Goal: Information Seeking & Learning: Learn about a topic

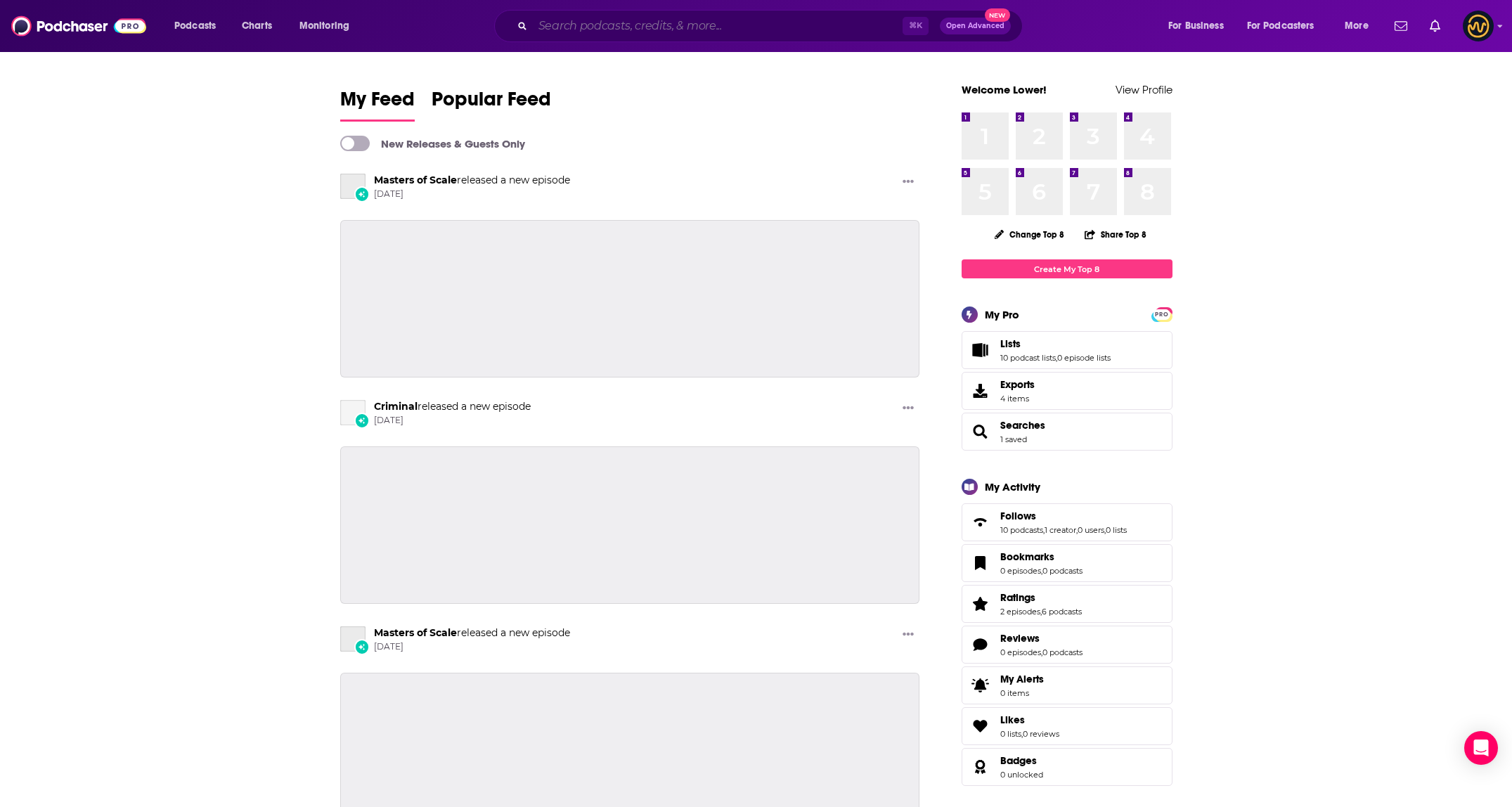
click at [707, 30] on input "Search podcasts, credits, & more..." at bounding box center [718, 26] width 369 height 23
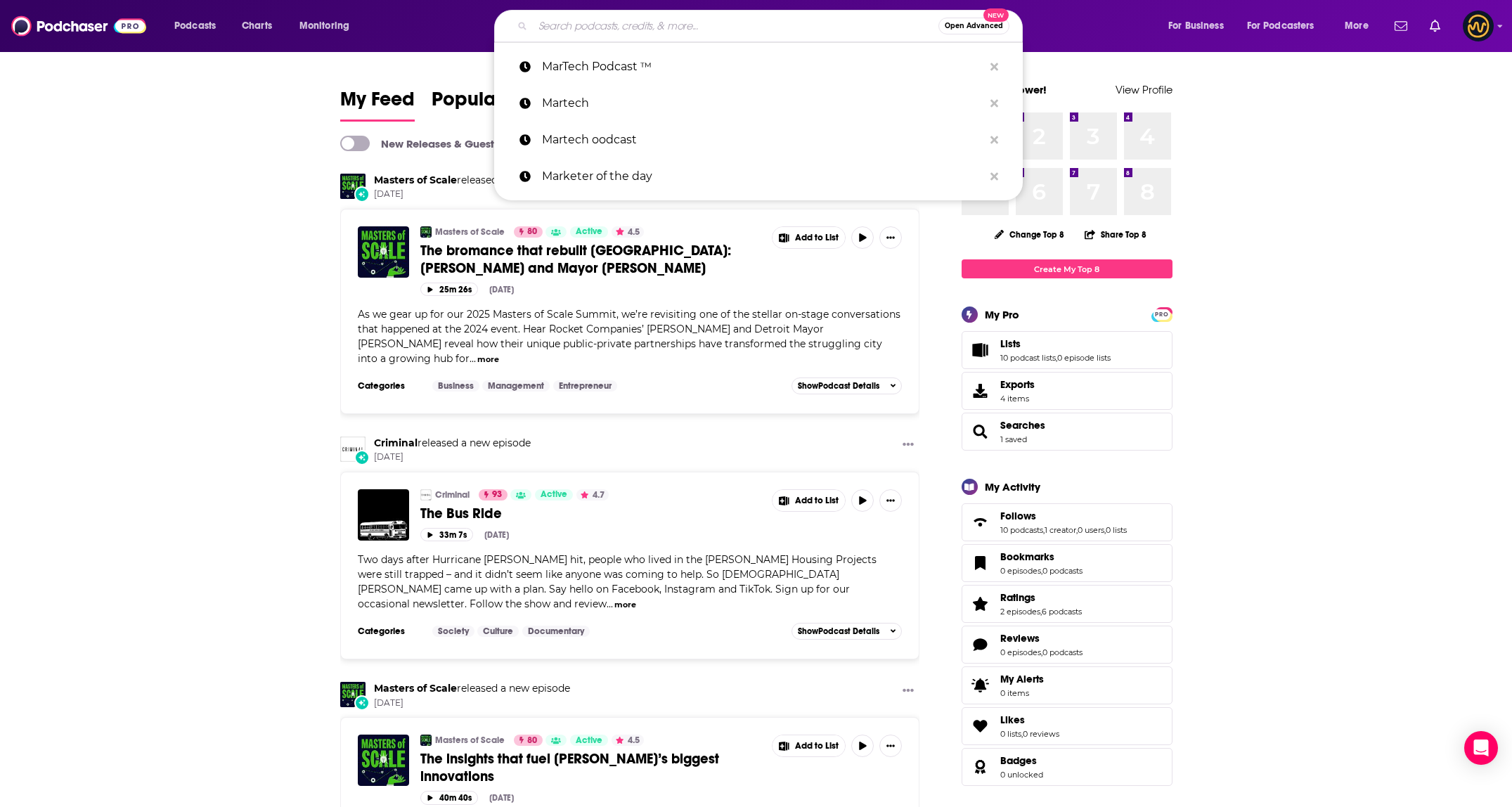
click at [661, 21] on input "Search podcasts, credits, & more..." at bounding box center [736, 26] width 406 height 23
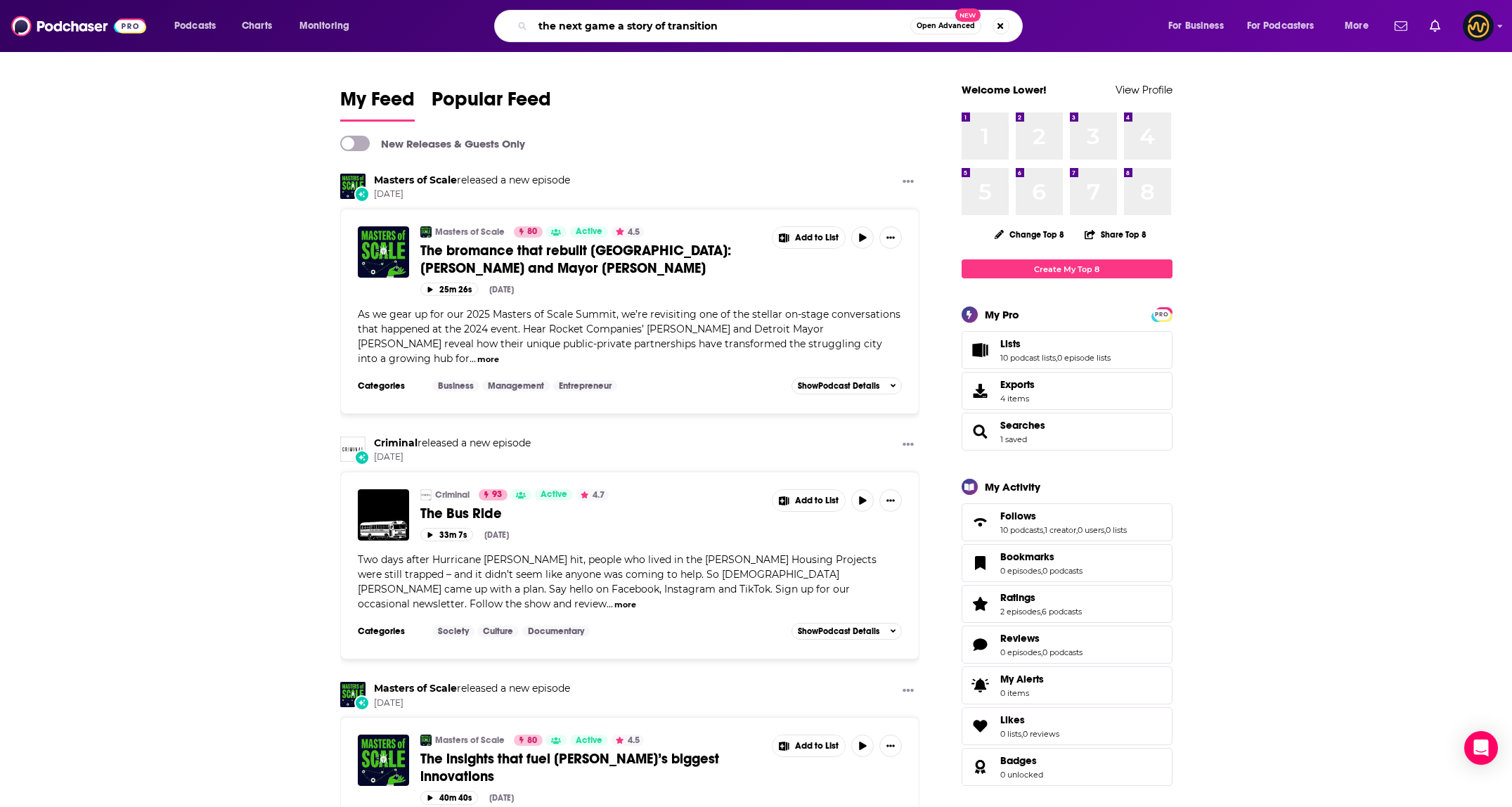
type input "the next game a story of transition"
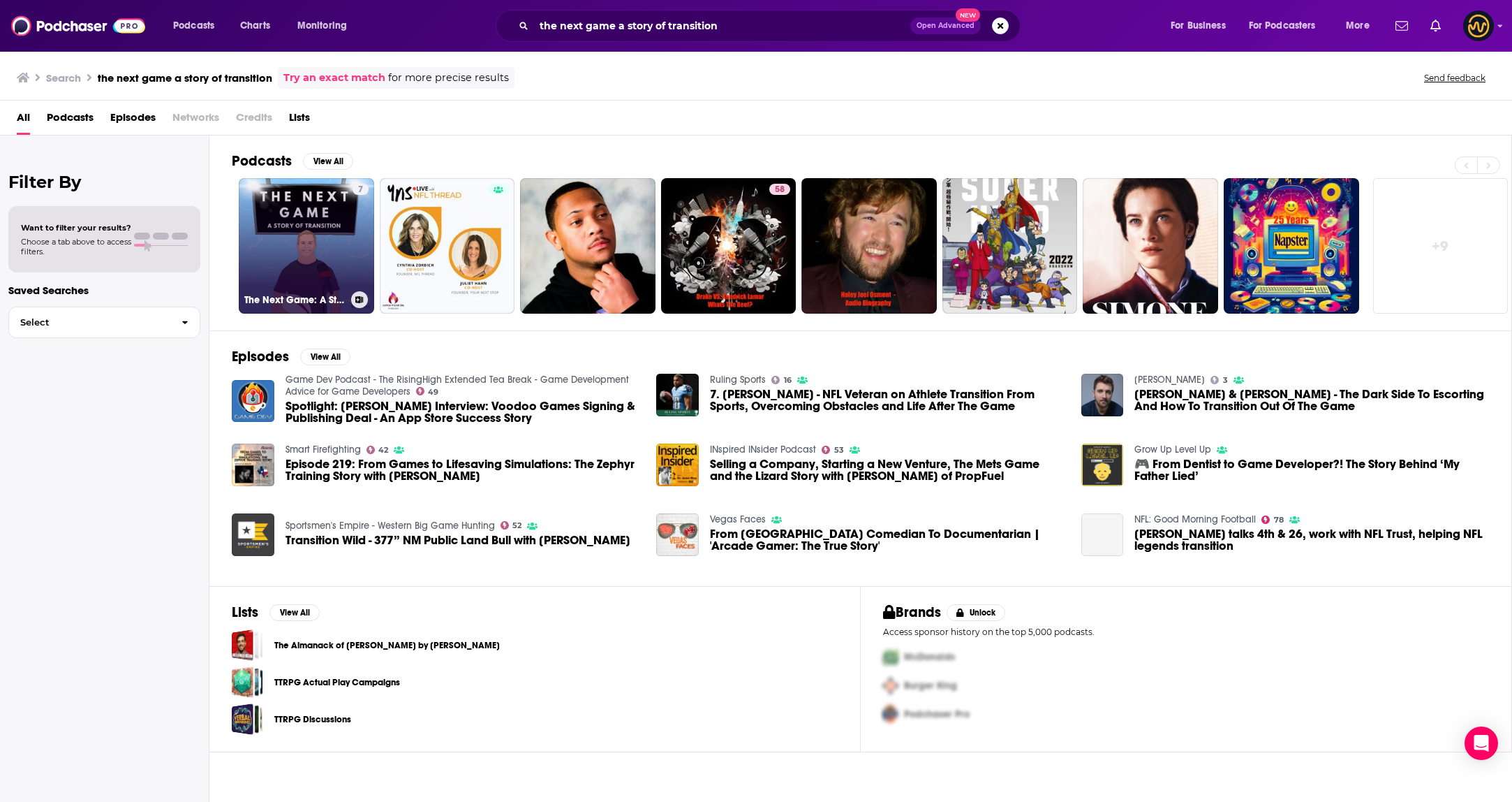
click at [278, 252] on link "7 The Next Game: A Story Of Transition" at bounding box center [306, 245] width 135 height 135
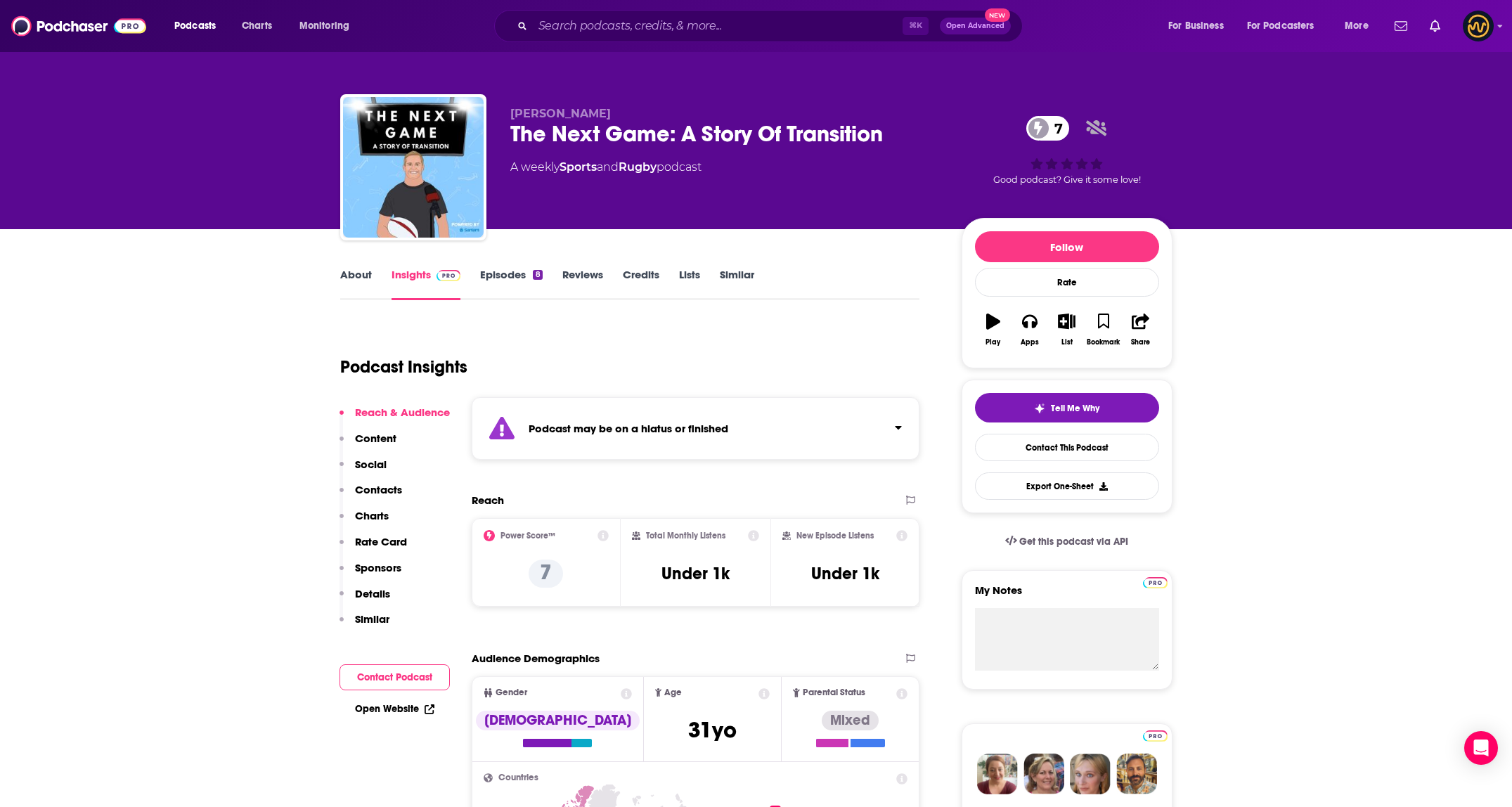
click at [841, 431] on div "Podcast may be on a hiatus or finished" at bounding box center [695, 428] width 449 height 62
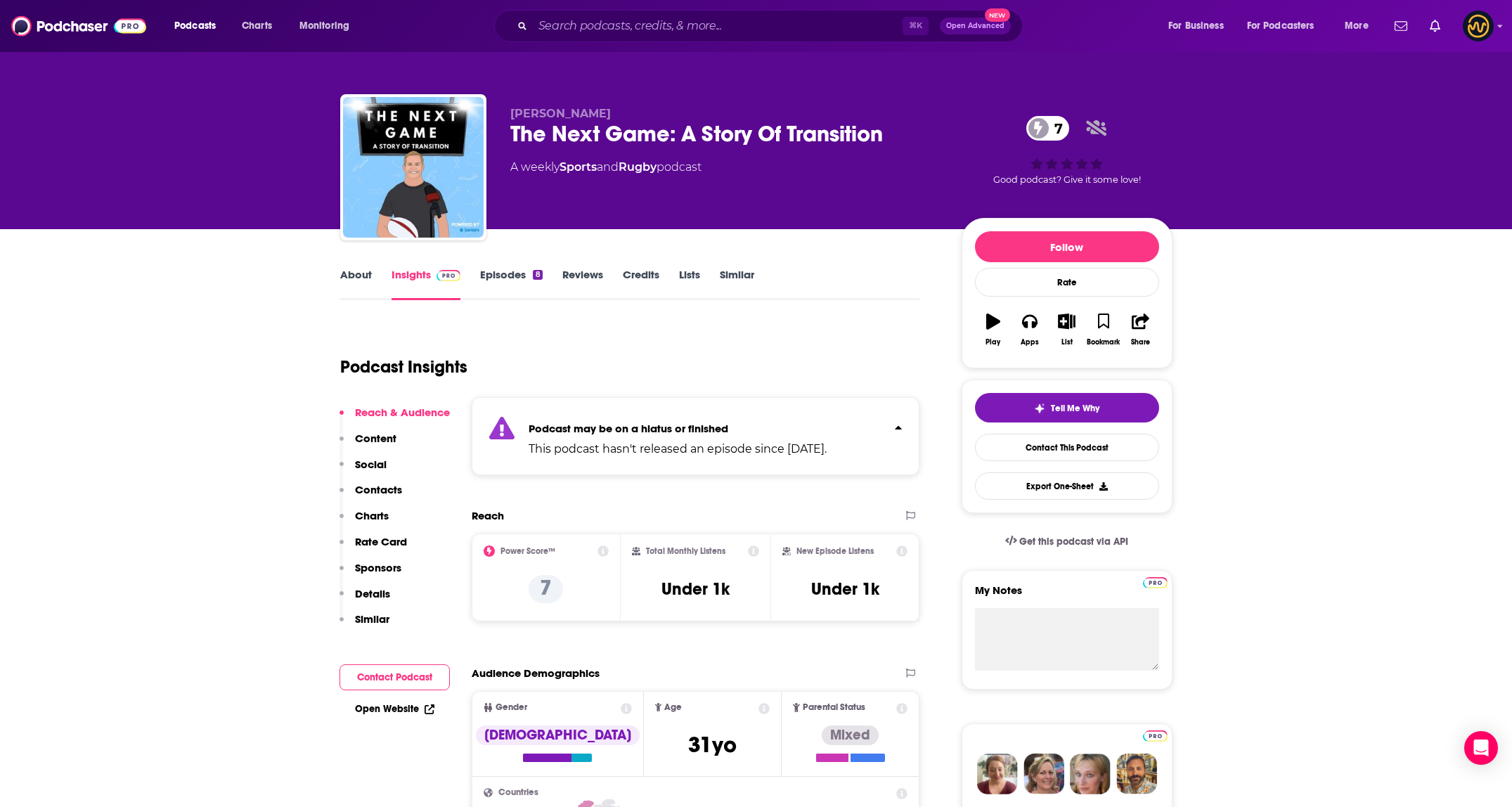
click at [868, 420] on div "Podcast may be on a hiatus or finished This podcast hasn't released an episode …" at bounding box center [695, 435] width 449 height 78
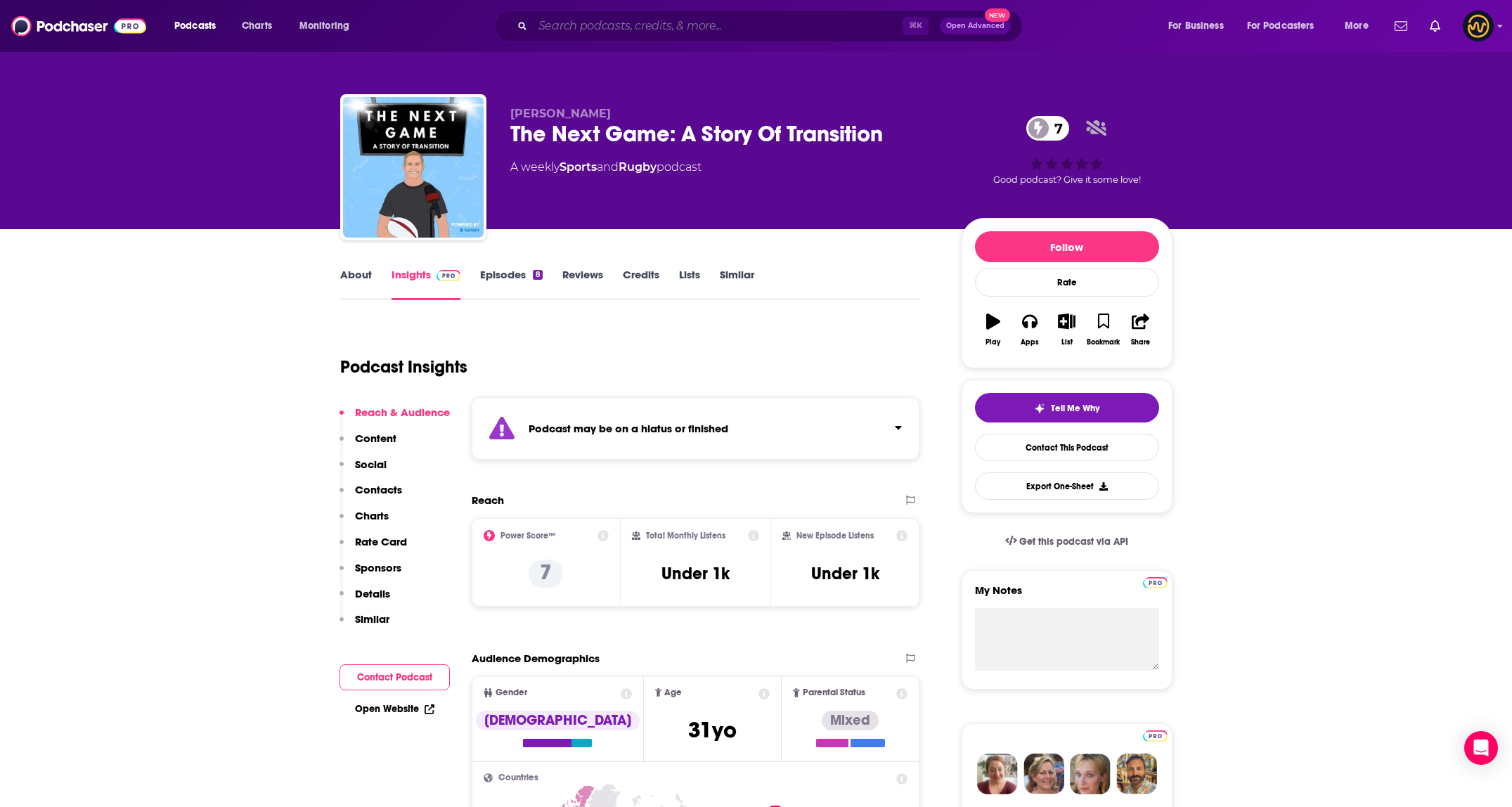
click at [640, 23] on input "Search podcasts, credits, & more..." at bounding box center [718, 26] width 369 height 23
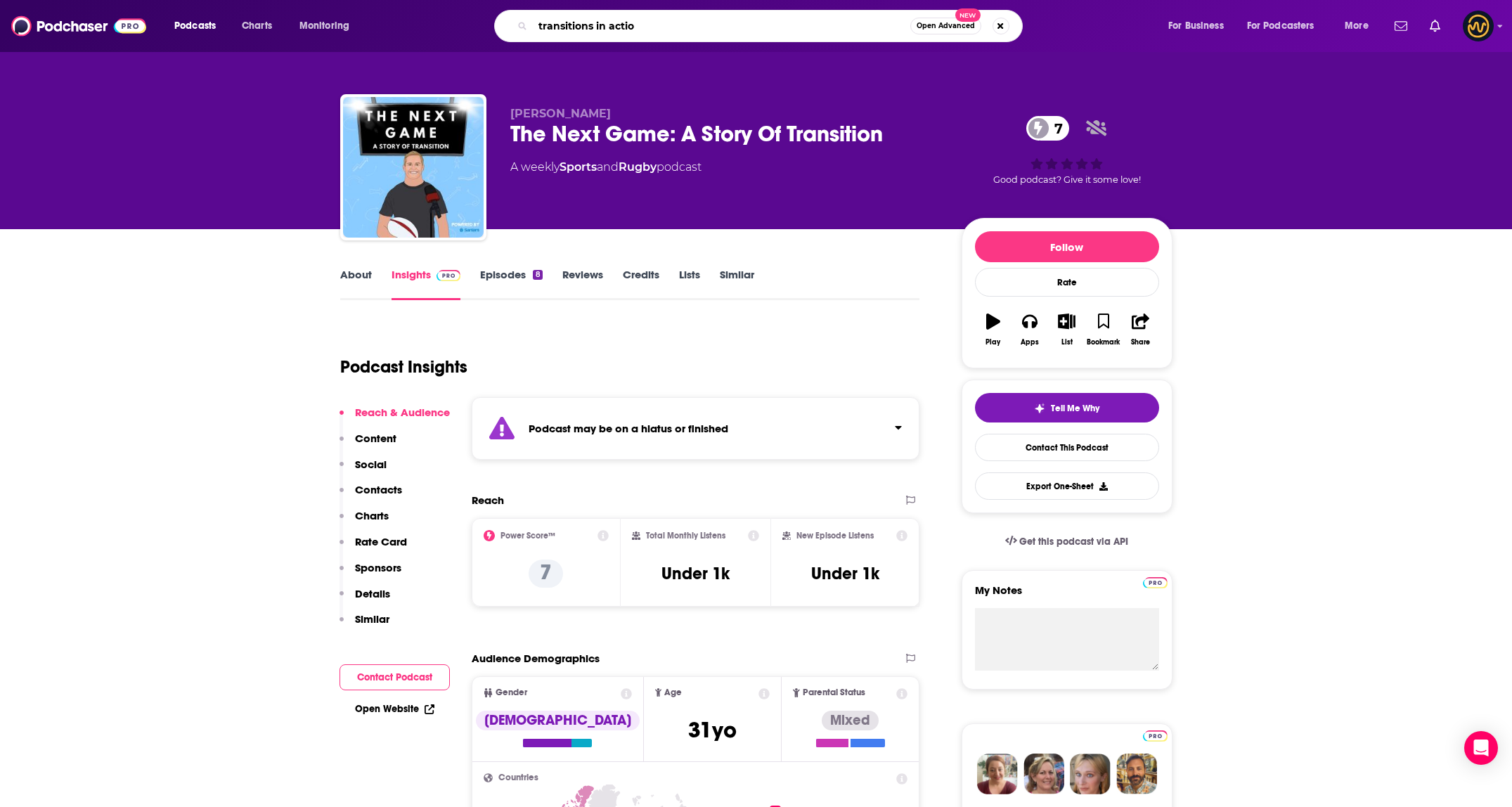
type input "transitions in action"
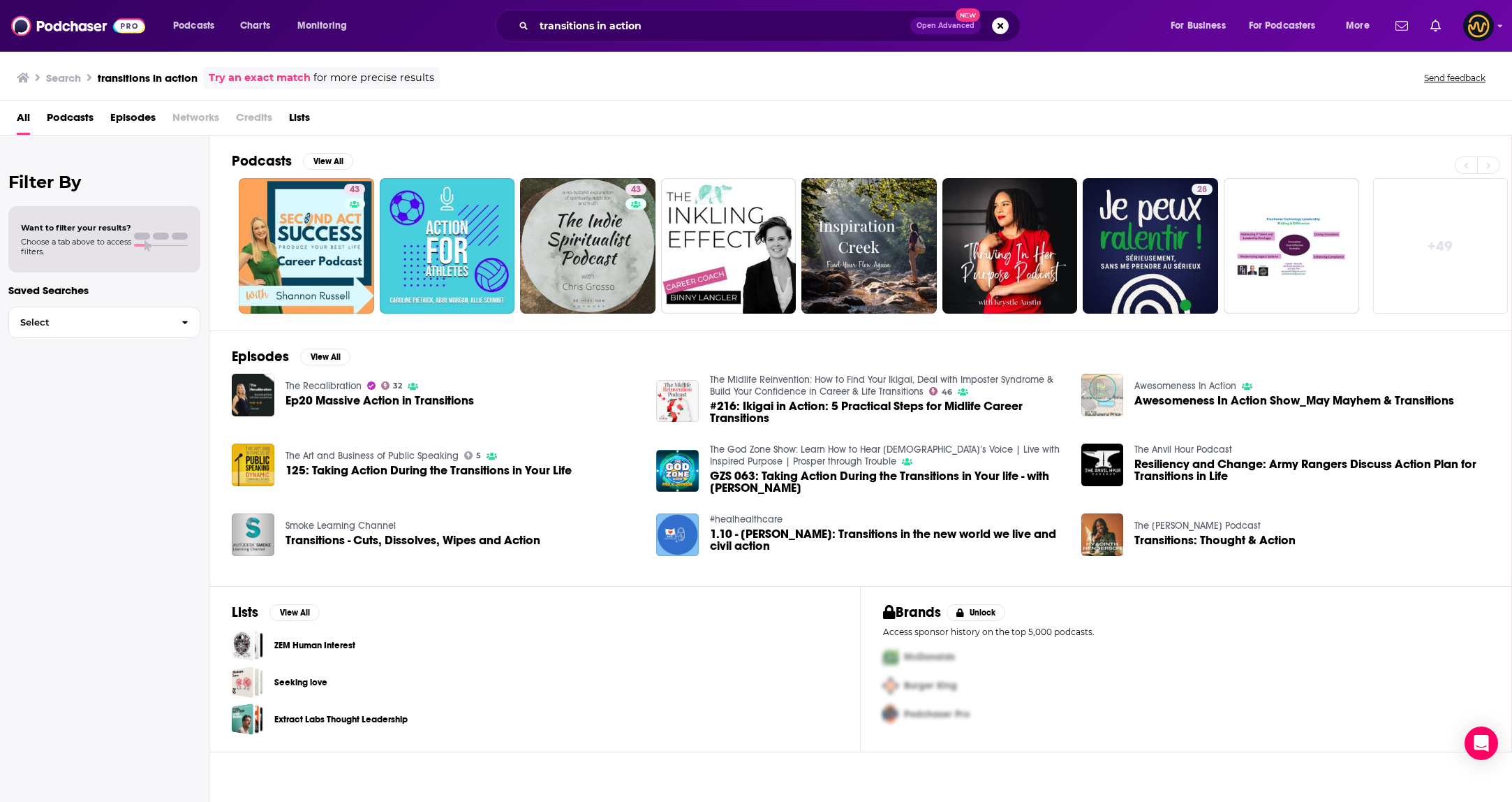
click at [652, 14] on div "transitions in action Open Advanced New" at bounding box center [758, 26] width 525 height 32
click at [658, 23] on input "transitions in action" at bounding box center [722, 26] width 376 height 23
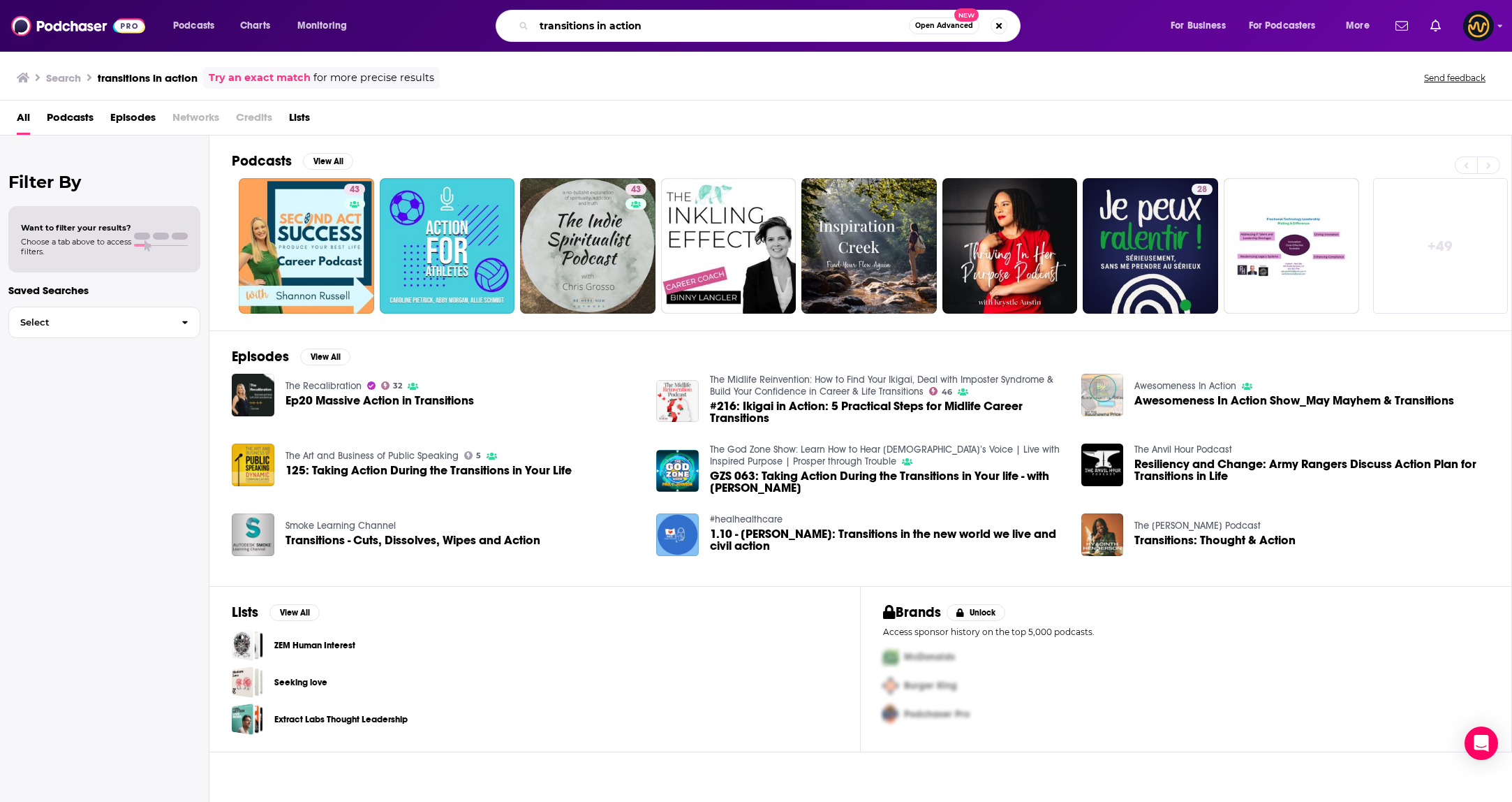
click at [714, 26] on input "transitions in action" at bounding box center [722, 26] width 375 height 23
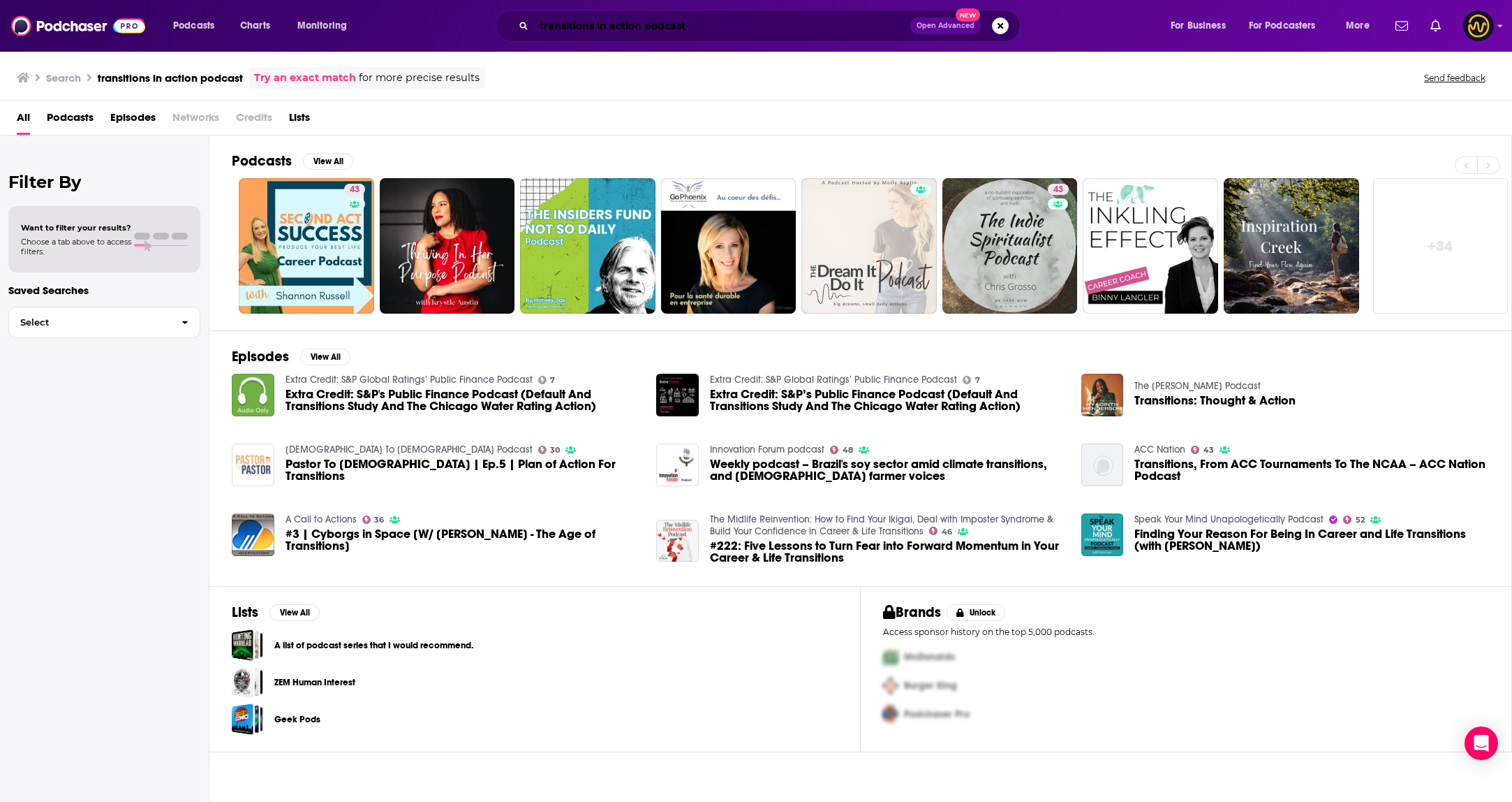
click at [640, 23] on input "transitions in action podcast" at bounding box center [722, 26] width 376 height 23
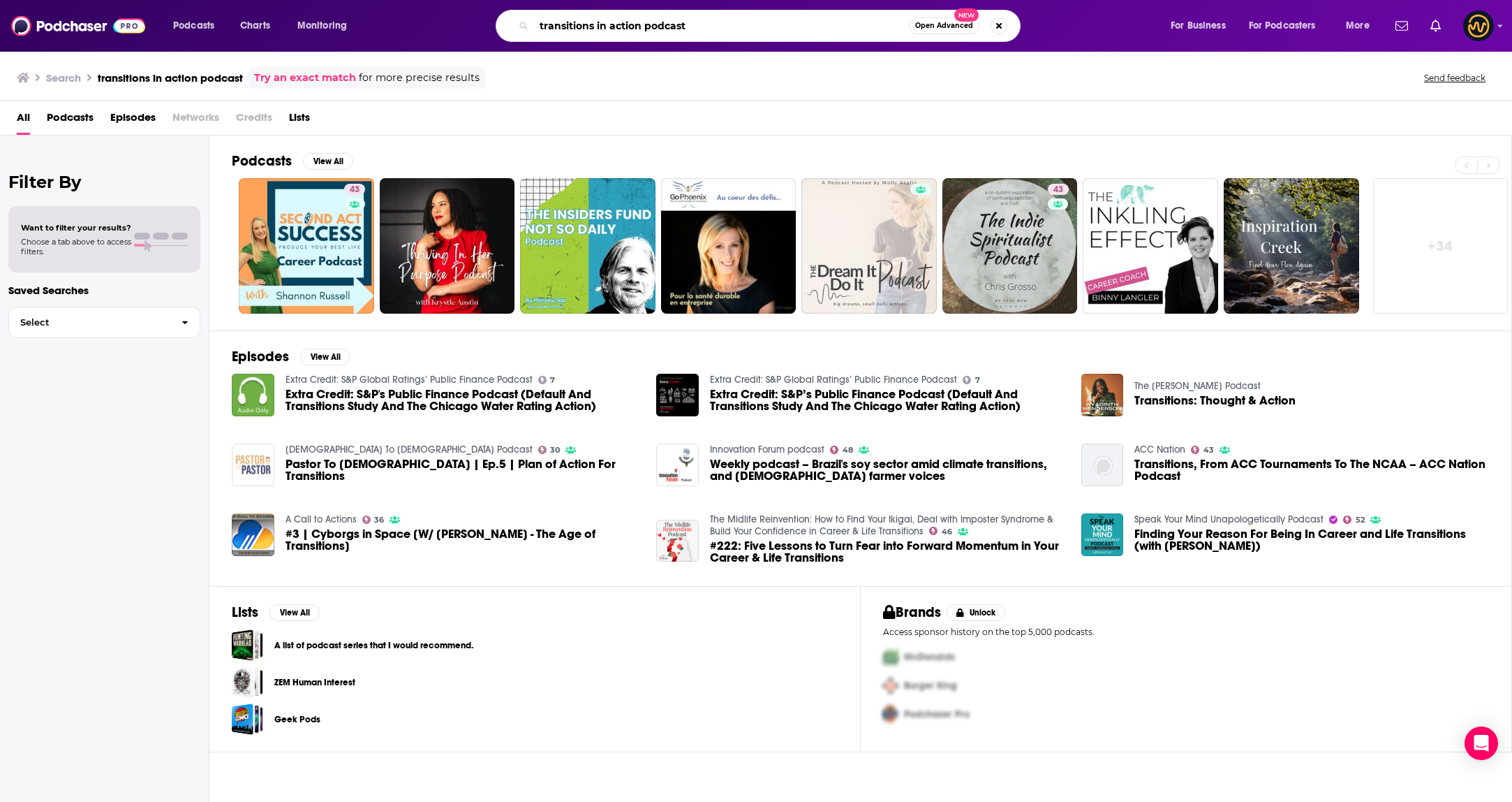
click at [640, 23] on input "transitions in action podcast" at bounding box center [722, 26] width 375 height 23
type input "careersmart"
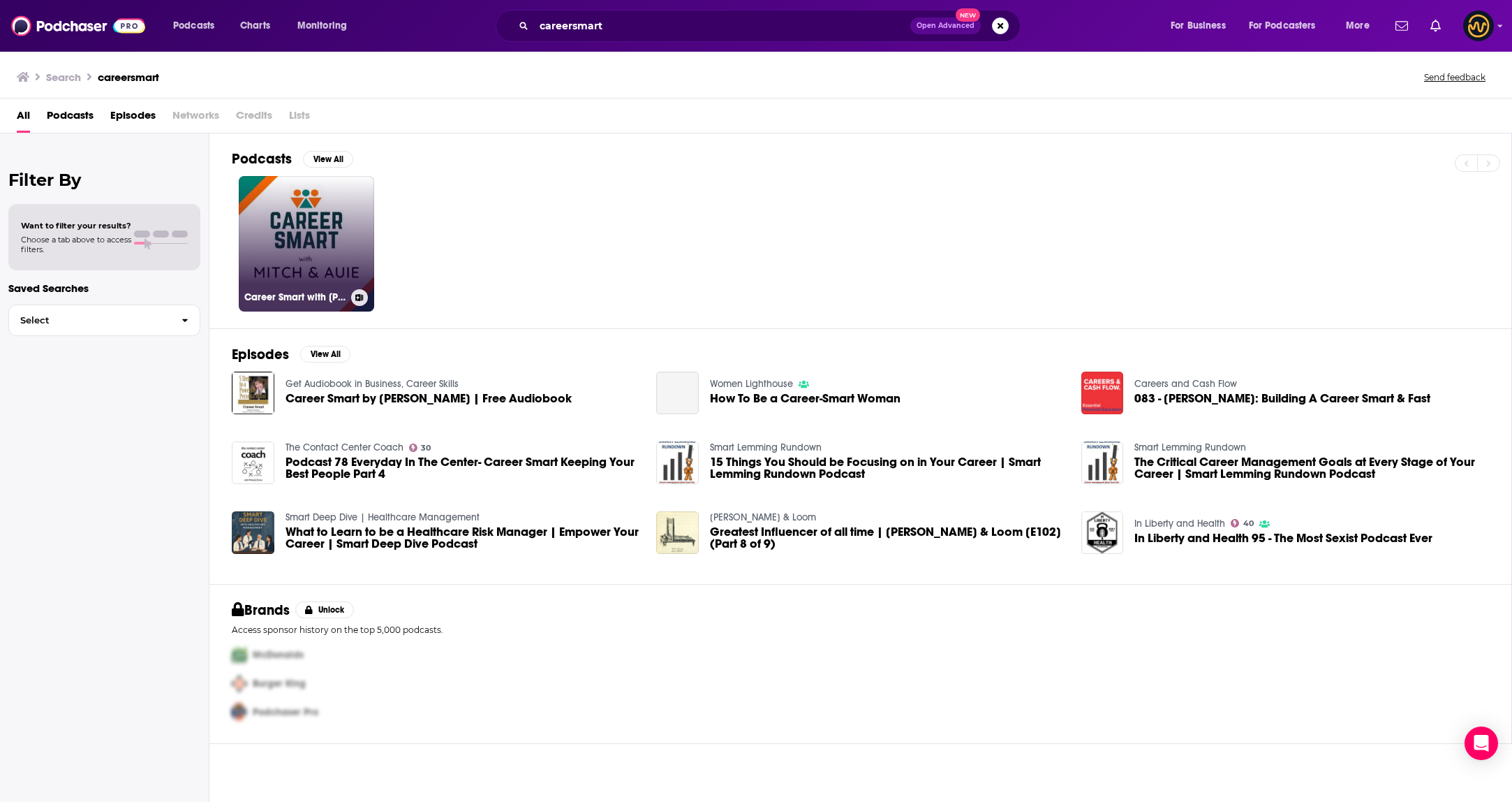
click at [358, 240] on link "Career Smart with Mitch and Auie" at bounding box center [306, 244] width 135 height 135
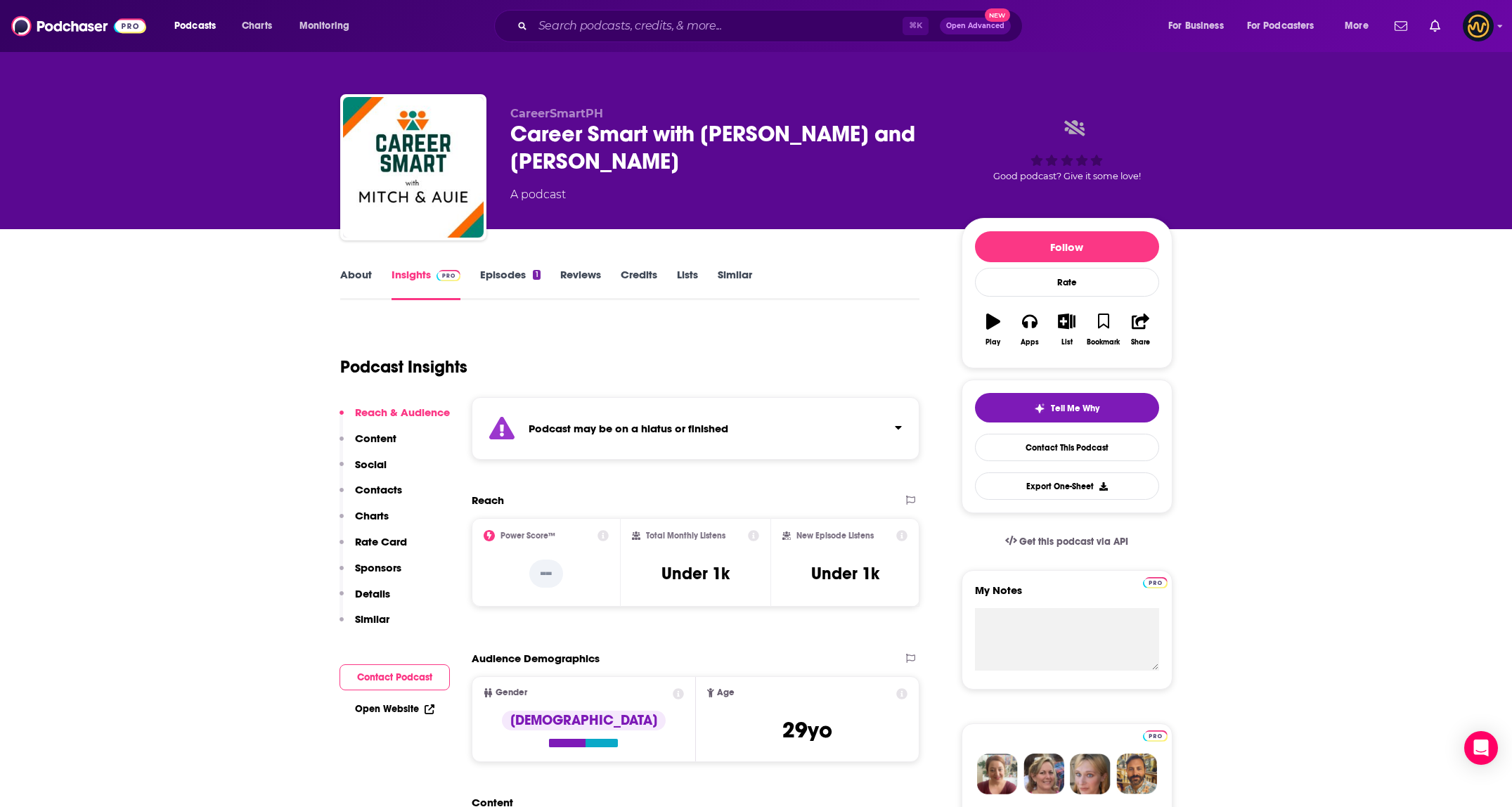
click at [355, 275] on link "About" at bounding box center [356, 284] width 32 height 32
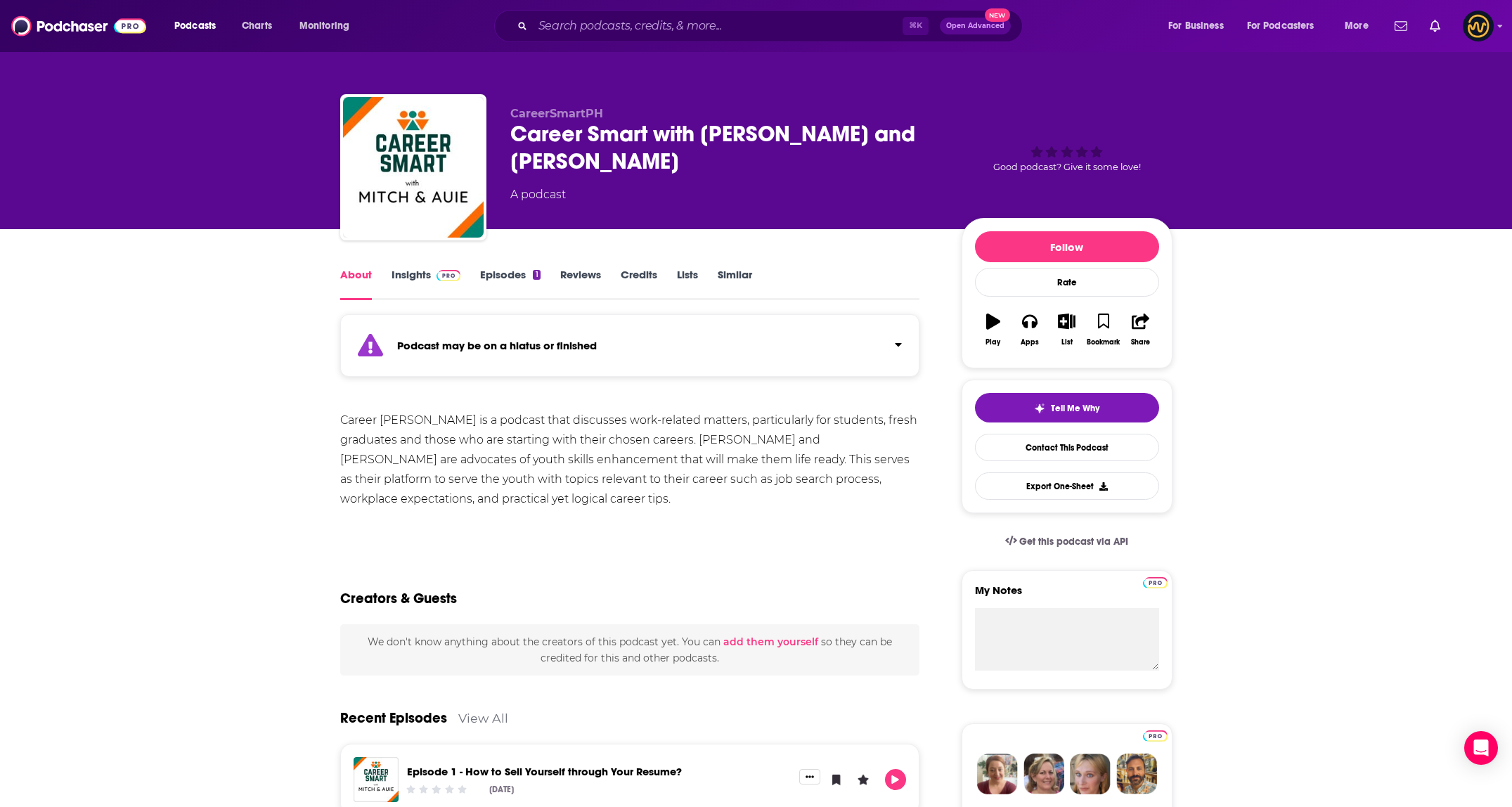
click at [414, 279] on link "Insights" at bounding box center [426, 284] width 69 height 32
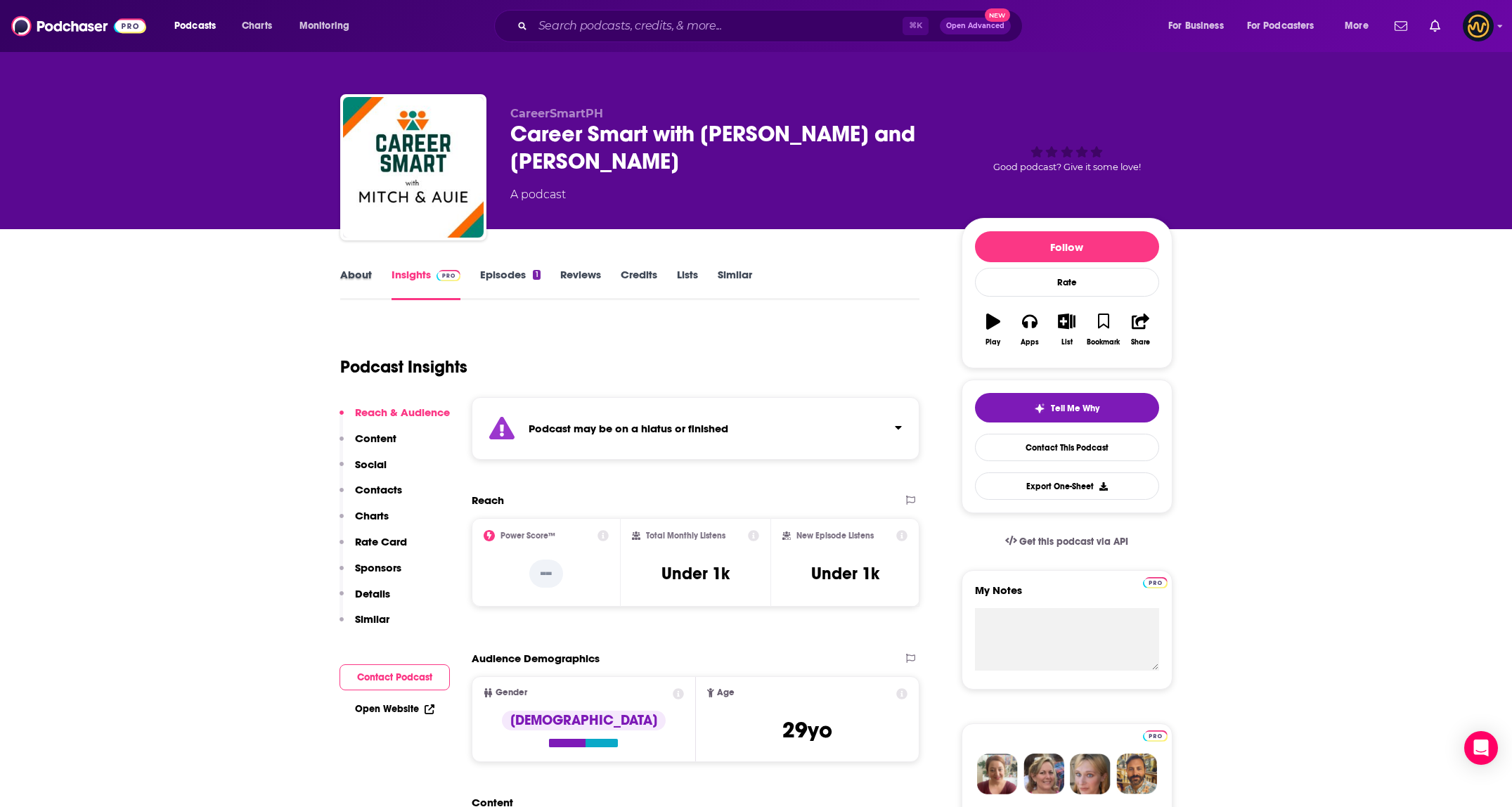
click at [372, 281] on div "About" at bounding box center [366, 284] width 51 height 32
click at [371, 277] on div "About" at bounding box center [366, 284] width 51 height 32
click at [344, 286] on link "About" at bounding box center [356, 284] width 32 height 32
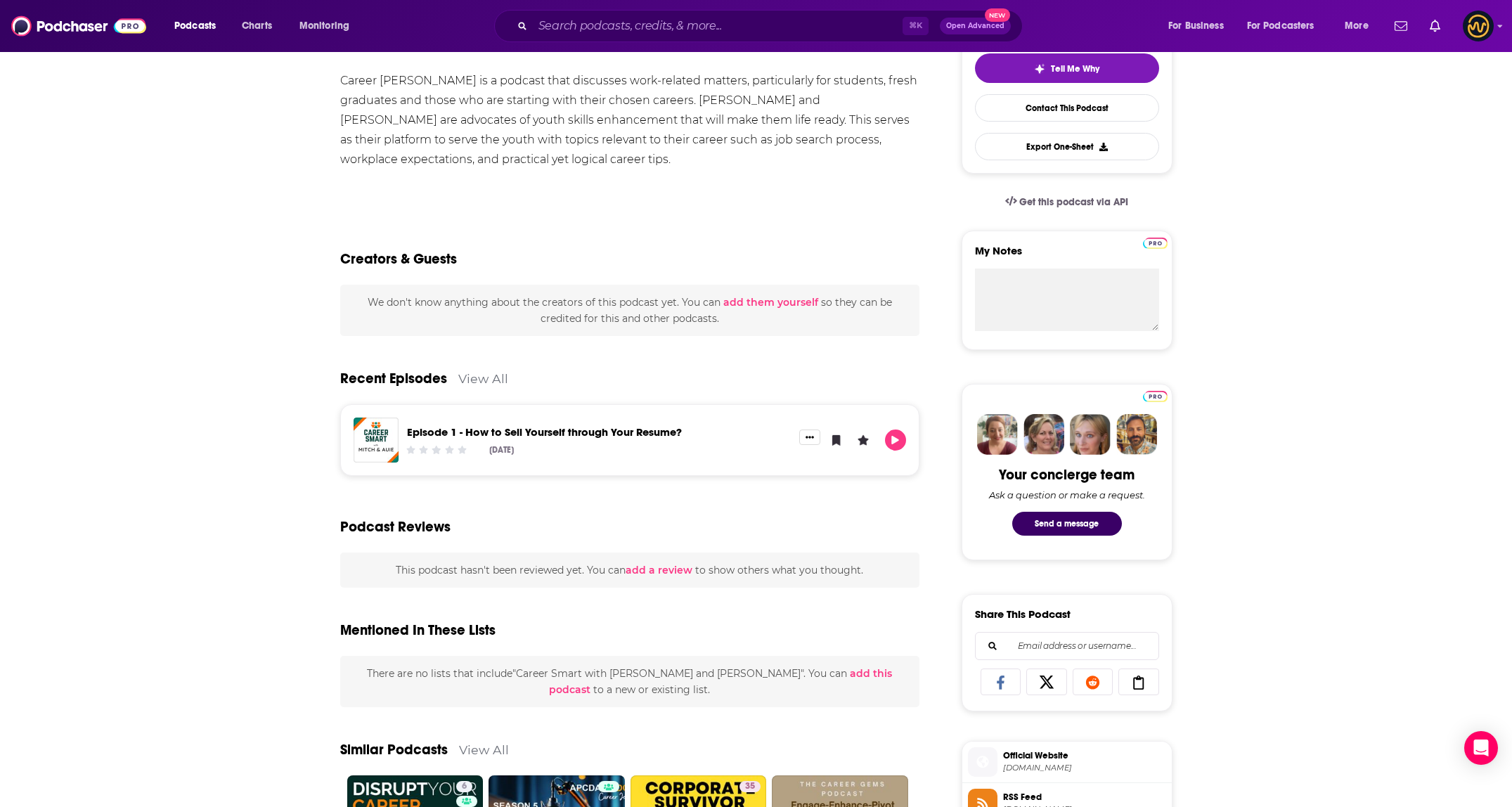
scroll to position [410, 0]
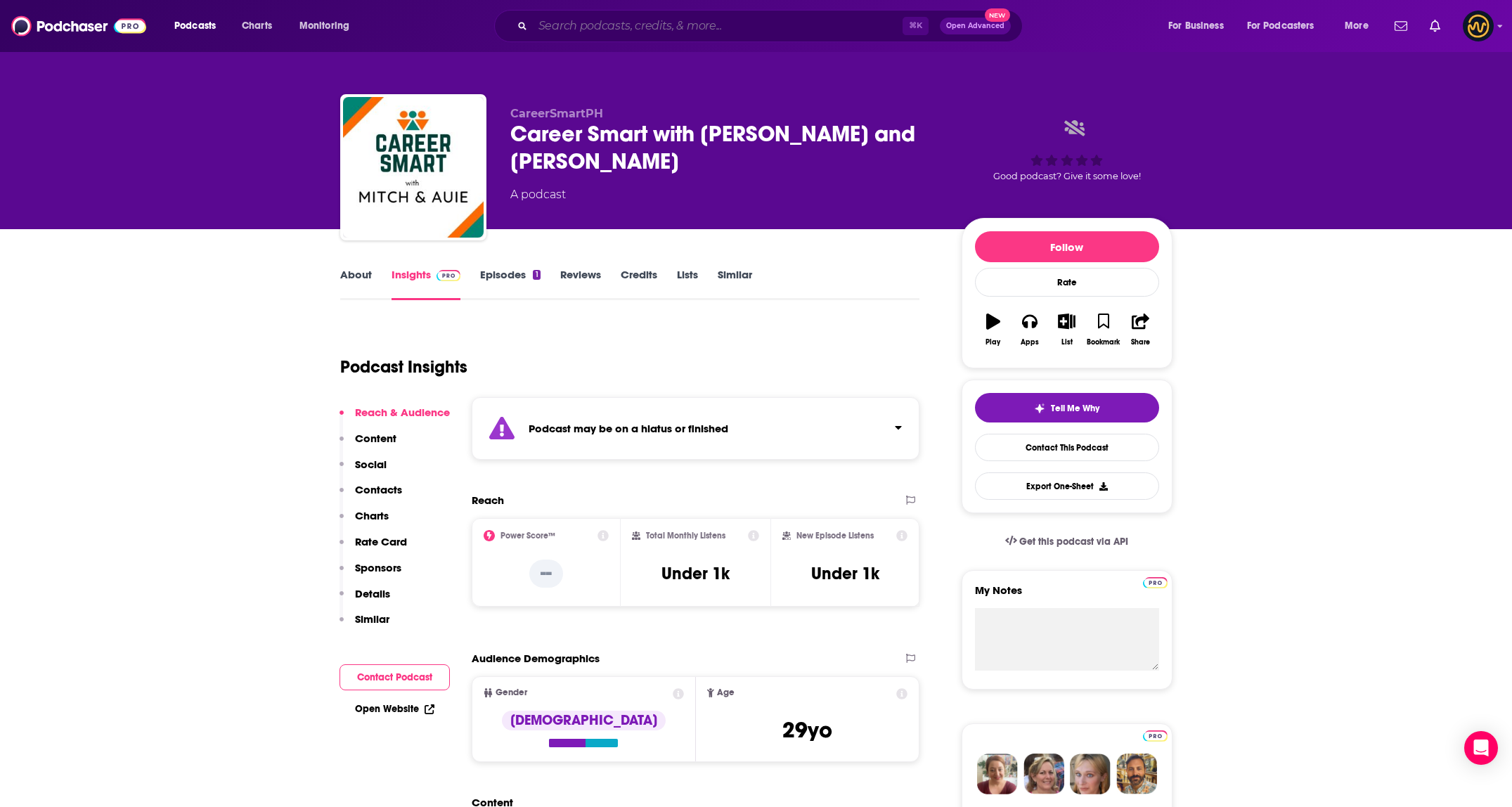
click at [580, 19] on input "Search podcasts, credits, & more..." at bounding box center [718, 26] width 369 height 23
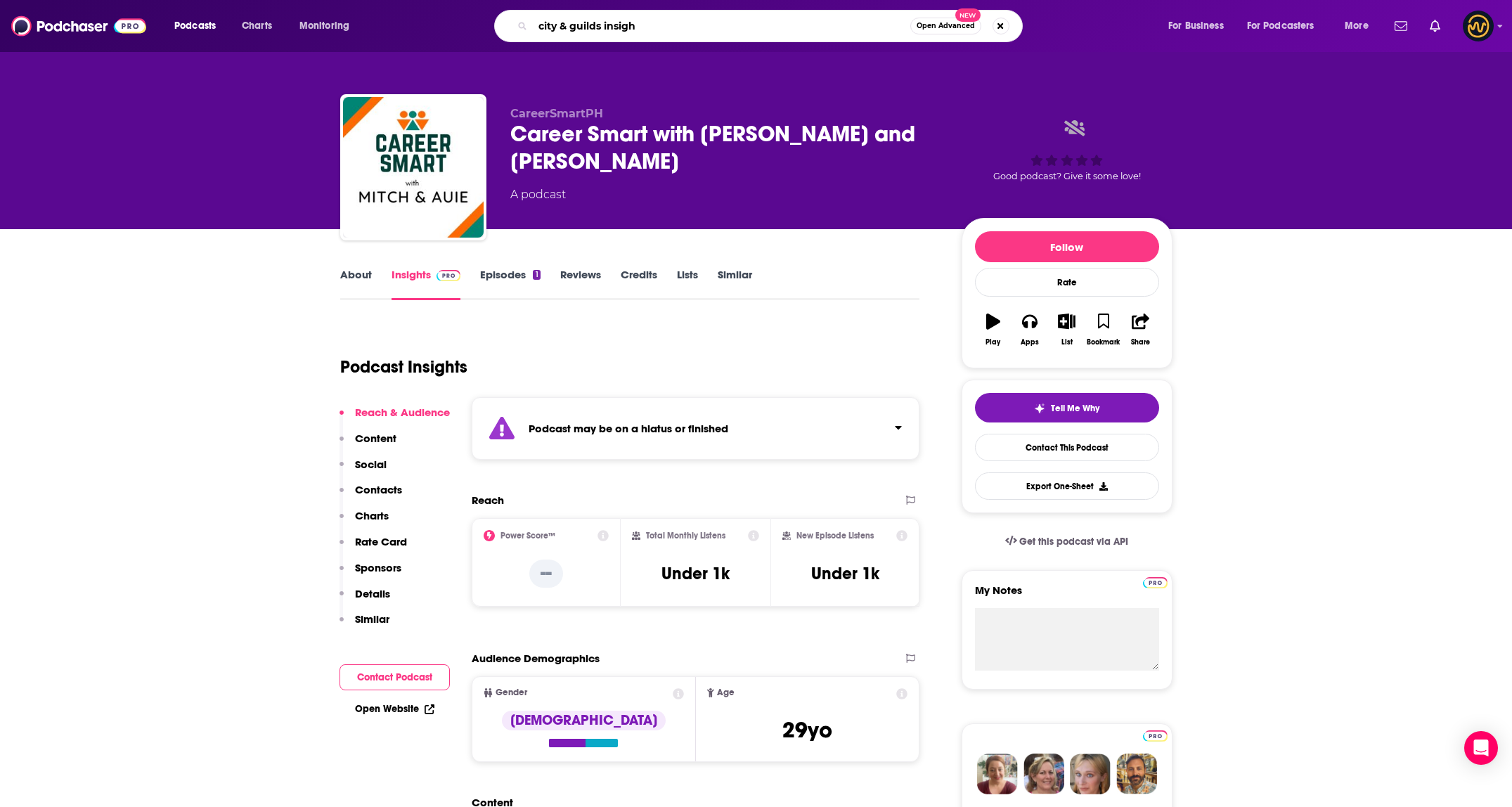
type input "city & guilds insight"
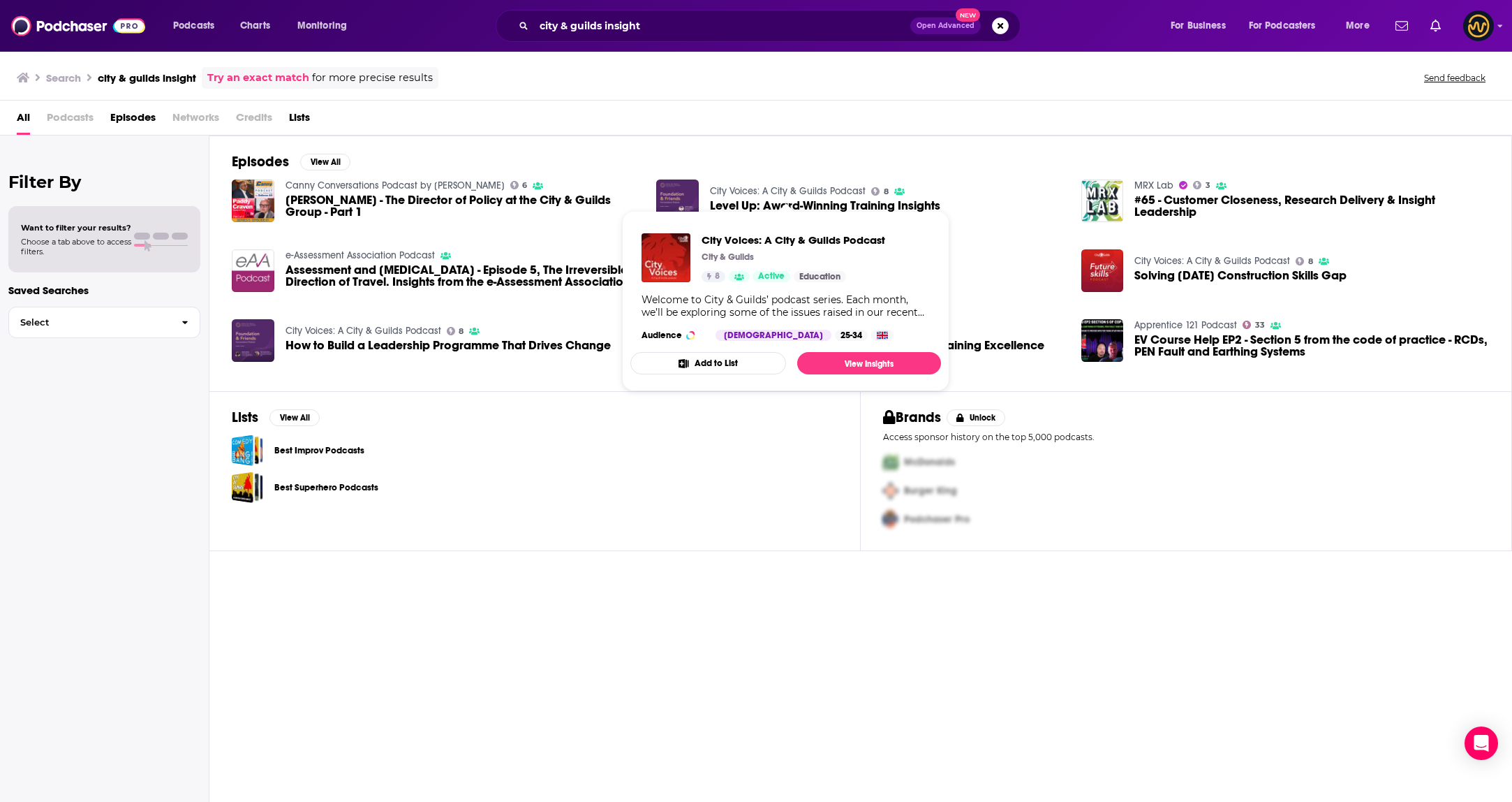
click at [817, 190] on link "City Voices: A City & Guilds Podcast" at bounding box center [788, 191] width 156 height 12
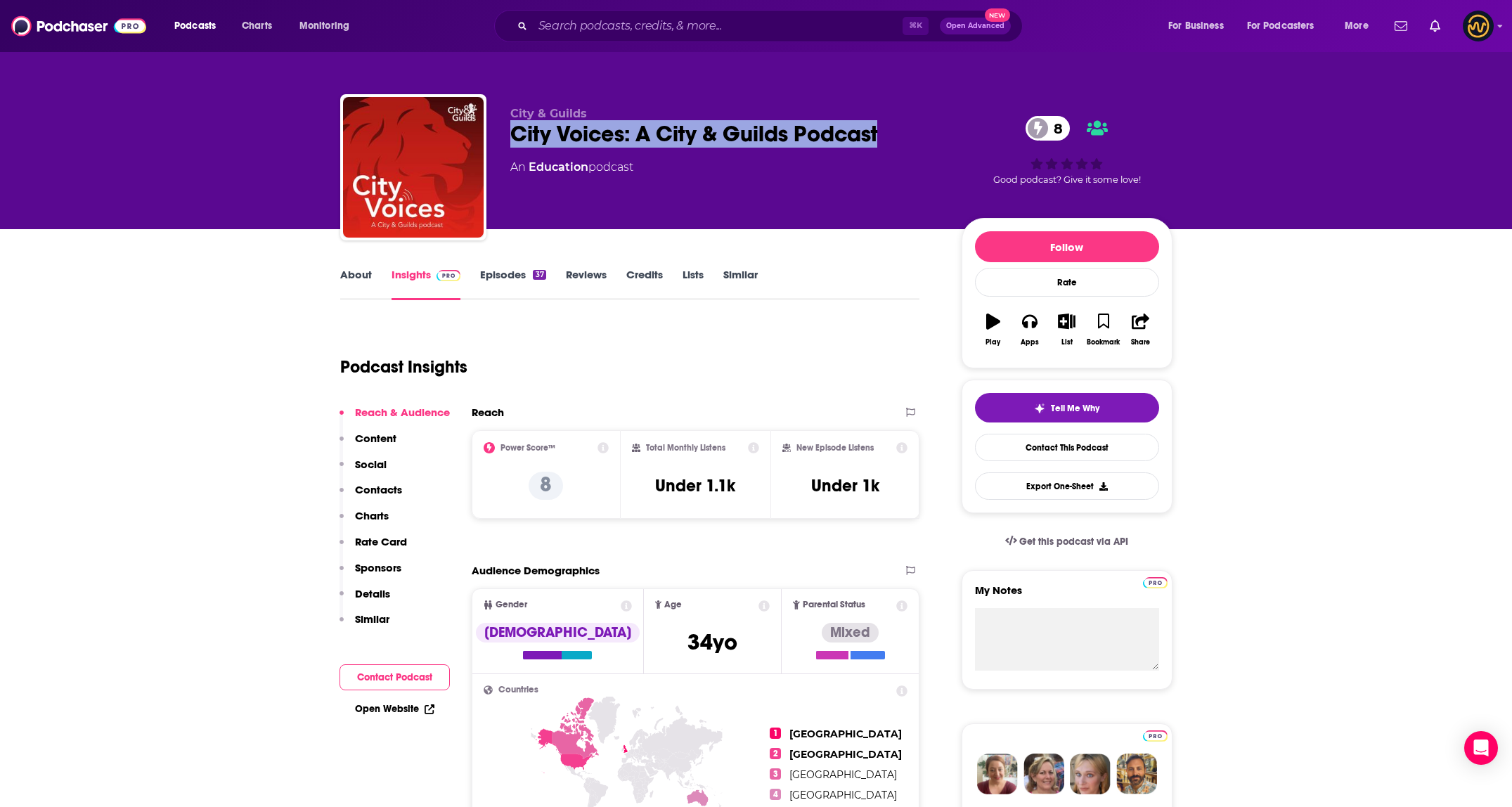
drag, startPoint x: 884, startPoint y: 129, endPoint x: 513, endPoint y: 132, distance: 371.0
click at [513, 132] on div "City Voices: A City & Guilds Podcast 8" at bounding box center [724, 134] width 429 height 27
copy h2 "City Voices: A City & Guilds Podcast"
click at [510, 271] on link "Episodes 37" at bounding box center [513, 284] width 66 height 32
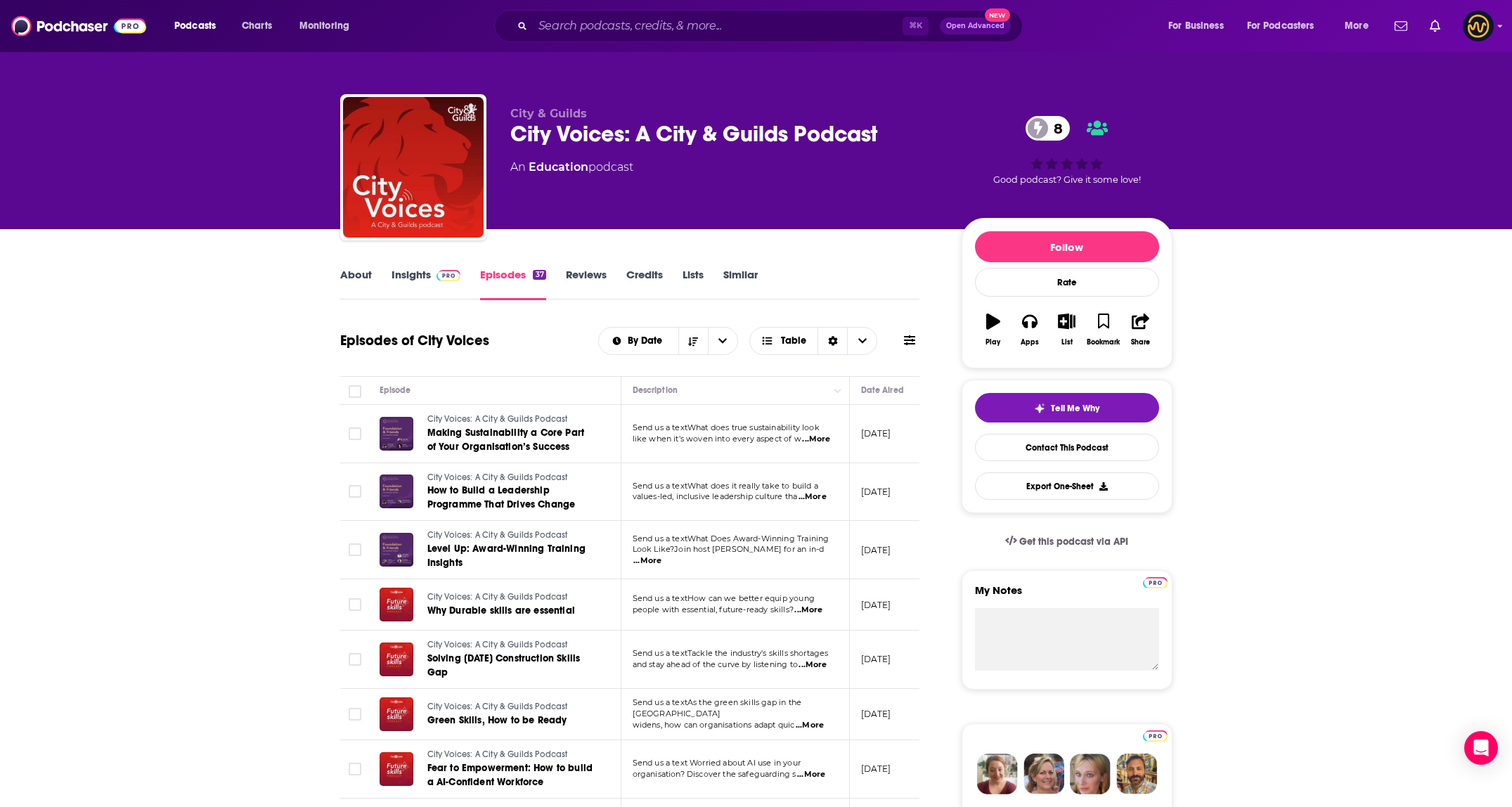
click at [362, 273] on link "About" at bounding box center [356, 284] width 32 height 32
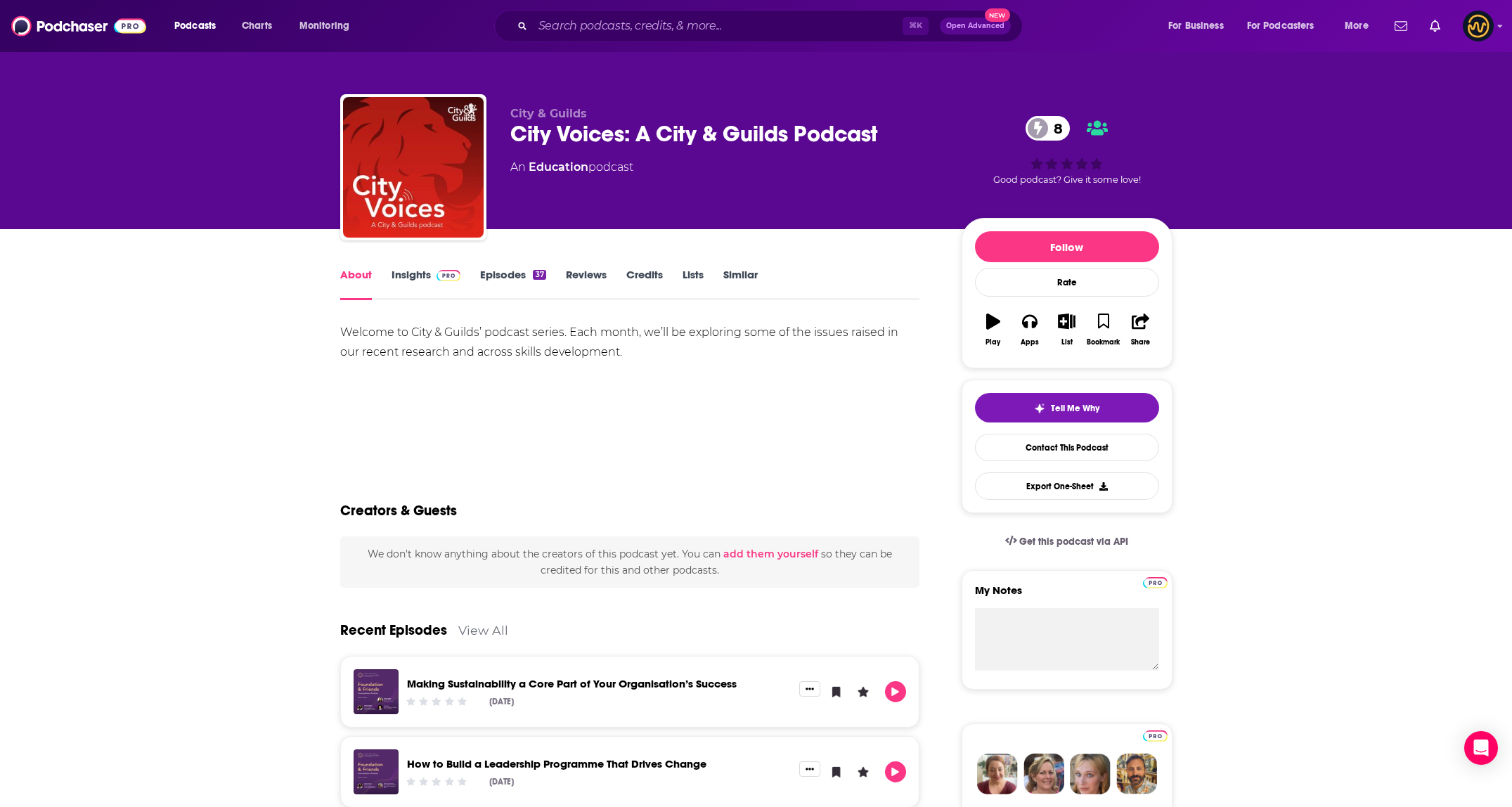
click at [419, 289] on link "Insights" at bounding box center [426, 284] width 69 height 32
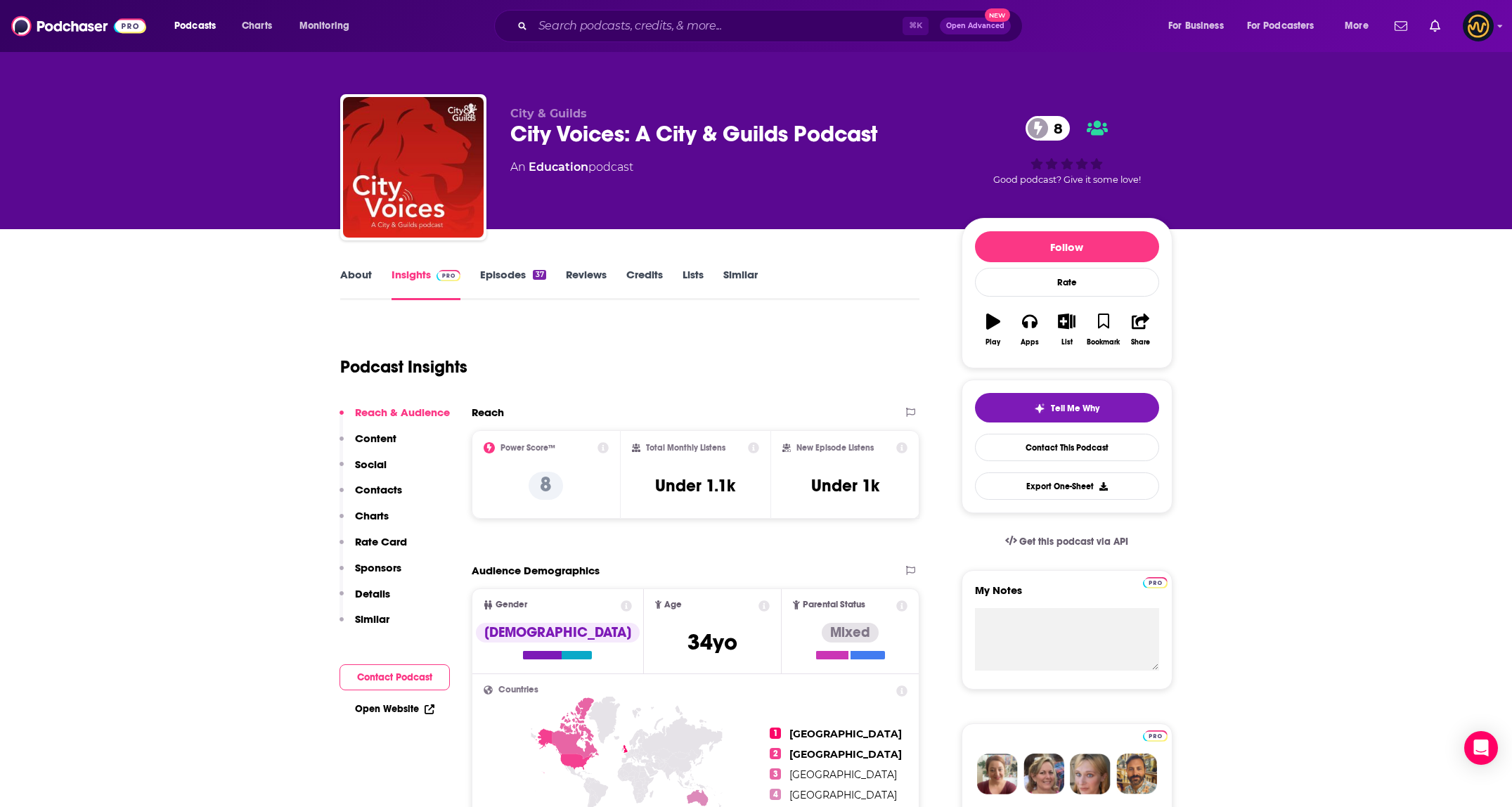
click at [882, 117] on p "City & Guilds" at bounding box center [724, 113] width 429 height 14
drag, startPoint x: 879, startPoint y: 131, endPoint x: 511, endPoint y: 144, distance: 368.2
click at [511, 144] on div "City Voices: A City & Guilds Podcast 8" at bounding box center [724, 134] width 429 height 27
copy h2 "City Voices: A City & Guilds Podcast"
click at [839, 371] on div "Podcast Insights" at bounding box center [625, 359] width 569 height 72
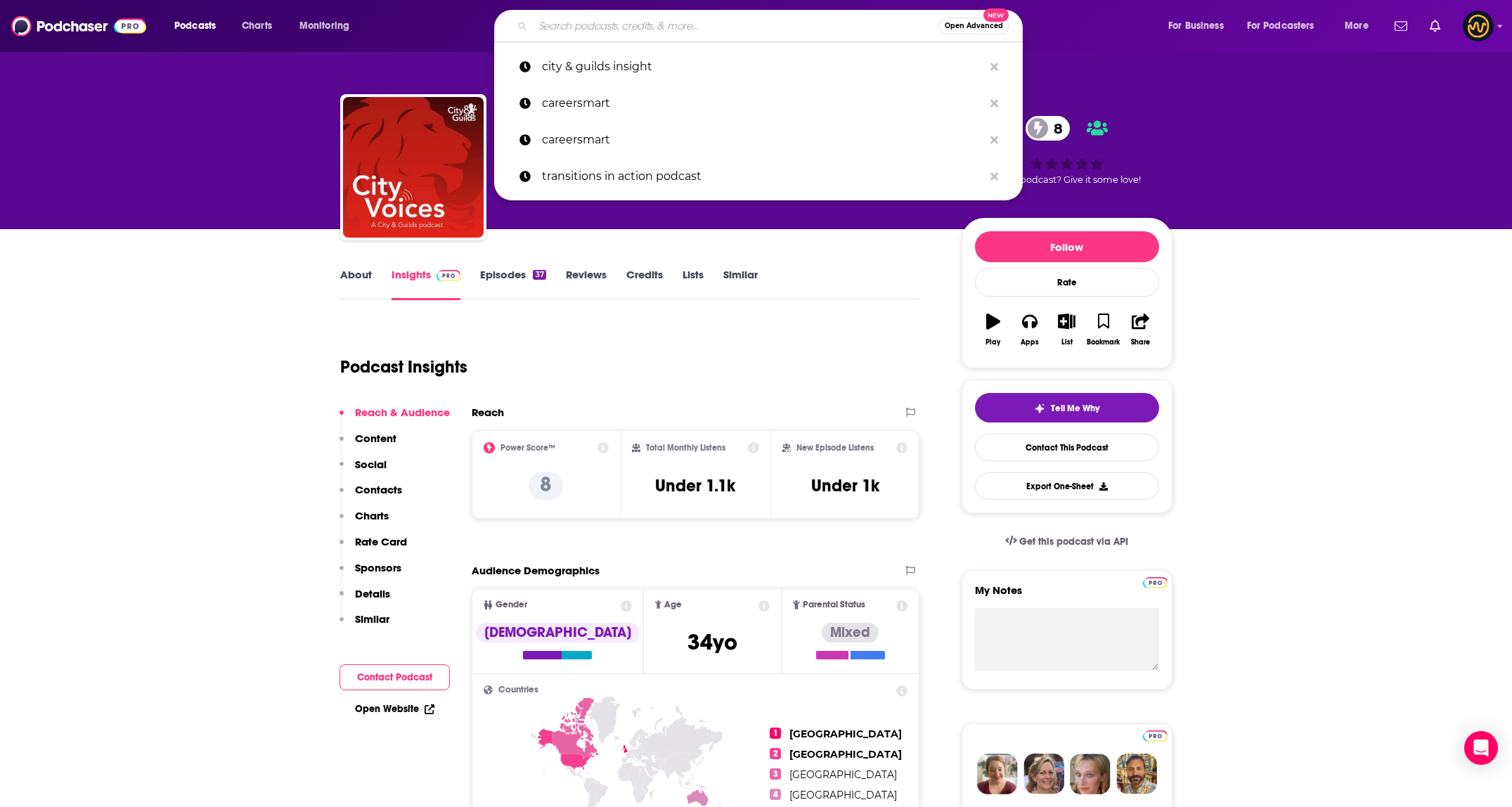
click at [621, 23] on input "Search podcasts, credits, & more..." at bounding box center [736, 26] width 406 height 23
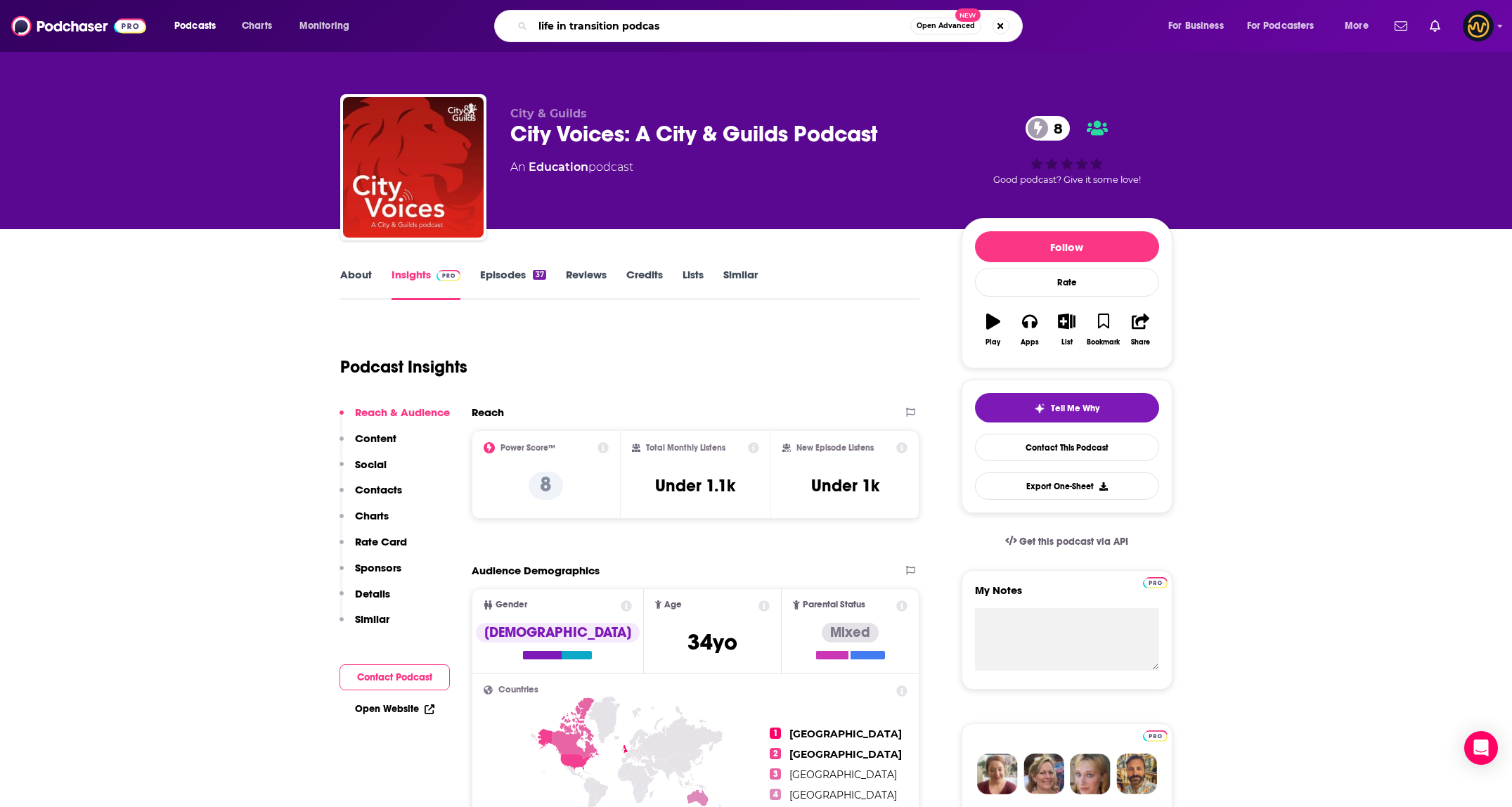
type input "life in transition podcast"
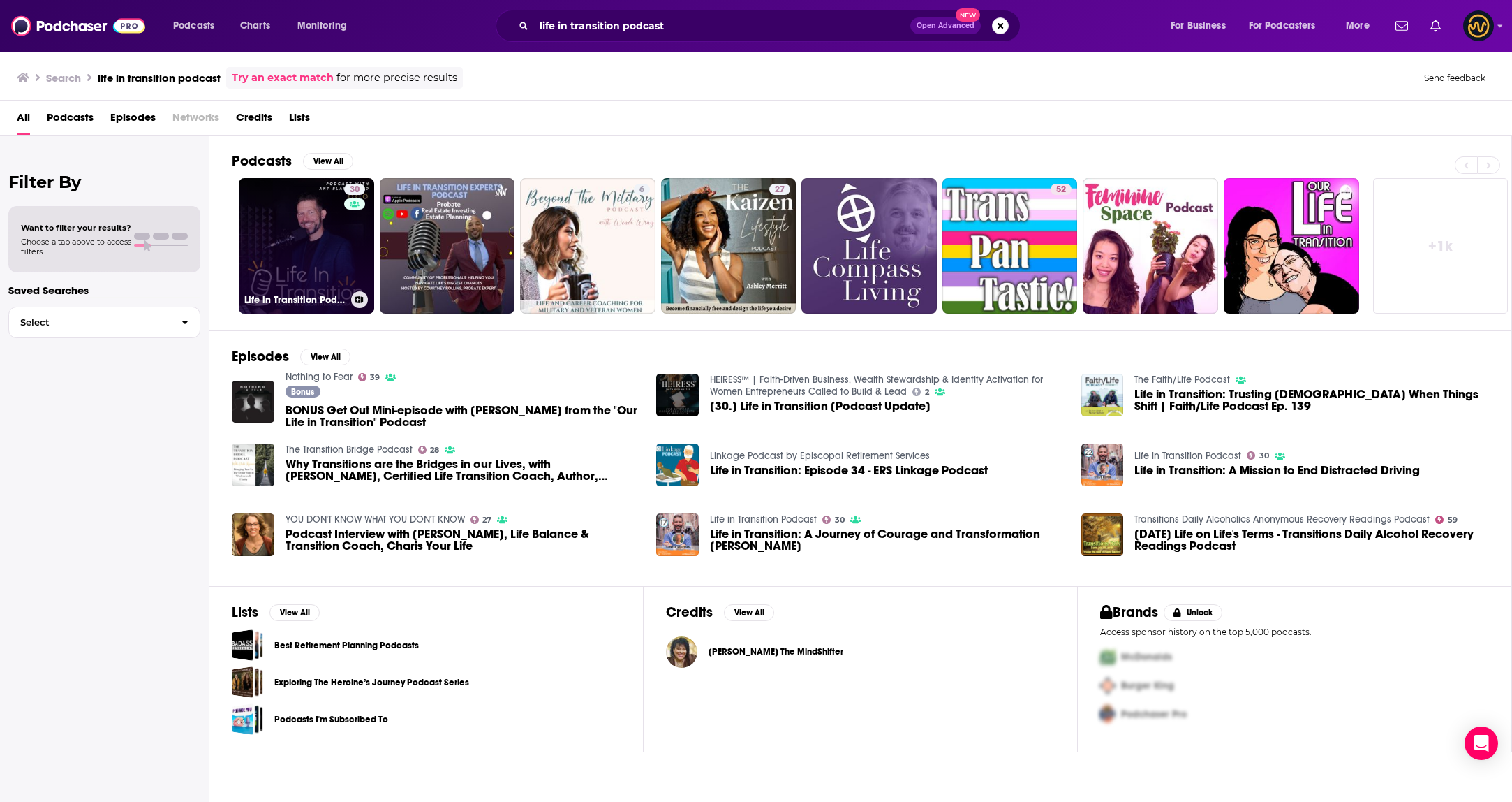
click at [312, 248] on link "30 Life in Transition Podcast" at bounding box center [306, 245] width 135 height 135
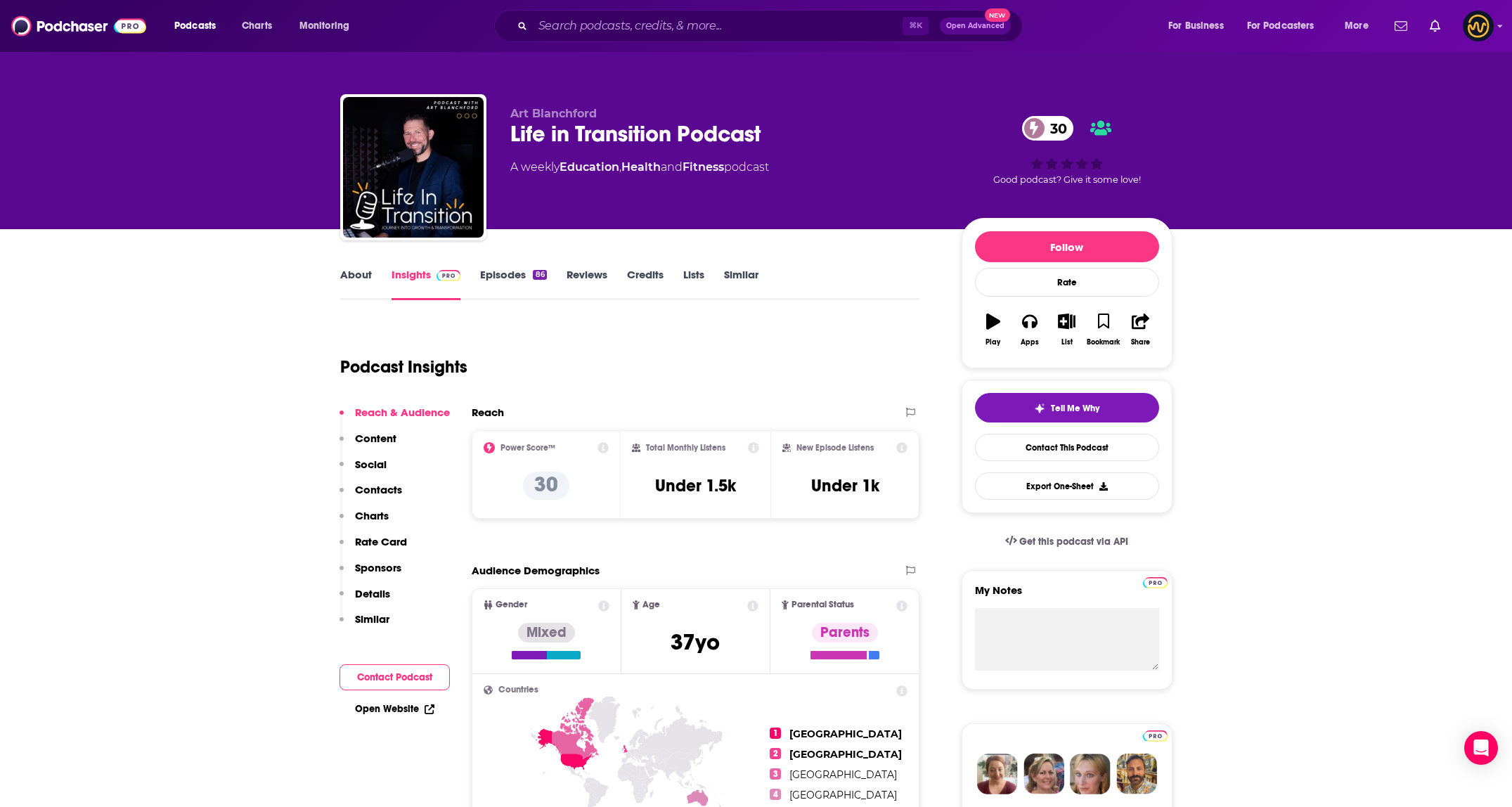
click at [350, 277] on link "About" at bounding box center [356, 284] width 32 height 32
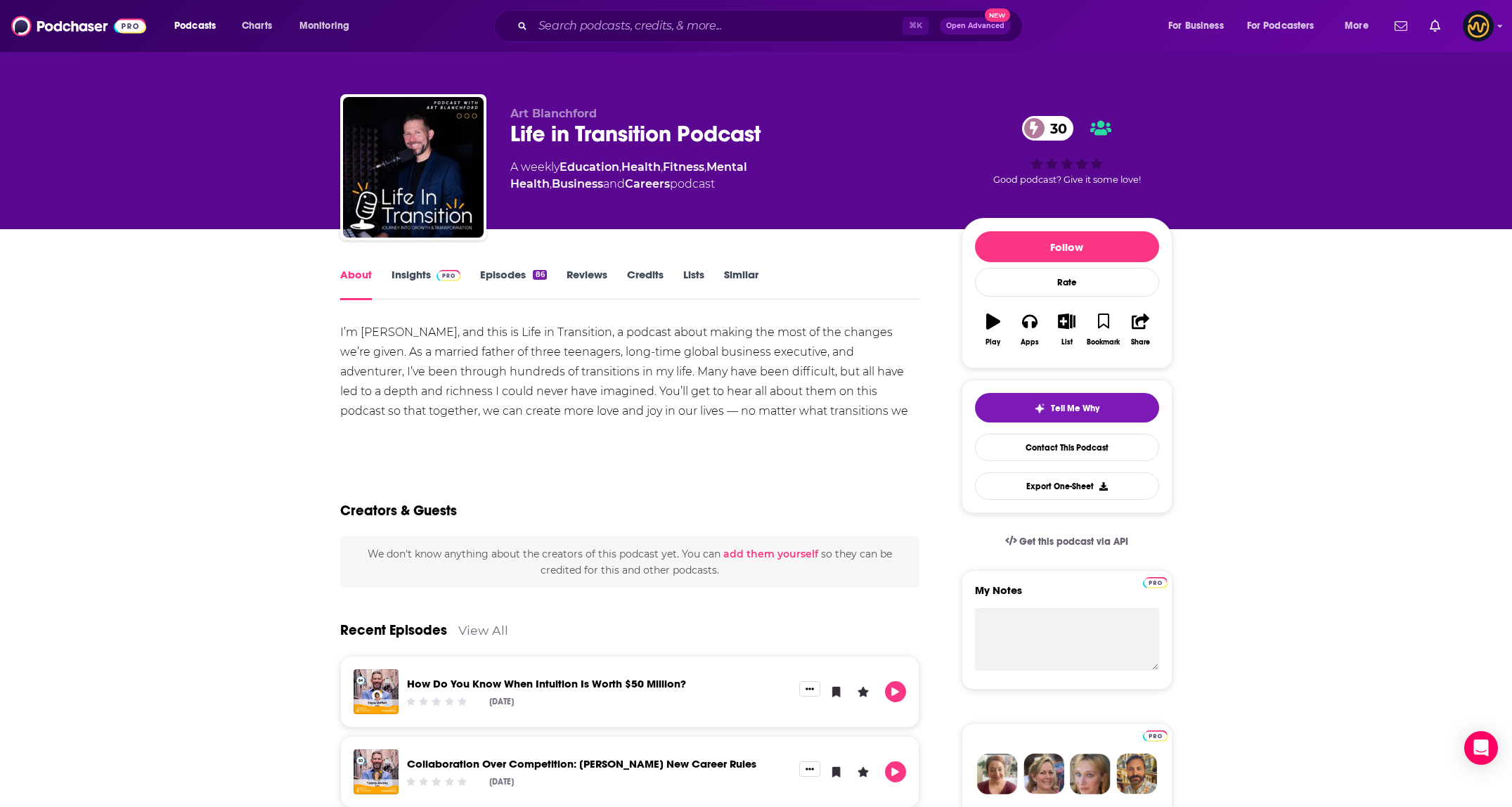
click at [394, 291] on link "Insights" at bounding box center [426, 284] width 69 height 32
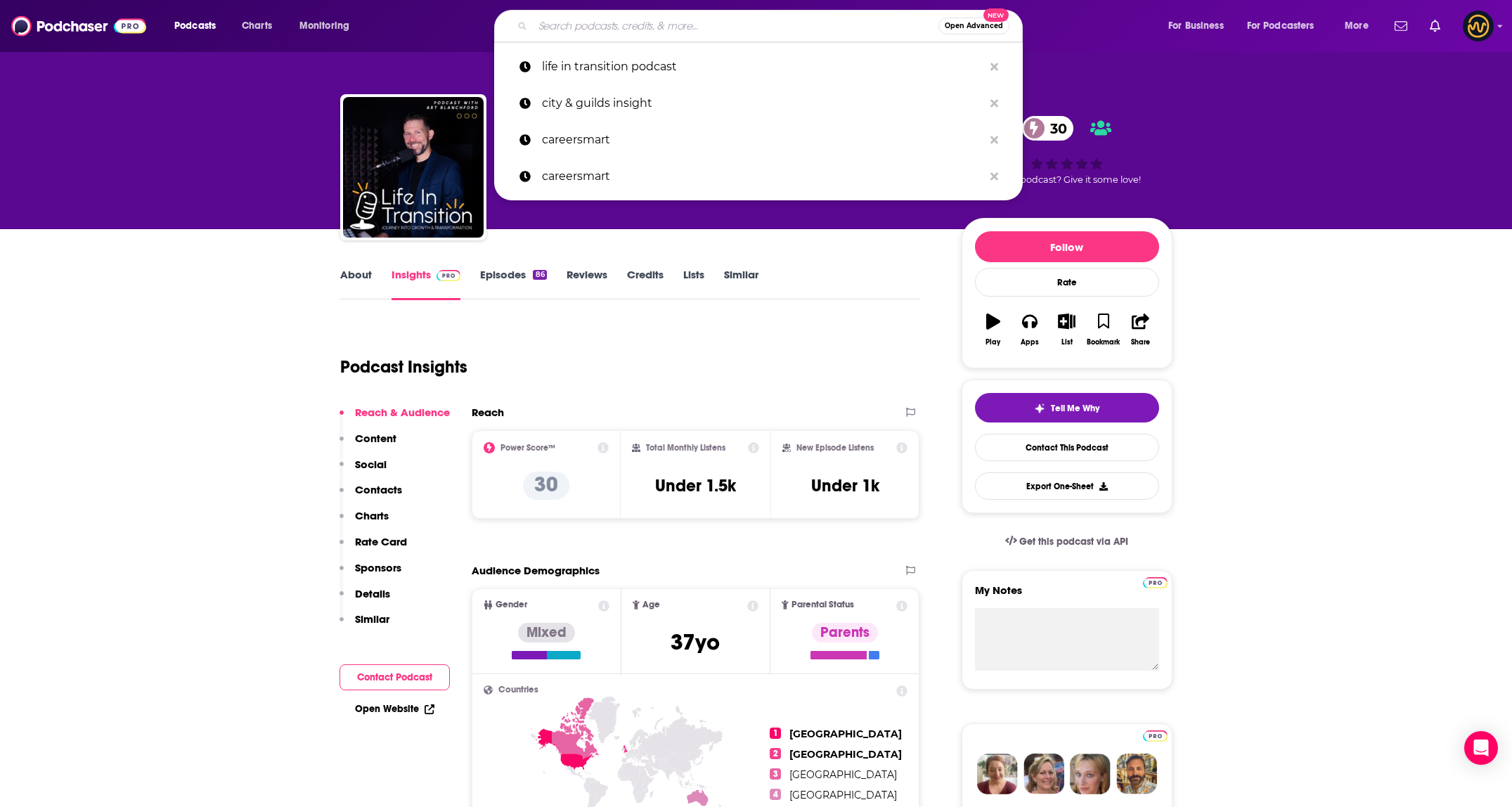
click at [604, 18] on input "Search podcasts, credits, & more..." at bounding box center [736, 26] width 406 height 23
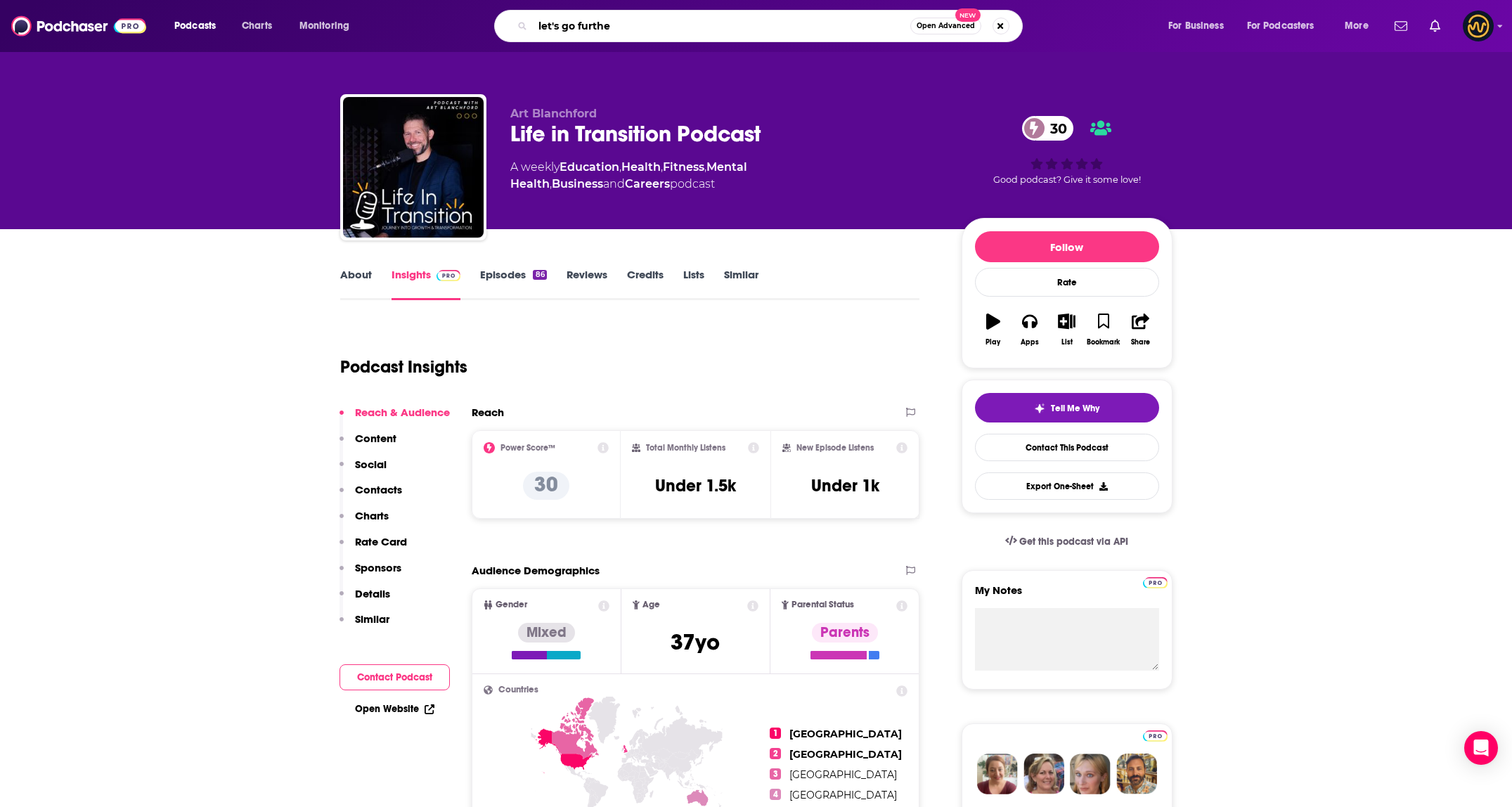
type input "let's go further"
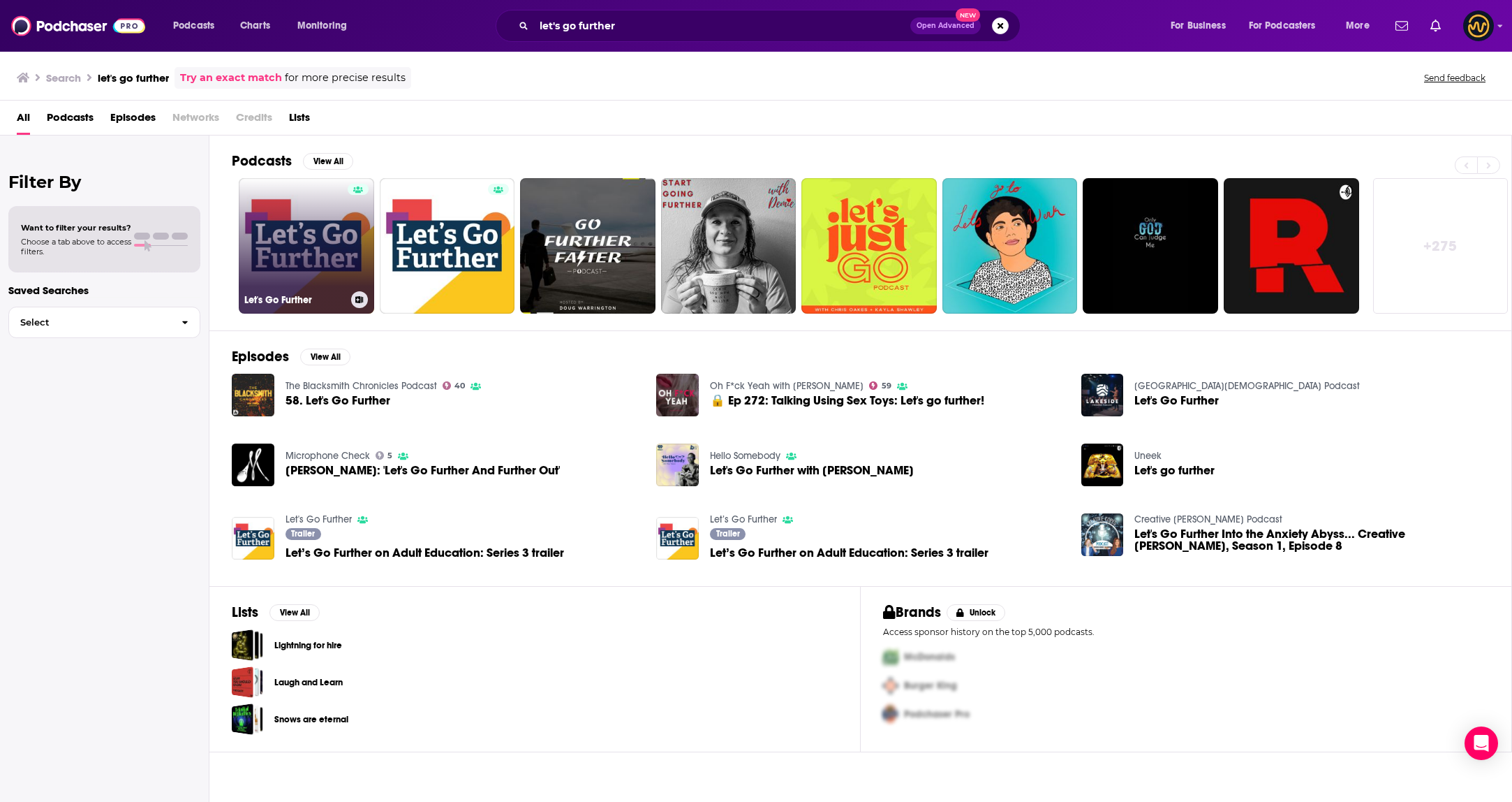
click at [288, 247] on link "Let's Go Further" at bounding box center [306, 245] width 135 height 135
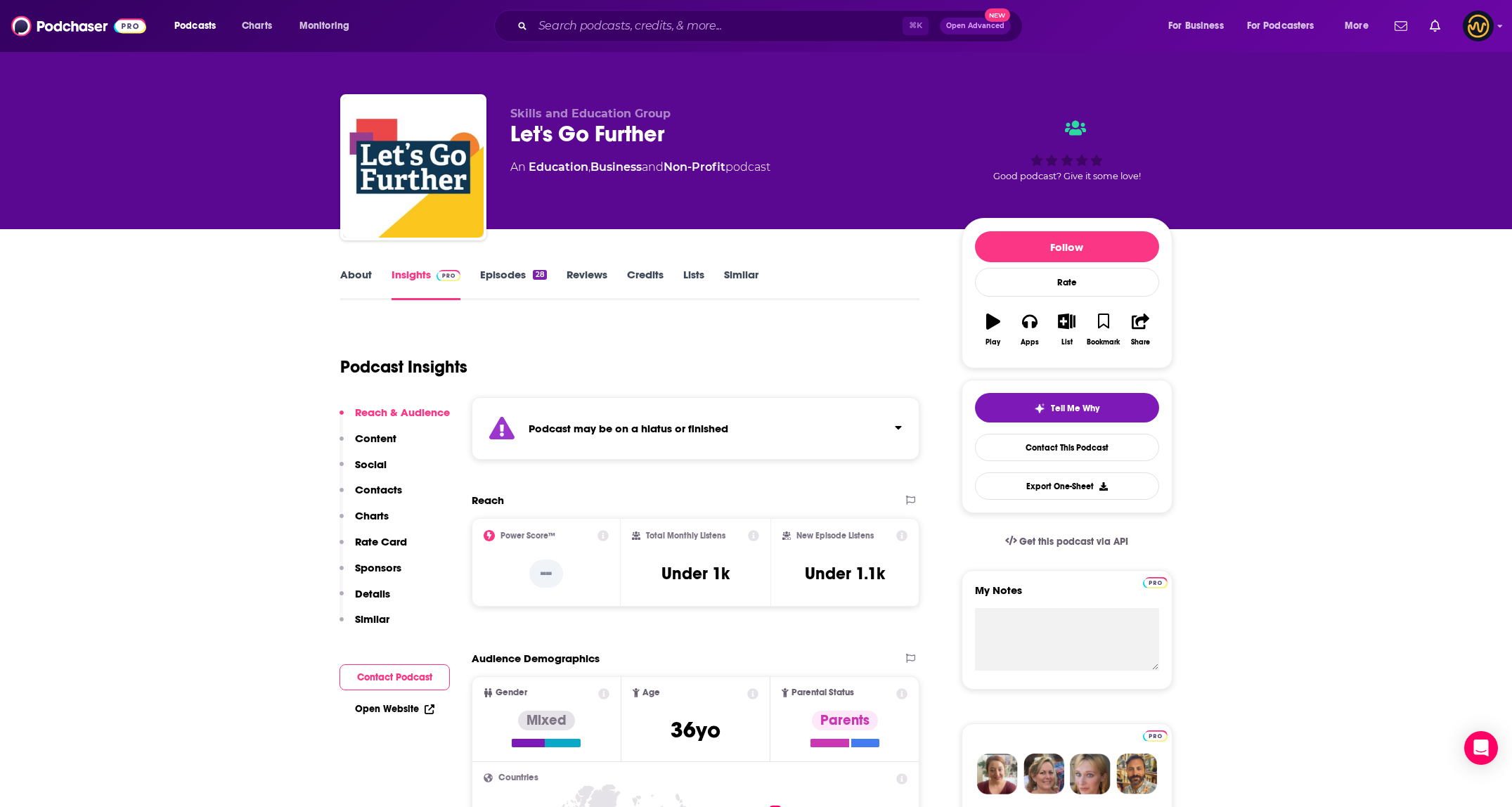
click at [737, 436] on div "Podcast may be on a hiatus or finished" at bounding box center [695, 428] width 449 height 62
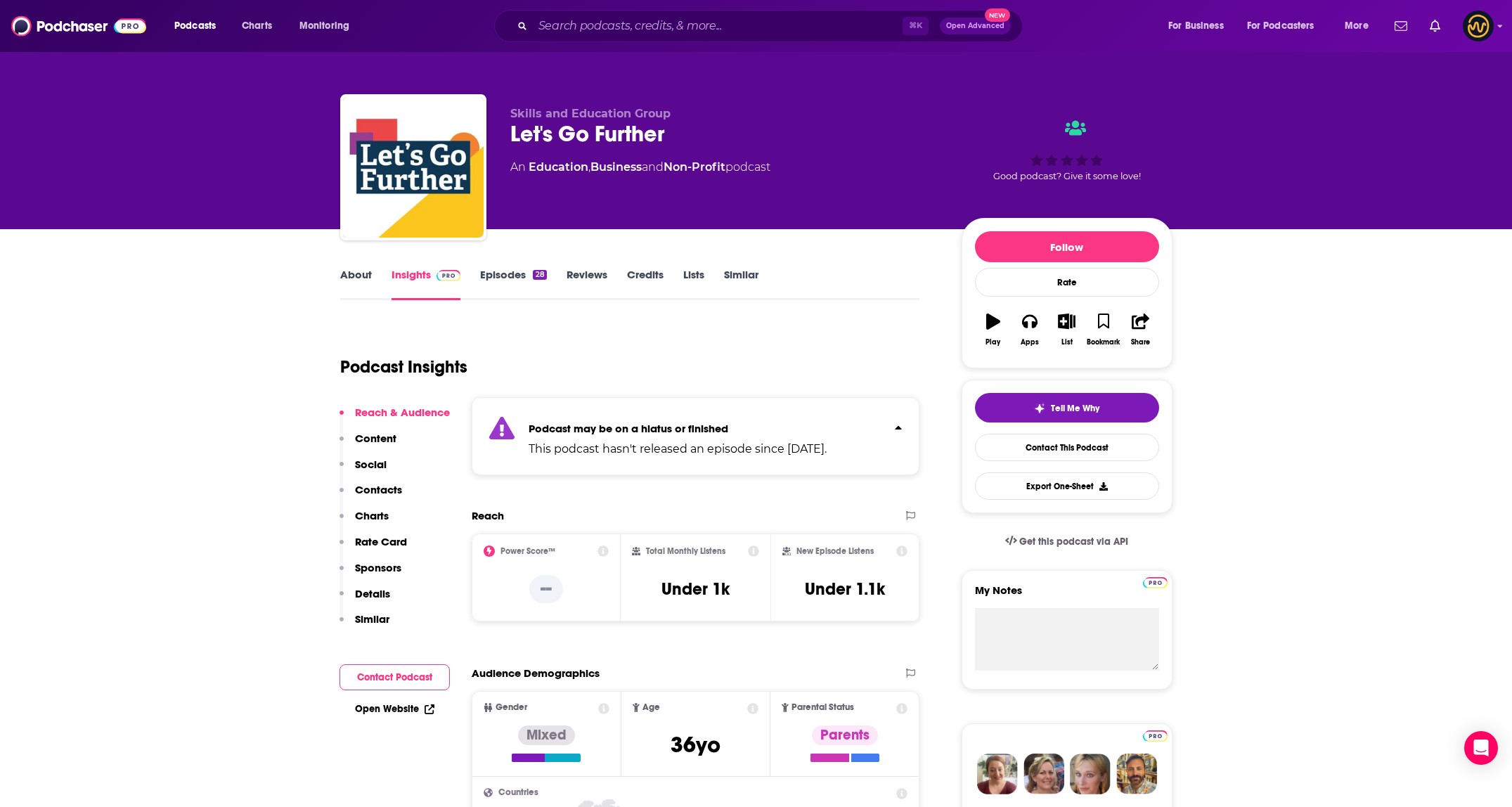
click at [742, 426] on p "Podcast may be on a hiatus or finished" at bounding box center [677, 429] width 298 height 14
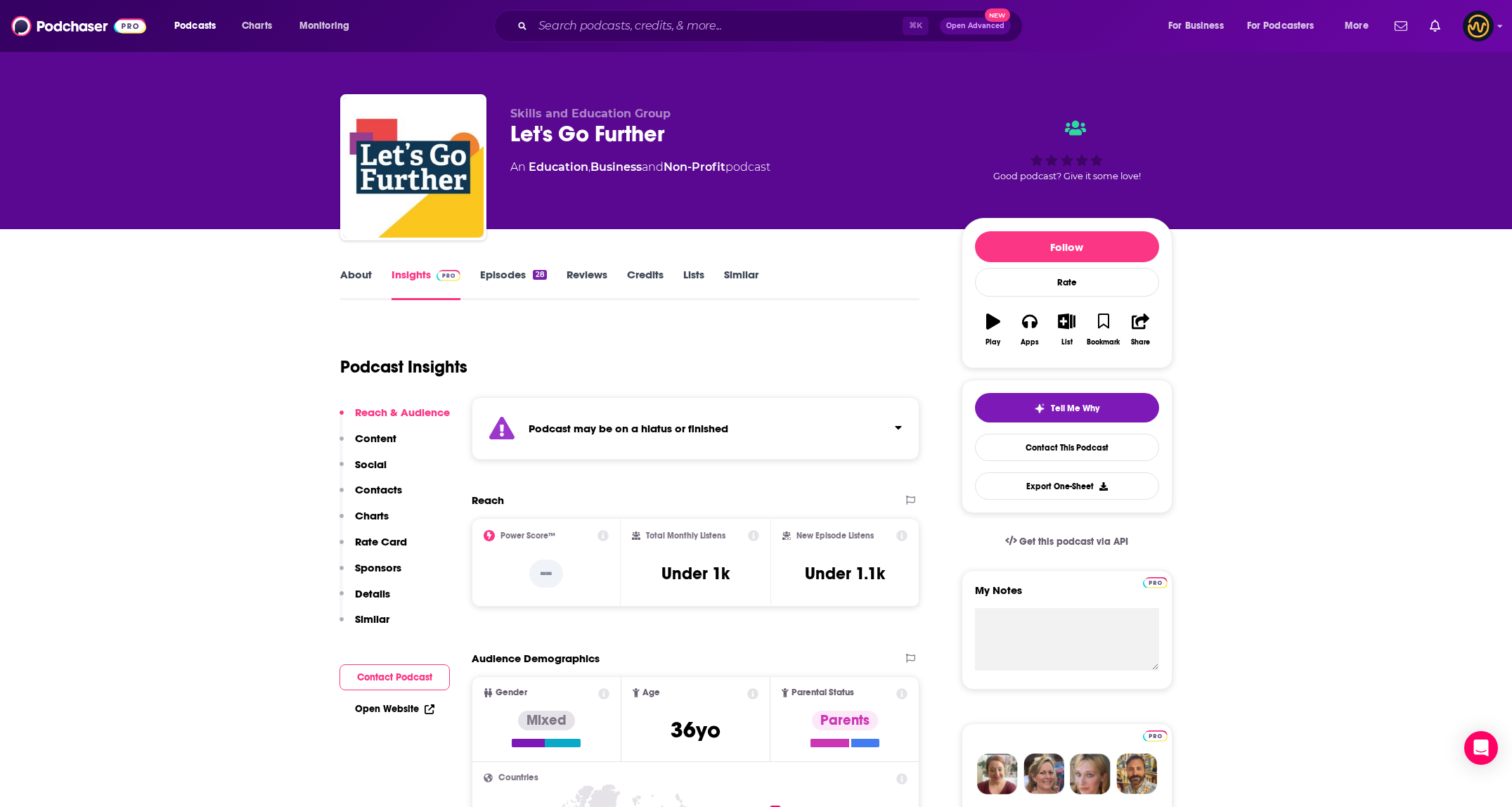
click at [715, 416] on div "Podcast may be on a hiatus or finished" at bounding box center [695, 428] width 449 height 62
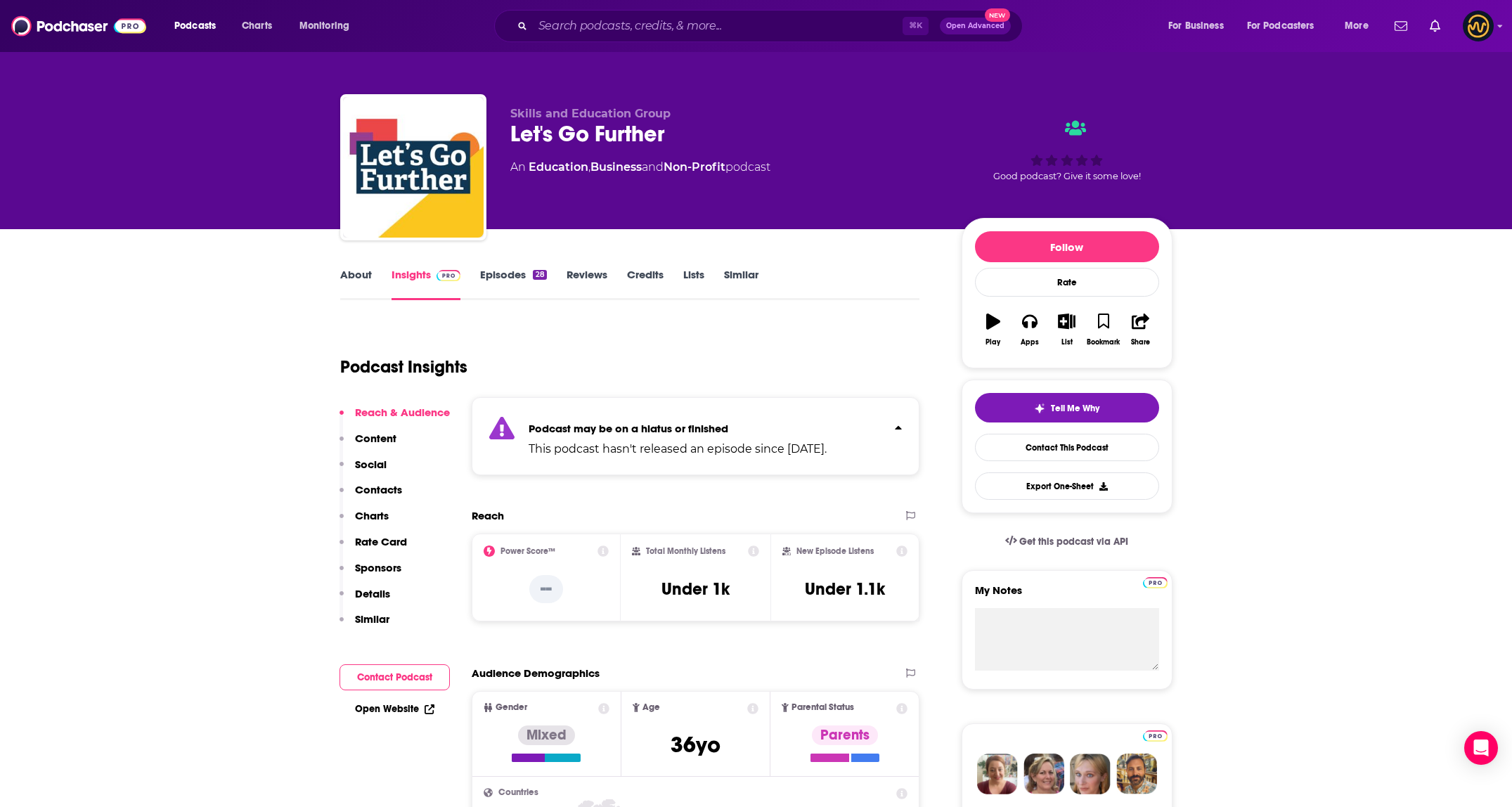
click at [715, 416] on div "Podcast may be on a hiatus or finished This podcast hasn't released an episode …" at bounding box center [677, 436] width 298 height 43
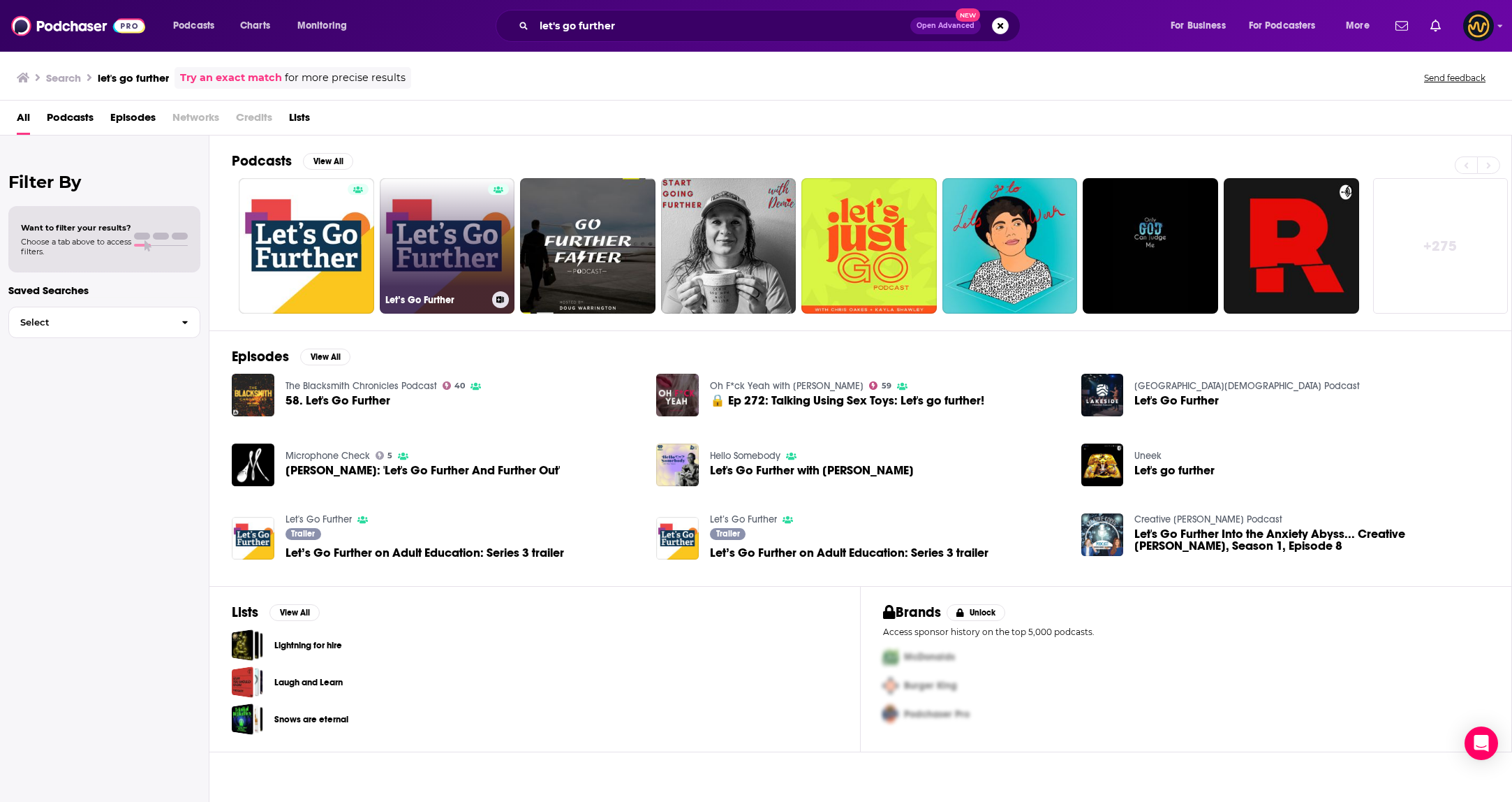
click at [464, 260] on link "Let’s Go Further" at bounding box center [447, 245] width 135 height 135
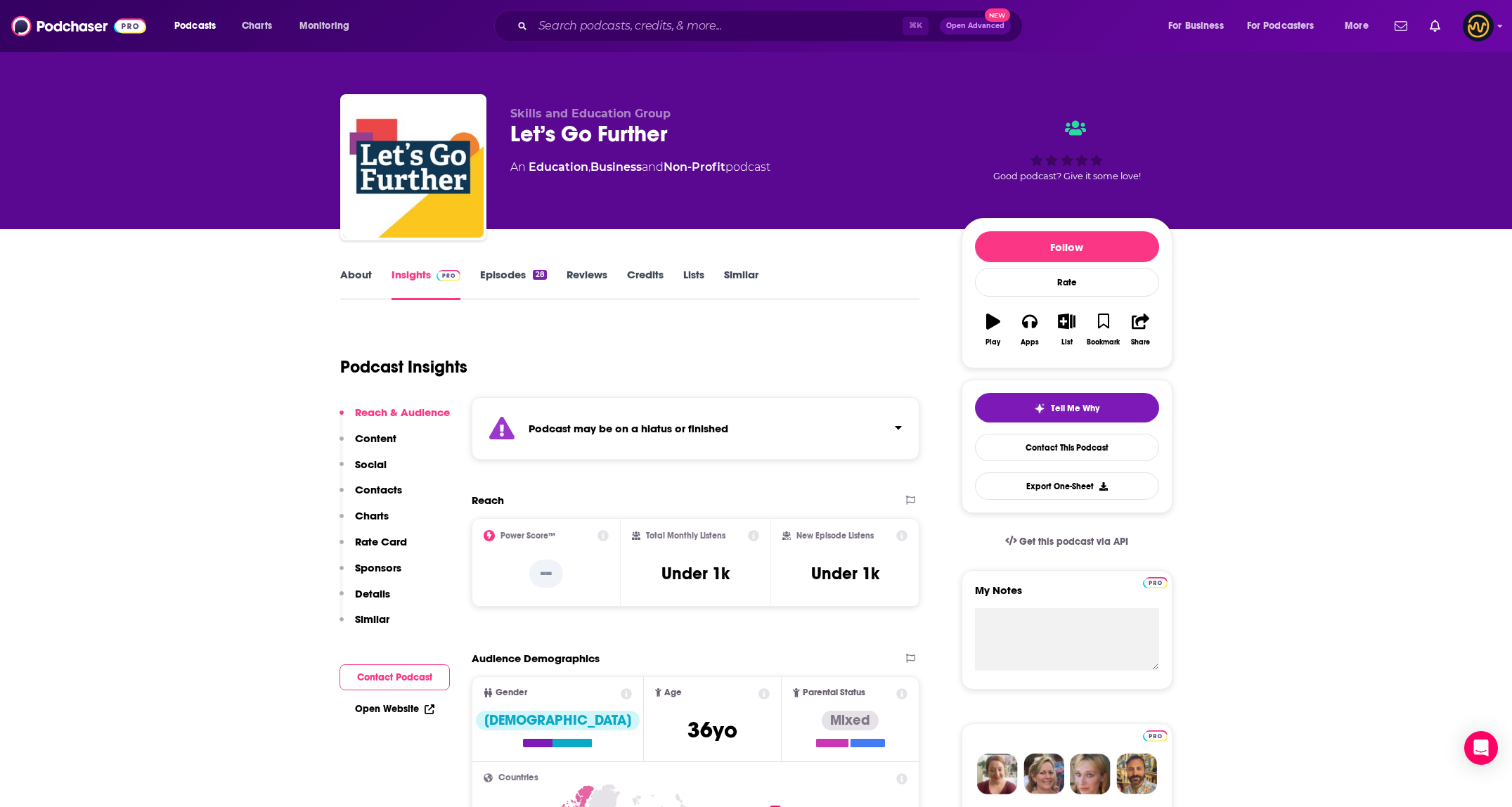
click at [782, 445] on div "Podcast may be on a hiatus or finished" at bounding box center [695, 428] width 449 height 62
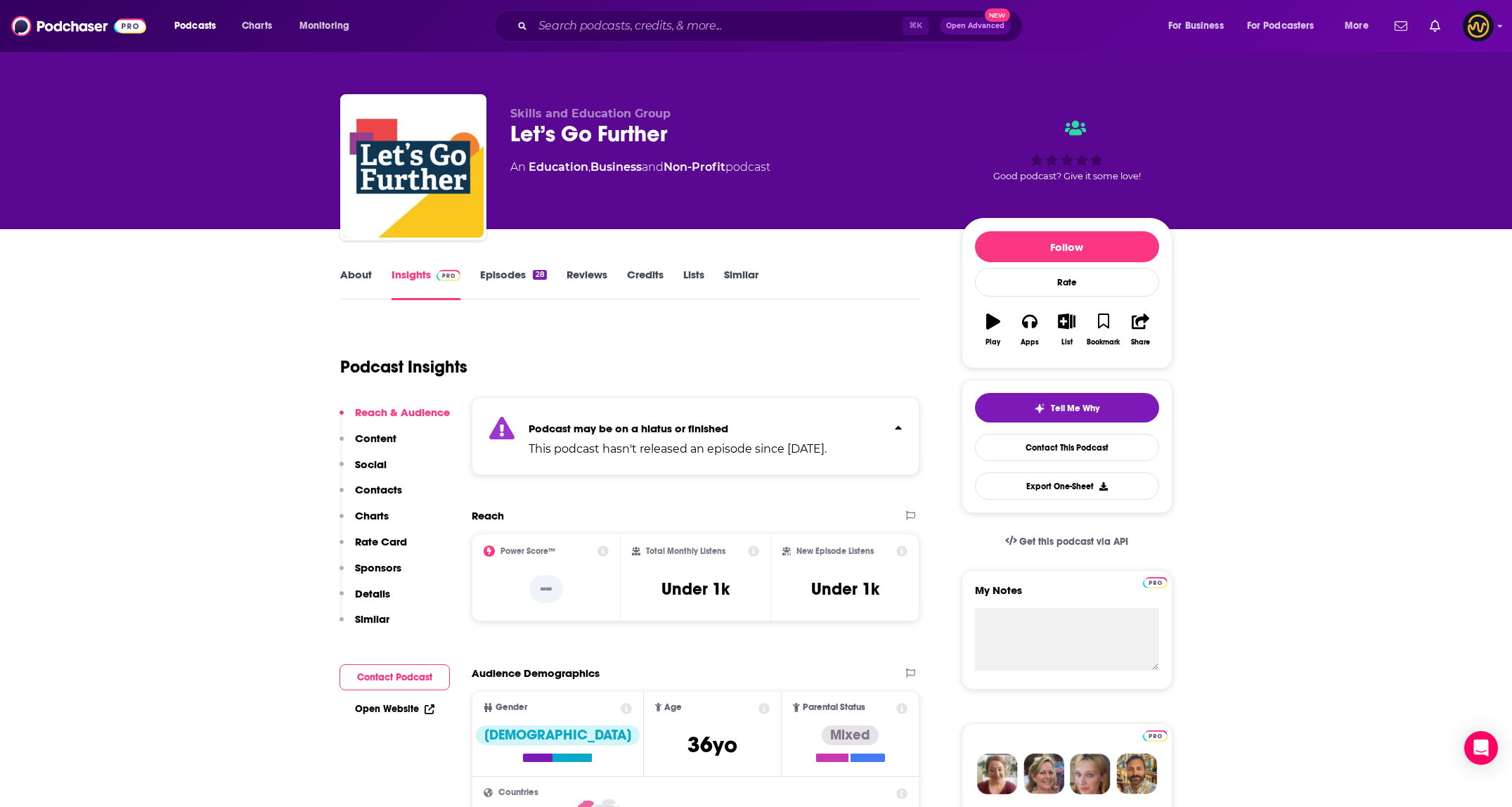
click at [784, 429] on p "Podcast may be on a hiatus or finished" at bounding box center [677, 429] width 298 height 14
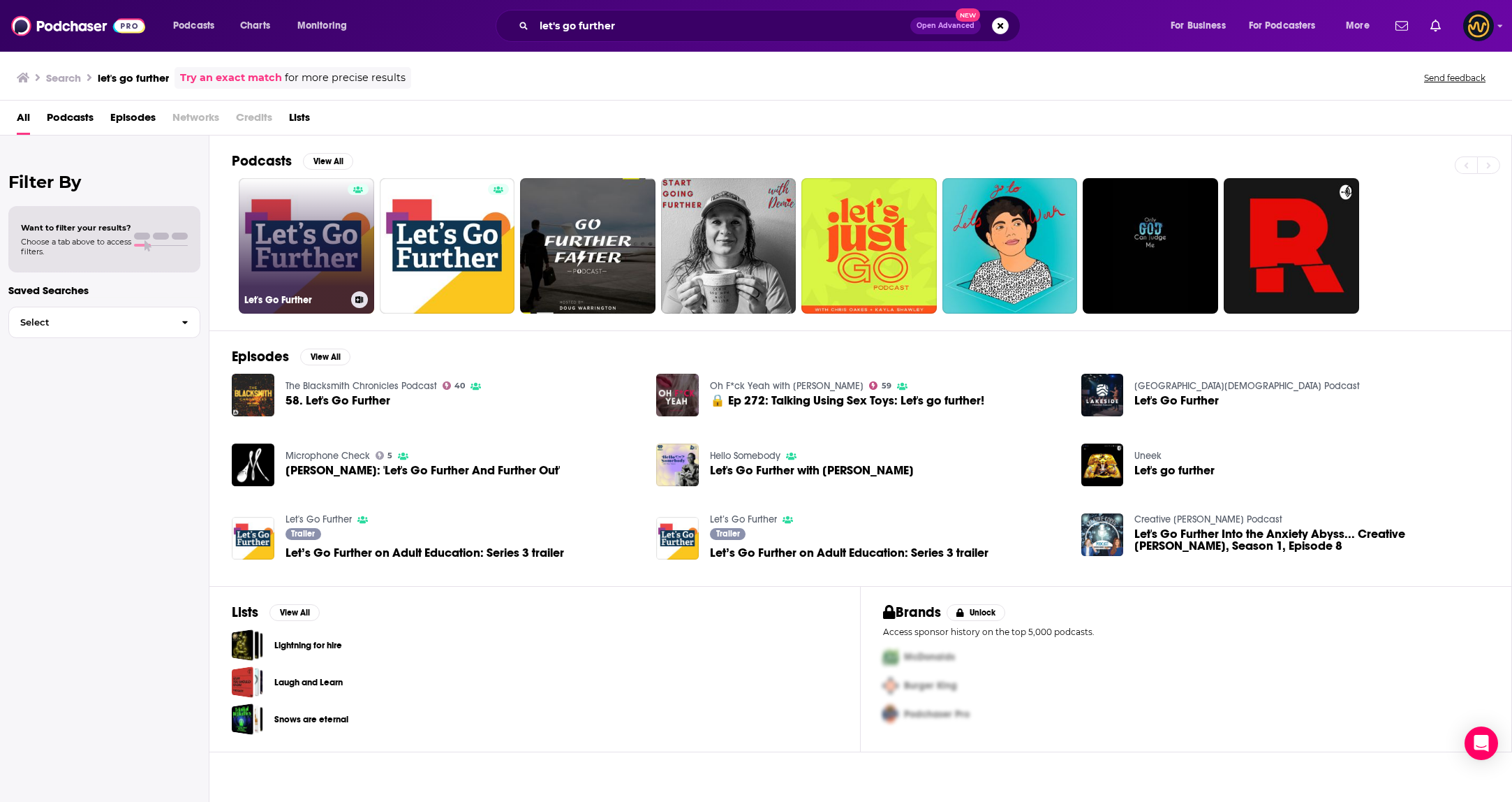
click at [306, 238] on link "Let's Go Further" at bounding box center [306, 245] width 135 height 135
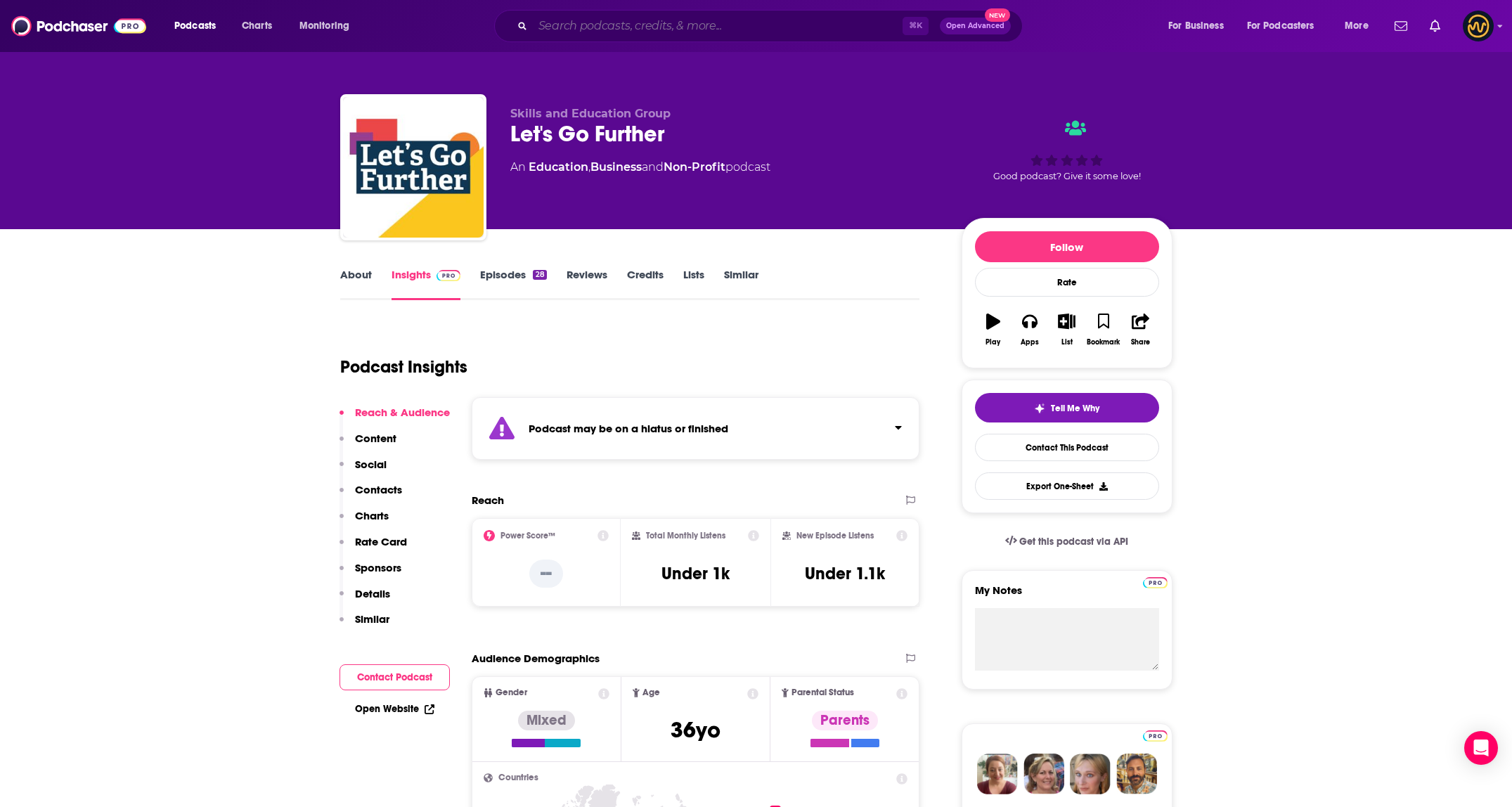
click at [654, 17] on input "Search podcasts, credits, & more..." at bounding box center [718, 26] width 369 height 23
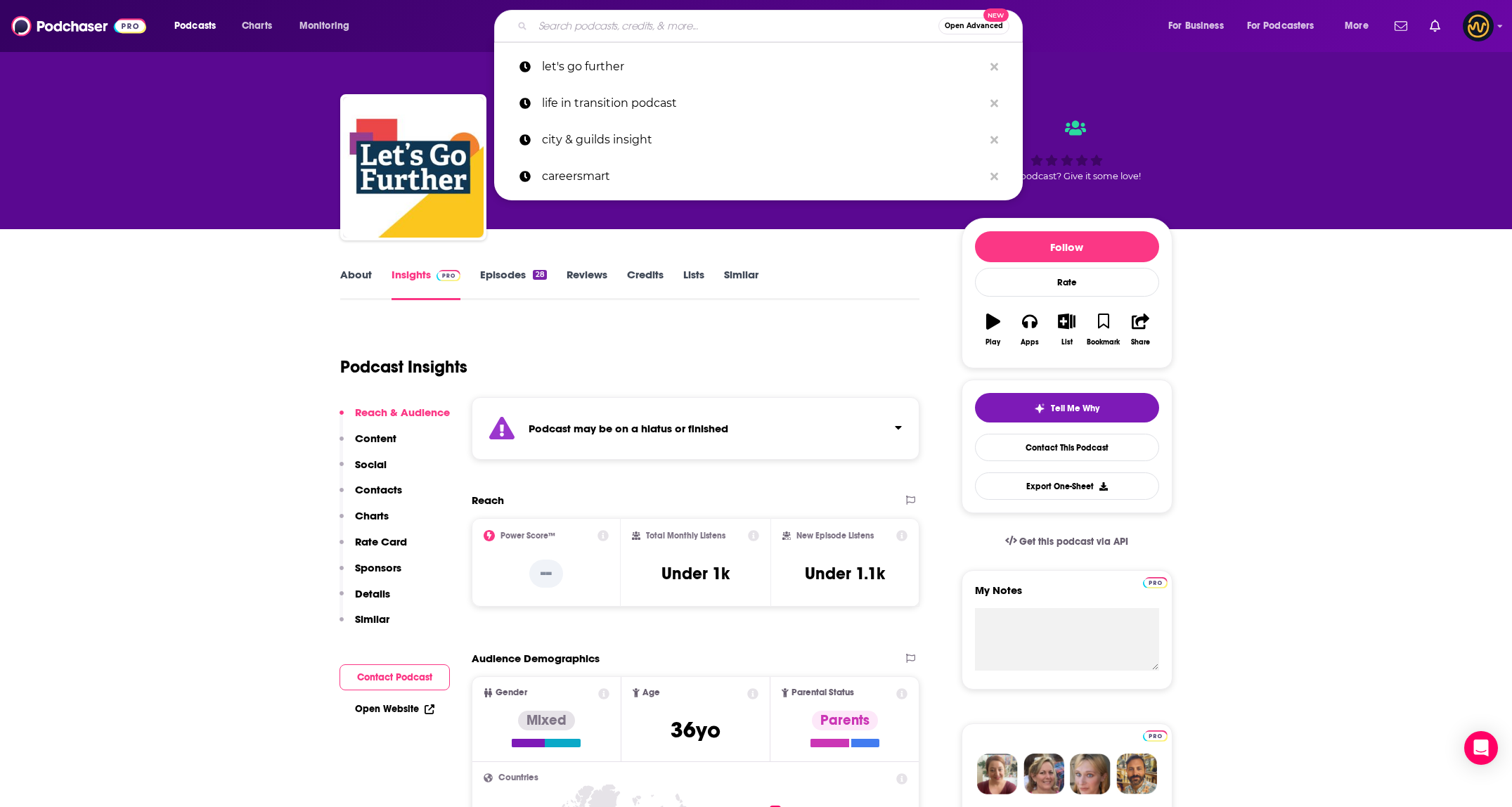
click at [654, 17] on input "Search podcasts, credits, & more..." at bounding box center [736, 26] width 406 height 23
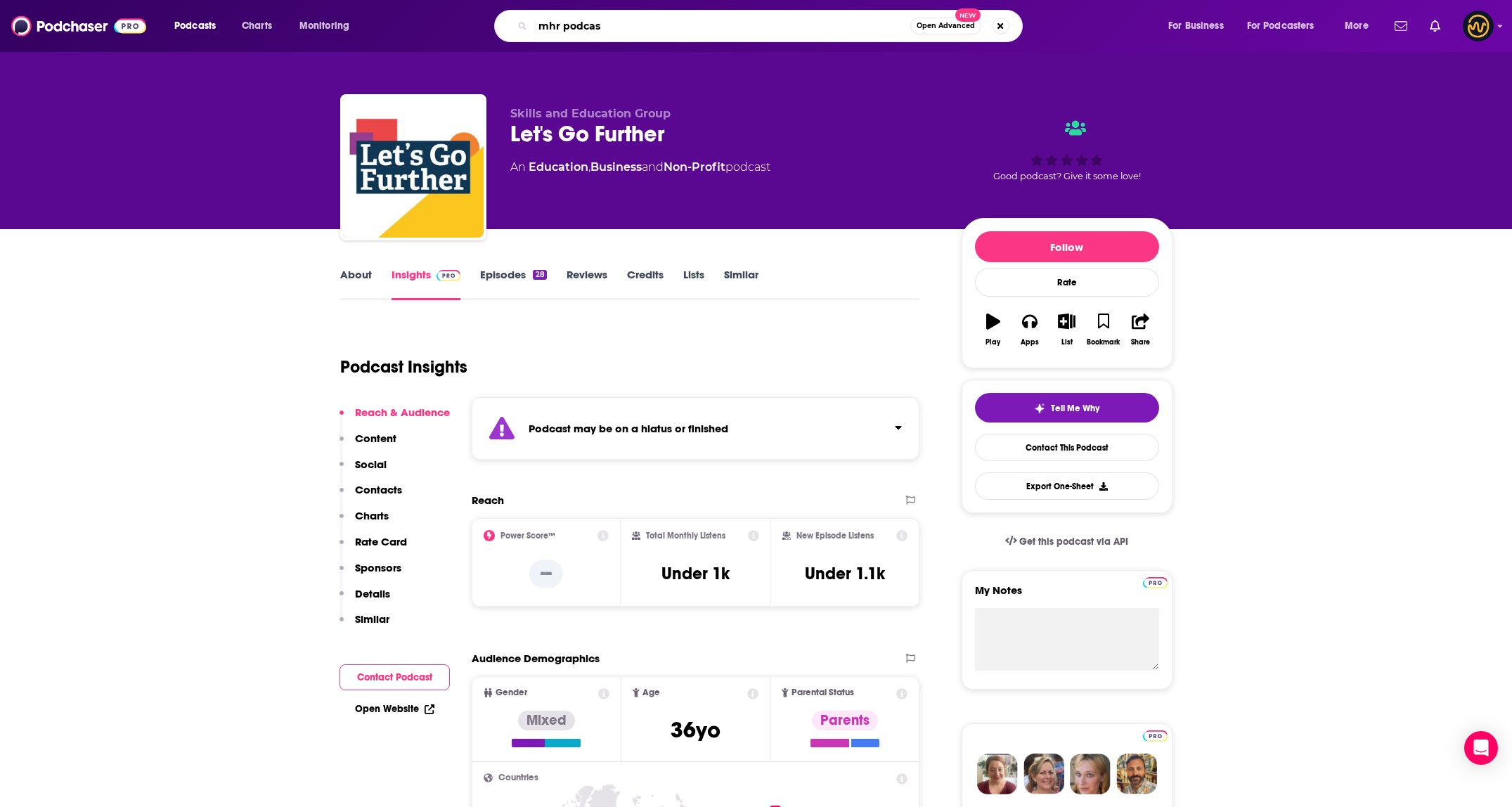
type input "mhr podcast"
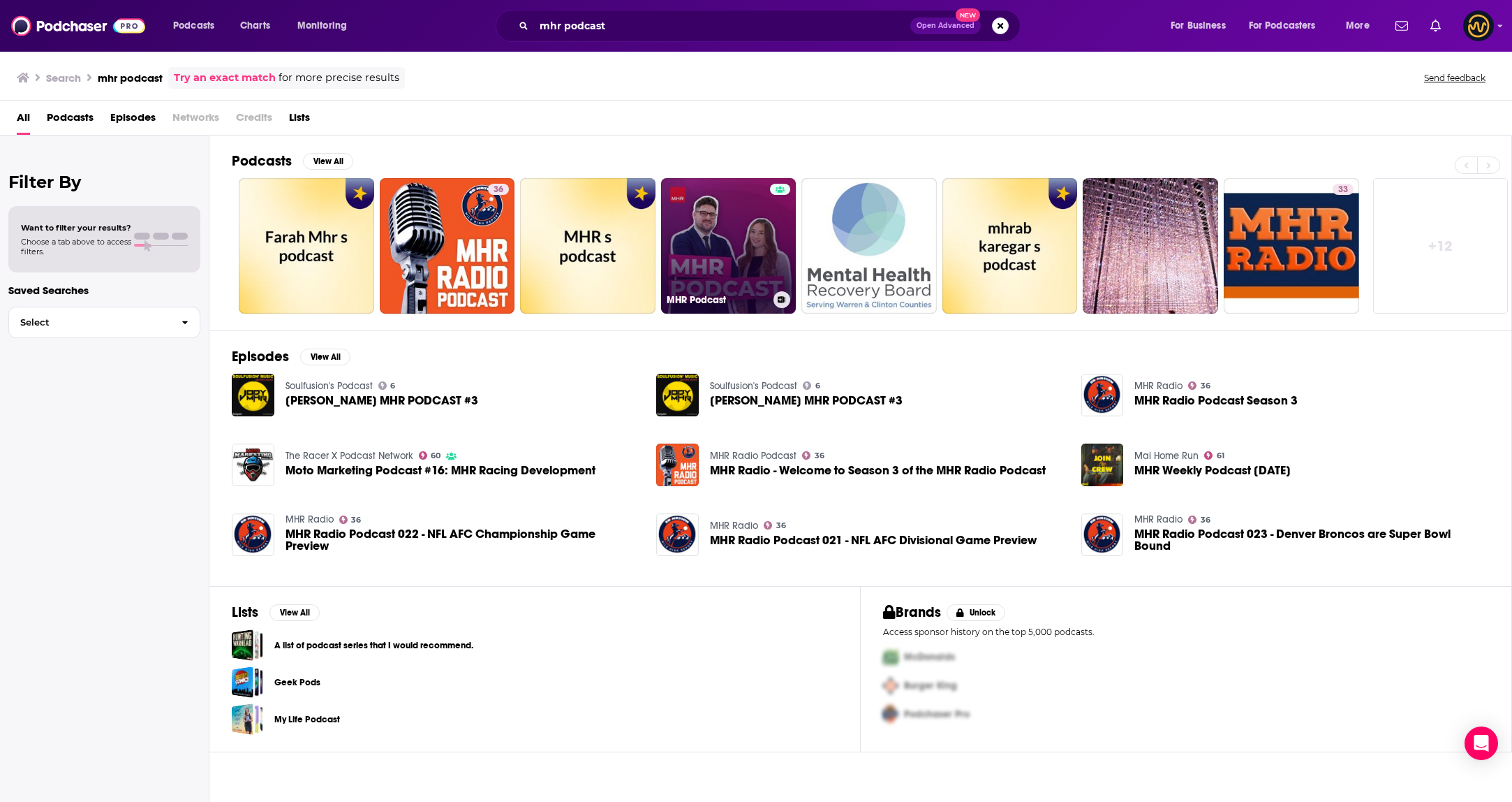
click at [736, 220] on link "MHR Podcast" at bounding box center [728, 245] width 135 height 135
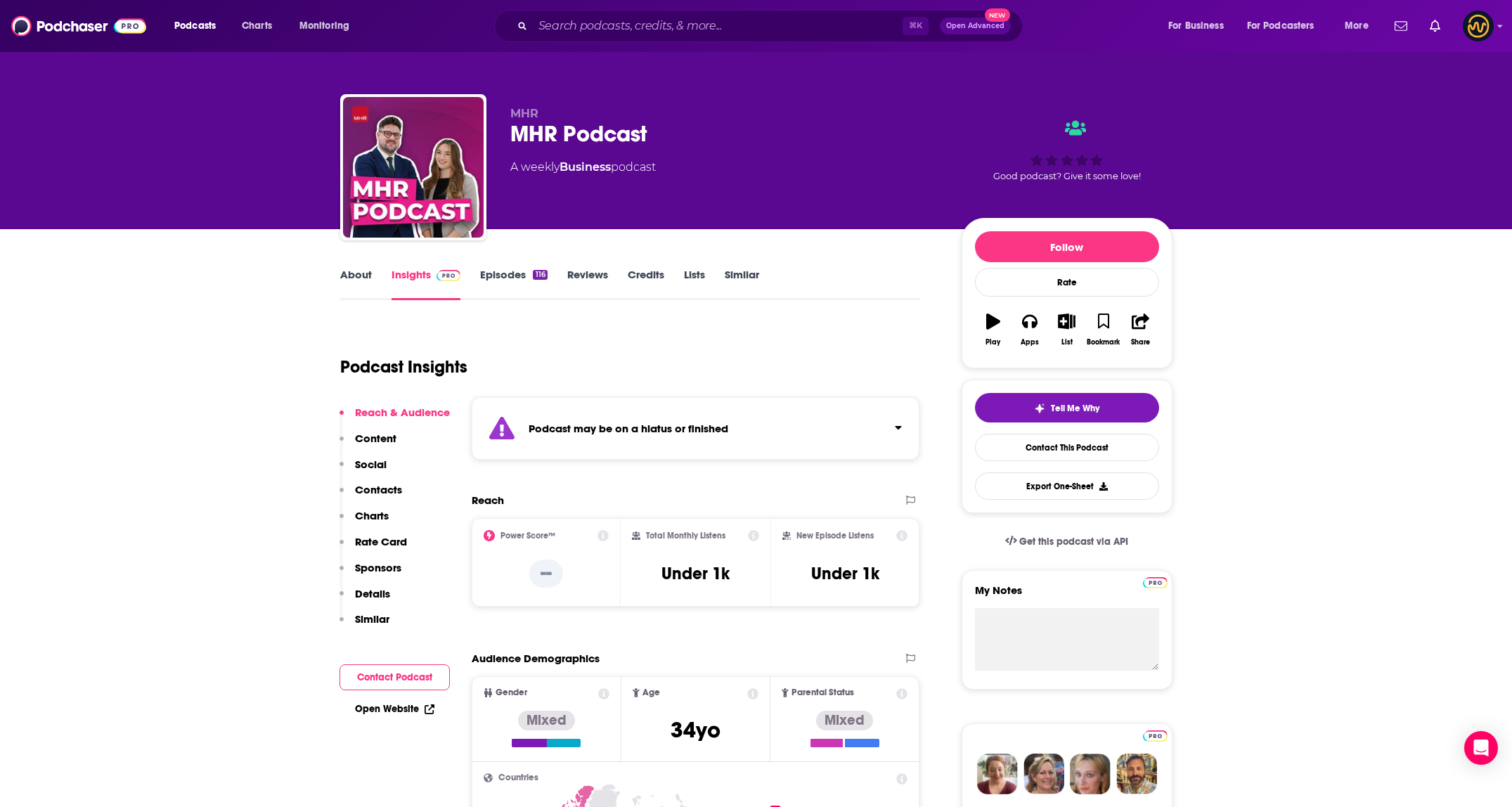
click at [357, 278] on link "About" at bounding box center [356, 284] width 32 height 32
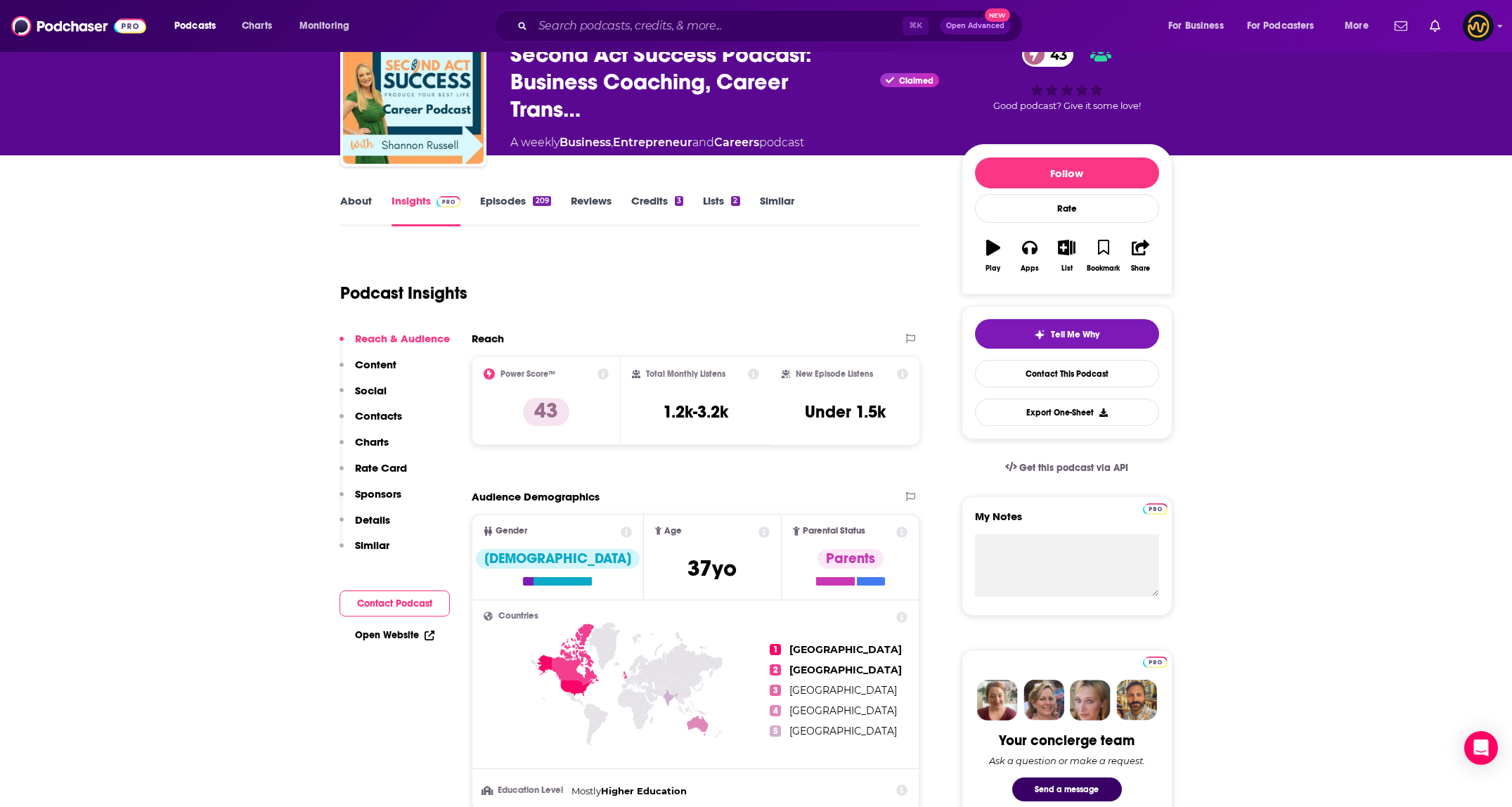
scroll to position [151, 0]
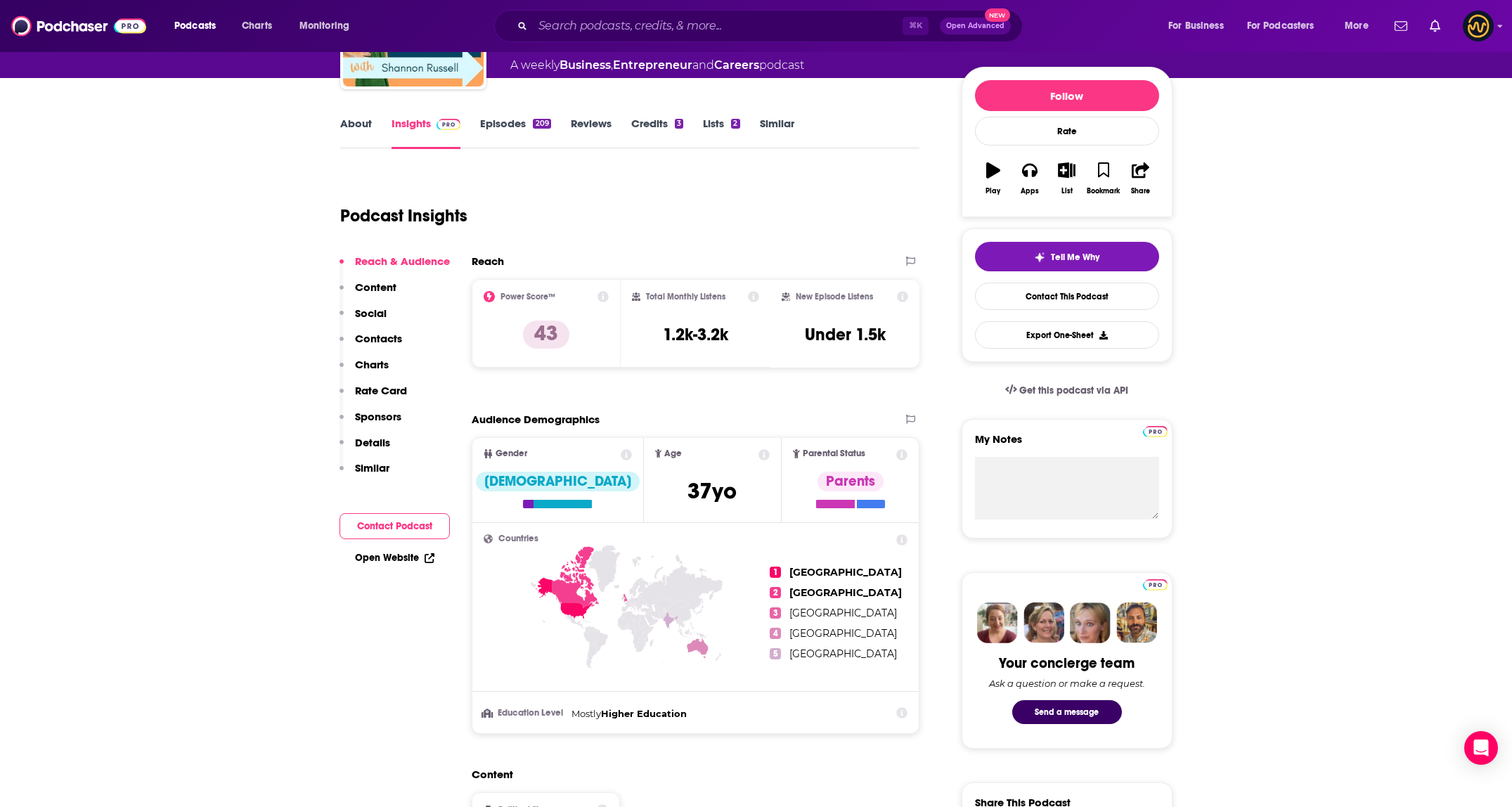
click at [662, 223] on div "Podcast Insights" at bounding box center [625, 207] width 569 height 72
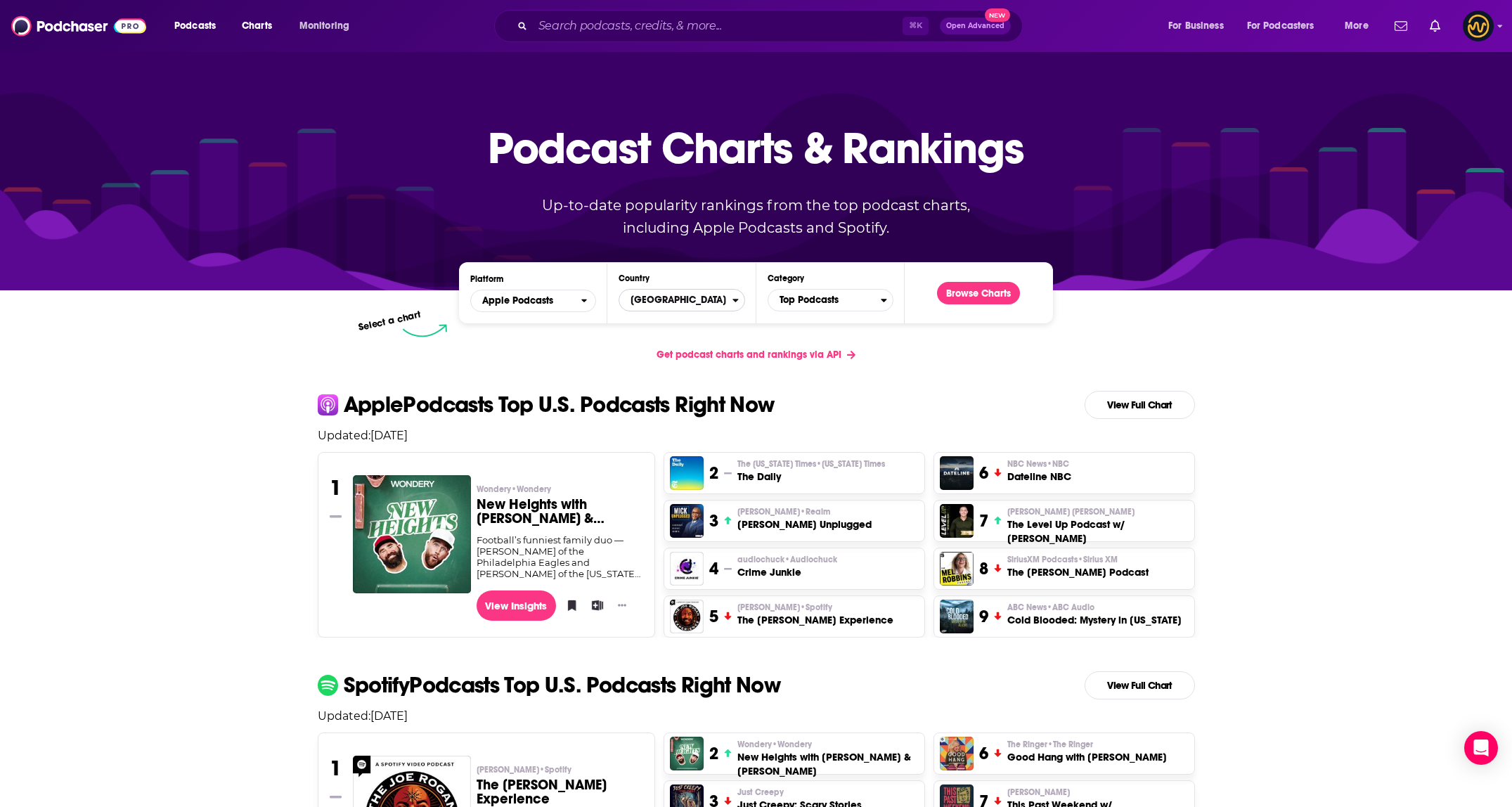
click at [648, 305] on span "[GEOGRAPHIC_DATA]" at bounding box center [676, 299] width 113 height 24
click at [671, 319] on input "Countries" at bounding box center [682, 322] width 113 height 19
type input "united"
click at [669, 378] on button "[GEOGRAPHIC_DATA]" at bounding box center [682, 380] width 113 height 17
click at [873, 299] on span "Top Podcasts" at bounding box center [825, 299] width 113 height 24
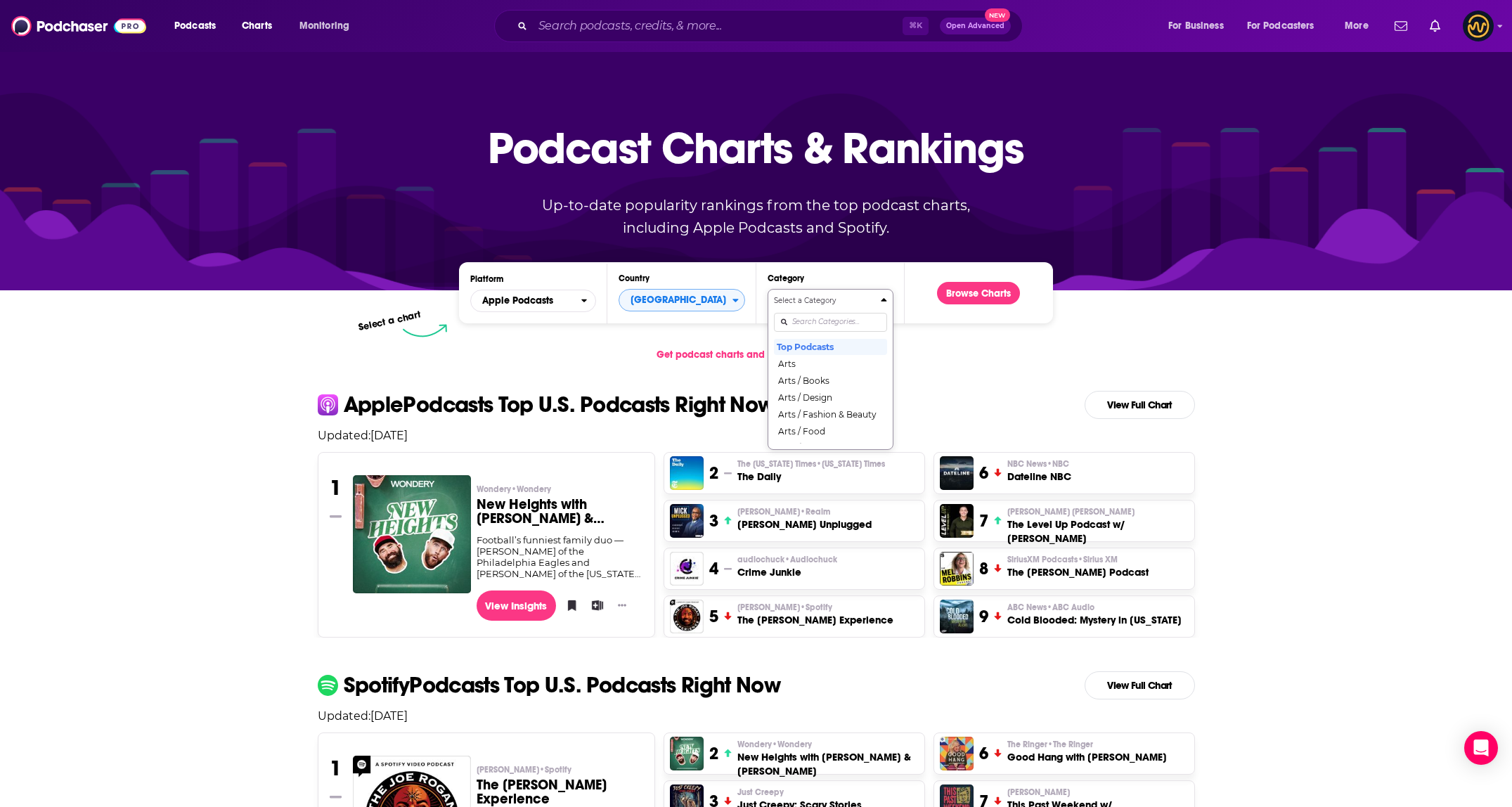
click at [824, 321] on input "Categories" at bounding box center [830, 322] width 113 height 19
type input "caree"
click at [825, 350] on button "Business / Careers" at bounding box center [830, 346] width 113 height 17
click at [973, 290] on button "Browse Charts" at bounding box center [978, 293] width 83 height 23
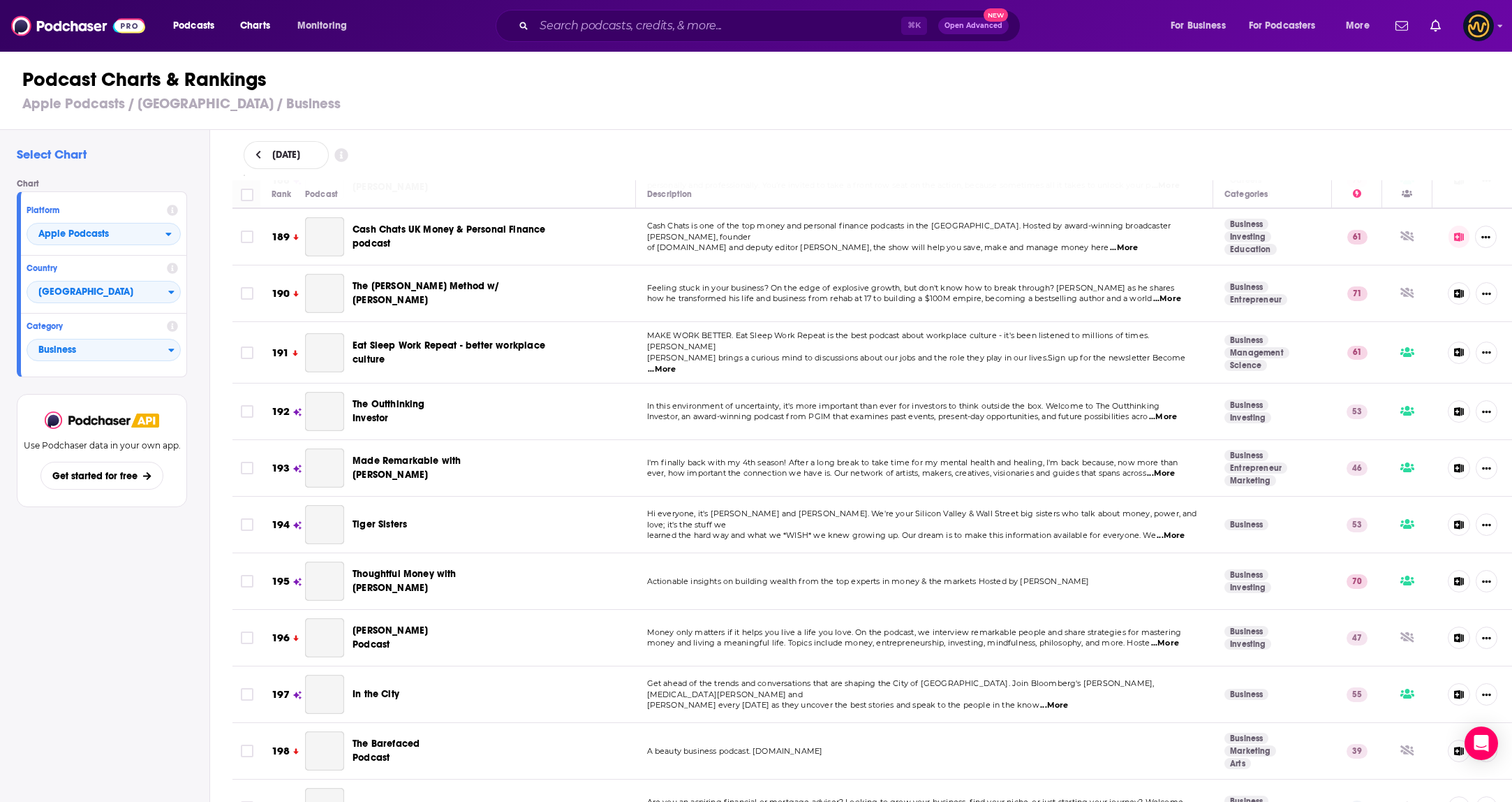
scroll to position [10722, 0]
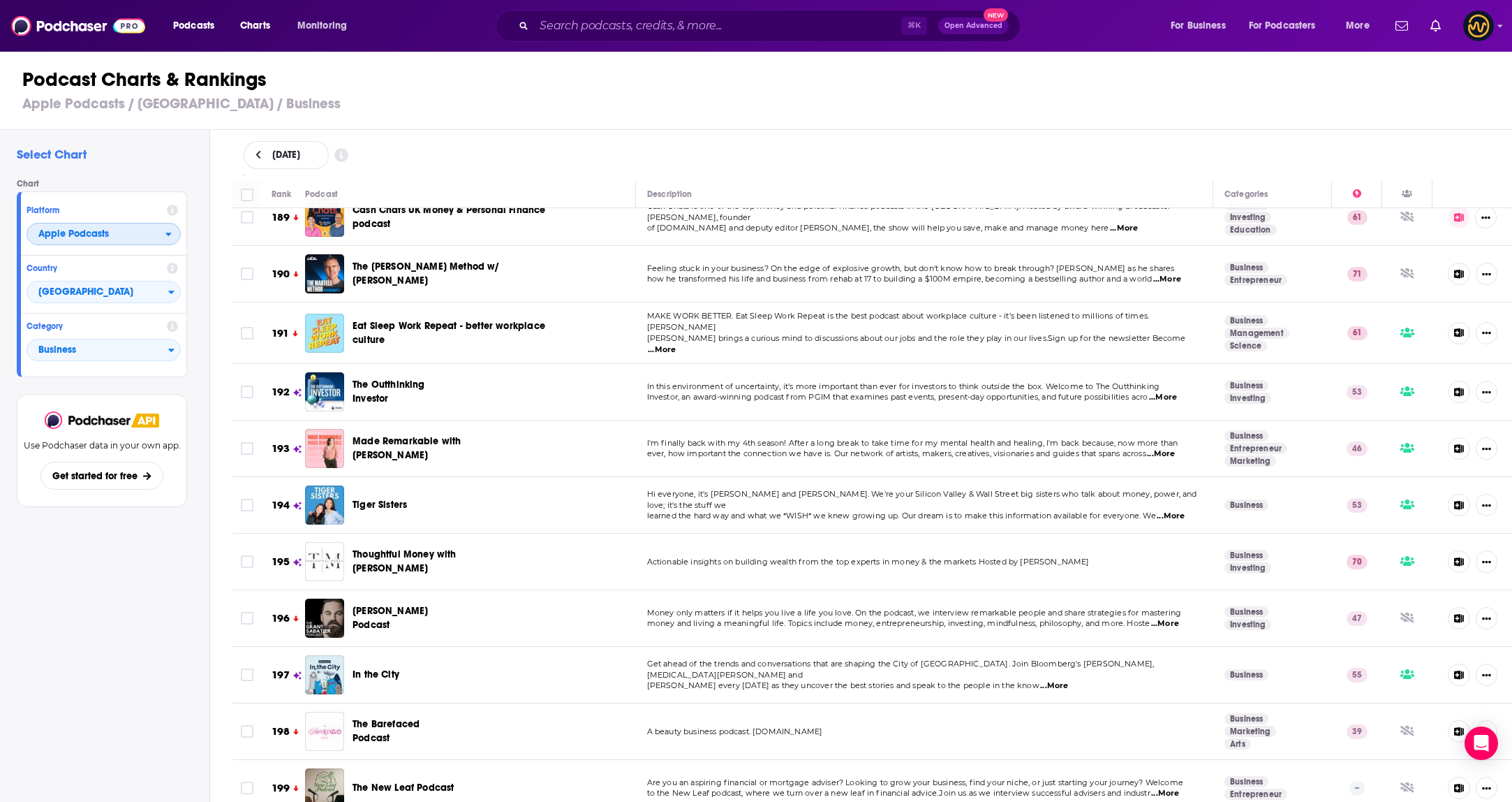
click at [160, 239] on span "Apple Podcasts" at bounding box center [96, 234] width 138 height 23
click at [123, 279] on span "Spotify" at bounding box center [103, 276] width 136 height 8
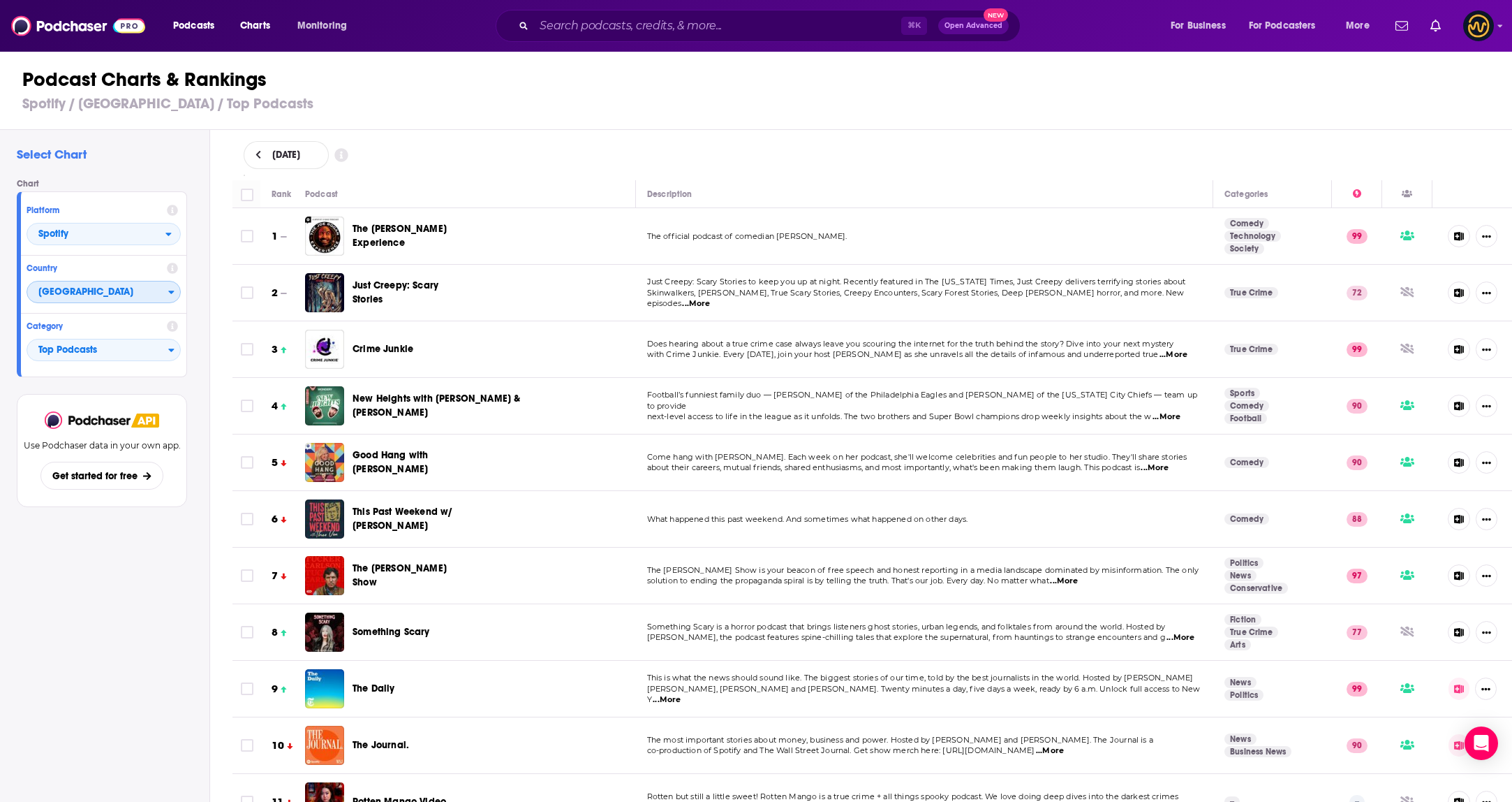
click at [151, 296] on span "[GEOGRAPHIC_DATA]" at bounding box center [98, 292] width 141 height 23
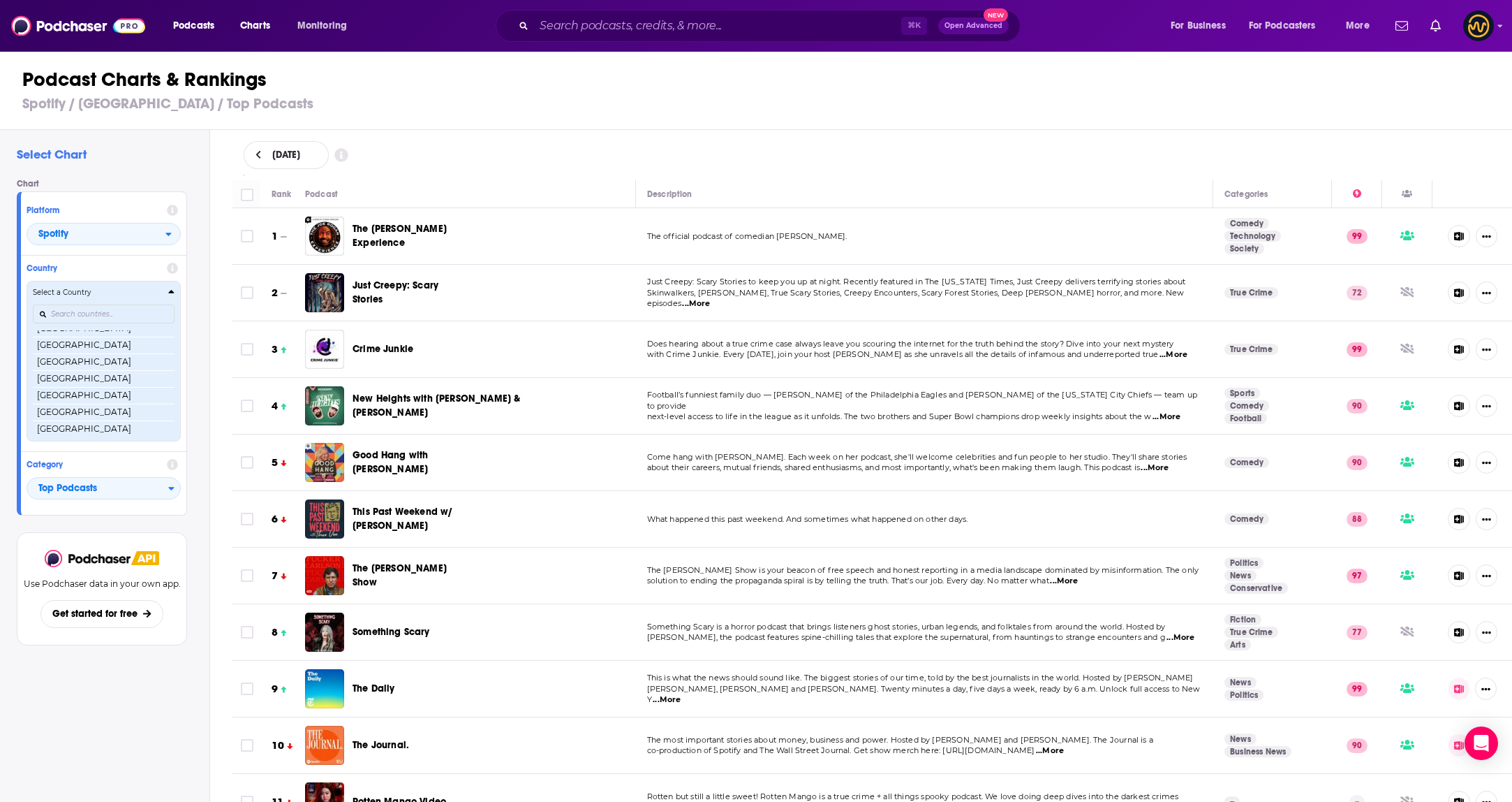
scroll to position [331, 0]
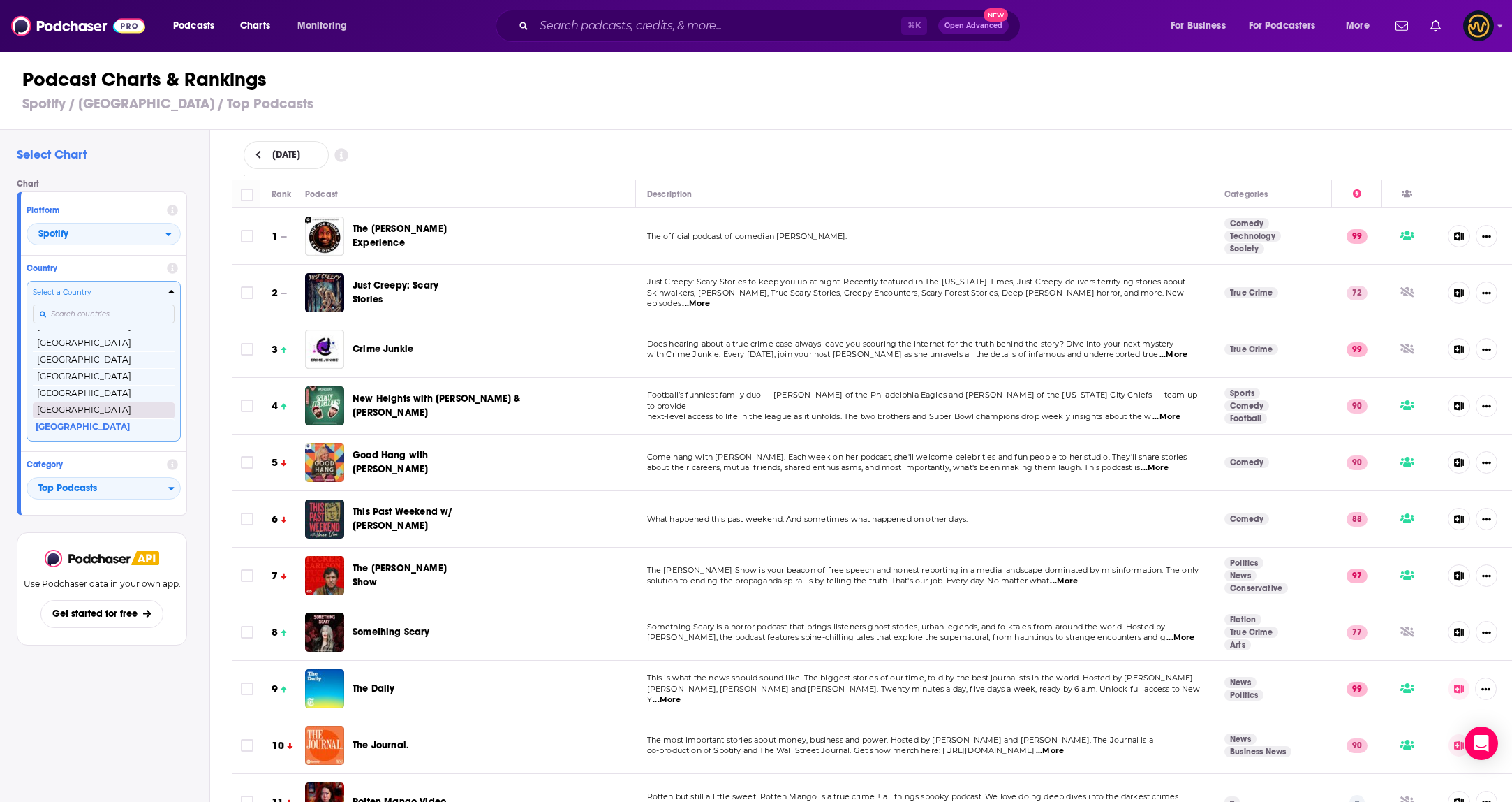
click at [95, 413] on button "[GEOGRAPHIC_DATA]" at bounding box center [103, 410] width 141 height 17
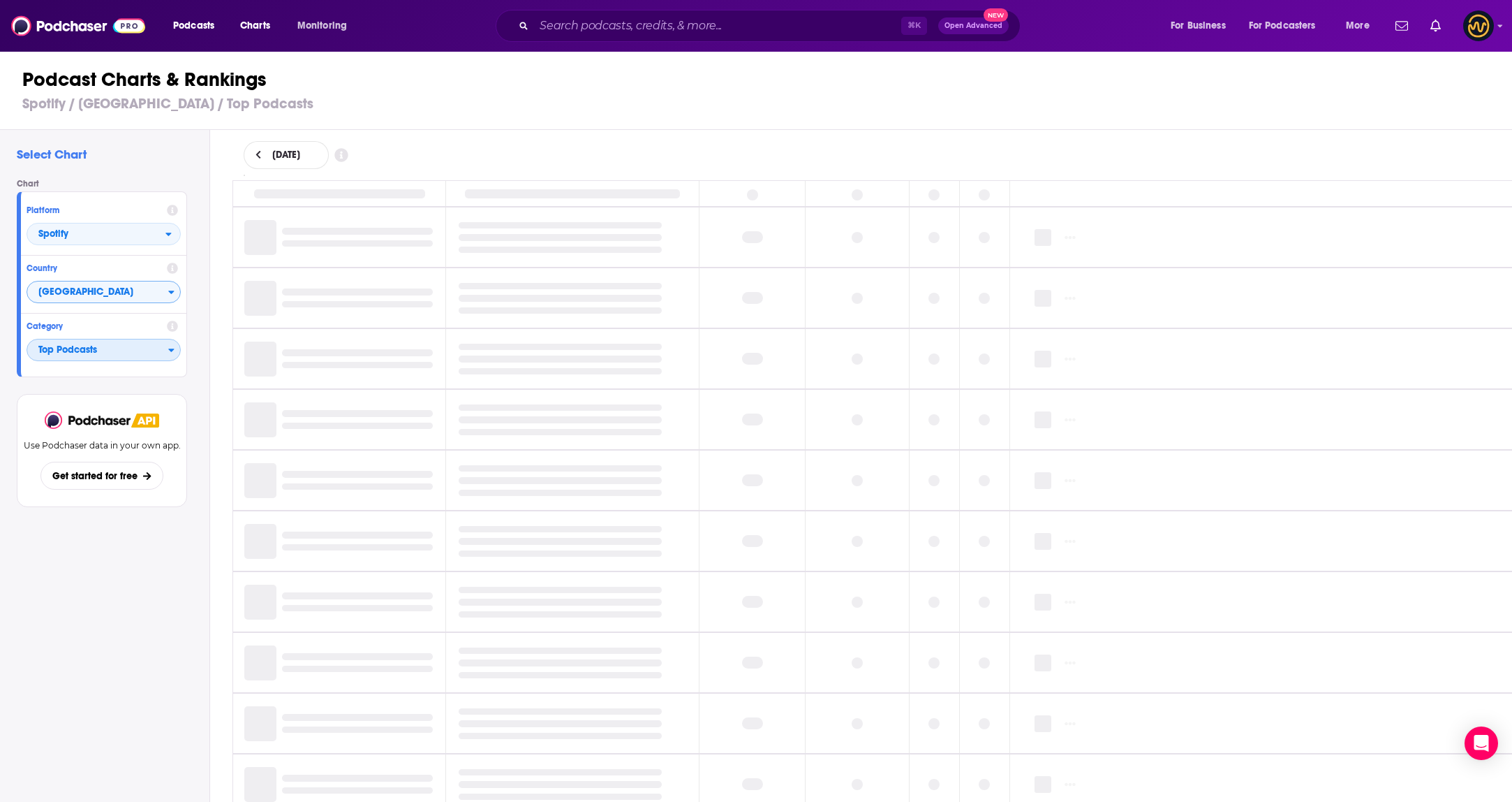
click at [144, 348] on span "Top Podcasts" at bounding box center [98, 350] width 141 height 23
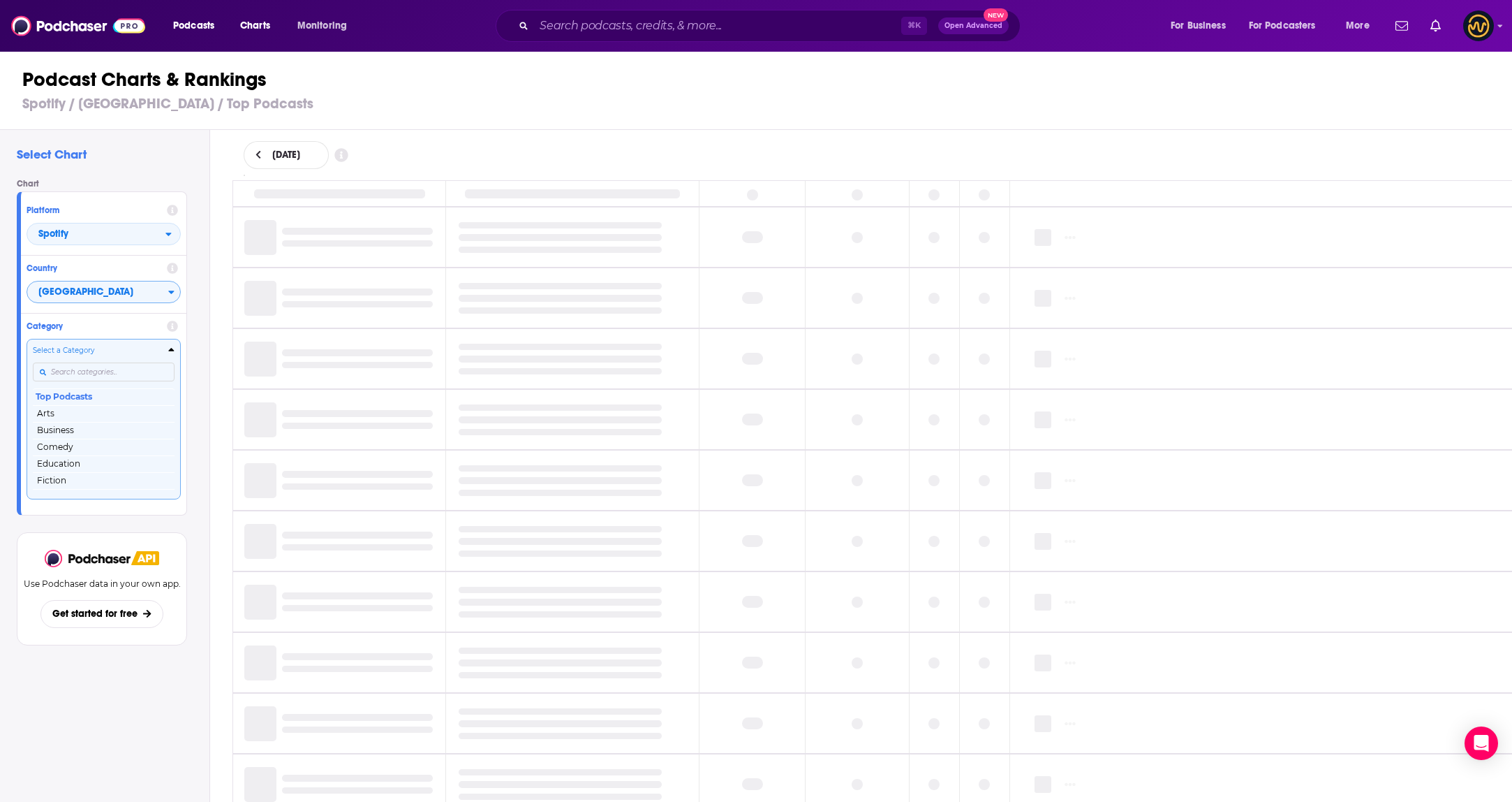
click at [107, 375] on input "Categories" at bounding box center [103, 371] width 141 height 19
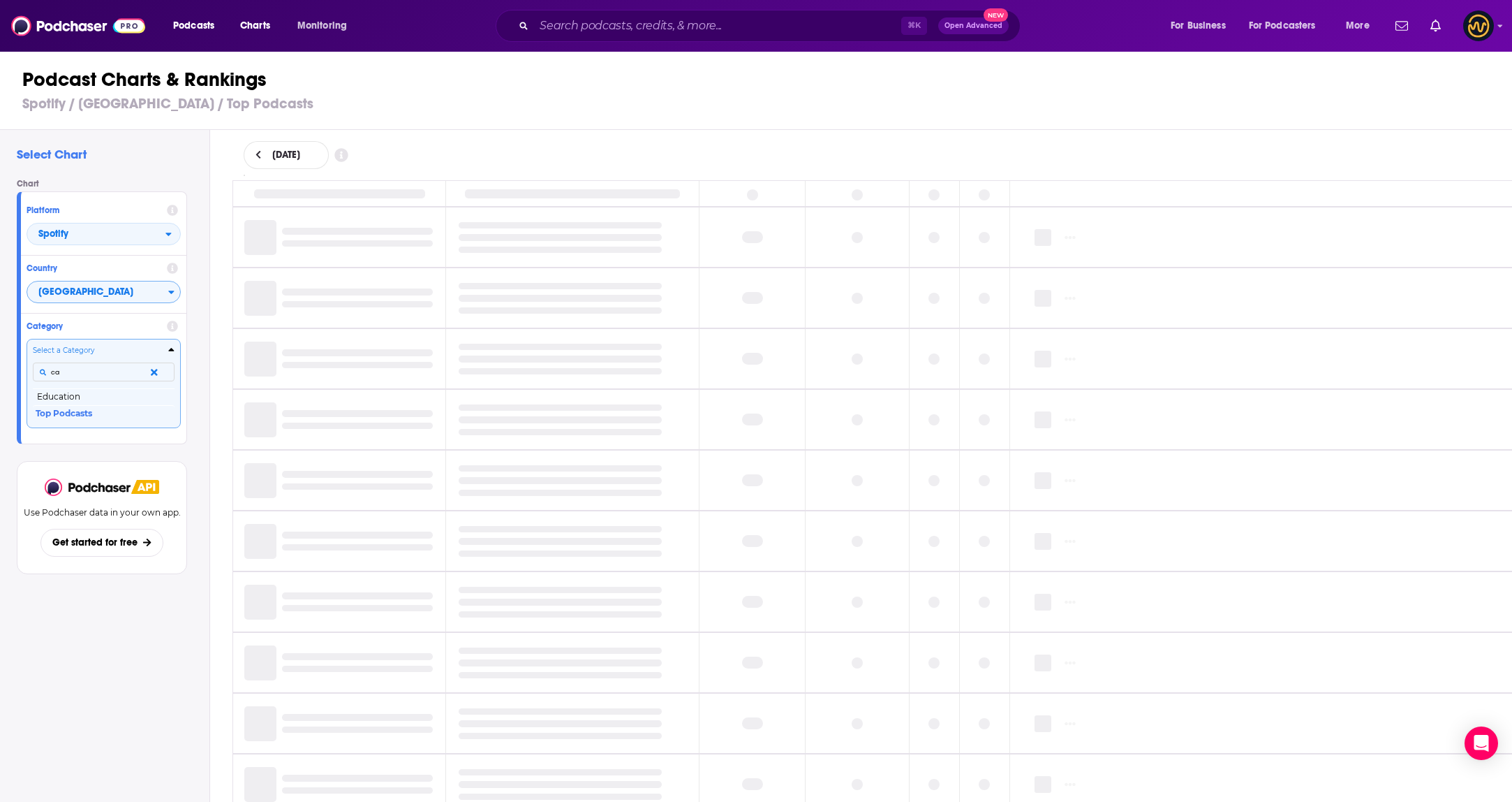
type input "c"
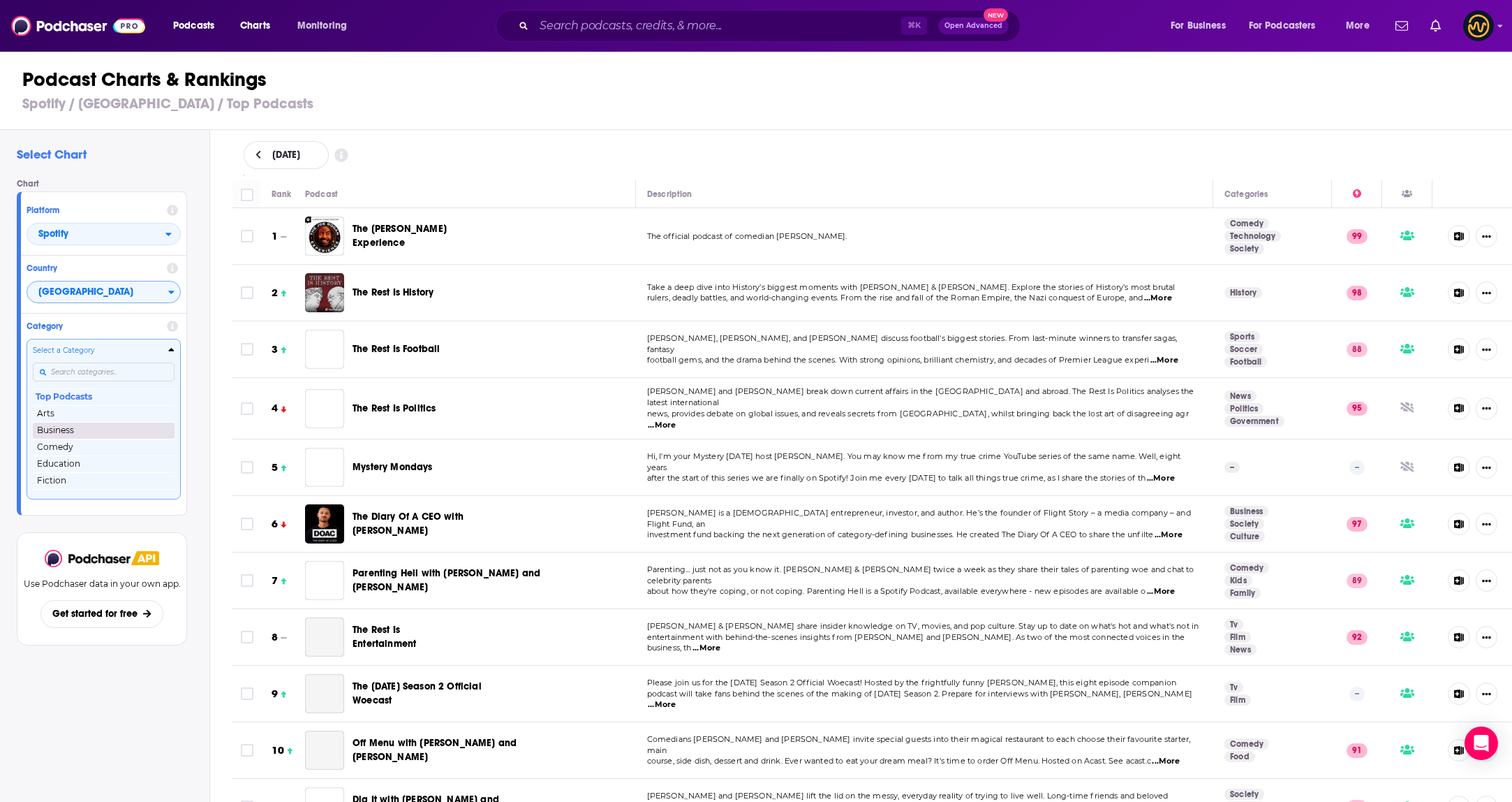
click at [67, 431] on button "Business" at bounding box center [103, 430] width 141 height 17
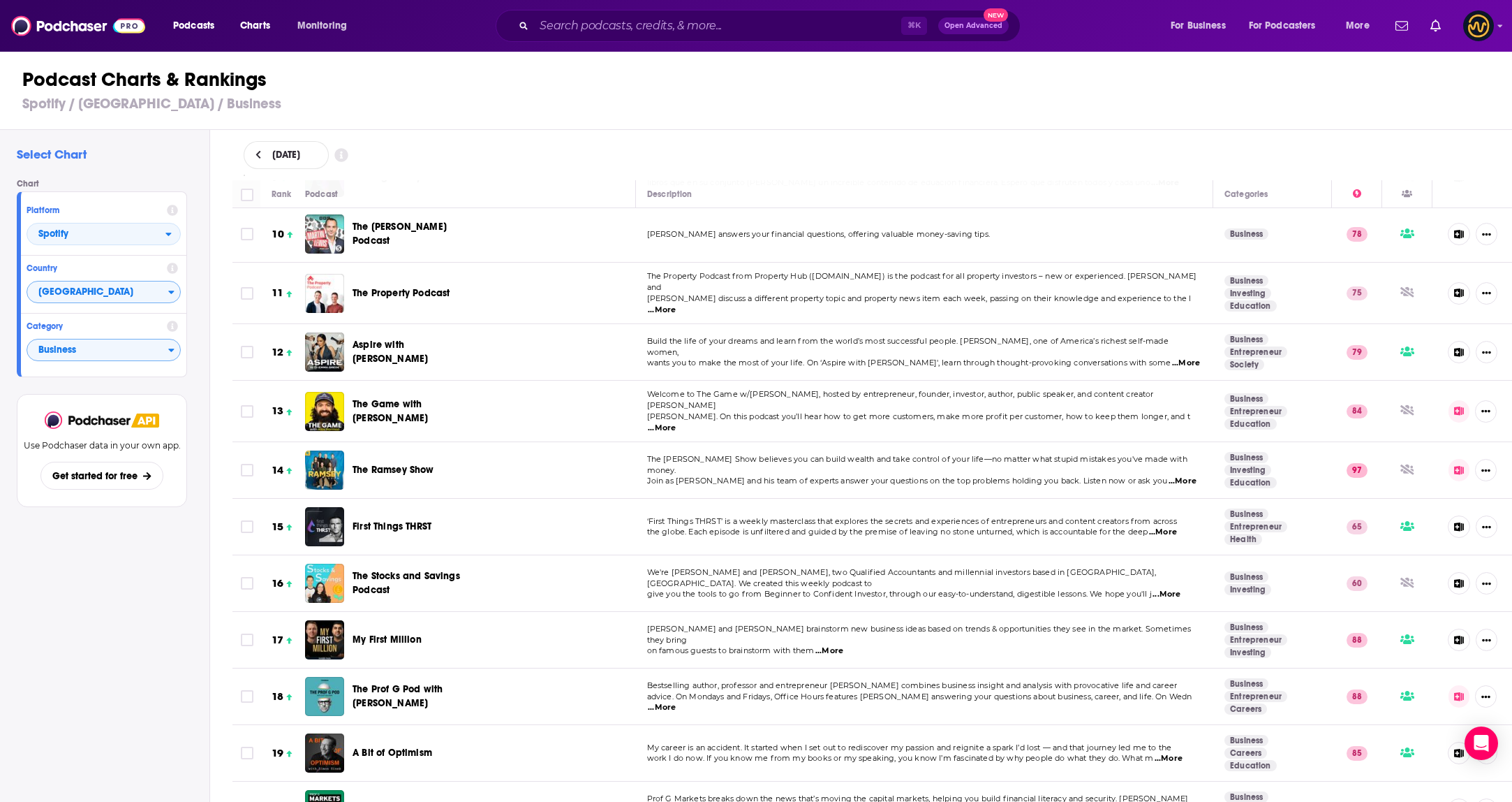
scroll to position [539, 0]
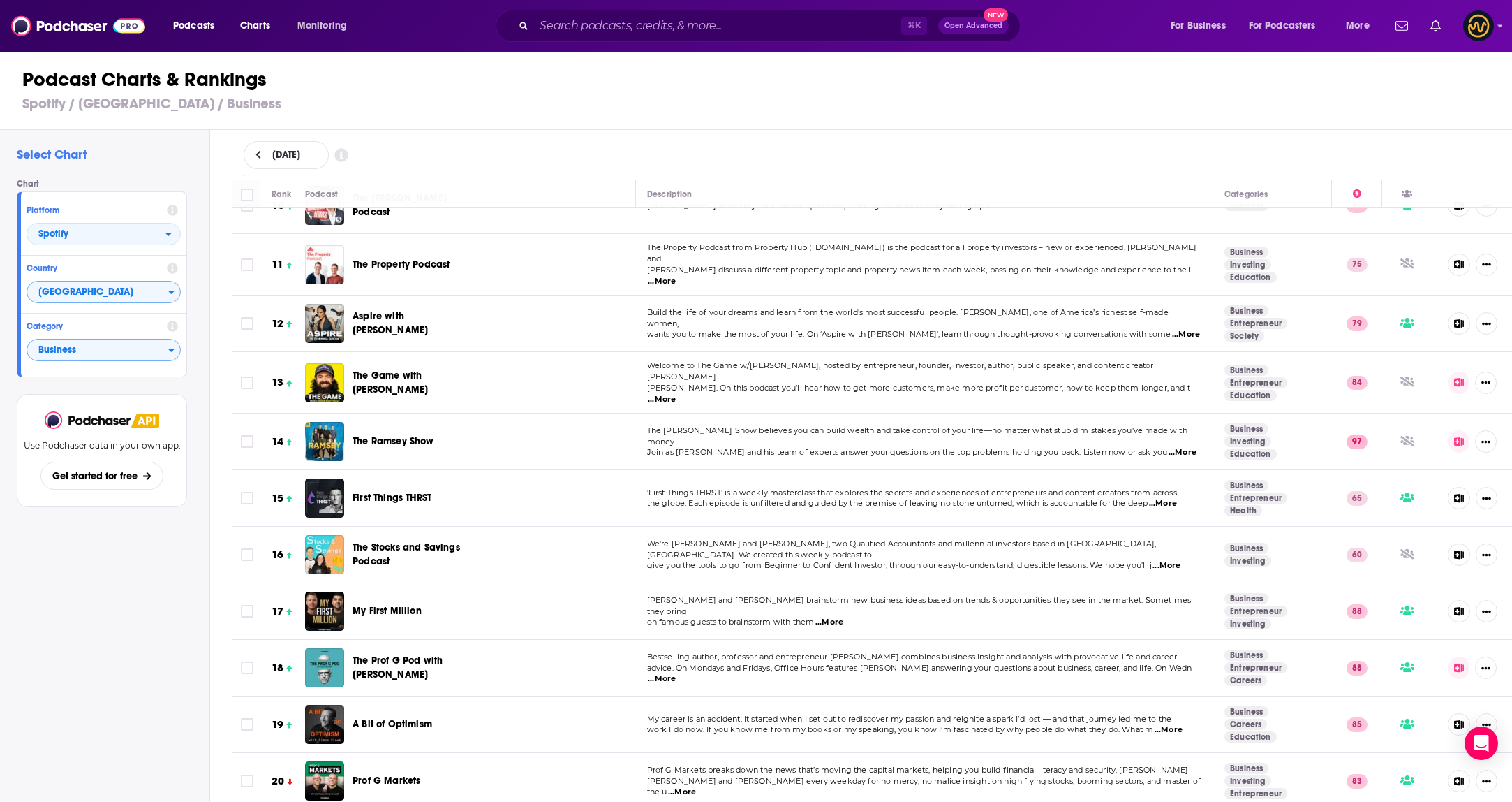
click at [1177, 329] on span "...More" at bounding box center [1186, 334] width 28 height 11
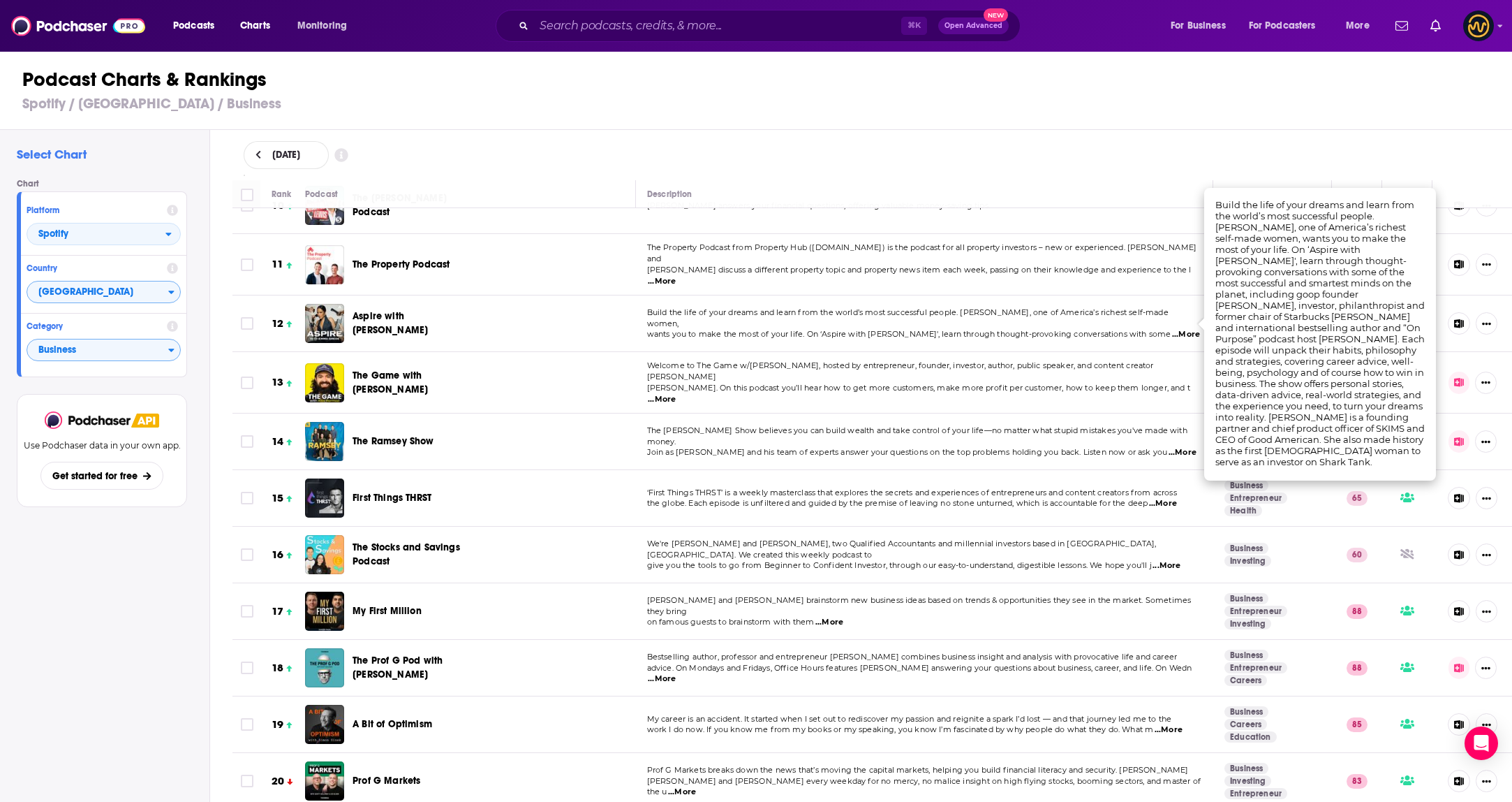
click at [711, 374] on span "Welcome to The Game w/Alex Hormozi, hosted by entrepreneur, founder, investor, …" at bounding box center [901, 371] width 507 height 21
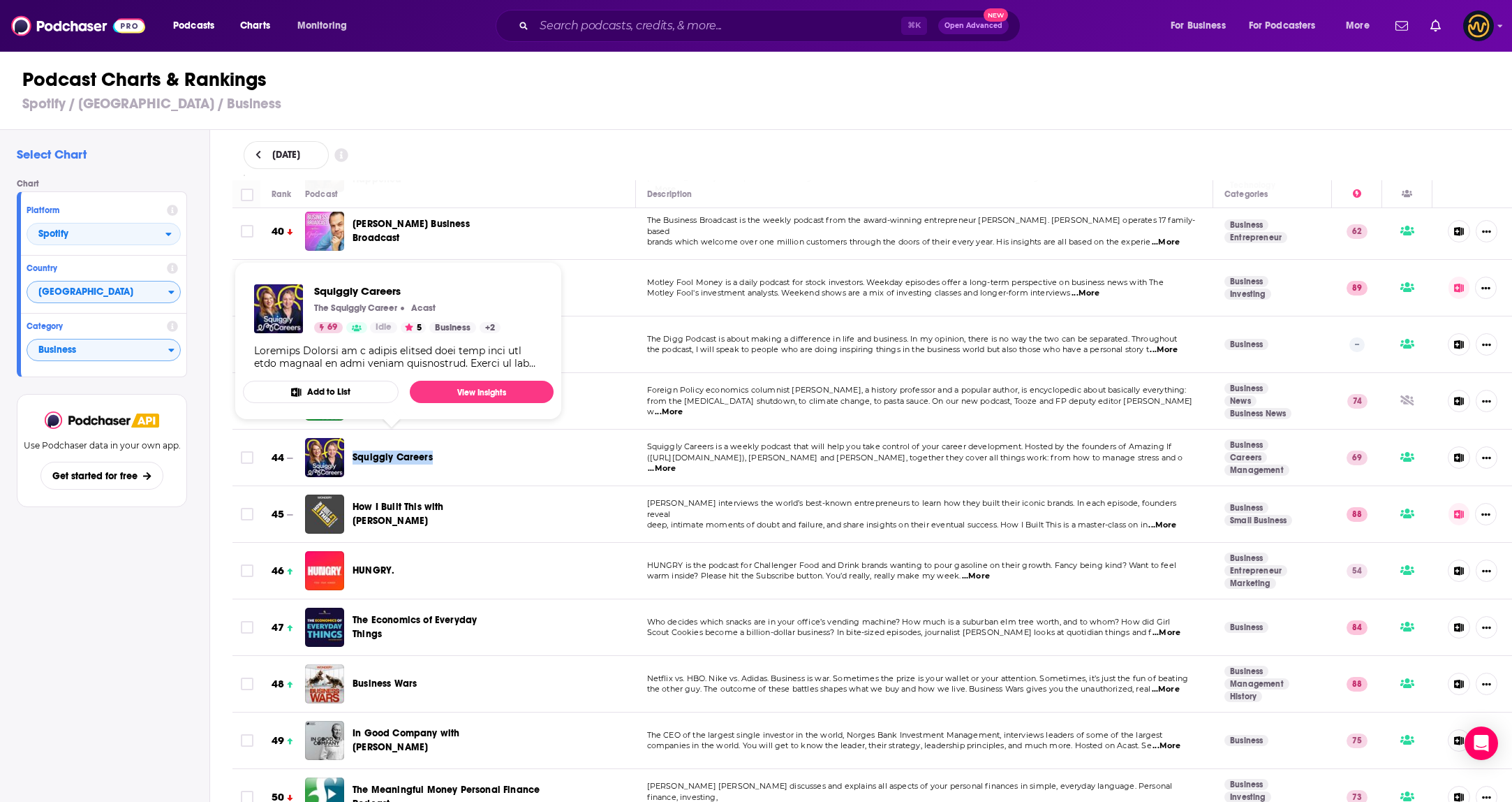
scroll to position [2232, 0]
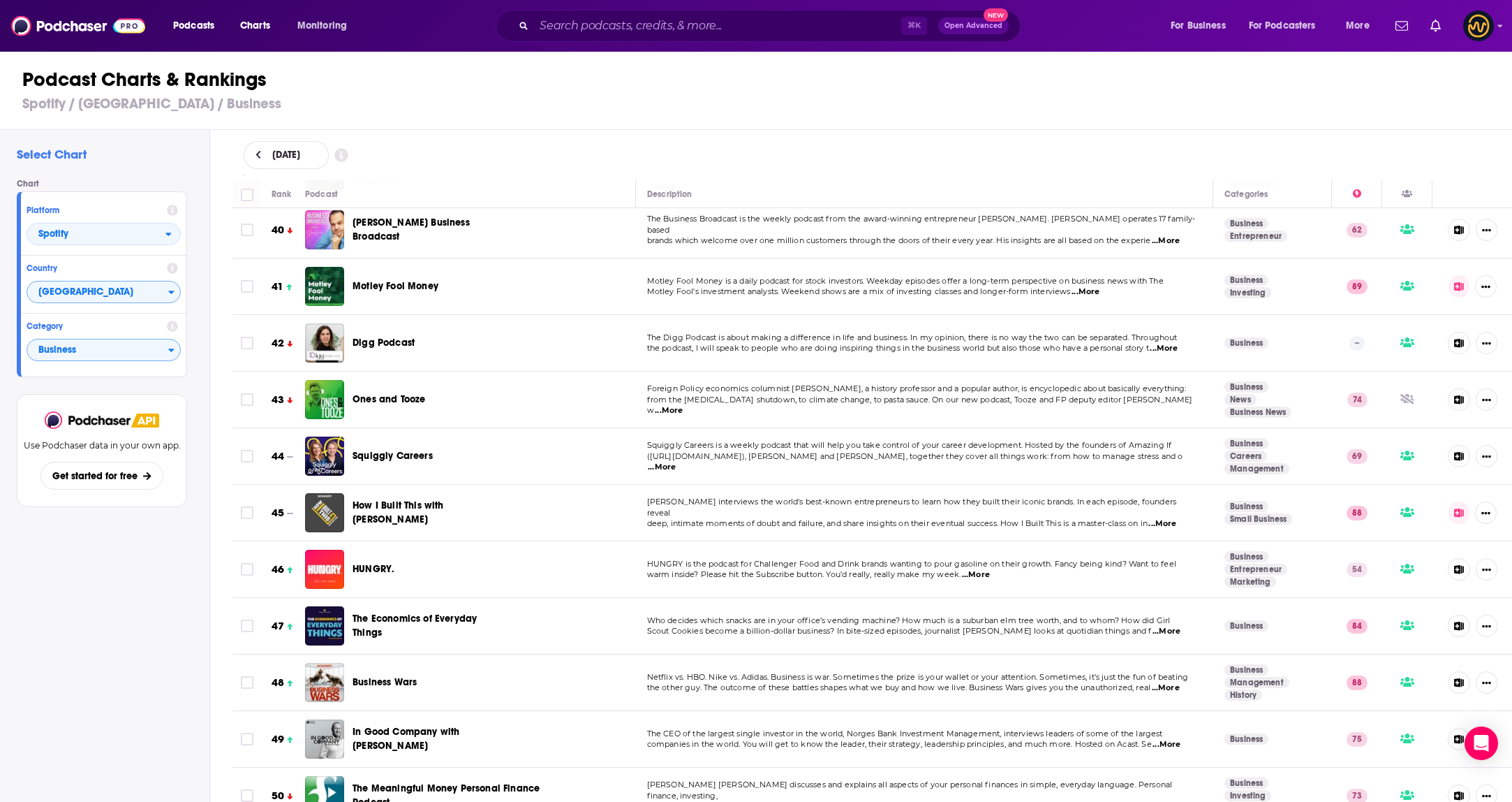
click at [825, 451] on p "(https://www.amazingif.com/), Sarah Ellis and Helen Tupper, together they cover…" at bounding box center [925, 462] width 555 height 23
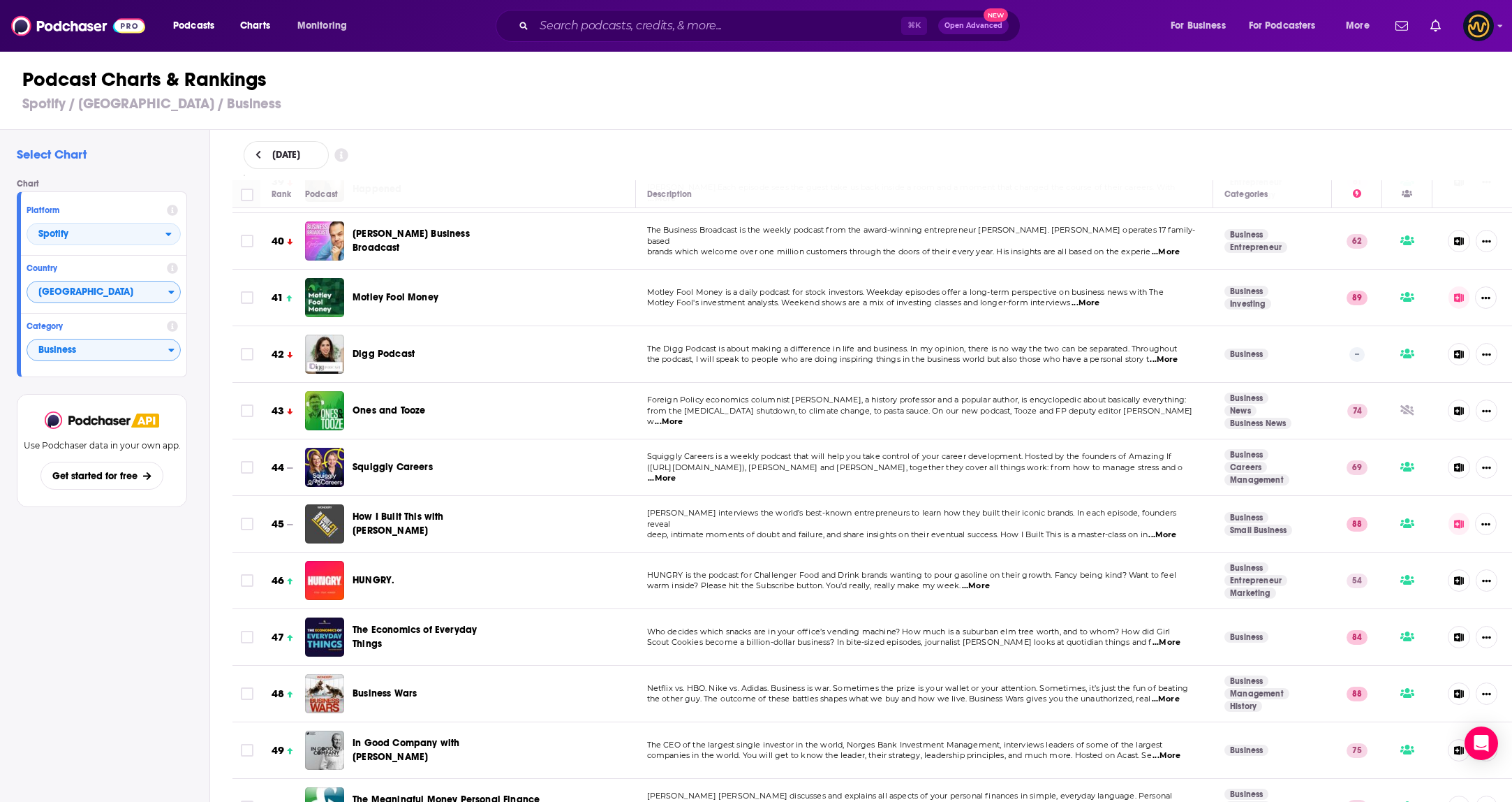
scroll to position [2207, 0]
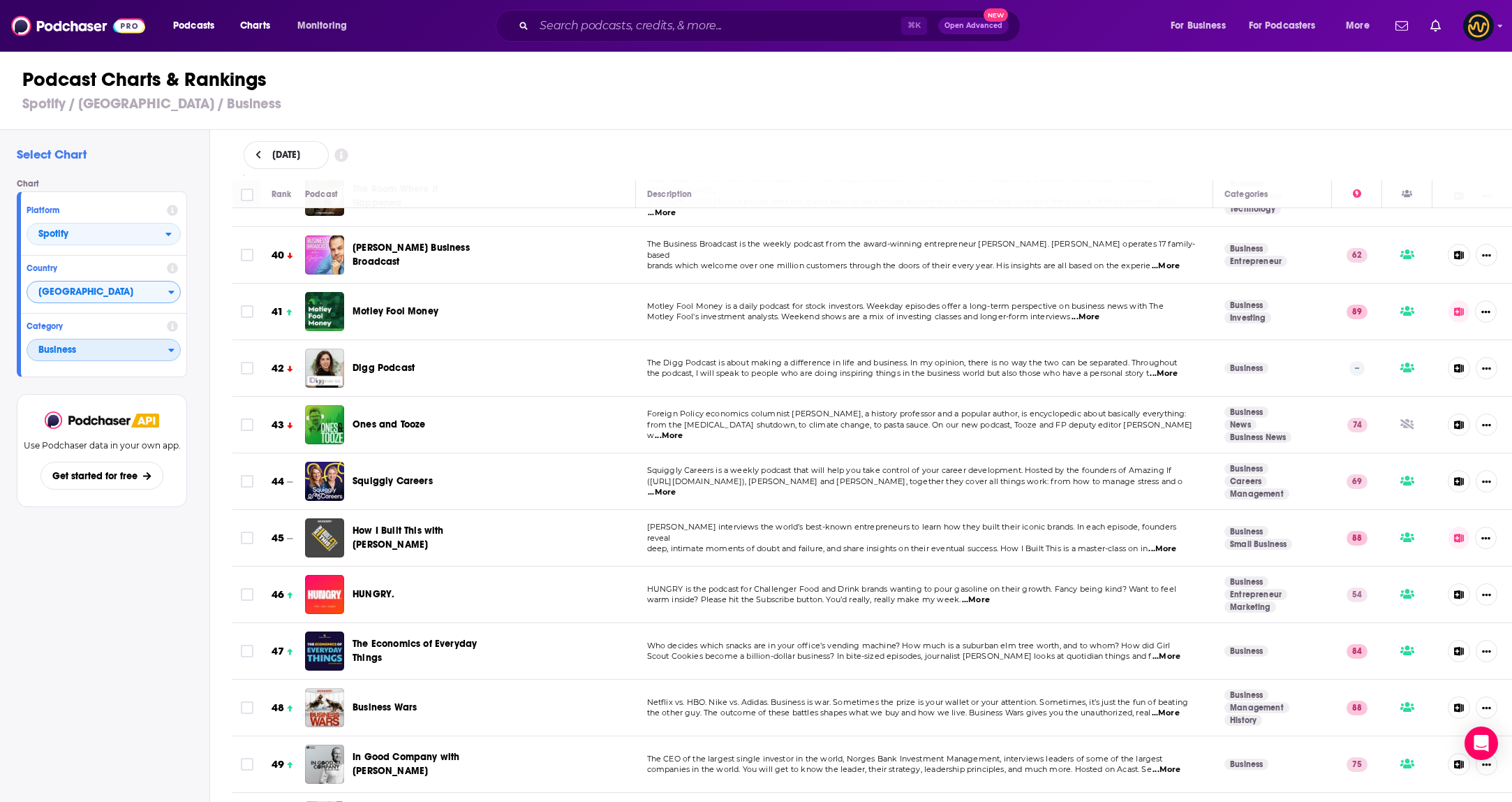
click at [99, 351] on span "Business" at bounding box center [98, 350] width 141 height 23
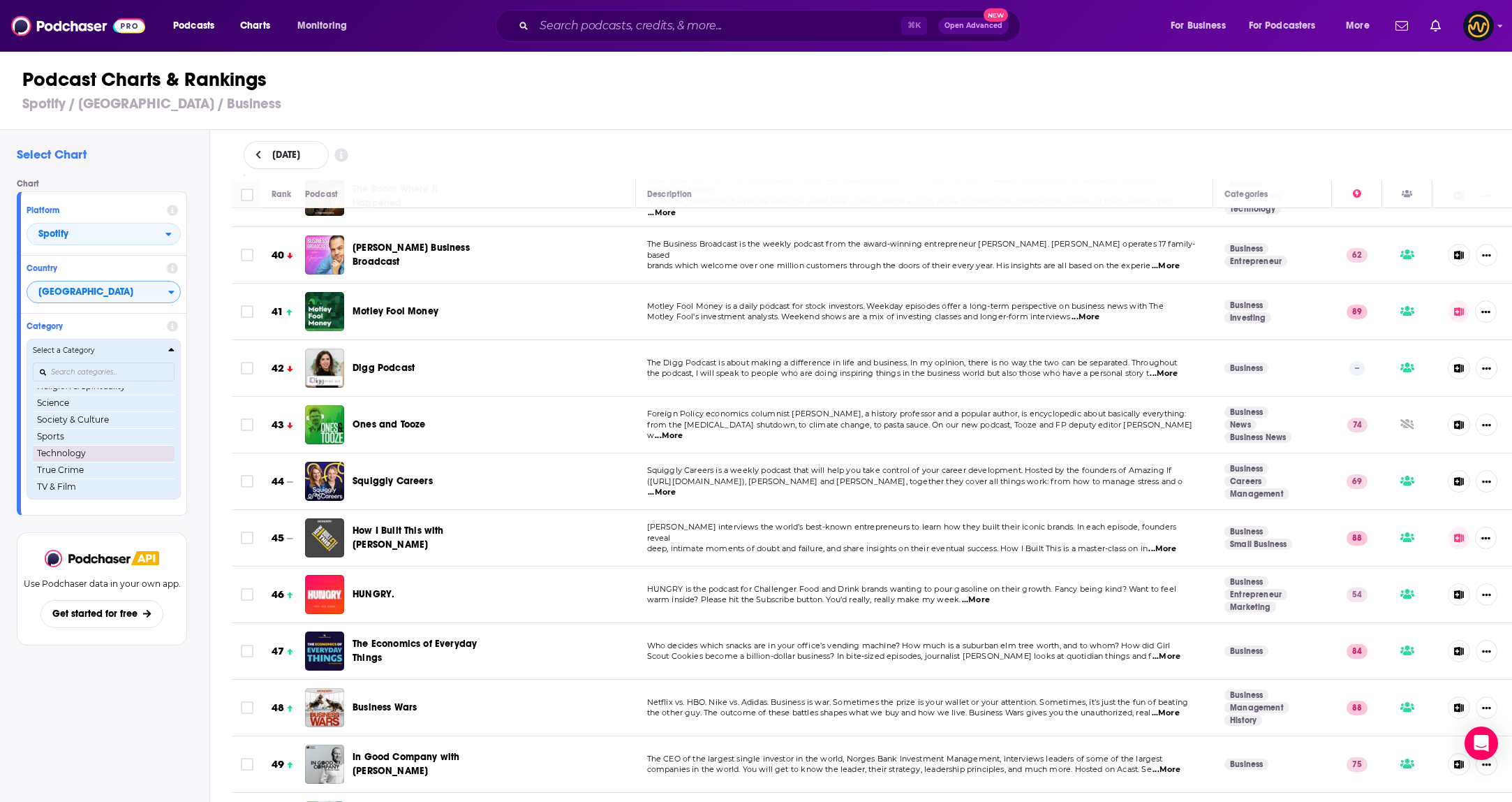
scroll to position [194, 0]
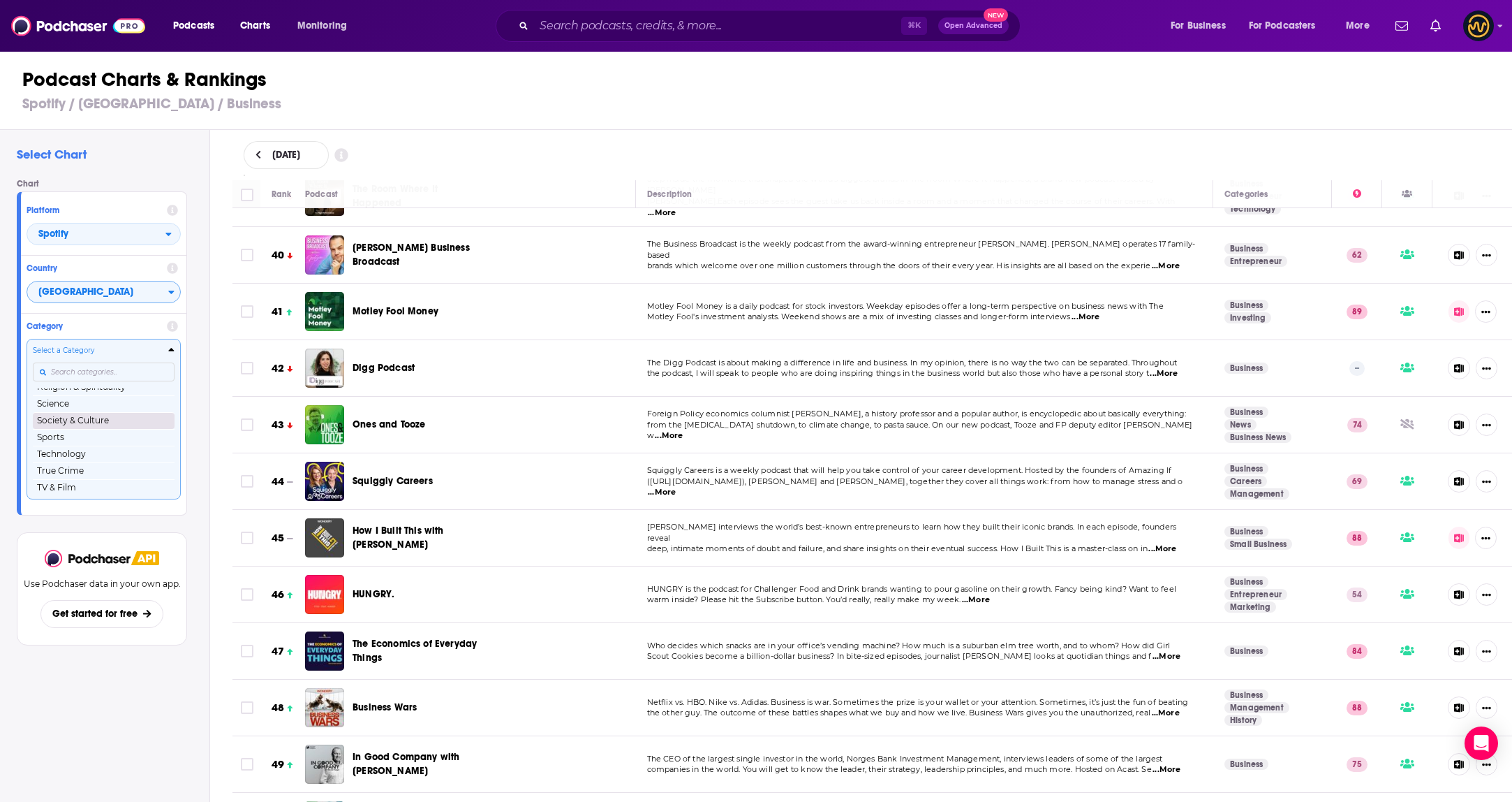
click at [89, 420] on button "Society & Culture" at bounding box center [103, 421] width 141 height 17
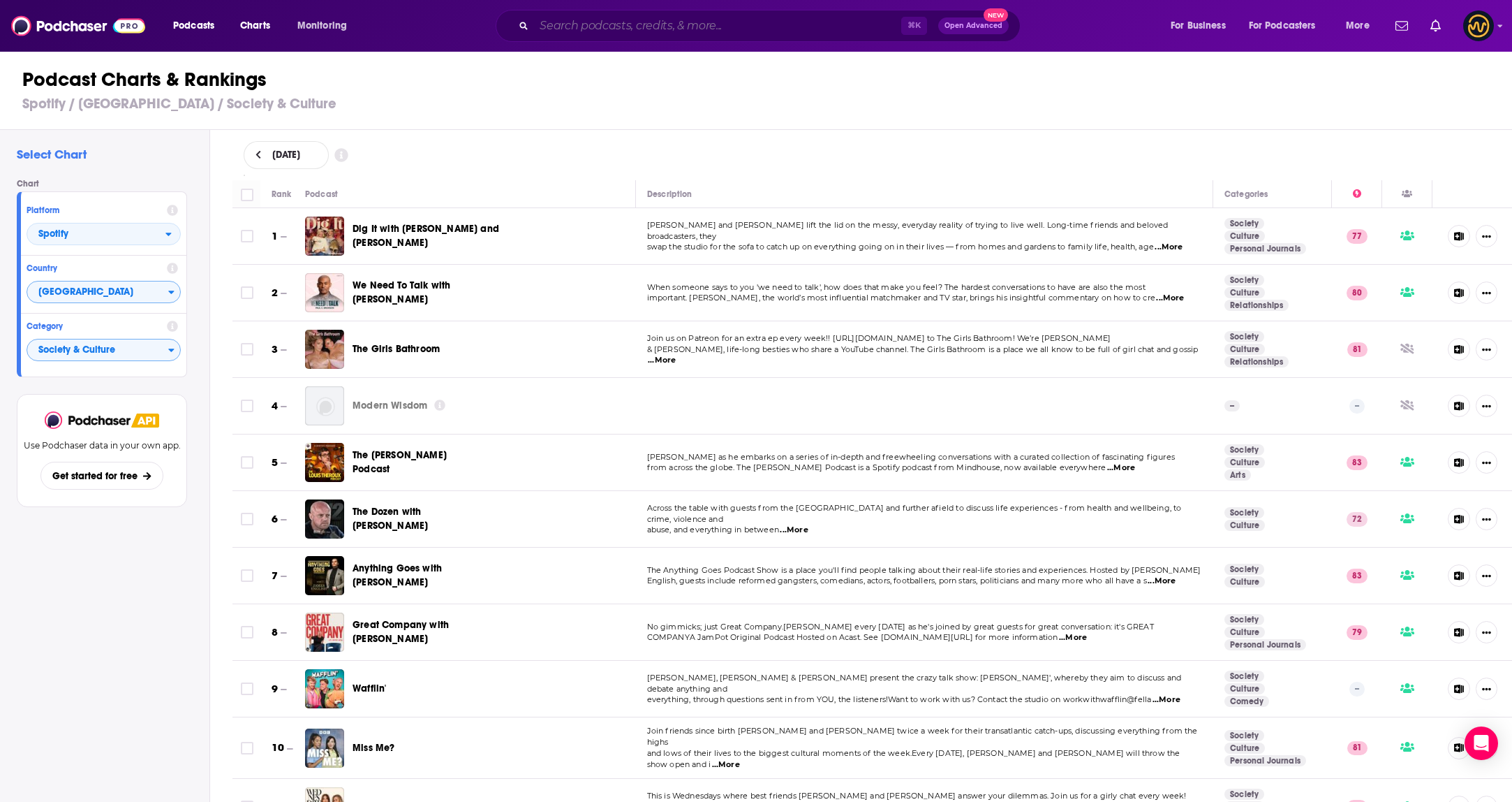
click at [680, 25] on input "Search podcasts, credits, & more..." at bounding box center [717, 26] width 367 height 23
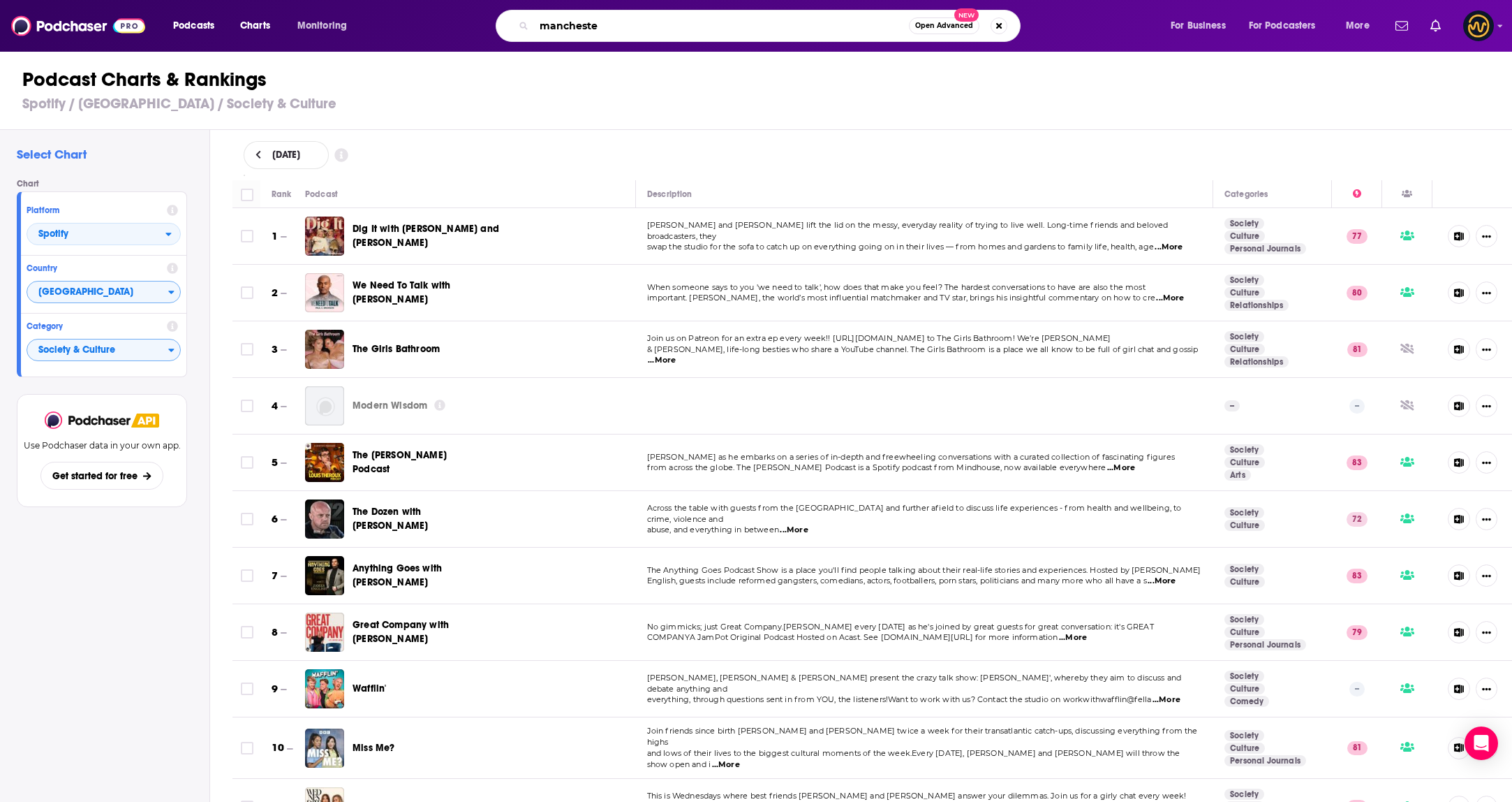
type input "manchester"
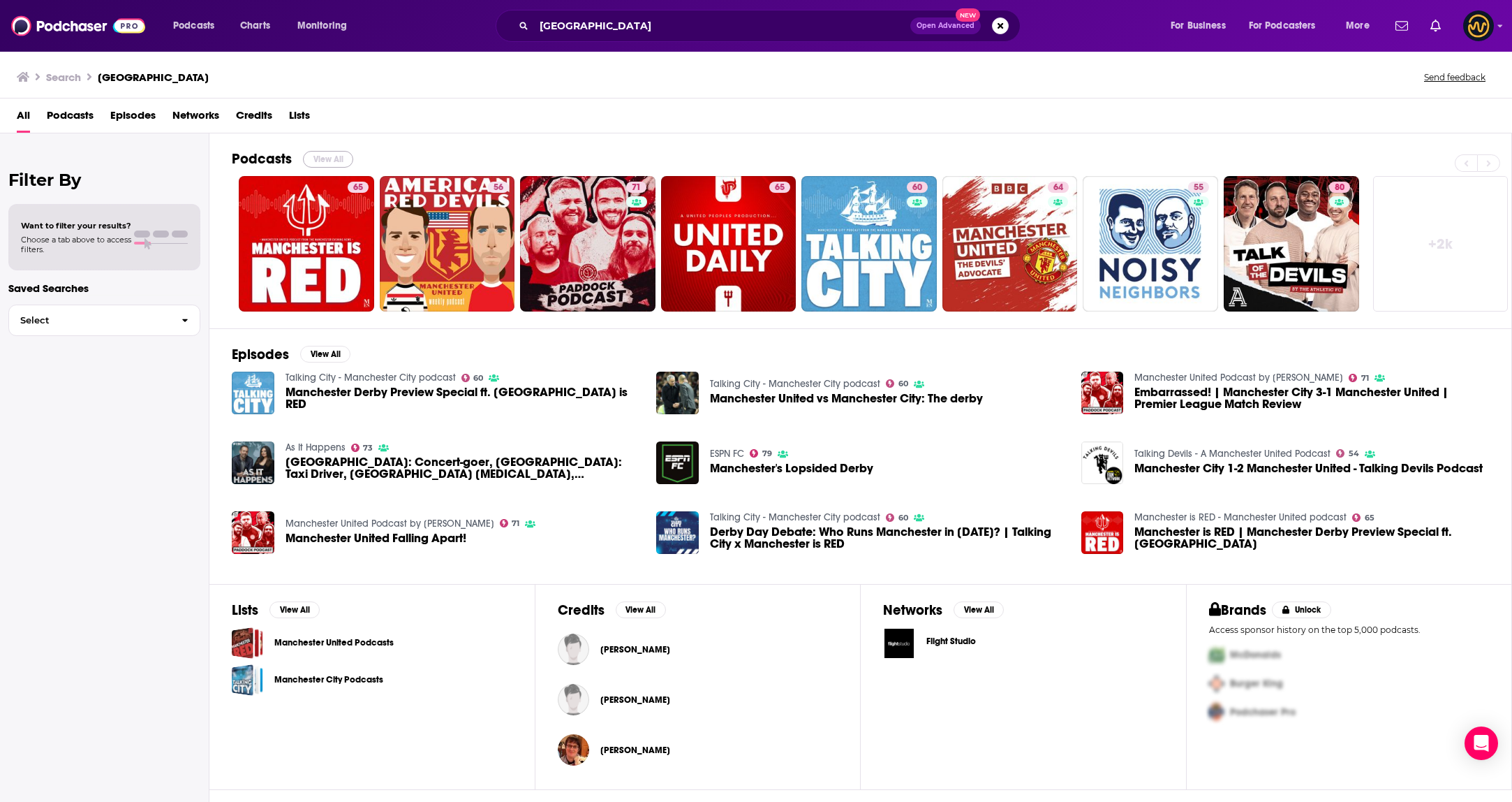
click at [318, 152] on button "View All" at bounding box center [328, 159] width 50 height 17
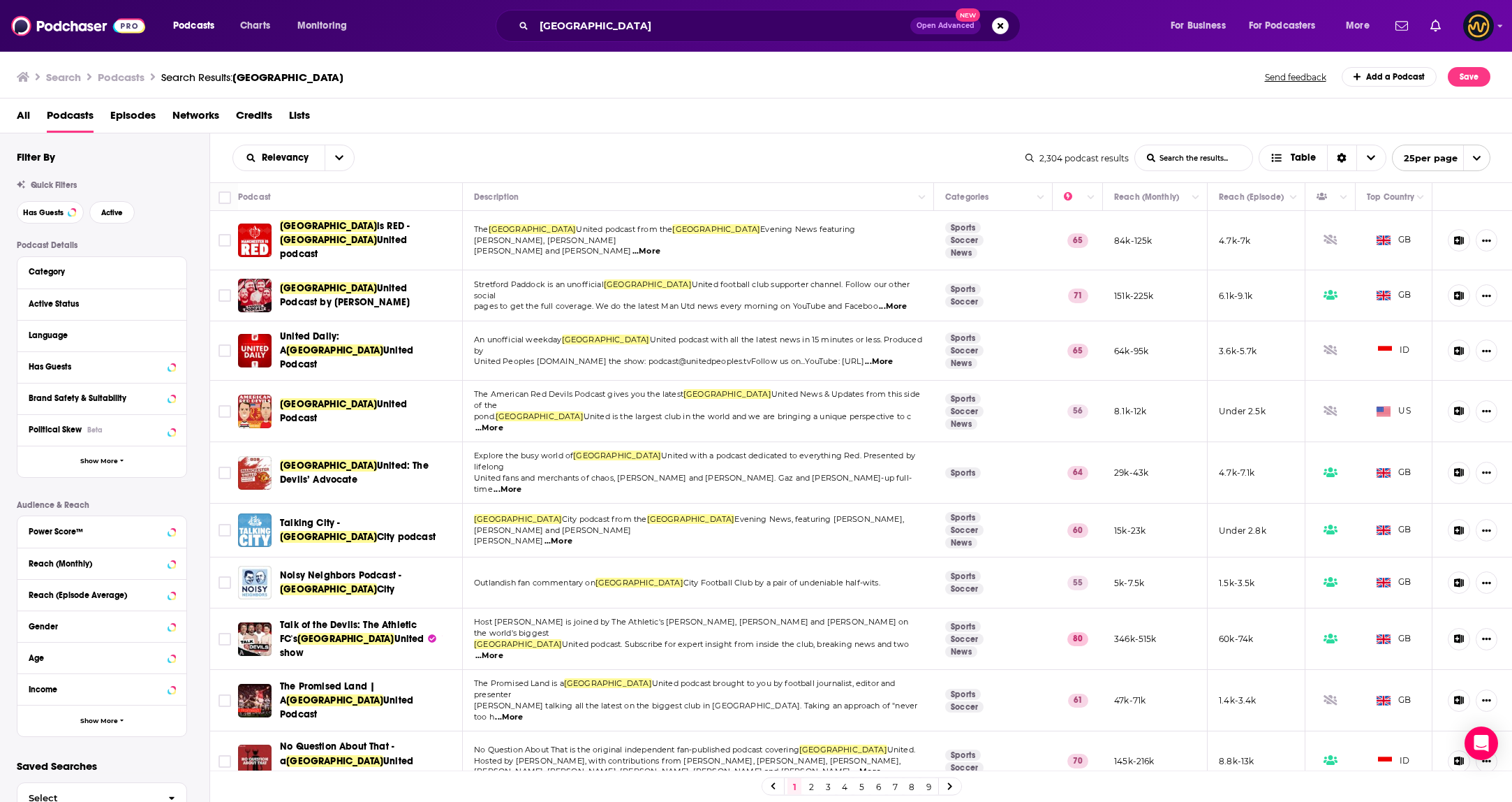
click at [813, 787] on link "2" at bounding box center [811, 786] width 14 height 17
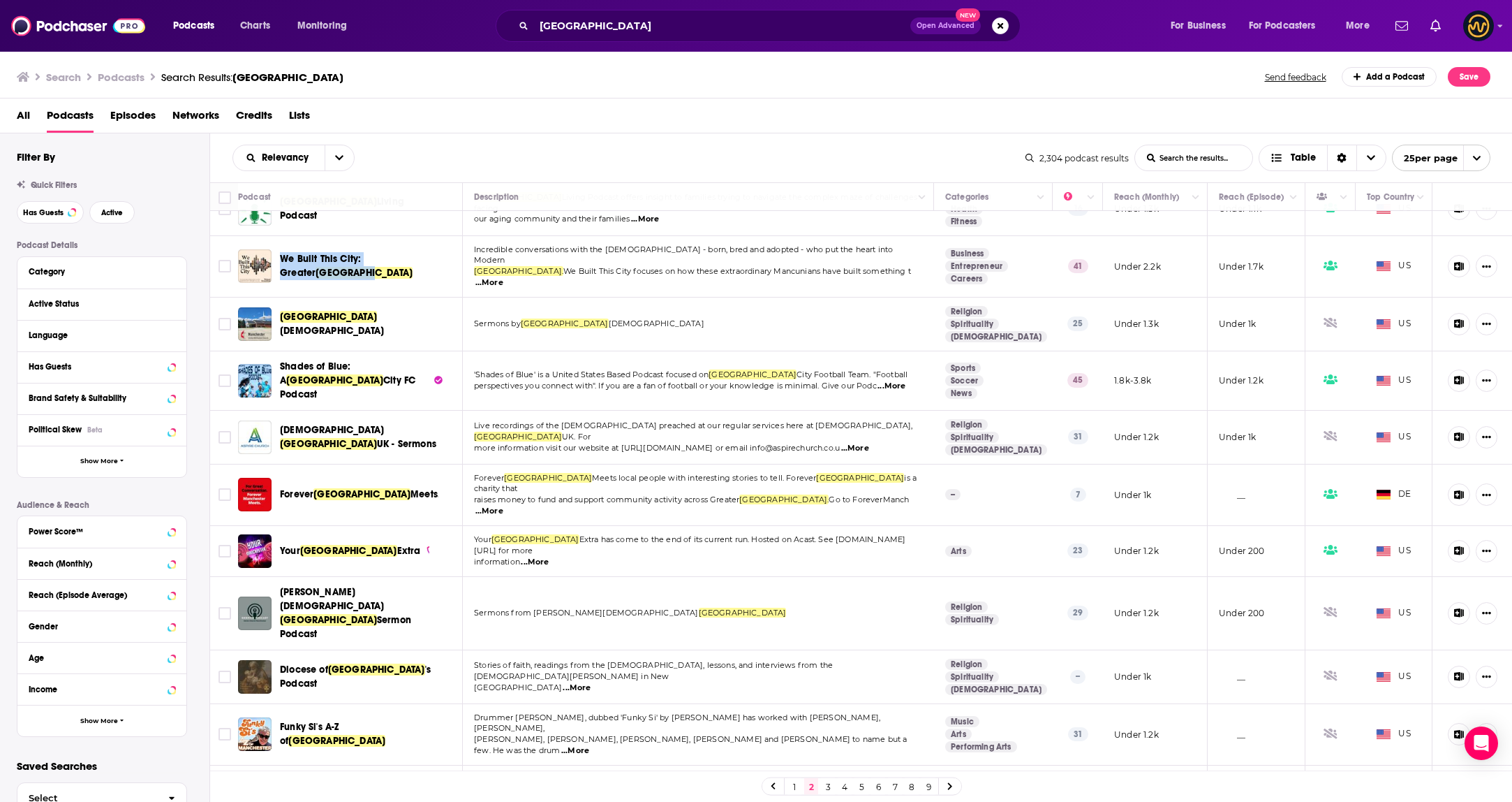
scroll to position [758, 0]
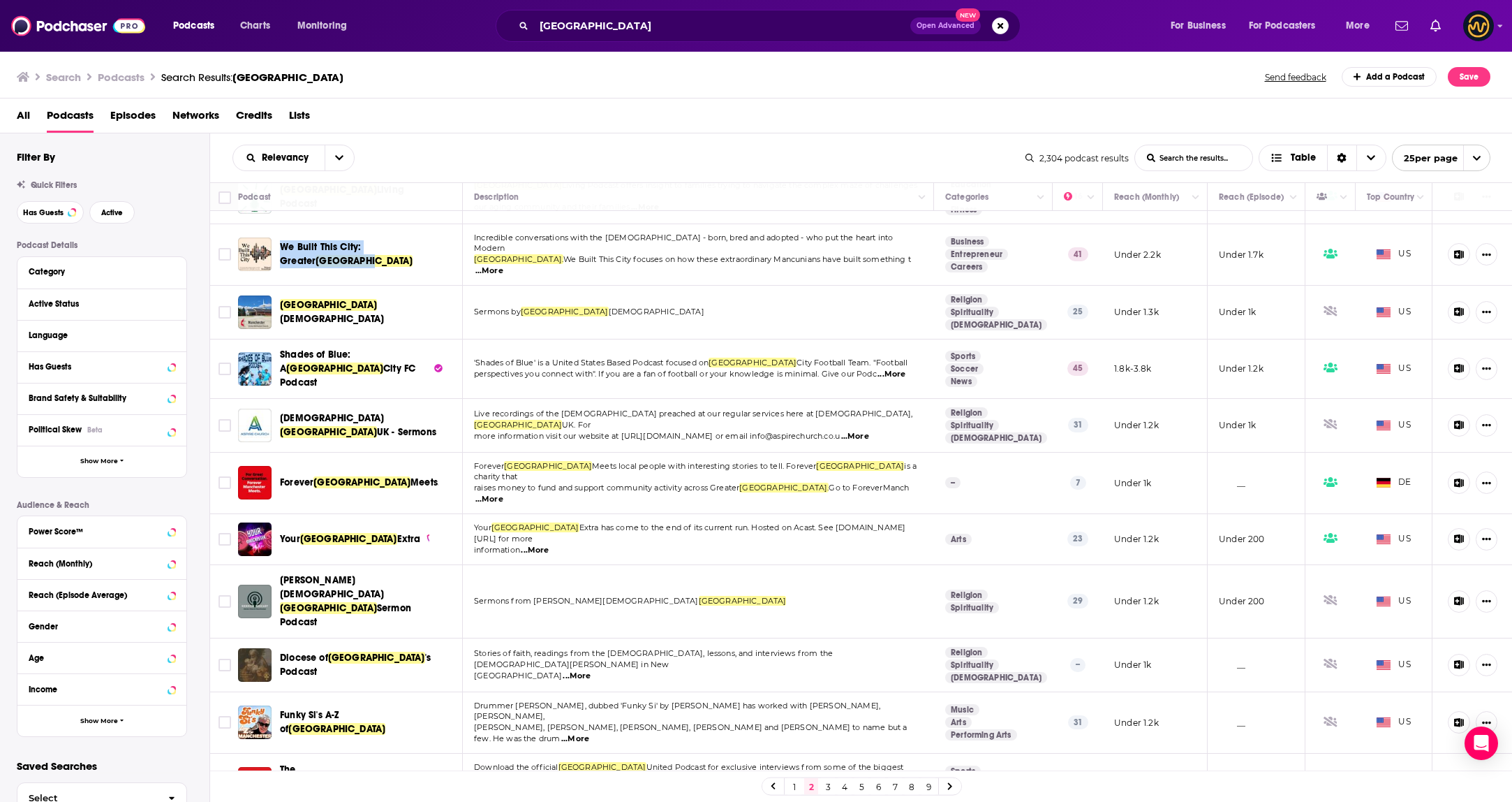
click at [831, 787] on link "3" at bounding box center [827, 786] width 14 height 17
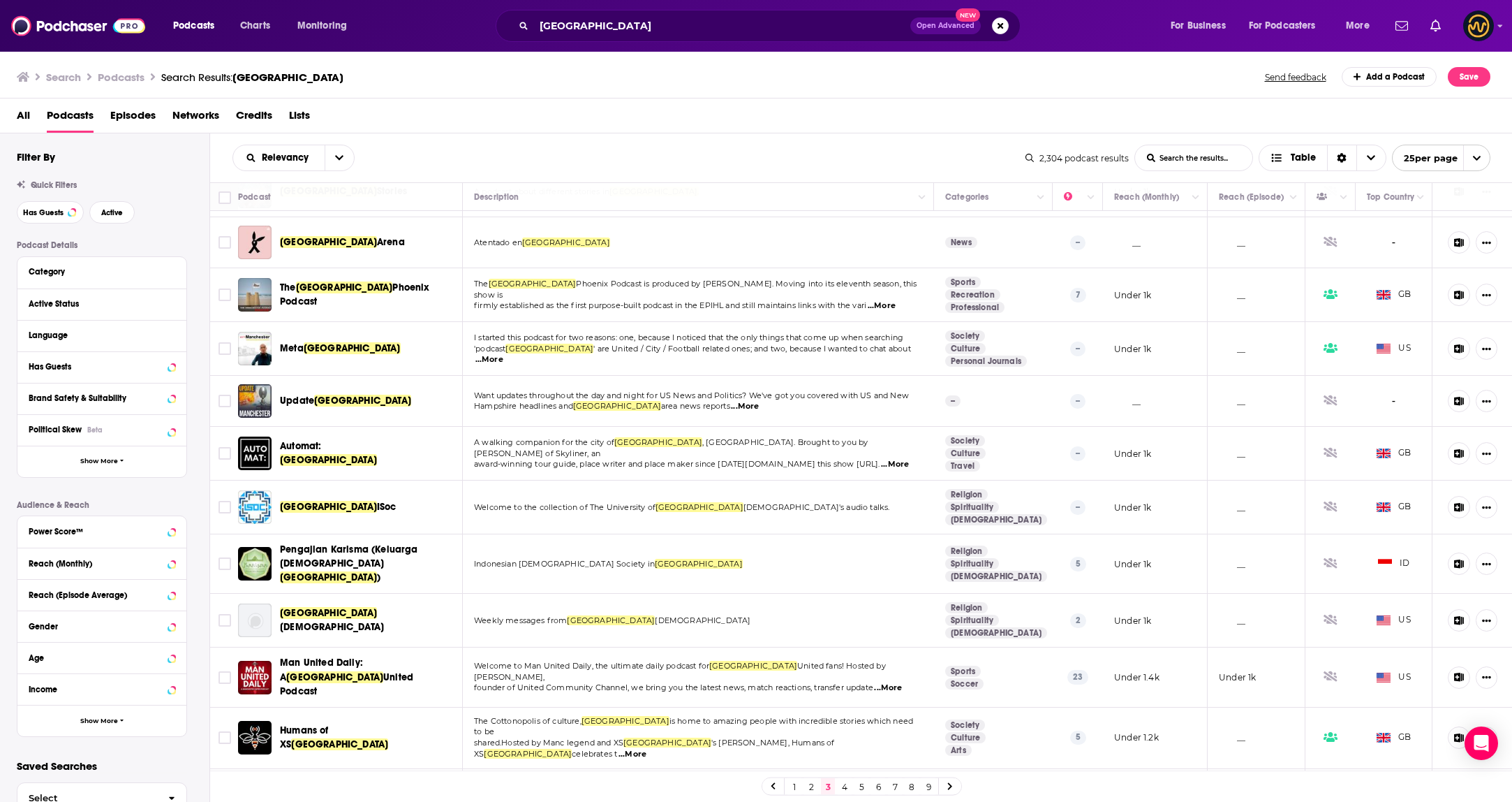
scroll to position [750, 0]
click at [841, 787] on link "4" at bounding box center [845, 786] width 14 height 17
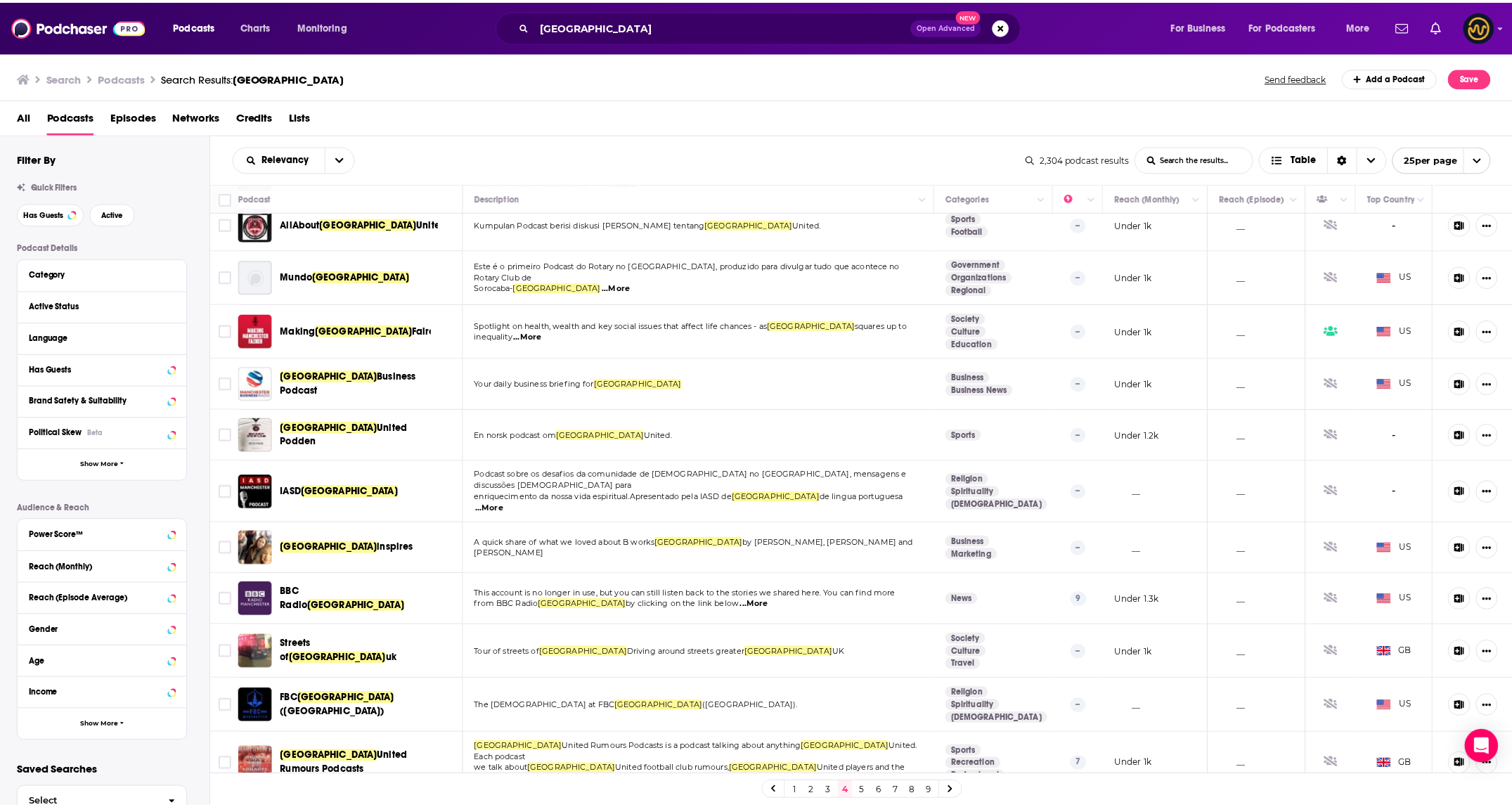
scroll to position [479, 0]
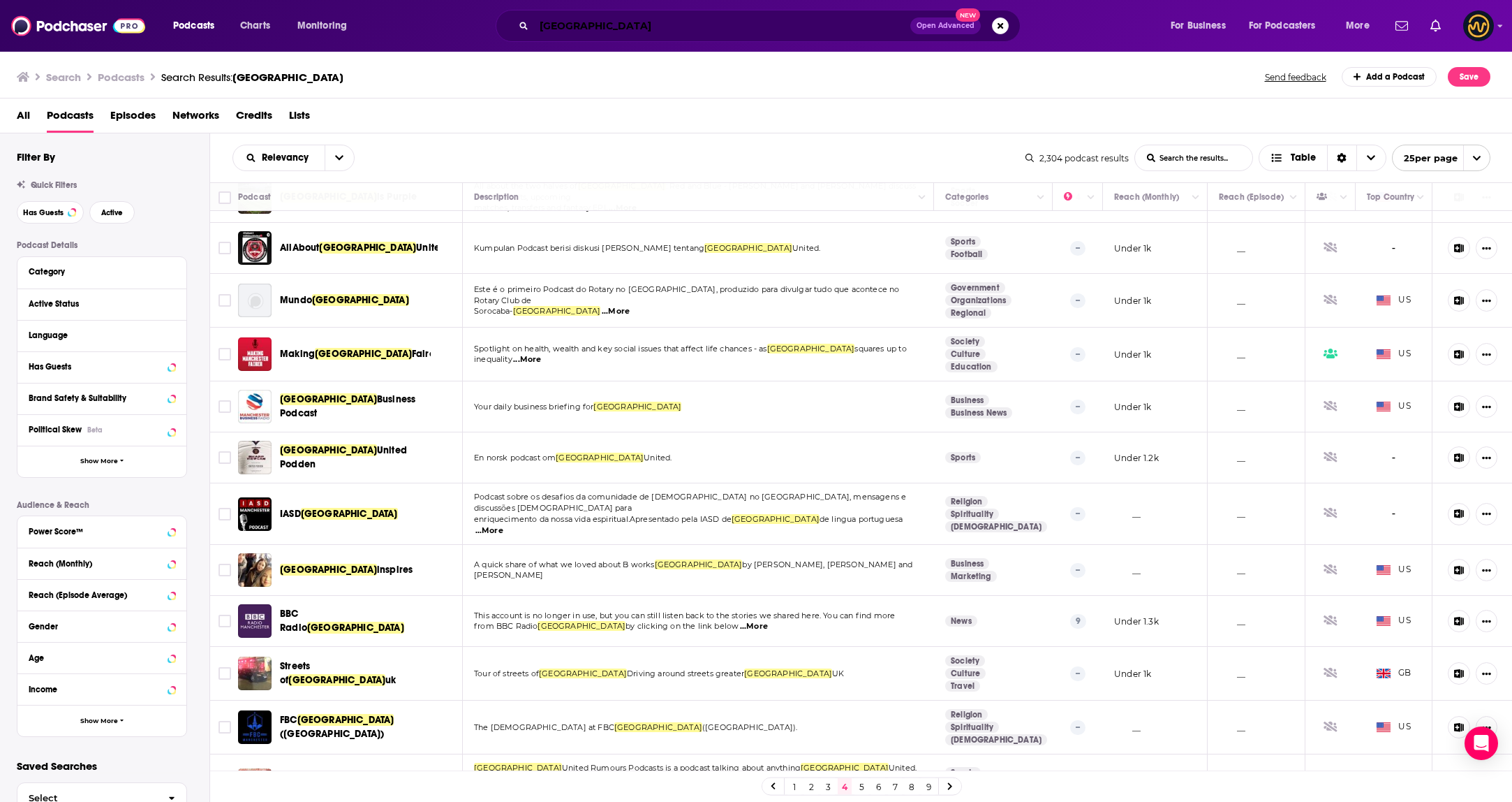
click at [557, 17] on input "manchester" at bounding box center [722, 26] width 376 height 23
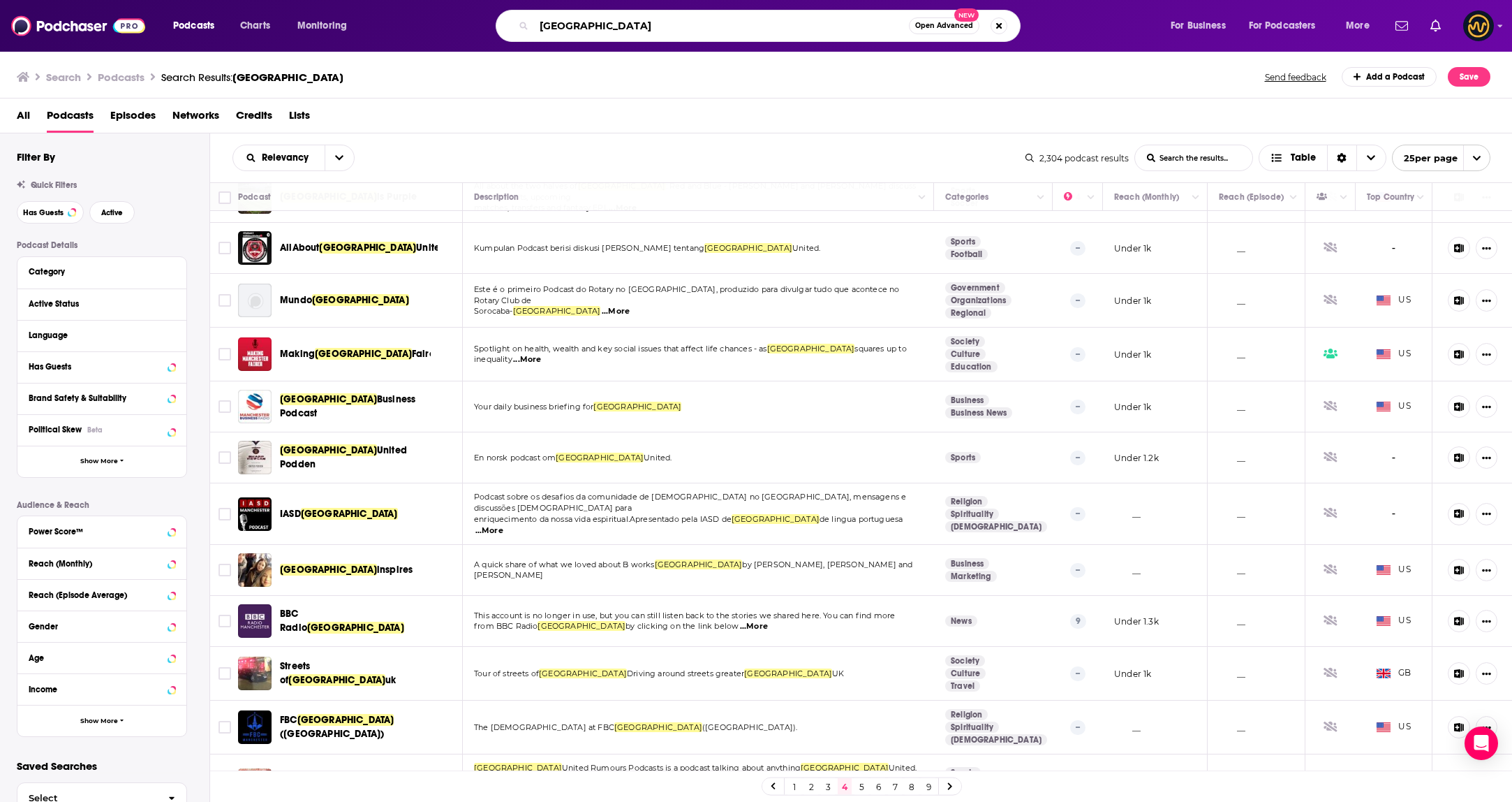
click at [559, 18] on input "manchester" at bounding box center [722, 26] width 375 height 23
type input "a bit of optimism"
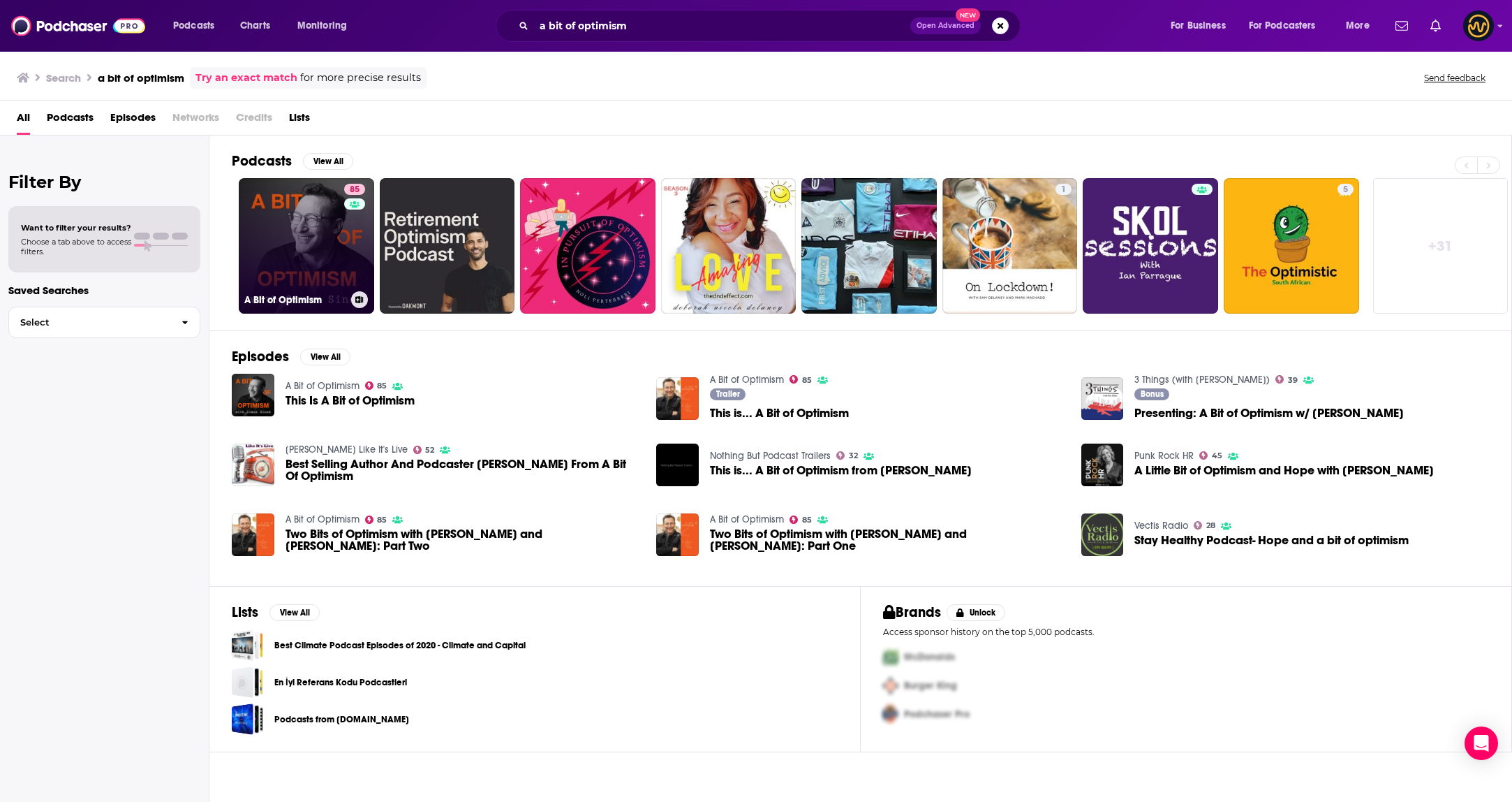
click at [304, 232] on link "85 A Bit of Optimism" at bounding box center [306, 245] width 135 height 135
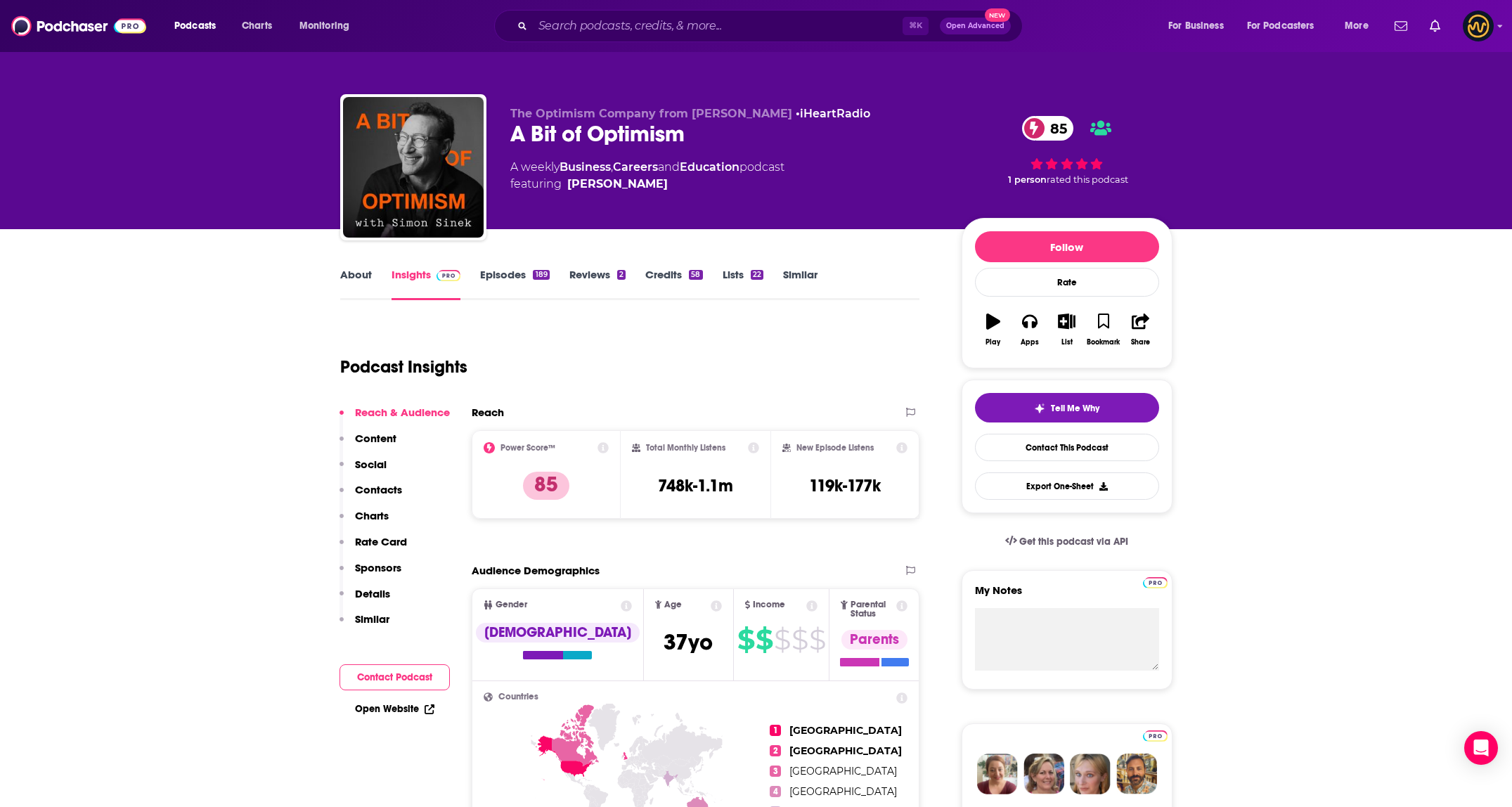
click at [363, 286] on link "About" at bounding box center [356, 284] width 32 height 32
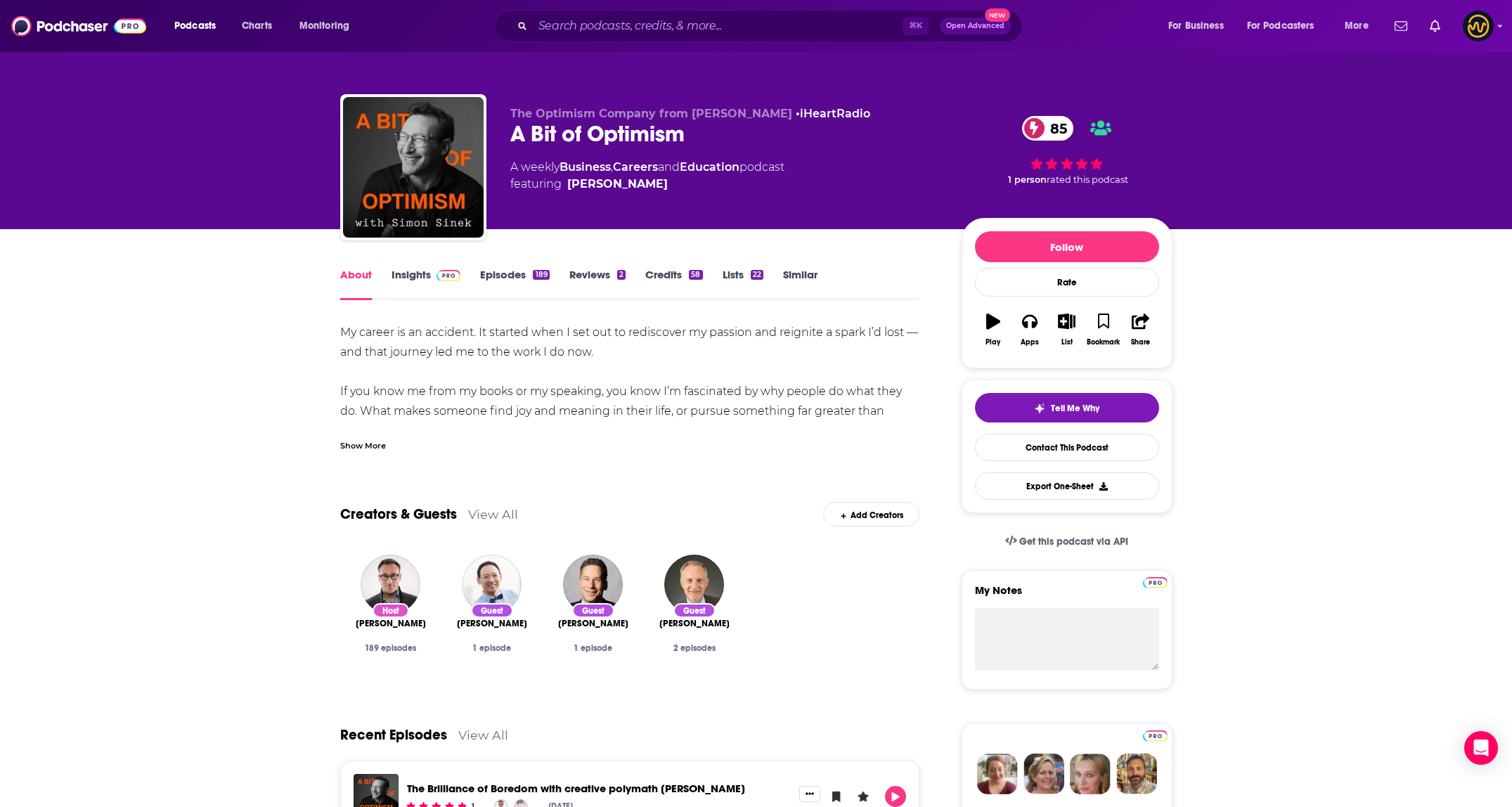
click at [363, 448] on div "Show More" at bounding box center [363, 445] width 46 height 14
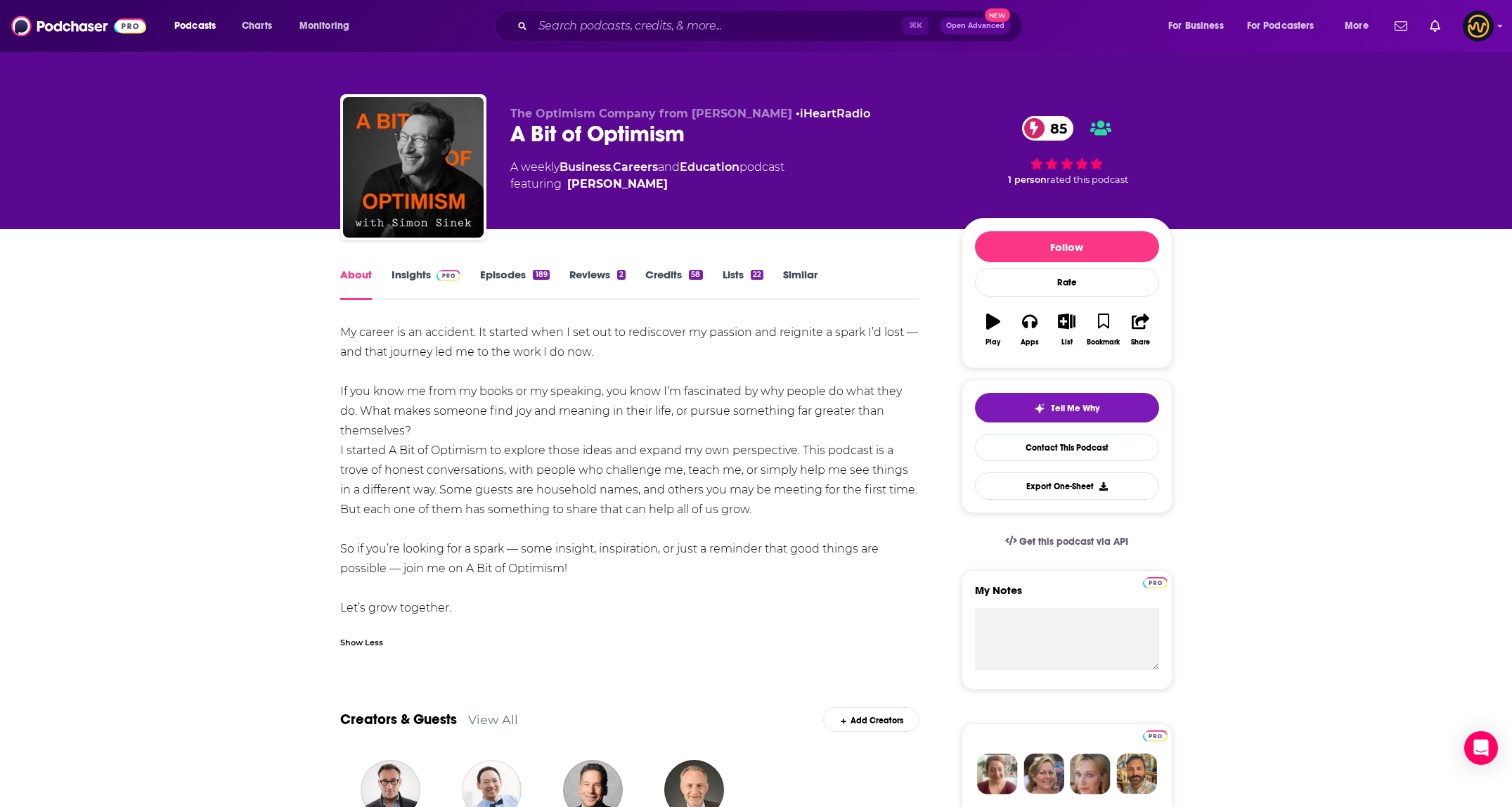
click at [509, 266] on div "About Insights Episodes 189 Reviews 2 Credits 58 Lists 22 Similar" at bounding box center [630, 282] width 580 height 34
click at [504, 277] on link "Episodes 189" at bounding box center [514, 284] width 69 height 32
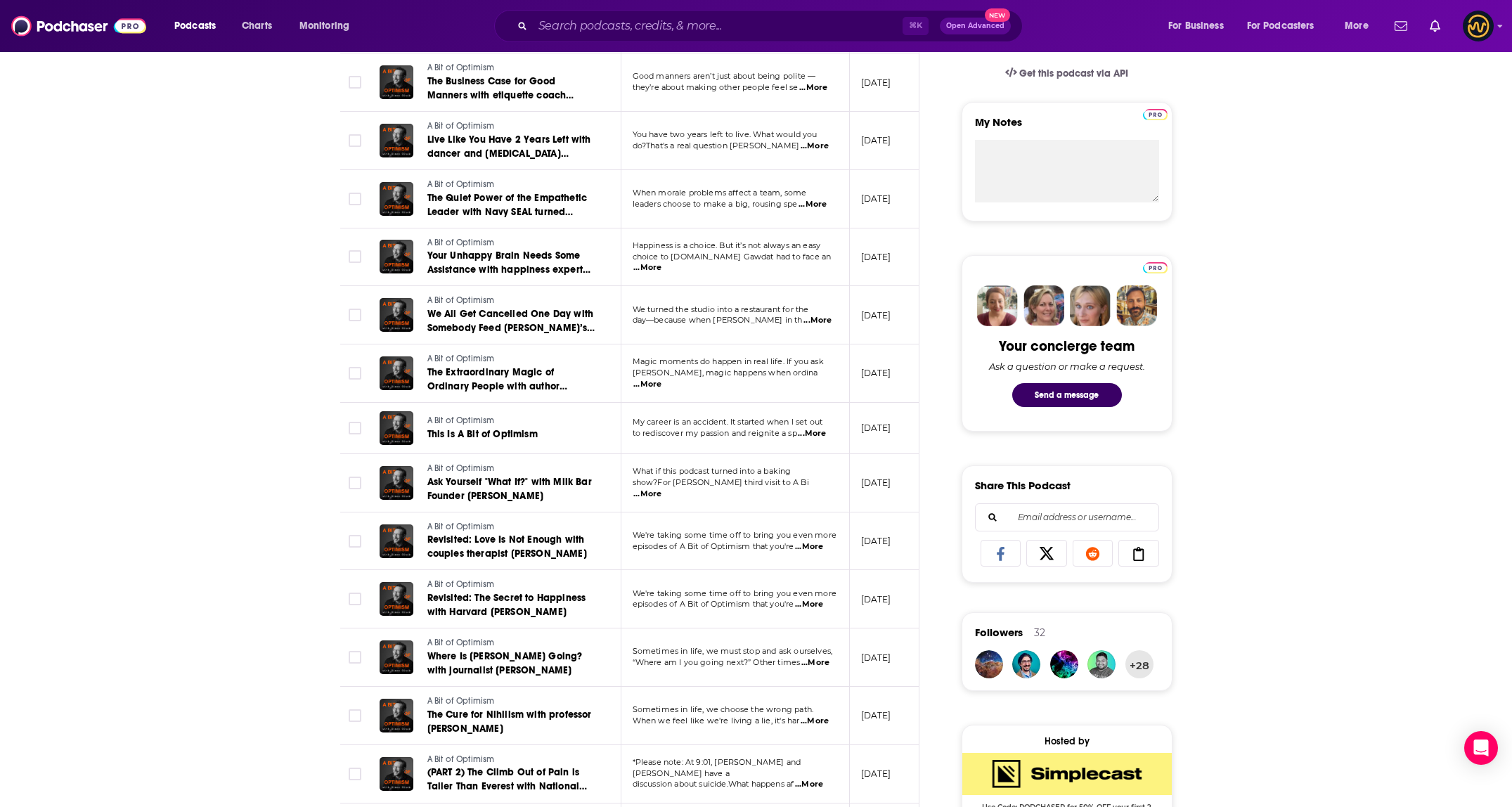
scroll to position [382, 0]
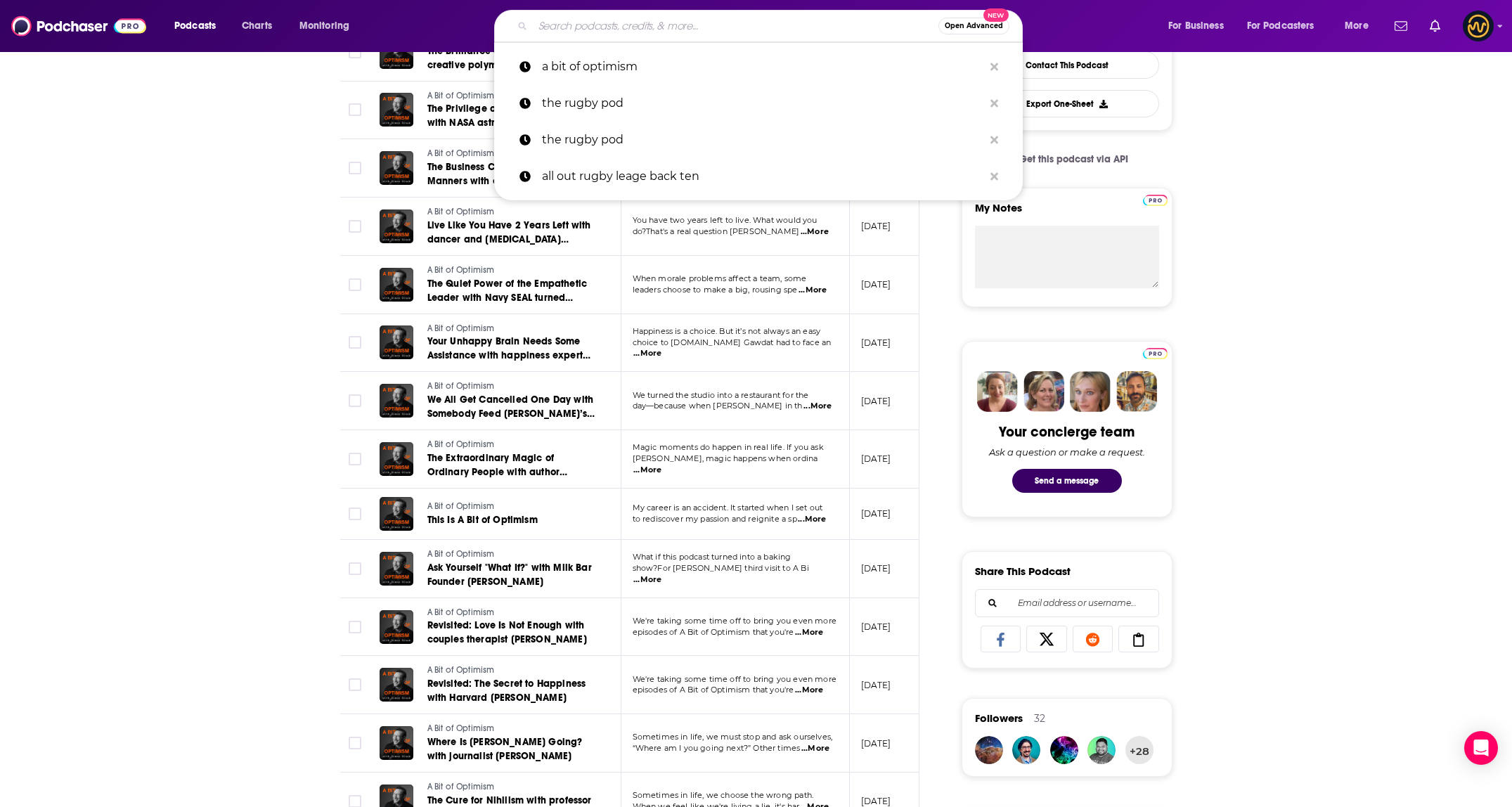
click at [658, 17] on input "Search podcasts, credits, & more..." at bounding box center [736, 26] width 406 height 23
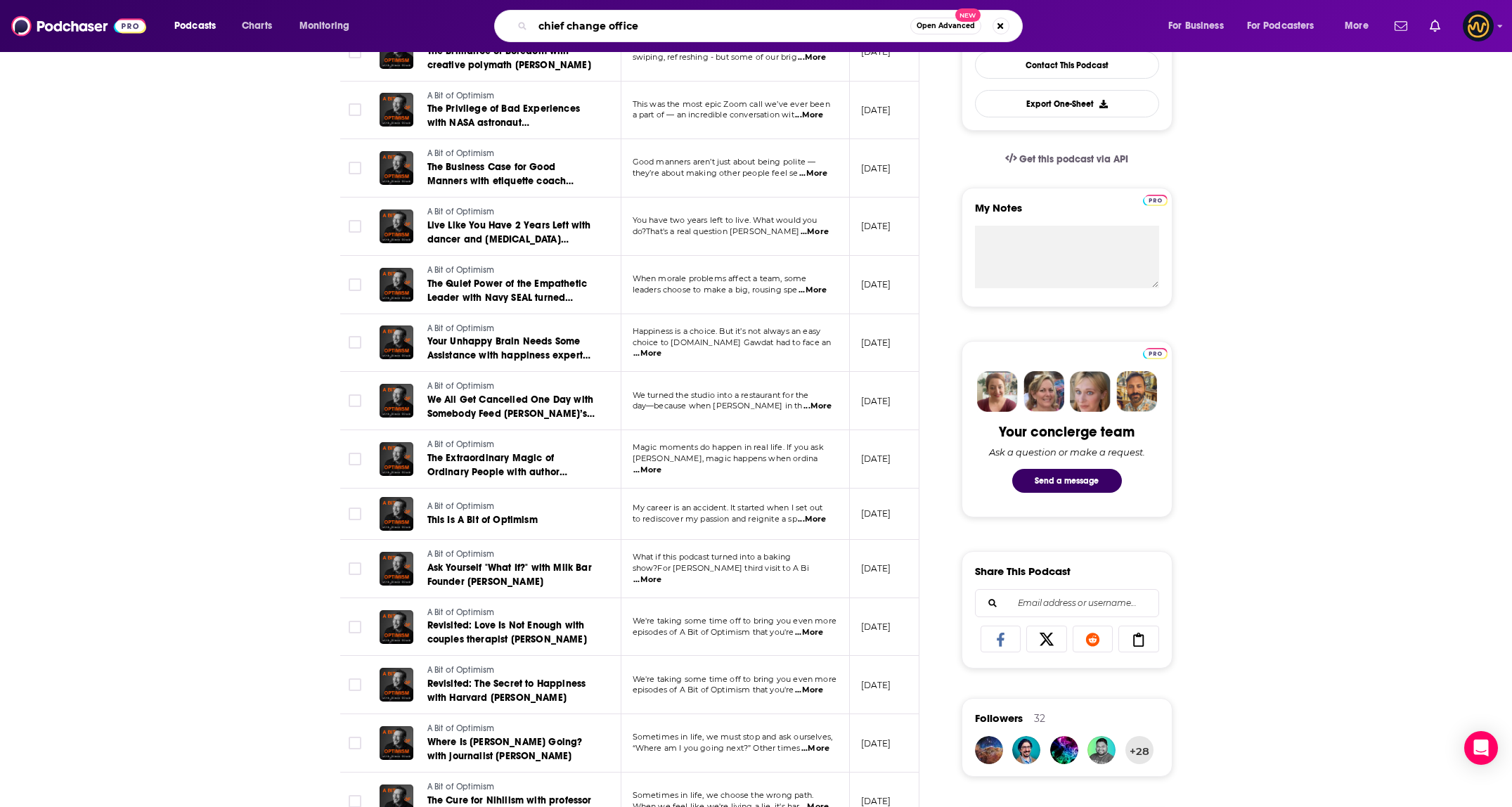
type input "chief change officer"
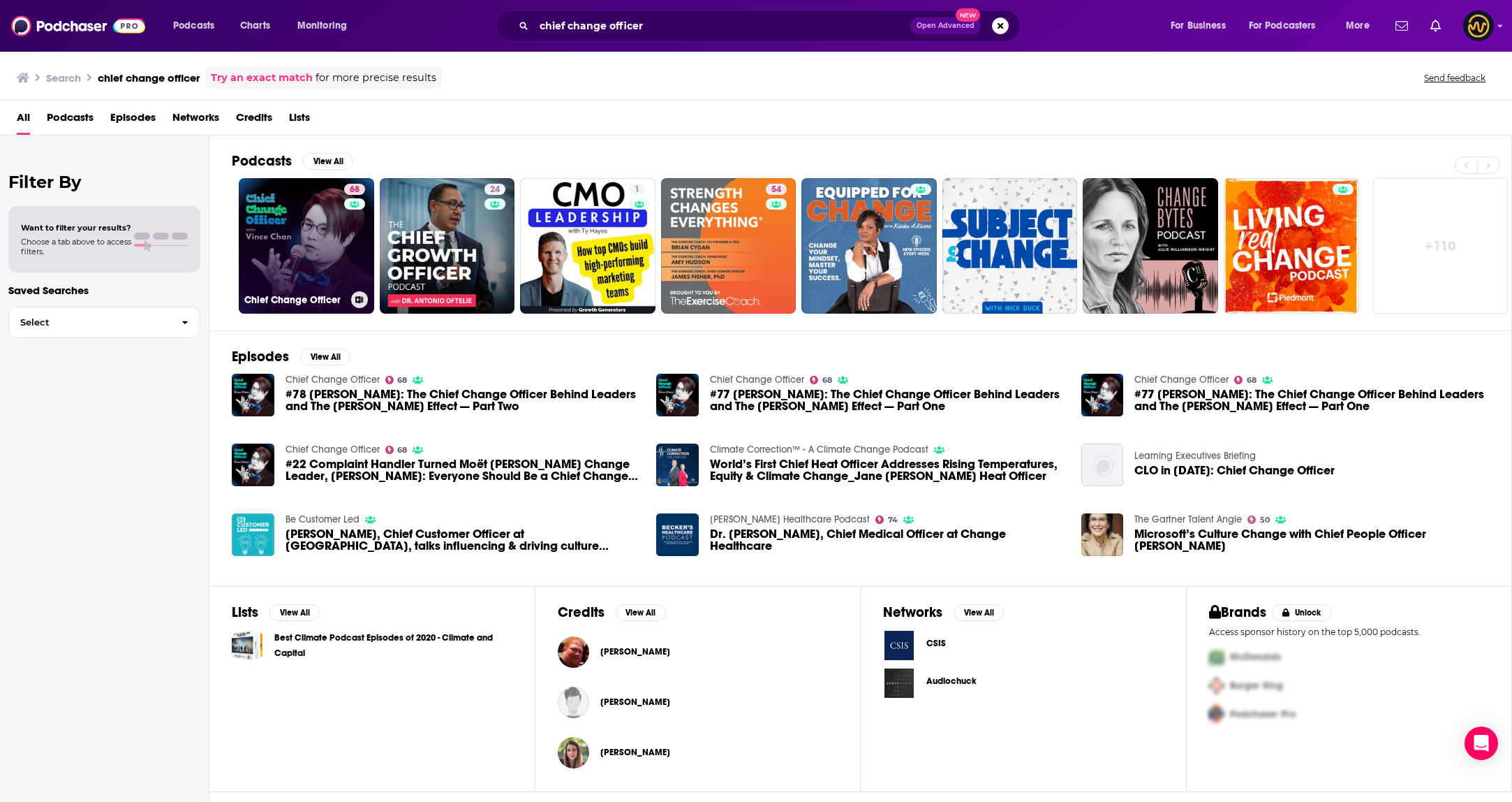
click at [312, 242] on link "68 Chief Change Officer" at bounding box center [306, 245] width 135 height 135
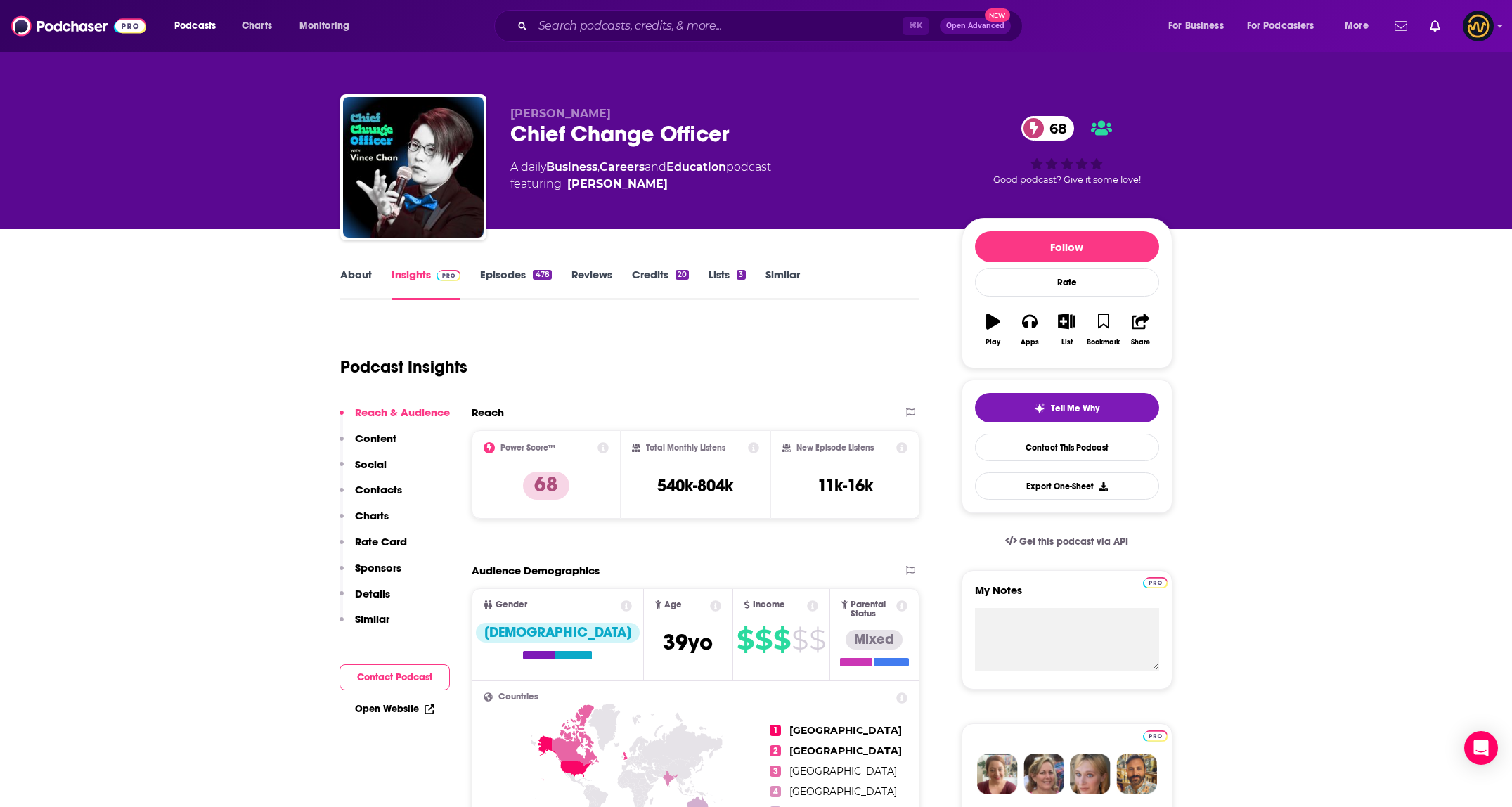
click at [356, 279] on link "About" at bounding box center [356, 284] width 32 height 32
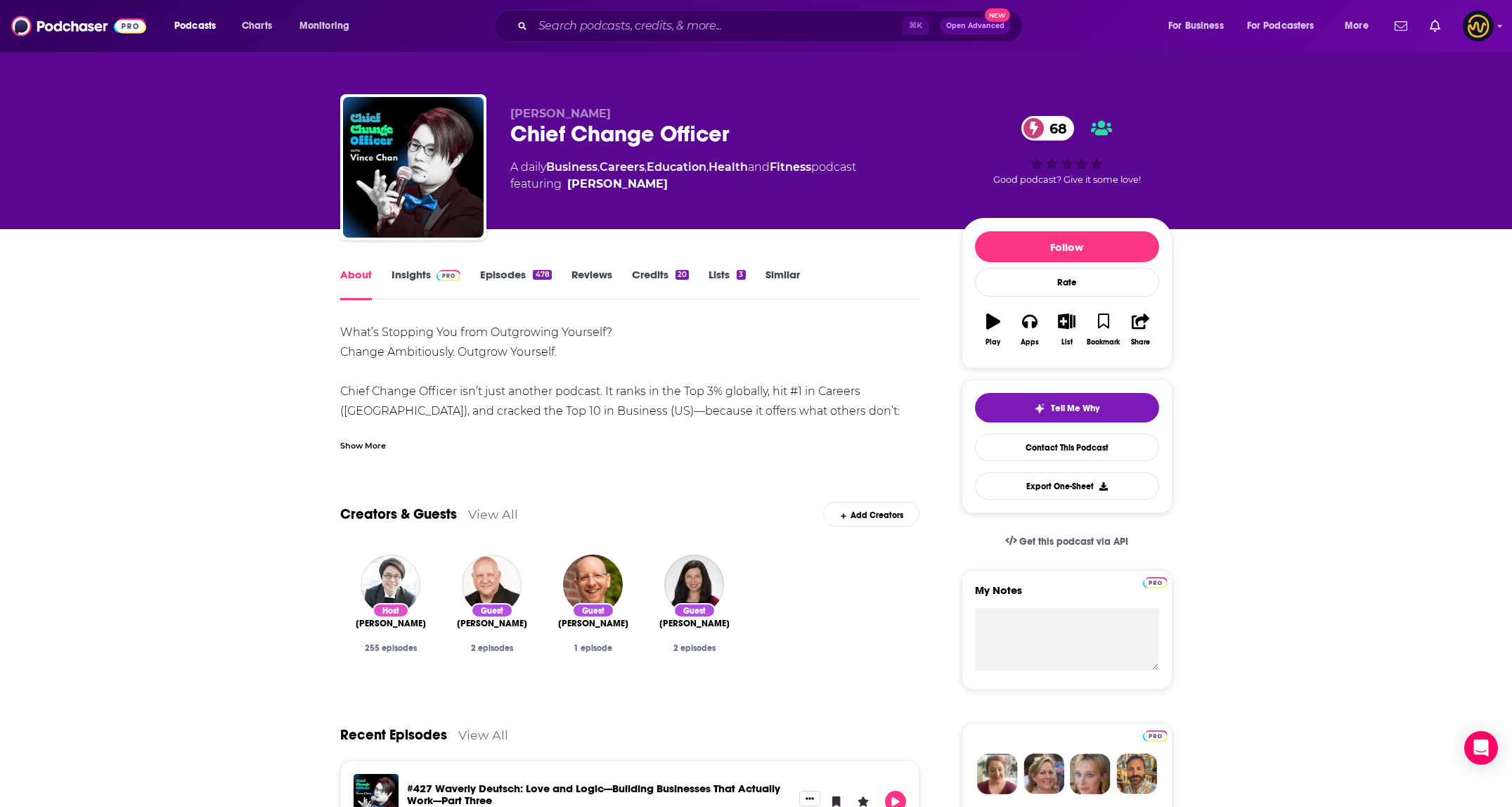
click at [353, 447] on div "Show More" at bounding box center [363, 445] width 46 height 14
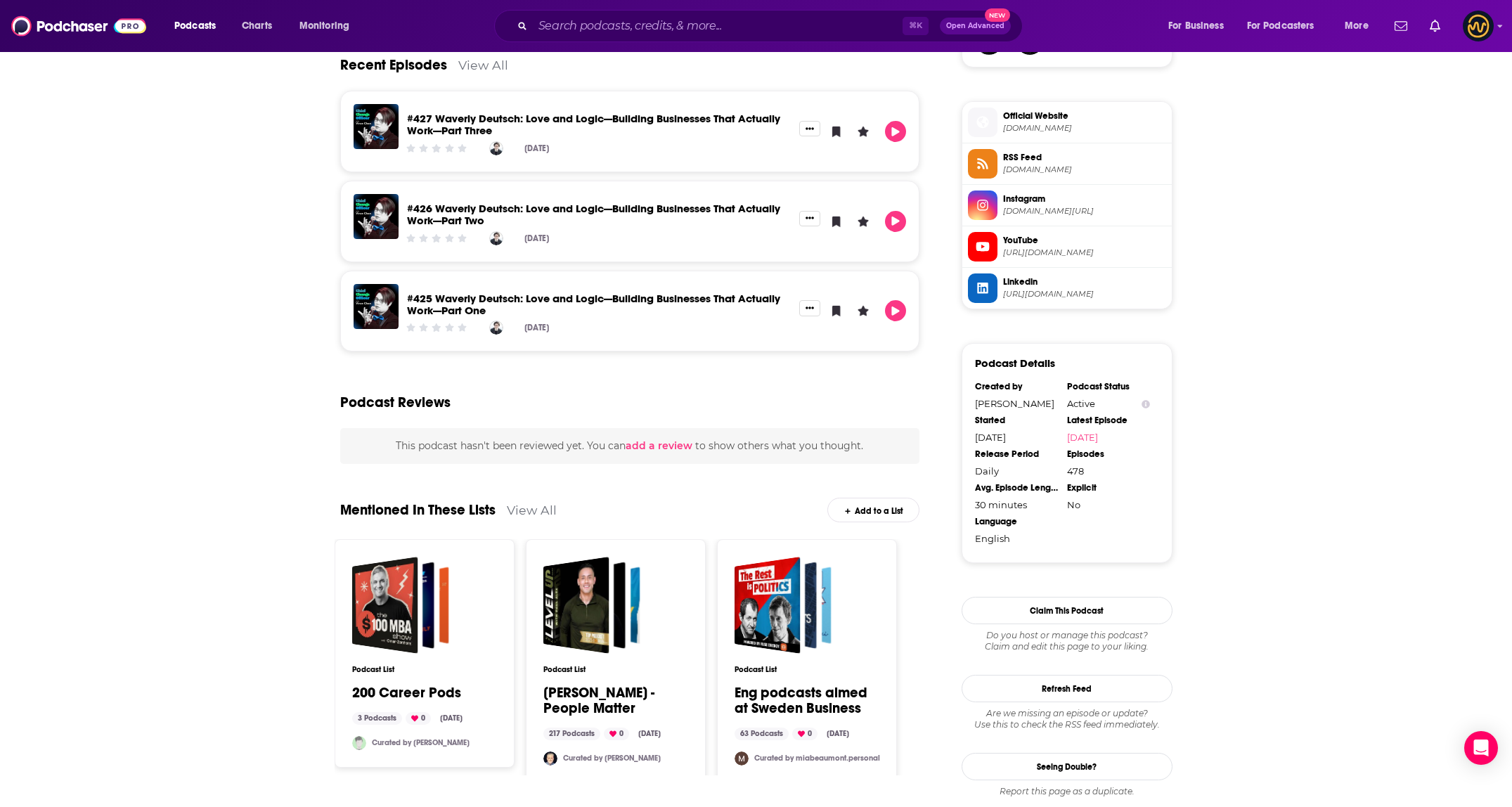
scroll to position [1138, 0]
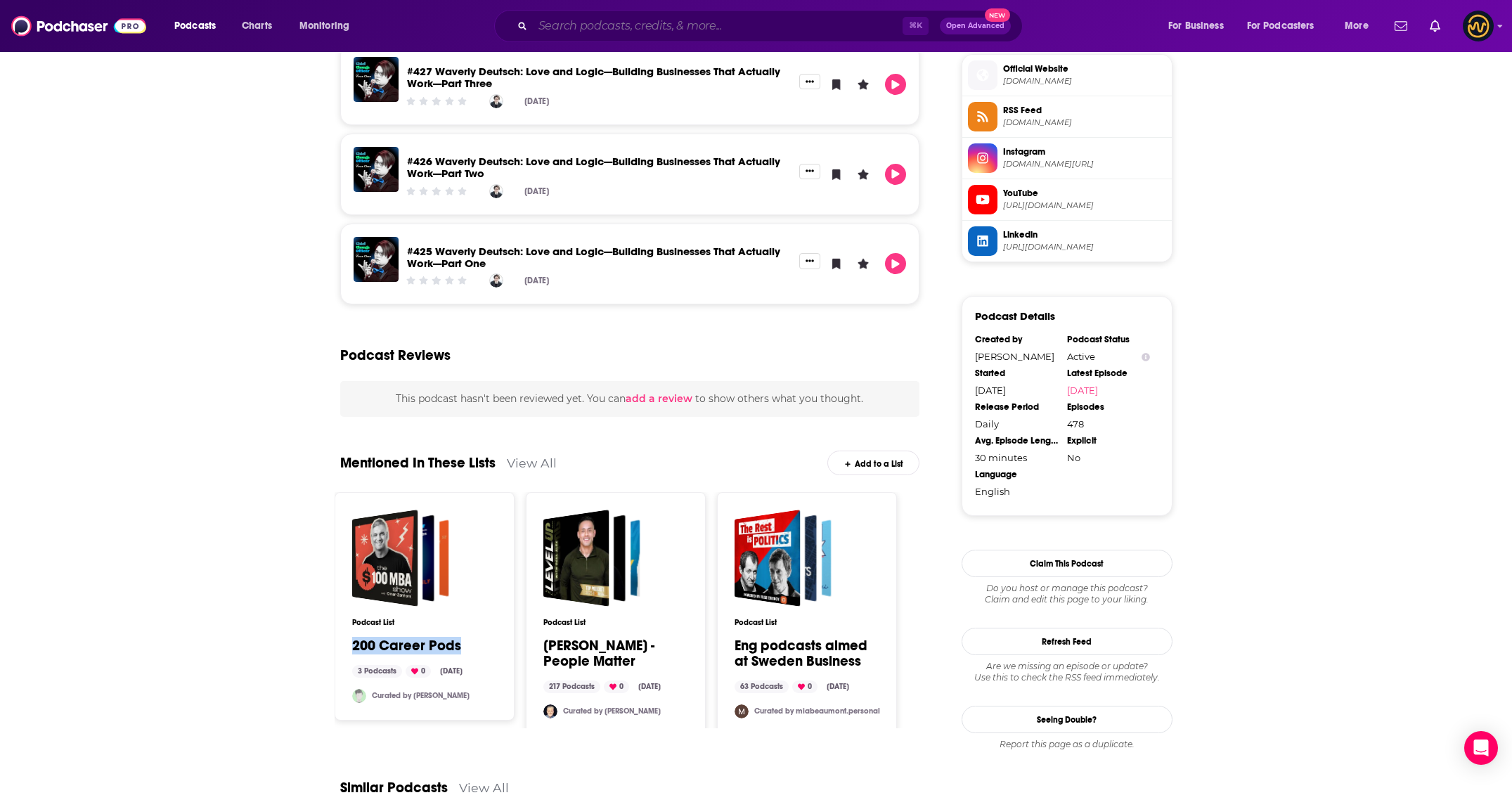
click at [668, 33] on input "Search podcasts, credits, & more..." at bounding box center [718, 26] width 369 height 23
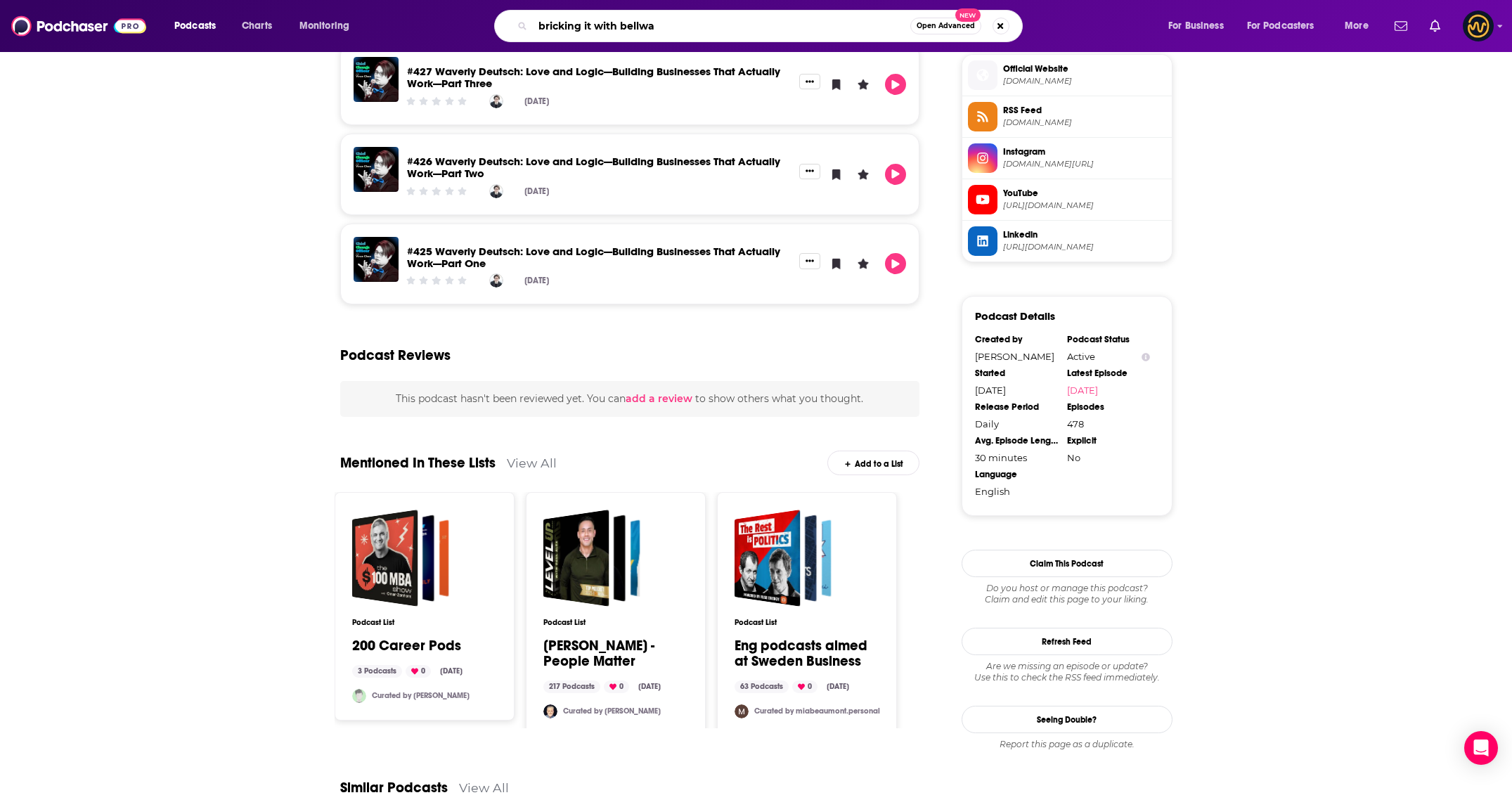
type input "bricking it with bellway"
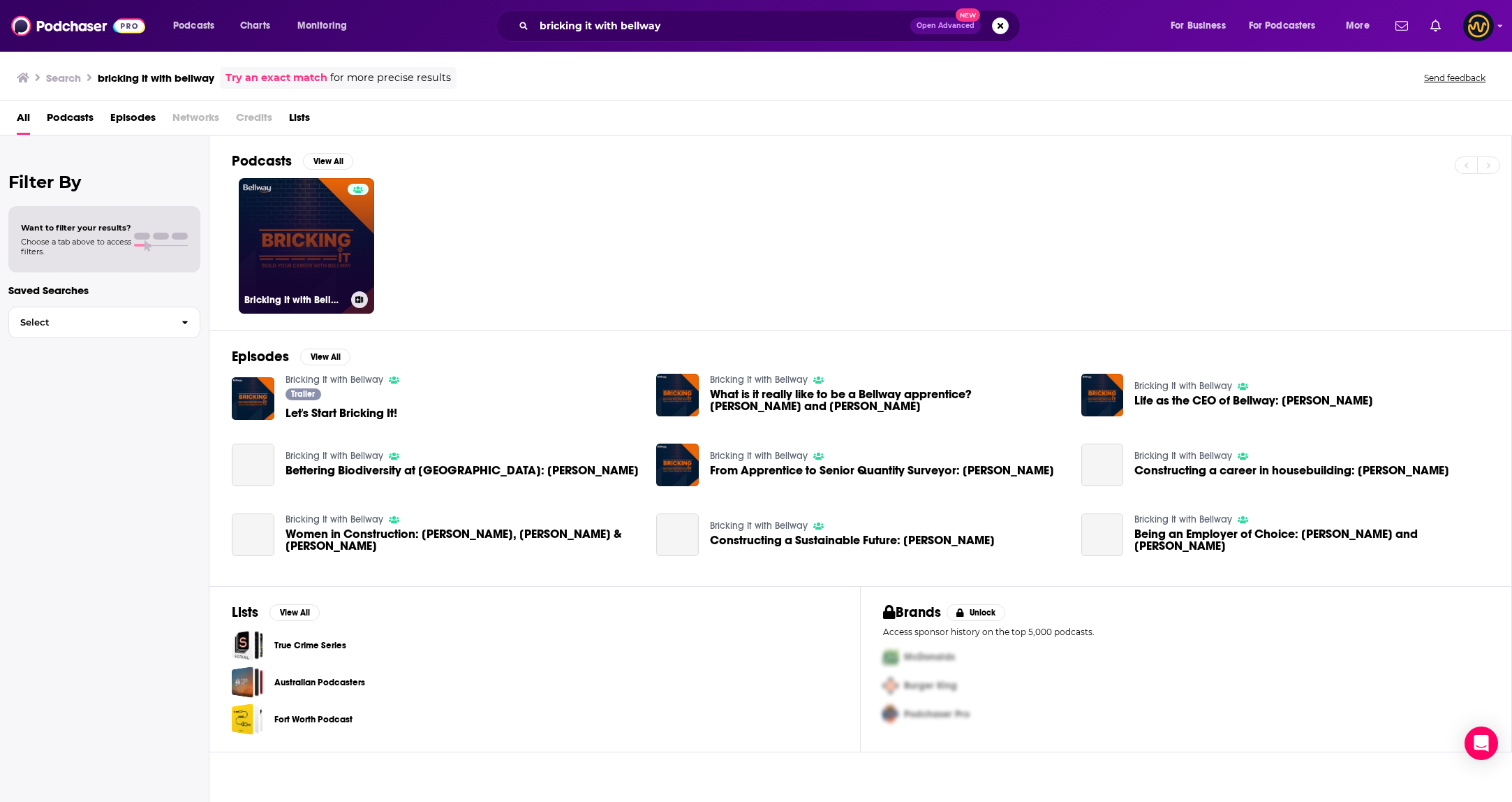
click at [326, 268] on link "Bricking It with Bellway" at bounding box center [306, 245] width 135 height 135
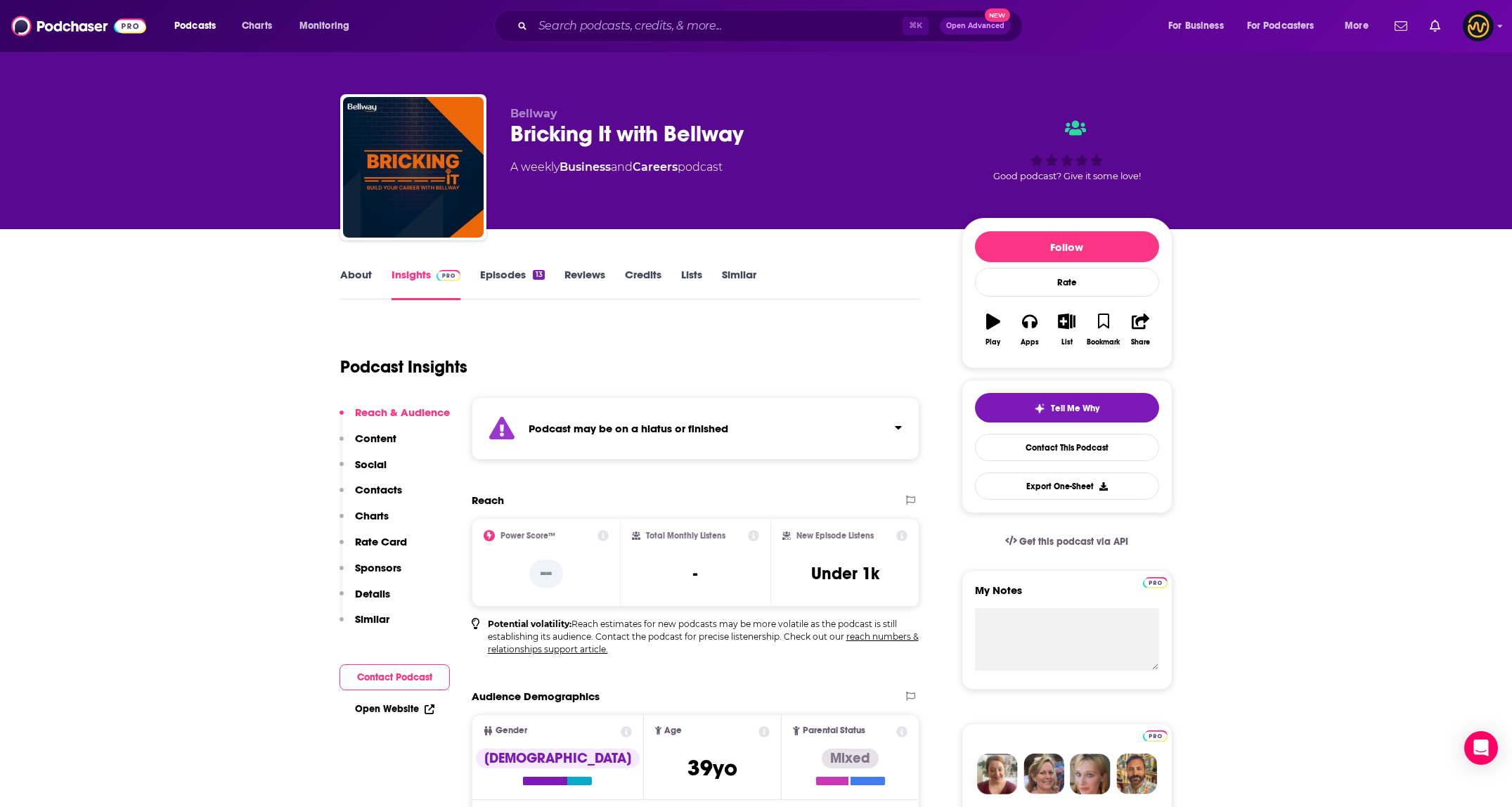
click at [801, 436] on div "Podcast may be on a hiatus or finished" at bounding box center [695, 428] width 449 height 62
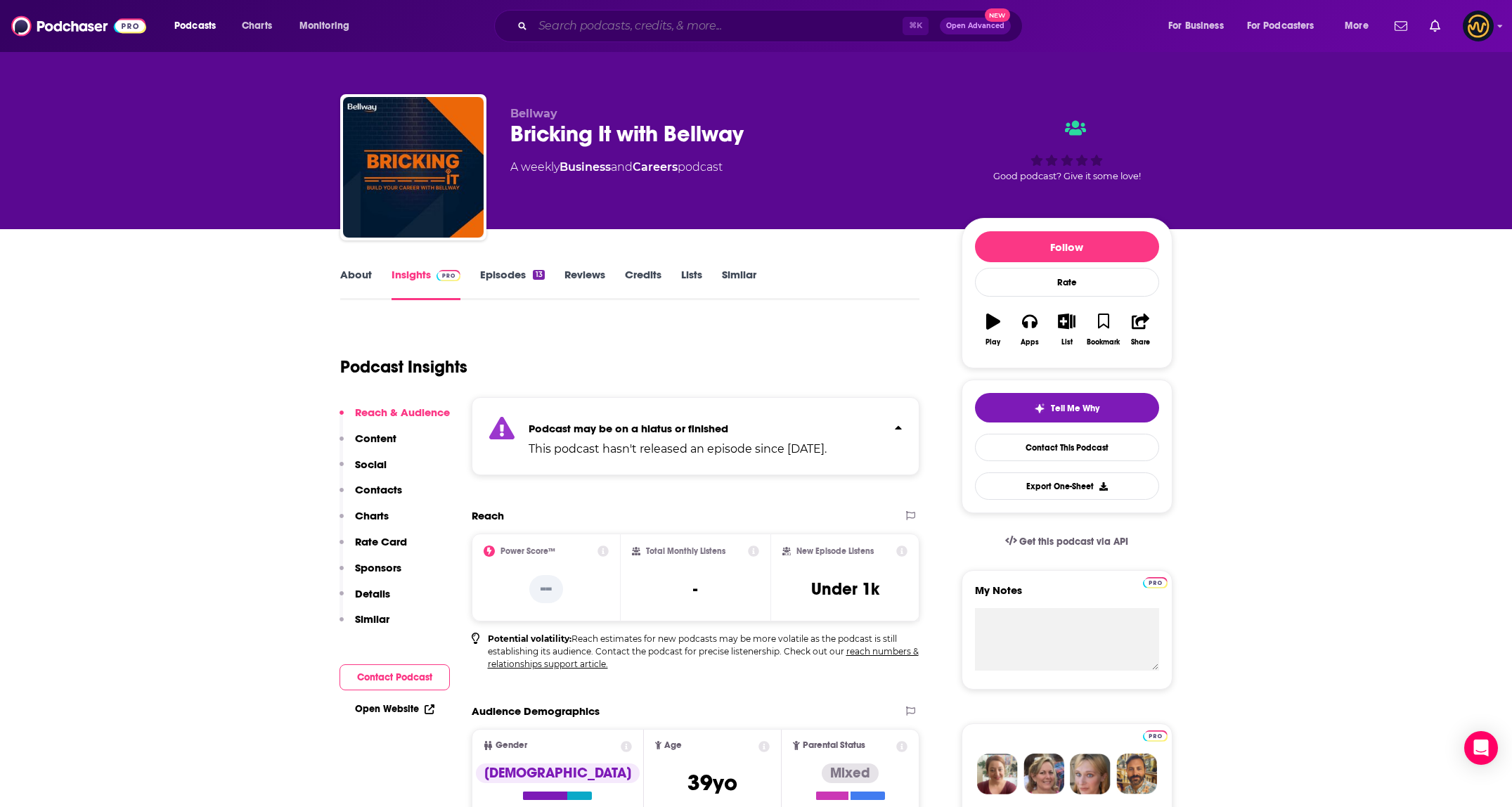
click at [631, 27] on input "Search podcasts, credits, & more..." at bounding box center [718, 26] width 369 height 23
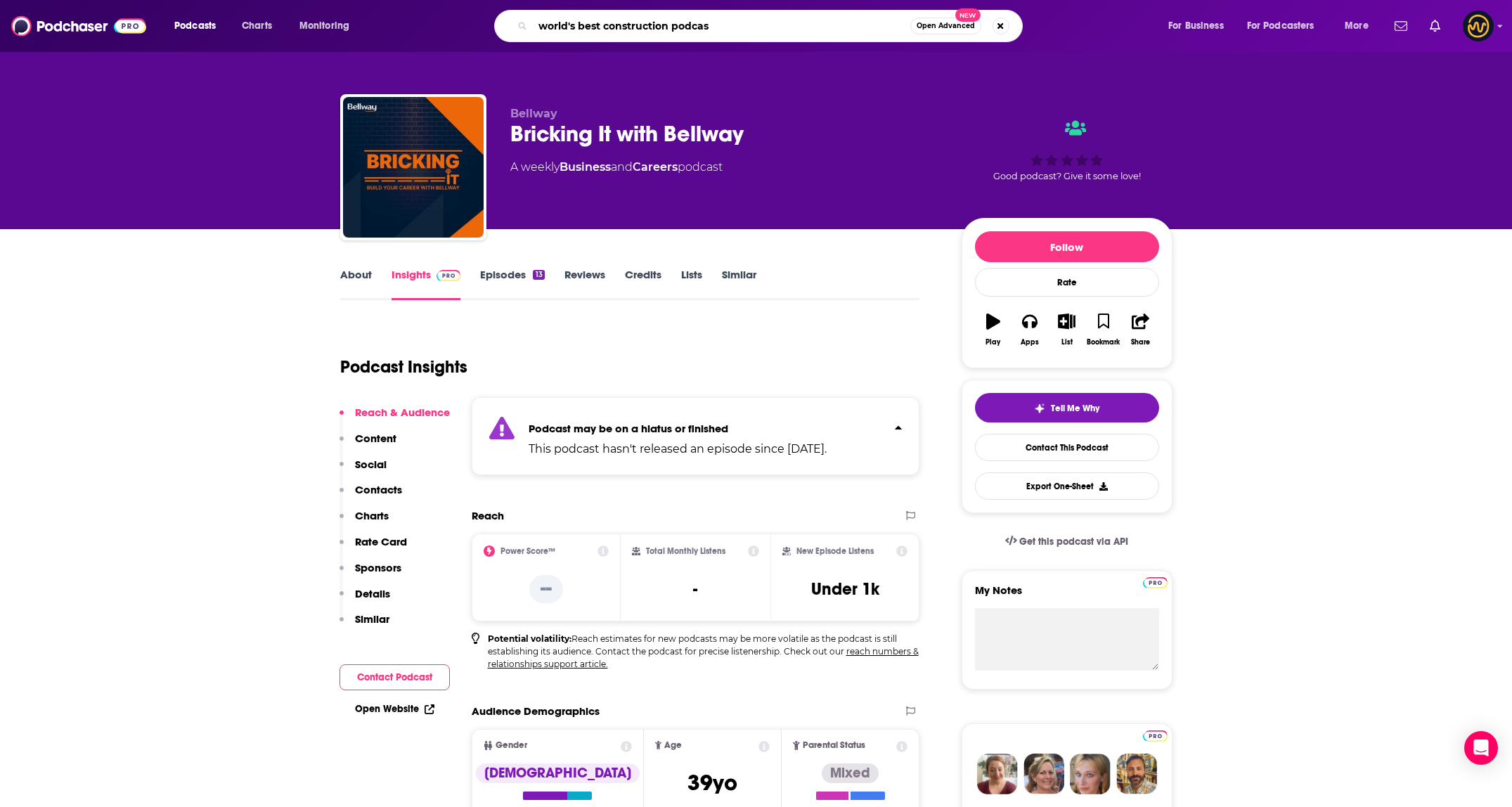
type input "world's best construction podcast"
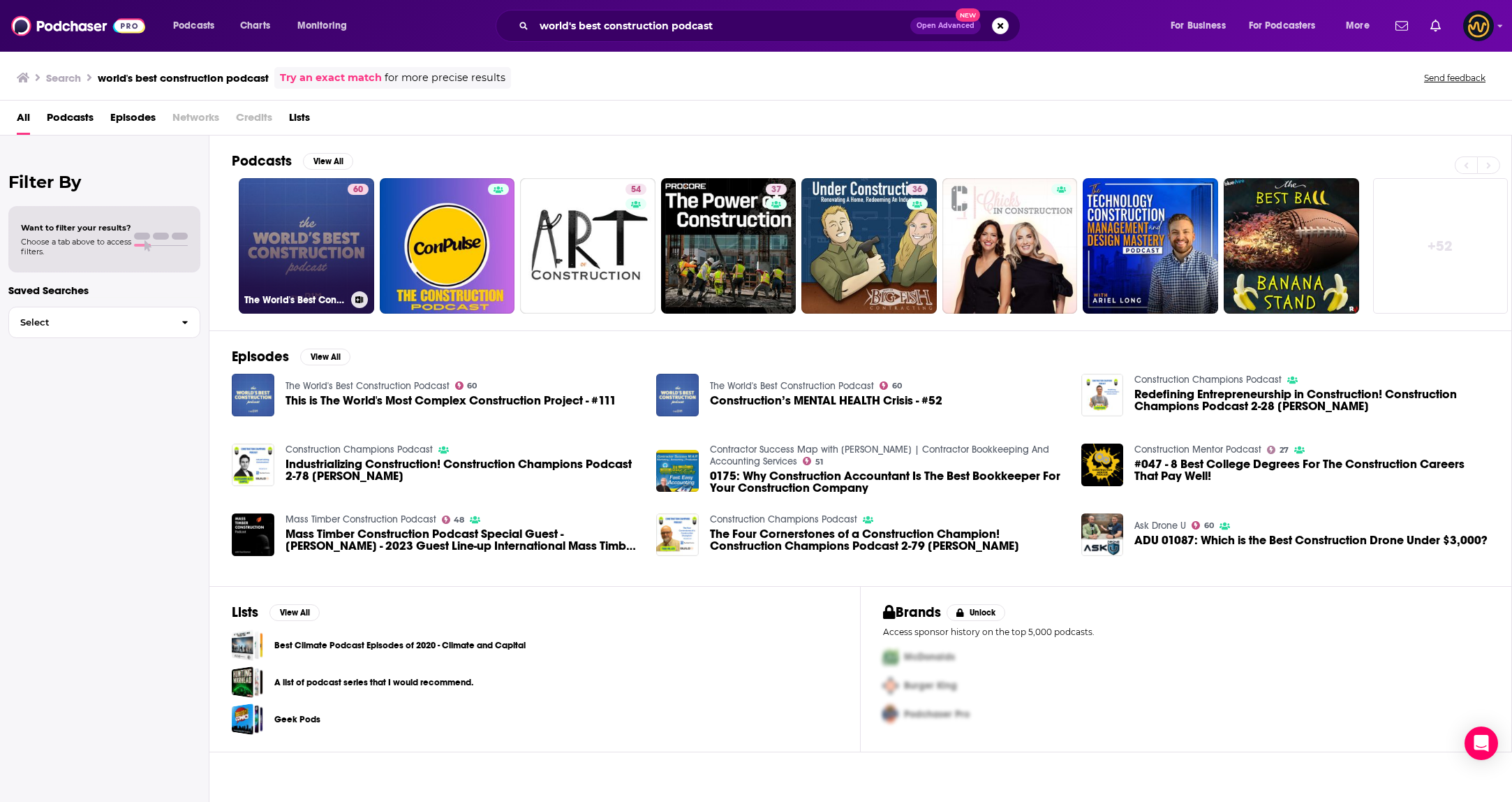
click at [306, 211] on link "60 The World's Best Construction Podcast" at bounding box center [306, 245] width 135 height 135
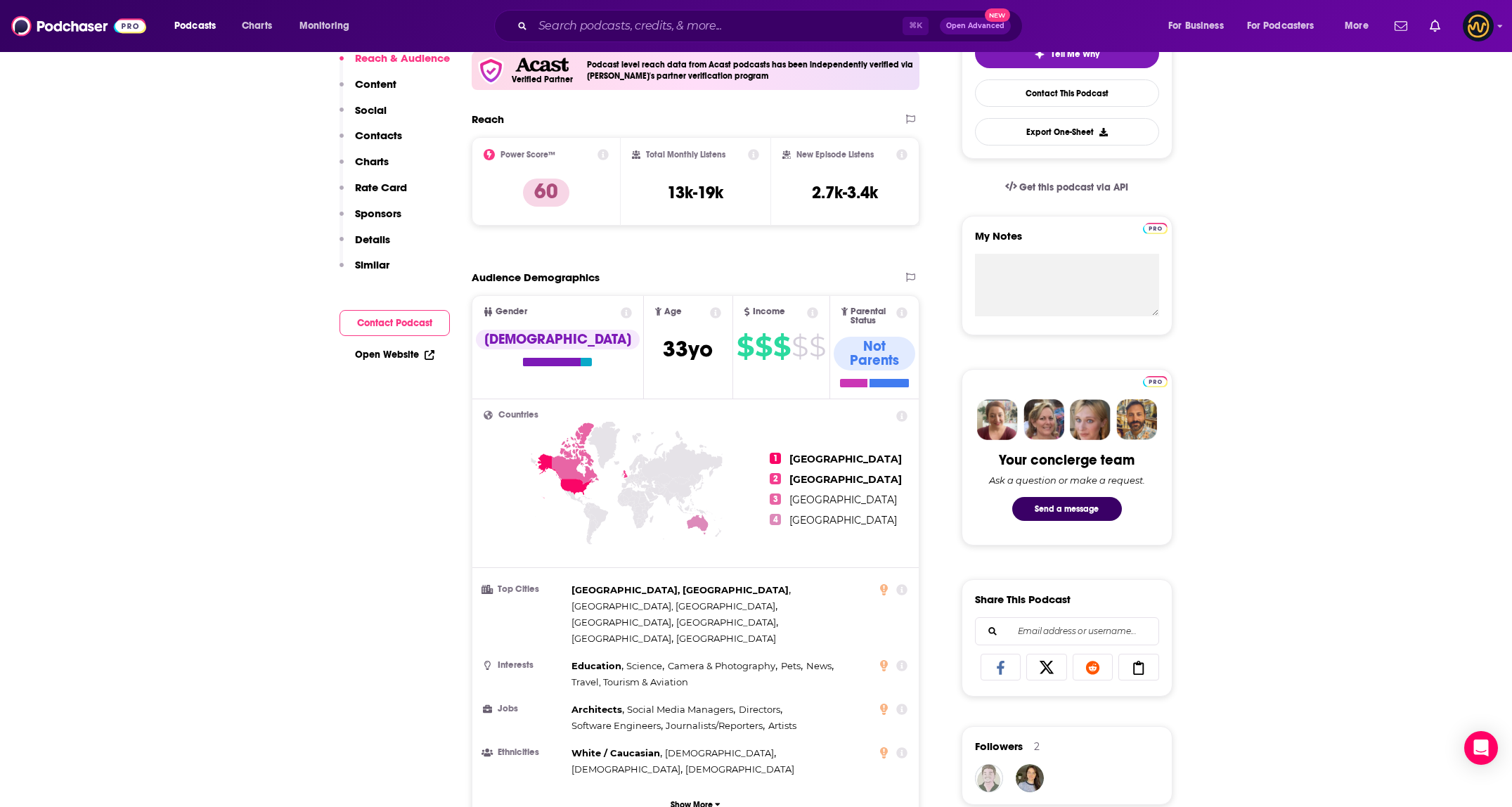
scroll to position [424, 0]
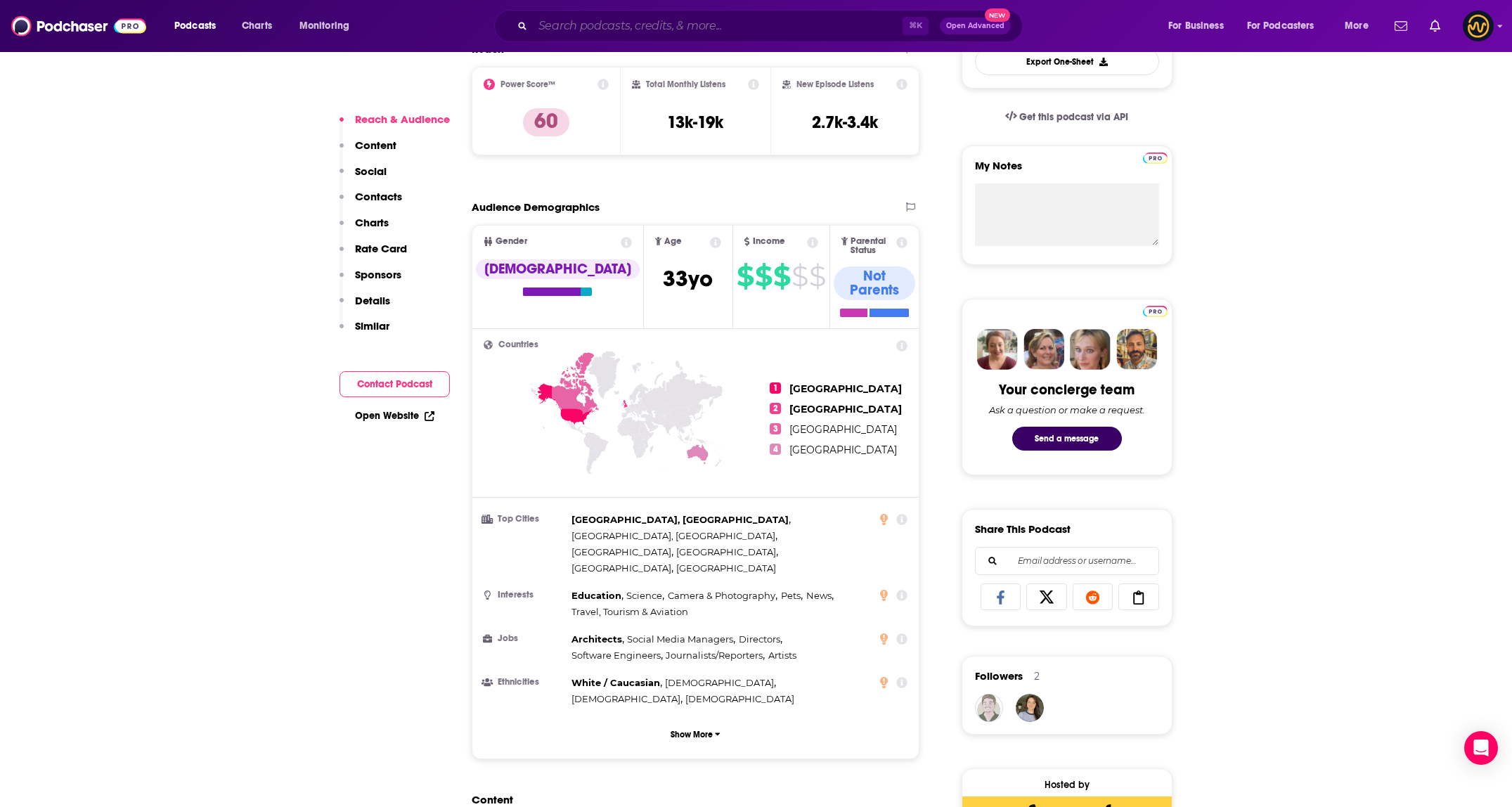
click at [690, 30] on input "Search podcasts, credits, & more..." at bounding box center [718, 26] width 369 height 23
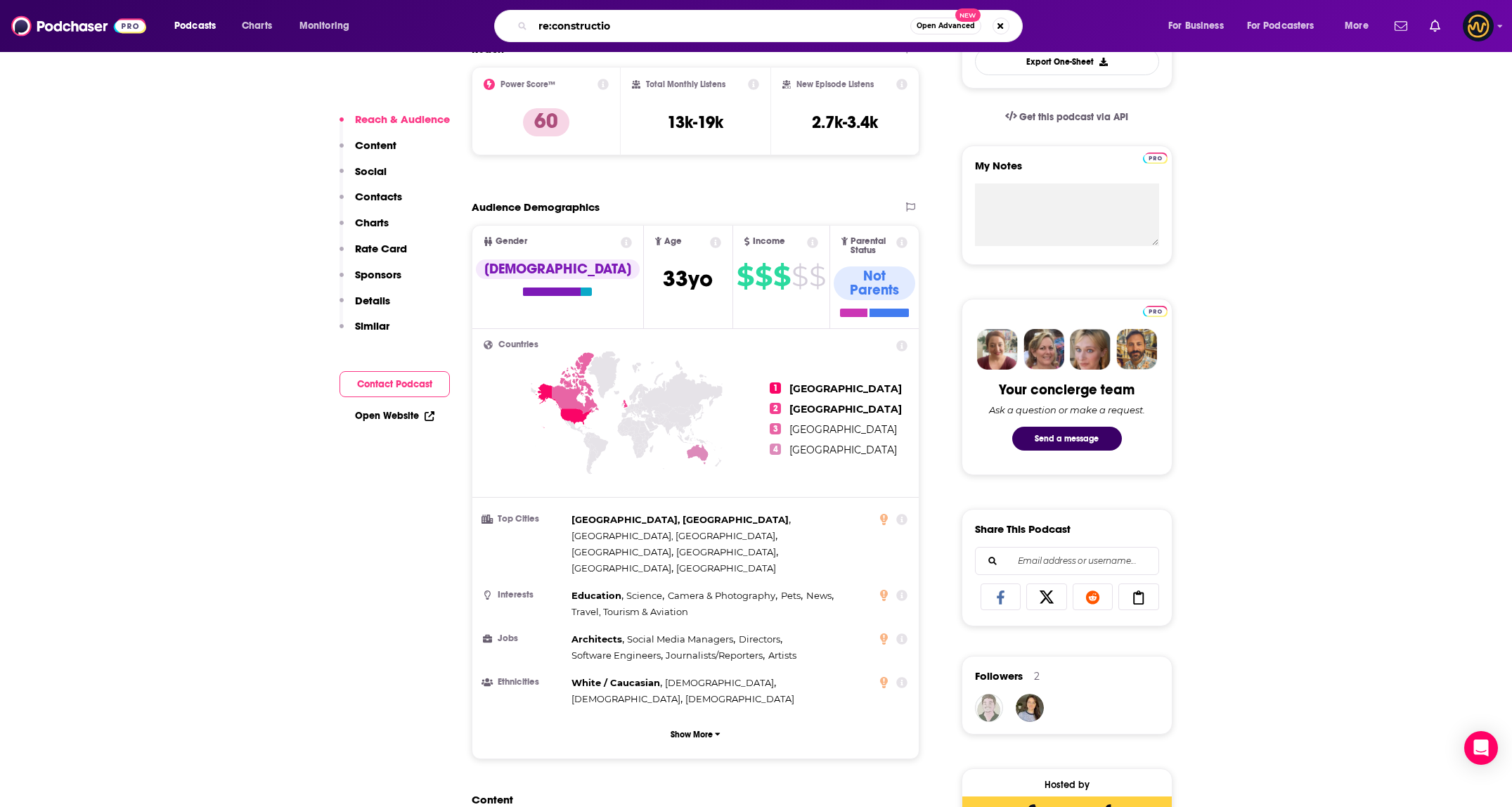
type input "re:construction"
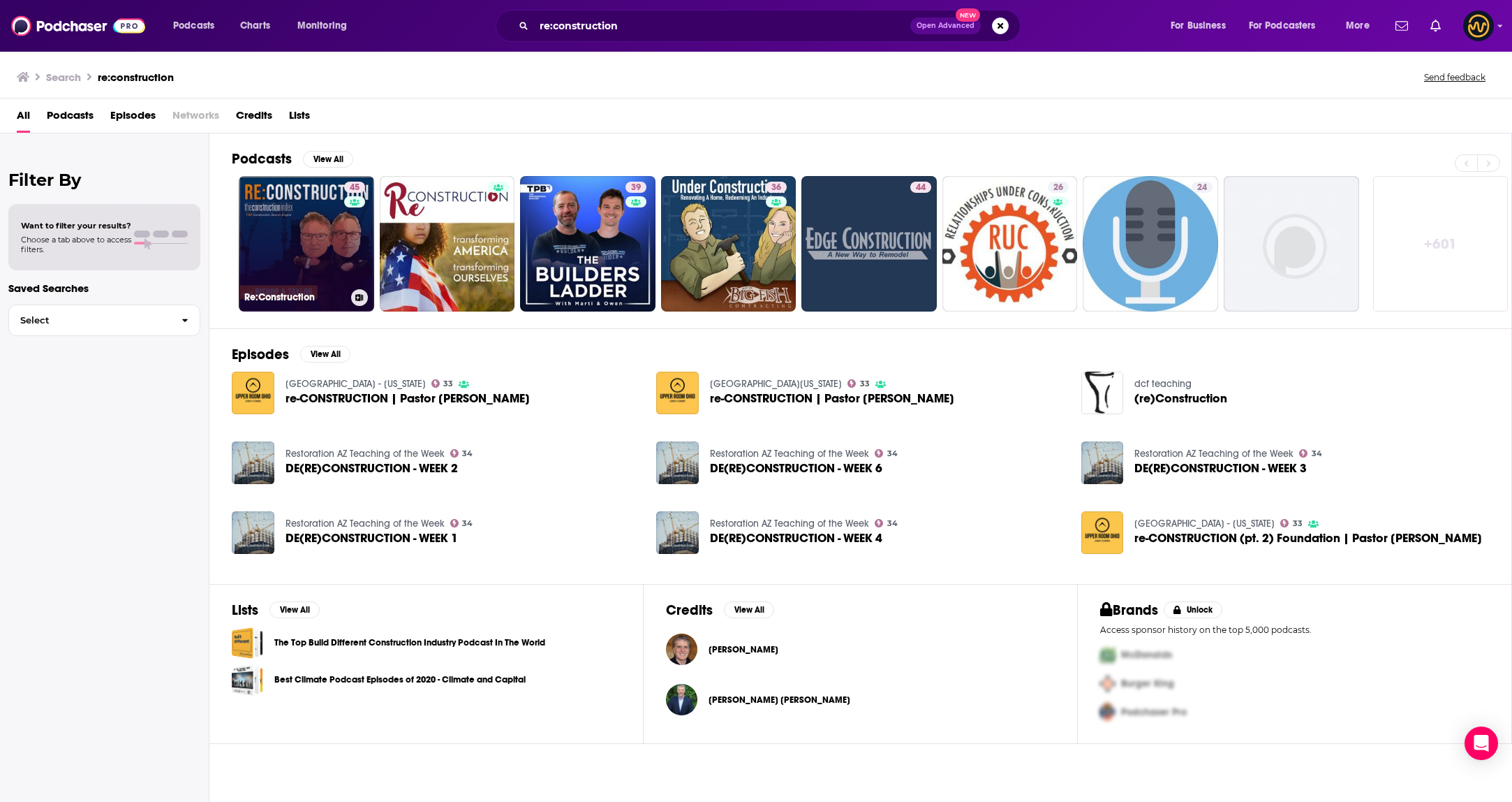
click at [312, 241] on link "45 Re:Construction" at bounding box center [306, 244] width 135 height 135
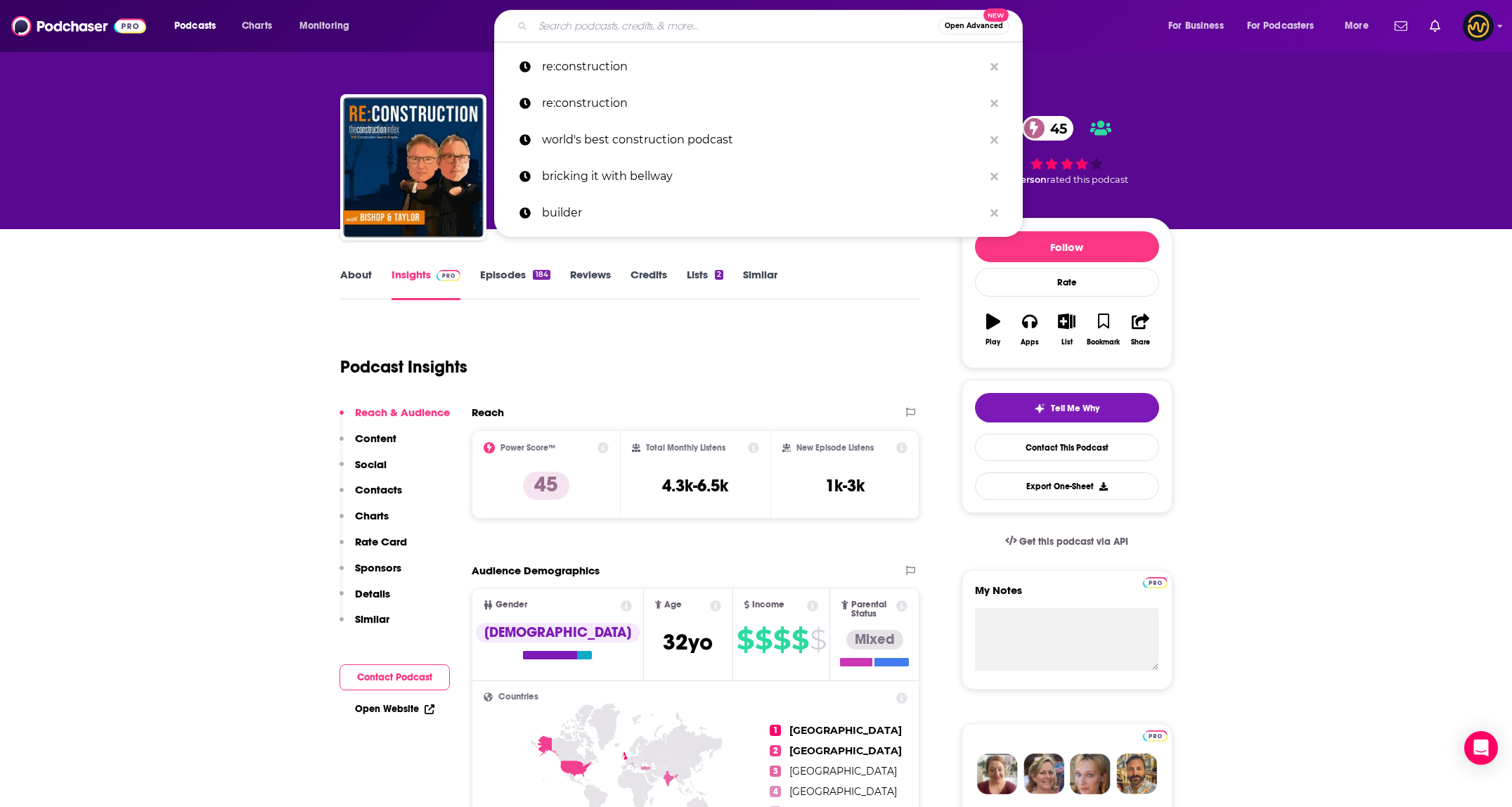
click at [615, 24] on input "Search podcasts, credits, & more..." at bounding box center [736, 26] width 406 height 23
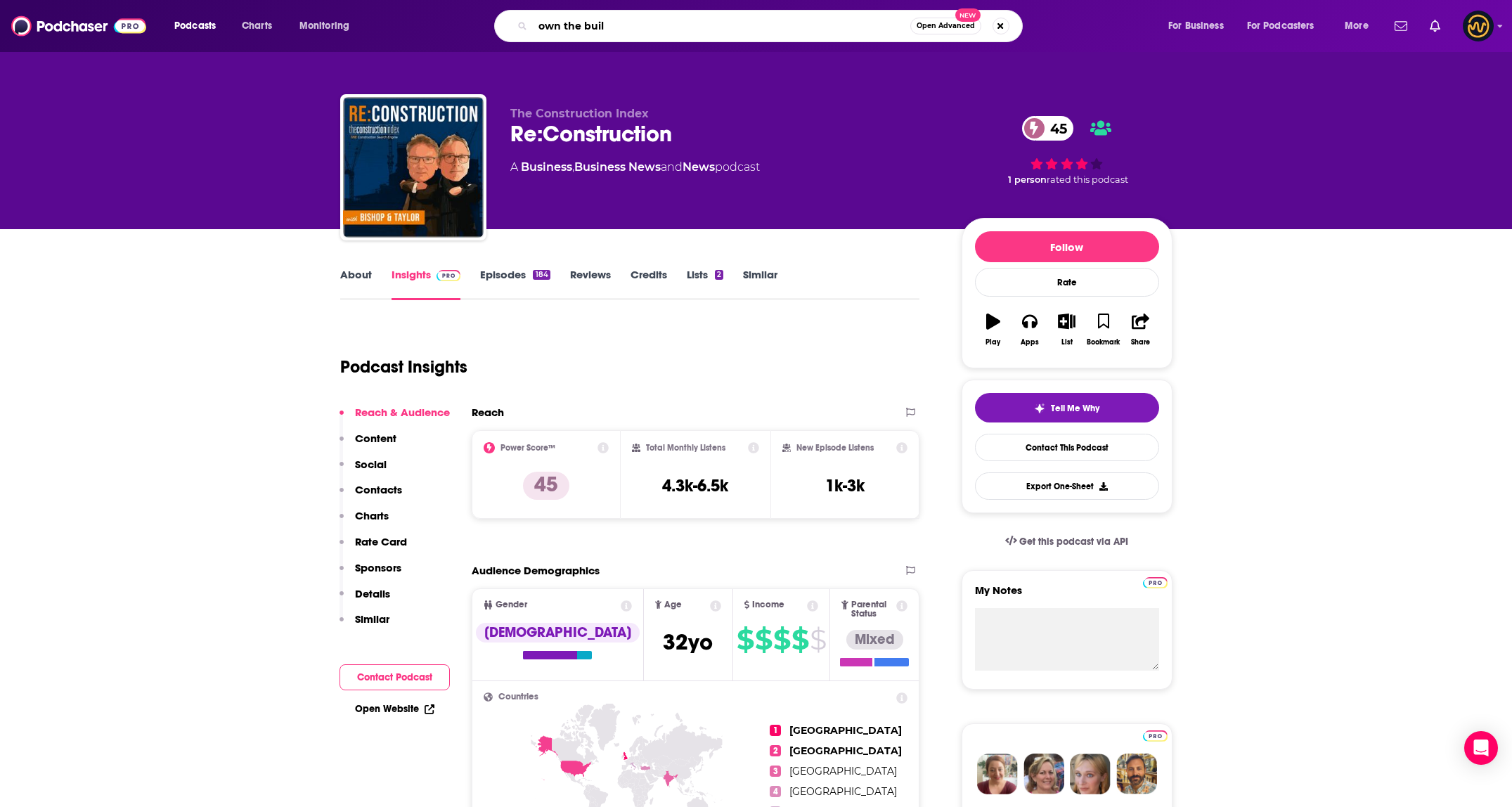
type input "own the build"
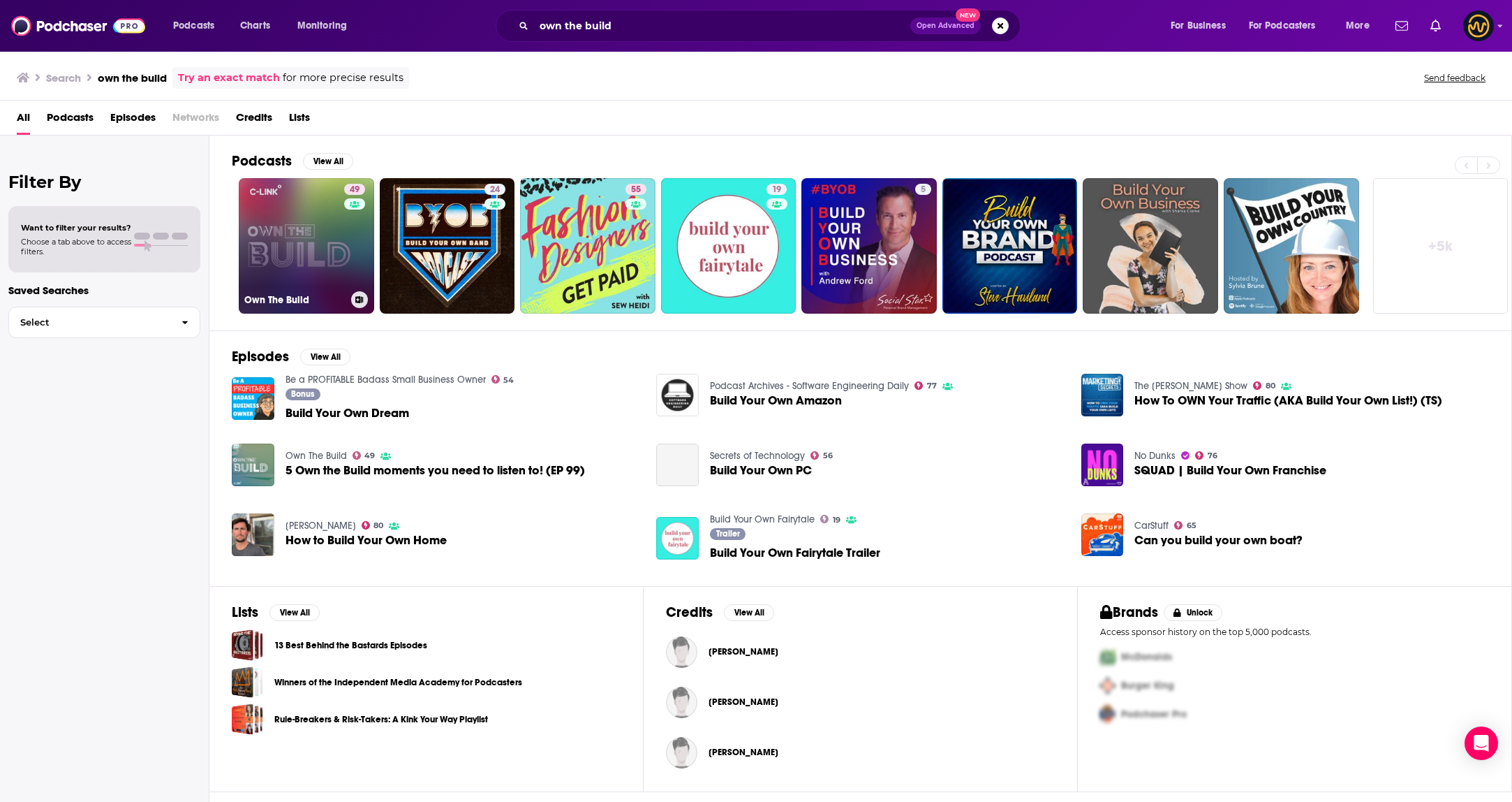
click at [333, 247] on link "49 Own The Build" at bounding box center [306, 245] width 135 height 135
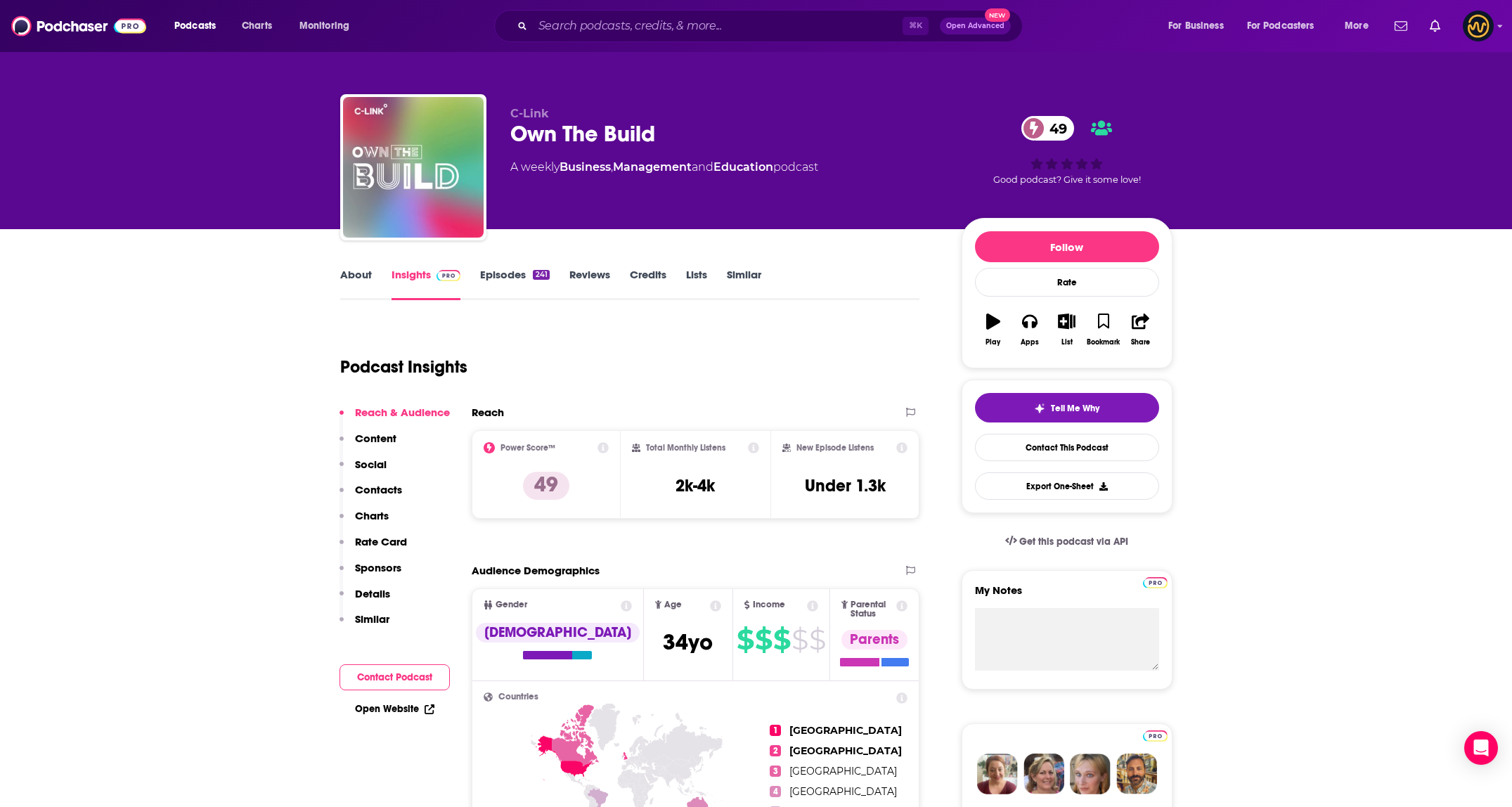
click at [364, 279] on link "About" at bounding box center [356, 284] width 32 height 32
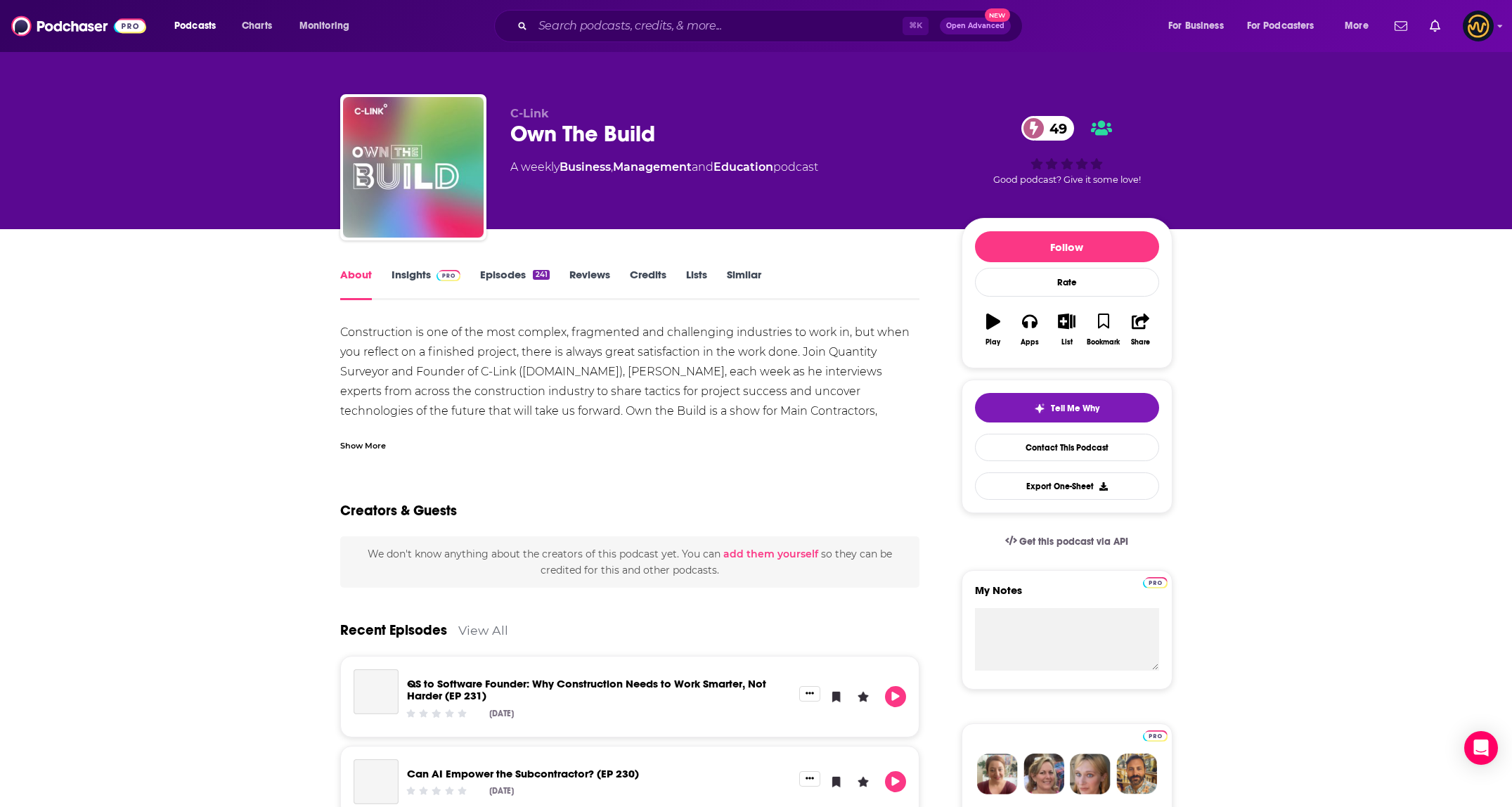
click at [405, 282] on link "Insights" at bounding box center [426, 284] width 69 height 32
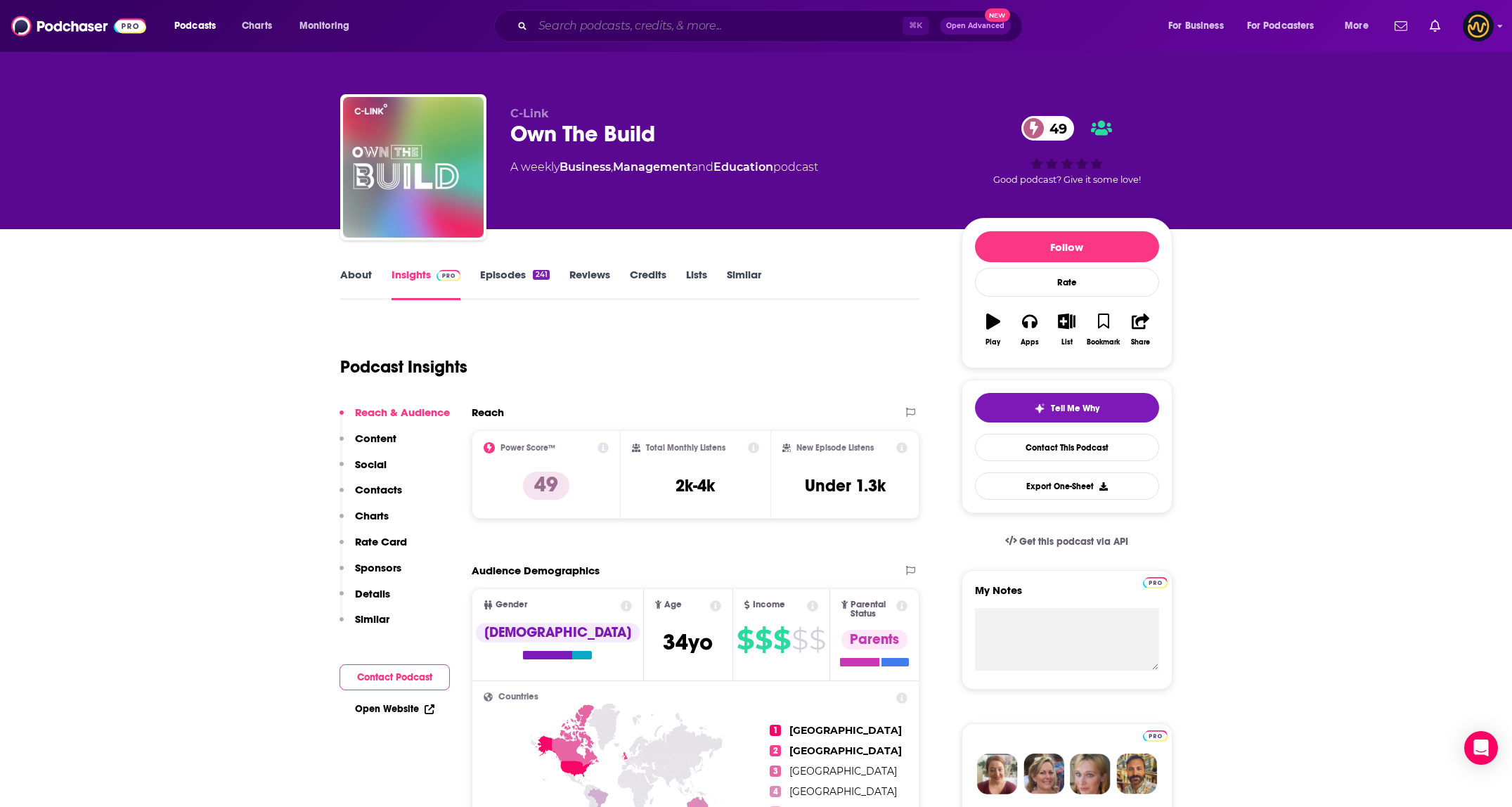
click at [752, 27] on input "Search podcasts, credits, & more..." at bounding box center [718, 26] width 369 height 23
click at [752, 28] on input "Search podcasts, credits, & more..." at bounding box center [718, 26] width 369 height 23
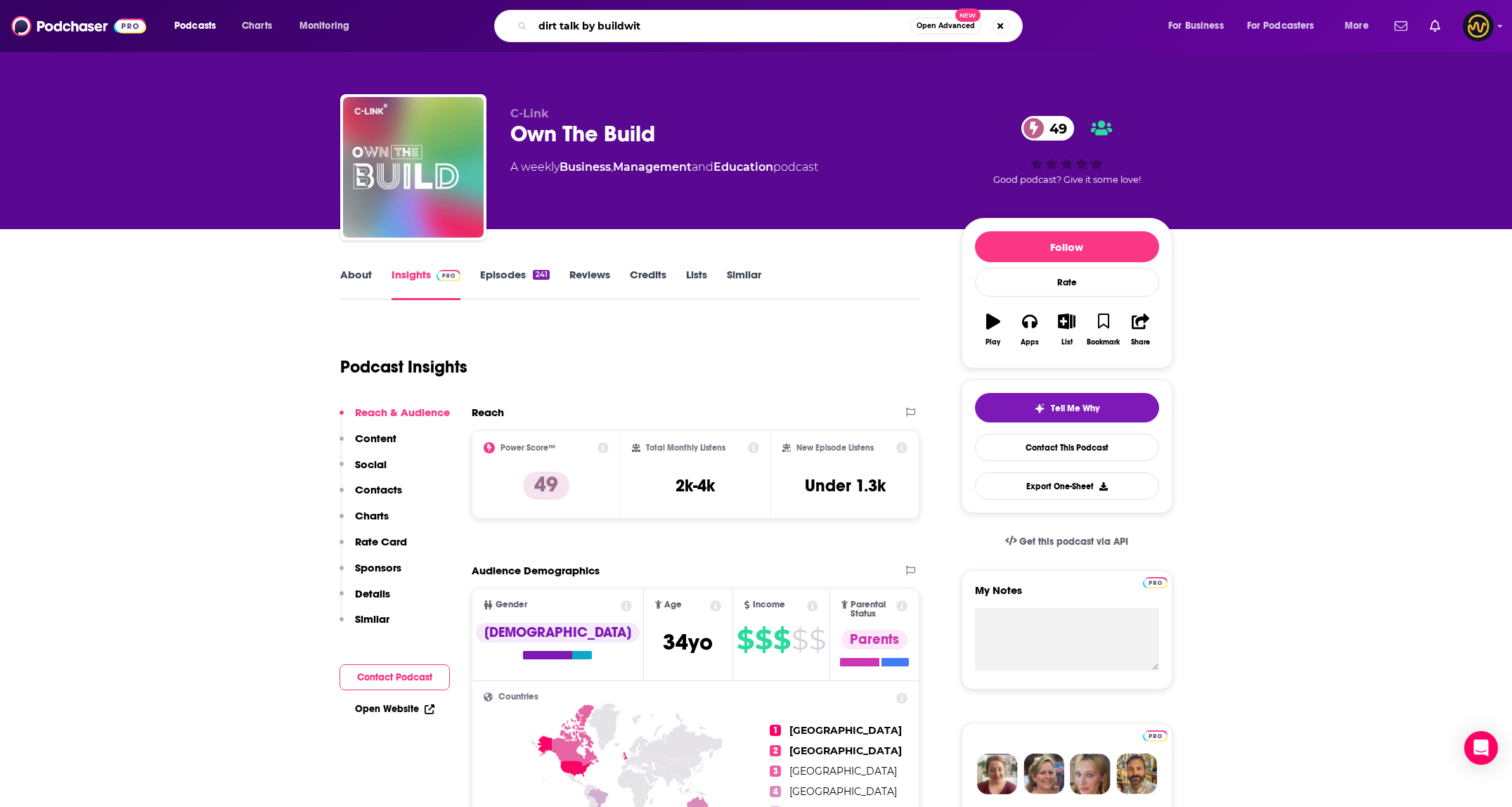
type input "dirt talk by buildwitt"
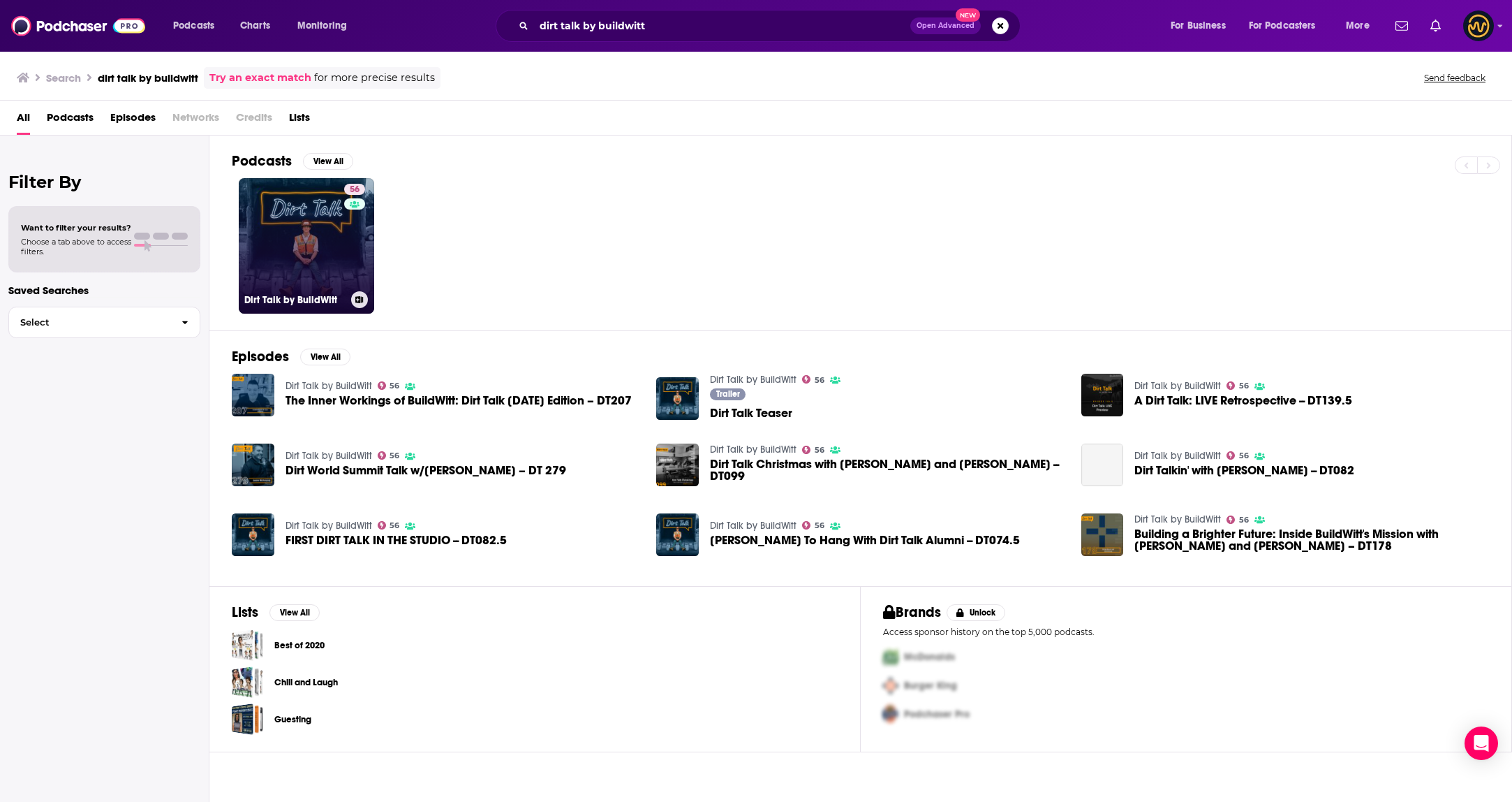
click at [293, 253] on link "56 Dirt Talk by BuildWitt" at bounding box center [306, 245] width 135 height 135
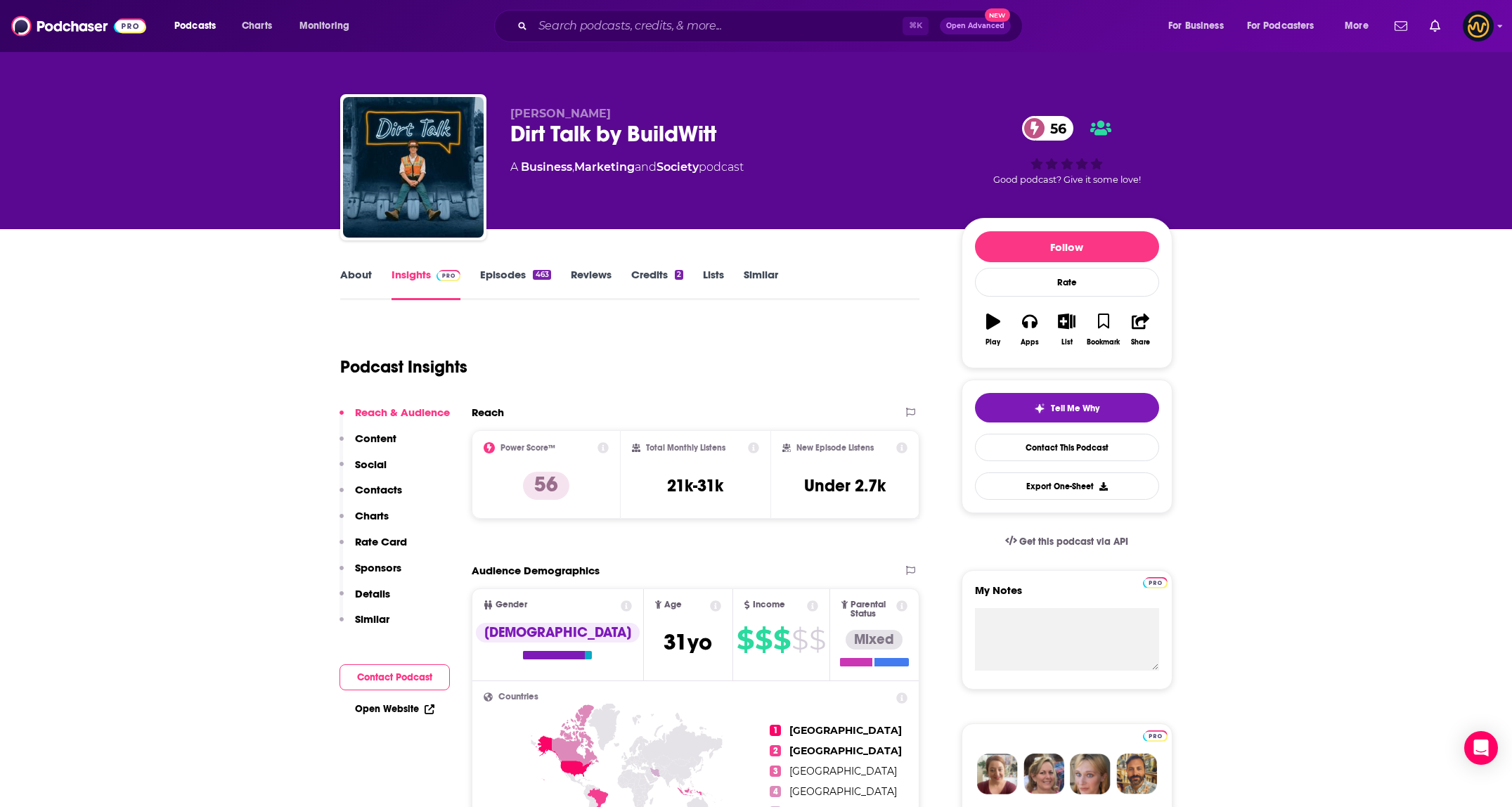
click at [340, 278] on link "About" at bounding box center [356, 284] width 32 height 32
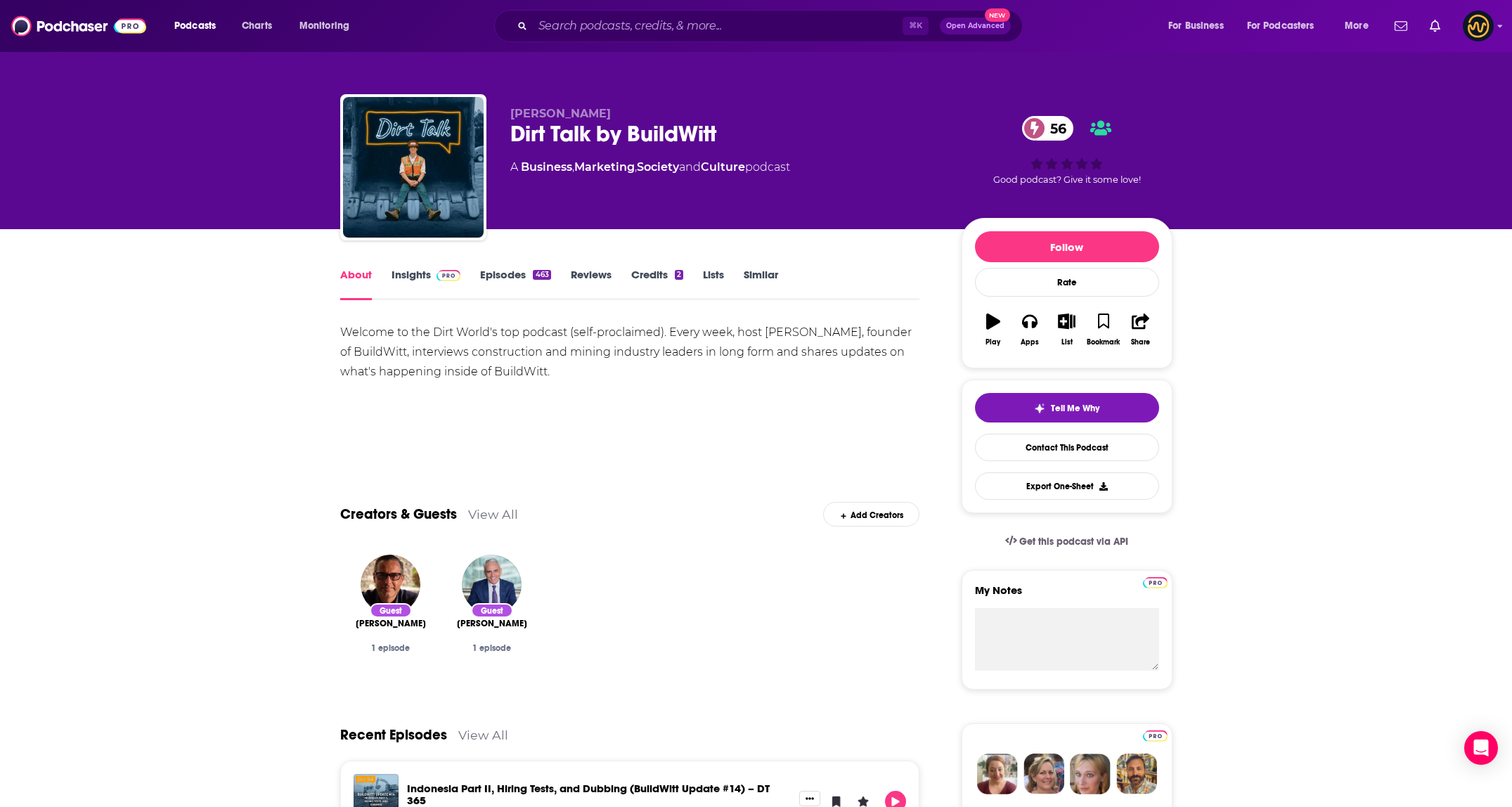
click at [429, 275] on link "Insights" at bounding box center [426, 284] width 69 height 32
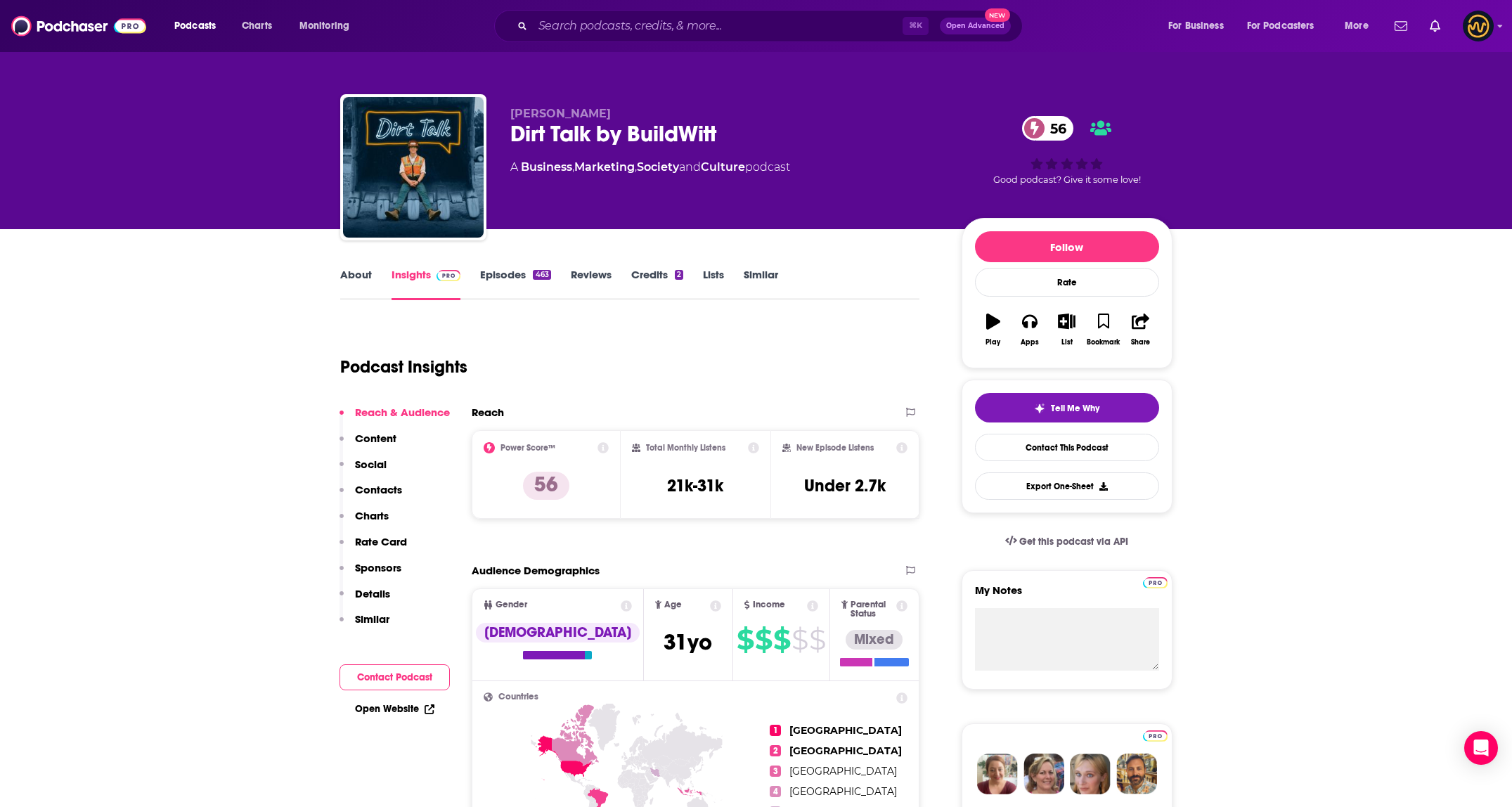
click at [496, 272] on link "Episodes 463" at bounding box center [515, 284] width 70 height 32
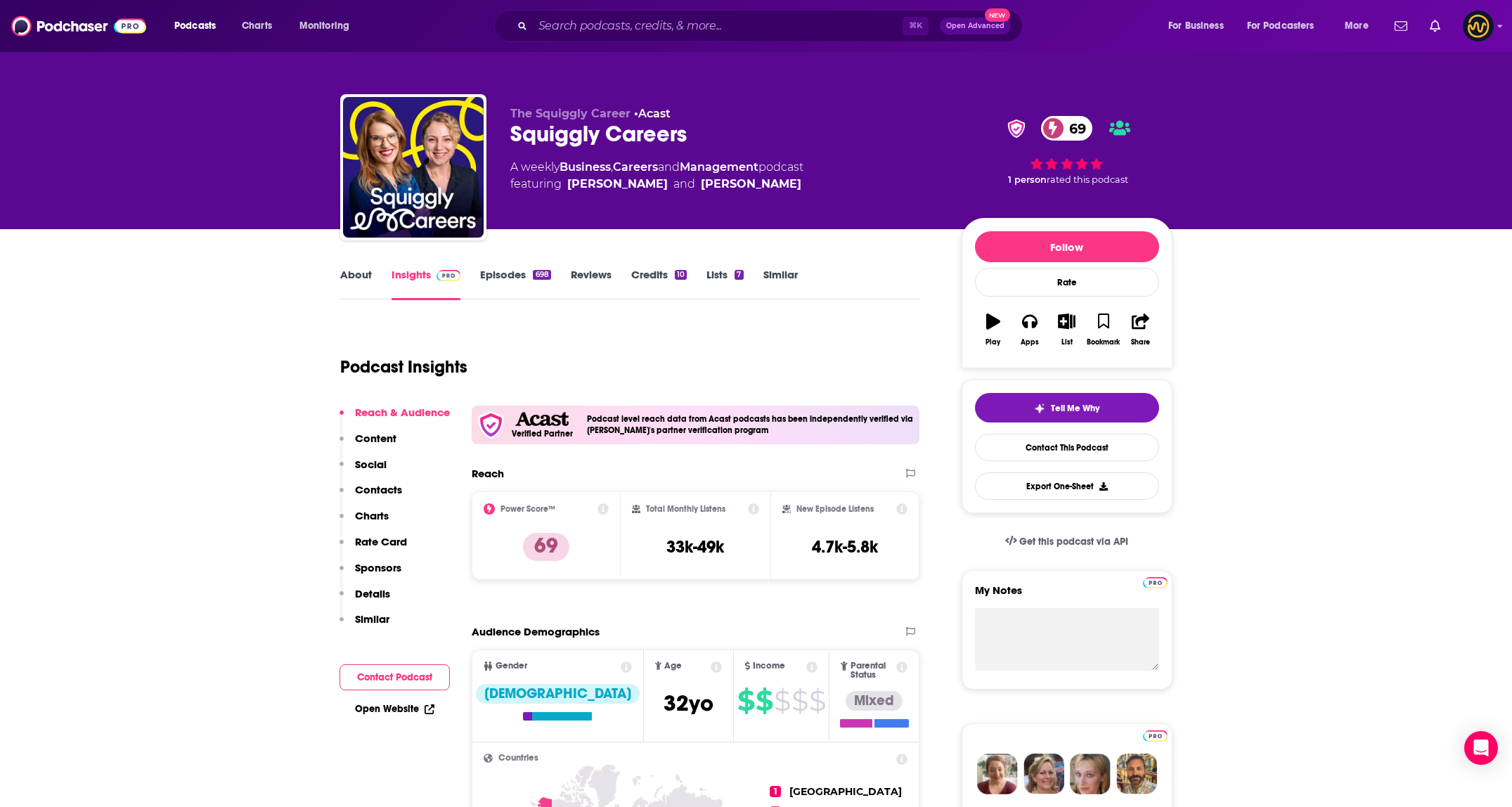
click at [782, 279] on link "Similar" at bounding box center [780, 284] width 34 height 32
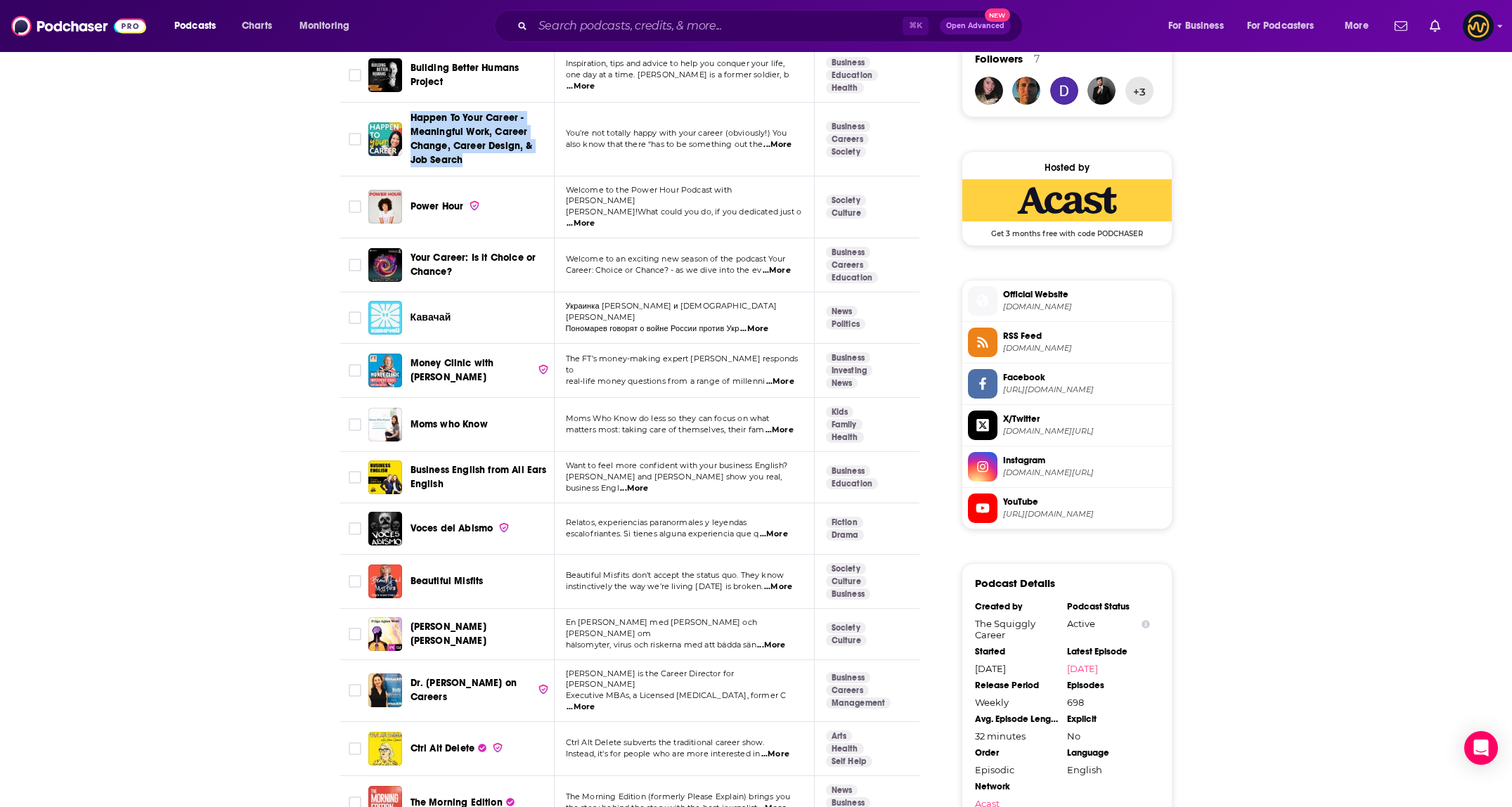
scroll to position [1204, 0]
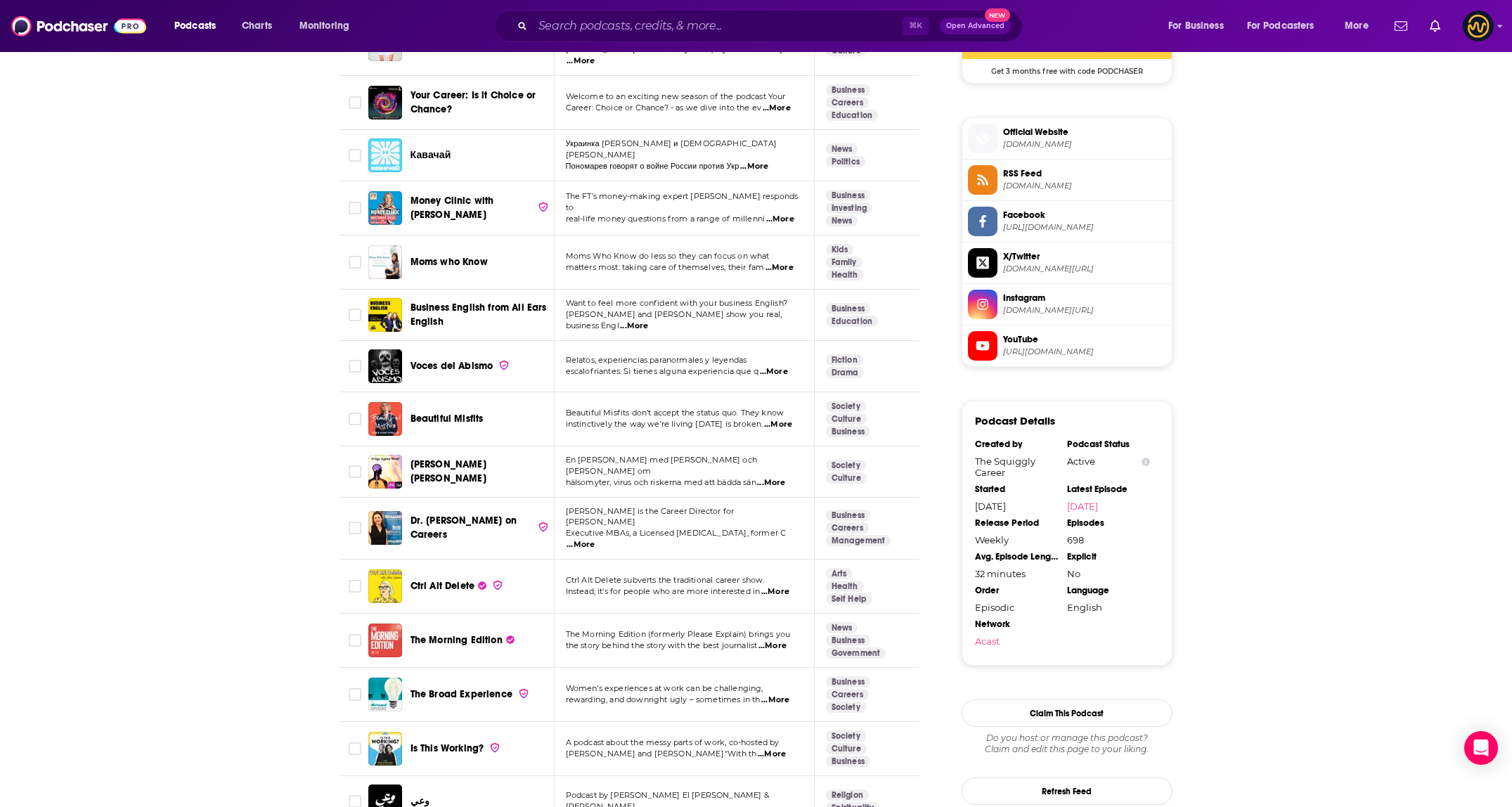
click at [780, 419] on span "...More" at bounding box center [778, 424] width 28 height 11
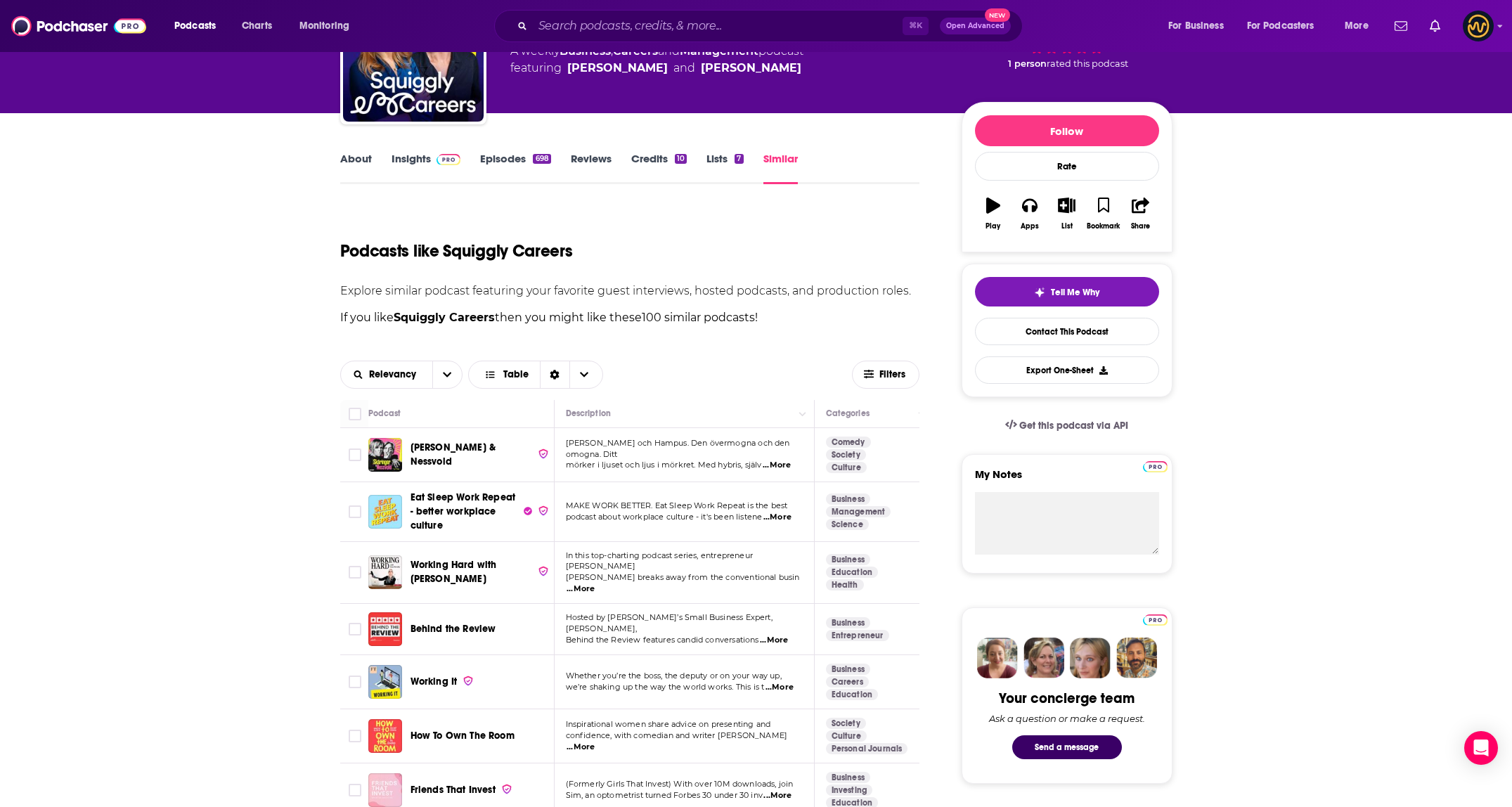
scroll to position [0, 0]
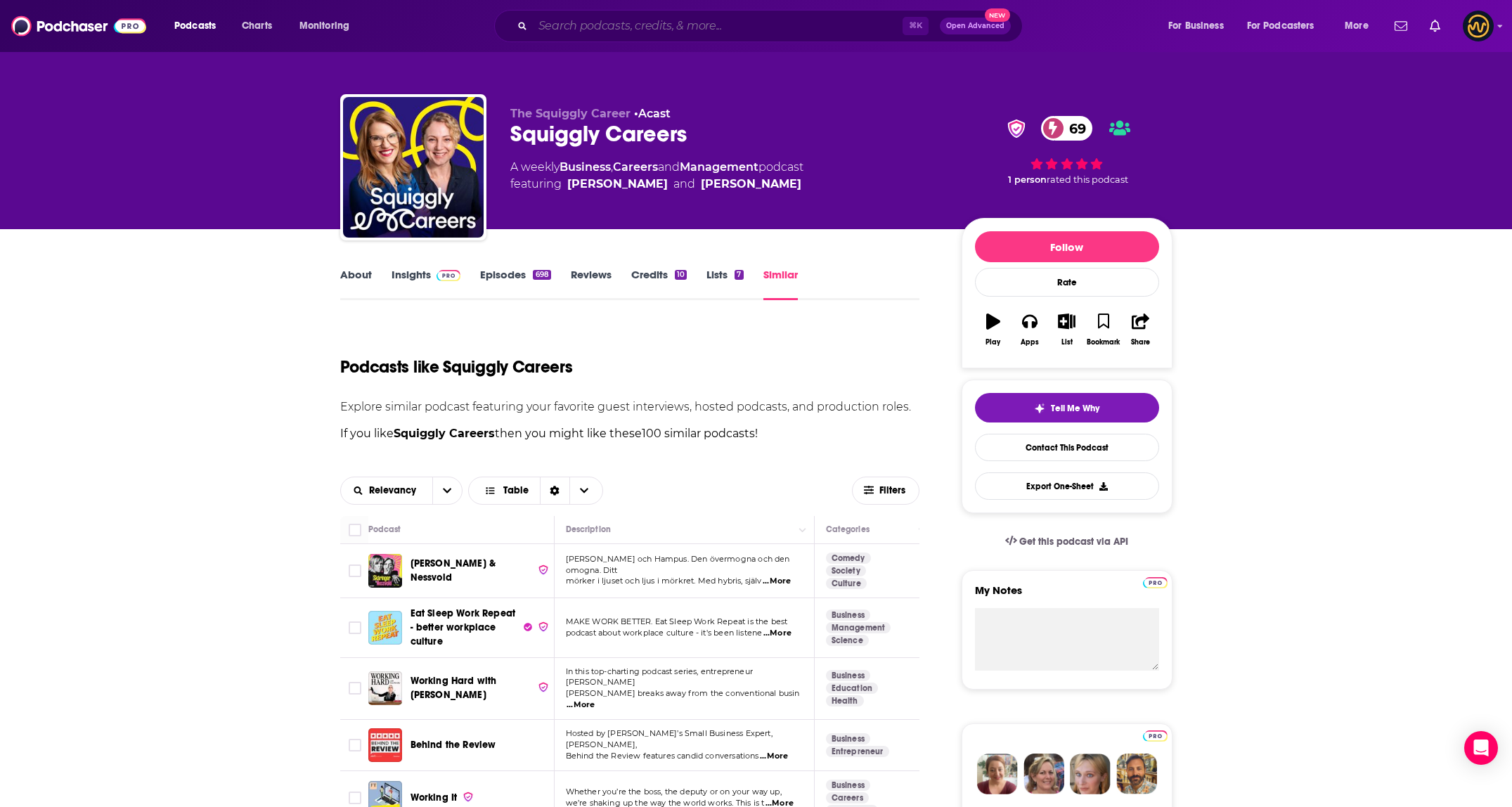
click at [587, 24] on input "Search podcasts, credits, & more..." at bounding box center [718, 26] width 369 height 23
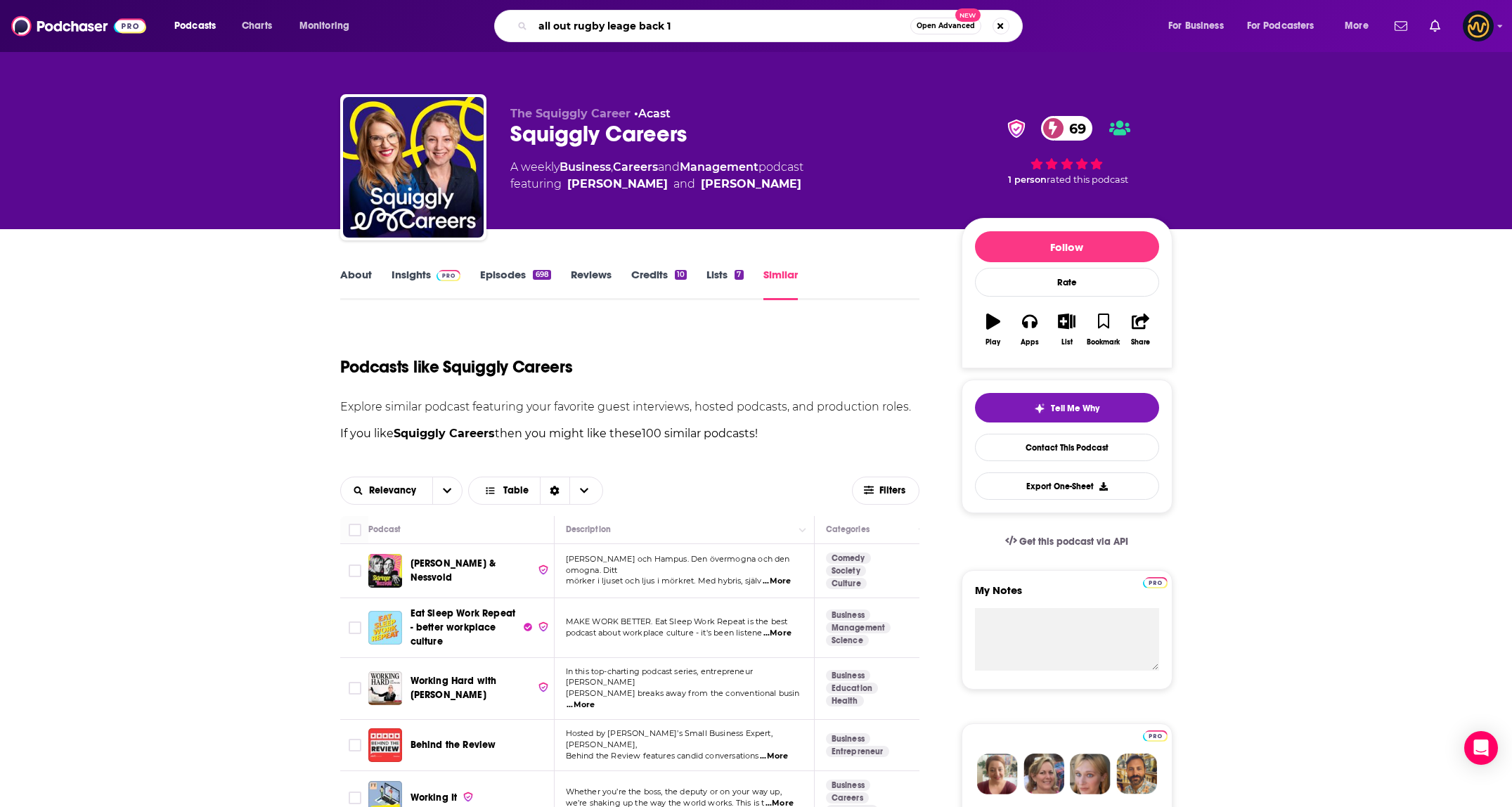
type input "all out rugby leage back 10"
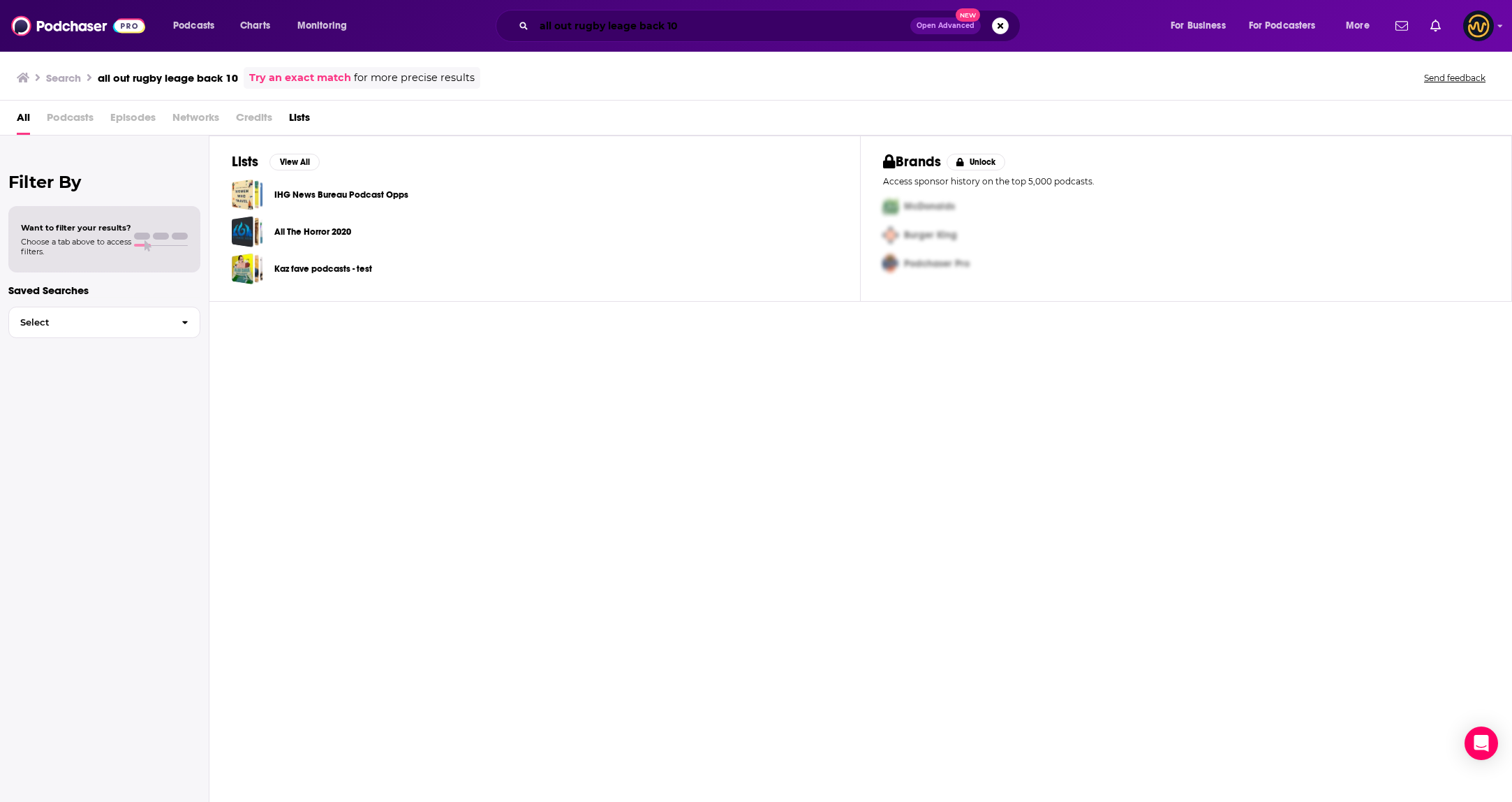
click at [716, 20] on input "all out rugby leage back 10" at bounding box center [722, 26] width 376 height 23
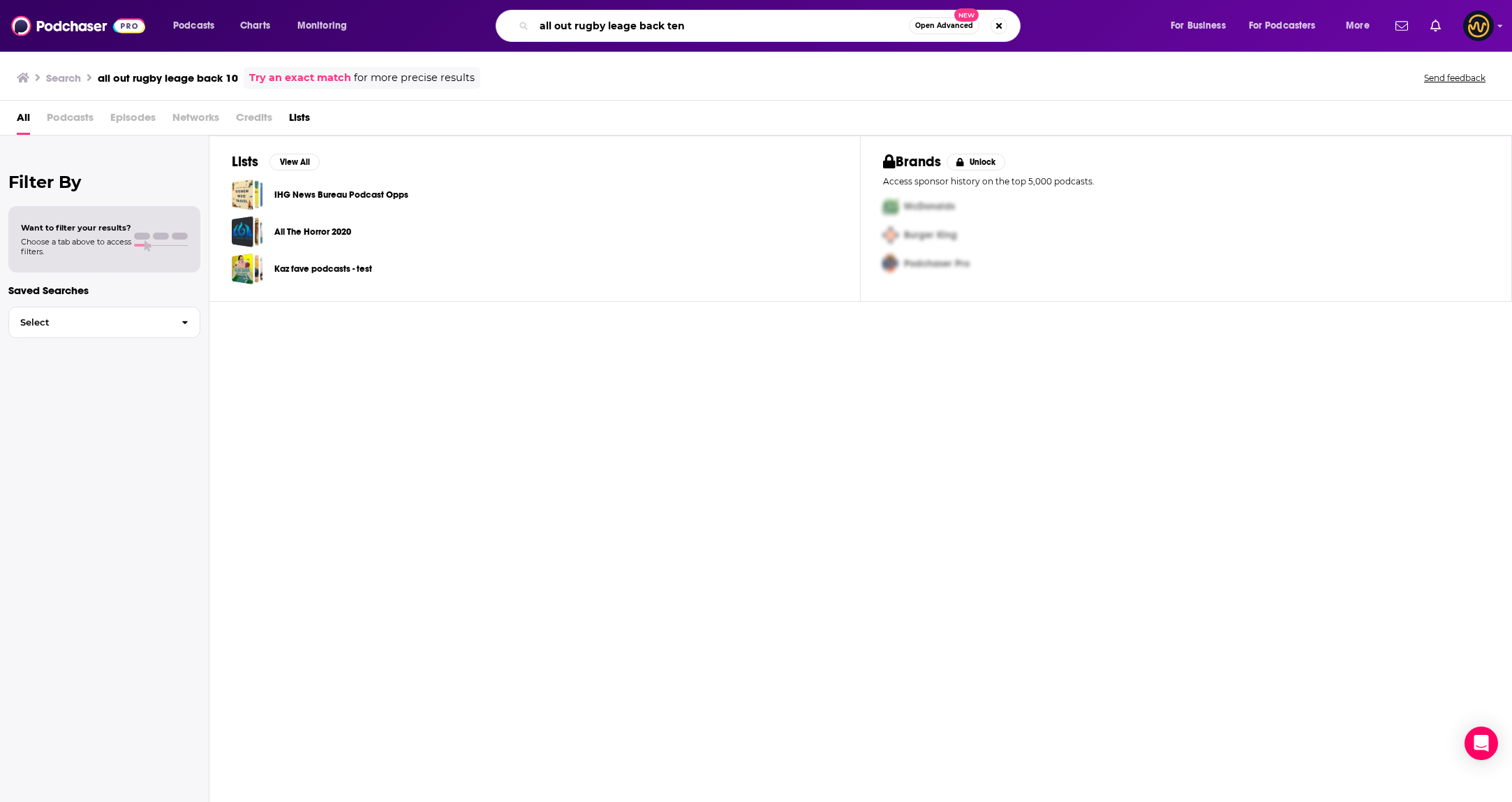
type input "all out rugby leage back ten"
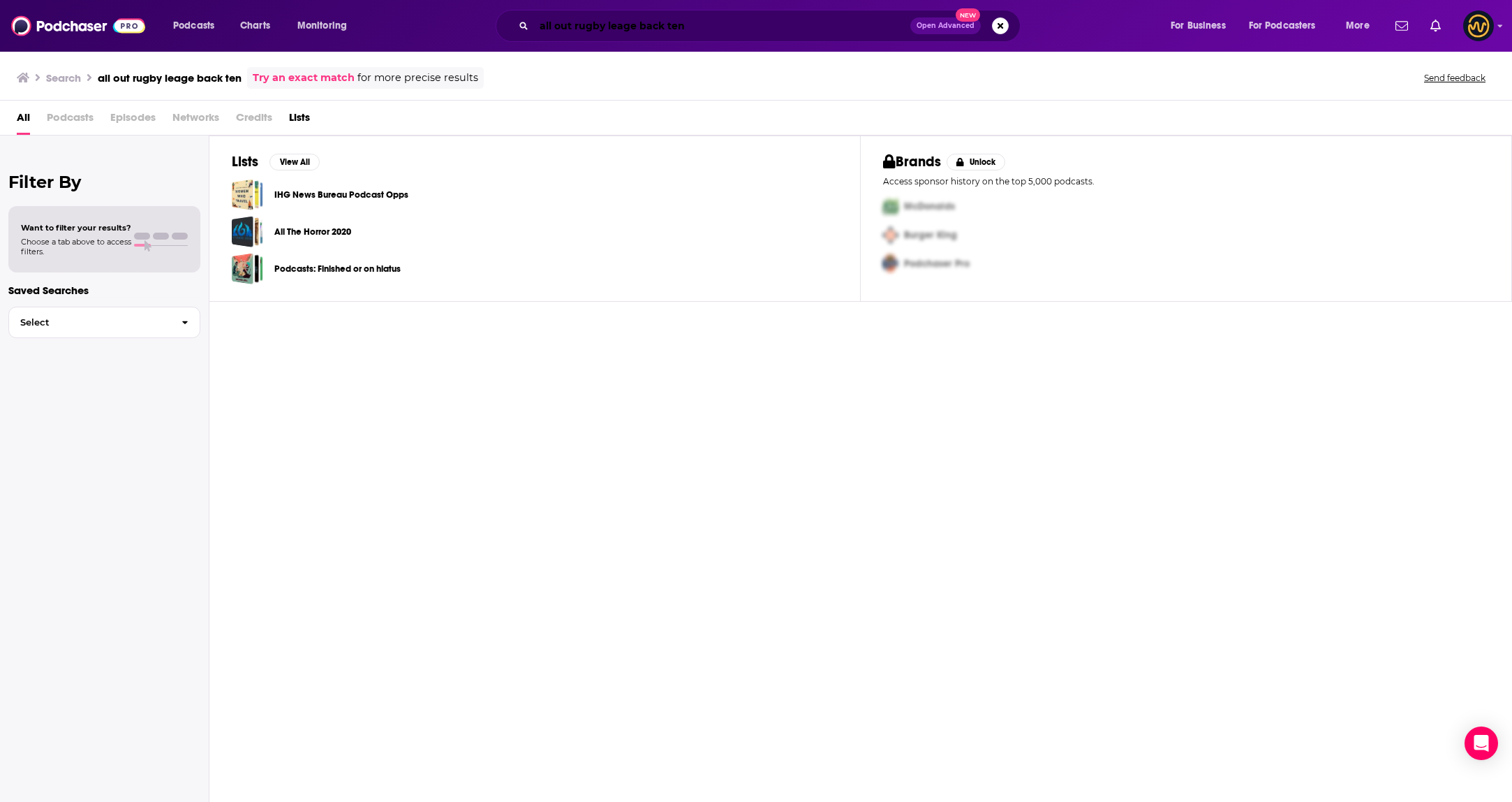
click at [686, 19] on input "all out rugby leage back ten" at bounding box center [722, 26] width 376 height 23
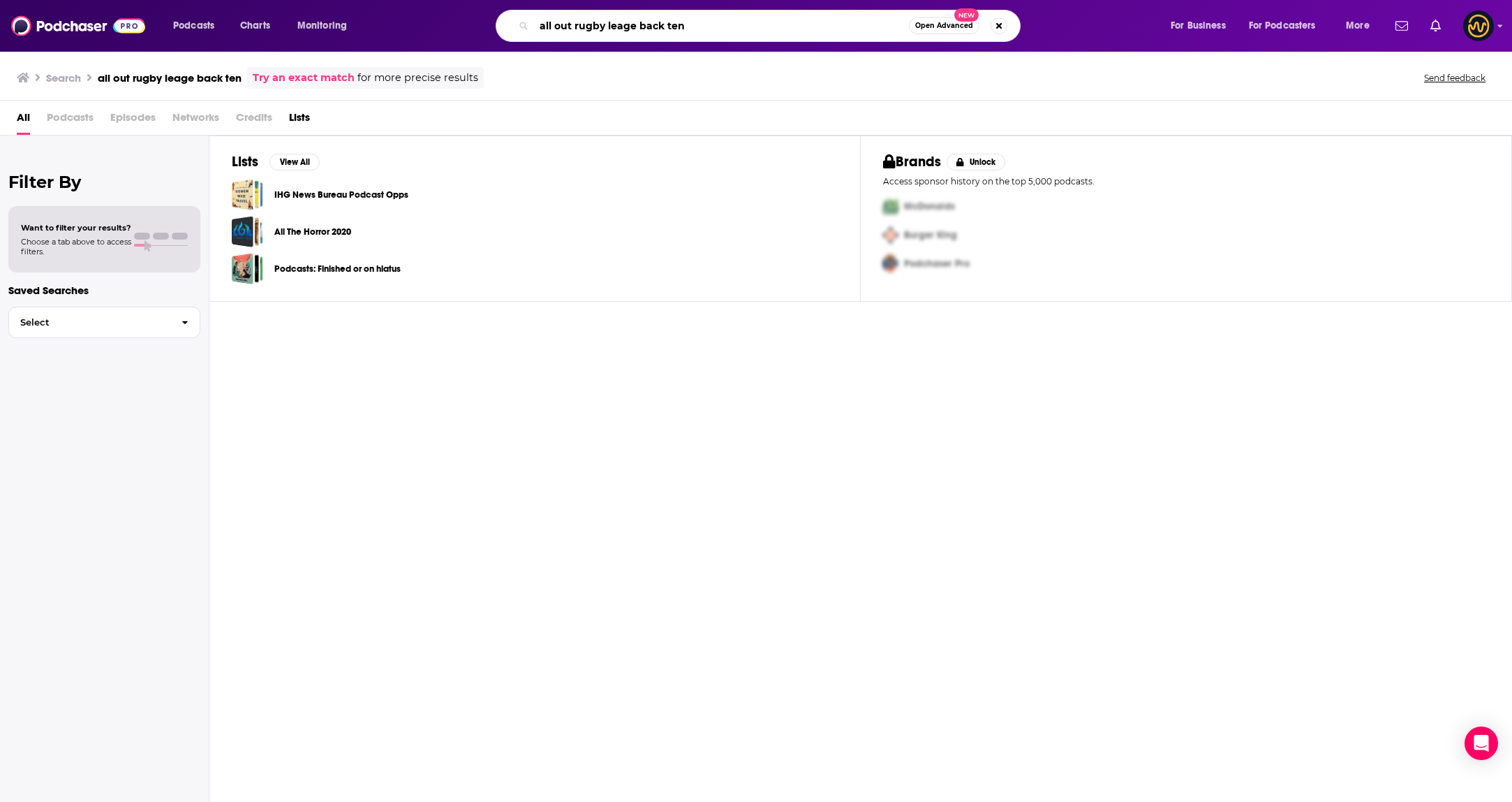
click at [712, 23] on input "all out rugby leage back ten" at bounding box center [722, 26] width 375 height 23
type input "the rugby pod"
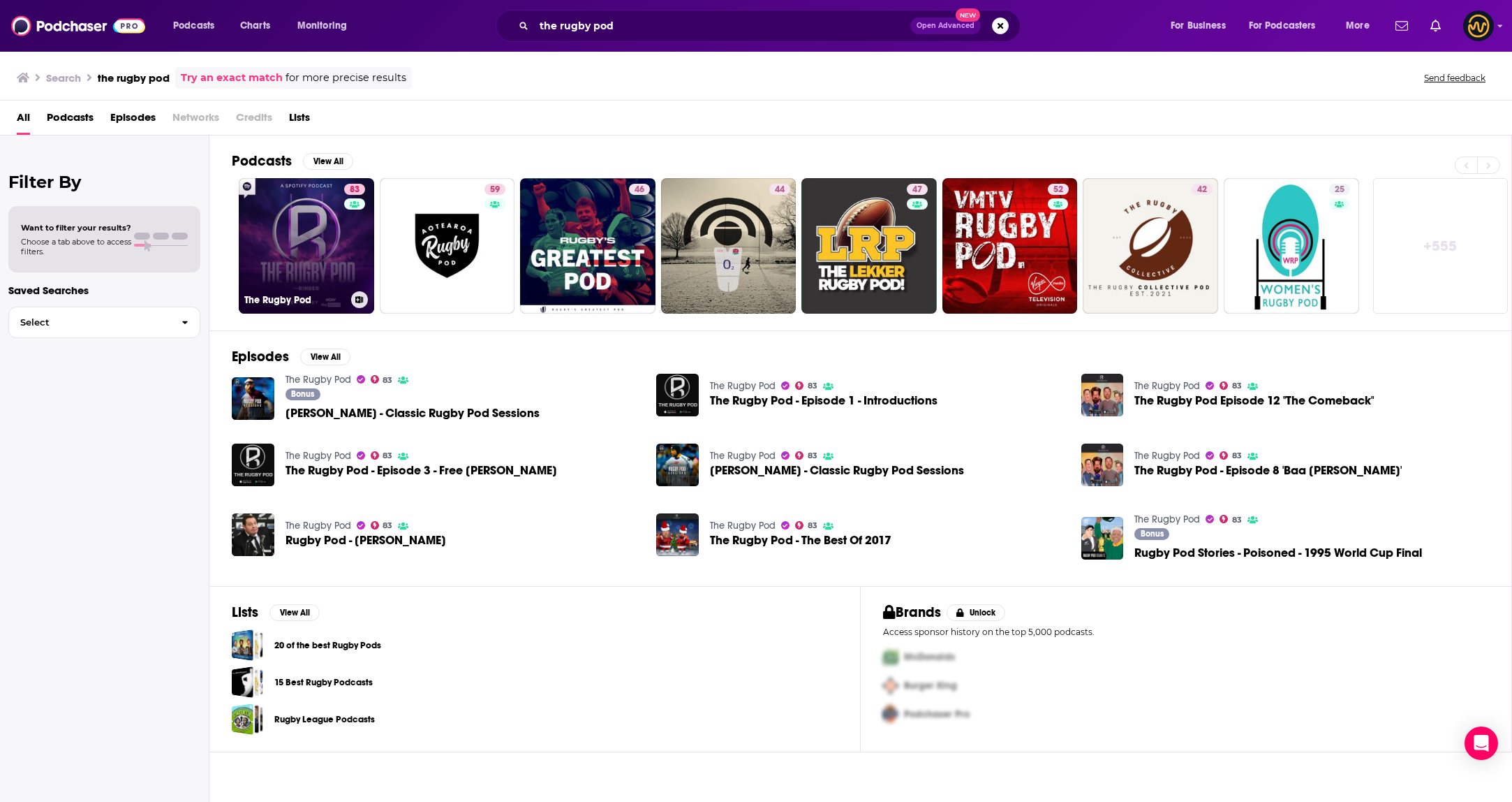
click at [298, 233] on link "83 The Rugby Pod" at bounding box center [306, 245] width 135 height 135
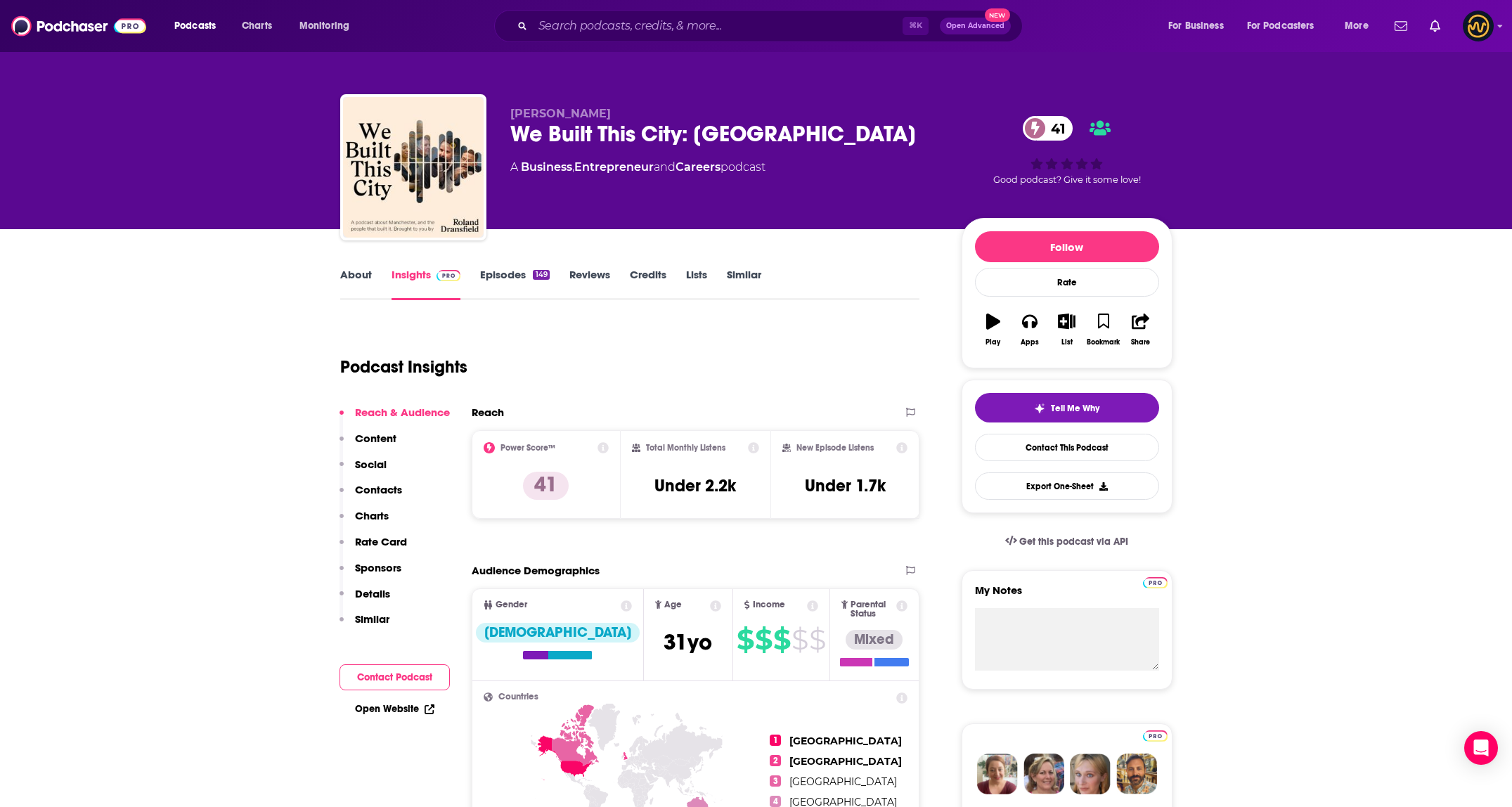
click at [639, 343] on div "Podcast Insights" at bounding box center [625, 359] width 569 height 72
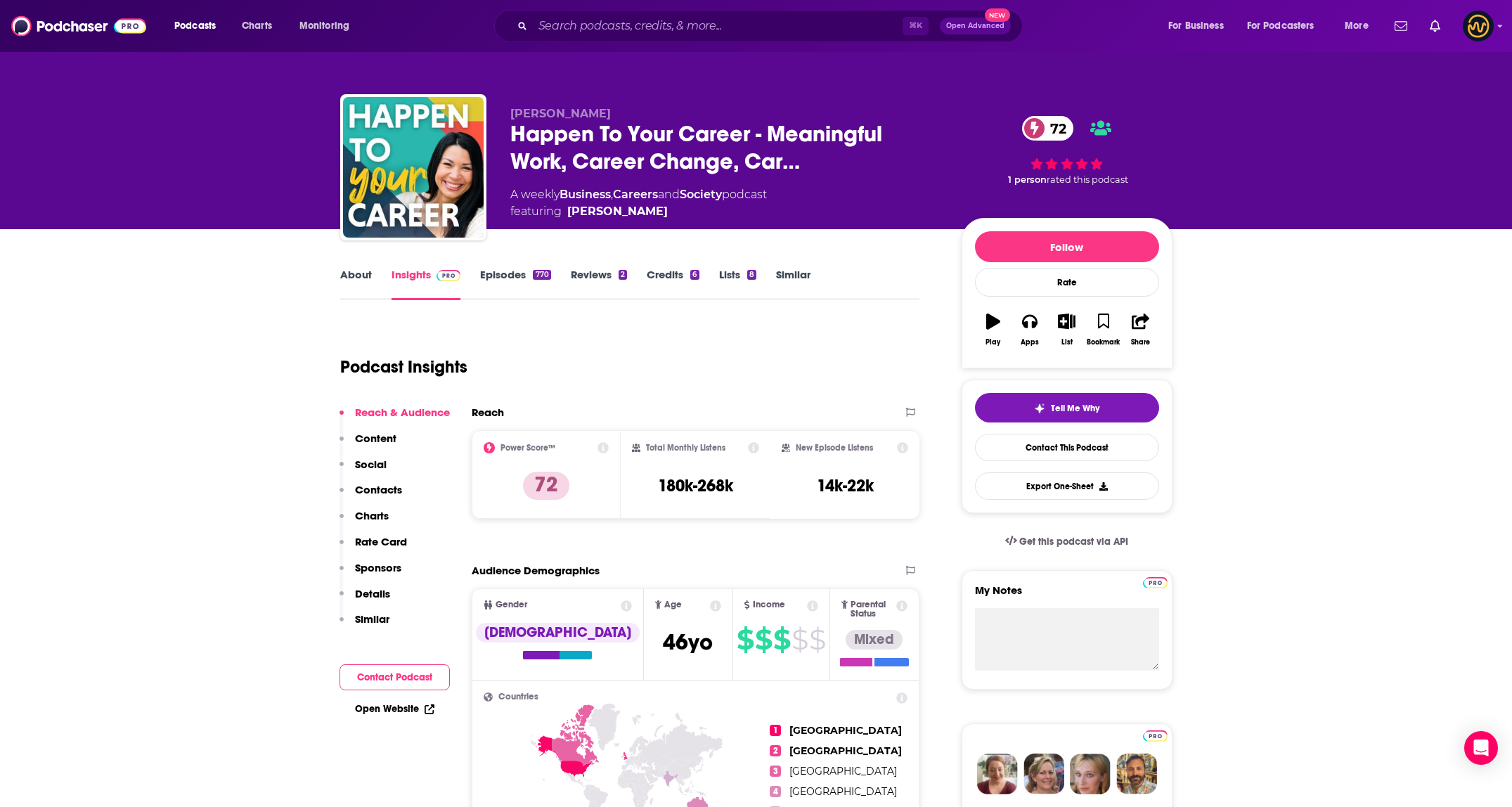
click at [349, 289] on link "About" at bounding box center [356, 284] width 32 height 32
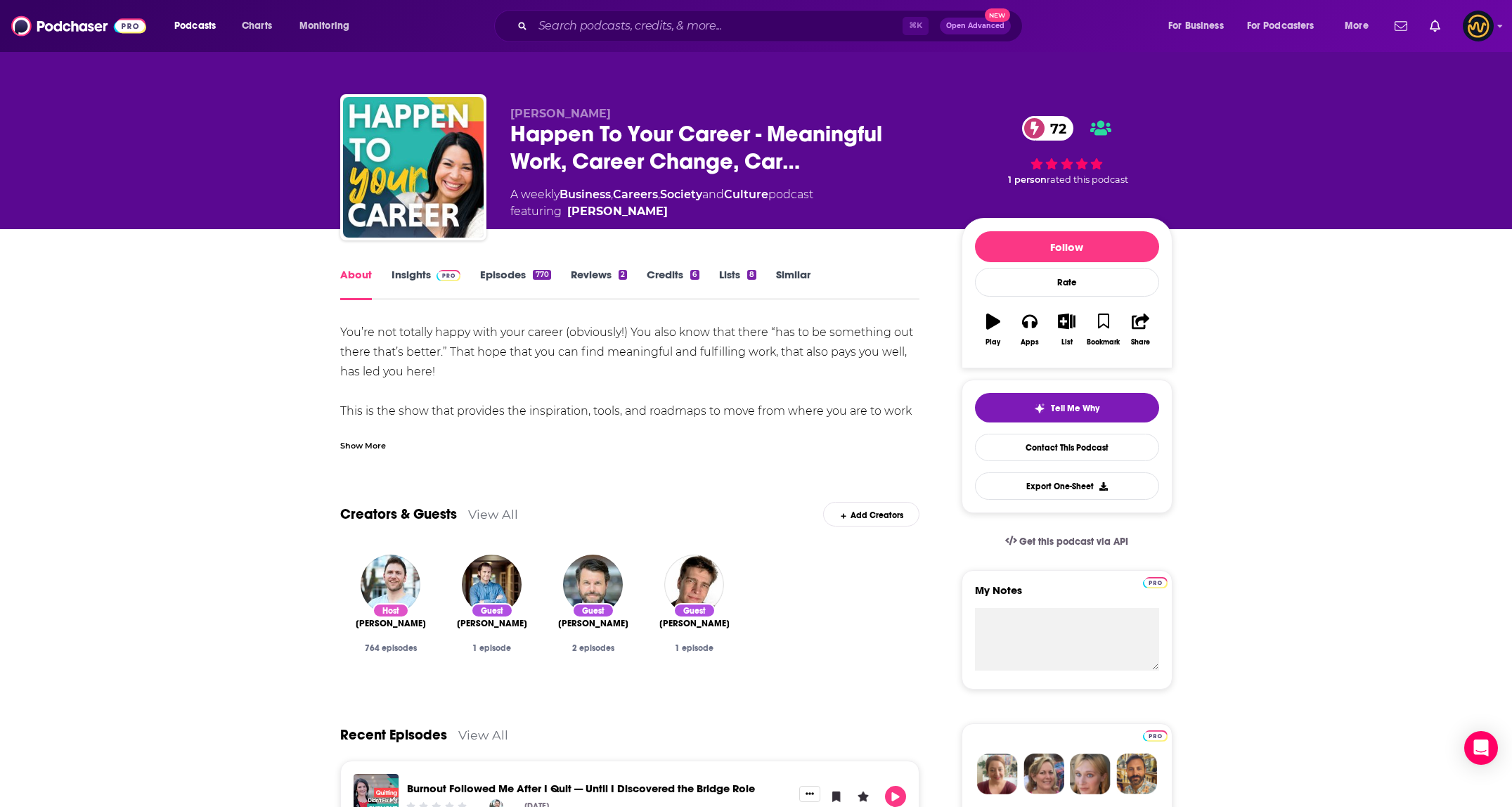
click at [366, 439] on div "Show More" at bounding box center [363, 445] width 46 height 14
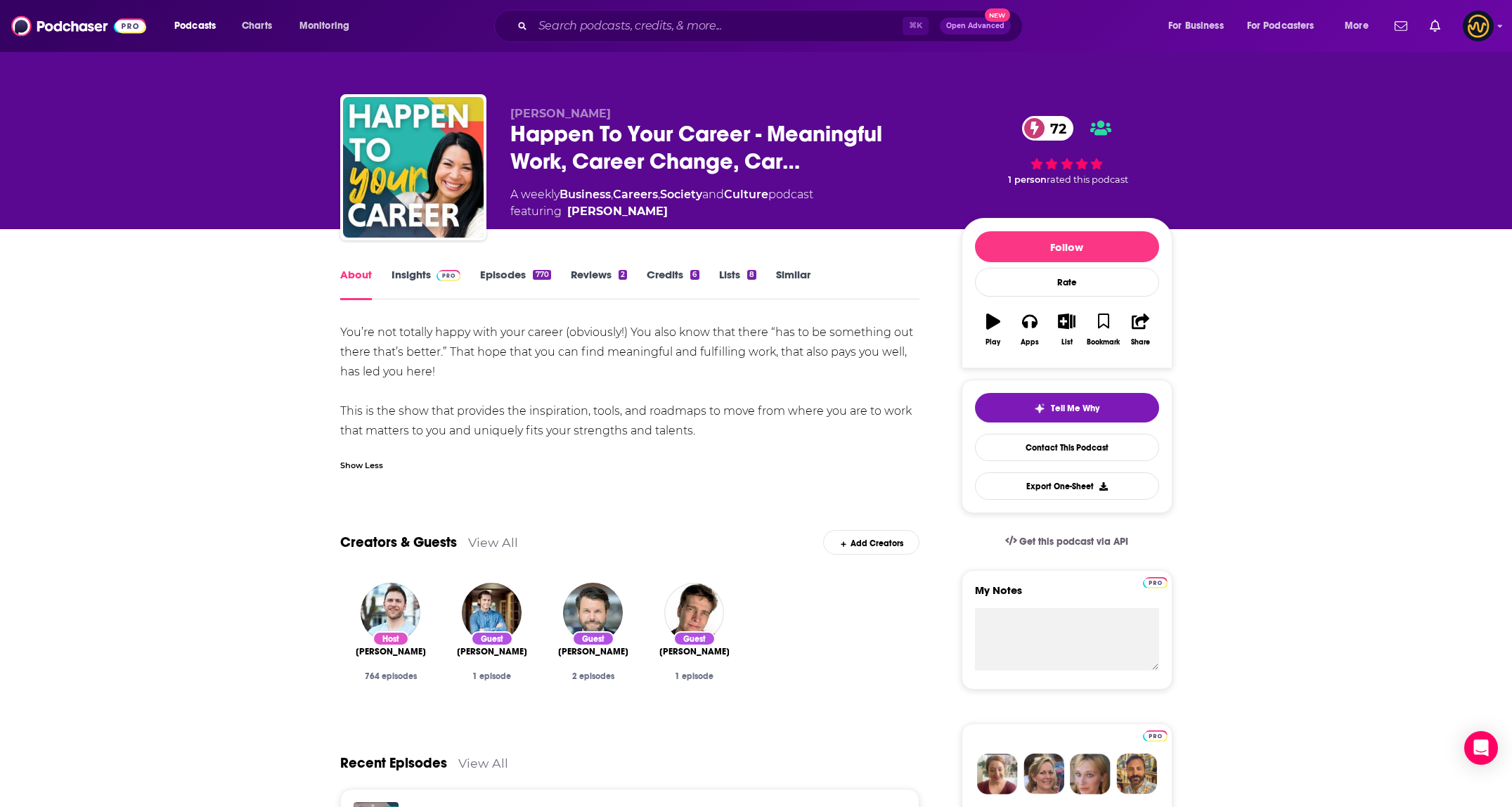
click at [443, 277] on img at bounding box center [449, 275] width 24 height 11
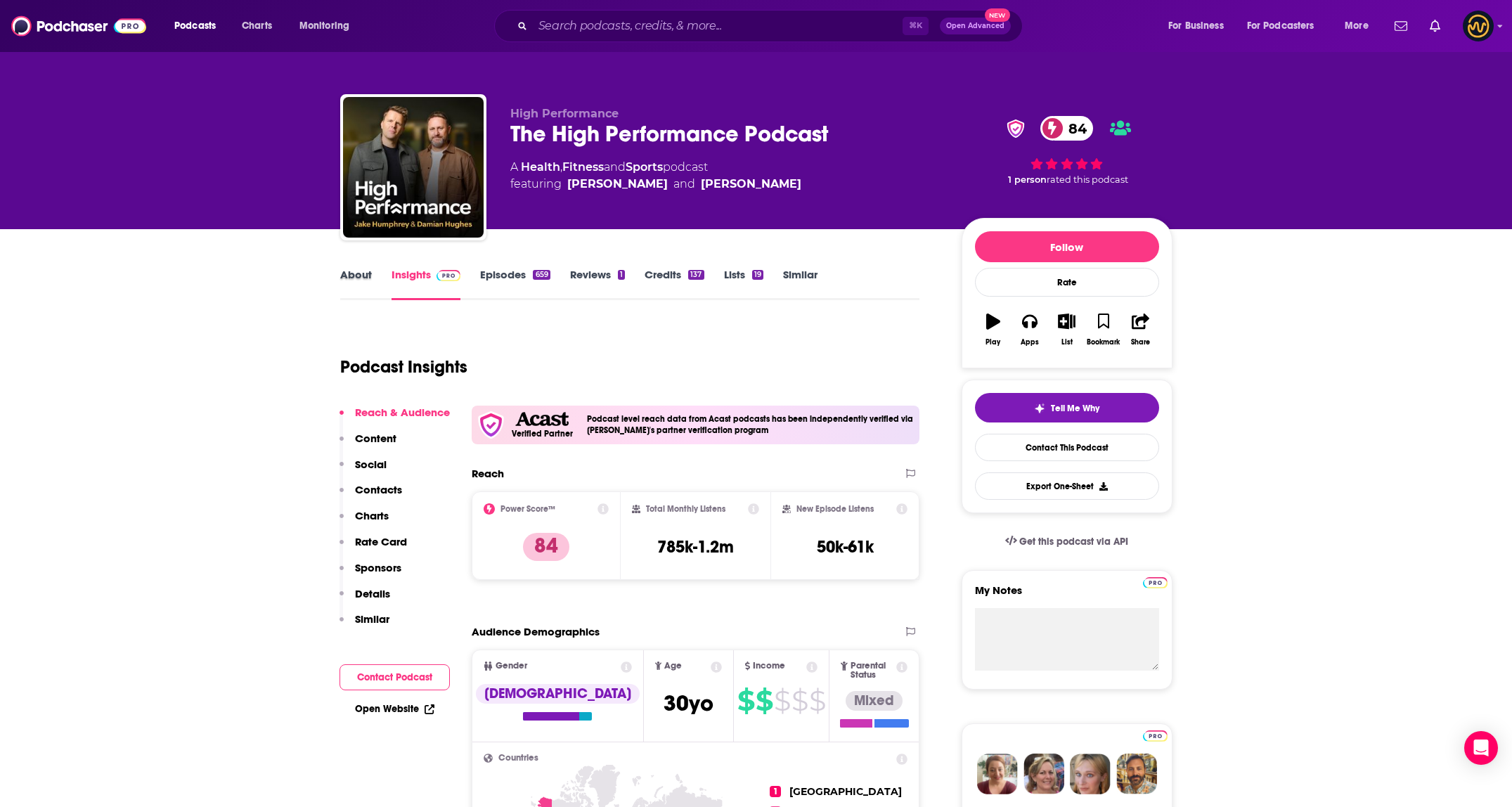
click at [372, 288] on div "About" at bounding box center [366, 284] width 51 height 32
click at [365, 283] on link "About" at bounding box center [356, 284] width 32 height 32
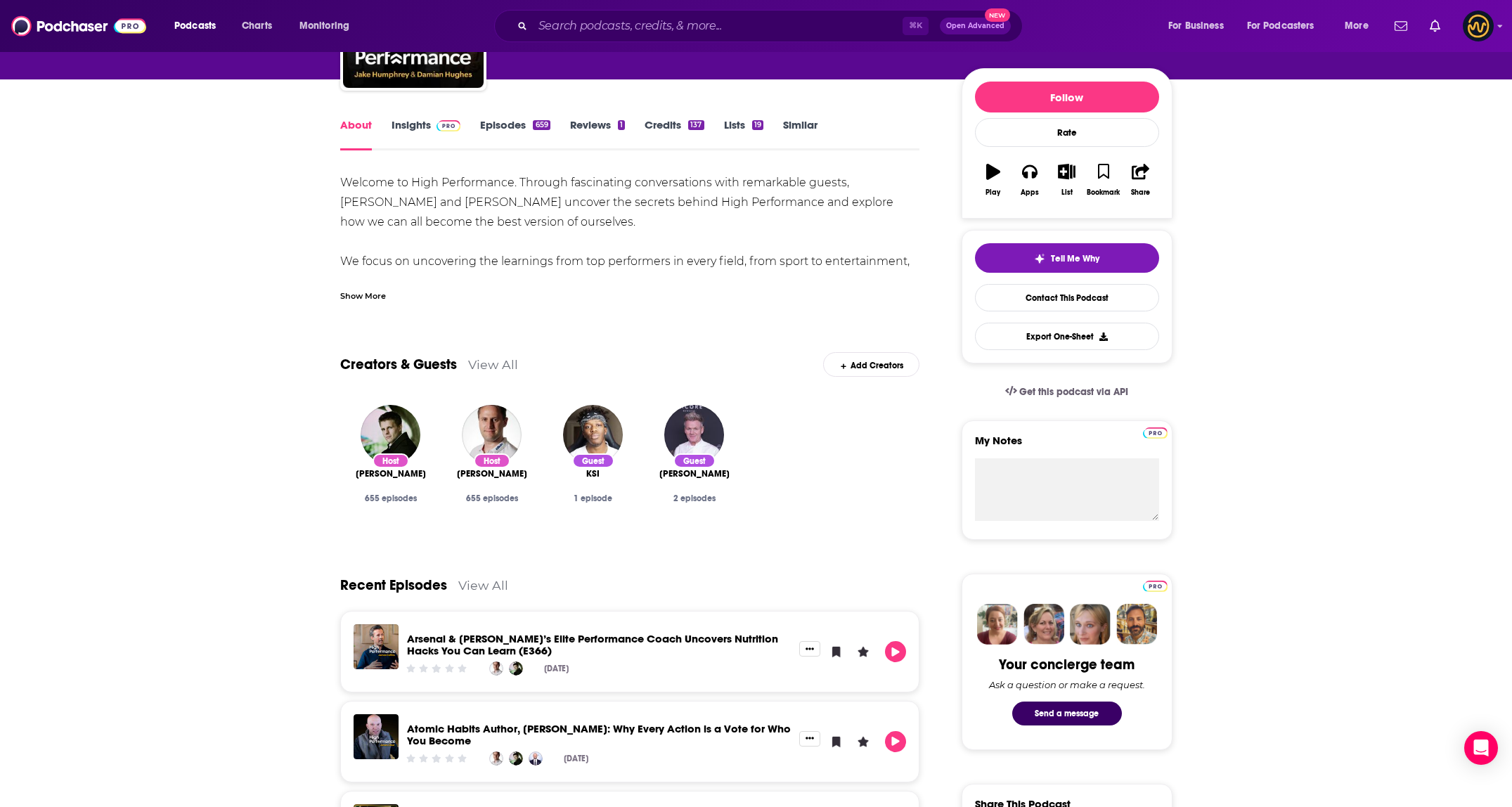
scroll to position [61, 0]
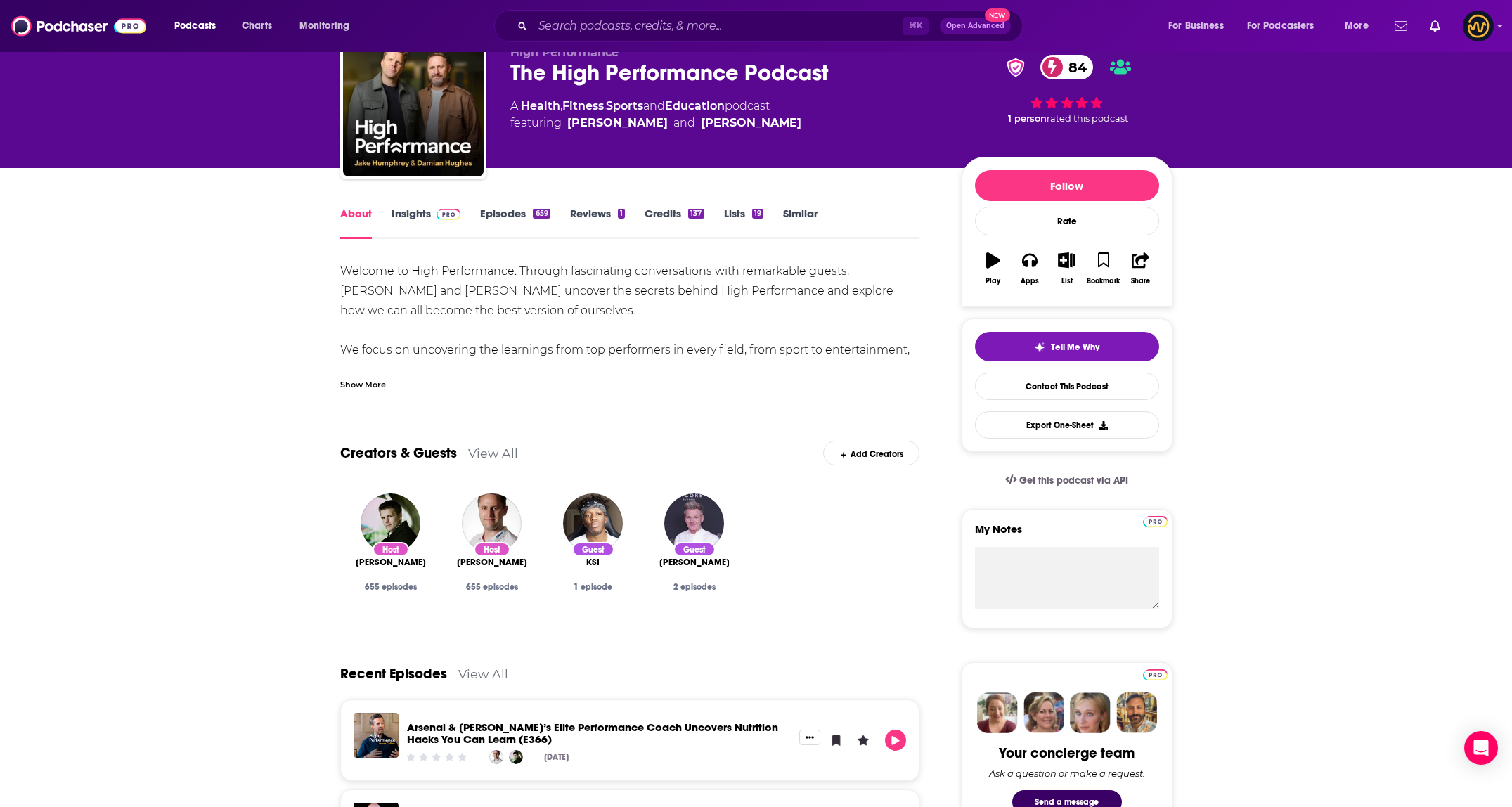
click at [392, 221] on link "Insights" at bounding box center [426, 222] width 69 height 32
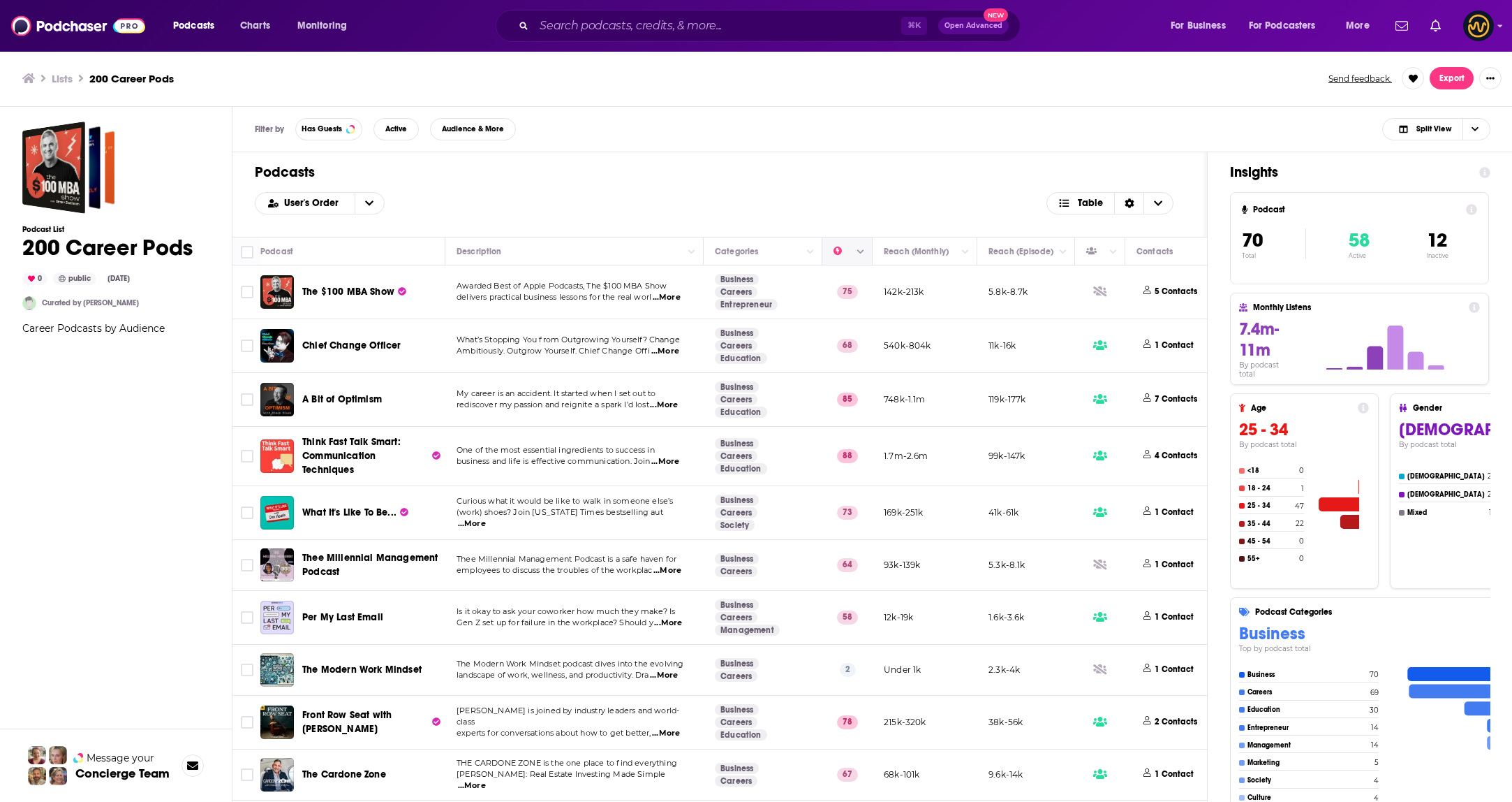
click at [857, 253] on icon "Column Actions" at bounding box center [860, 252] width 7 height 8
click at [860, 223] on div at bounding box center [756, 401] width 1512 height 802
click at [849, 244] on icon "Move" at bounding box center [846, 251] width 17 height 17
click at [840, 256] on icon "Move" at bounding box center [846, 251] width 17 height 17
click at [1157, 207] on icon "Choose View" at bounding box center [1158, 203] width 8 height 10
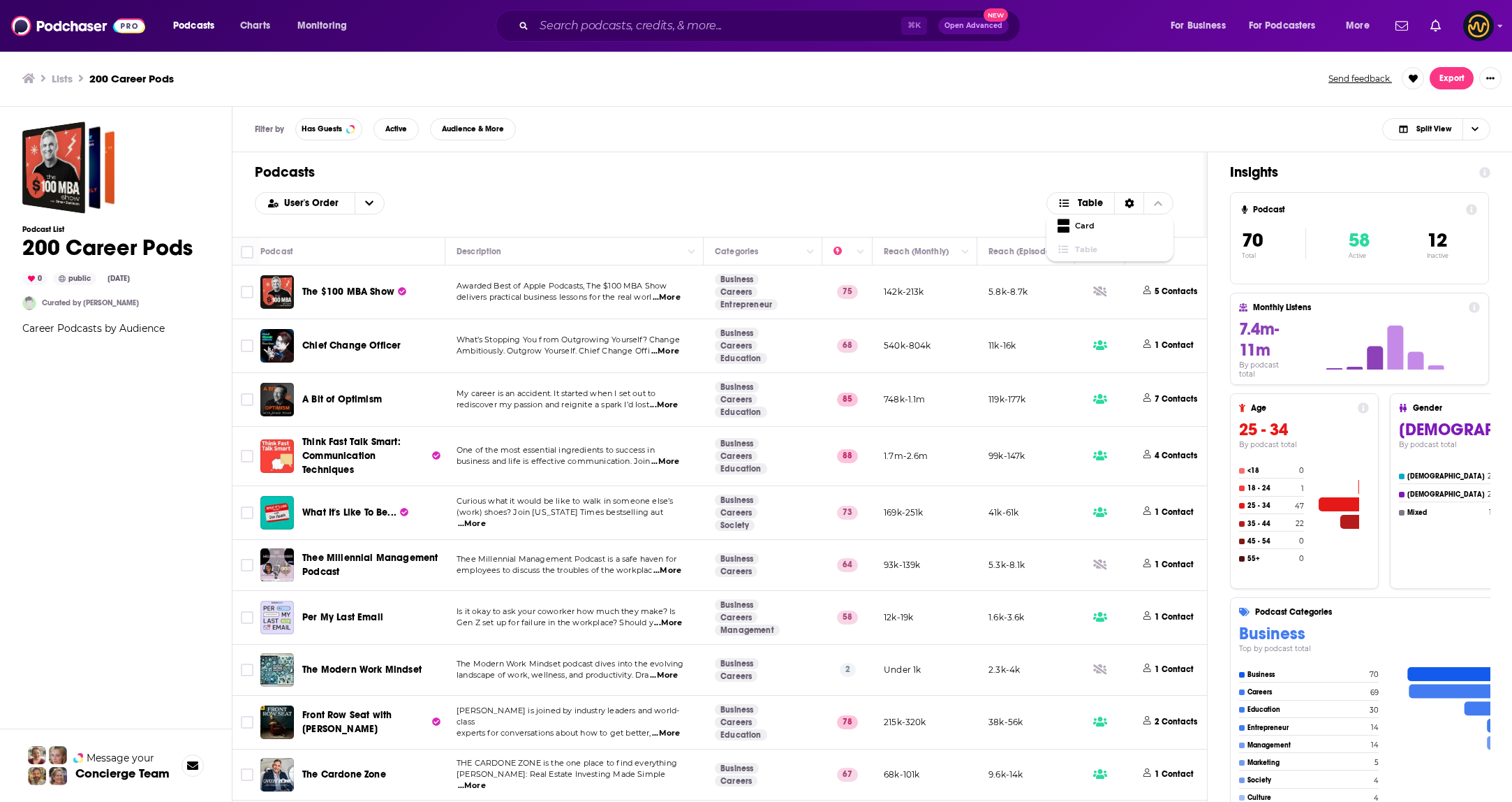
click at [997, 183] on div "Podcasts User's Order Table Card Table" at bounding box center [719, 194] width 974 height 85
click at [365, 206] on icon "open menu" at bounding box center [369, 203] width 8 height 10
click at [334, 267] on div "Power Score" at bounding box center [320, 272] width 130 height 23
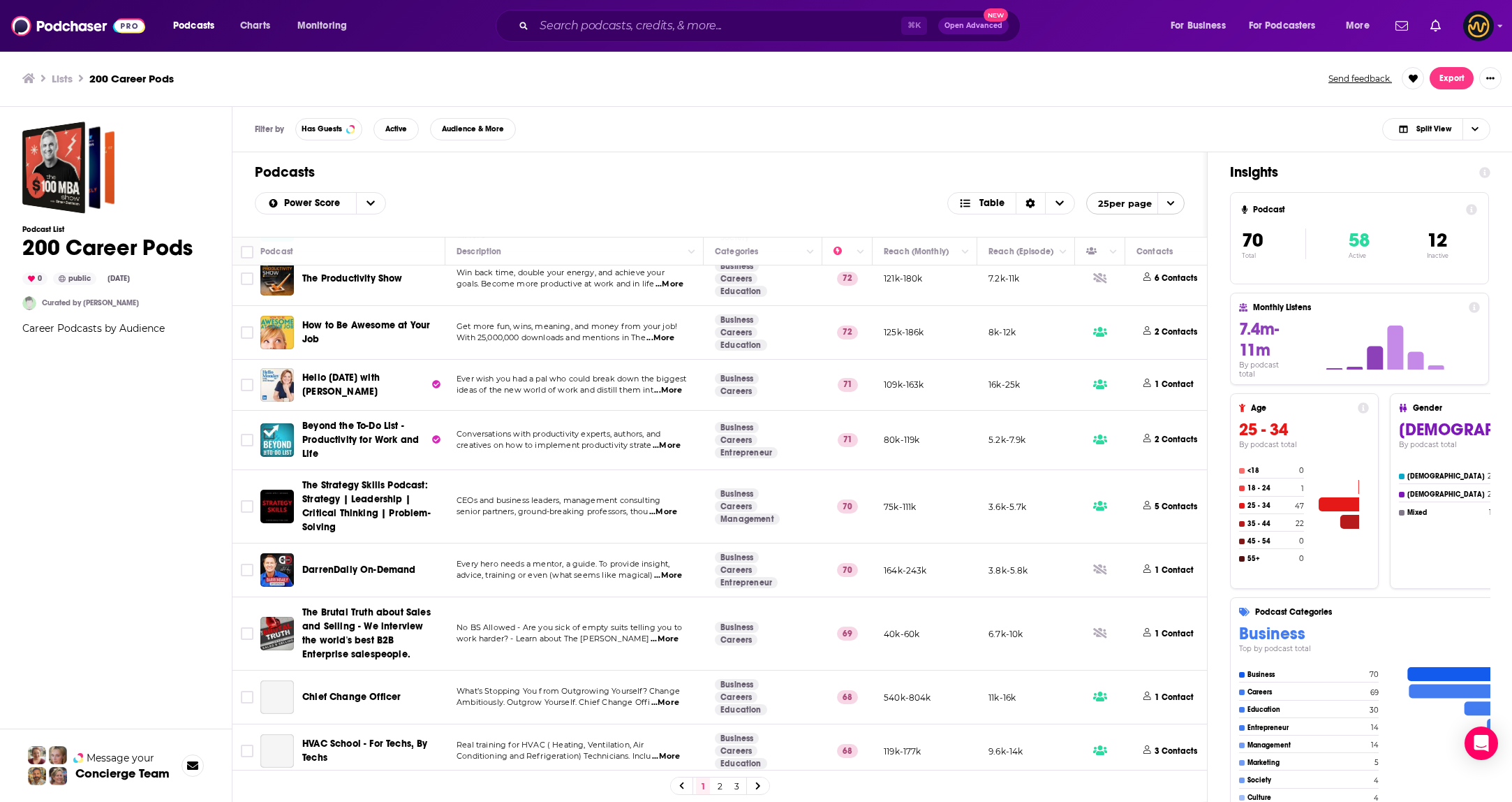
scroll to position [395, 0]
click at [667, 388] on span "...More" at bounding box center [668, 390] width 28 height 11
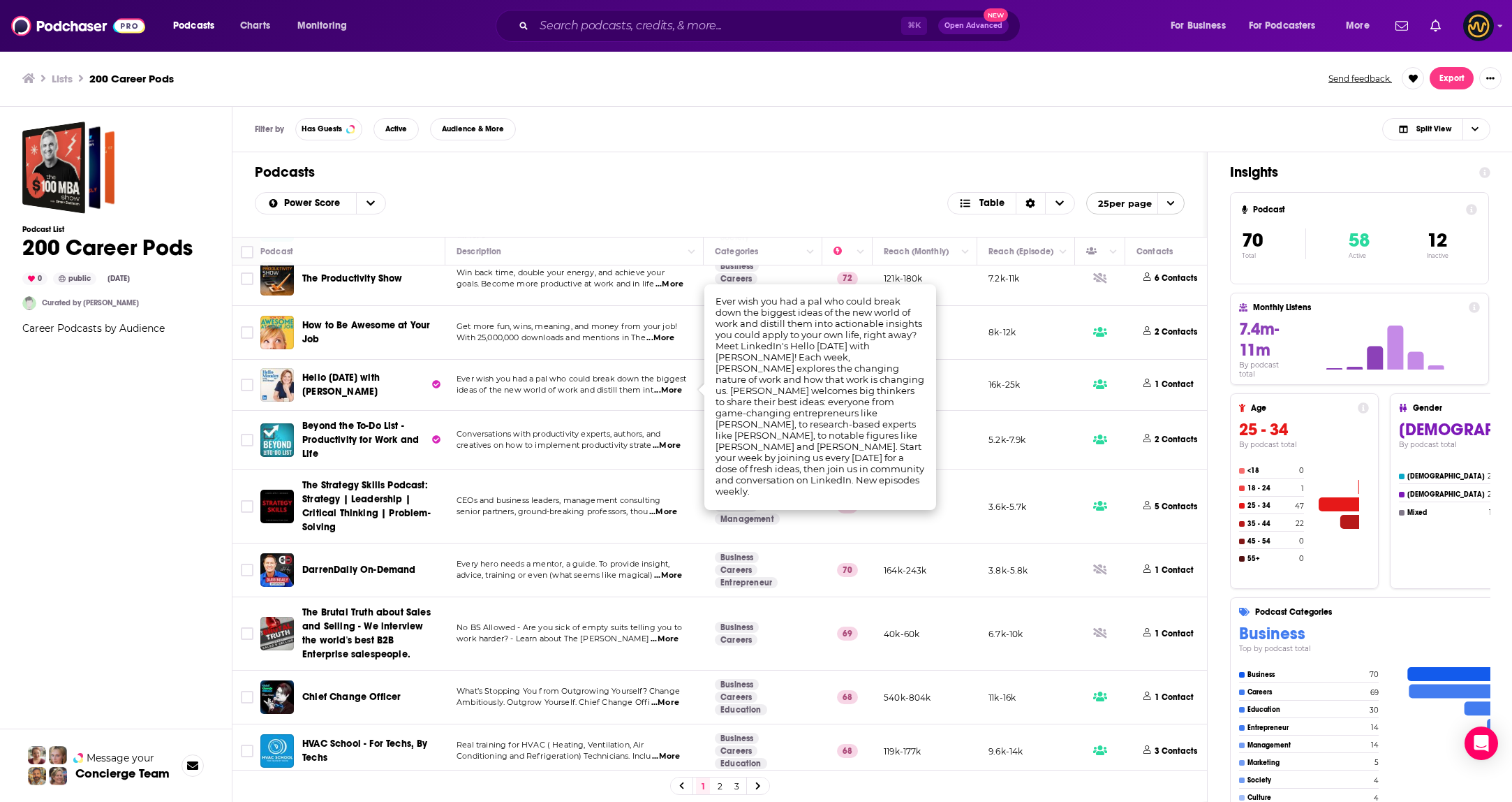
click at [676, 389] on span "...More" at bounding box center [668, 390] width 28 height 11
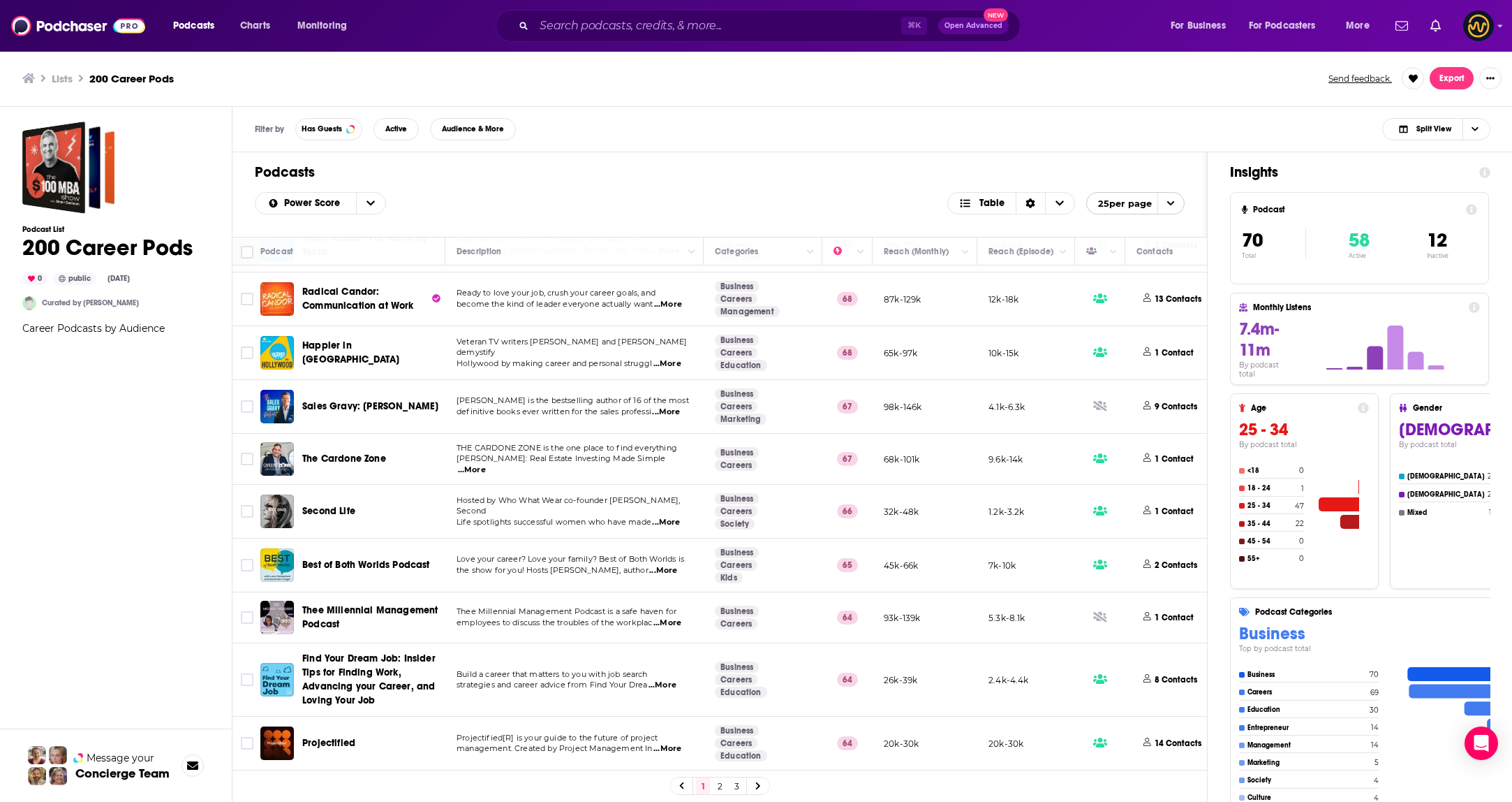
scroll to position [902, 0]
click at [669, 517] on span "...More" at bounding box center [666, 522] width 28 height 11
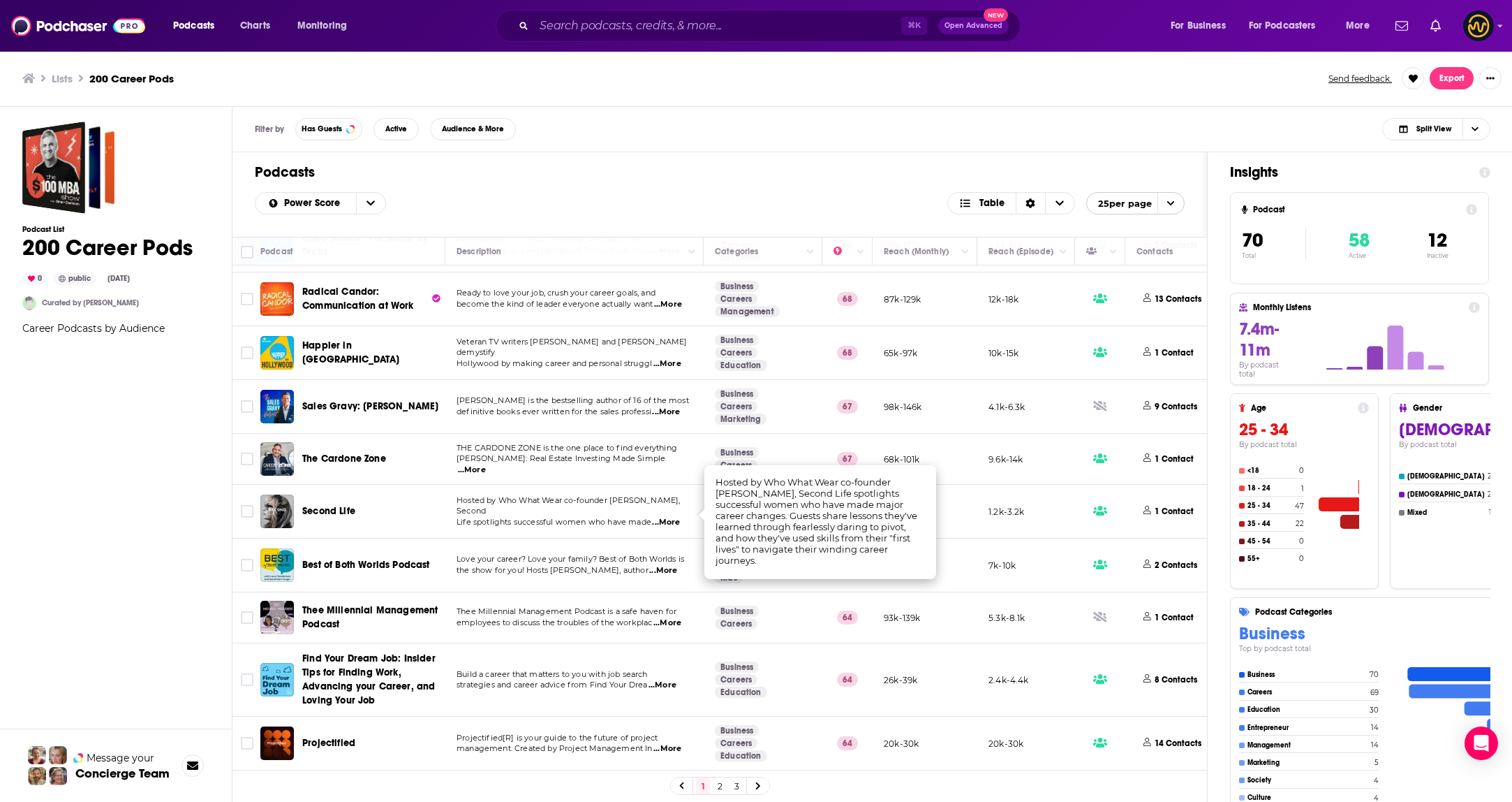
click at [579, 517] on span "Life spotlights successful women who have made" at bounding box center [554, 521] width 195 height 10
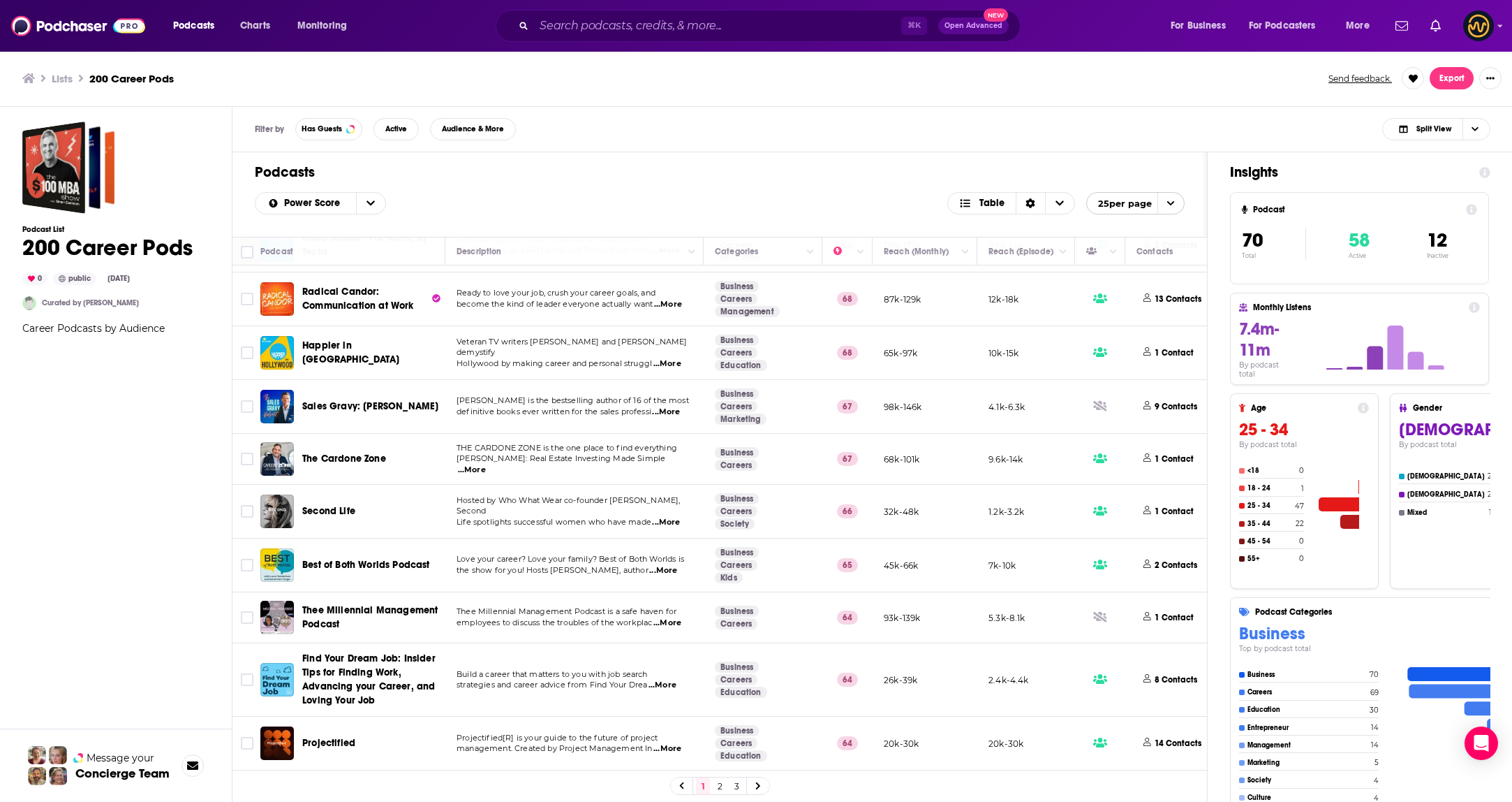
scroll to position [911, 0]
click at [717, 784] on link "2" at bounding box center [719, 785] width 14 height 17
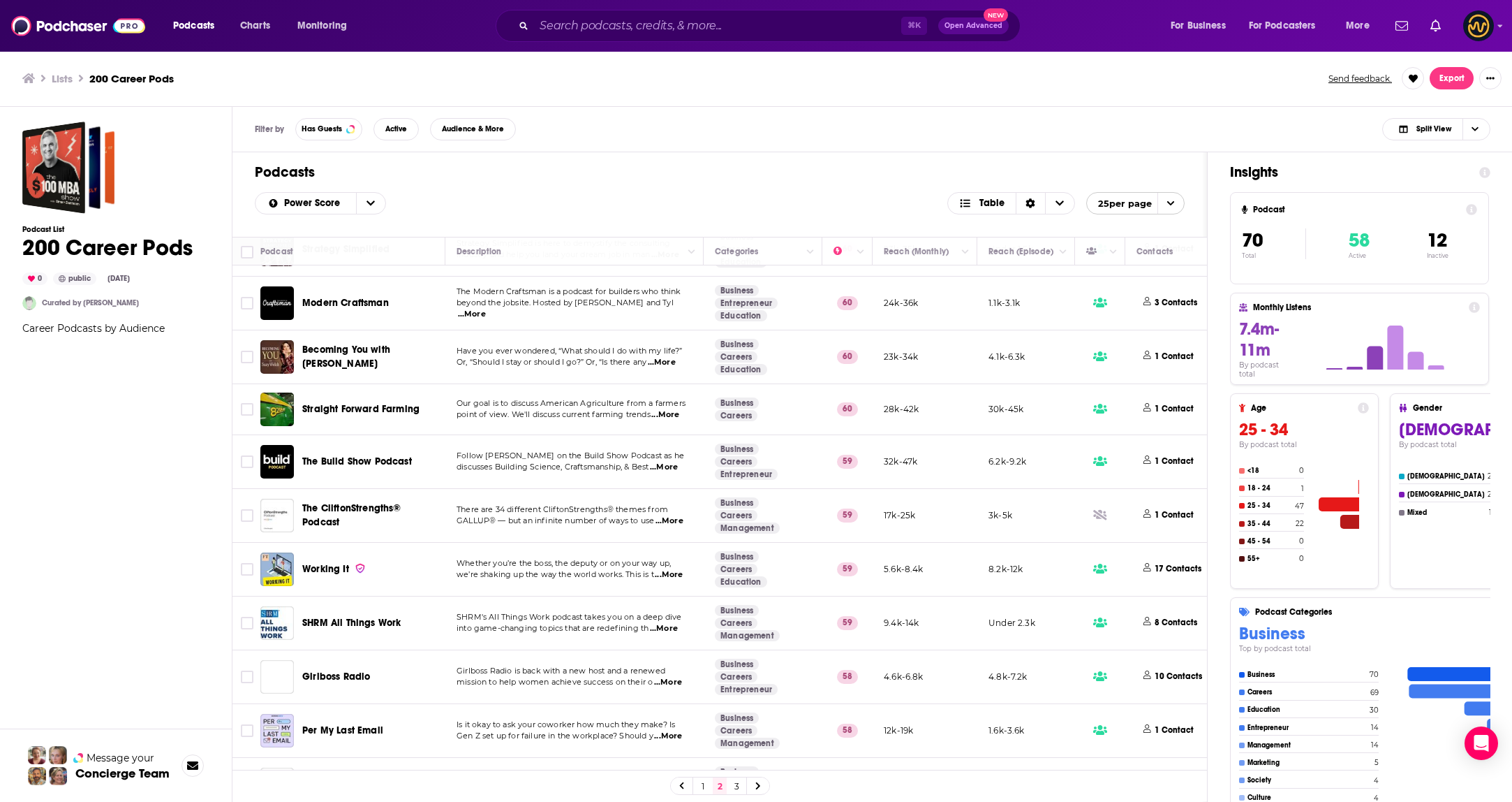
scroll to position [438, 0]
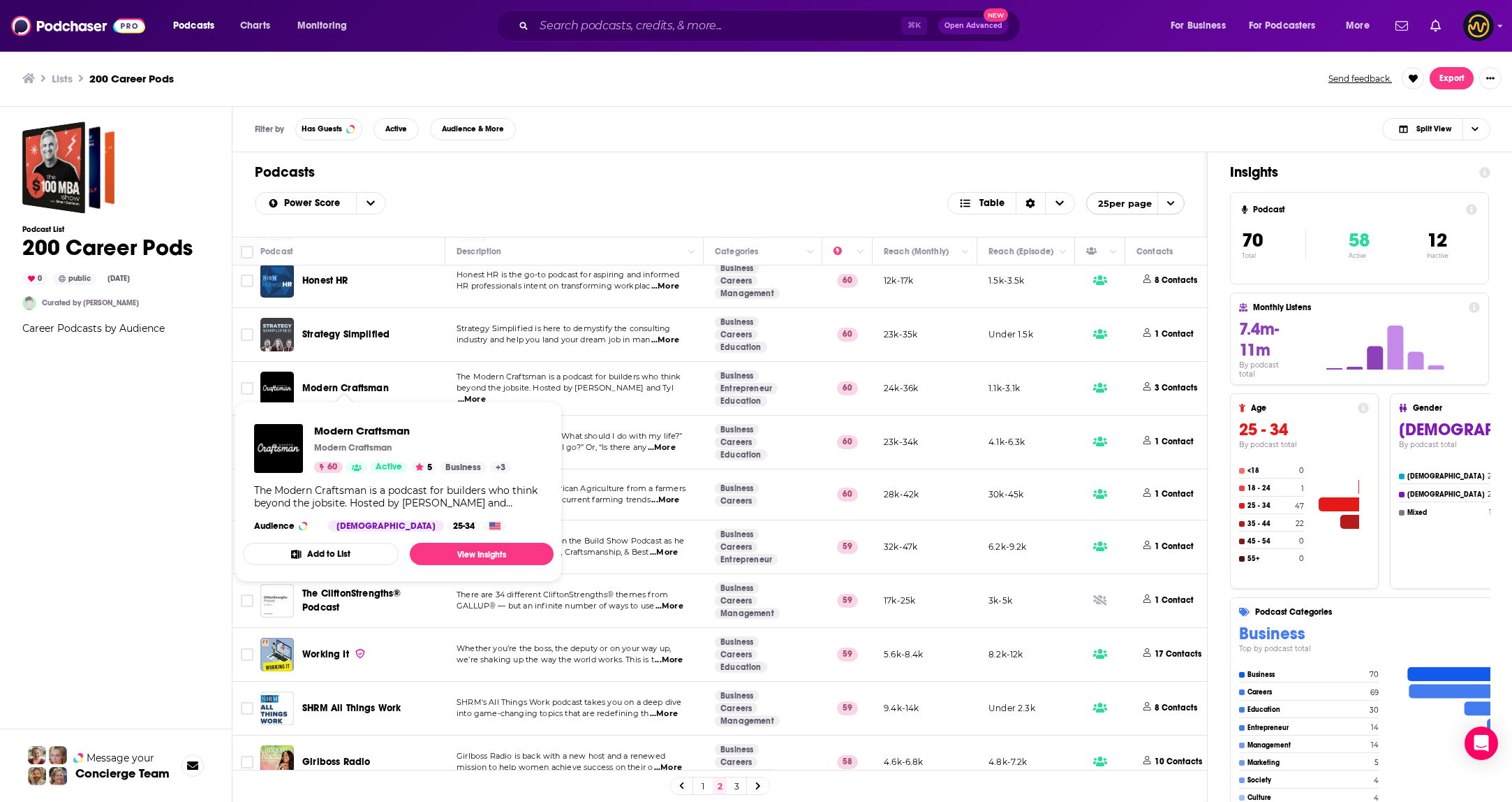
click at [635, 403] on td "The Modern Craftsman is a podcast for builders who think beyond the jobsite. Ho…" at bounding box center [574, 388] width 258 height 54
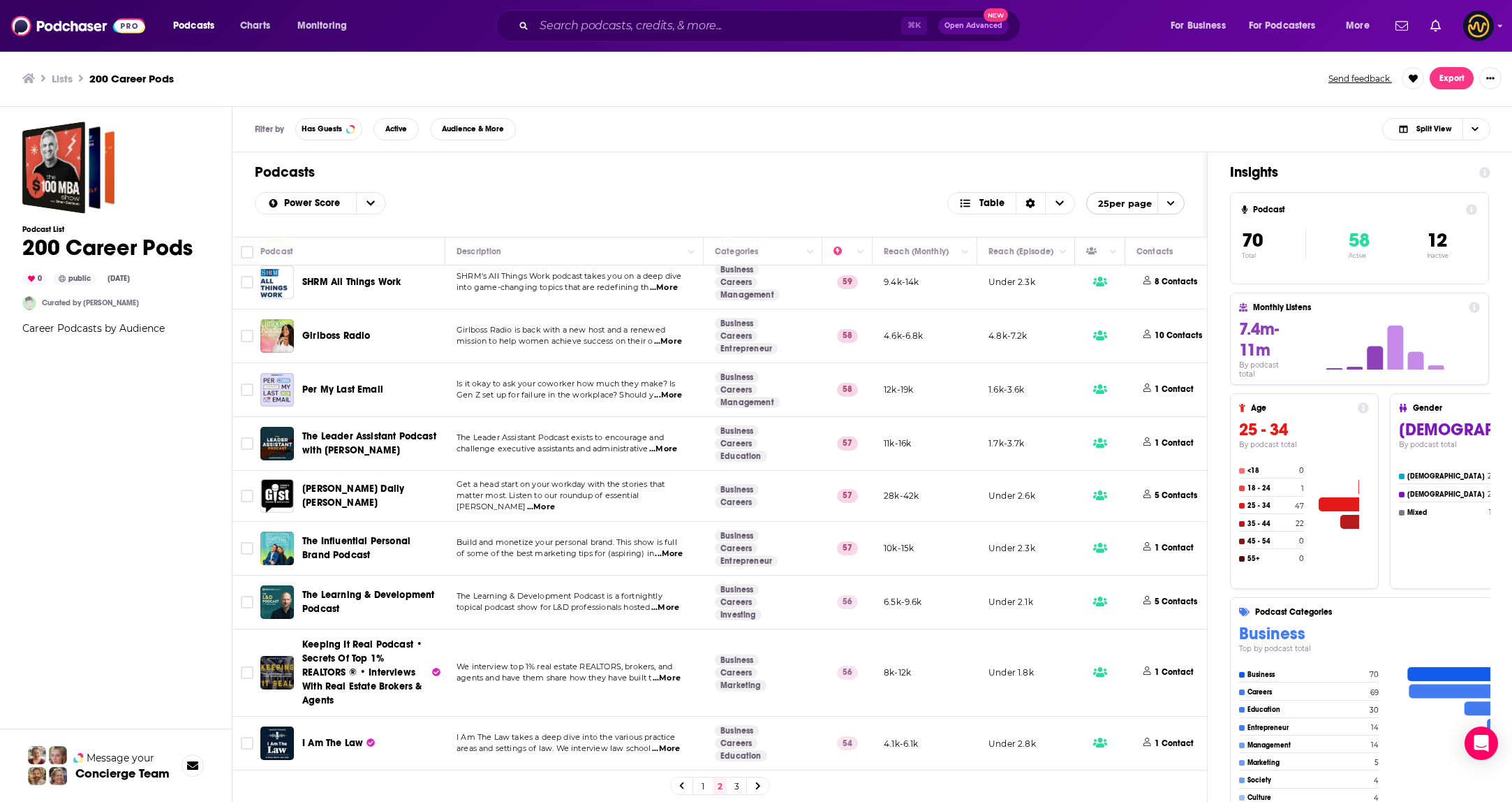
scroll to position [866, 0]
click at [736, 785] on link "3" at bounding box center [736, 785] width 14 height 17
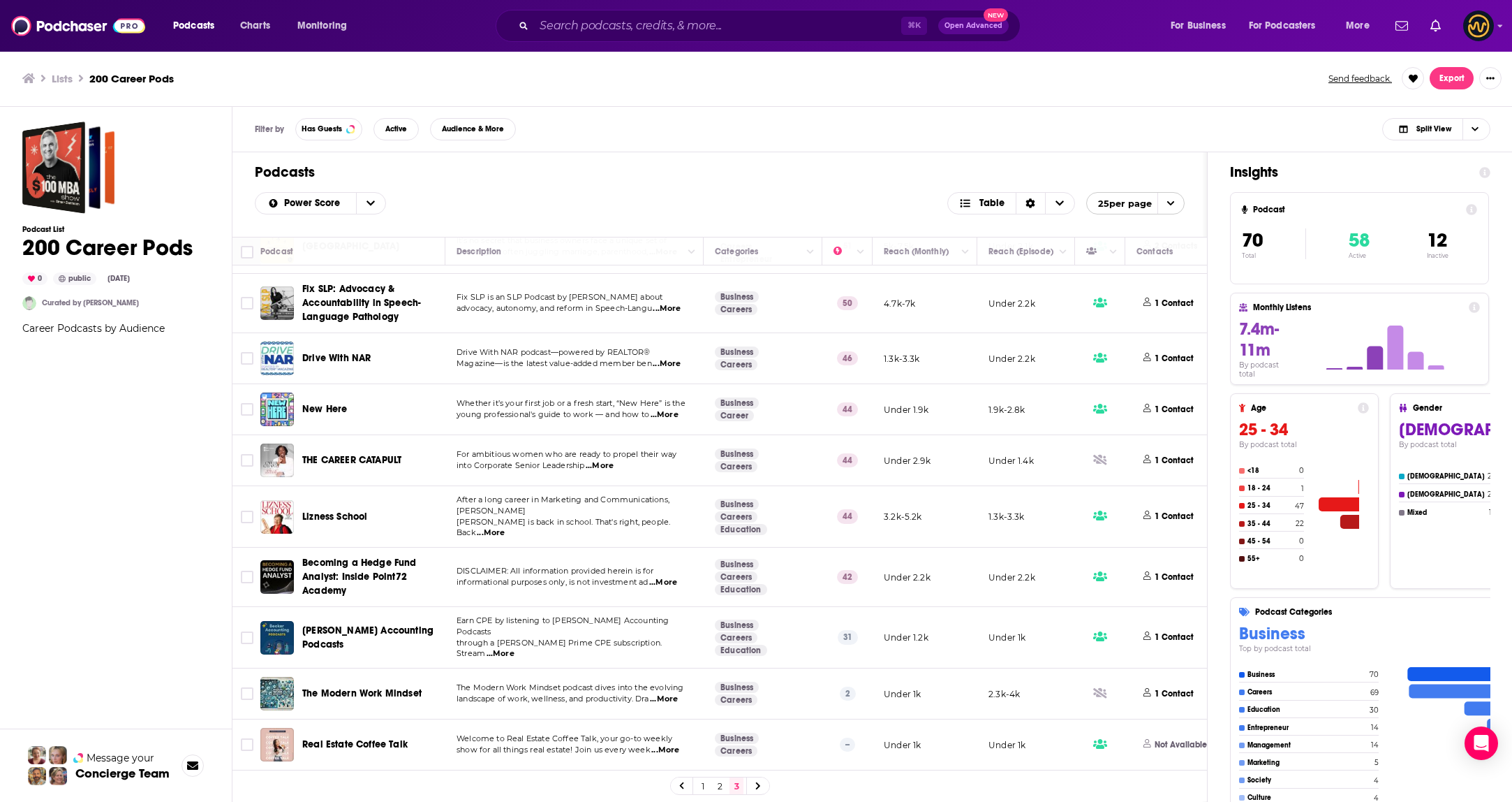
scroll to position [458, 0]
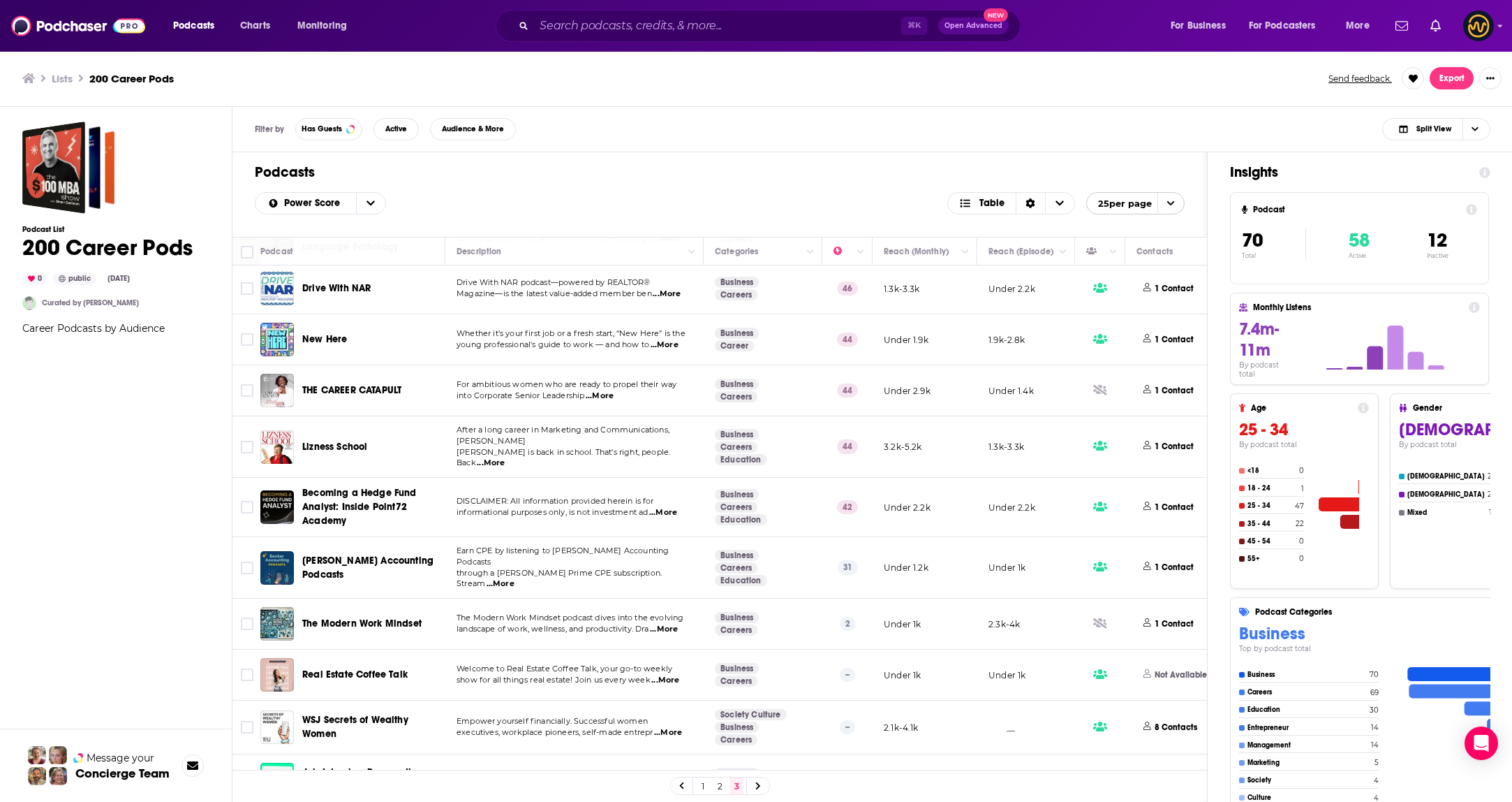
click at [666, 346] on span "...More" at bounding box center [664, 345] width 28 height 11
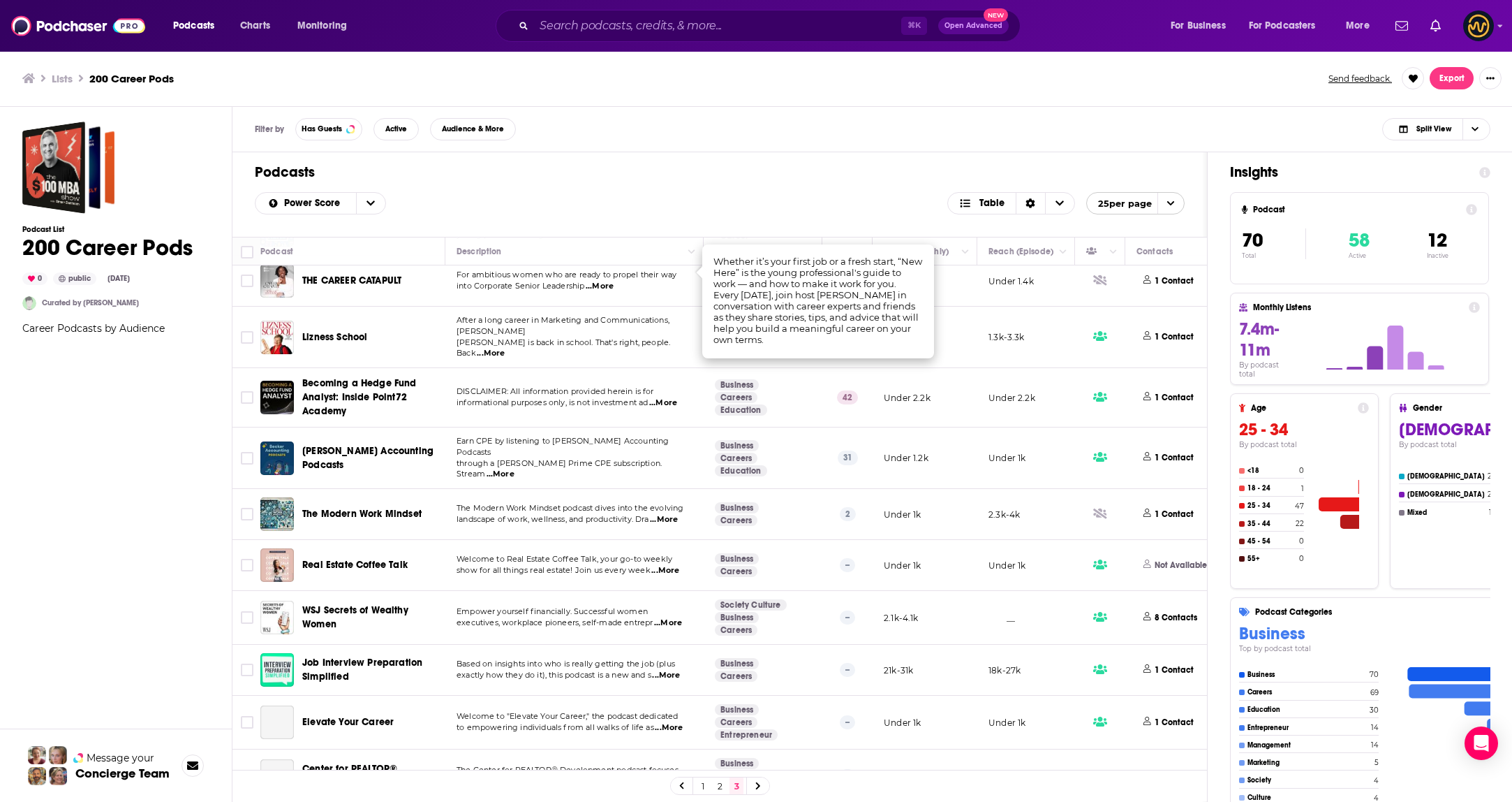
scroll to position [568, 0]
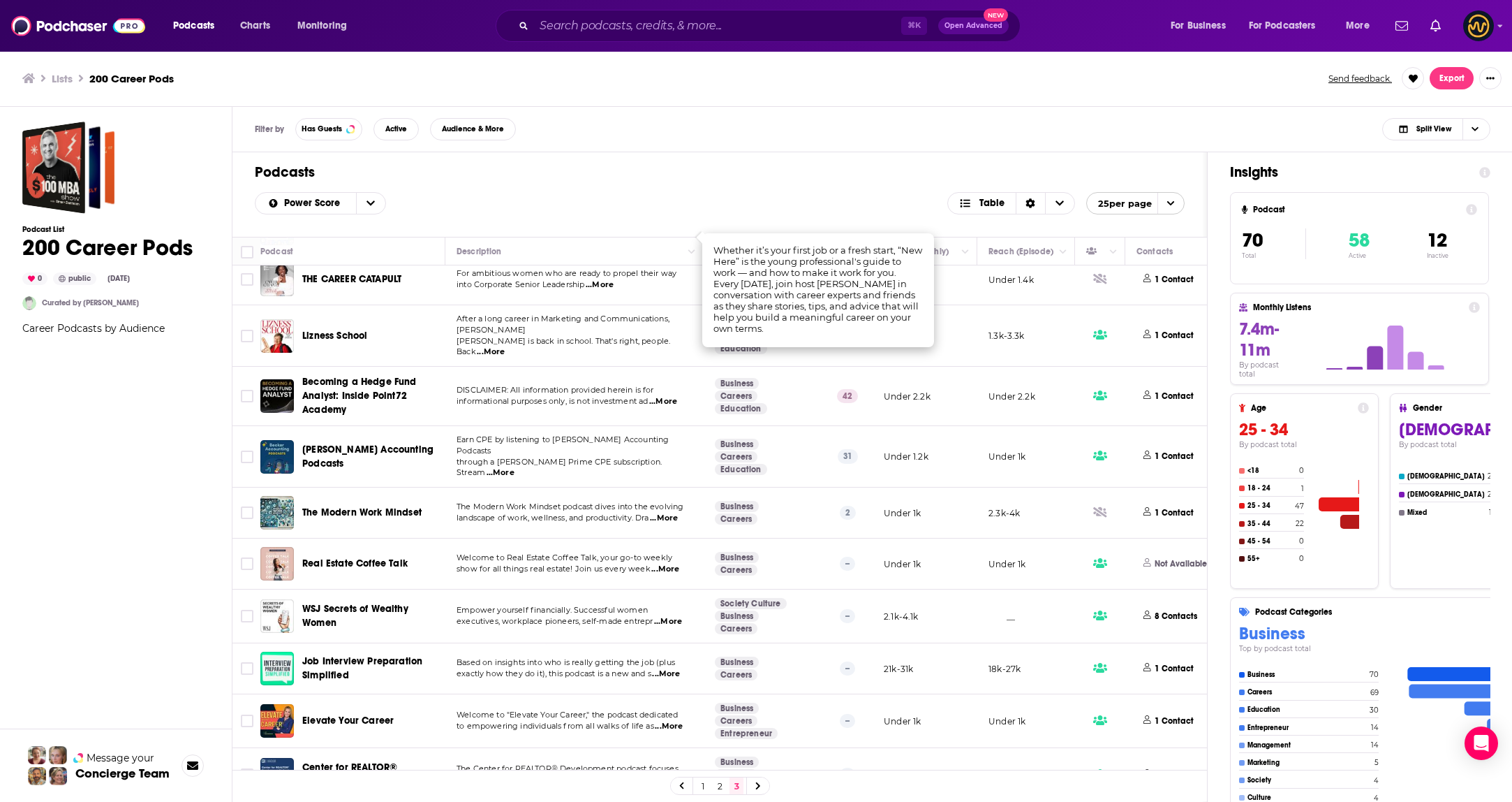
click at [558, 349] on td "After a long career in Marketing and Communications, Liz Dolan is back in schoo…" at bounding box center [574, 335] width 258 height 61
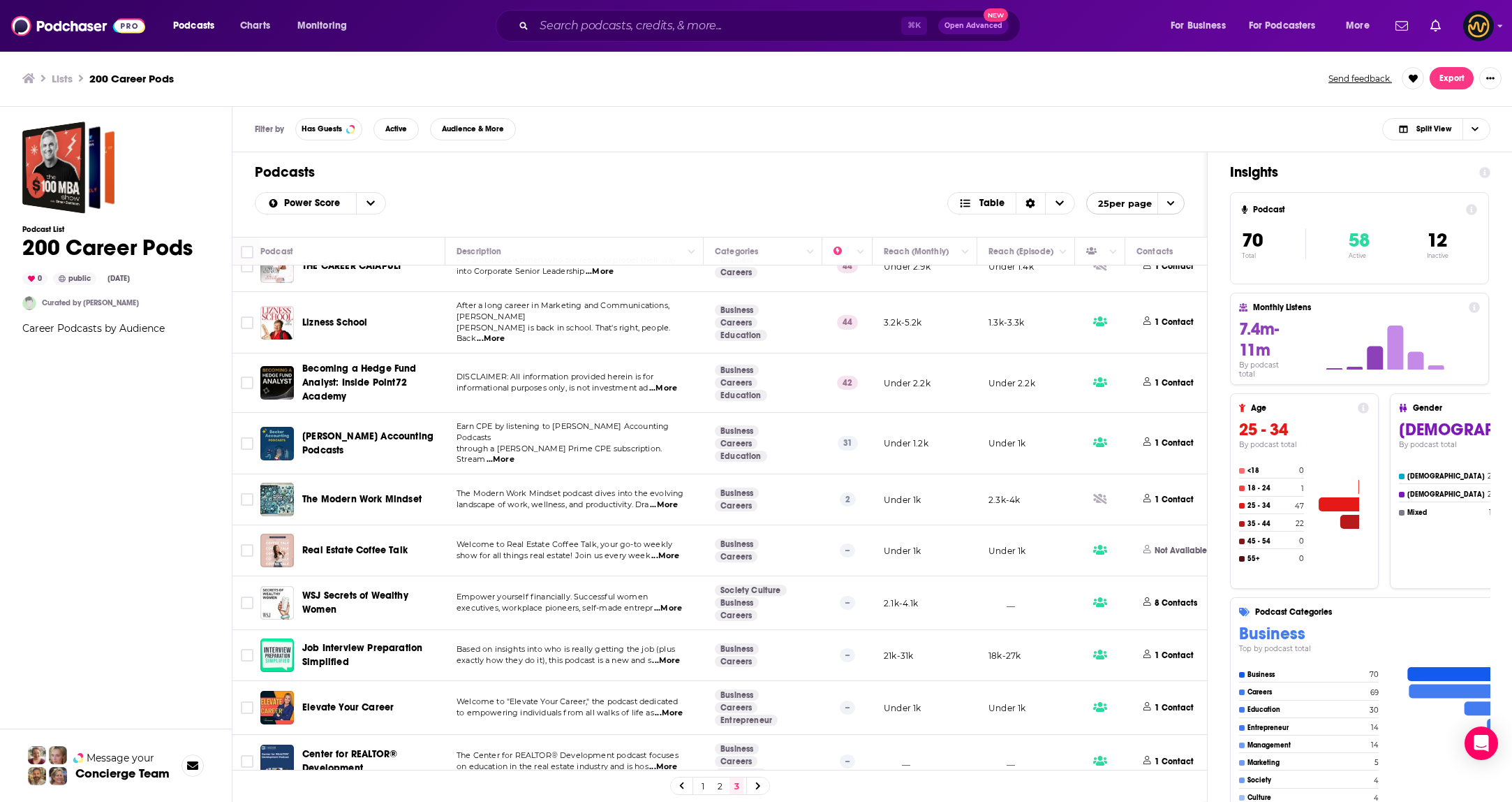
scroll to position [595, 0]
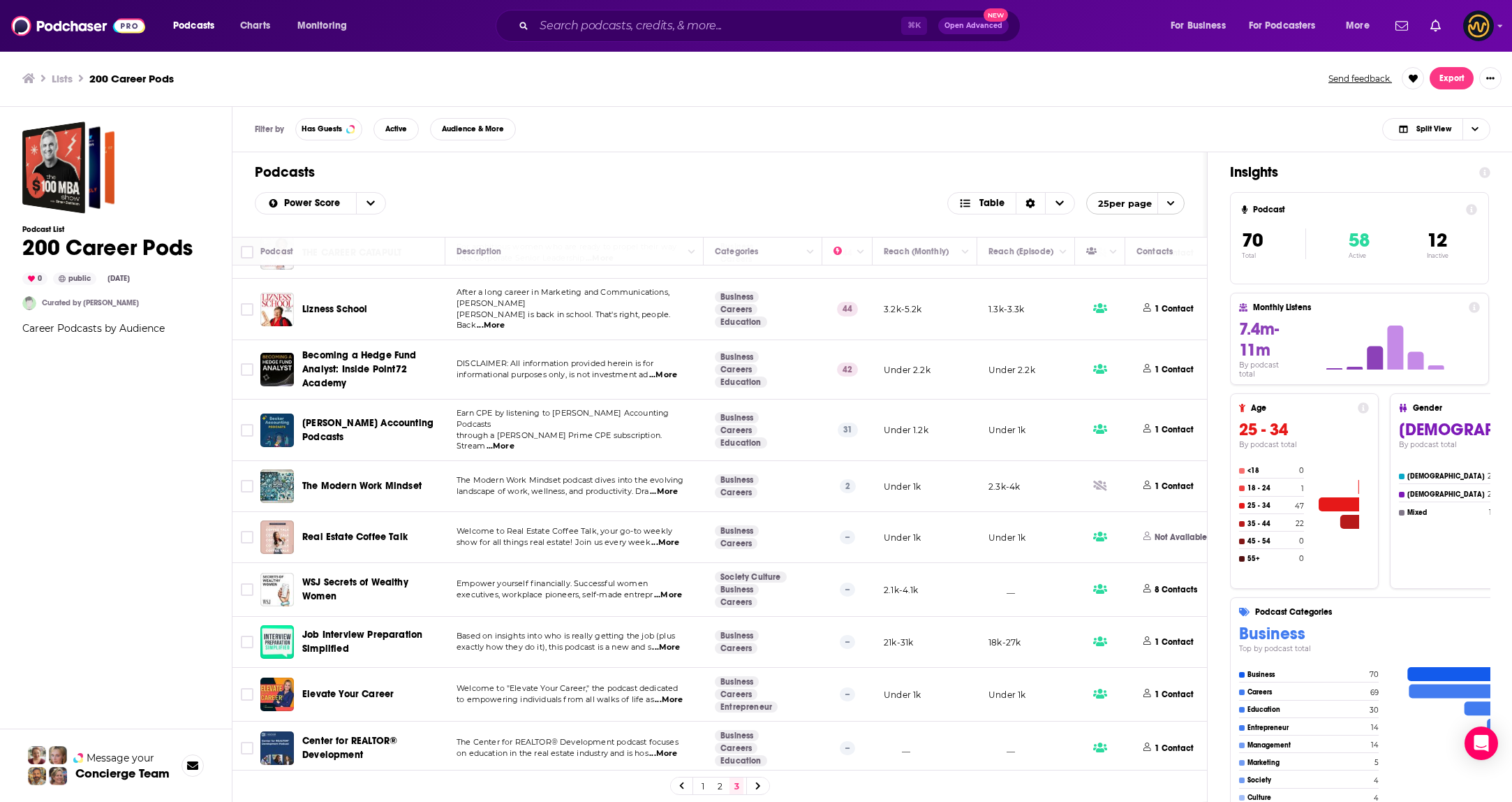
click at [761, 786] on div at bounding box center [759, 785] width 23 height 16
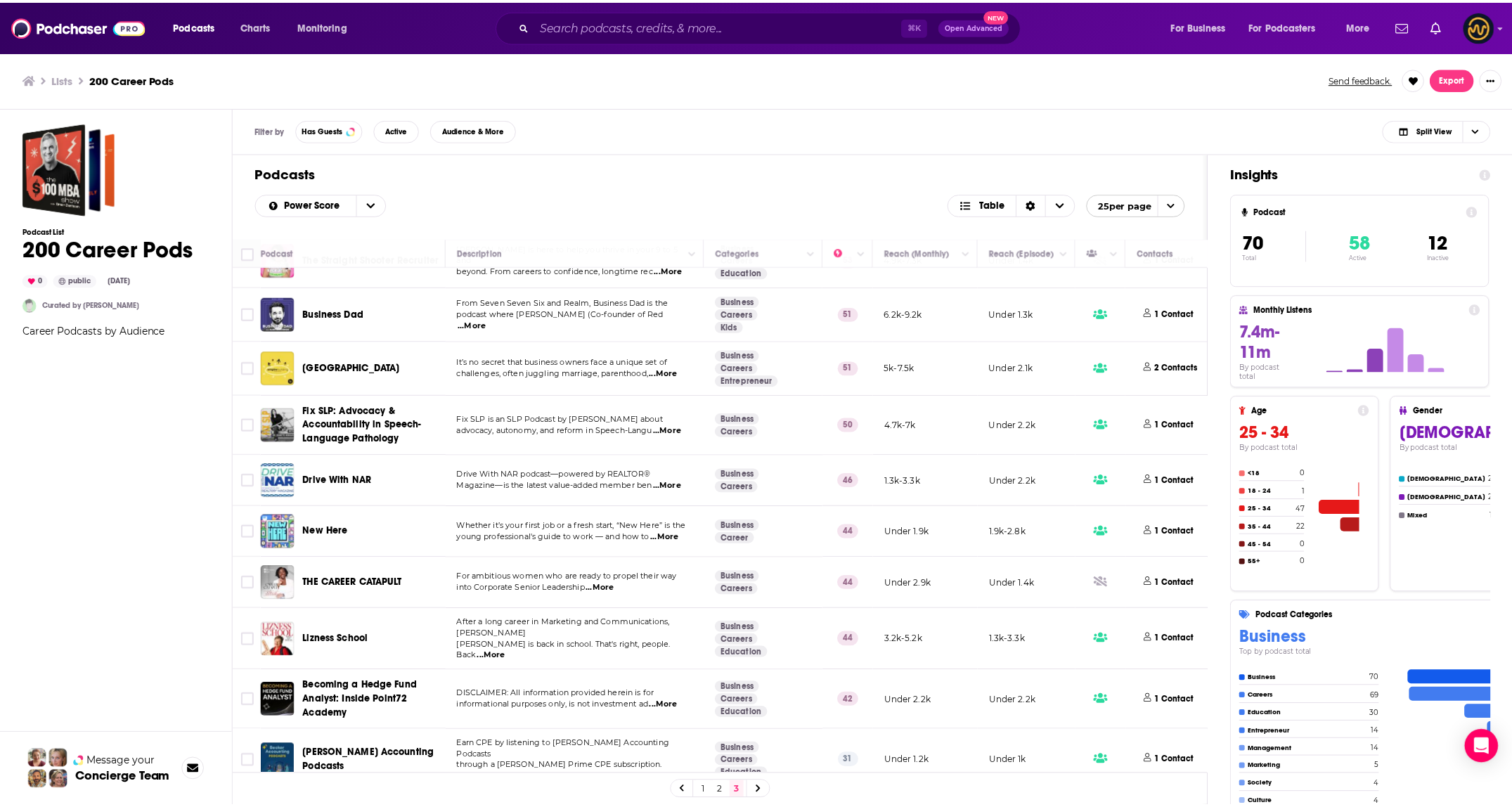
scroll to position [91, 0]
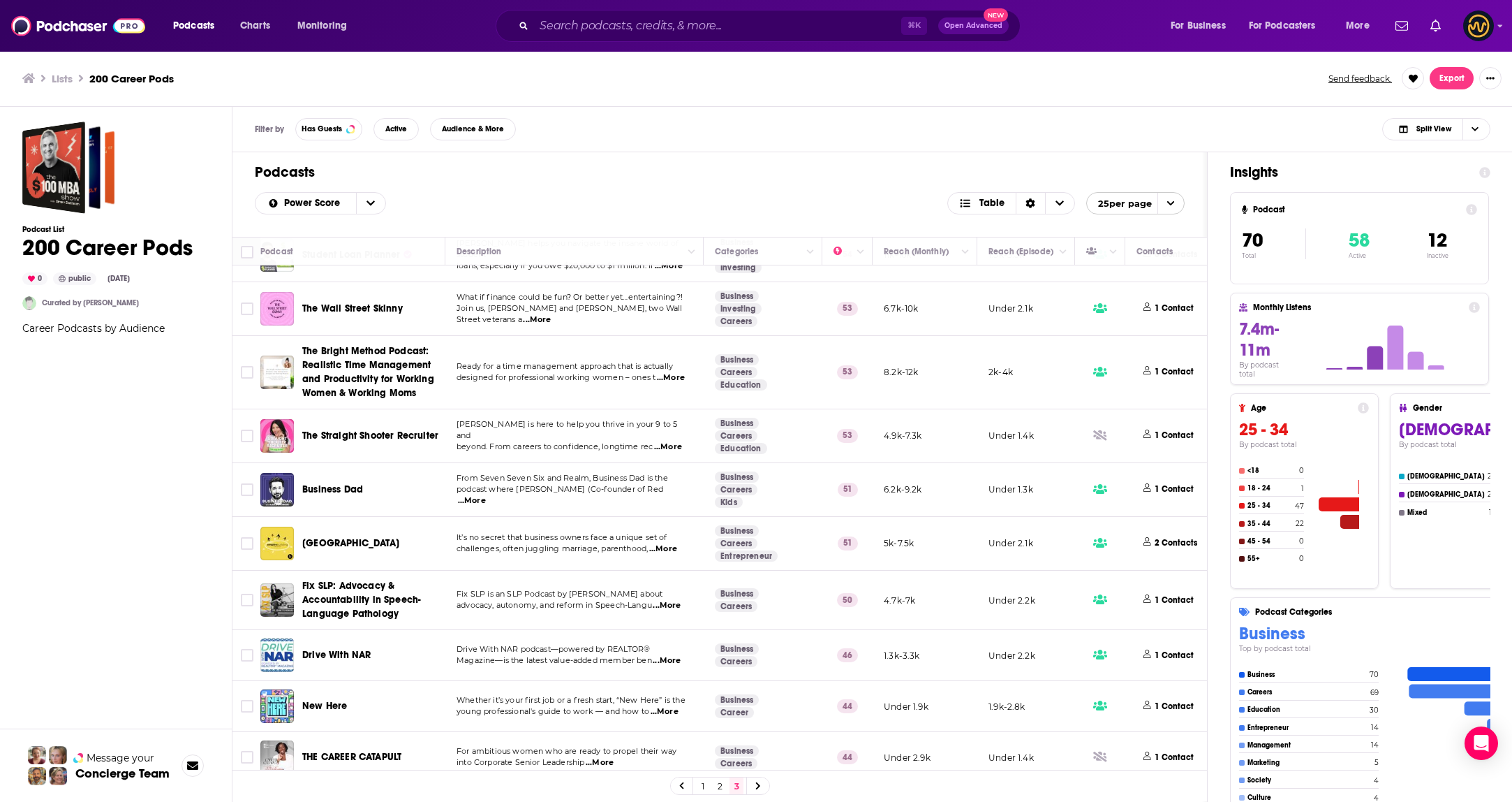
click at [650, 39] on div "⌘ K Open Advanced New" at bounding box center [758, 26] width 525 height 32
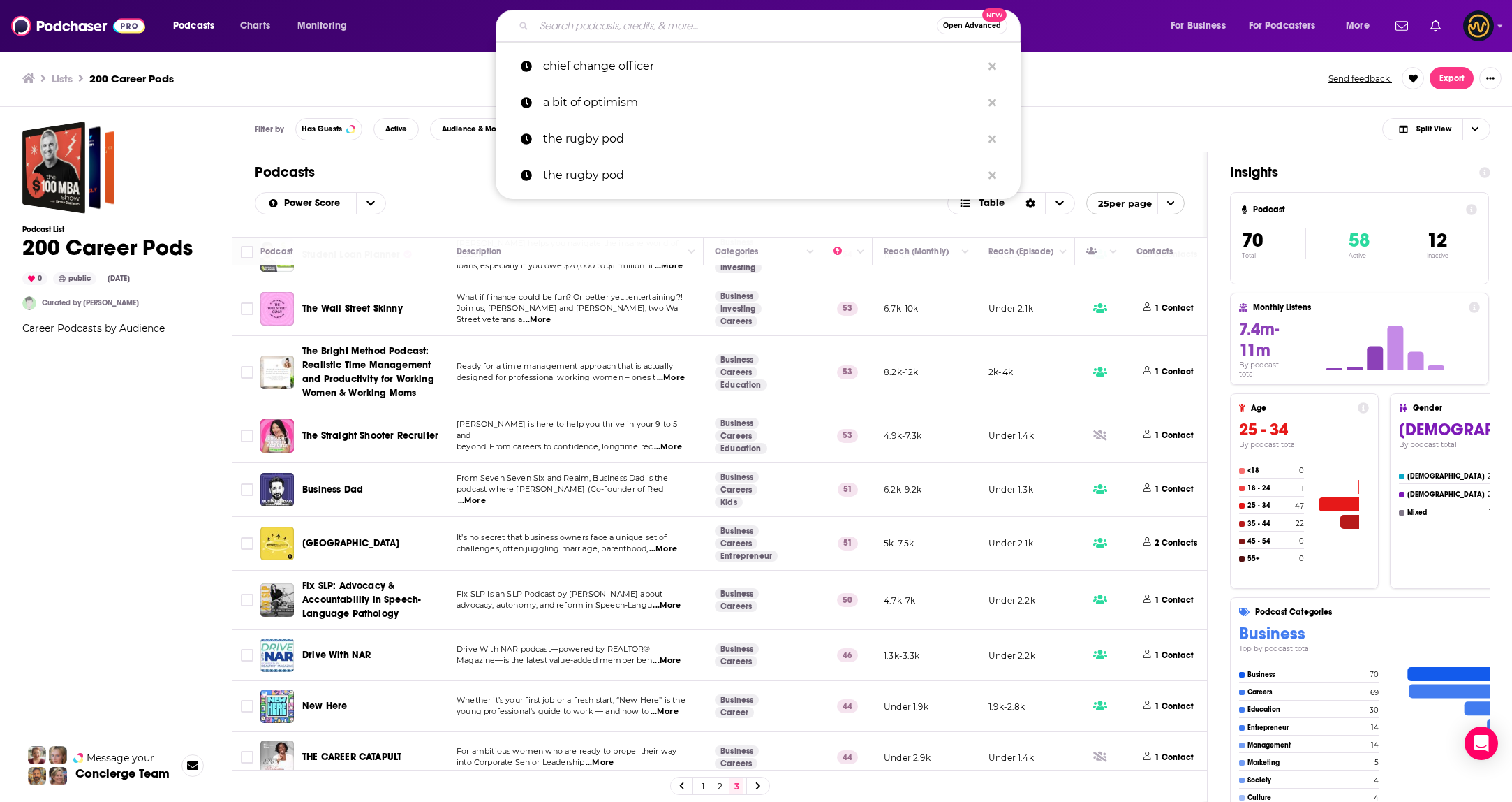
click at [654, 30] on input "Search podcasts, credits, & more..." at bounding box center [735, 26] width 403 height 23
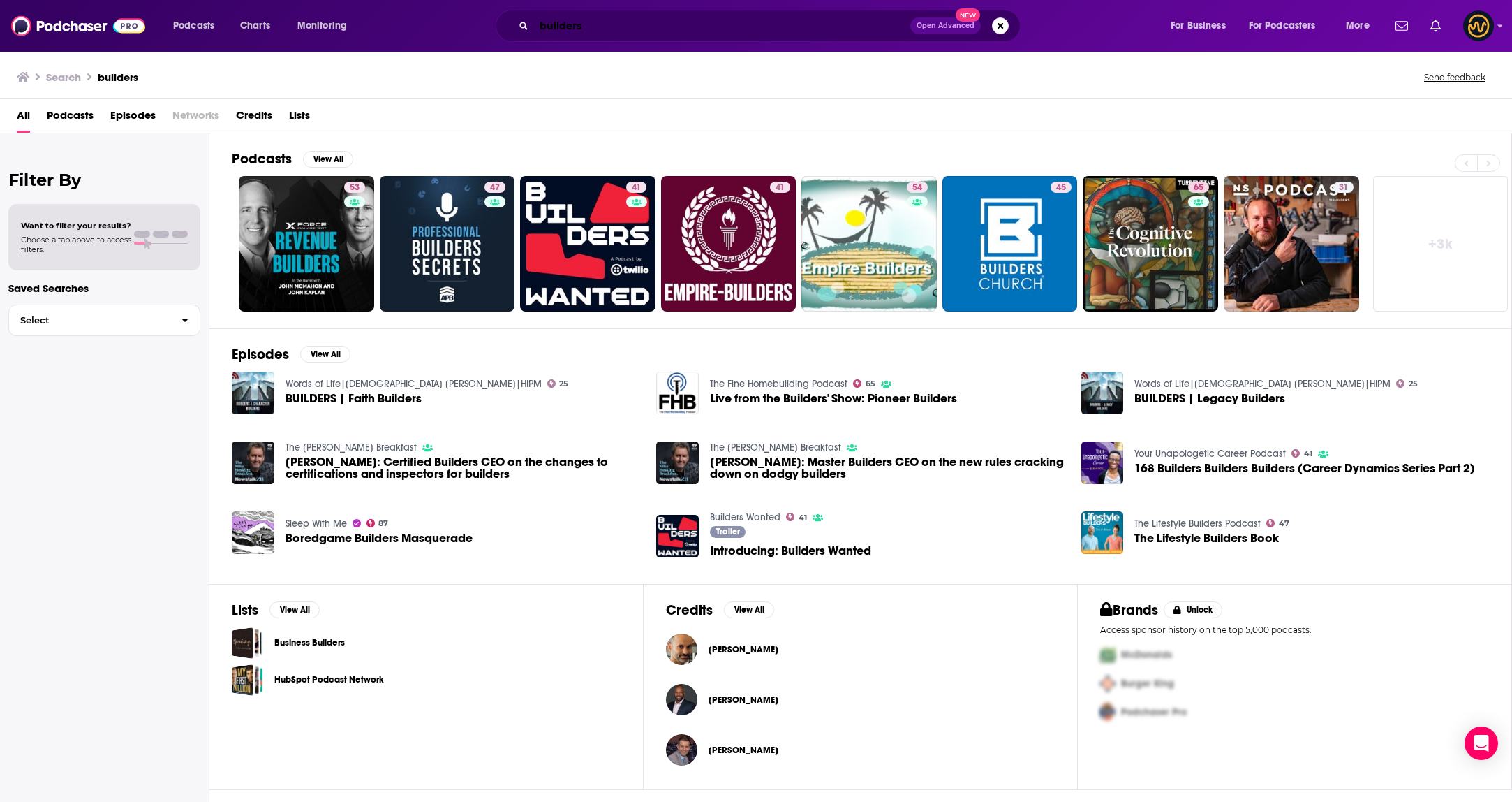
click at [639, 23] on input "builders" at bounding box center [722, 26] width 376 height 23
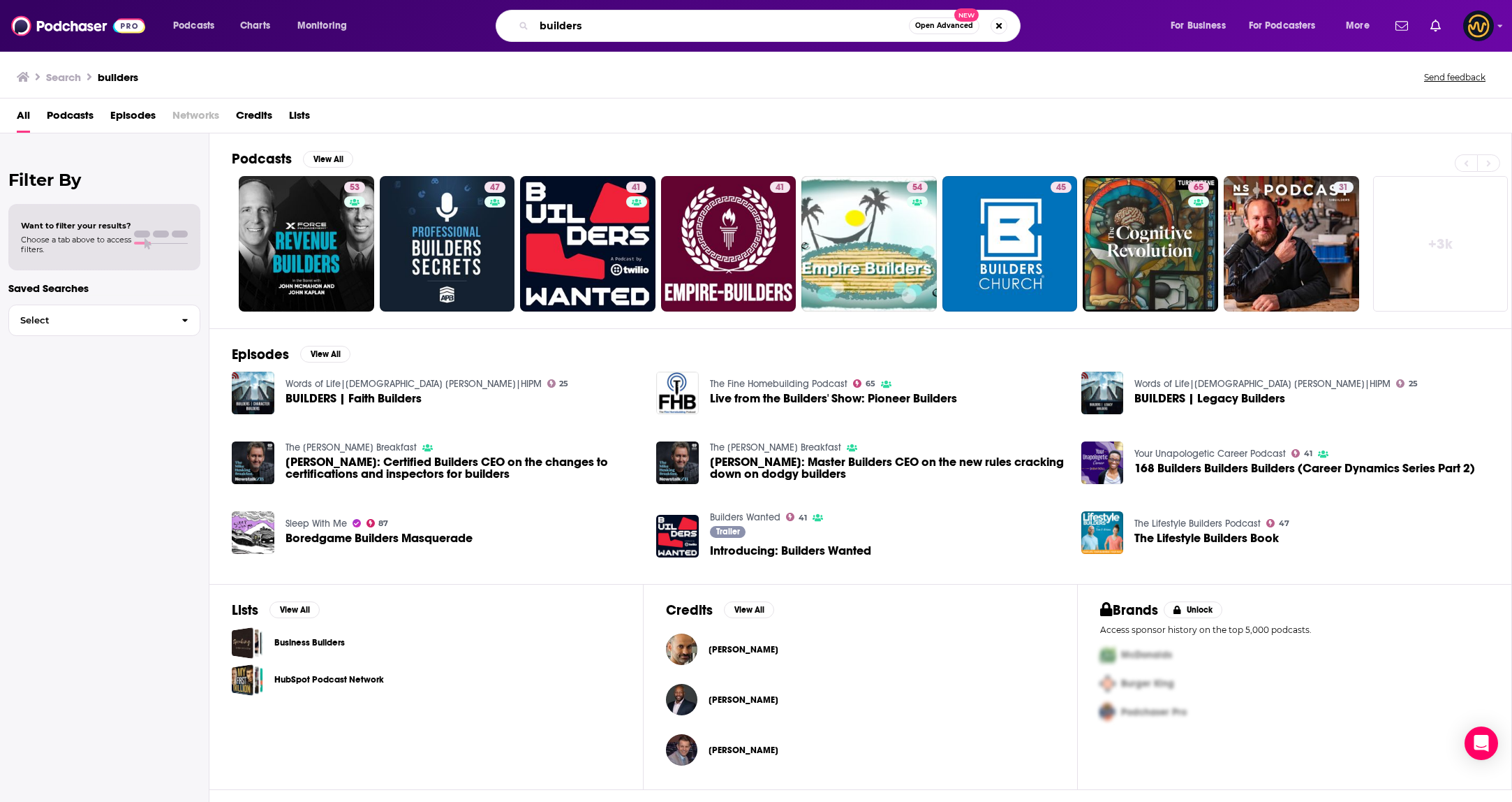
click at [639, 26] on input "builders" at bounding box center [722, 26] width 375 height 23
type input "builder"
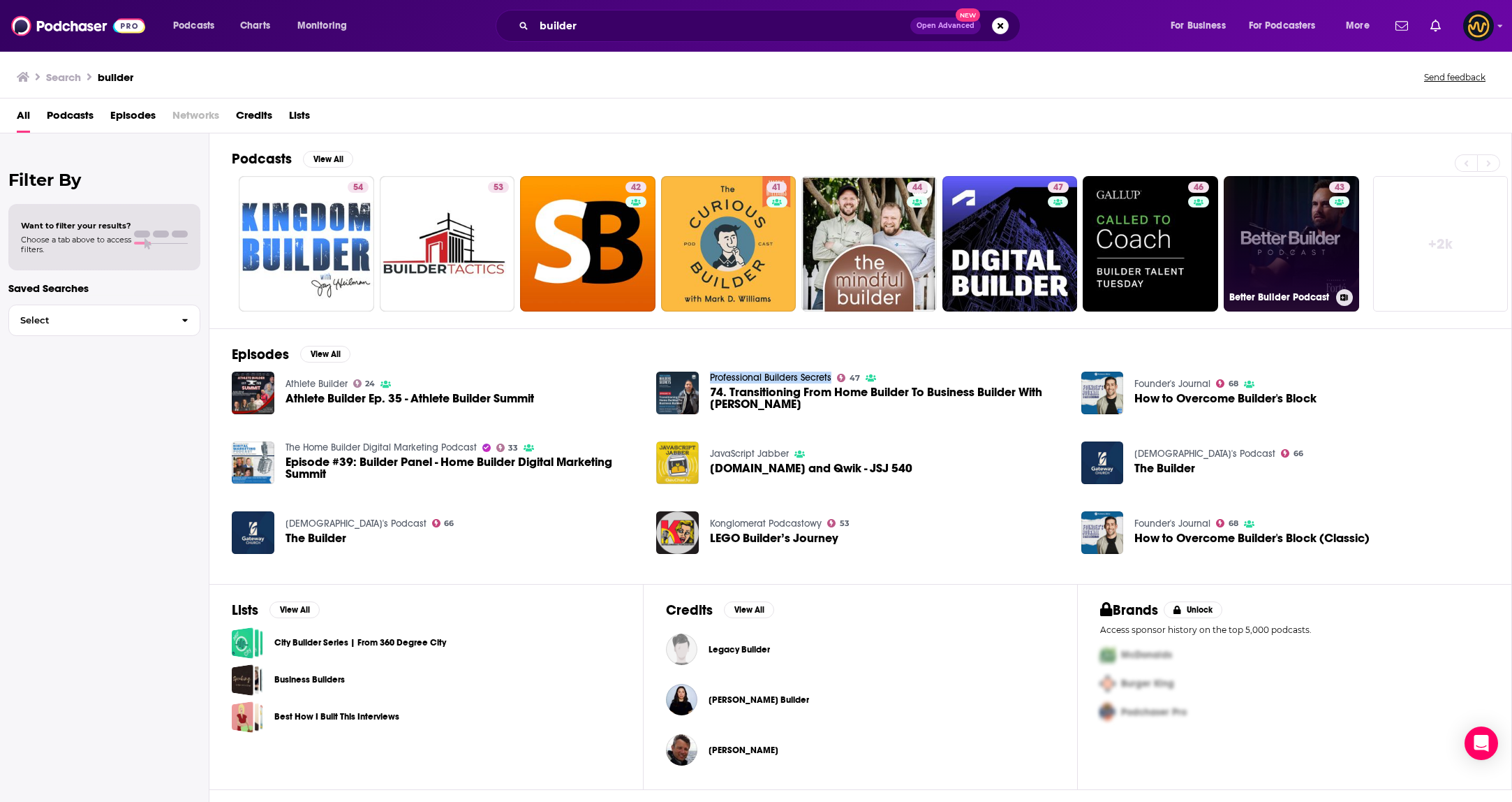
click at [1258, 238] on link "43 Better Builder Podcast" at bounding box center [1291, 244] width 135 height 135
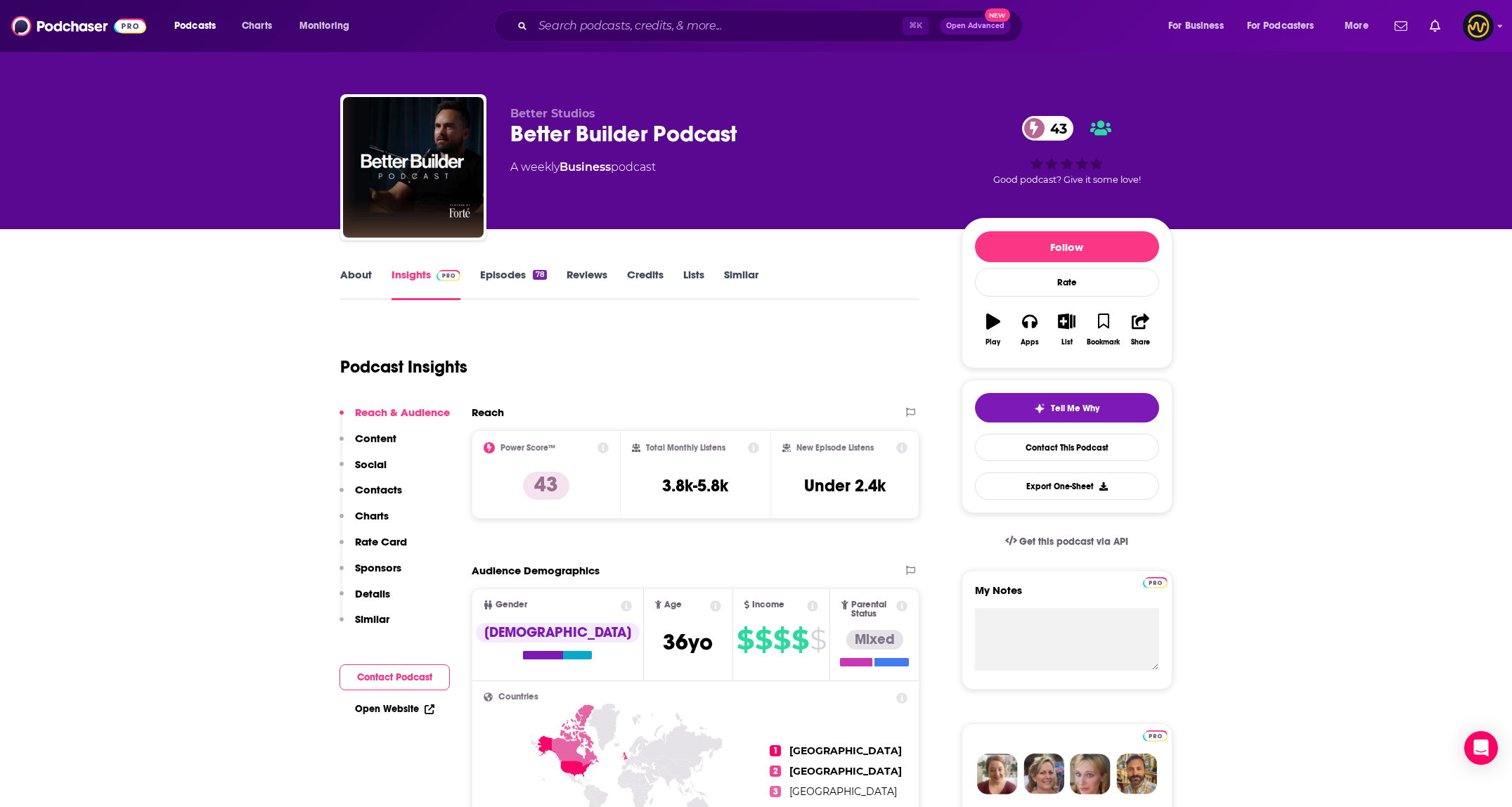
click at [340, 273] on link "About" at bounding box center [356, 284] width 32 height 32
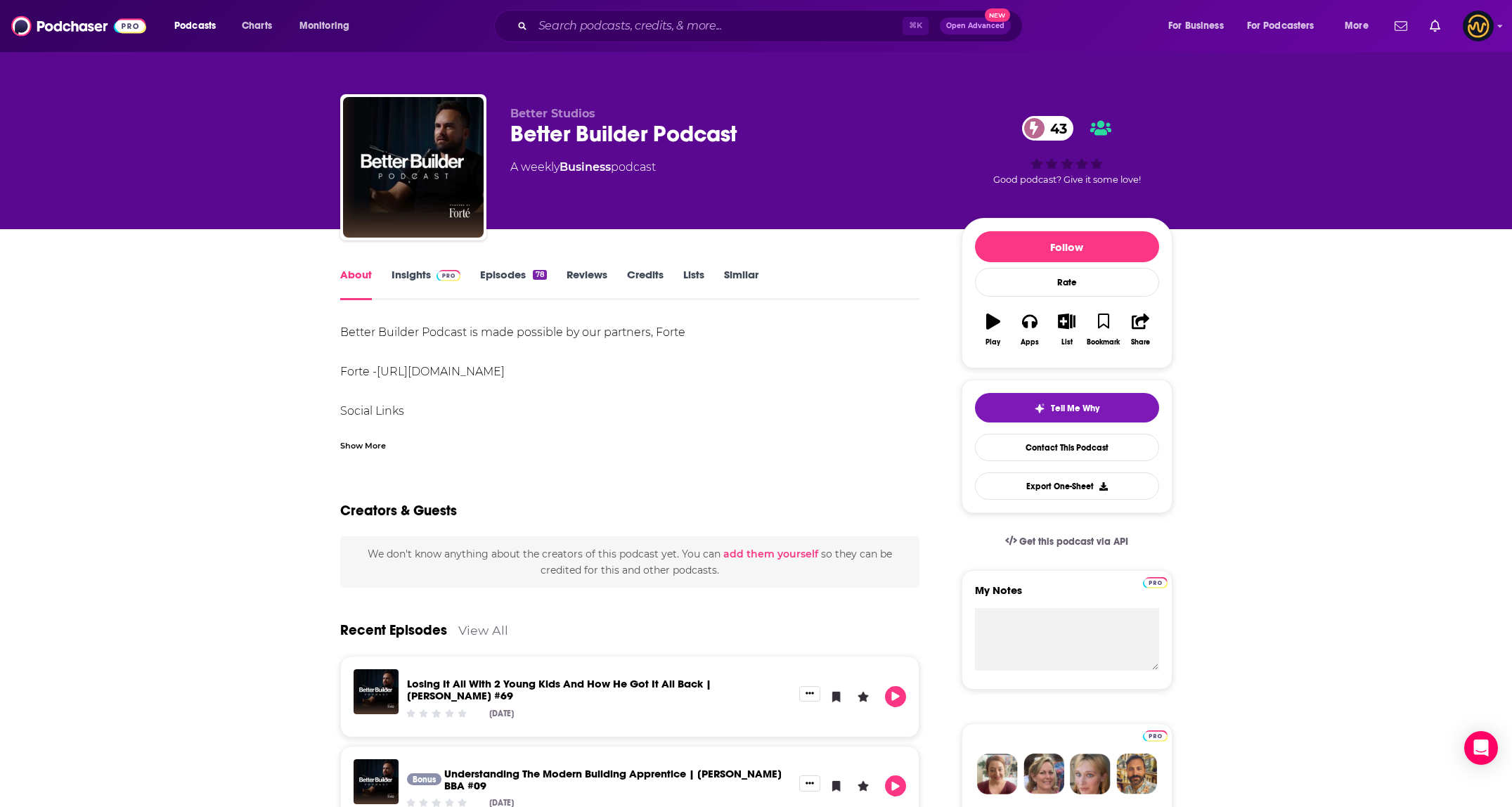
click at [367, 443] on div "Show More" at bounding box center [363, 445] width 46 height 14
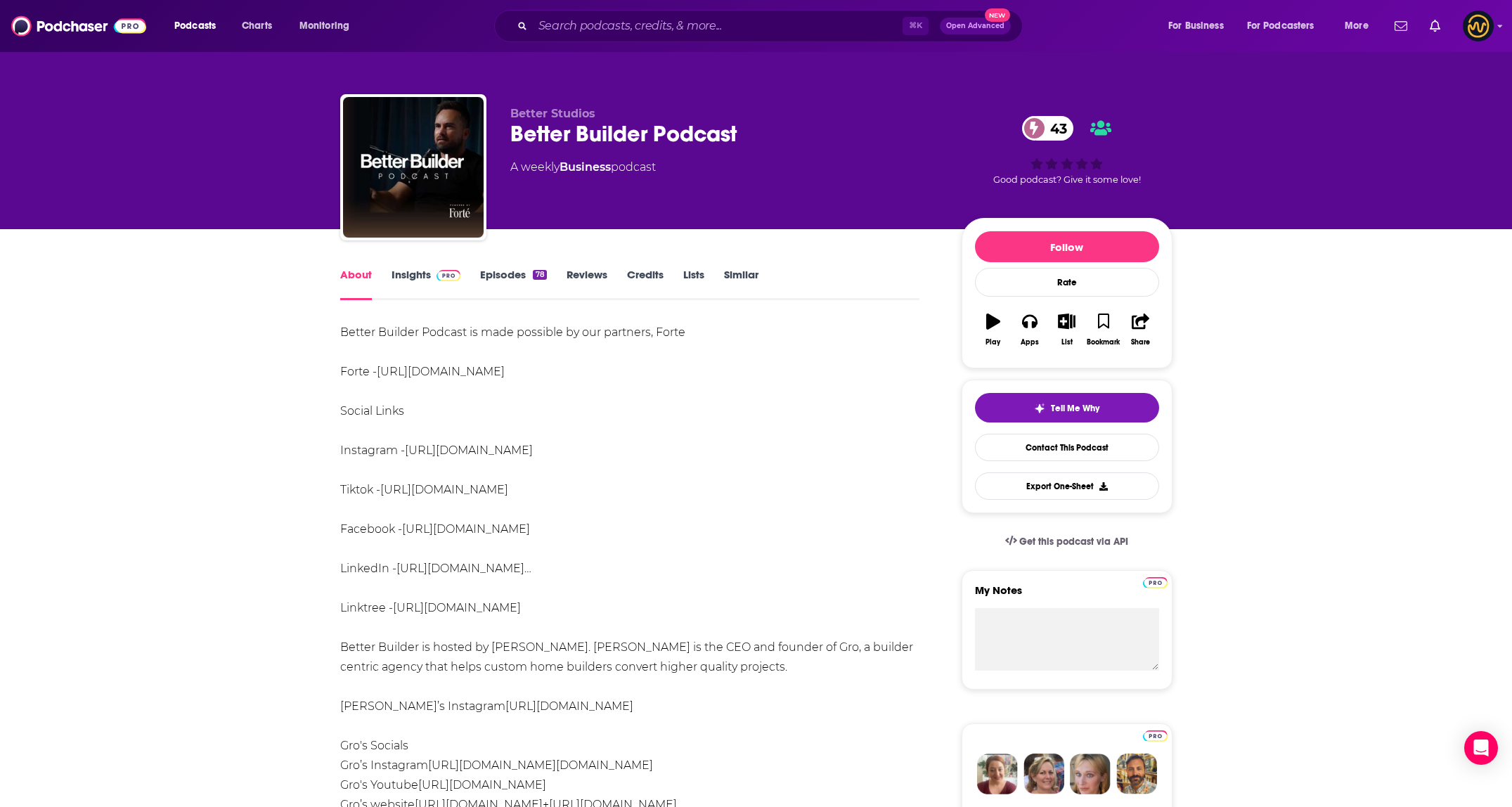
click at [406, 278] on link "Insights" at bounding box center [426, 284] width 69 height 32
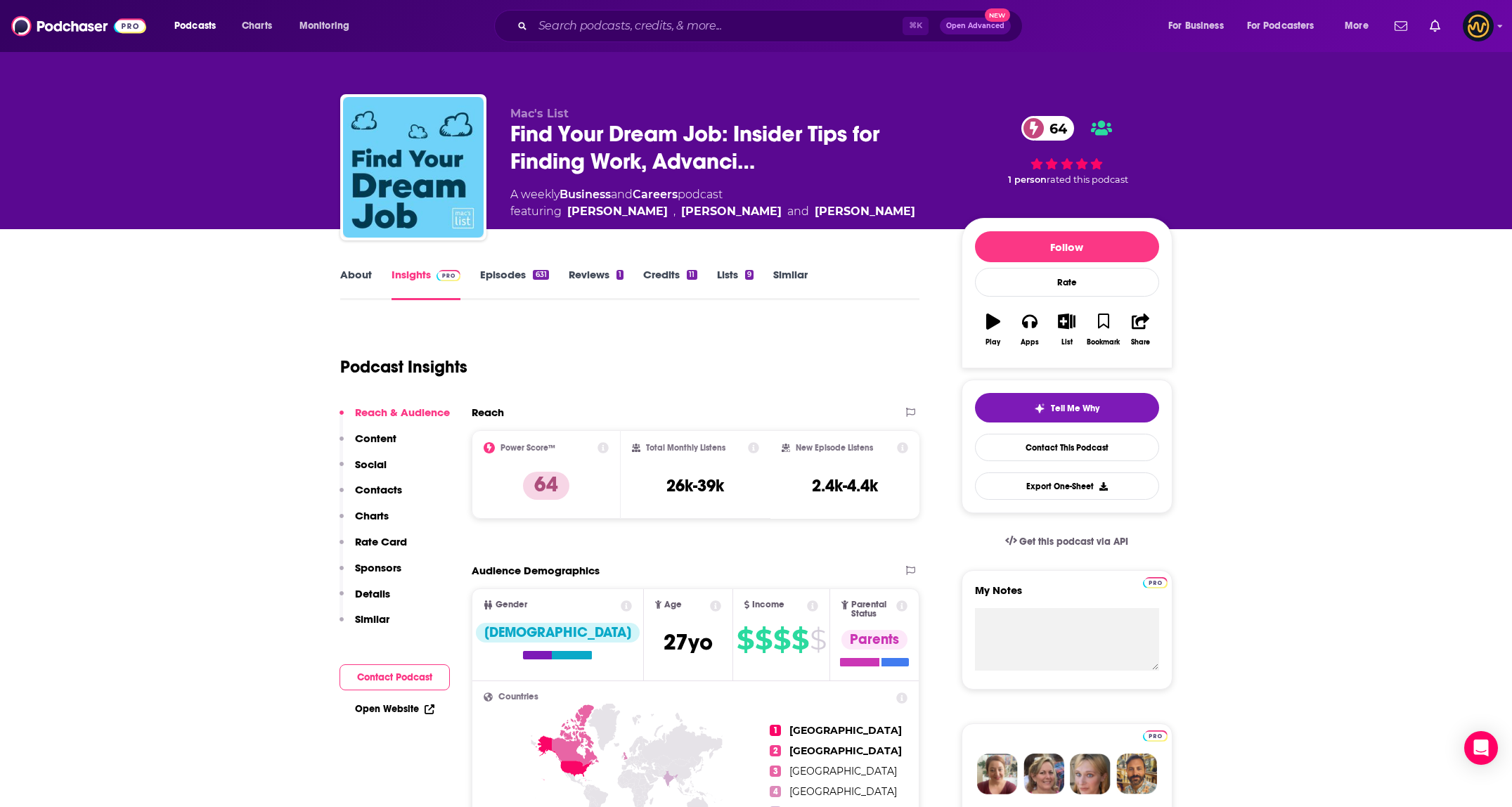
click at [363, 275] on link "About" at bounding box center [356, 284] width 32 height 32
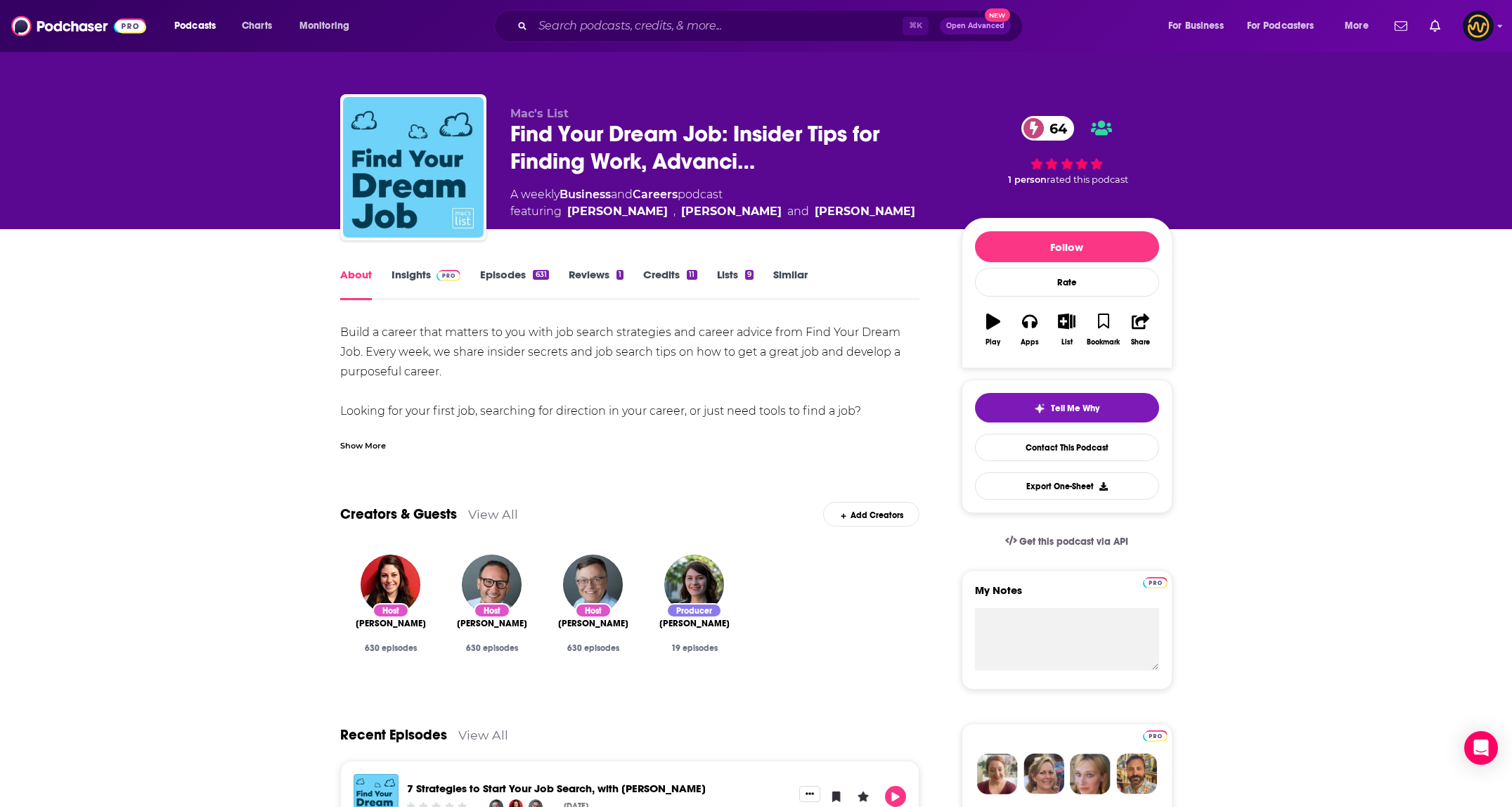
click at [370, 444] on div "Show More" at bounding box center [363, 445] width 46 height 14
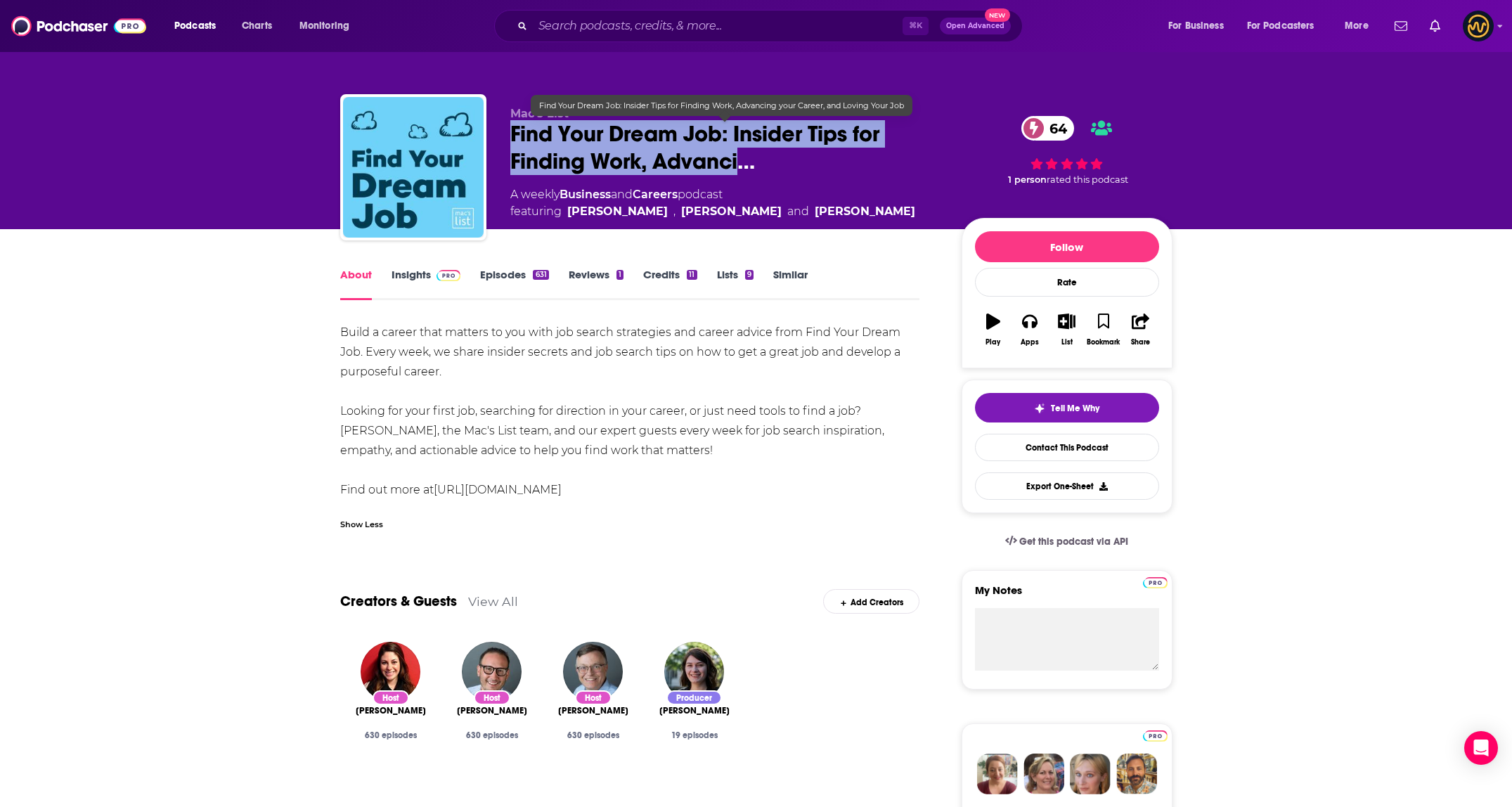
drag, startPoint x: 507, startPoint y: 137, endPoint x: 740, endPoint y: 164, distance: 234.6
click at [740, 164] on div "Mac's List Find Your Dream Job: Insider Tips for Finding Work, Advanci… 64 A we…" at bounding box center [756, 170] width 833 height 152
copy h1 "Find Your Dream Job: Insider Tips for Finding Work, Advanci"
click at [740, 158] on span "Find Your Dream Job: Insider Tips for Finding Work, Advanci…" at bounding box center [724, 148] width 429 height 55
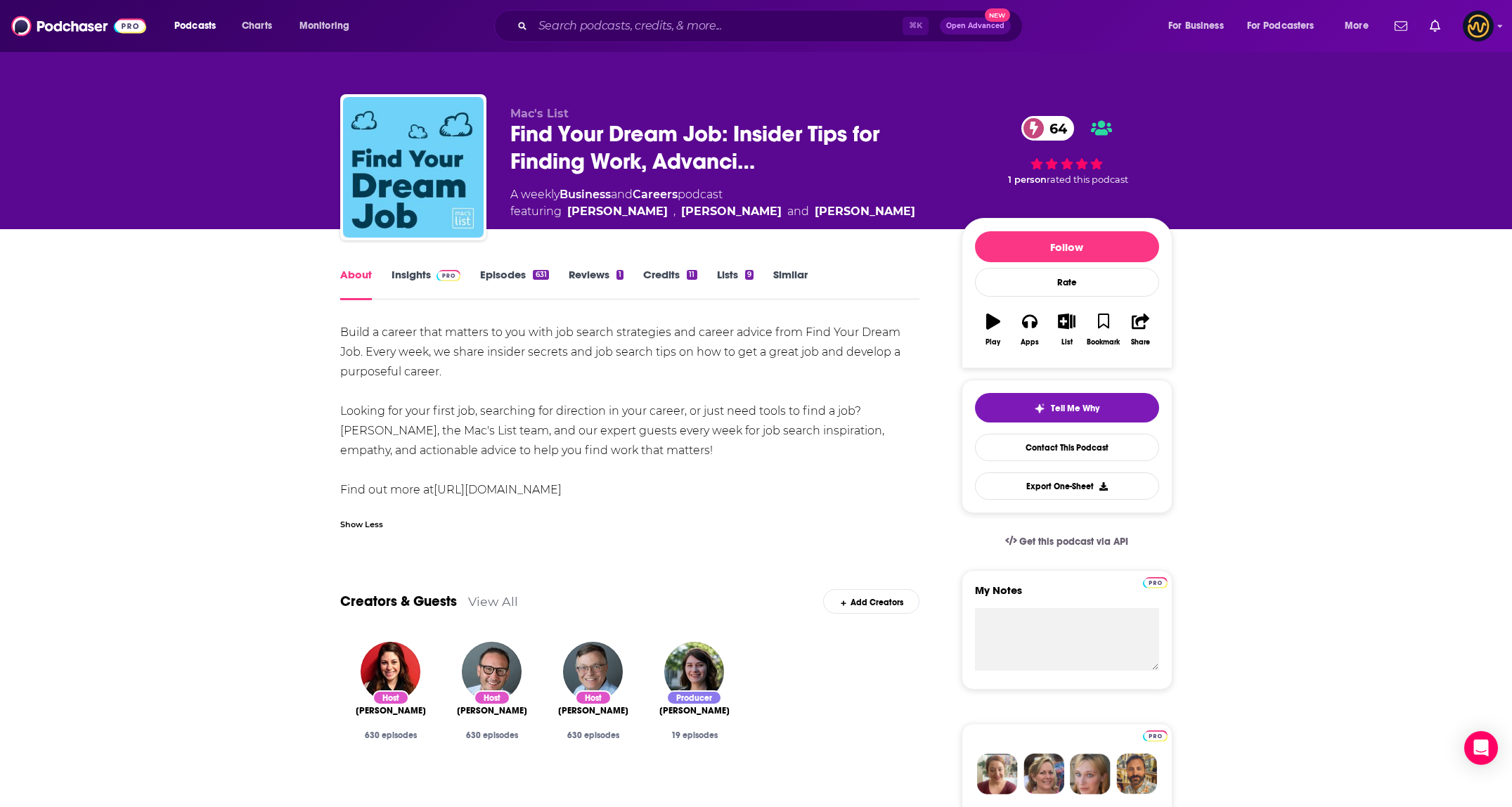
click at [412, 284] on link "Insights" at bounding box center [426, 284] width 69 height 32
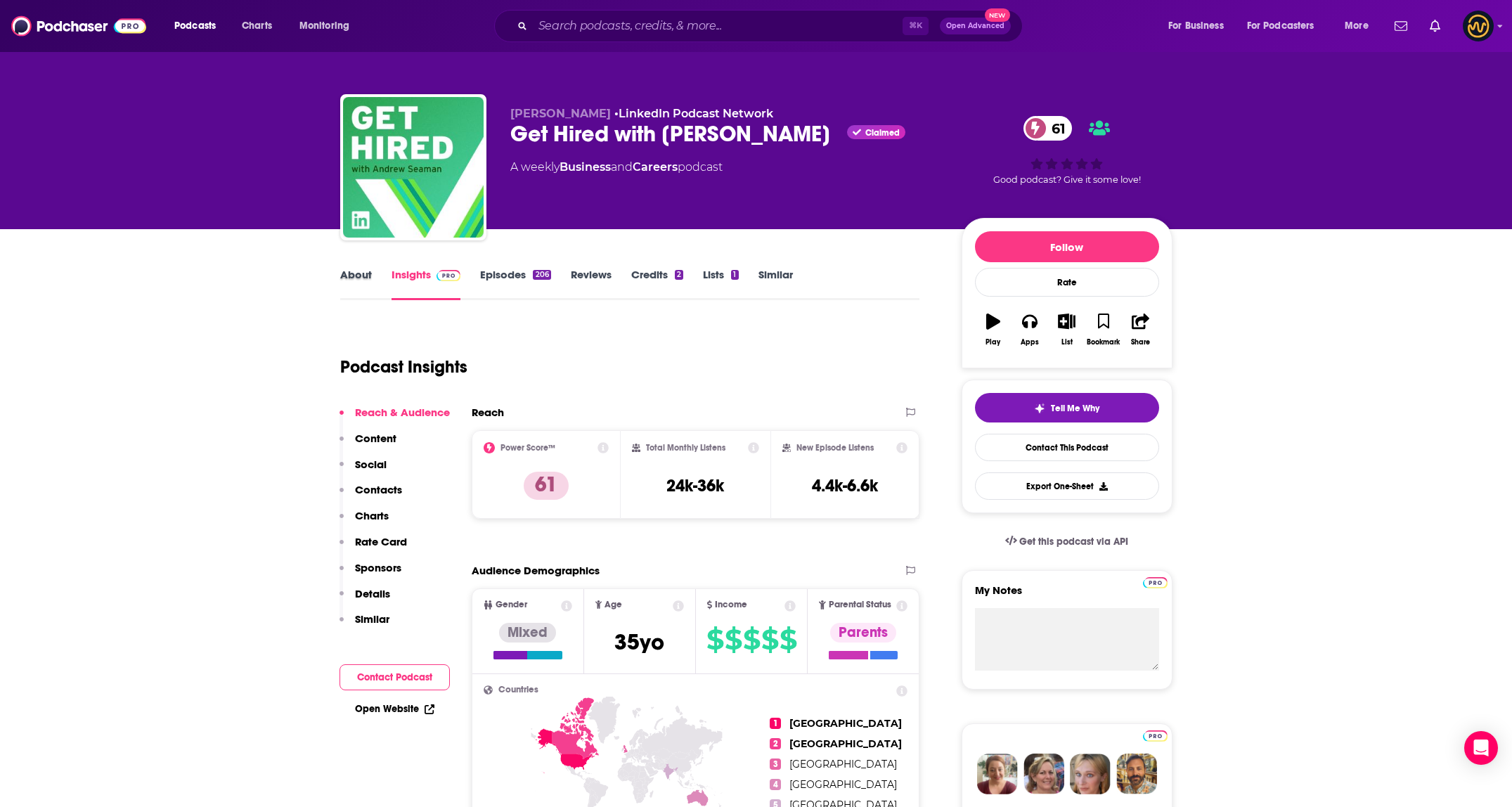
click at [386, 276] on div "About" at bounding box center [366, 284] width 51 height 32
drag, startPoint x: 831, startPoint y: 134, endPoint x: 516, endPoint y: 139, distance: 315.0
click at [516, 139] on div "Get Hired with [PERSON_NAME] Claimed 61" at bounding box center [724, 134] width 429 height 27
copy h2 "Get Hired with [PERSON_NAME]"
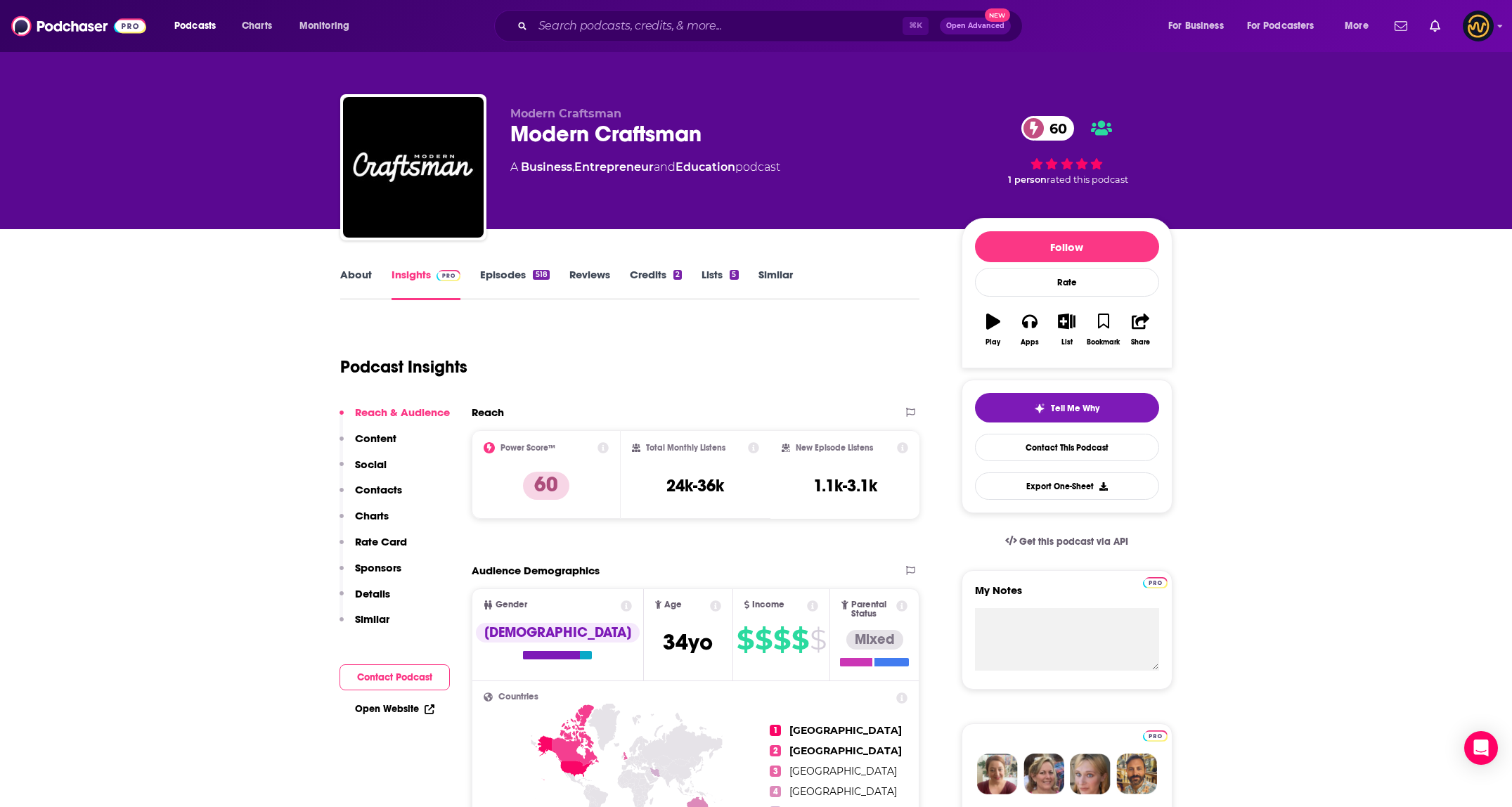
drag, startPoint x: 379, startPoint y: 246, endPoint x: 349, endPoint y: 257, distance: 32.0
click at [353, 276] on link "About" at bounding box center [356, 284] width 32 height 32
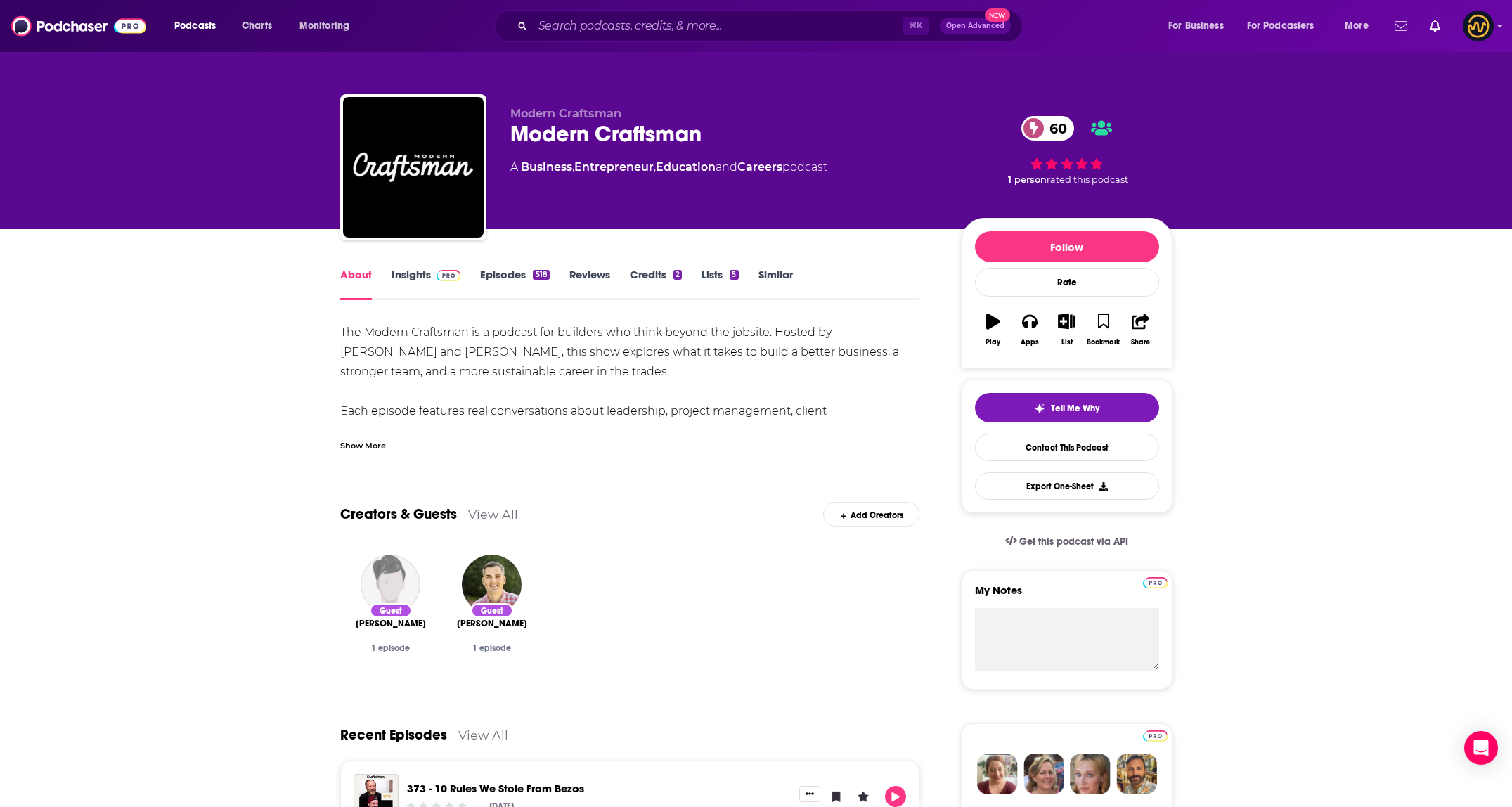
click at [355, 443] on div "Show More" at bounding box center [363, 445] width 46 height 14
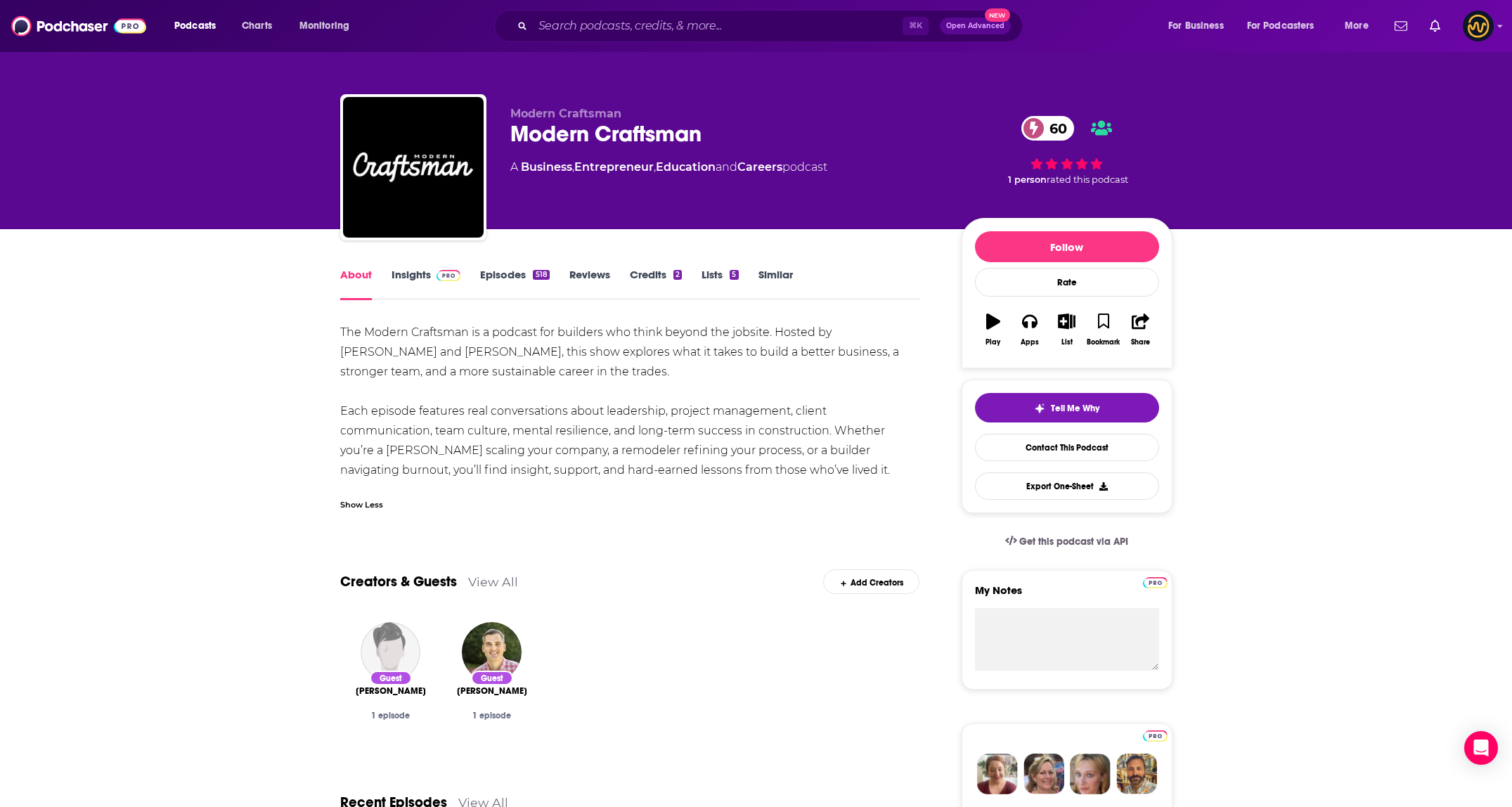
click at [423, 279] on link "Insights" at bounding box center [426, 284] width 69 height 32
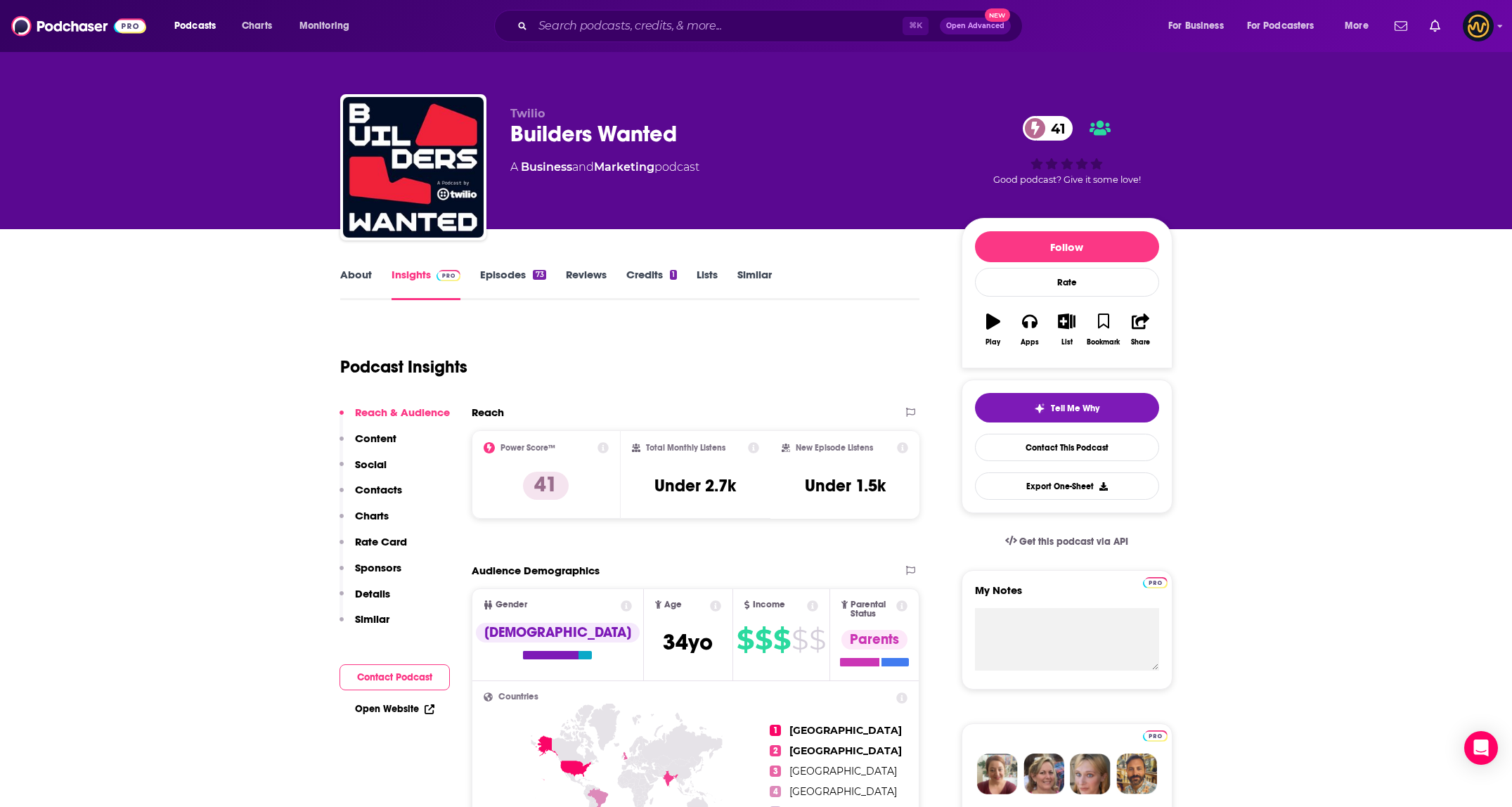
click at [369, 273] on link "About" at bounding box center [356, 284] width 32 height 32
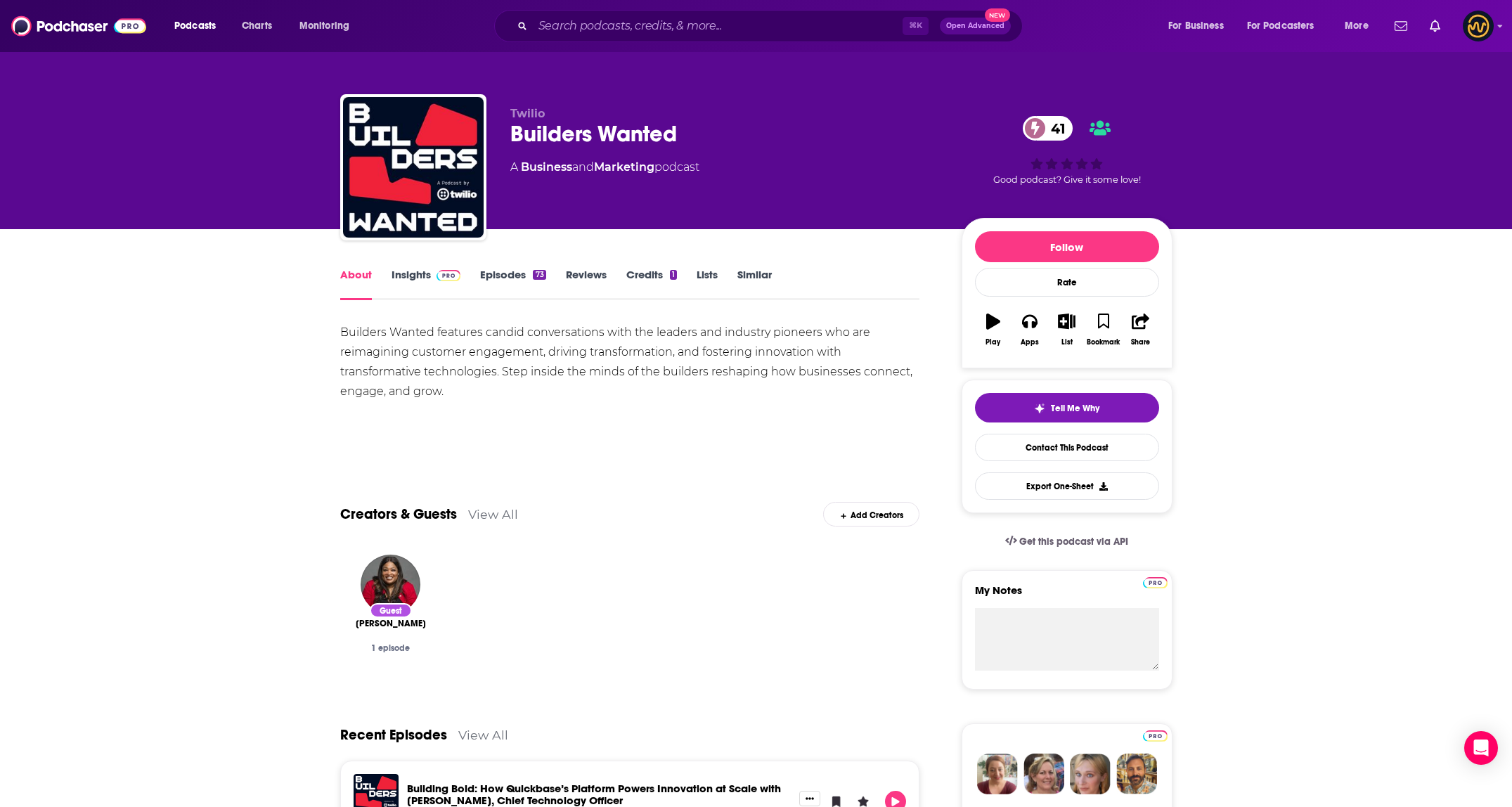
click at [734, 349] on div "Builders Wanted features candid conversations with the leaders and industry pio…" at bounding box center [630, 362] width 580 height 78
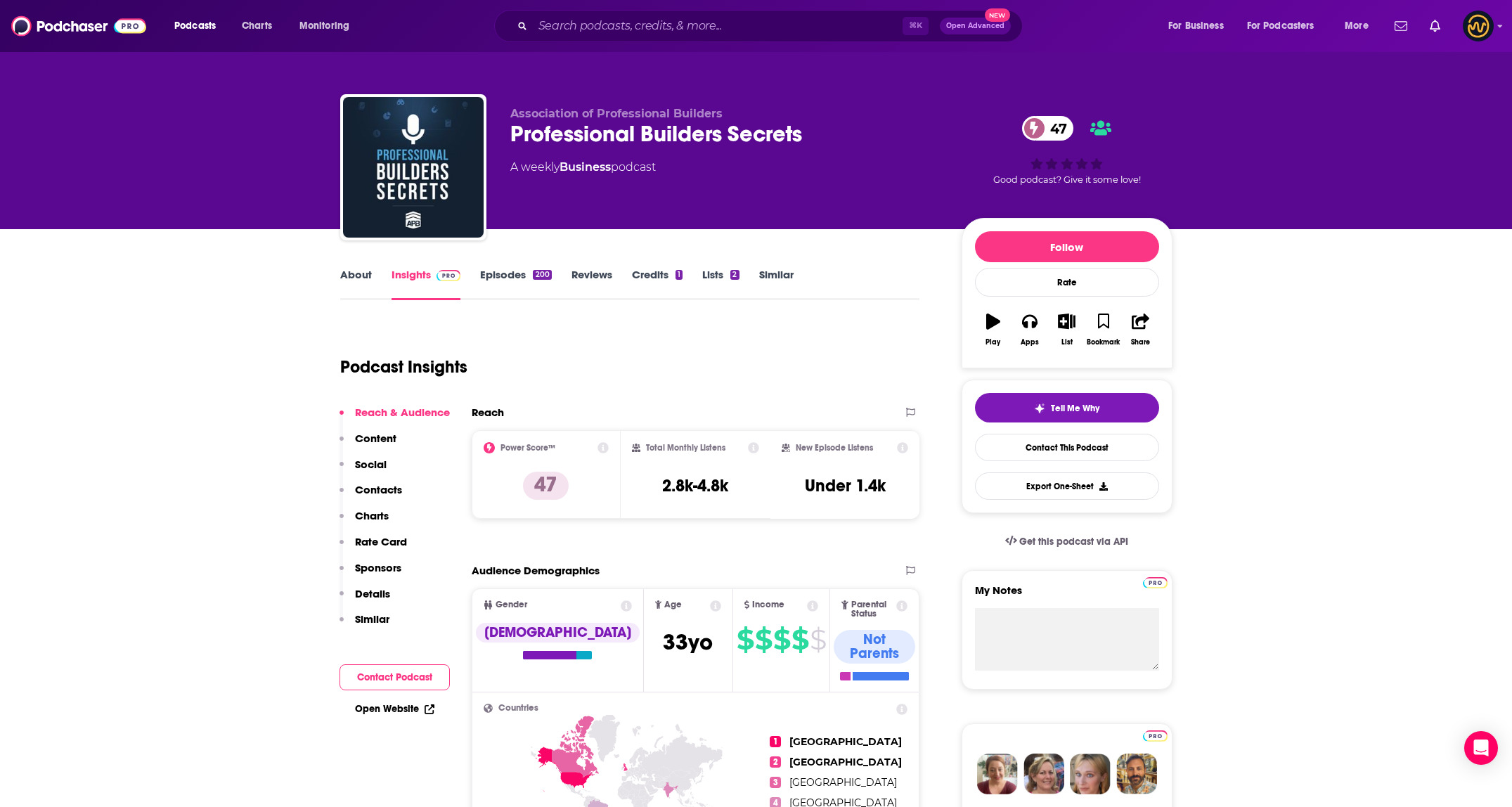
click at [356, 285] on link "About" at bounding box center [356, 284] width 32 height 32
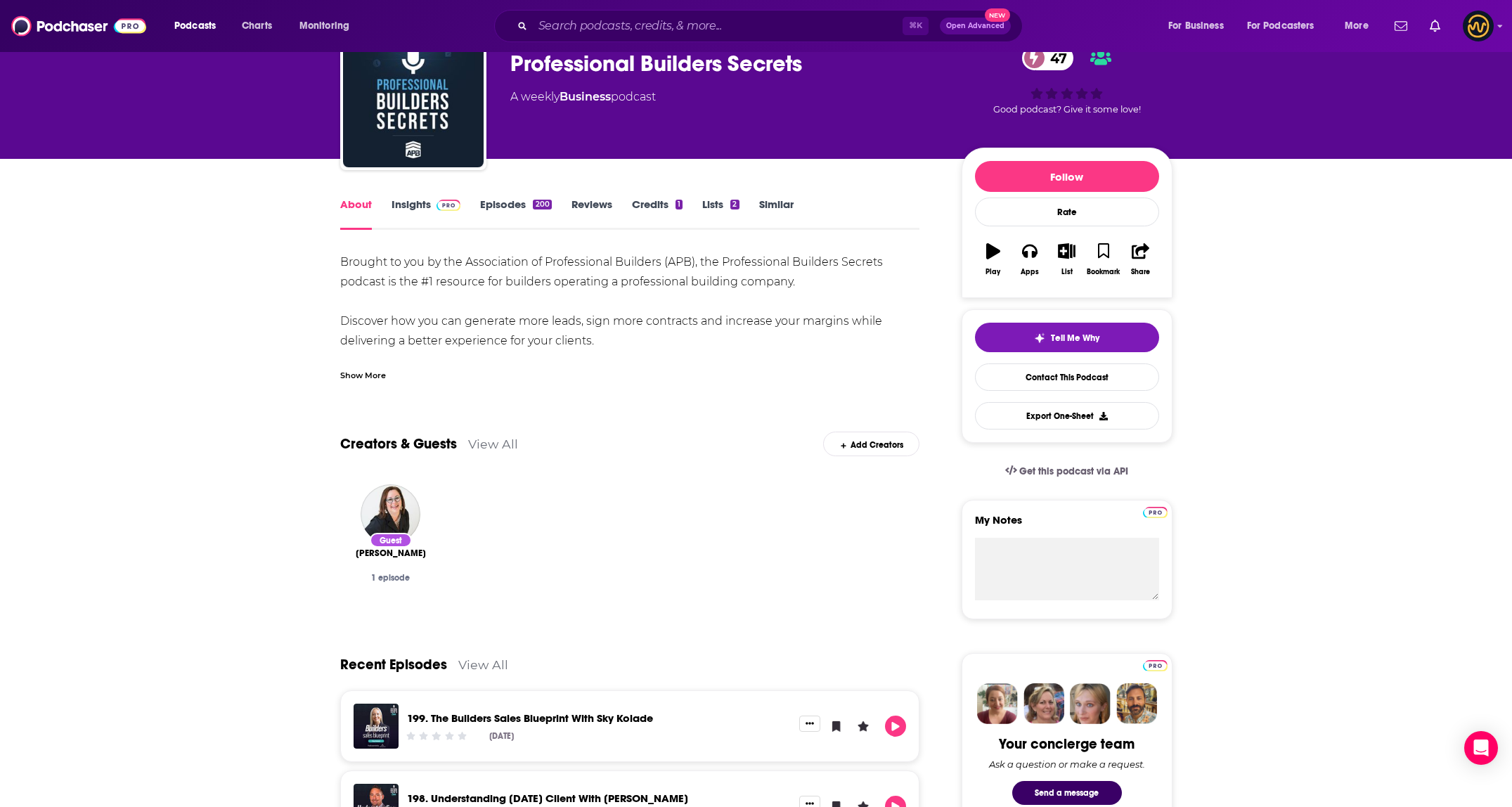
scroll to position [49, 0]
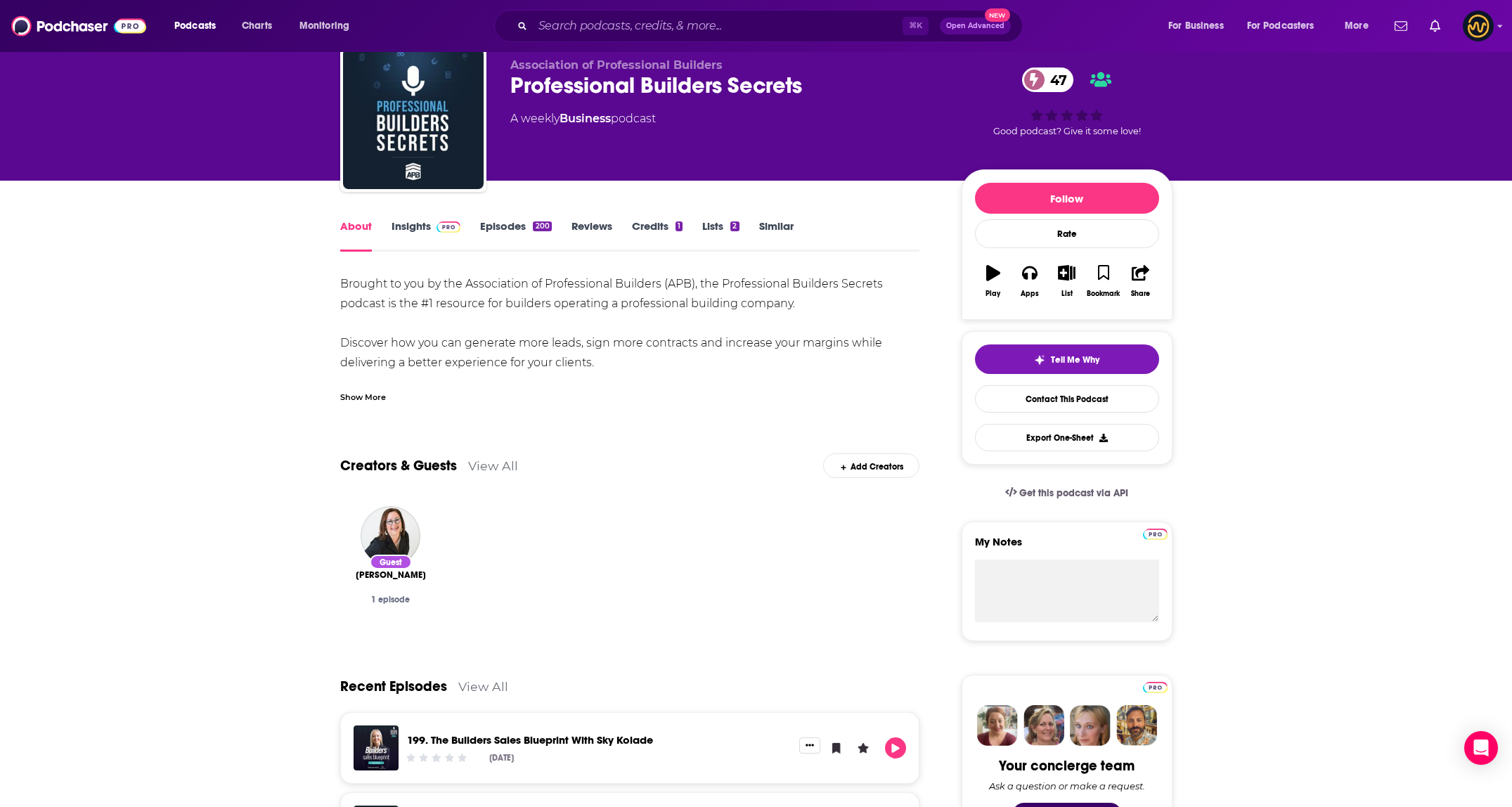
click at [409, 232] on link "Insights" at bounding box center [426, 235] width 69 height 32
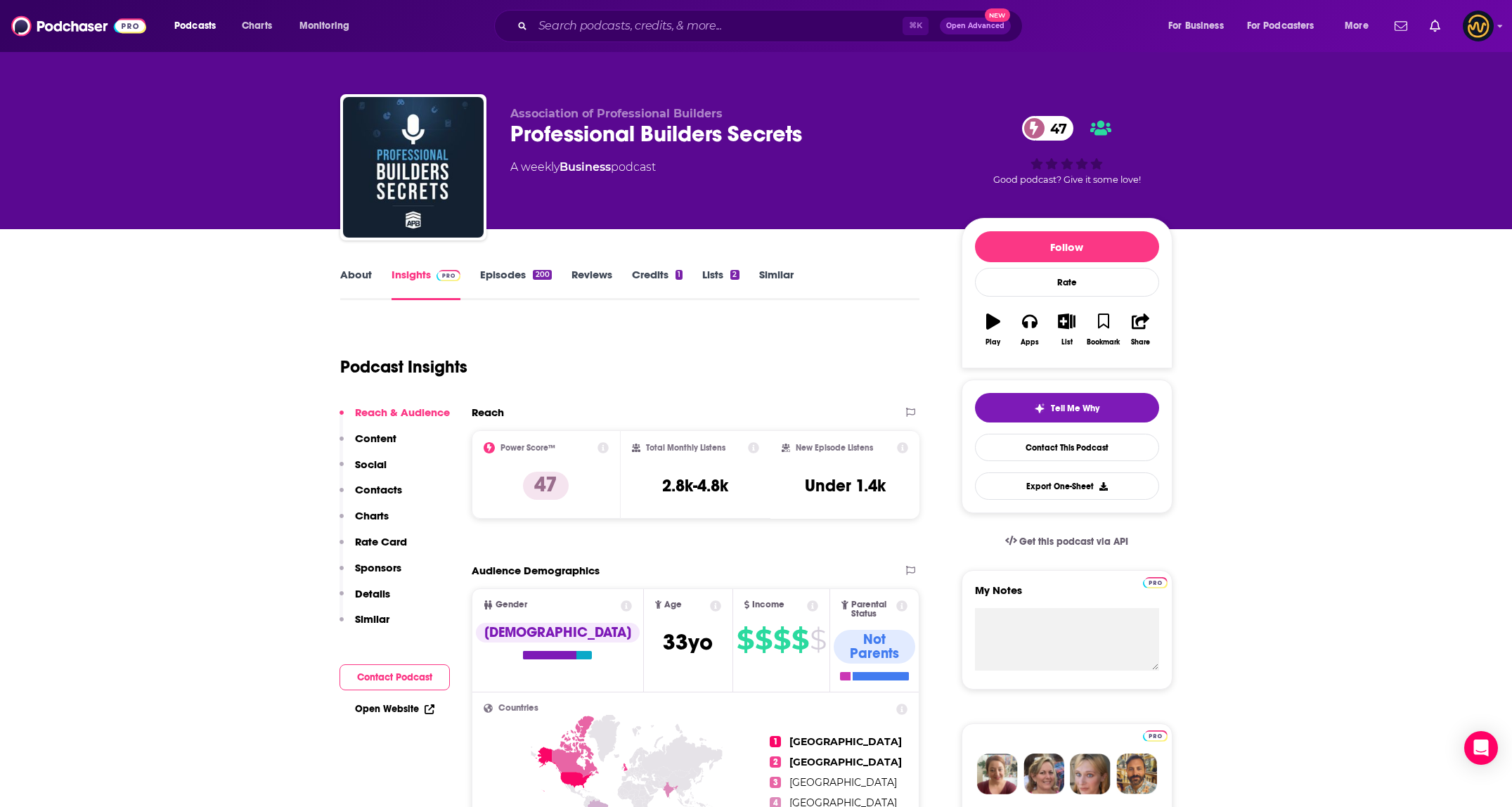
click at [367, 273] on link "About" at bounding box center [356, 284] width 32 height 32
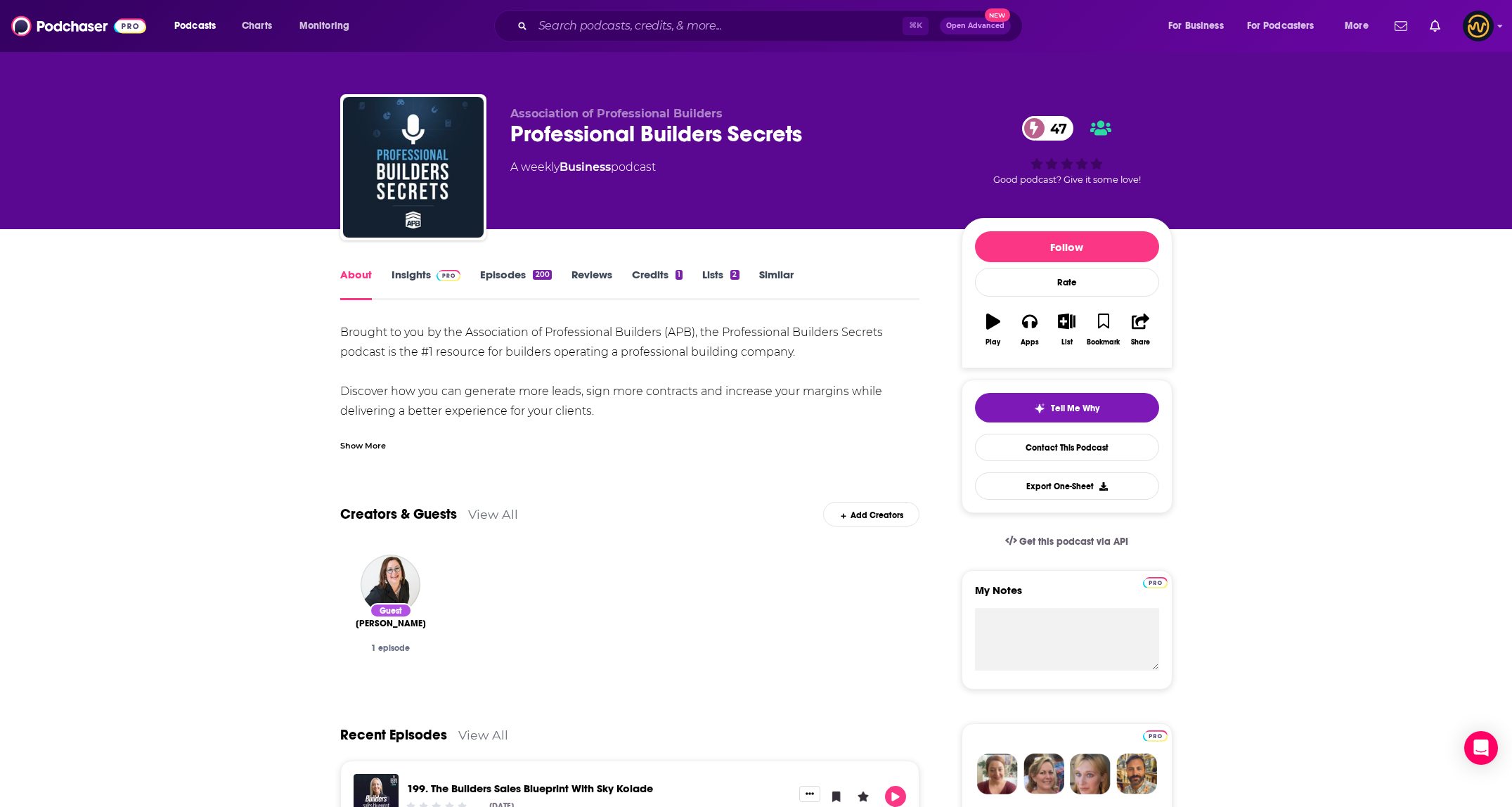
click at [372, 442] on div "Show More" at bounding box center [363, 445] width 46 height 14
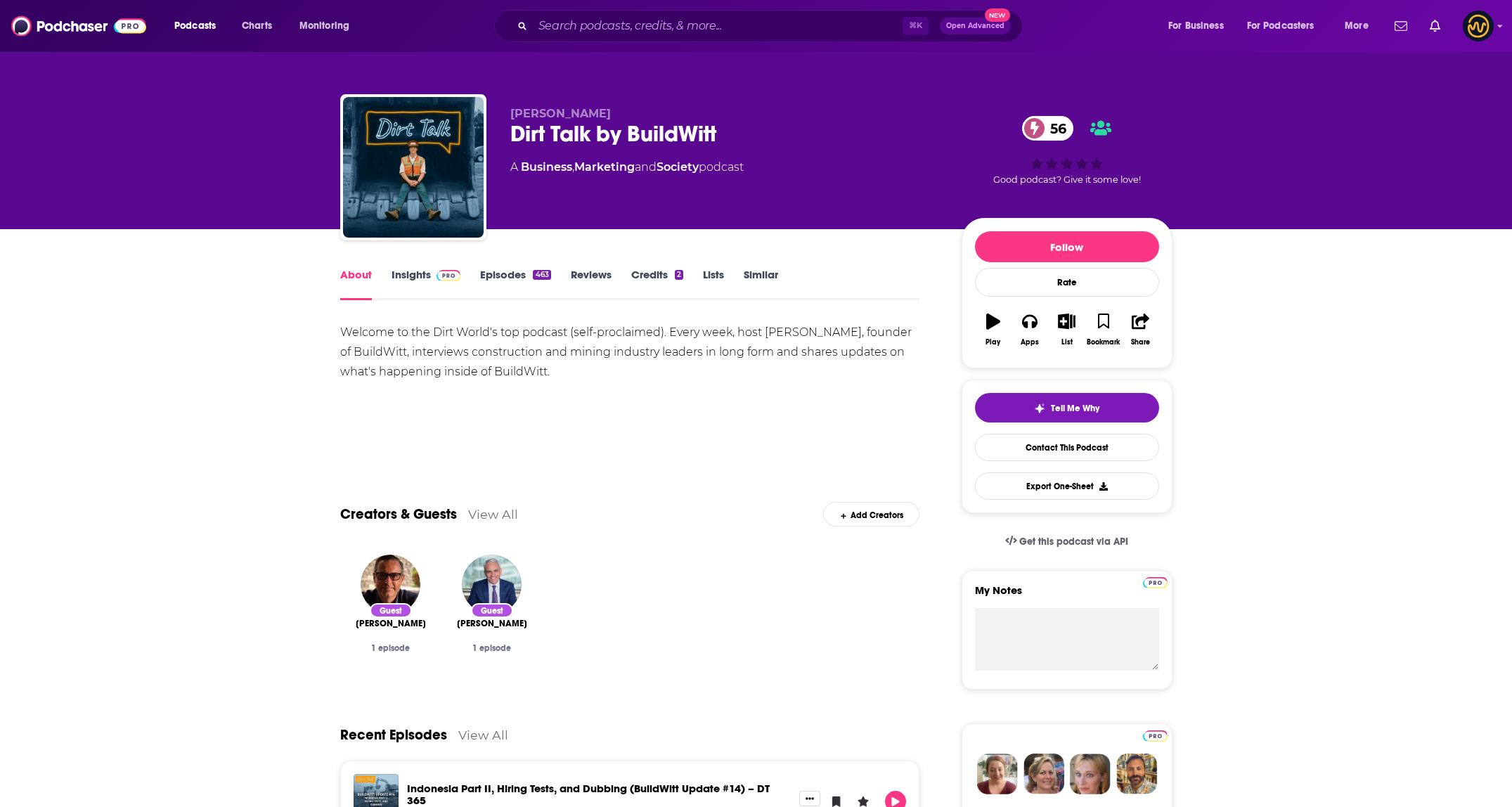
click at [589, 12] on div "⌘ K Open Advanced New" at bounding box center [759, 26] width 529 height 32
click at [591, 18] on input "Search podcasts, credits, & more..." at bounding box center [718, 26] width 369 height 23
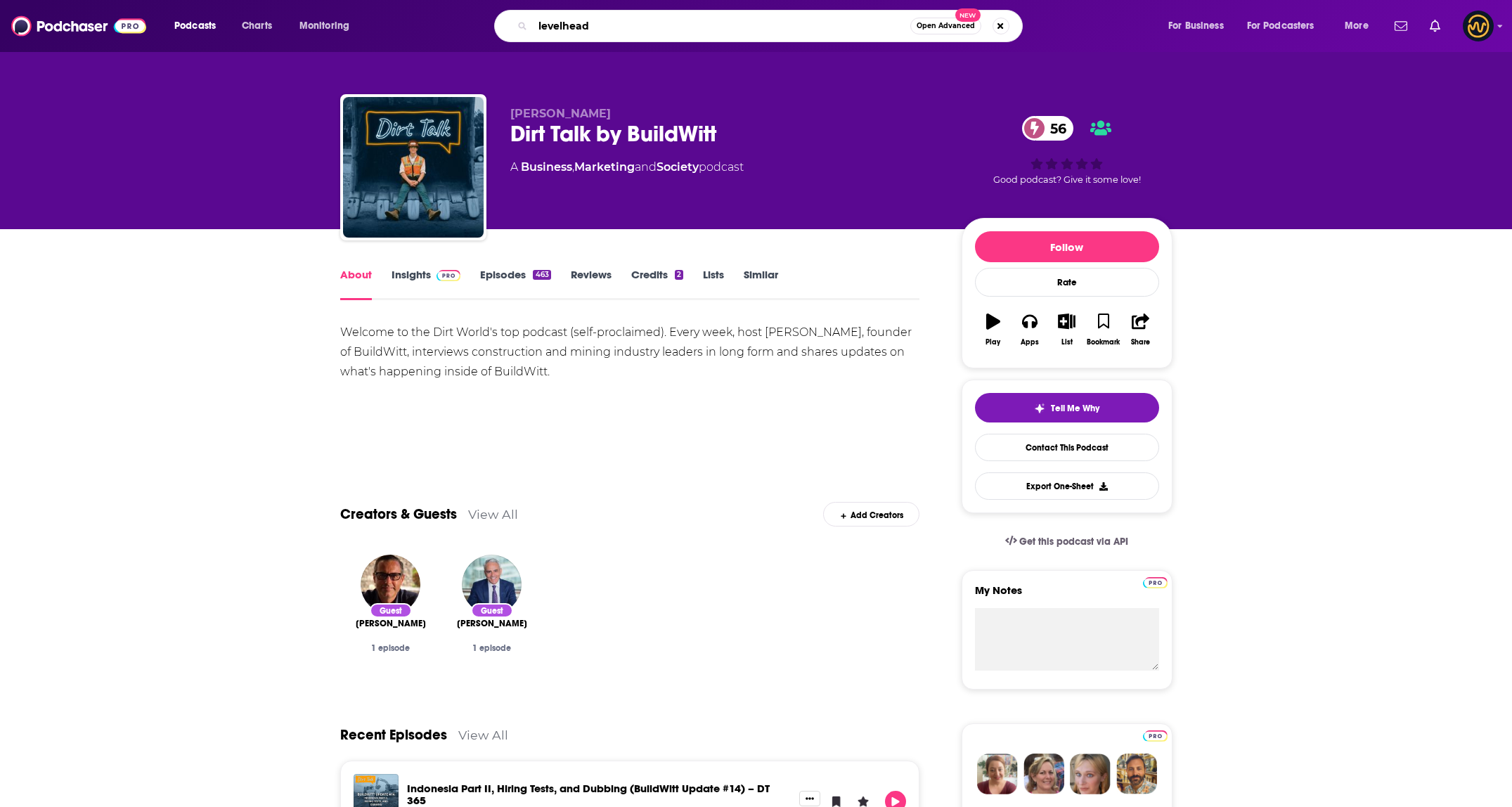
type input "levelheads"
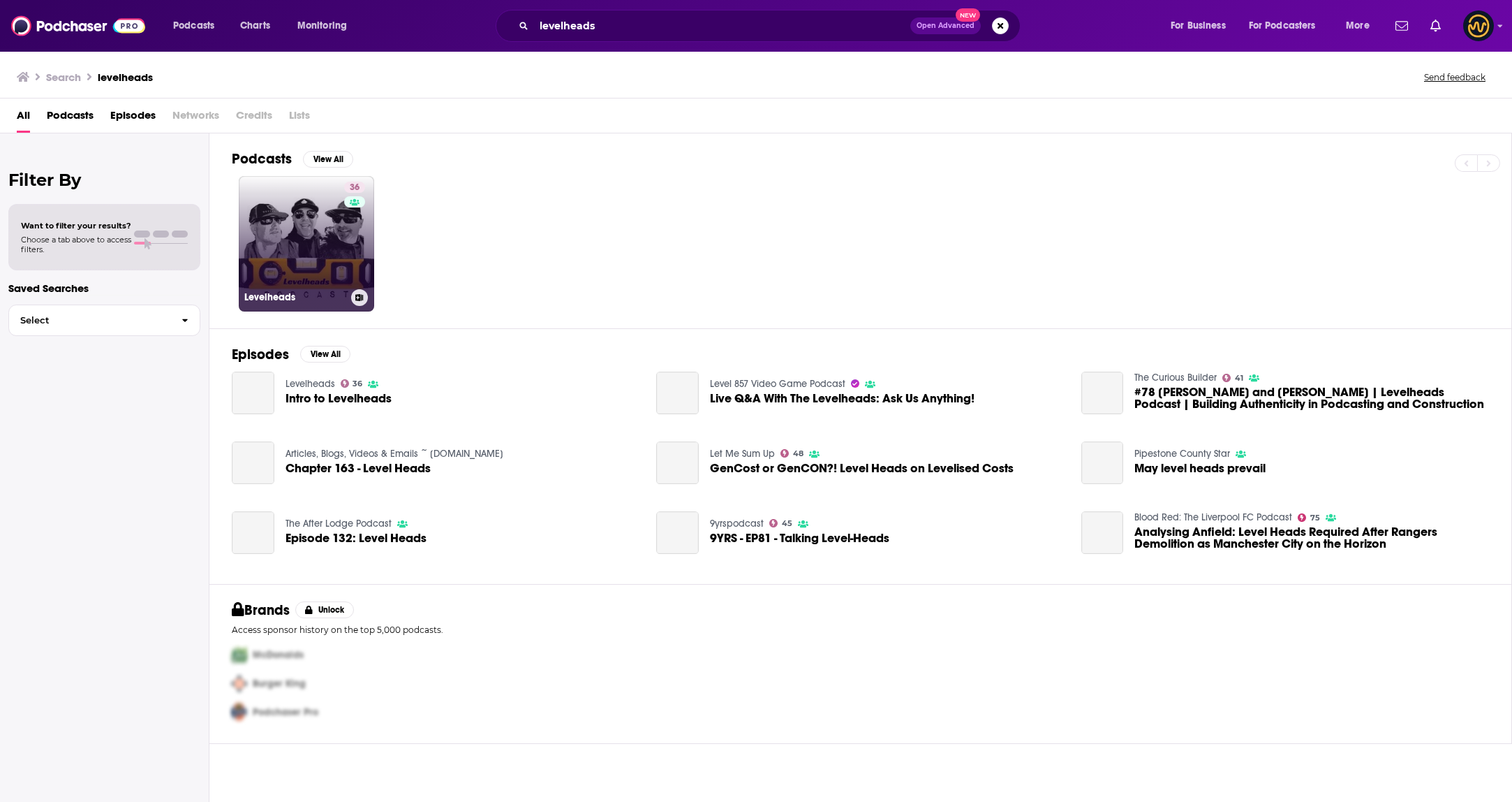
click at [289, 213] on link "36 Levelheads" at bounding box center [306, 244] width 135 height 135
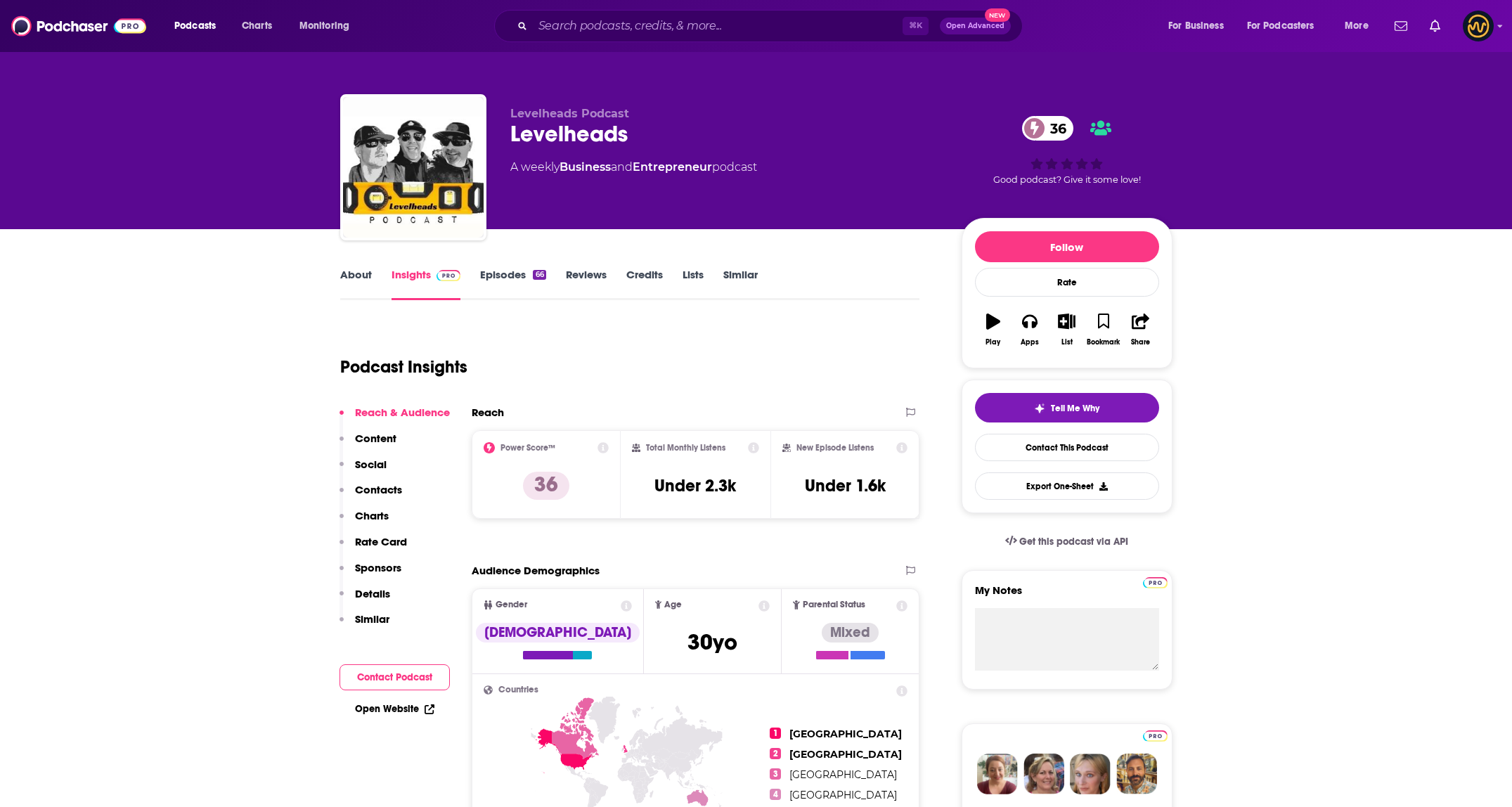
click at [504, 278] on link "Episodes 66" at bounding box center [513, 284] width 66 height 32
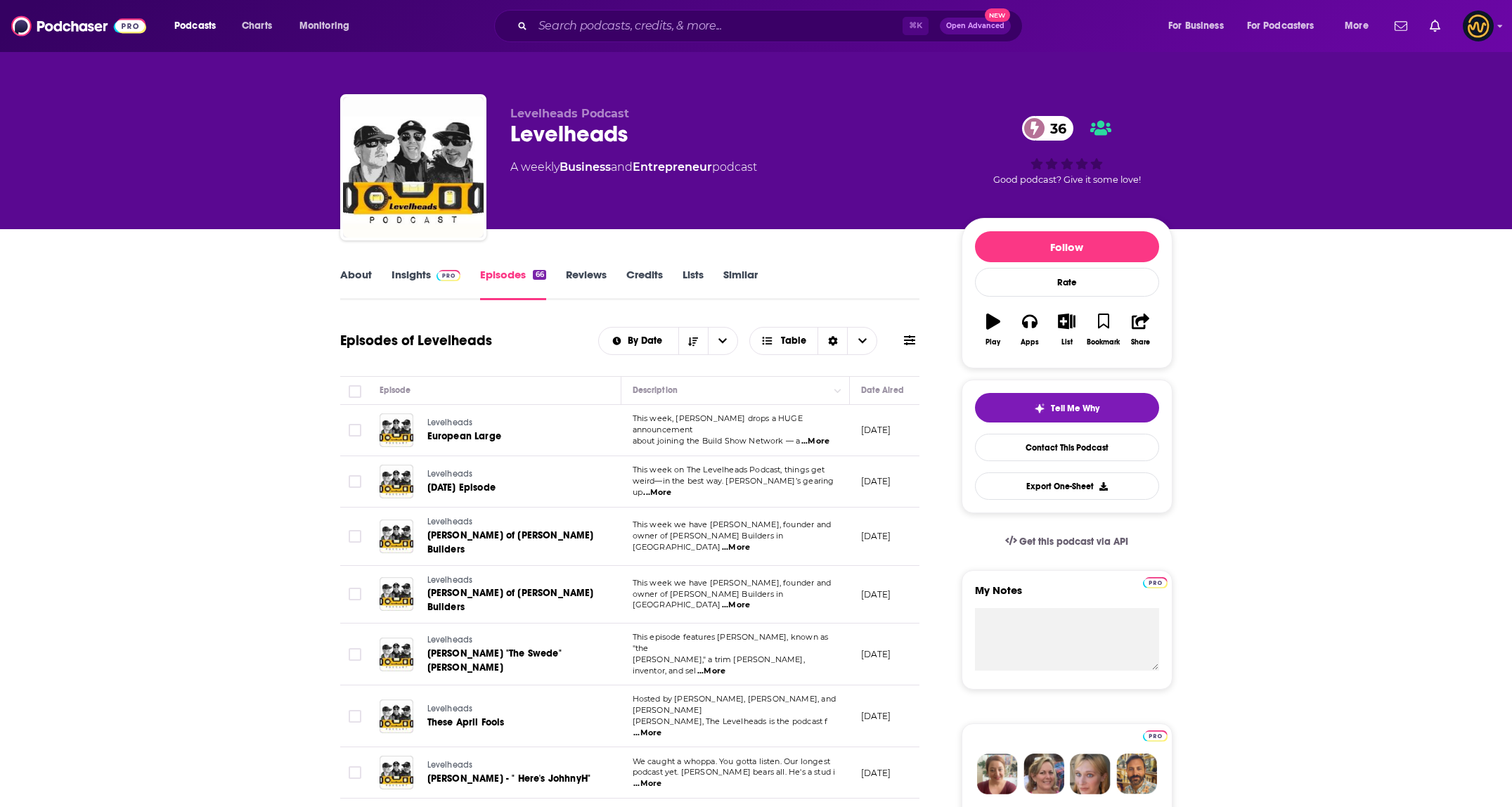
click at [816, 439] on span "...More" at bounding box center [815, 441] width 28 height 11
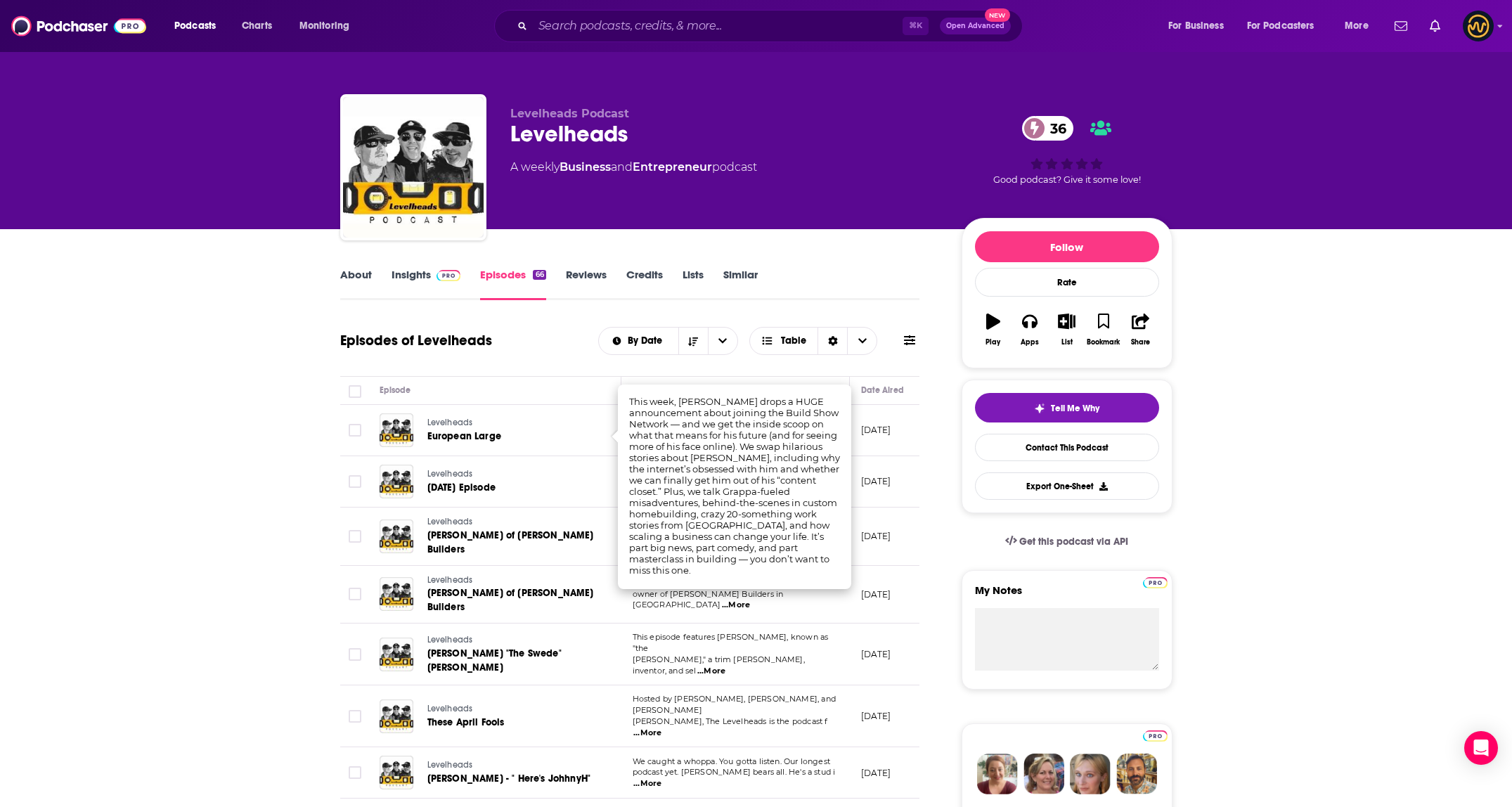
click at [866, 465] on td "July 1, 2025" at bounding box center [896, 481] width 91 height 51
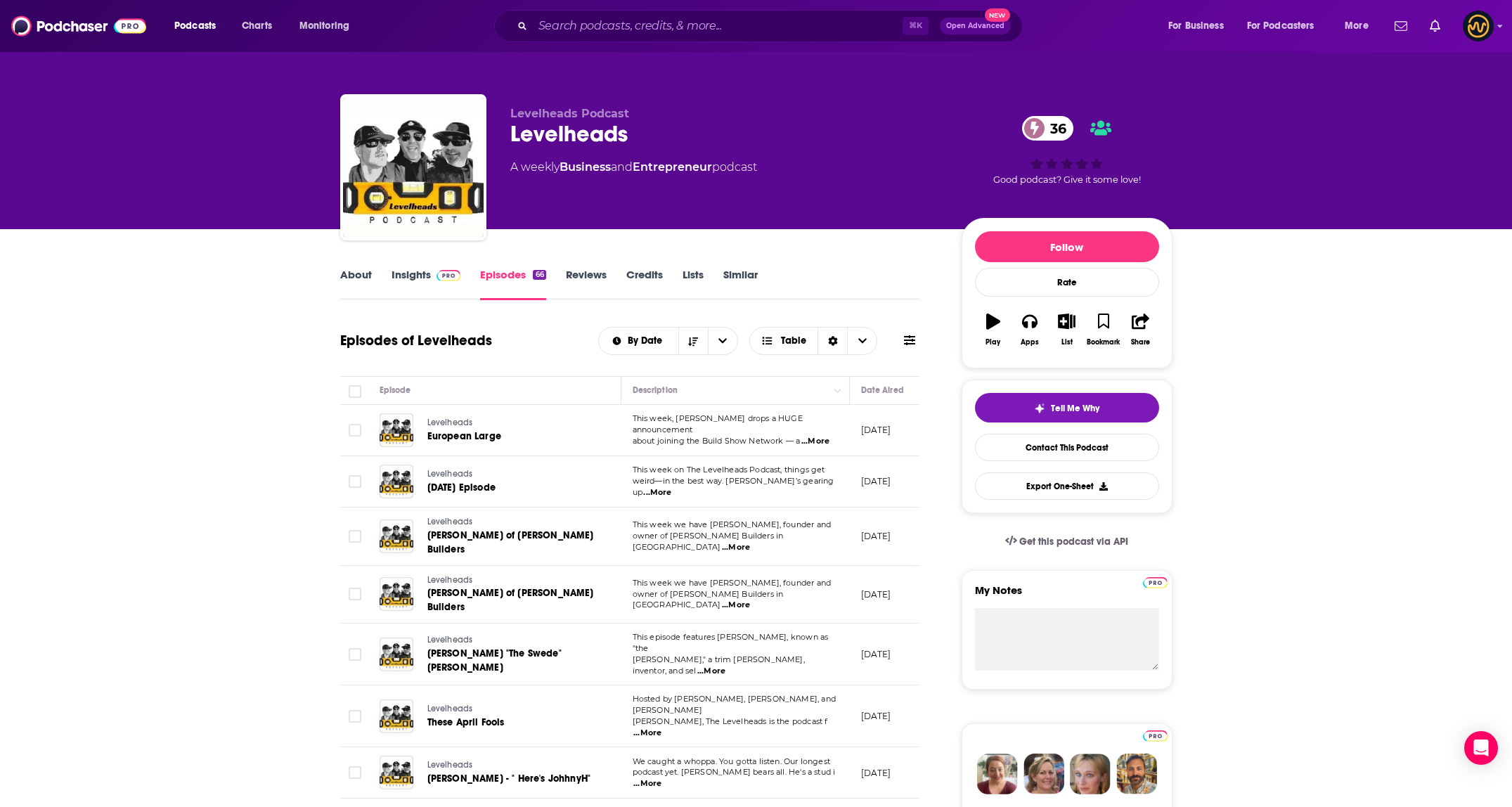
click at [671, 488] on span "...More" at bounding box center [657, 493] width 28 height 11
click at [832, 286] on div "About Insights Episodes 66 Reviews Credits Lists Similar" at bounding box center [630, 282] width 580 height 34
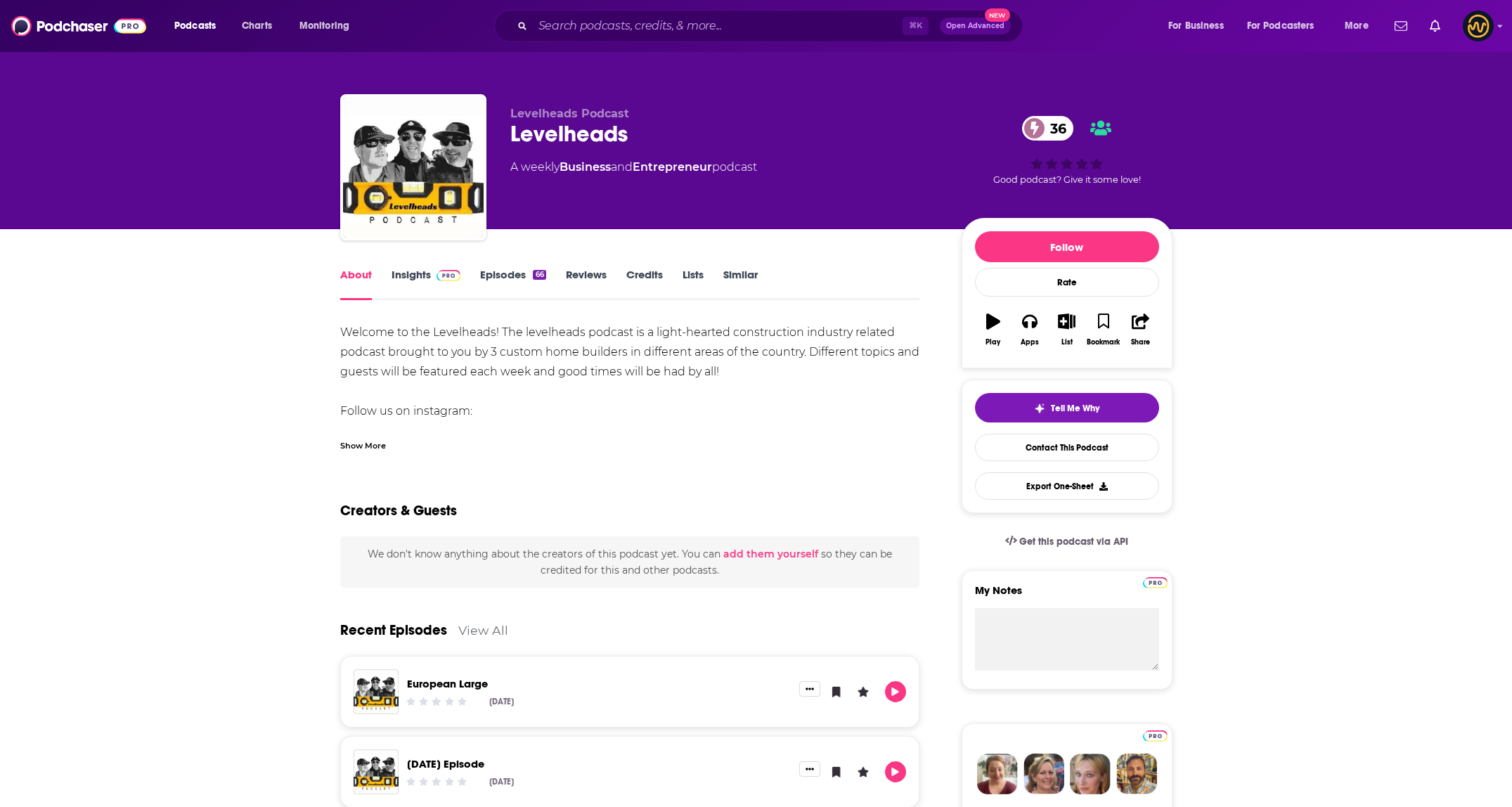
click at [408, 270] on link "Insights" at bounding box center [426, 284] width 69 height 32
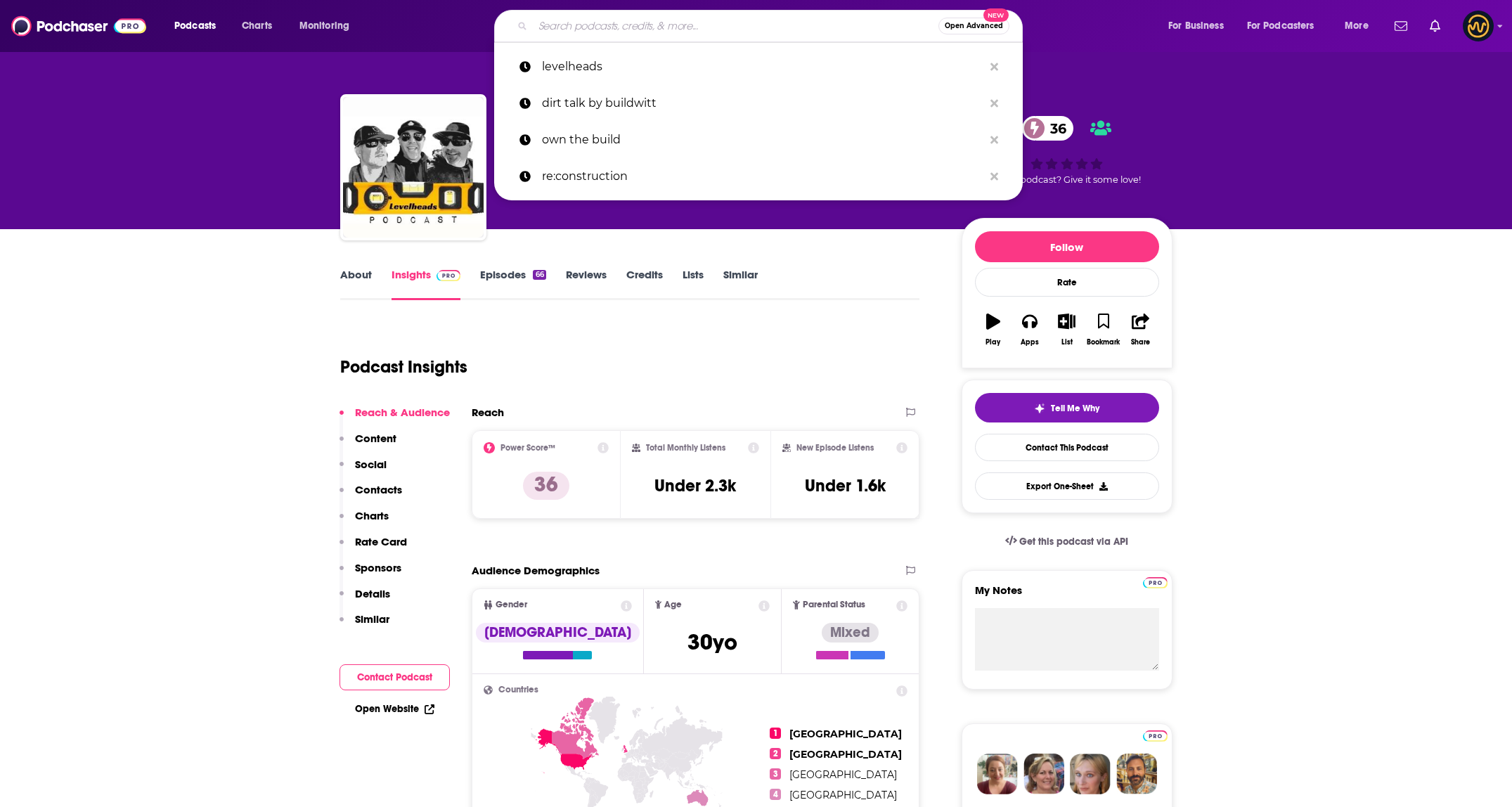
click at [650, 19] on input "Search podcasts, credits, & more..." at bounding box center [736, 26] width 406 height 23
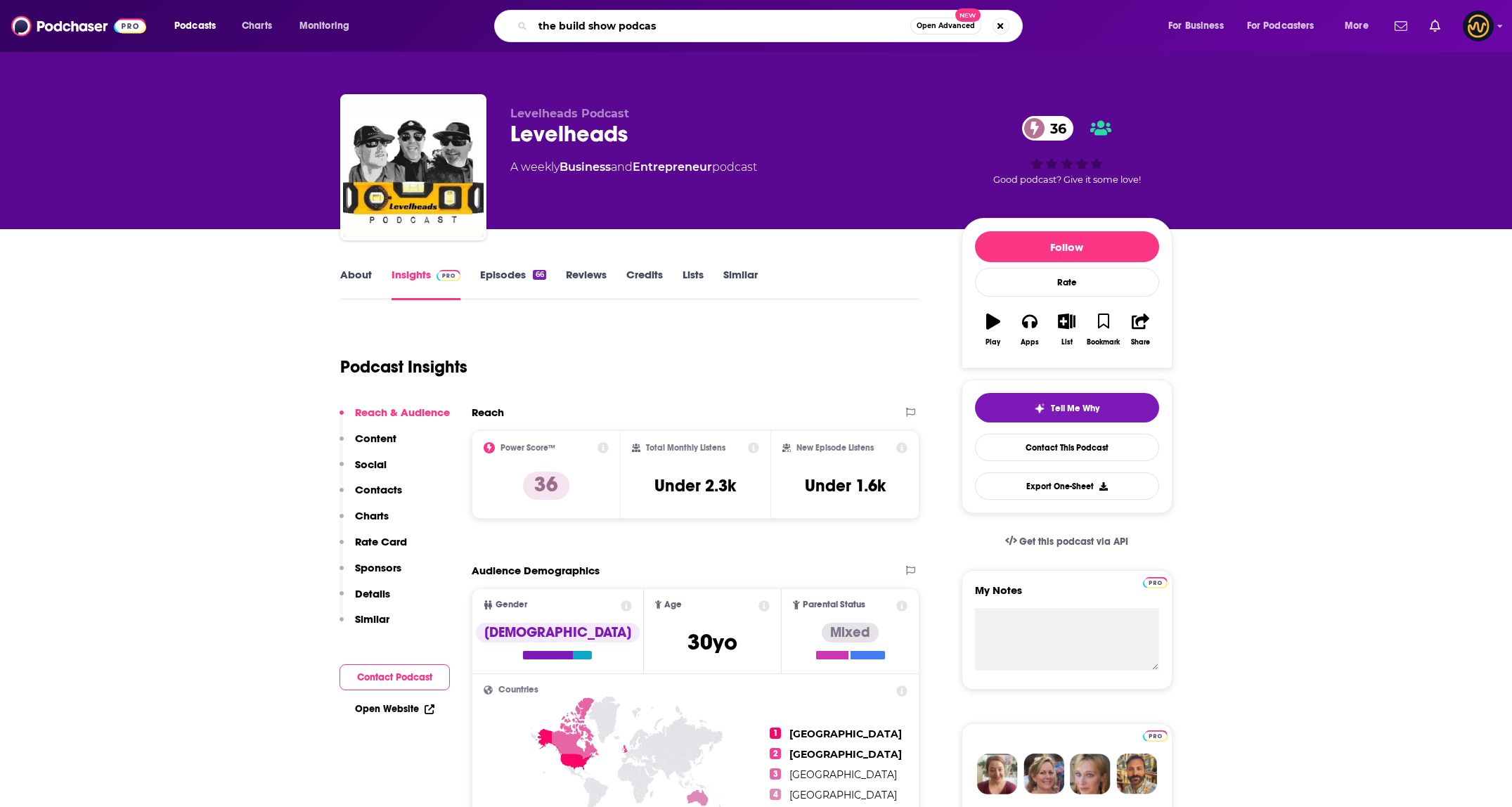
type input "the build show podcast"
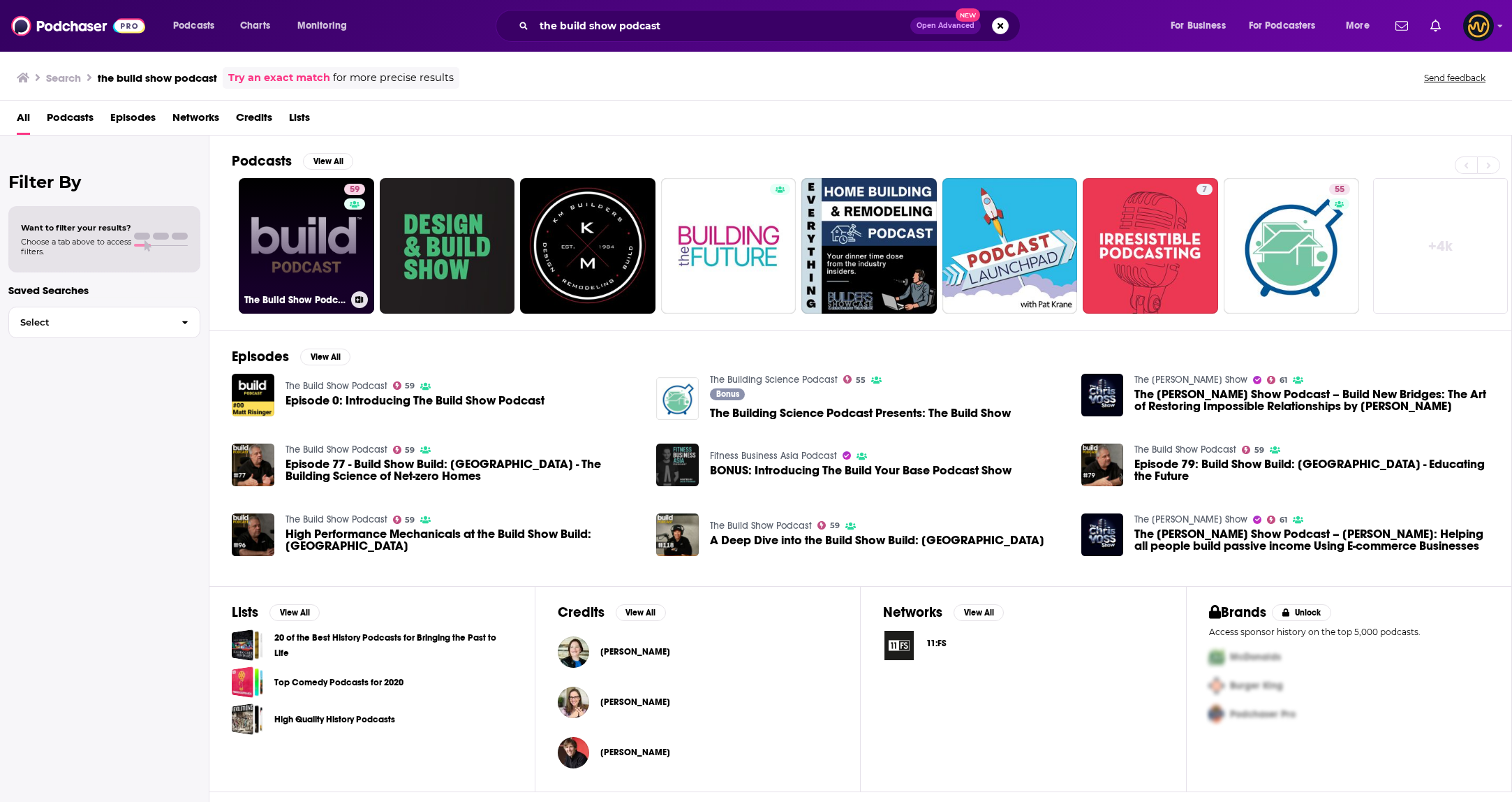
click at [292, 225] on link "59 The Build Show Podcast" at bounding box center [306, 245] width 135 height 135
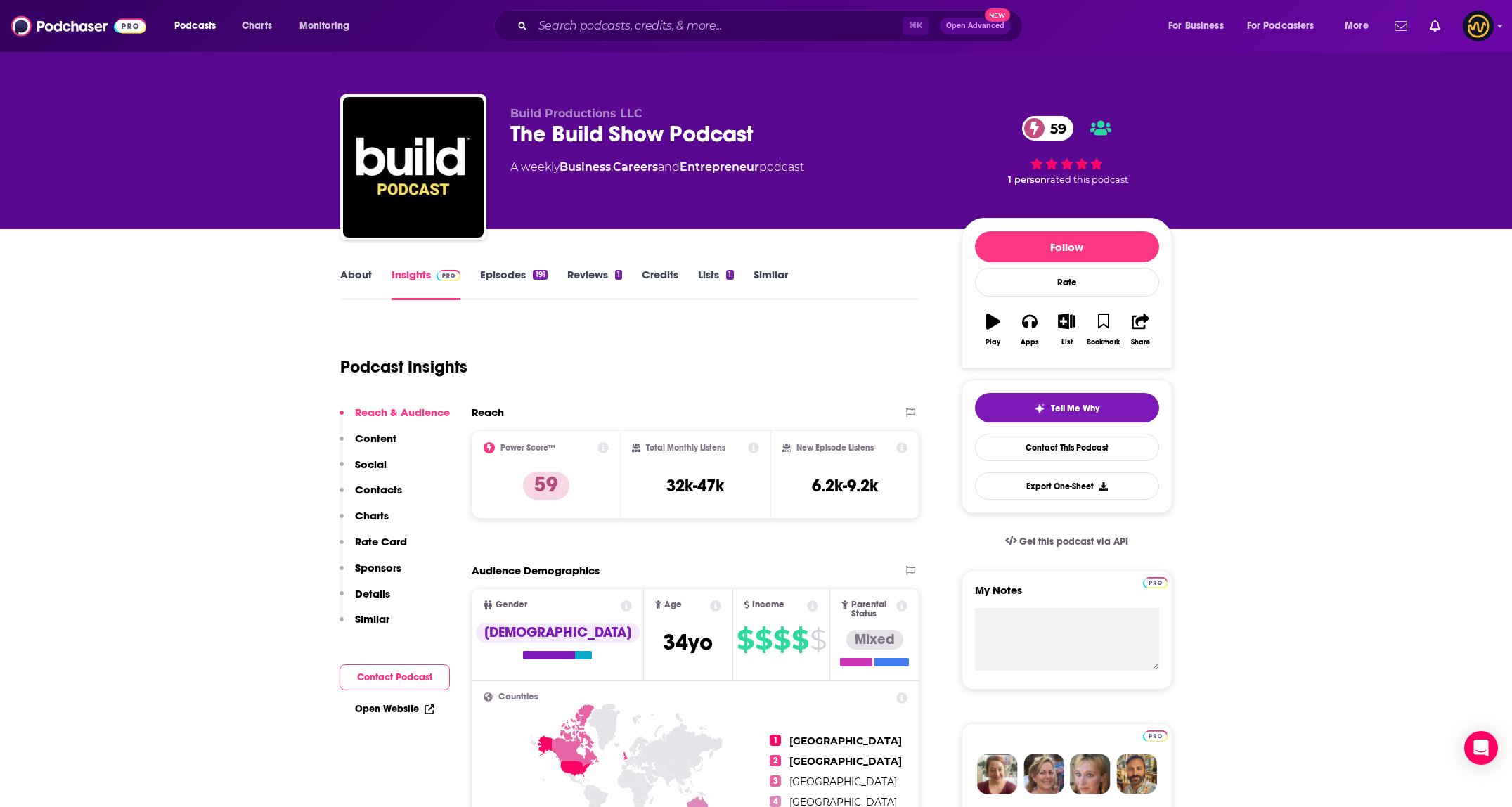
click at [504, 278] on link "Episodes 191" at bounding box center [513, 284] width 67 height 32
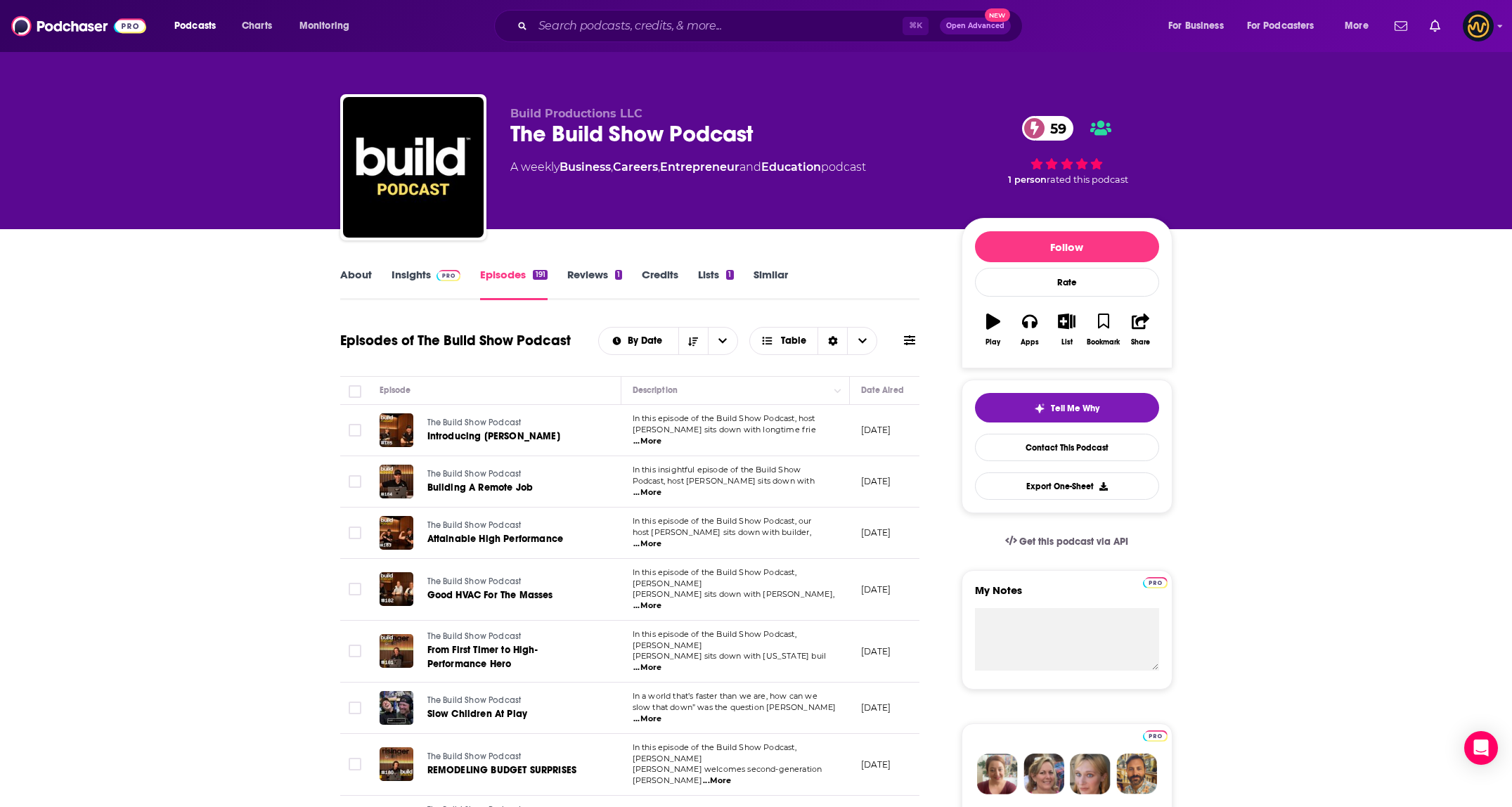
click at [452, 282] on link "Insights" at bounding box center [426, 284] width 69 height 32
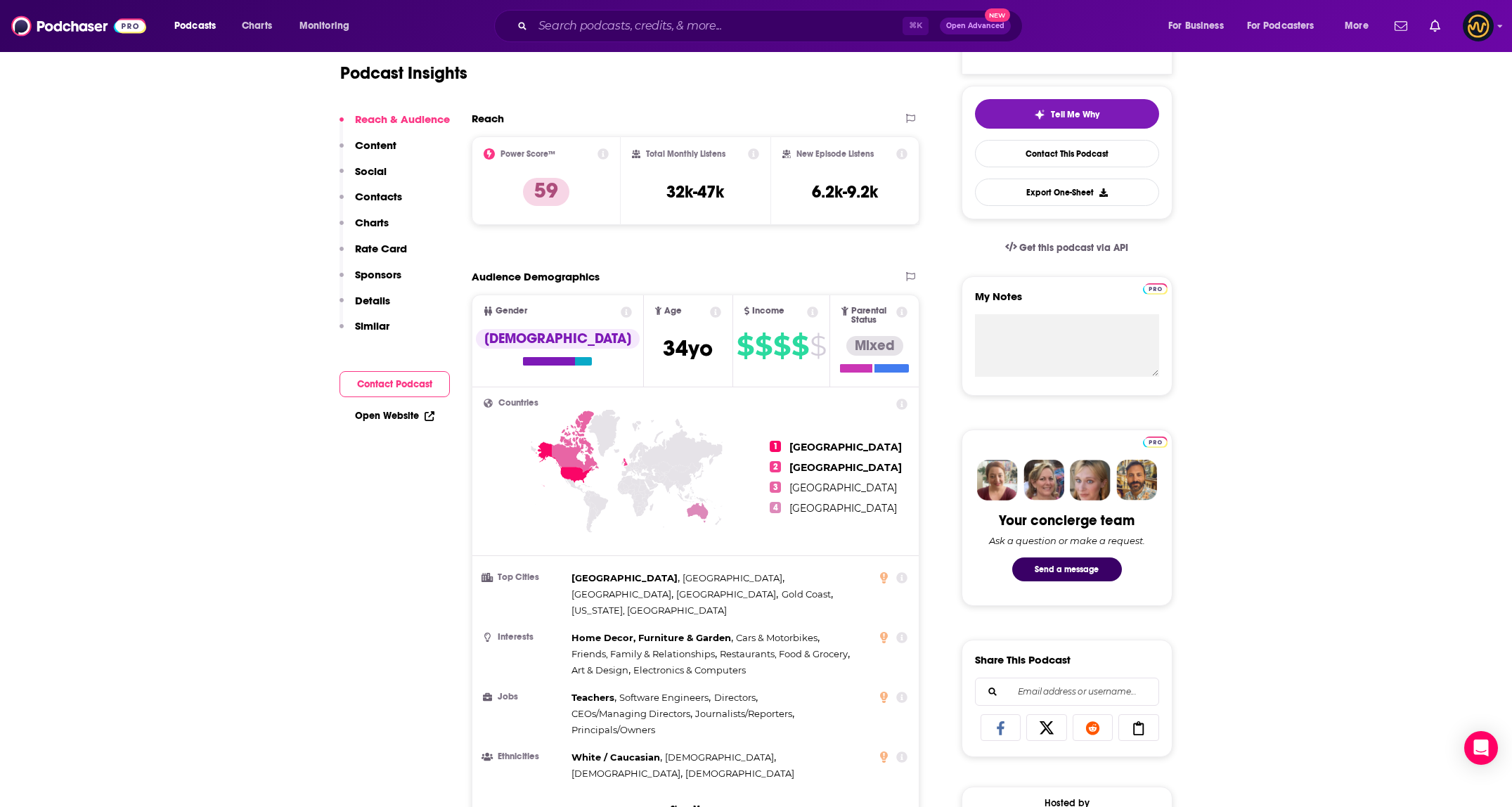
scroll to position [292, 0]
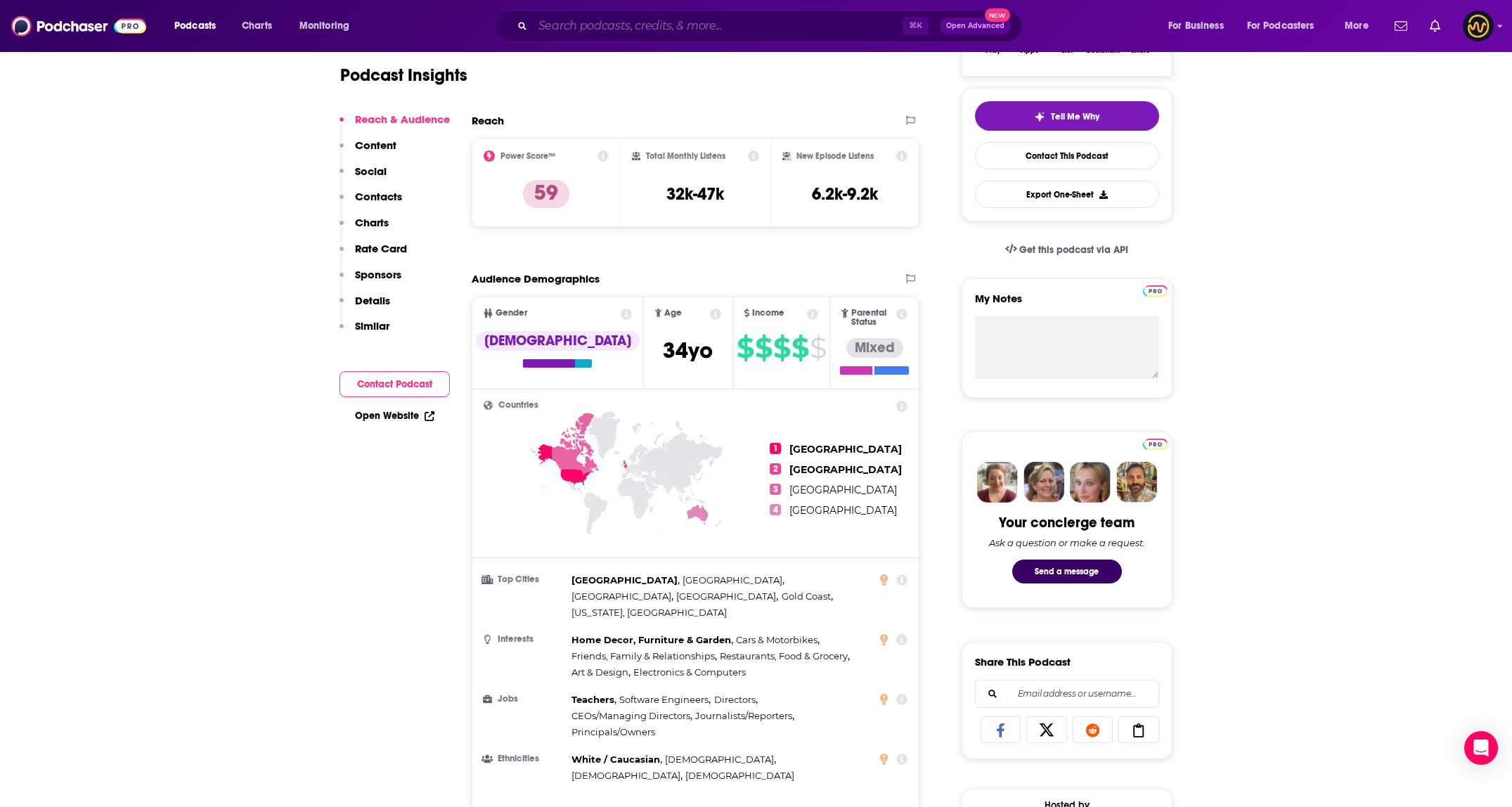
click at [600, 22] on input "Search podcasts, credits, & more..." at bounding box center [718, 26] width 369 height 23
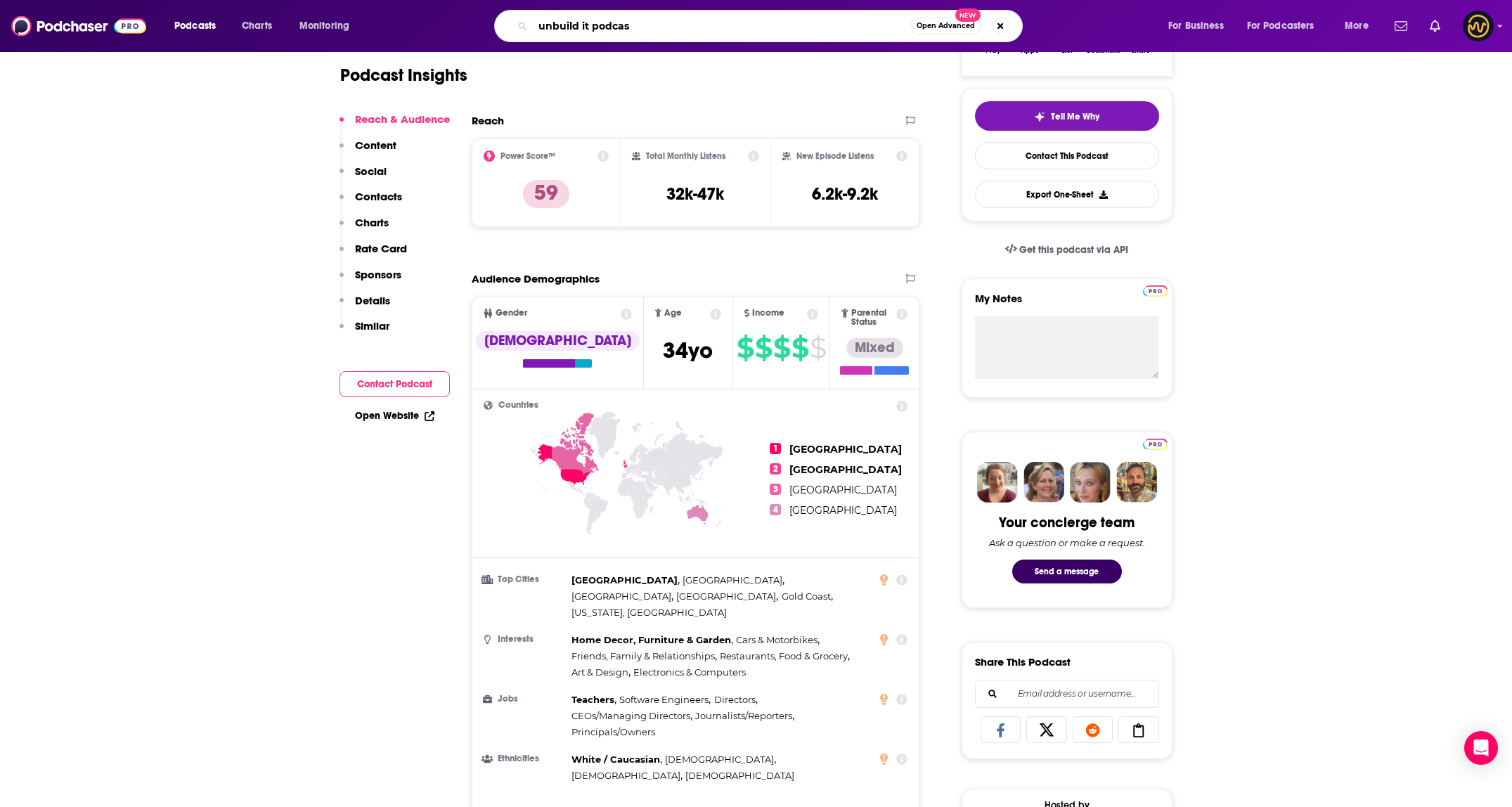
type input "unbuild it podcast"
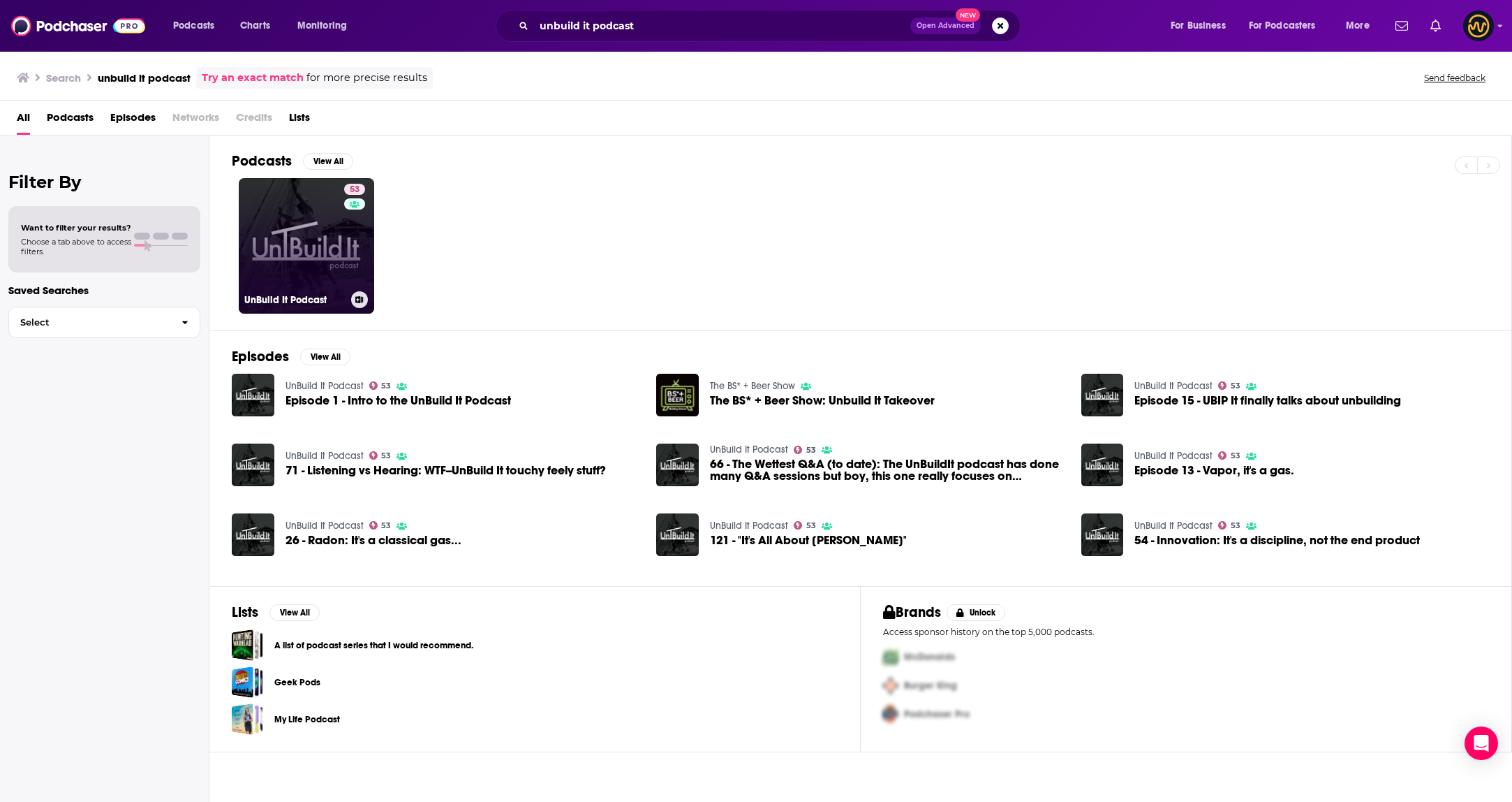
click at [320, 222] on link "53 UnBuild It Podcast" at bounding box center [306, 245] width 135 height 135
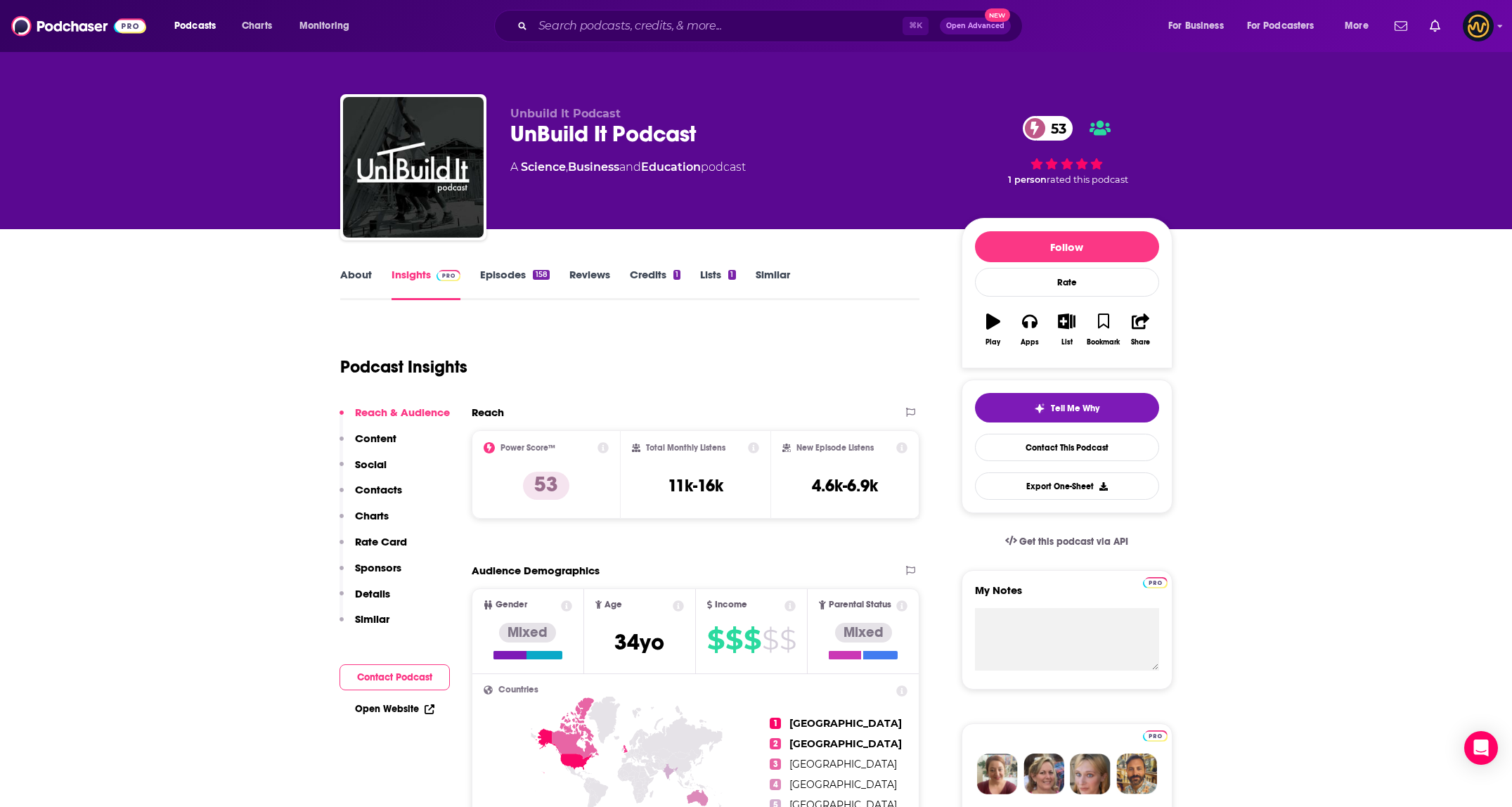
click at [504, 279] on link "Episodes 158" at bounding box center [514, 284] width 69 height 32
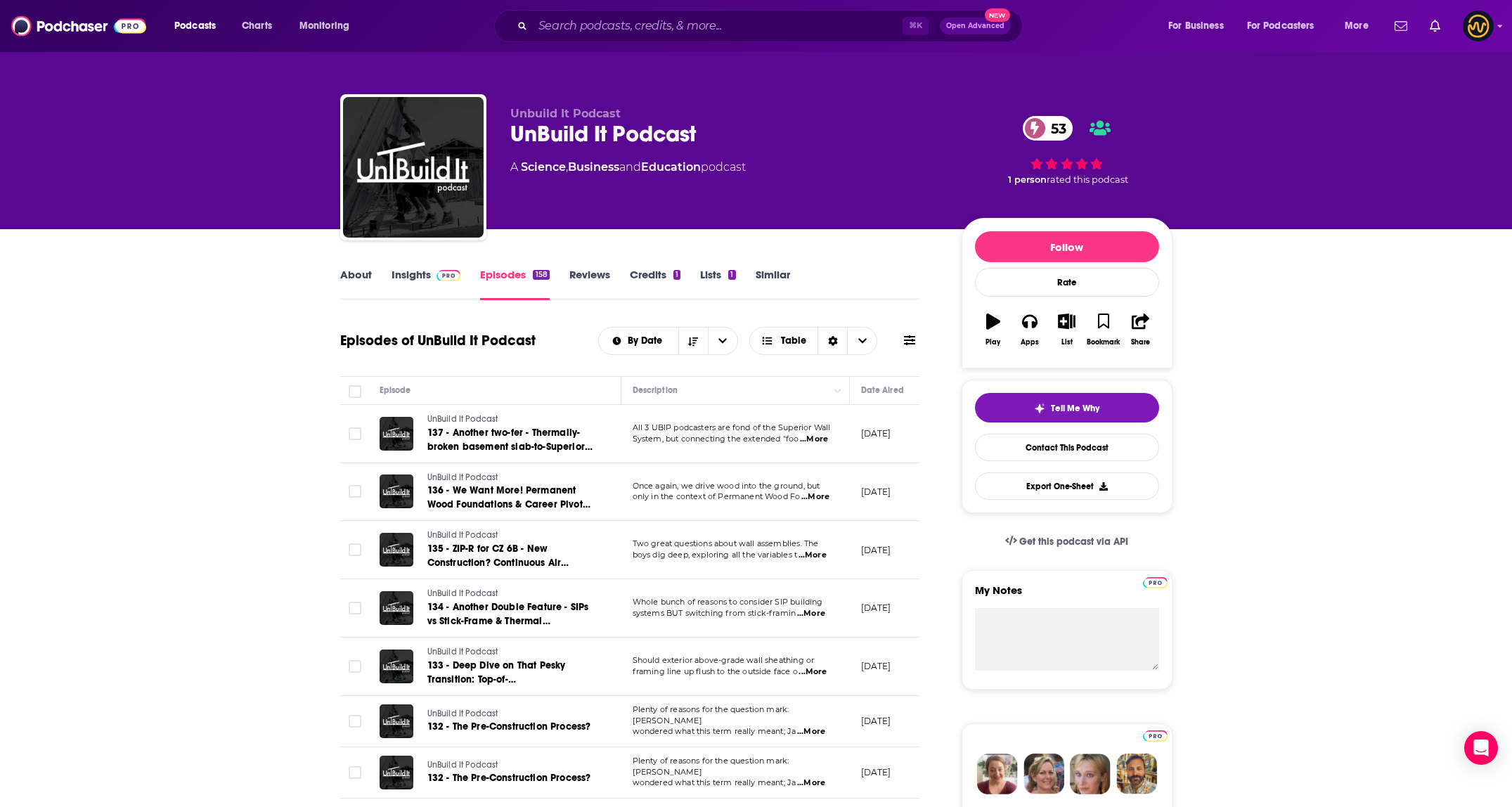
click at [808, 498] on span "...More" at bounding box center [815, 496] width 28 height 11
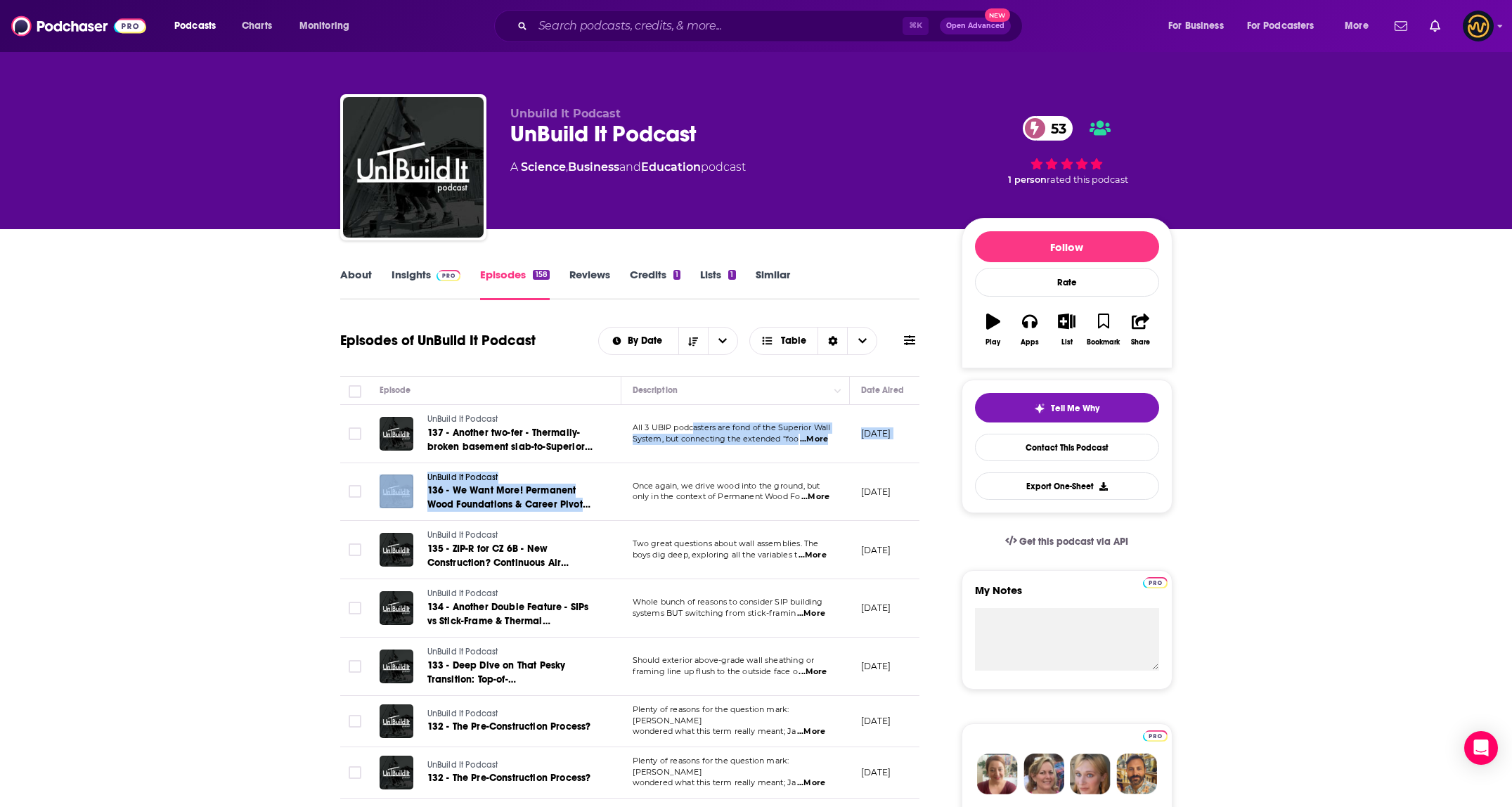
drag, startPoint x: 737, startPoint y: 448, endPoint x: 753, endPoint y: 475, distance: 31.4
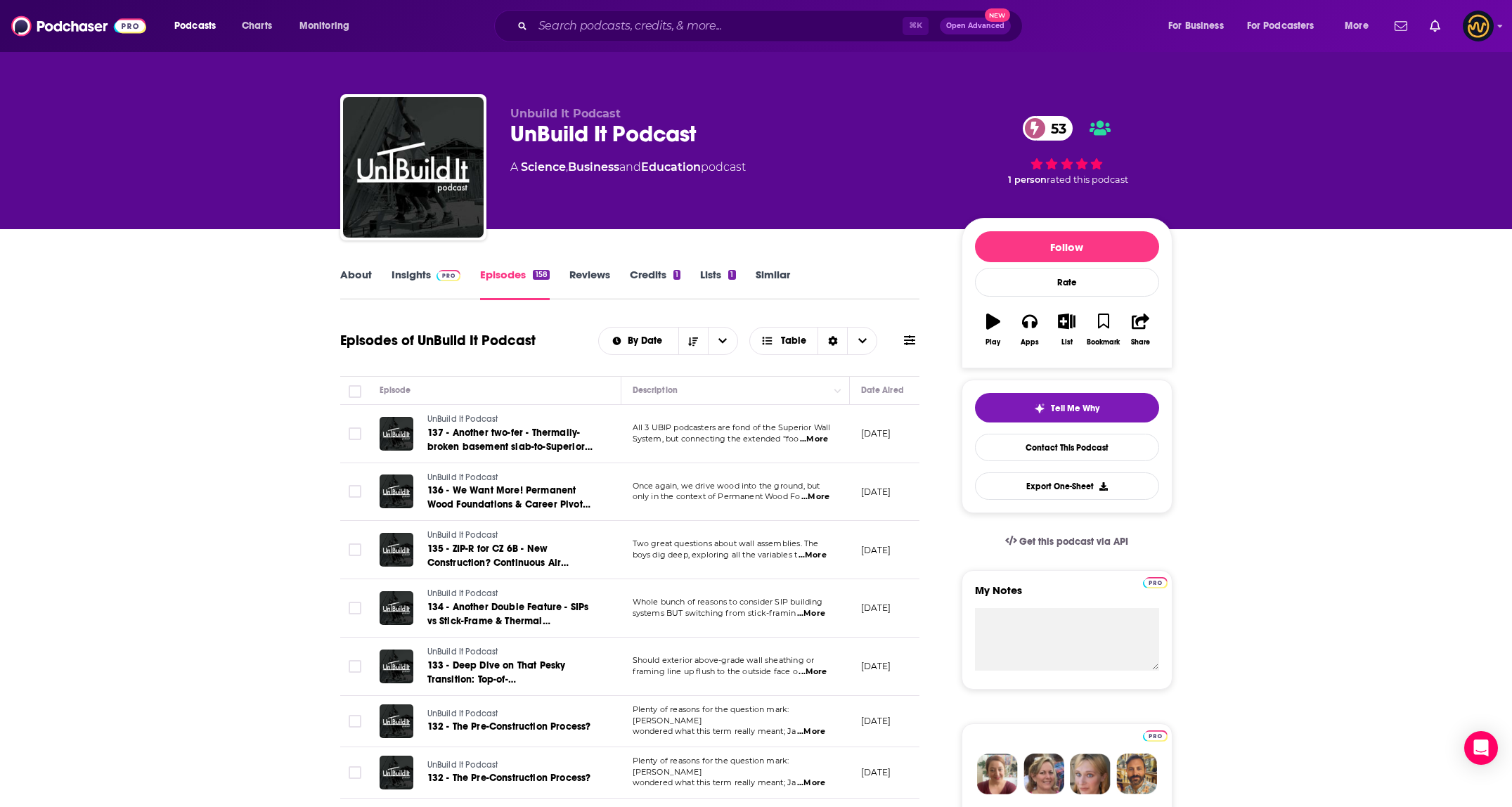
click at [821, 499] on span "...More" at bounding box center [815, 496] width 28 height 11
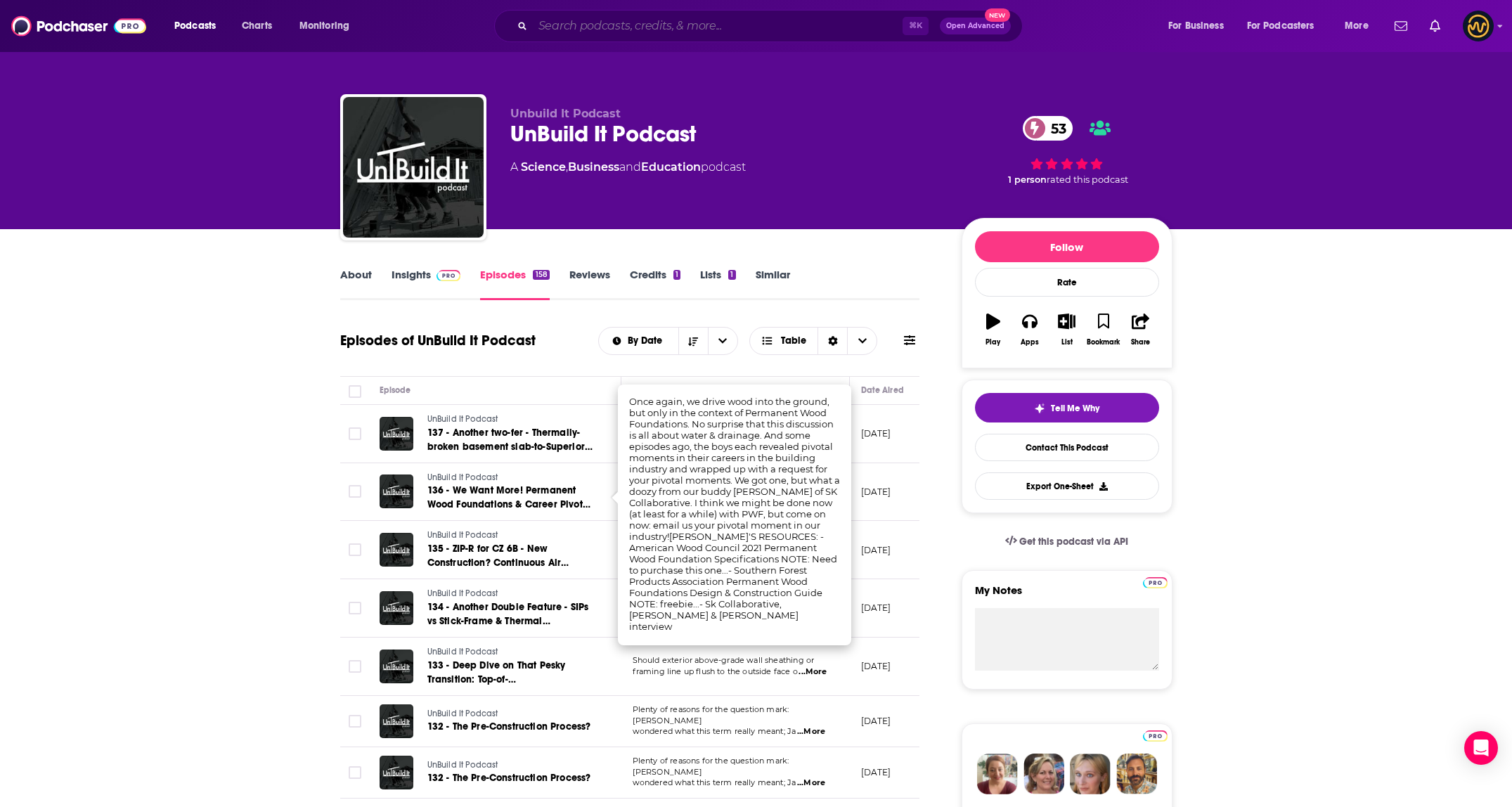
click at [610, 18] on input "Search podcasts, credits, & more..." at bounding box center [718, 26] width 369 height 23
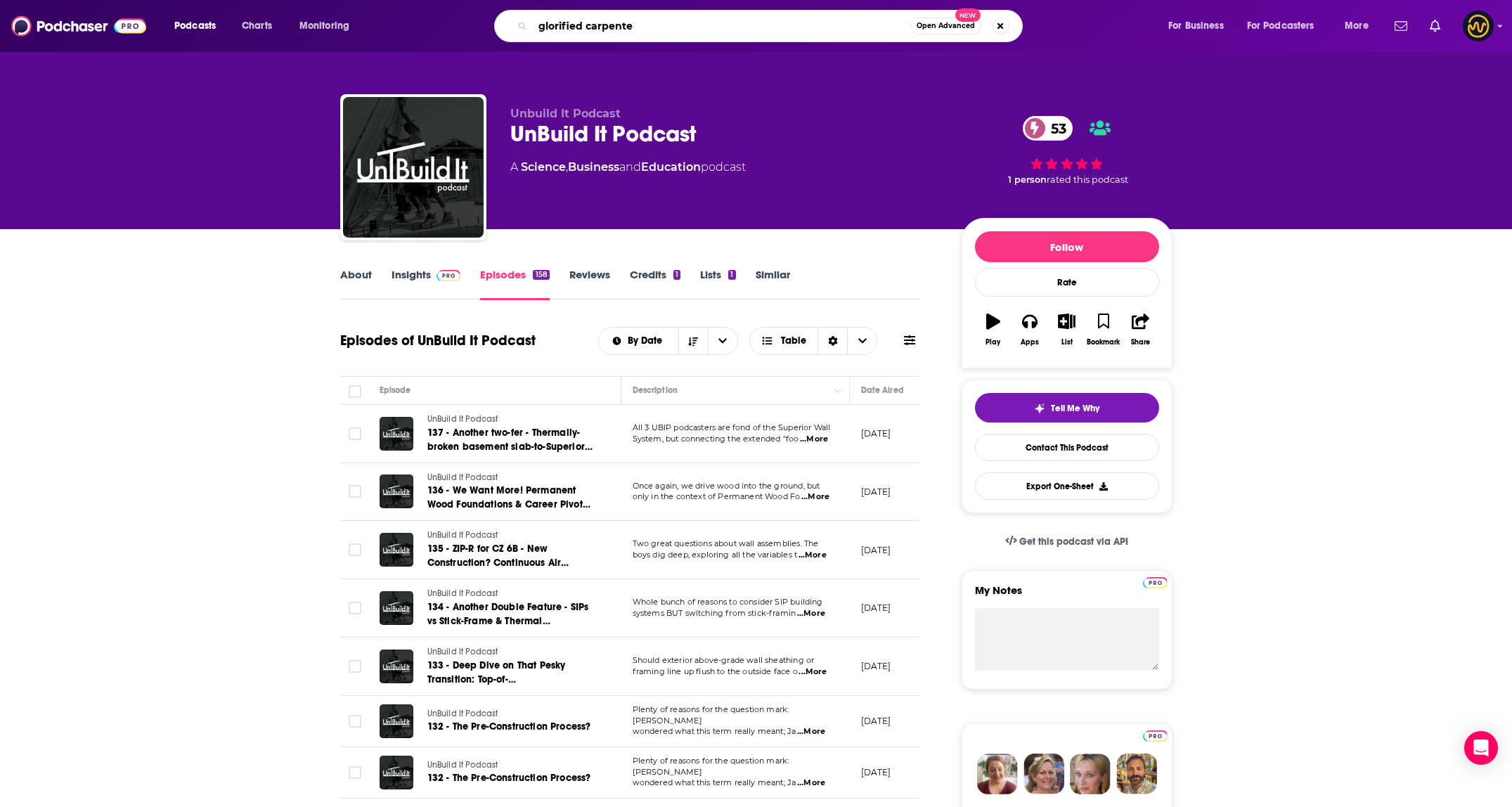
type input "glorified carpenter"
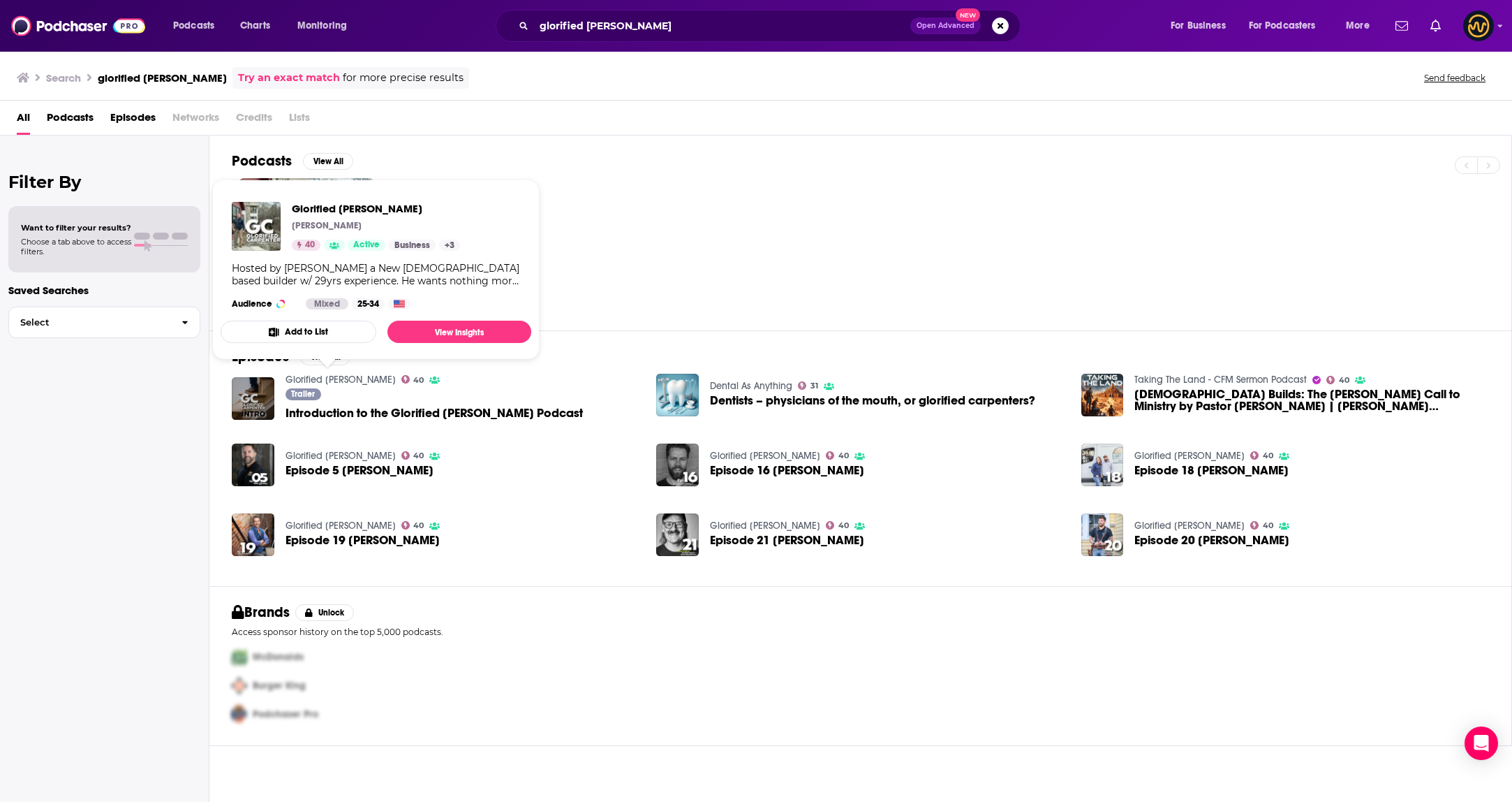
click at [671, 157] on div "Podcasts View All" at bounding box center [871, 165] width 1280 height 26
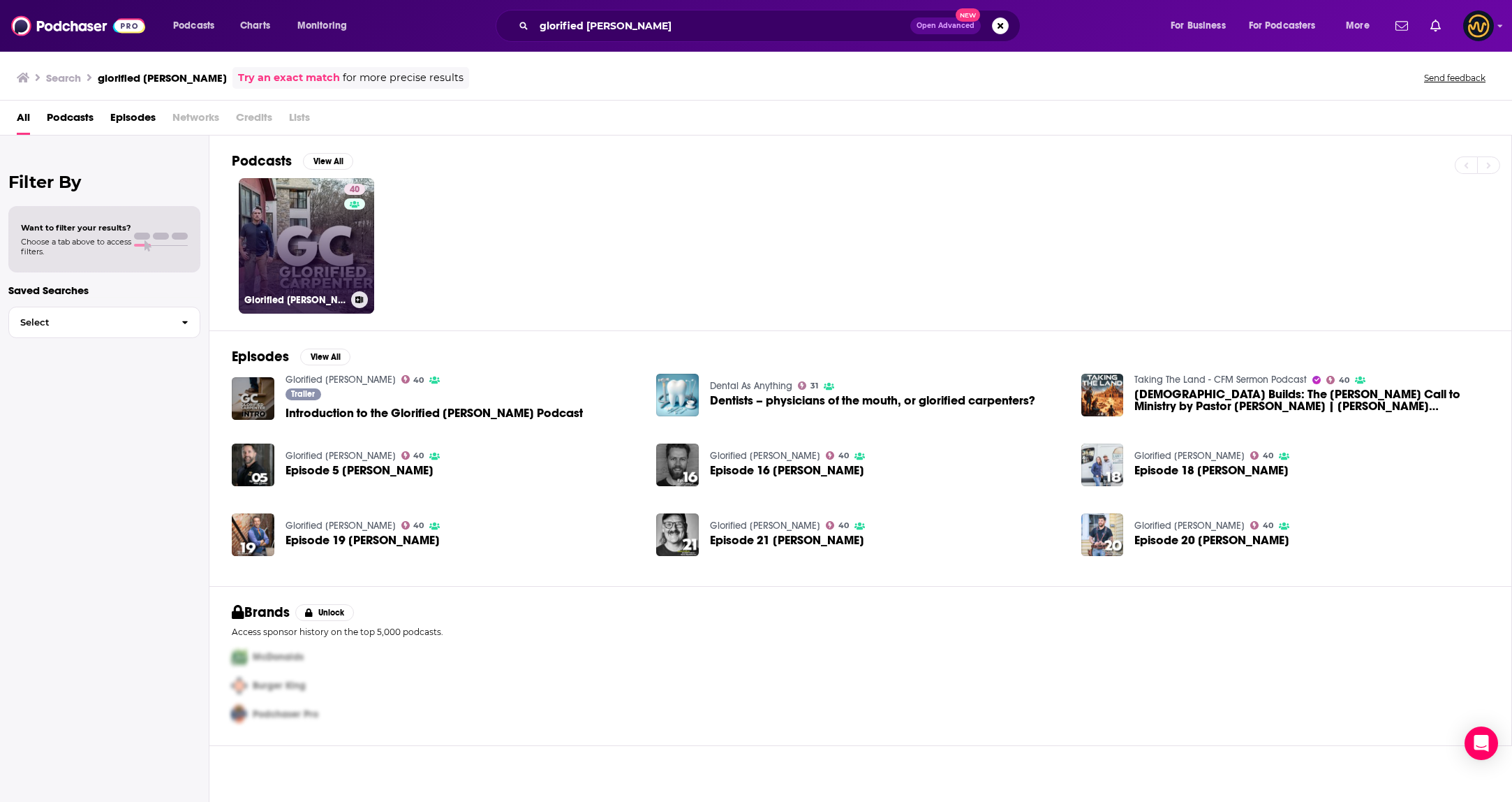
click at [295, 214] on link "40 Glorified Carpenter" at bounding box center [306, 245] width 135 height 135
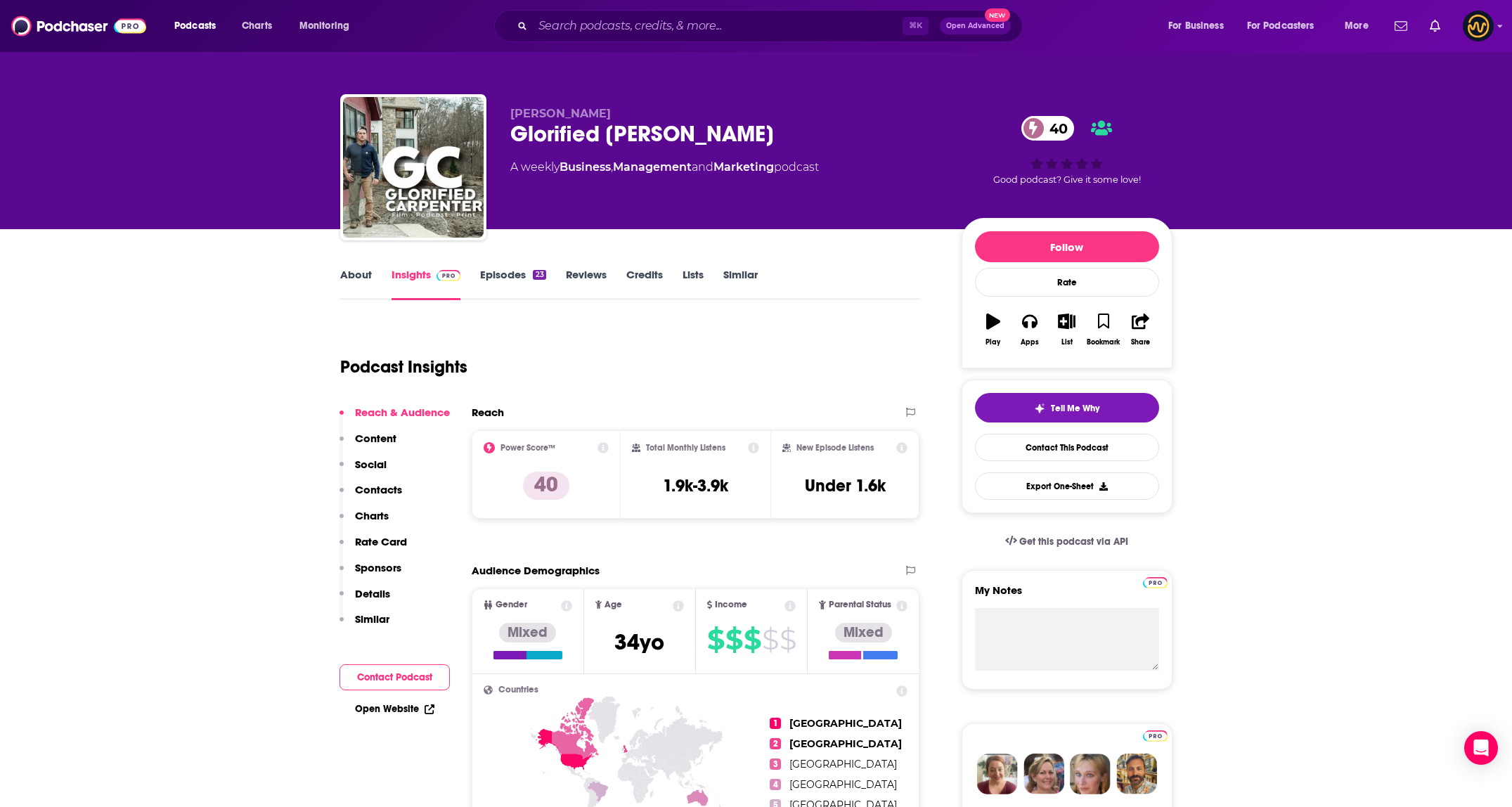
click at [344, 285] on link "About" at bounding box center [356, 284] width 32 height 32
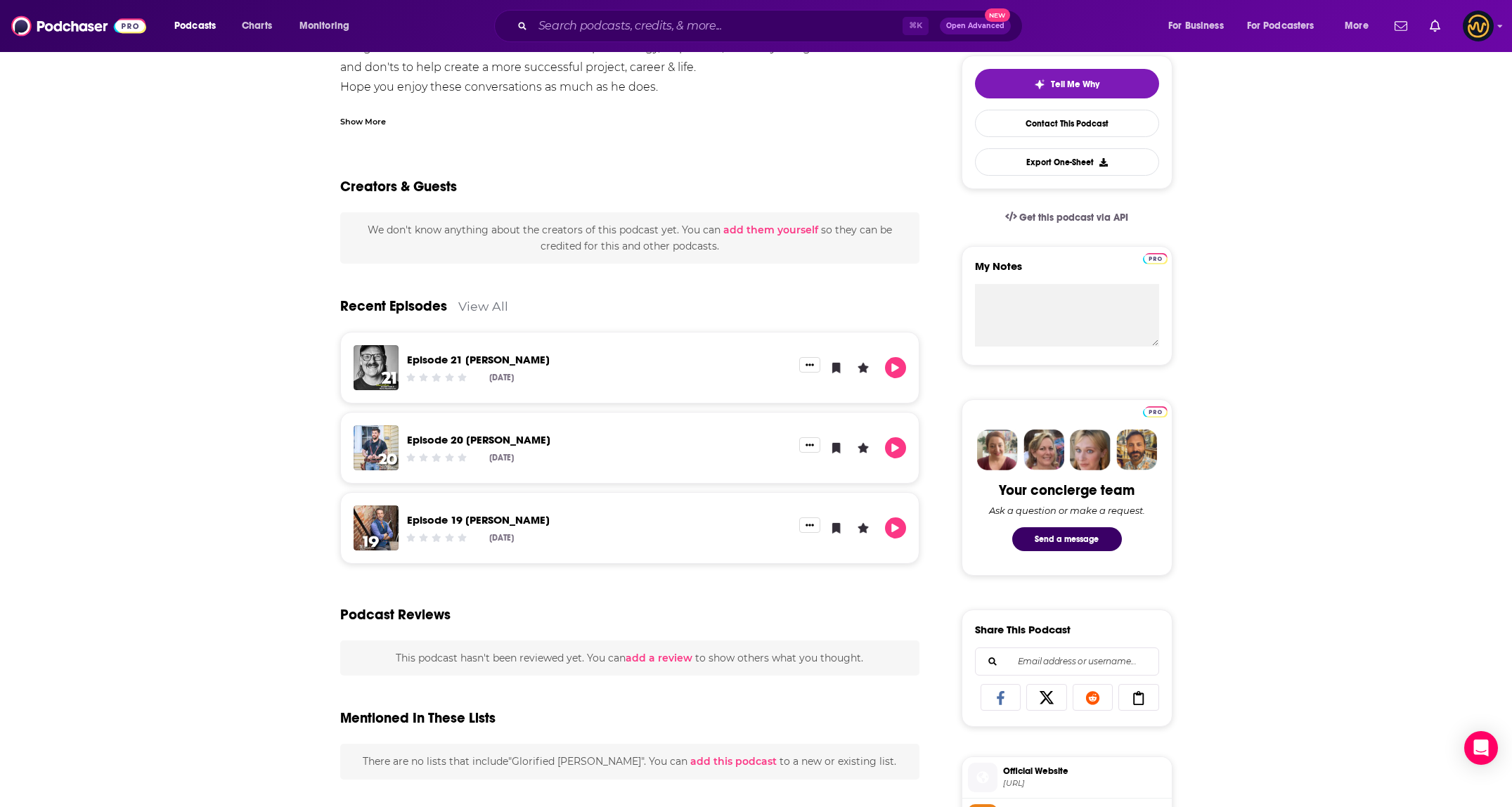
scroll to position [337, 0]
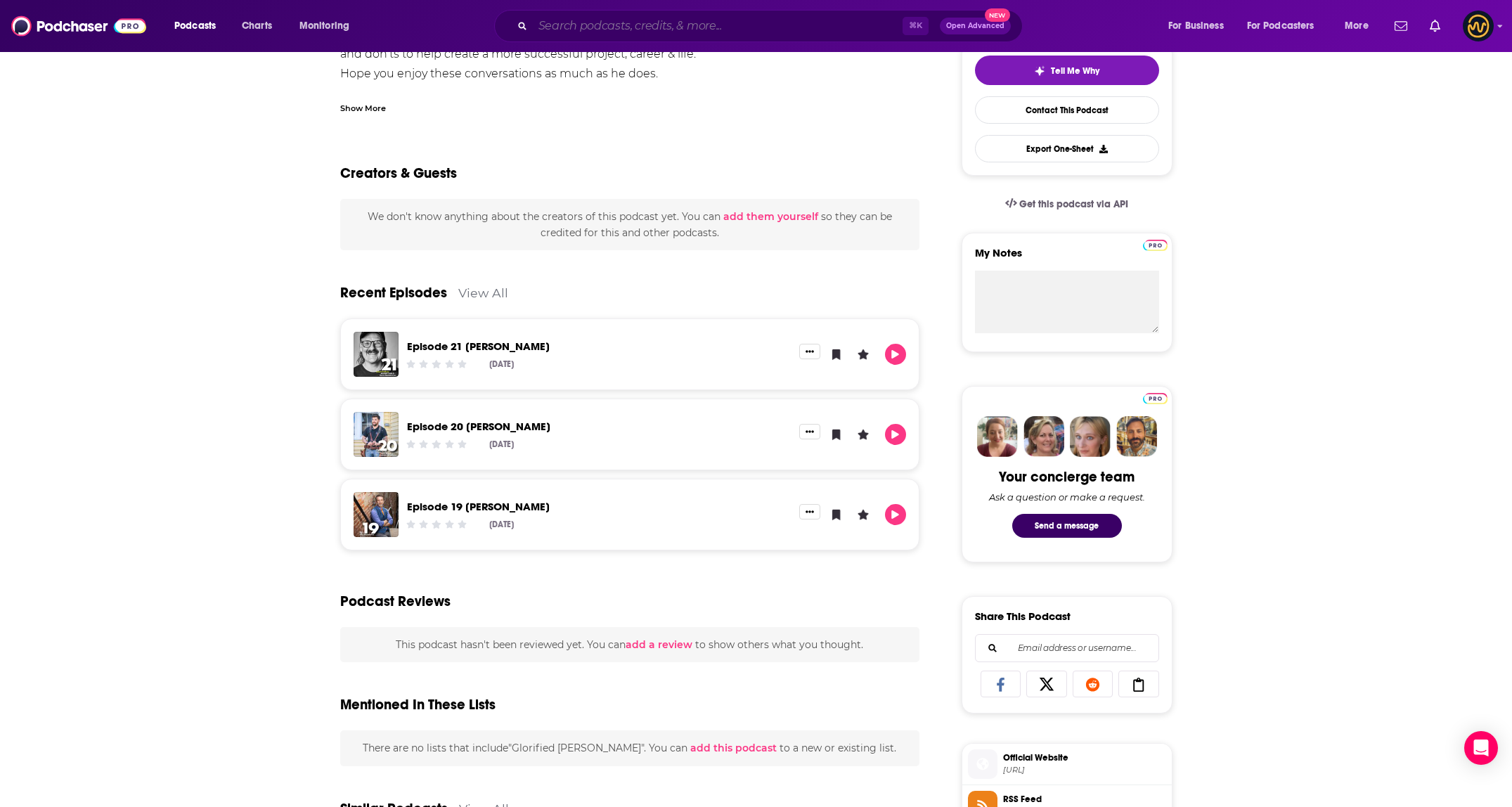
click at [663, 15] on input "Search podcasts, credits, & more..." at bounding box center [718, 26] width 369 height 23
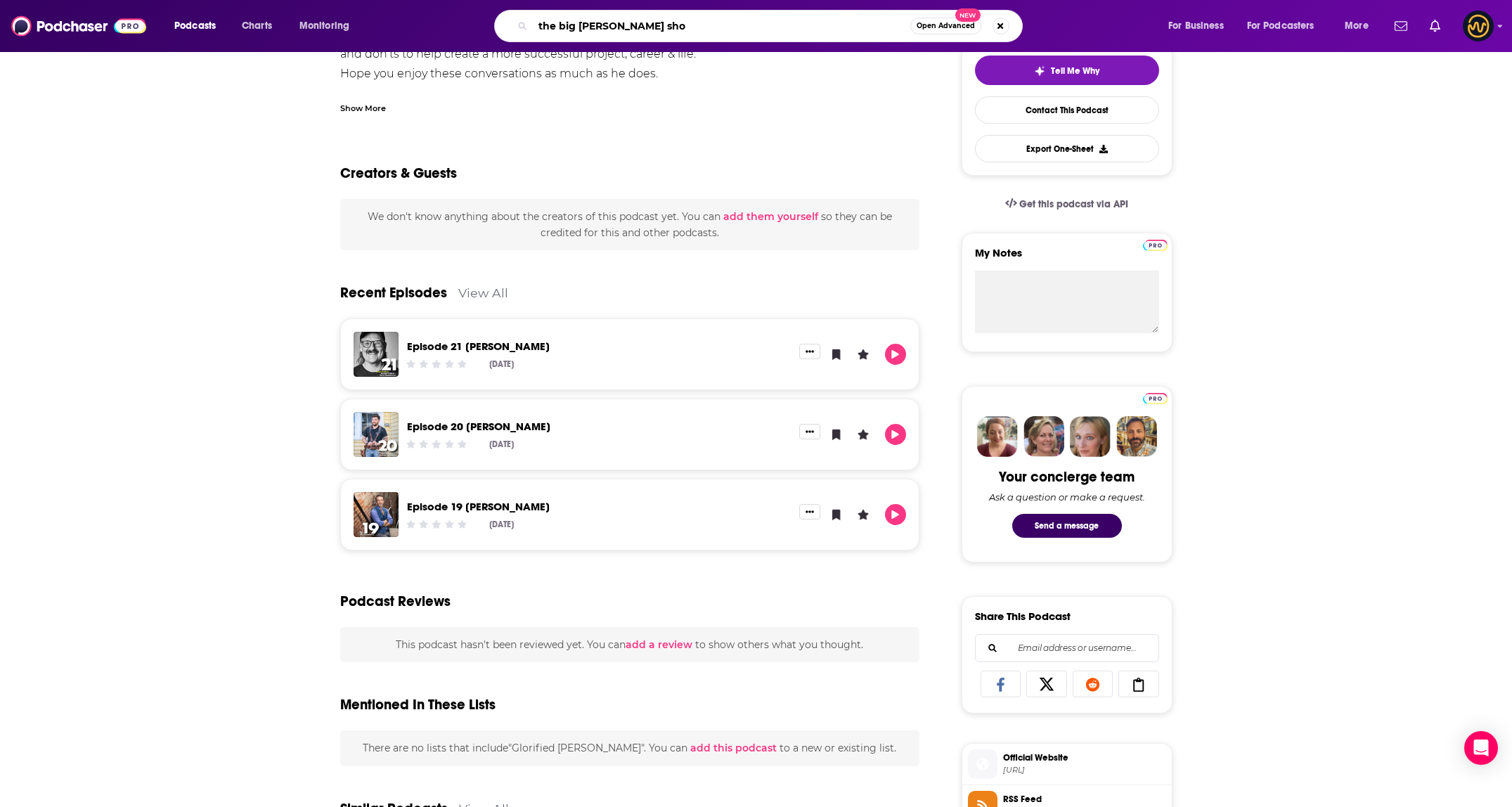
type input "the big jim show"
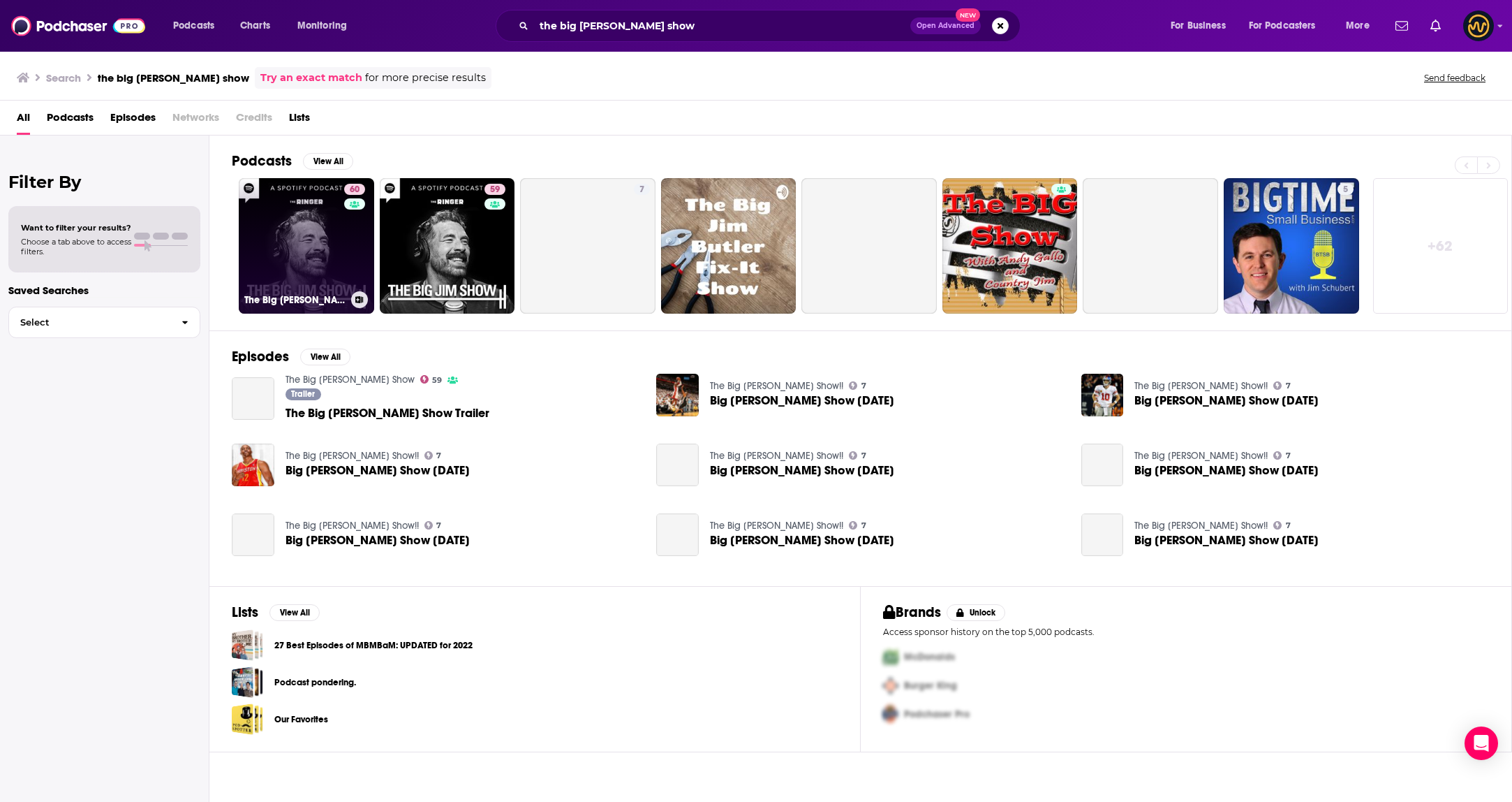
click at [308, 257] on link "60 The Big Jim Show" at bounding box center [306, 245] width 135 height 135
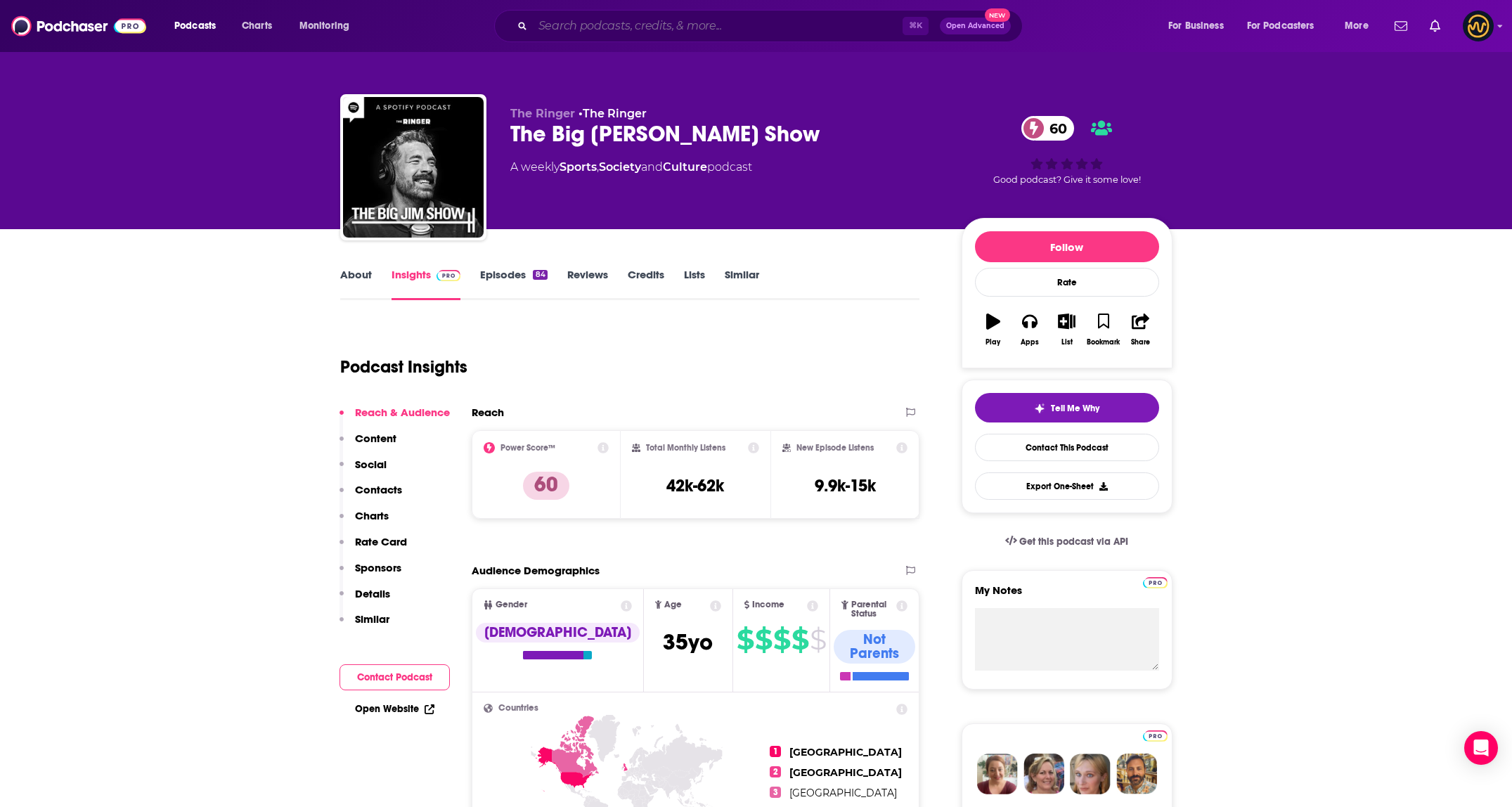
click at [766, 16] on input "Search podcasts, credits, & more..." at bounding box center [718, 26] width 369 height 23
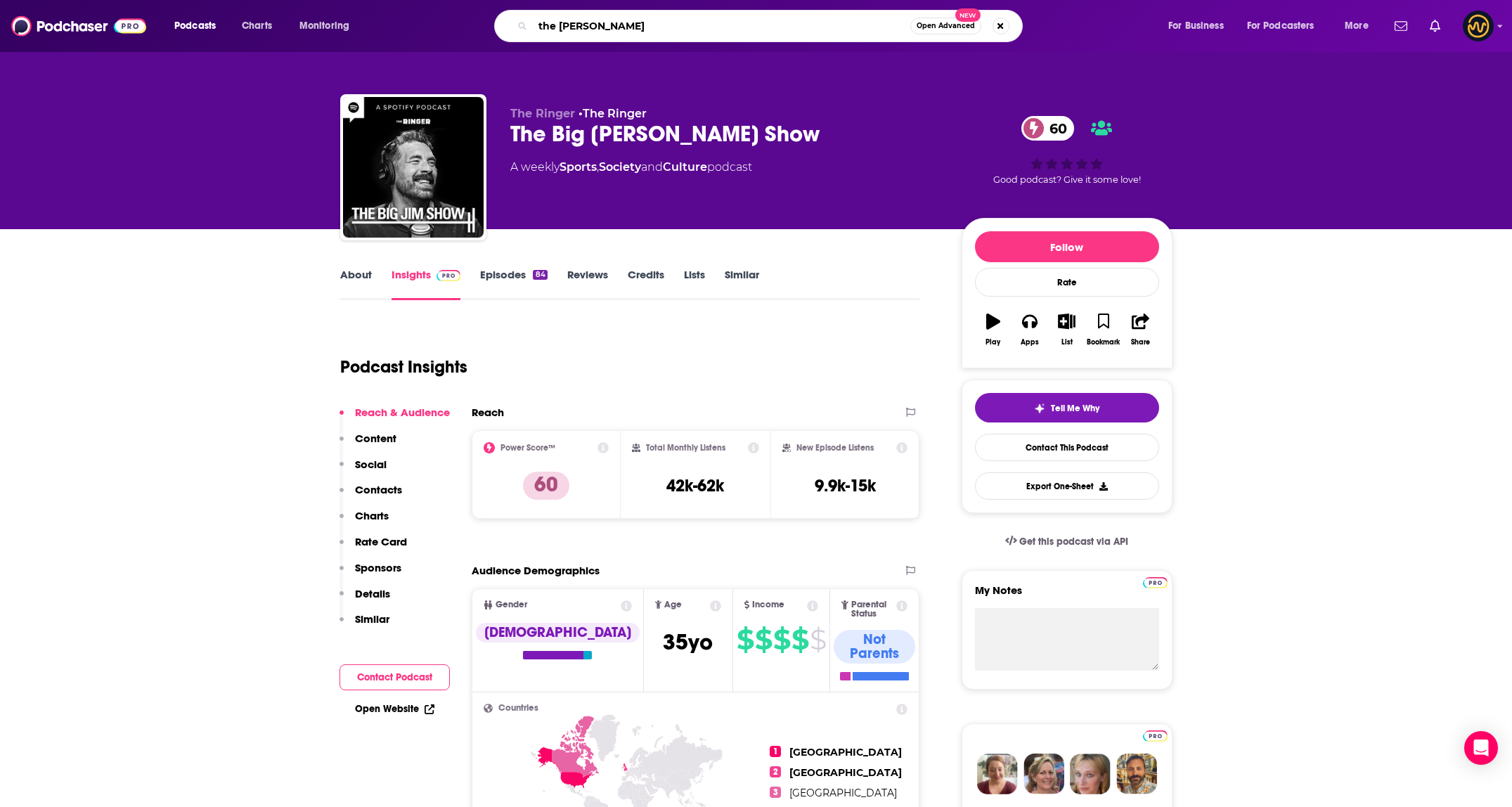
type input "the overlap"
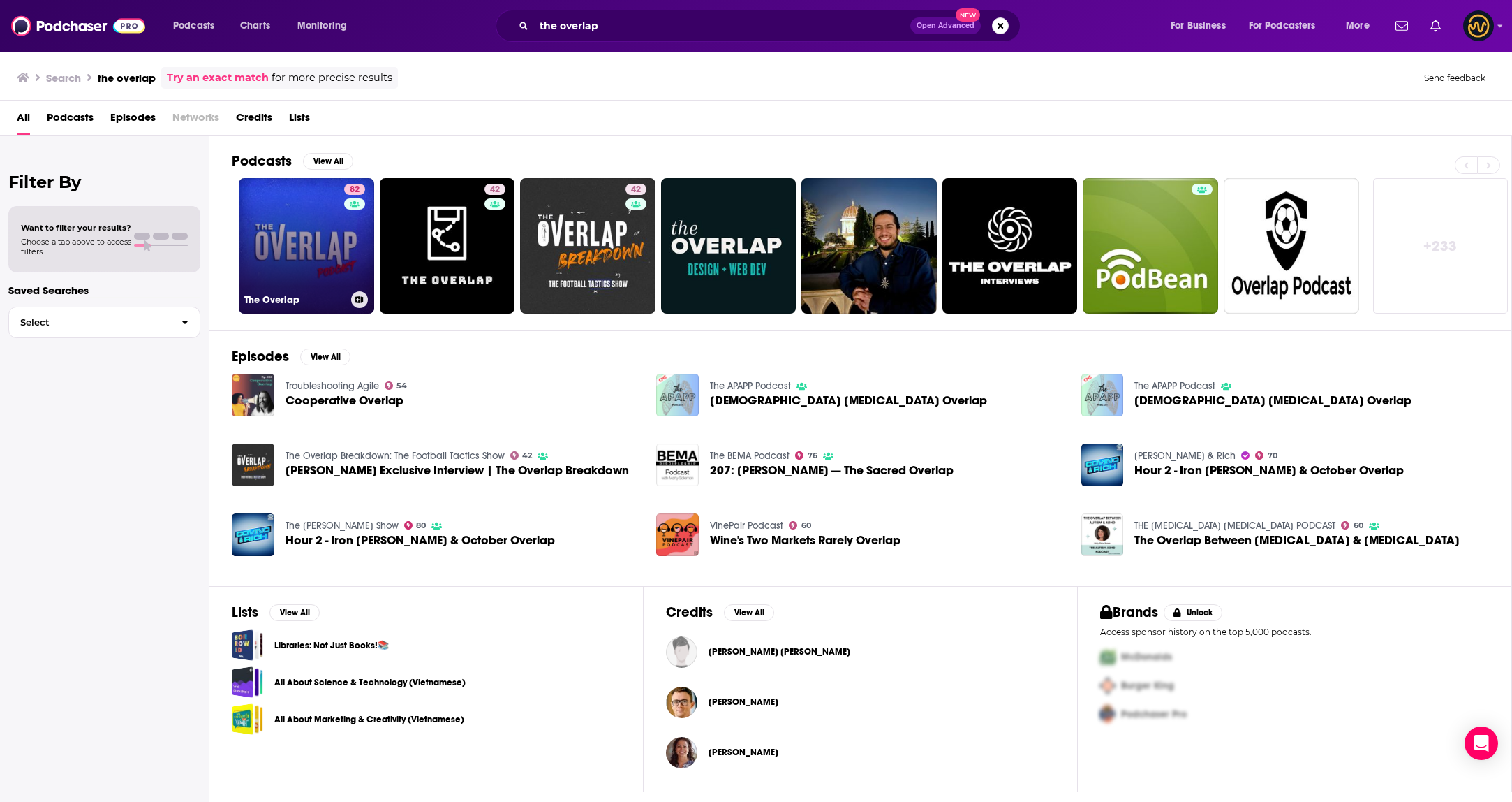
click at [308, 216] on link "82 The Overlap" at bounding box center [306, 245] width 135 height 135
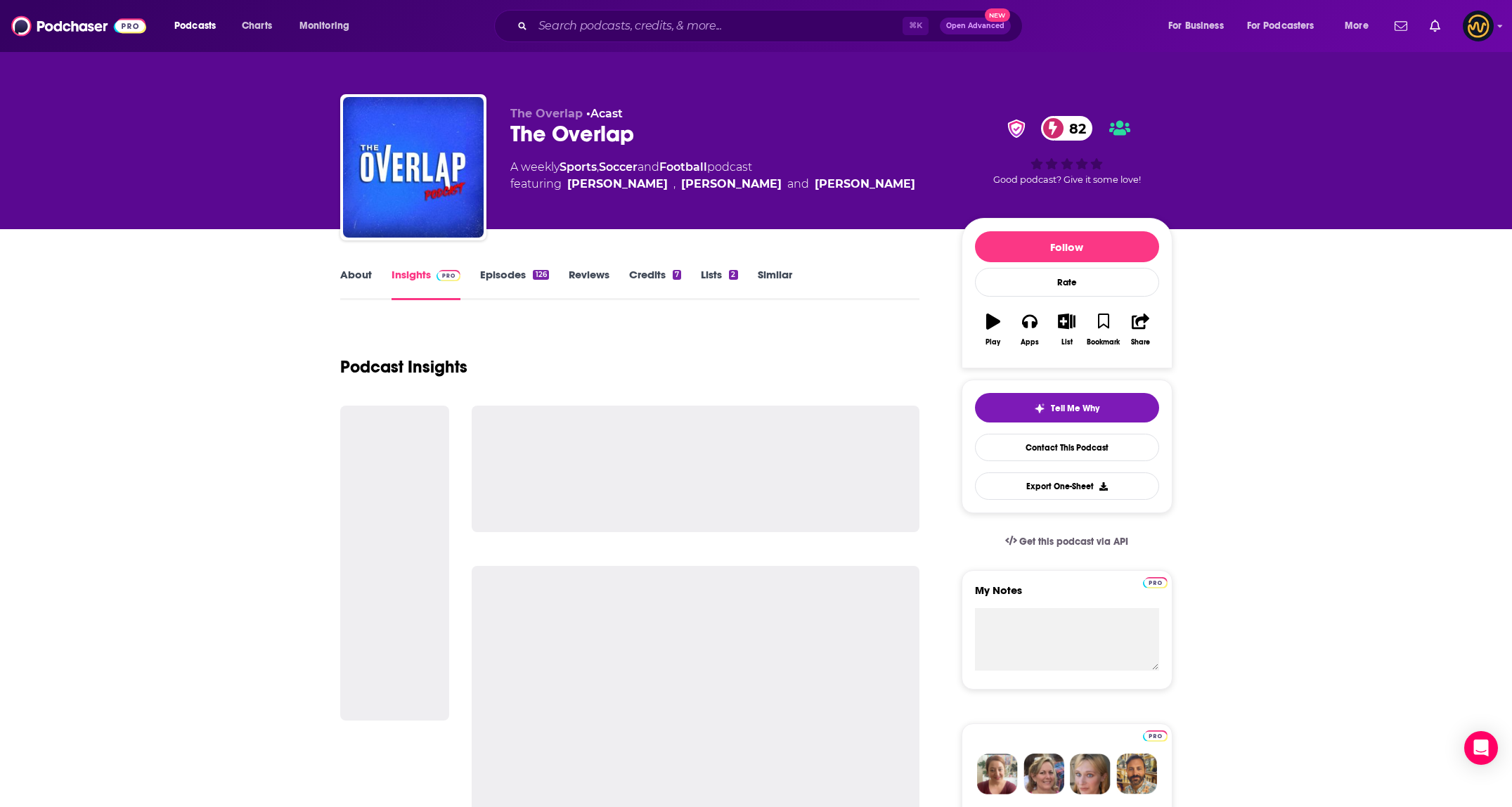
click at [350, 277] on link "About" at bounding box center [356, 284] width 32 height 32
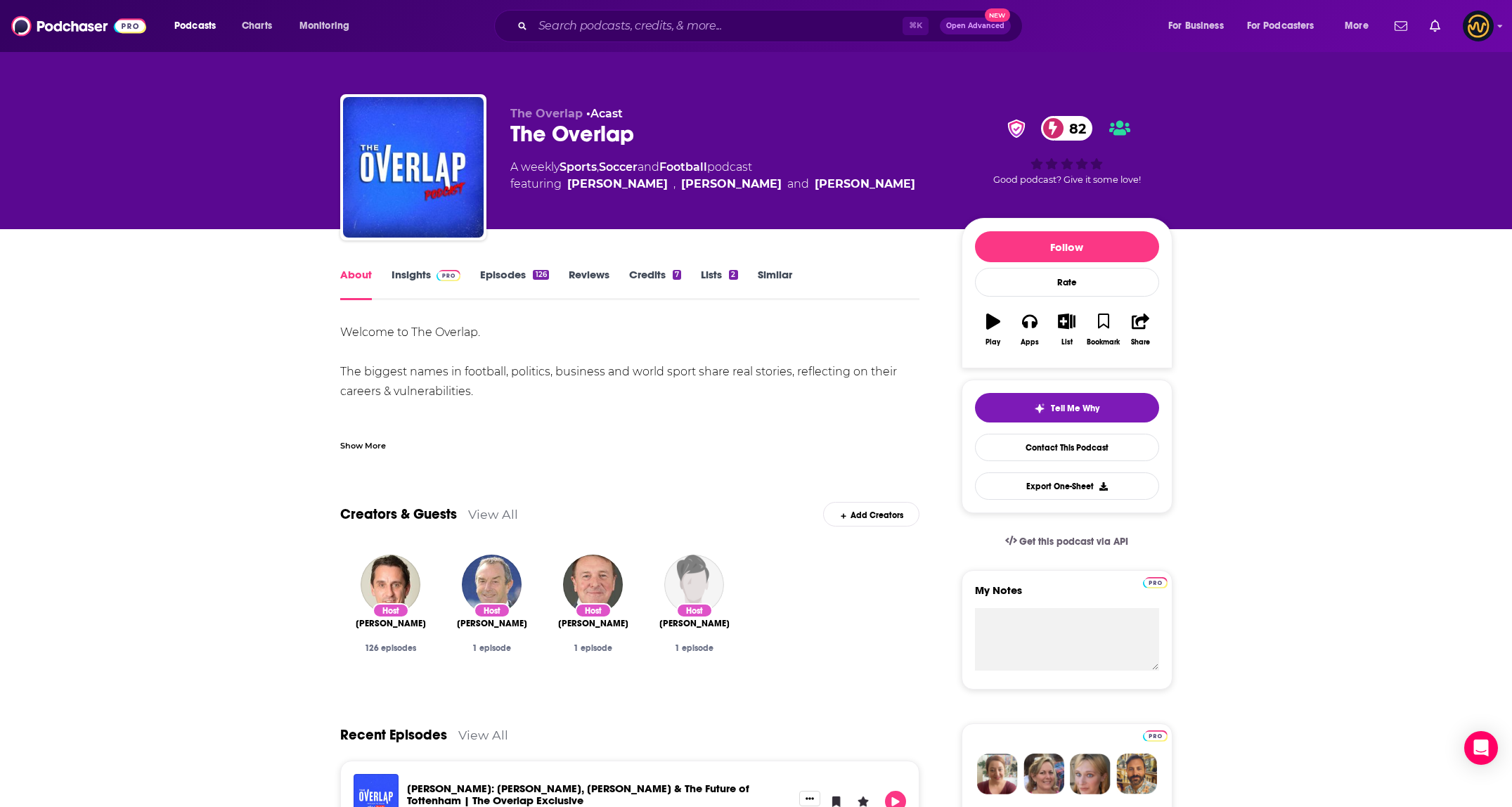
click at [375, 443] on div "Show More" at bounding box center [363, 445] width 46 height 14
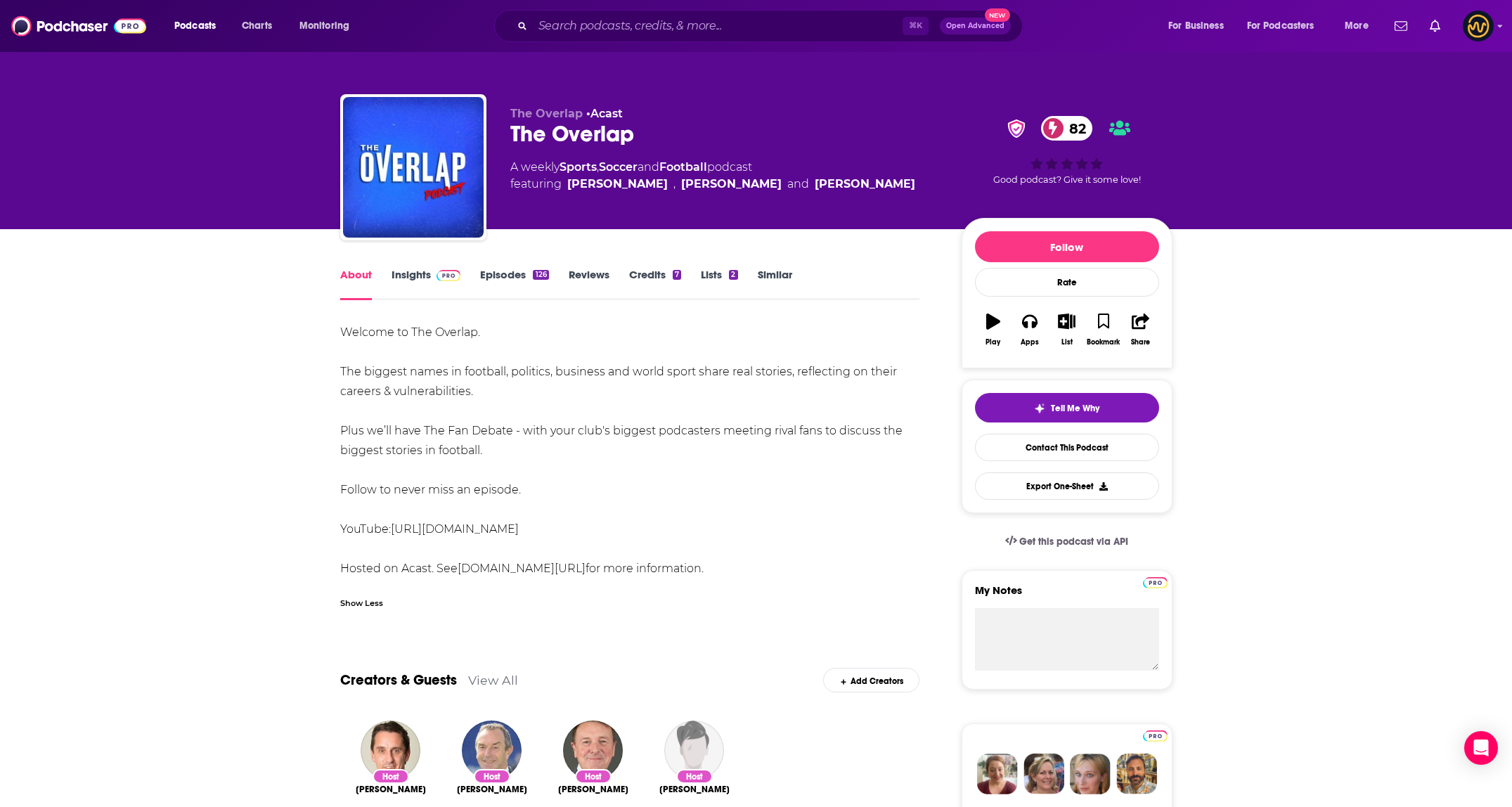
click at [361, 611] on div "Welcome to The Overlap. The biggest names in football, politics, business and w…" at bounding box center [630, 470] width 580 height 295
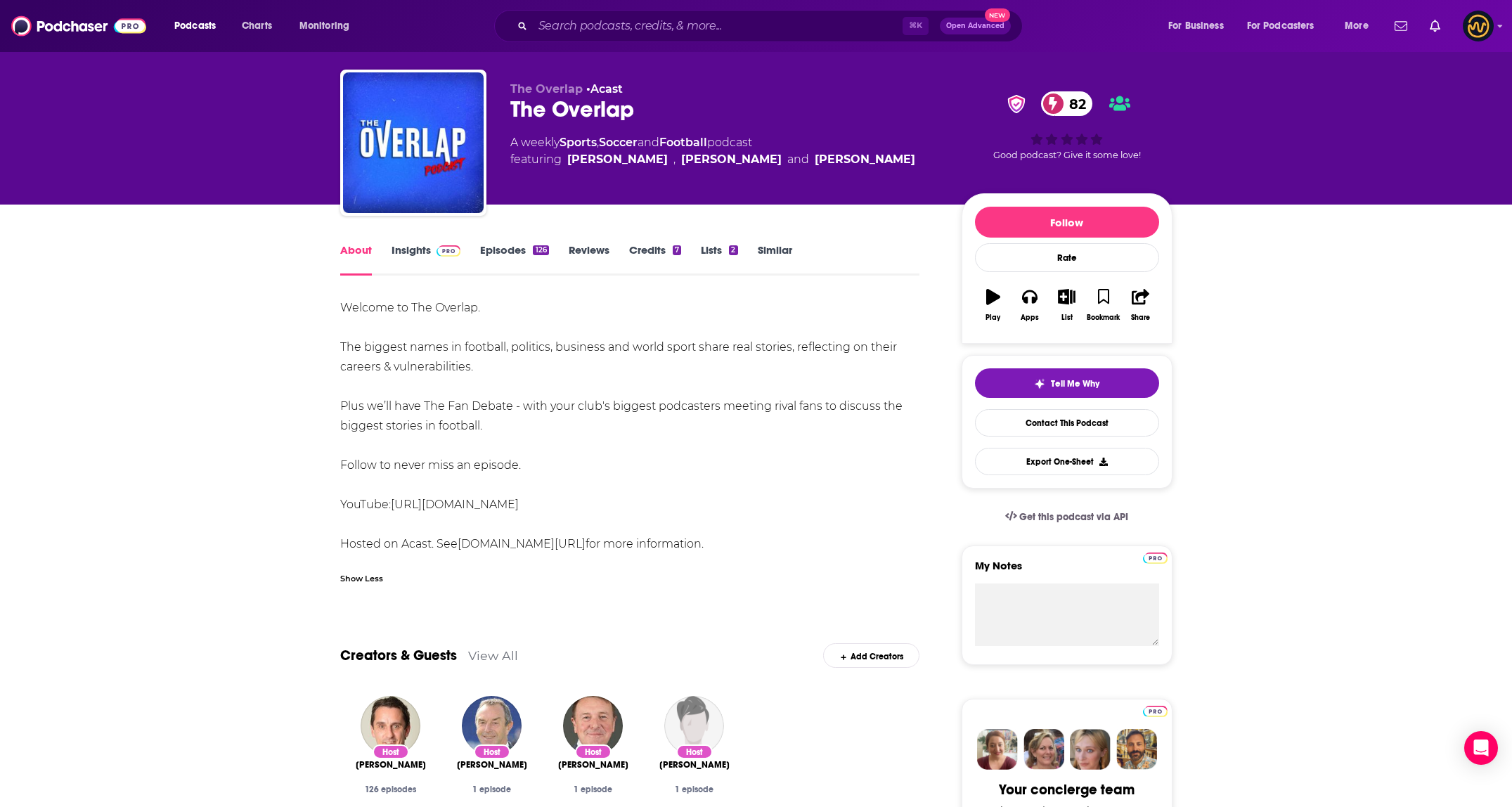
scroll to position [24, 0]
click at [370, 574] on div "Show Less" at bounding box center [362, 578] width 43 height 14
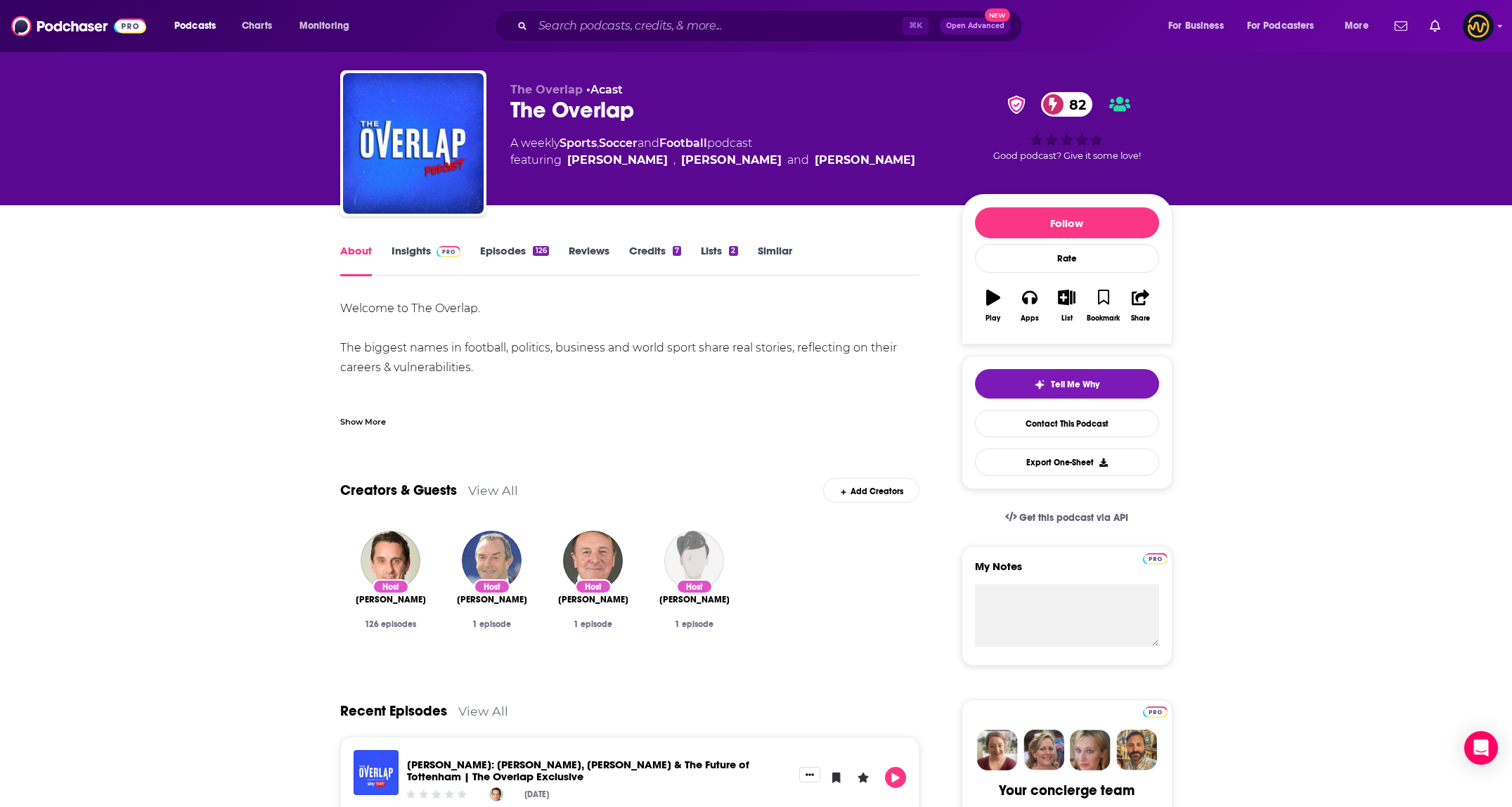
click at [431, 247] on span at bounding box center [446, 250] width 30 height 14
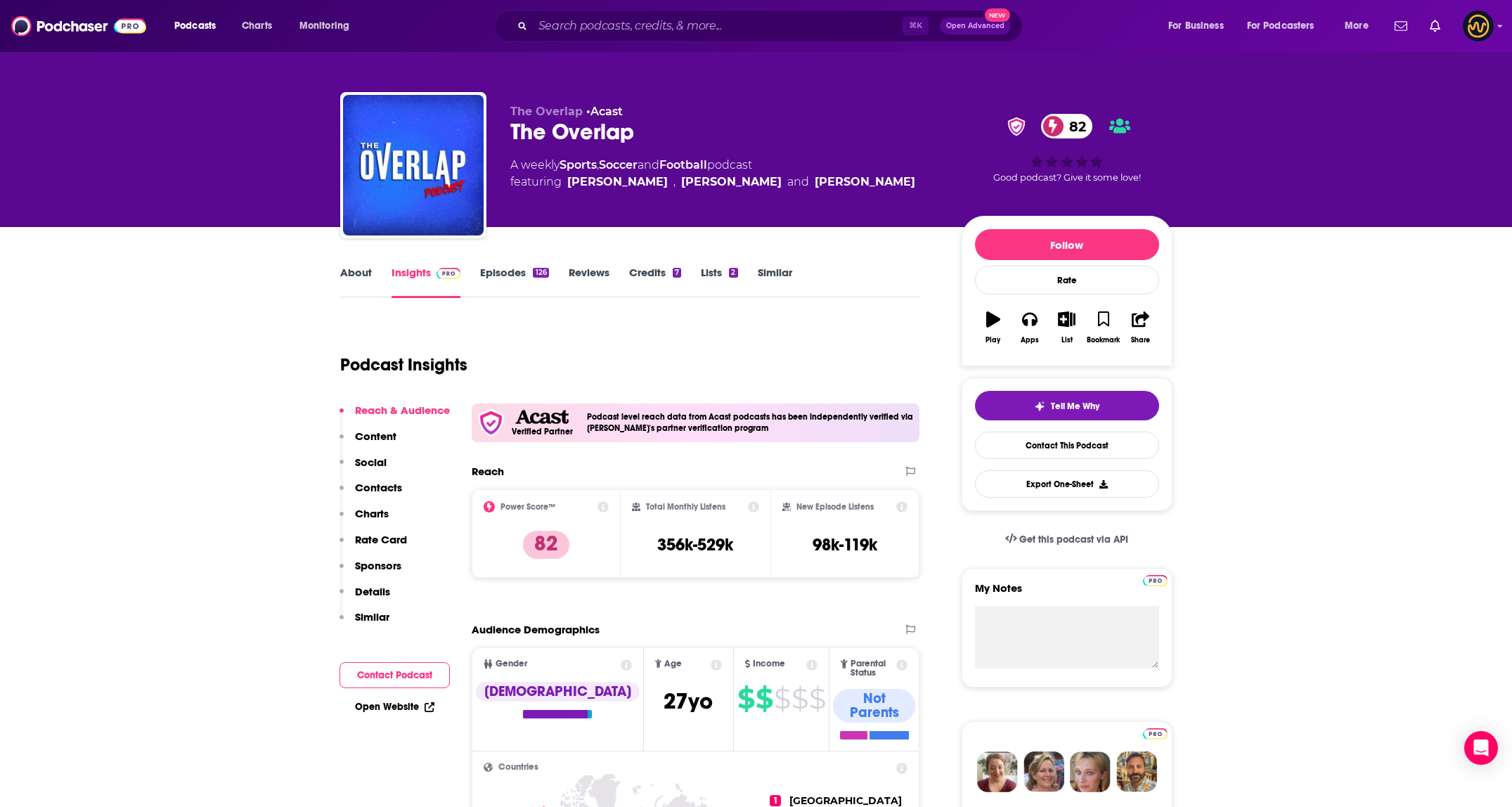
scroll to position [30, 0]
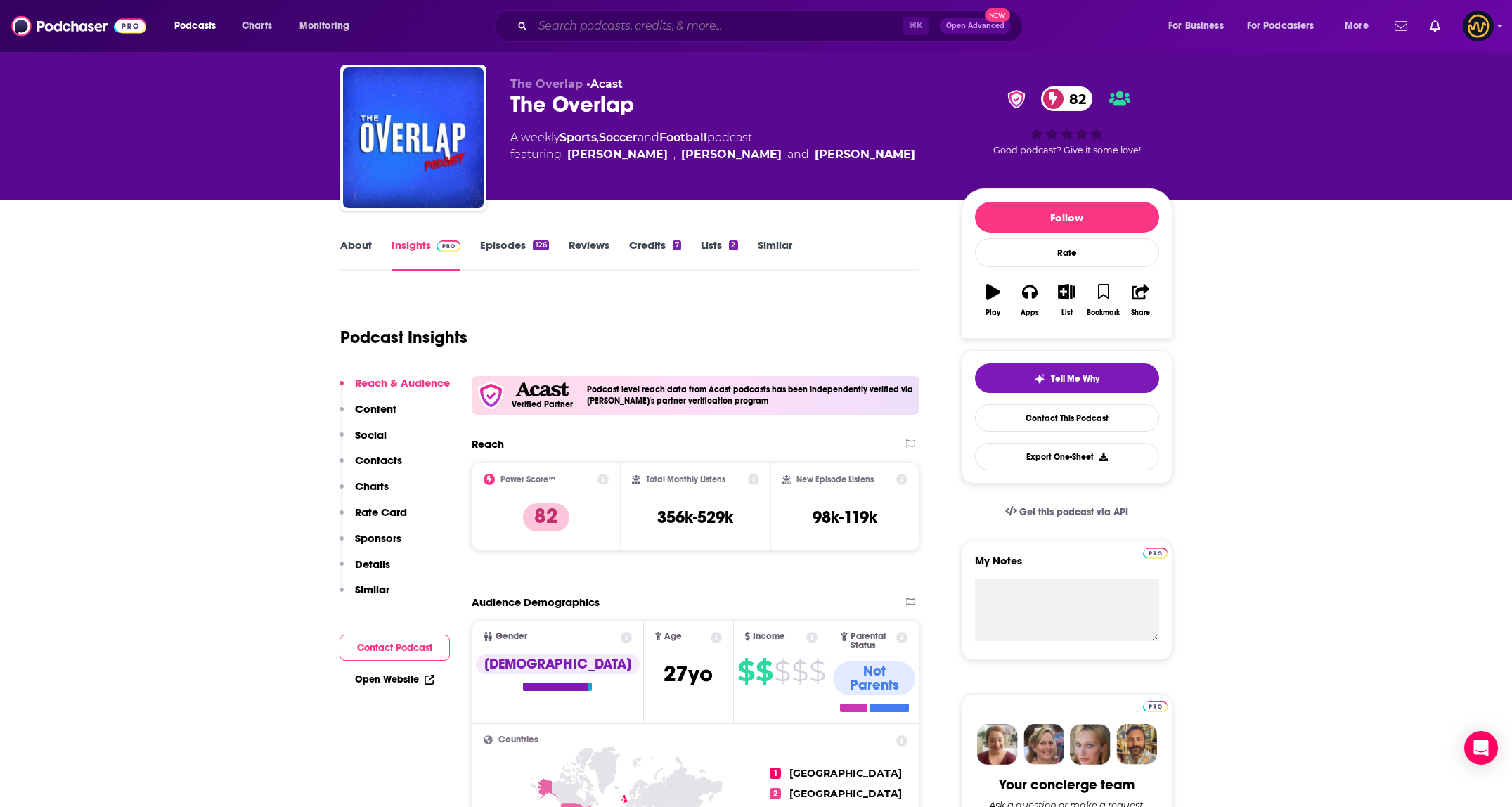
click at [644, 22] on input "Search podcasts, credits, & more..." at bounding box center [718, 26] width 369 height 23
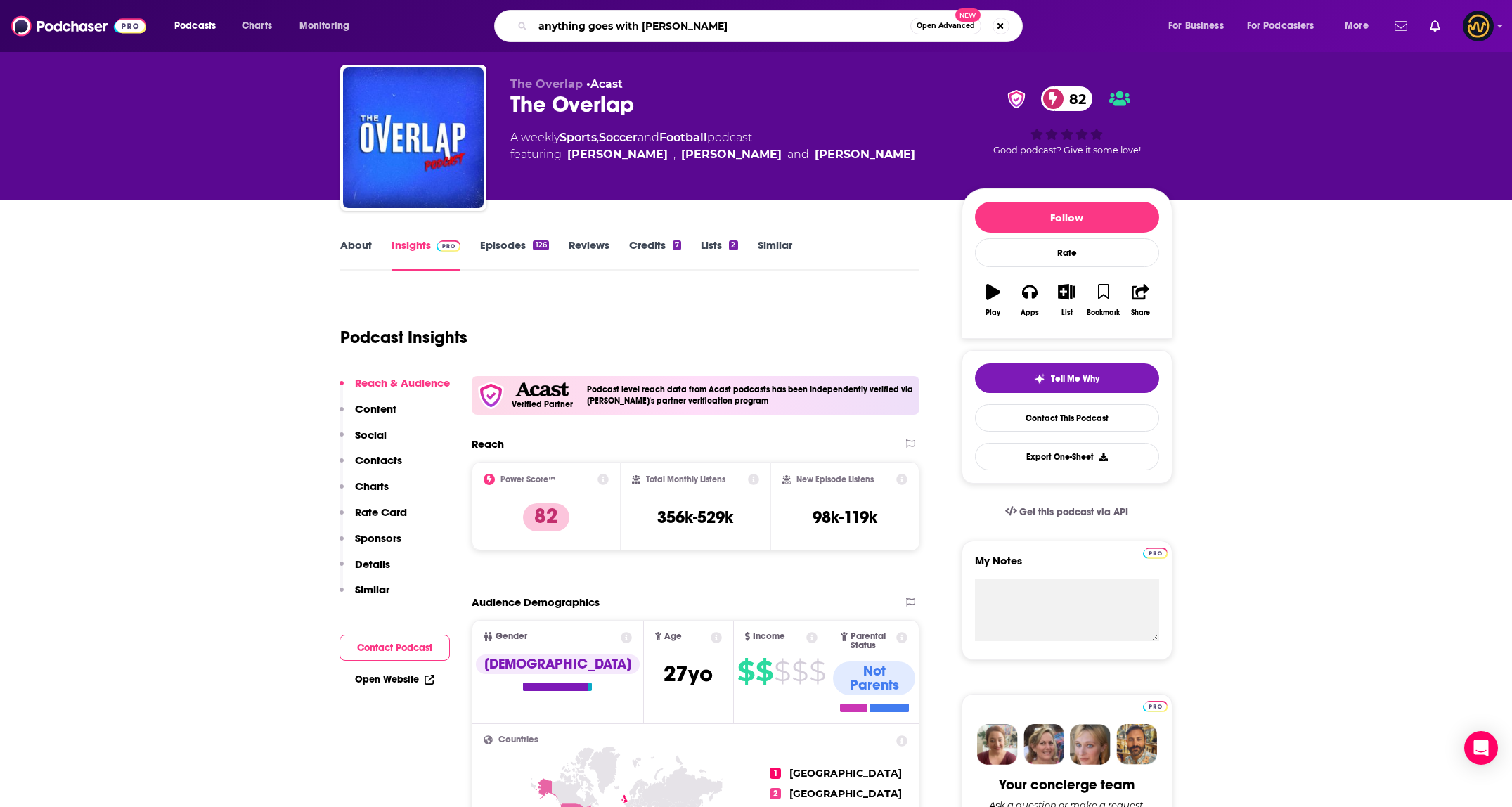
type input "anything goes with james english"
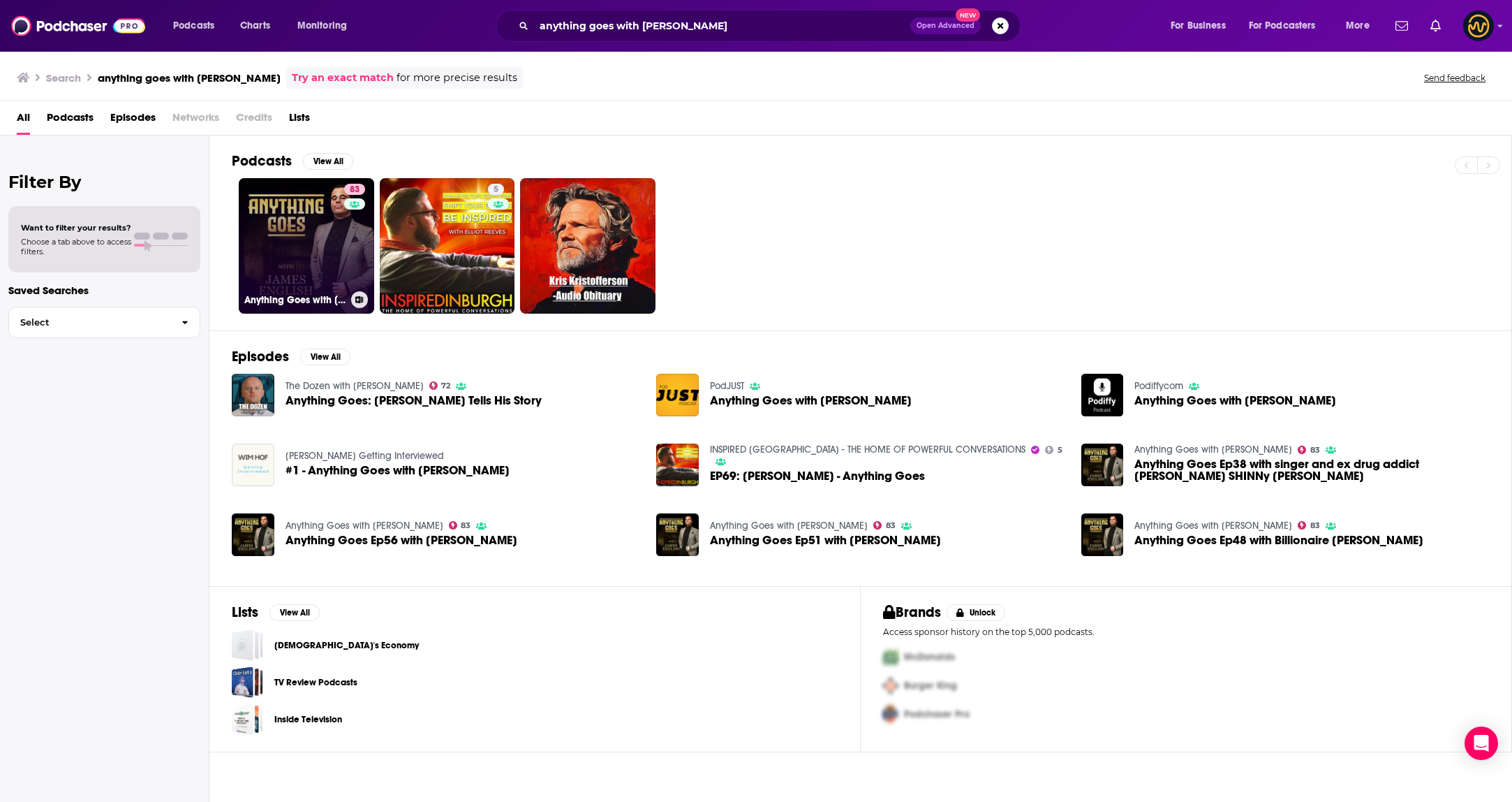
click at [284, 256] on link "83 Anything Goes with James English" at bounding box center [306, 245] width 135 height 135
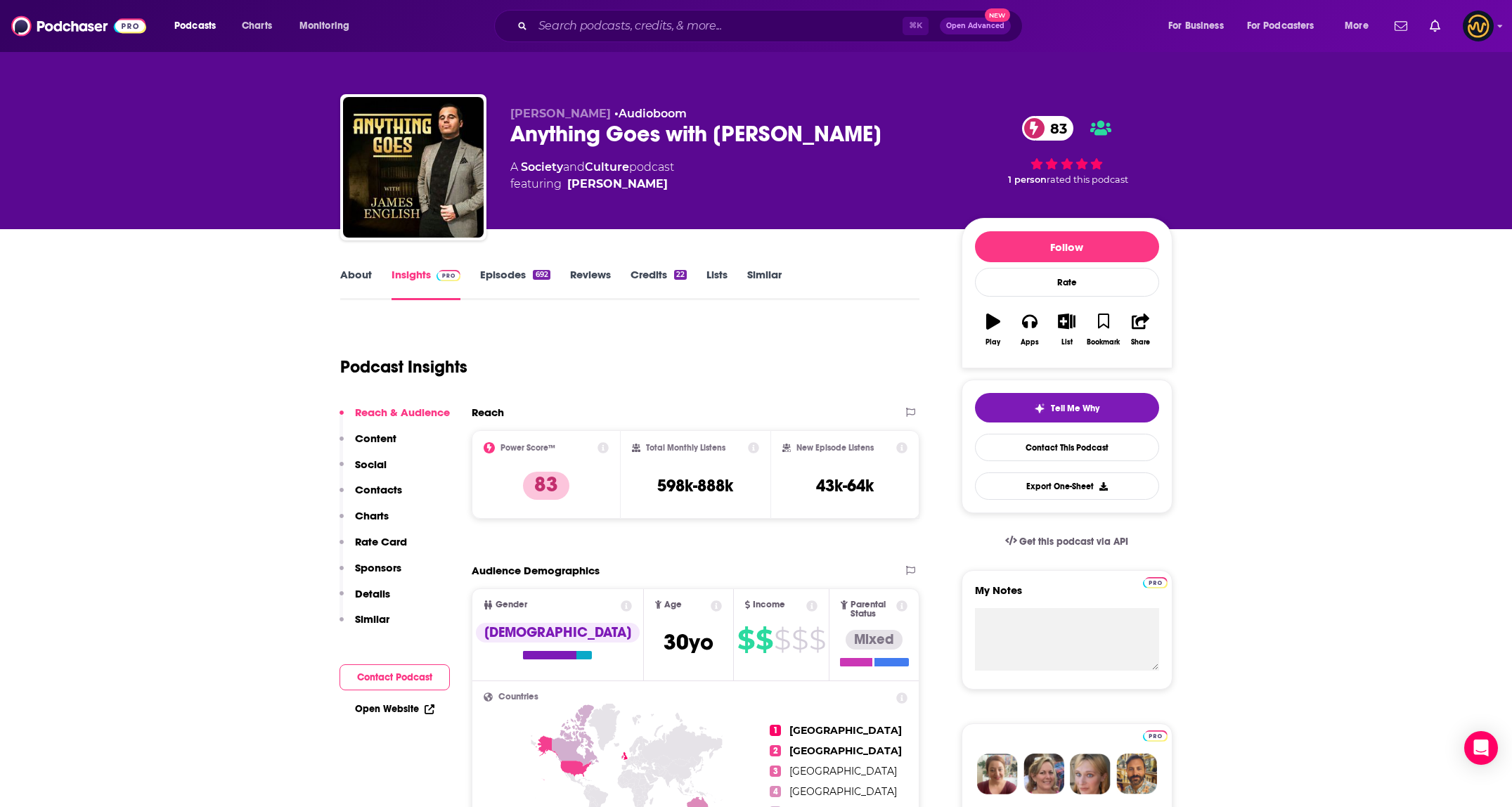
click at [362, 279] on link "About" at bounding box center [356, 284] width 32 height 32
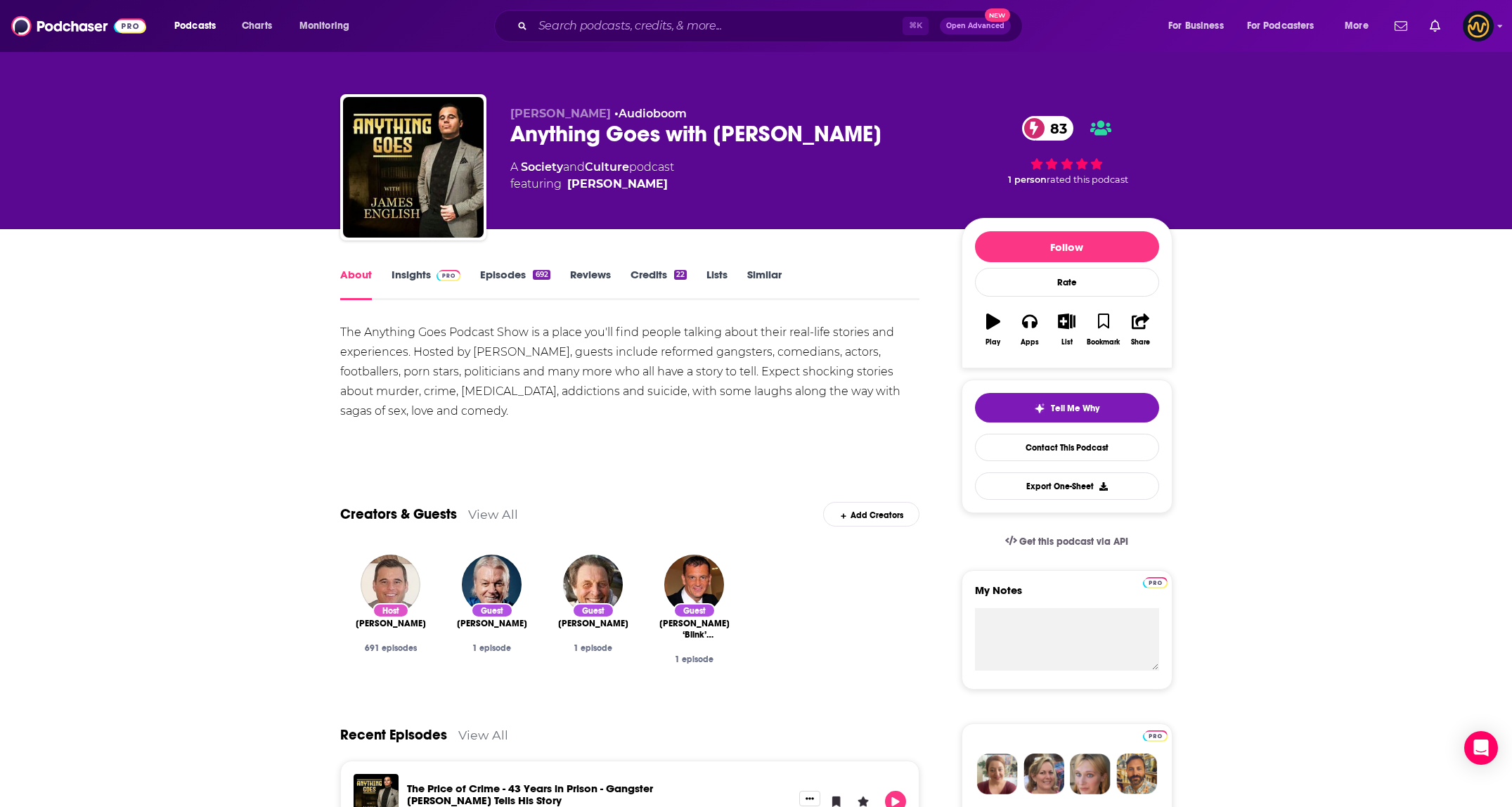
click at [414, 275] on link "Insights" at bounding box center [426, 284] width 69 height 32
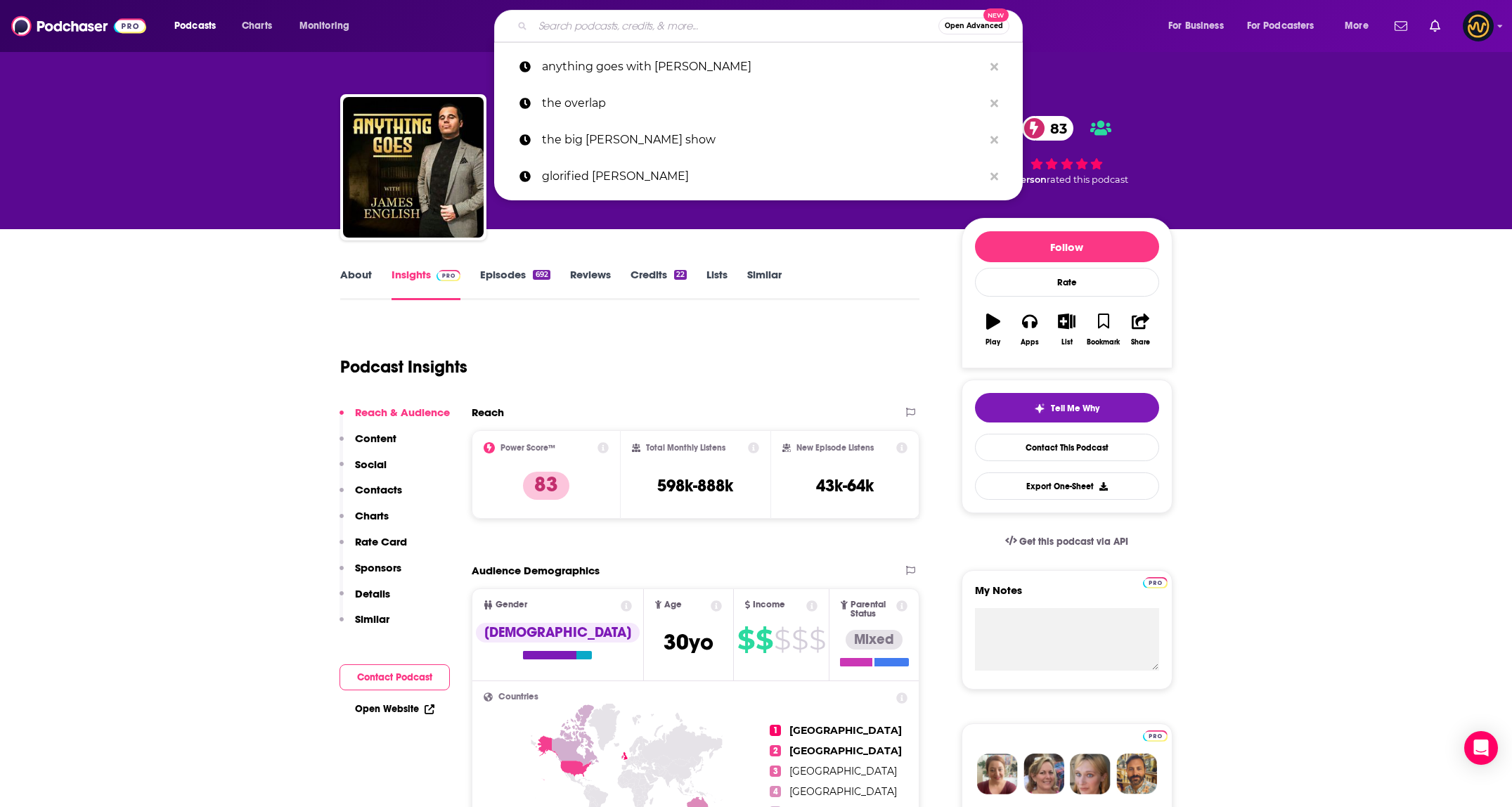
click at [680, 25] on input "Search podcasts, credits, & more..." at bounding box center [736, 26] width 406 height 23
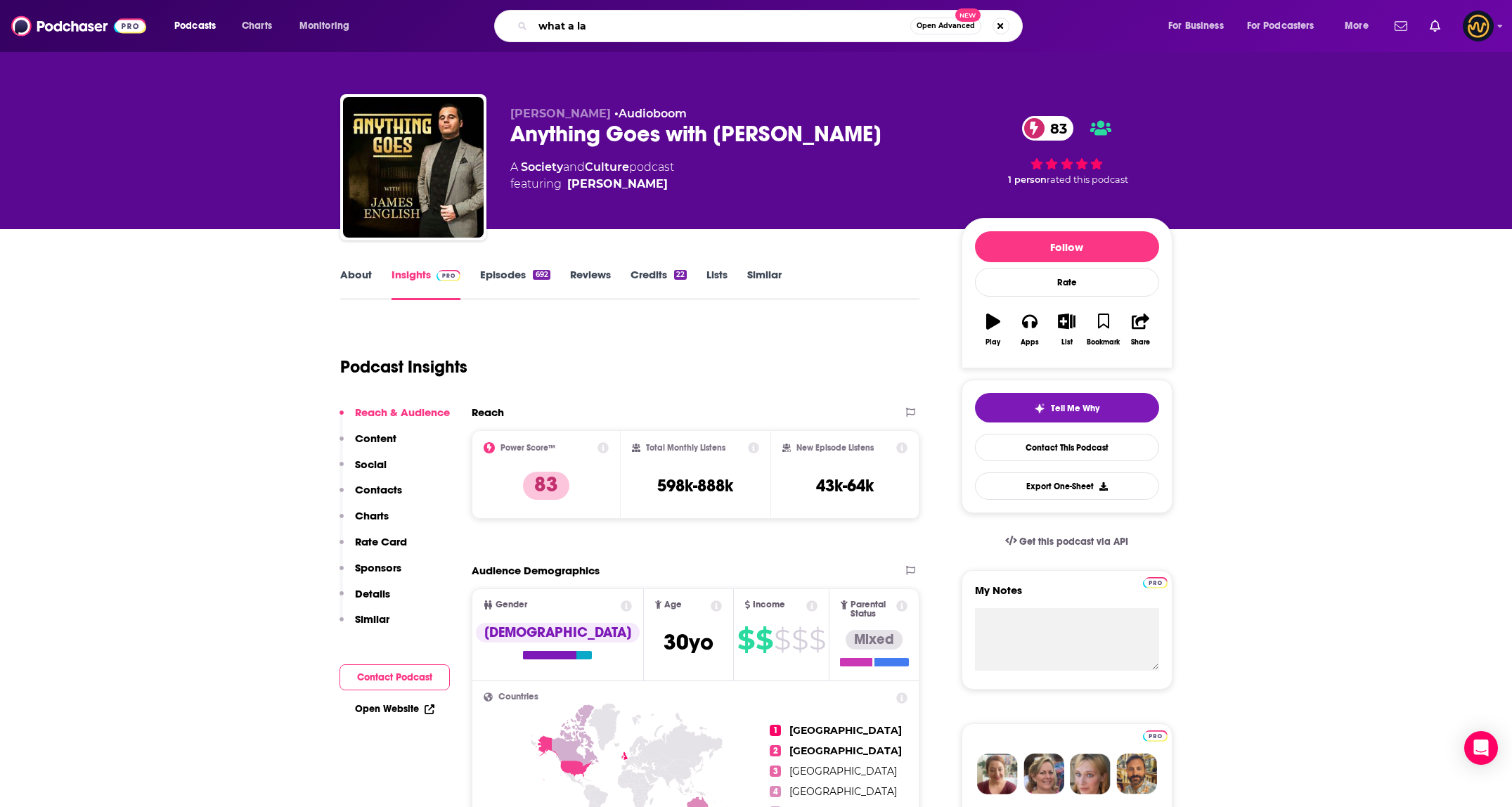
type input "what a lad"
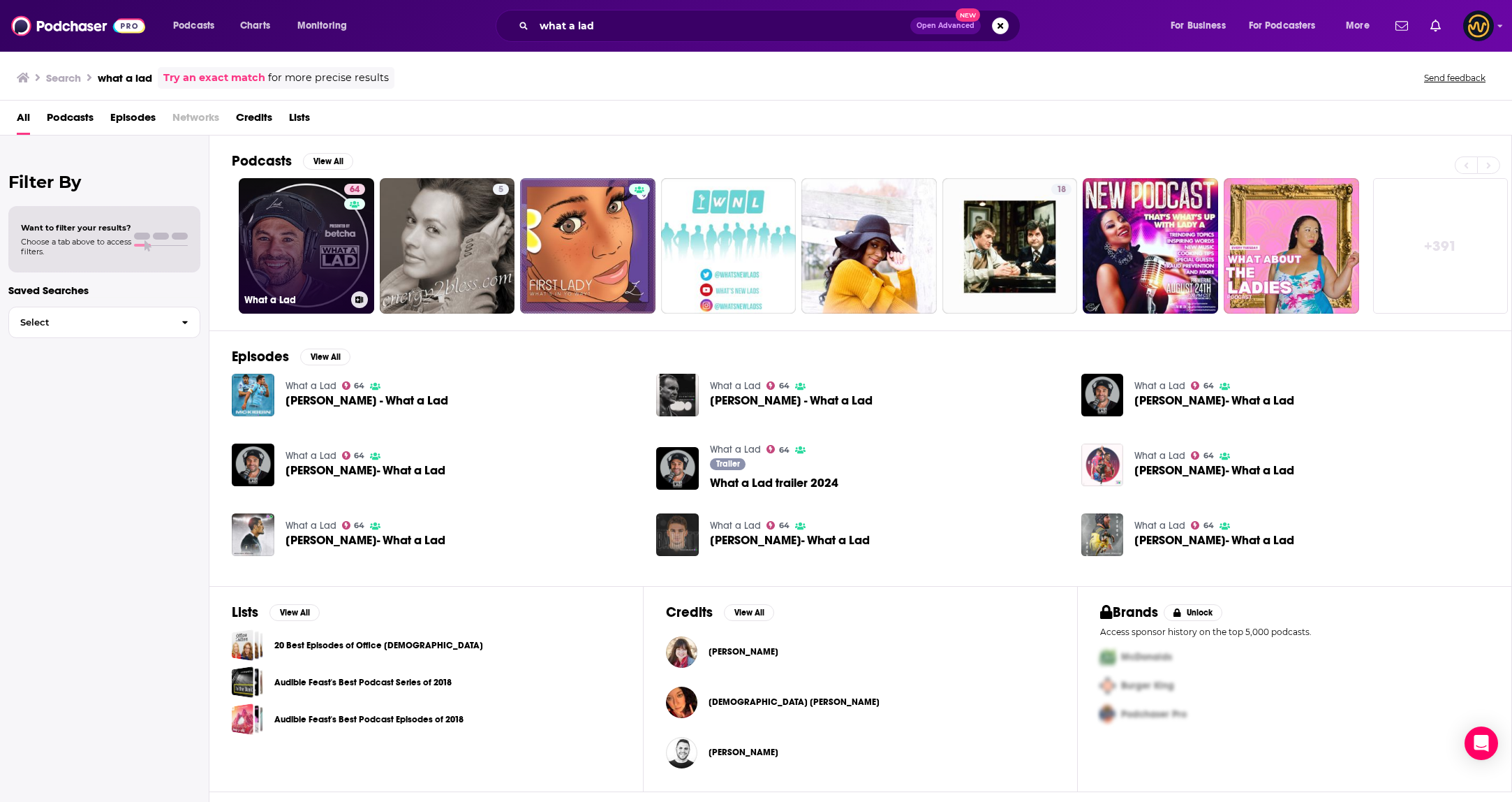
click at [287, 240] on link "64 What a Lad" at bounding box center [306, 245] width 135 height 135
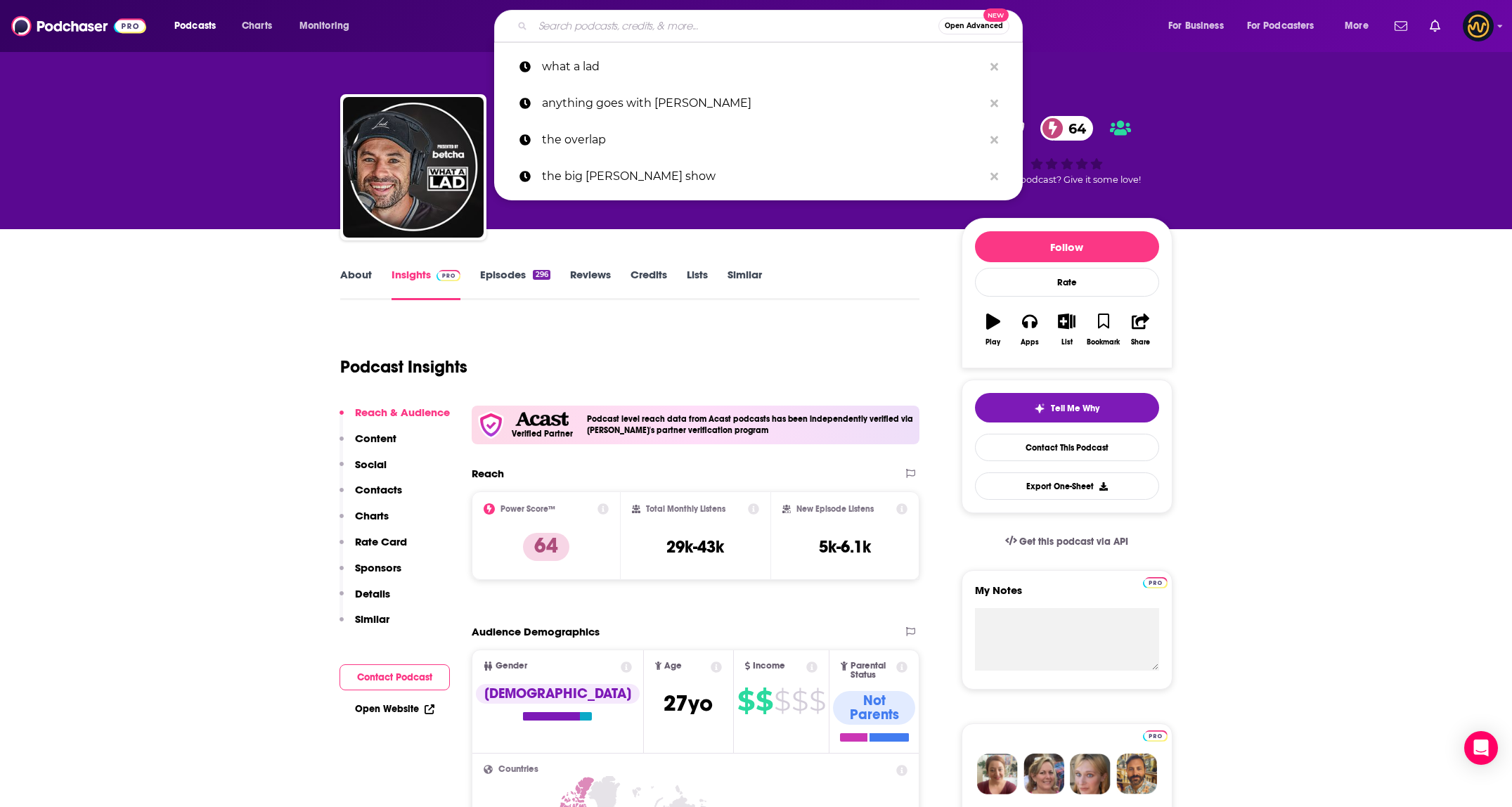
click at [625, 18] on input "Search podcasts, credits, & more..." at bounding box center [736, 26] width 406 height 23
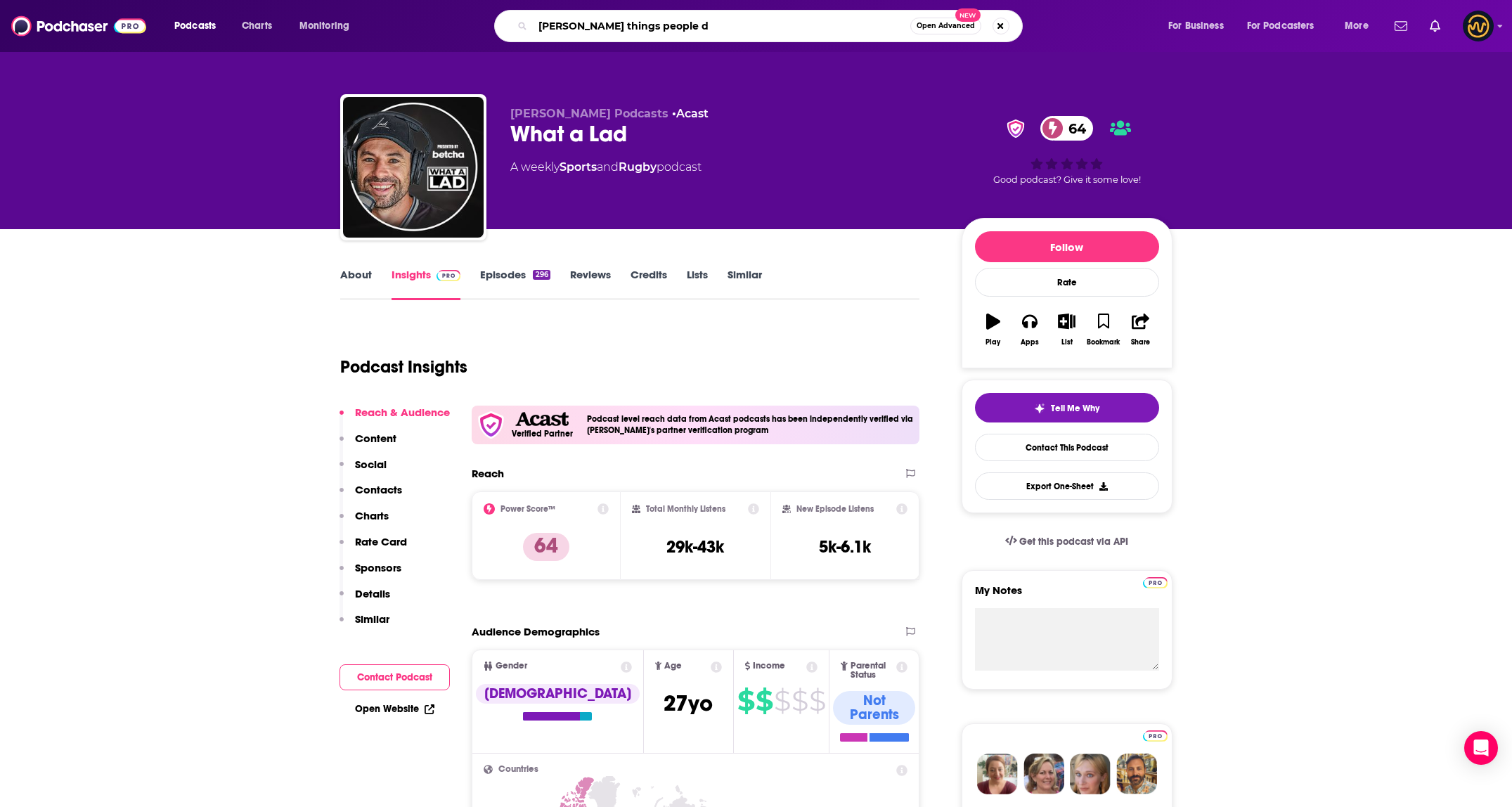
type input "joe marler's things people do"
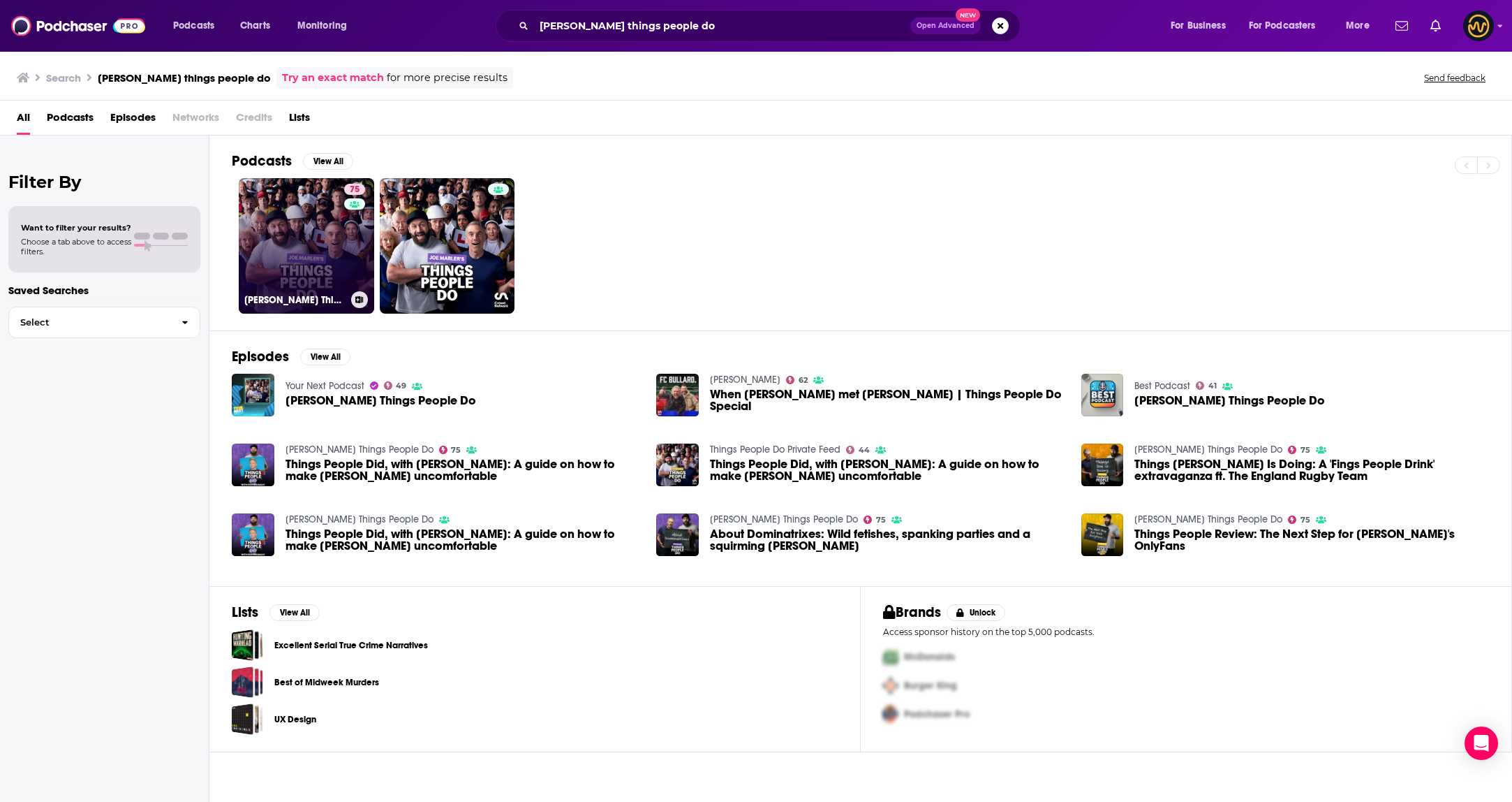
click at [299, 256] on link "75 Joe Marler's Things People Do" at bounding box center [306, 245] width 135 height 135
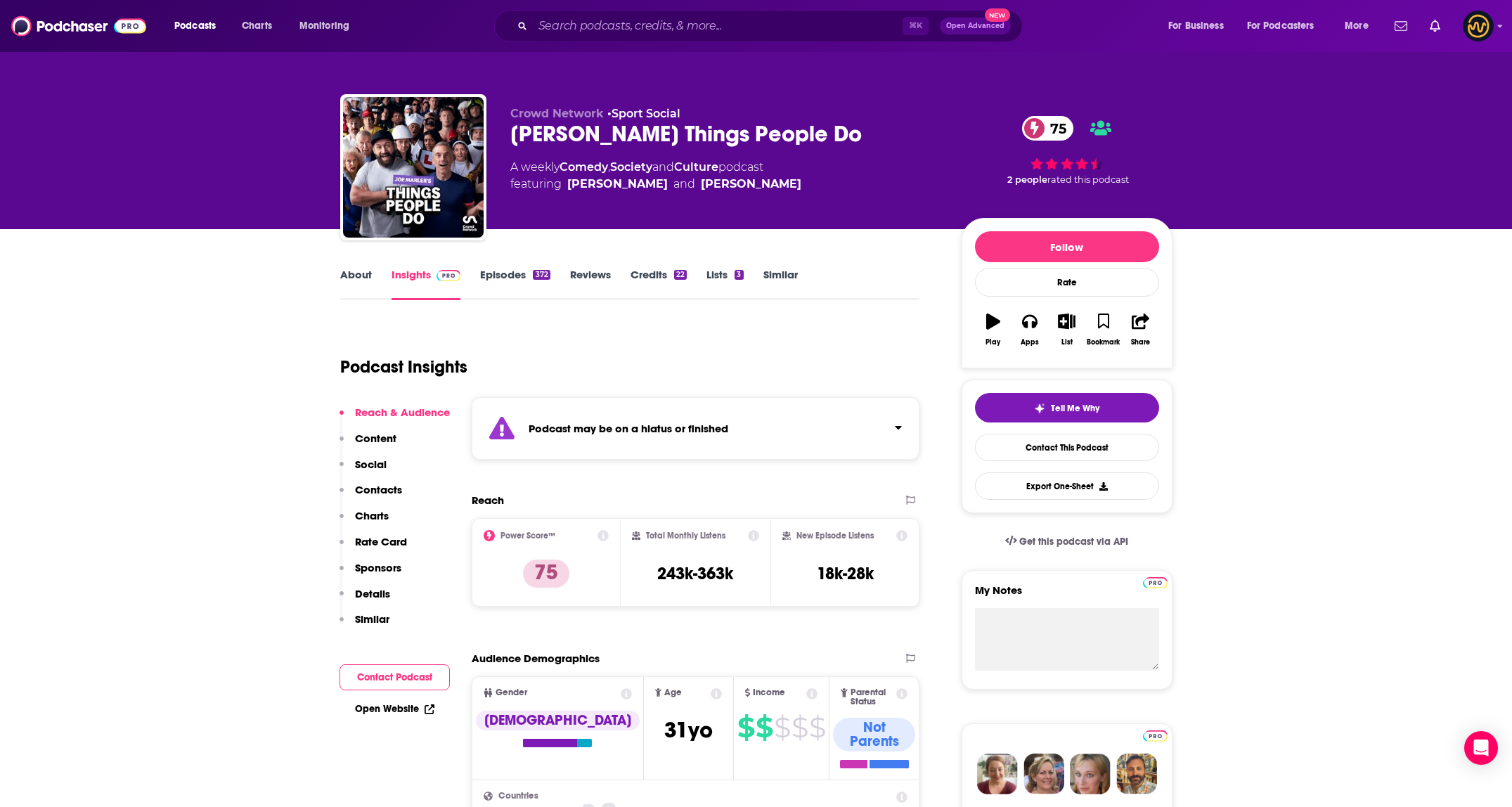
click at [897, 428] on icon "Click to expand status details" at bounding box center [898, 427] width 7 height 11
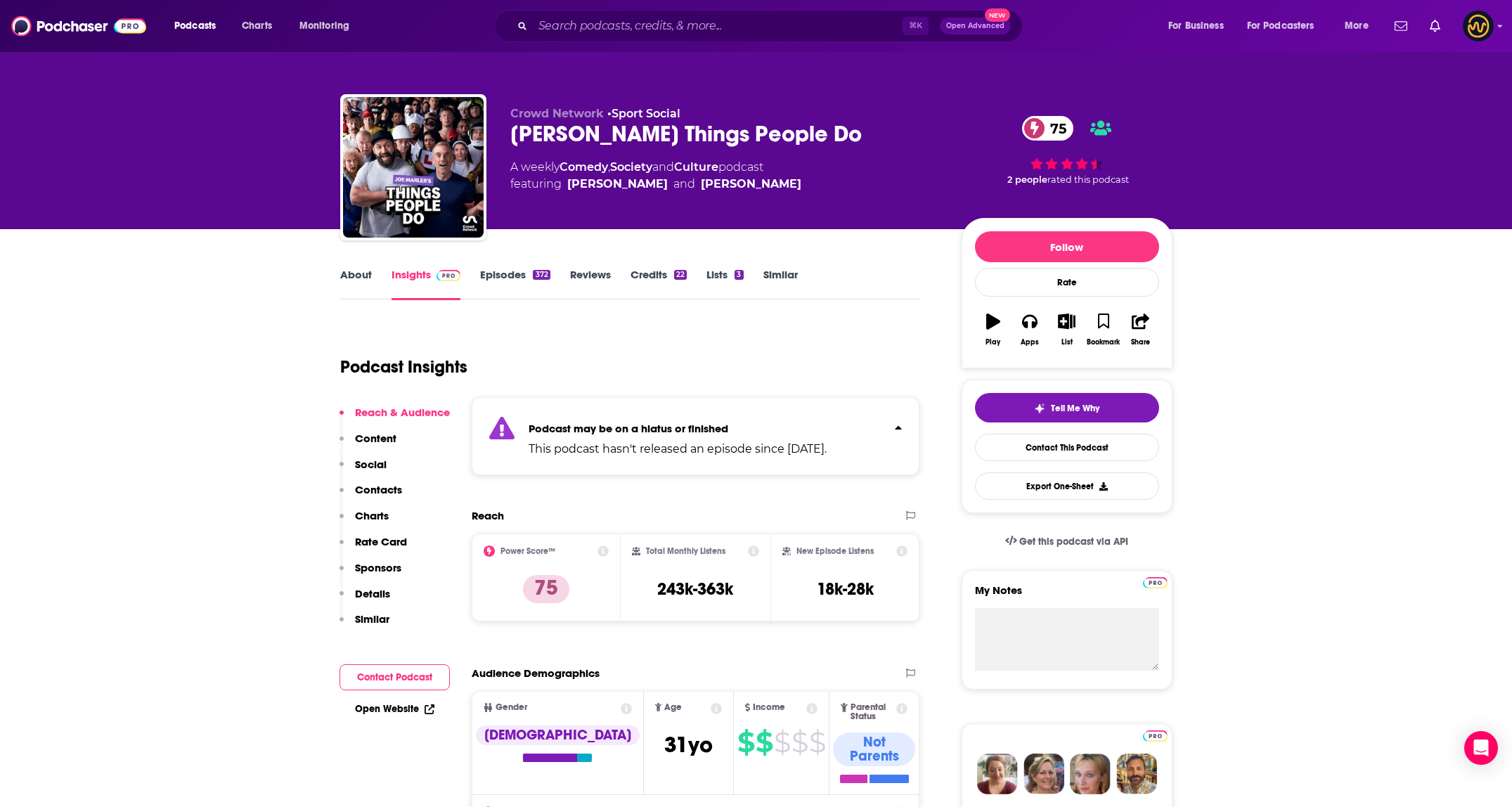
click at [897, 428] on icon "Click to expand status details" at bounding box center [899, 426] width 6 height 4
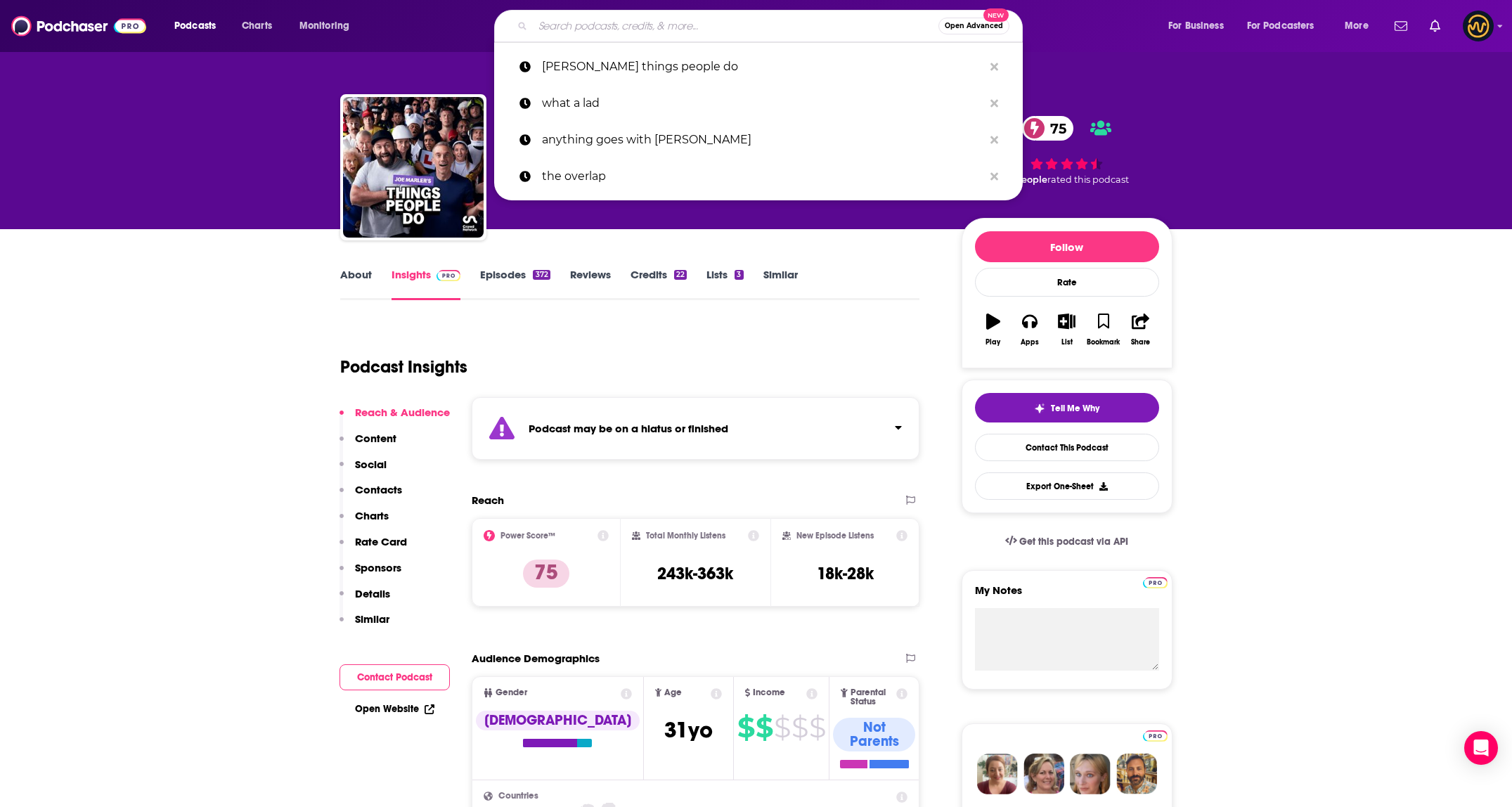
click at [714, 30] on input "Search podcasts, credits, & more..." at bounding box center [736, 26] width 406 height 23
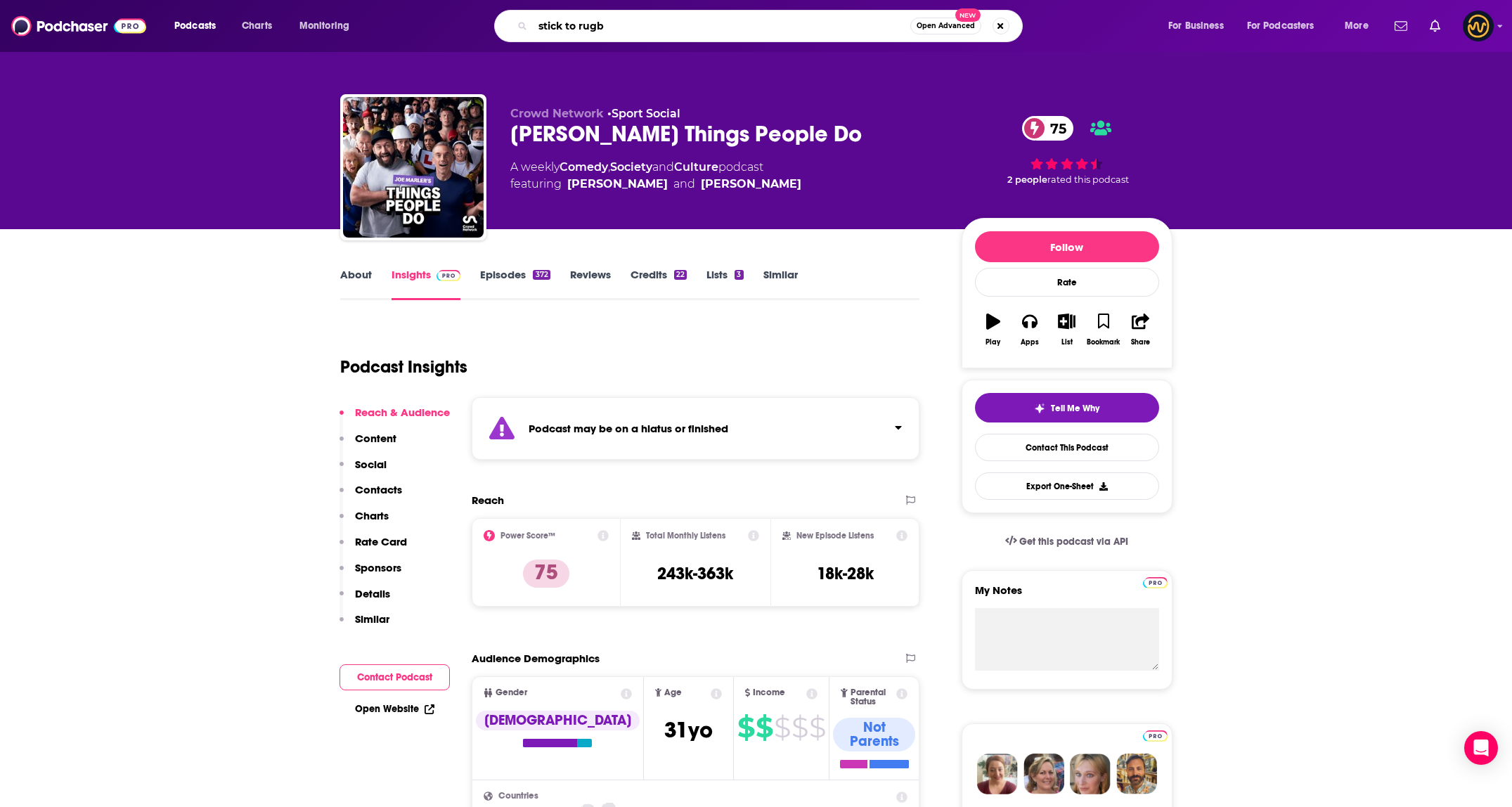
type input "stick to rugby"
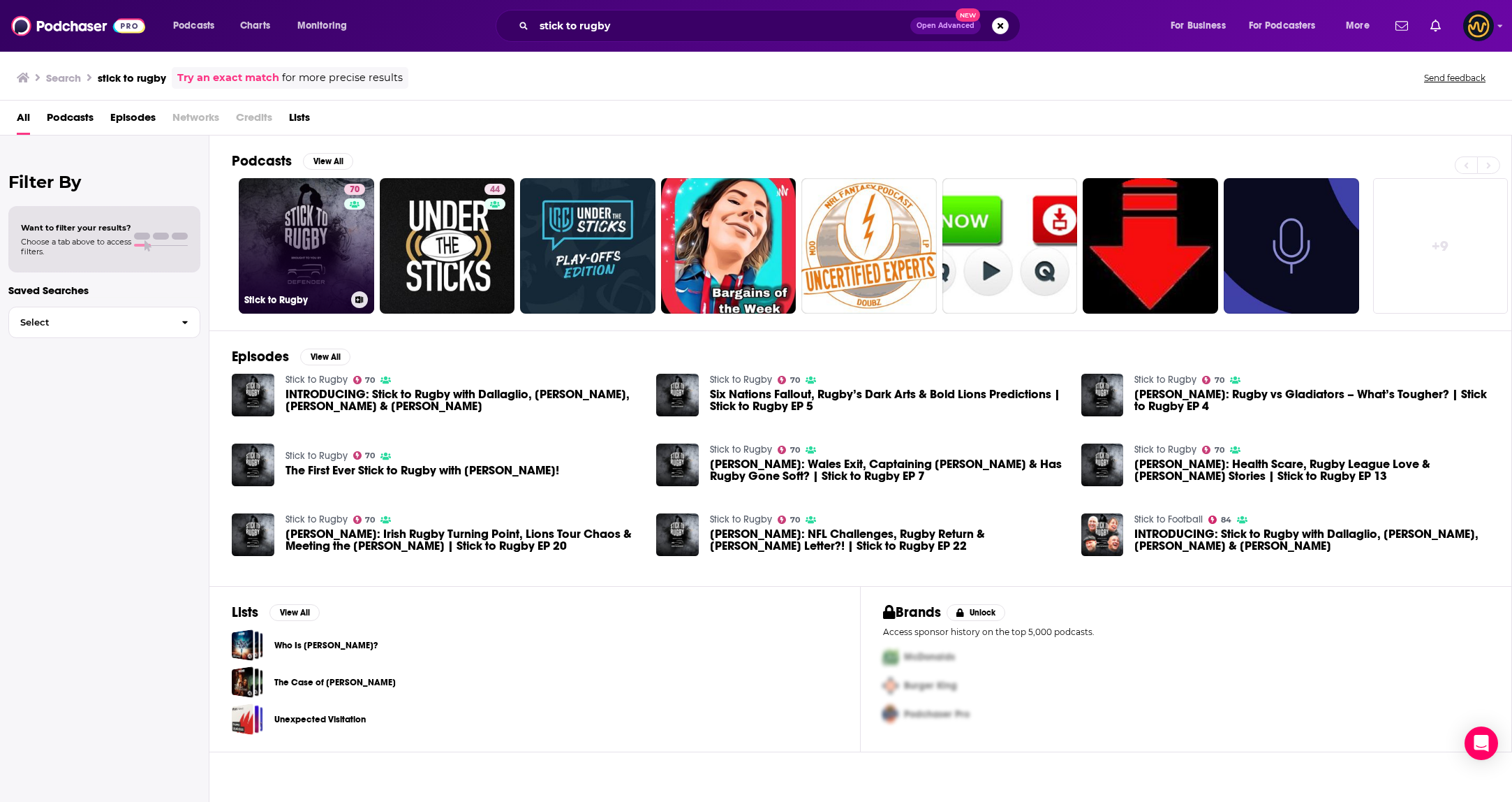
click at [303, 249] on link "70 Stick to Rugby" at bounding box center [306, 245] width 135 height 135
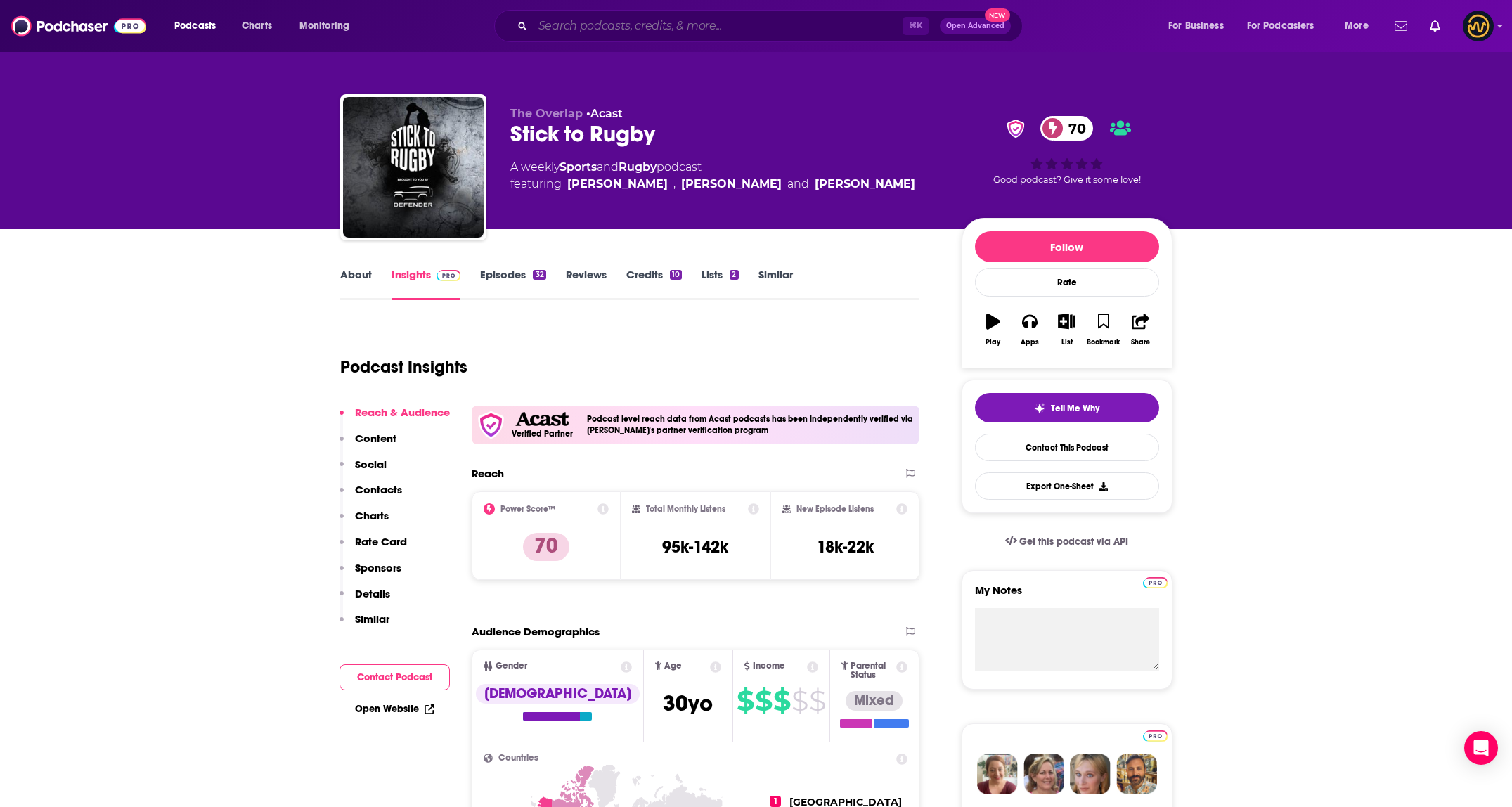
click at [769, 27] on input "Search podcasts, credits, & more..." at bounding box center [718, 26] width 369 height 23
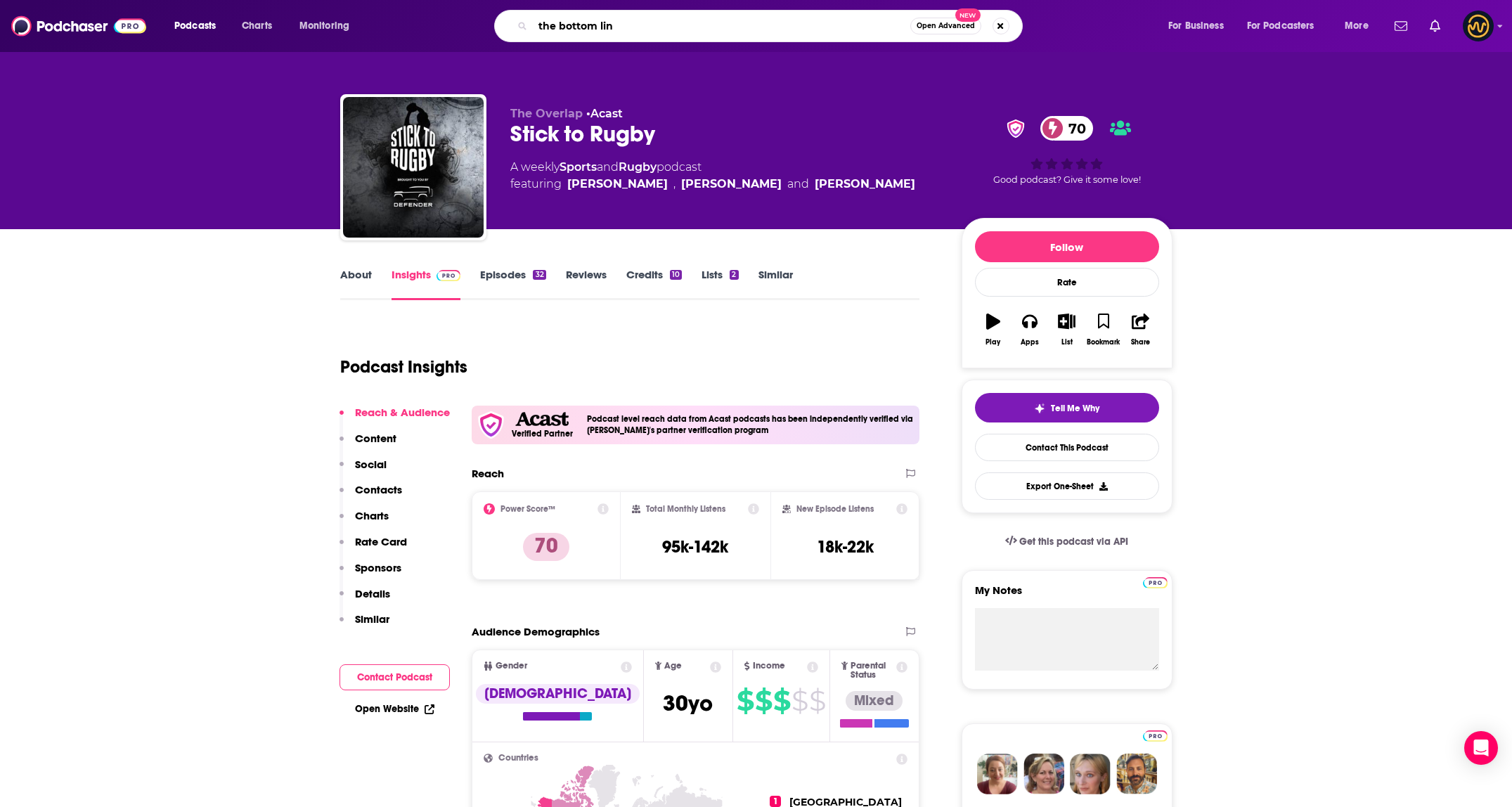
type input "the bottom line"
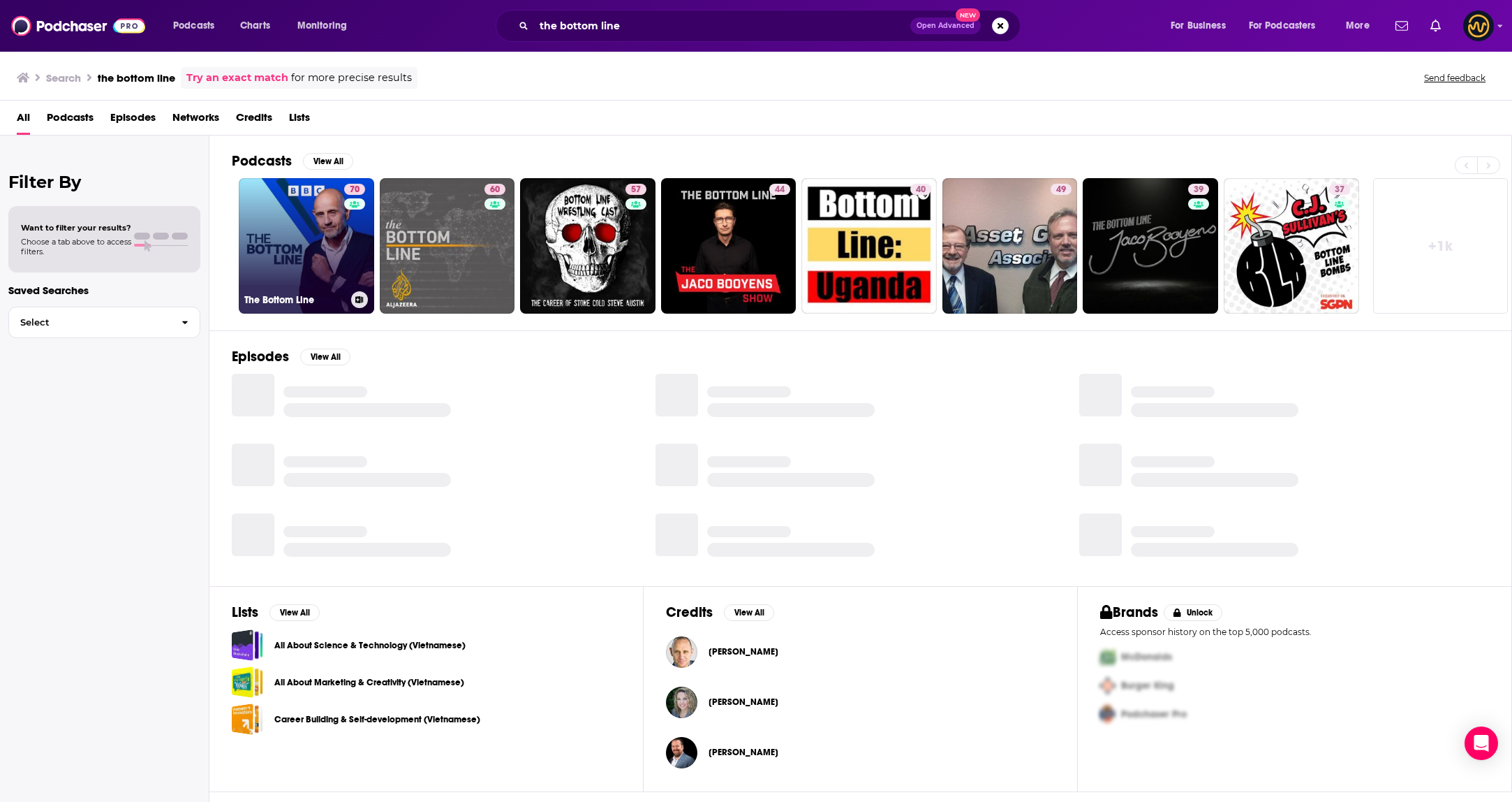
click at [324, 226] on link "70 The Bottom Line" at bounding box center [306, 245] width 135 height 135
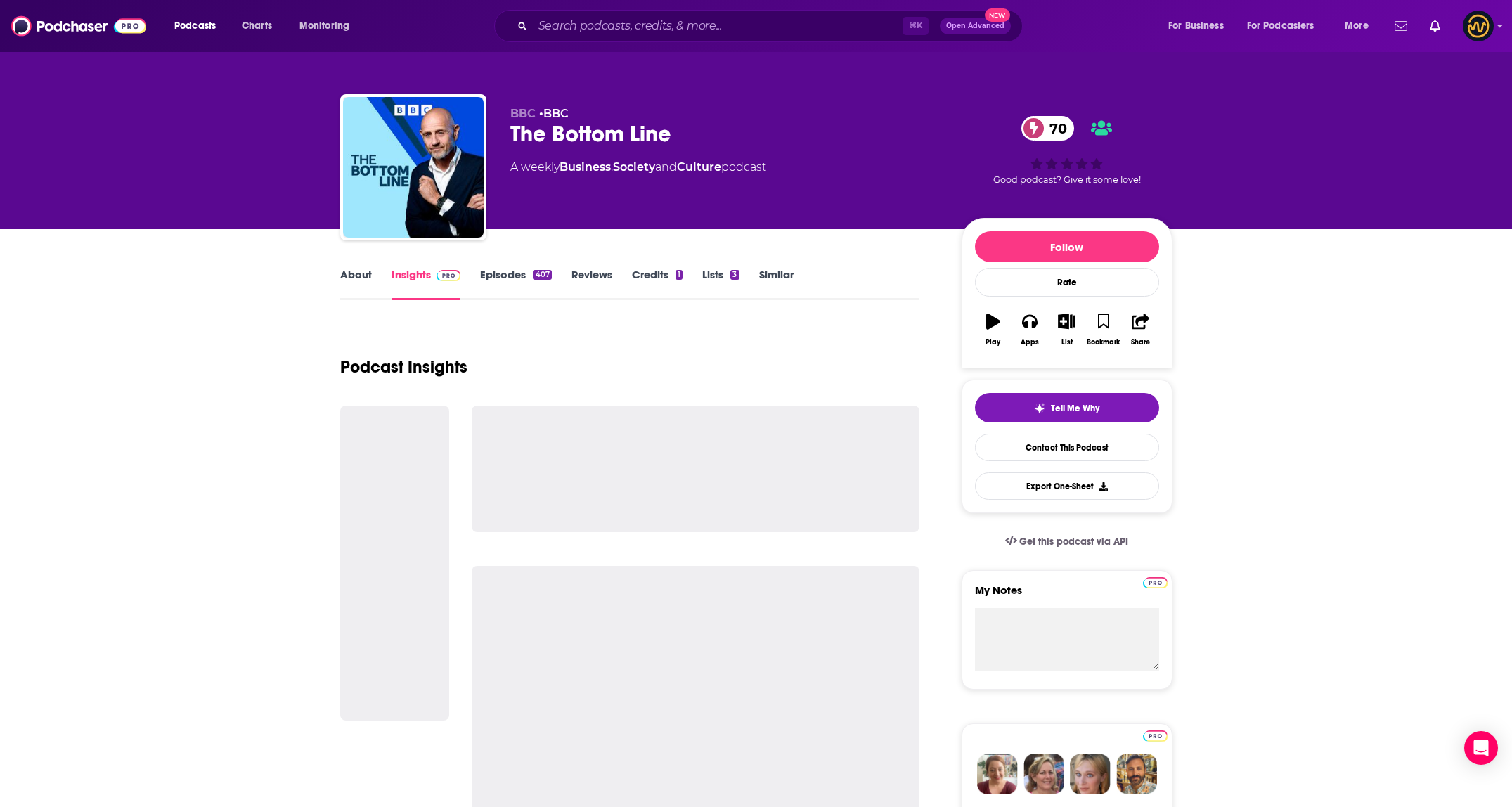
click at [368, 275] on link "About" at bounding box center [356, 284] width 32 height 32
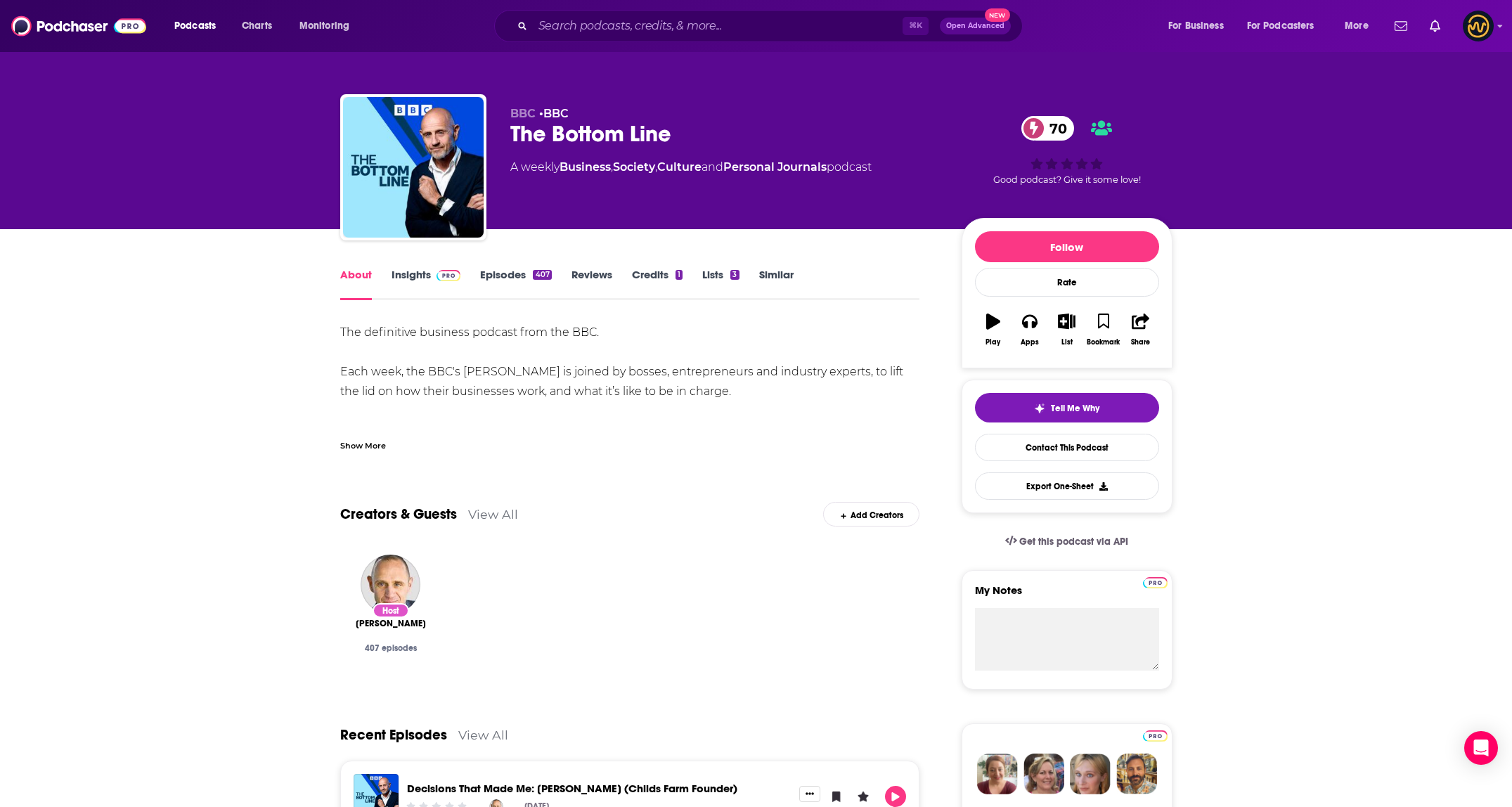
click at [365, 446] on div "Show More" at bounding box center [363, 445] width 46 height 14
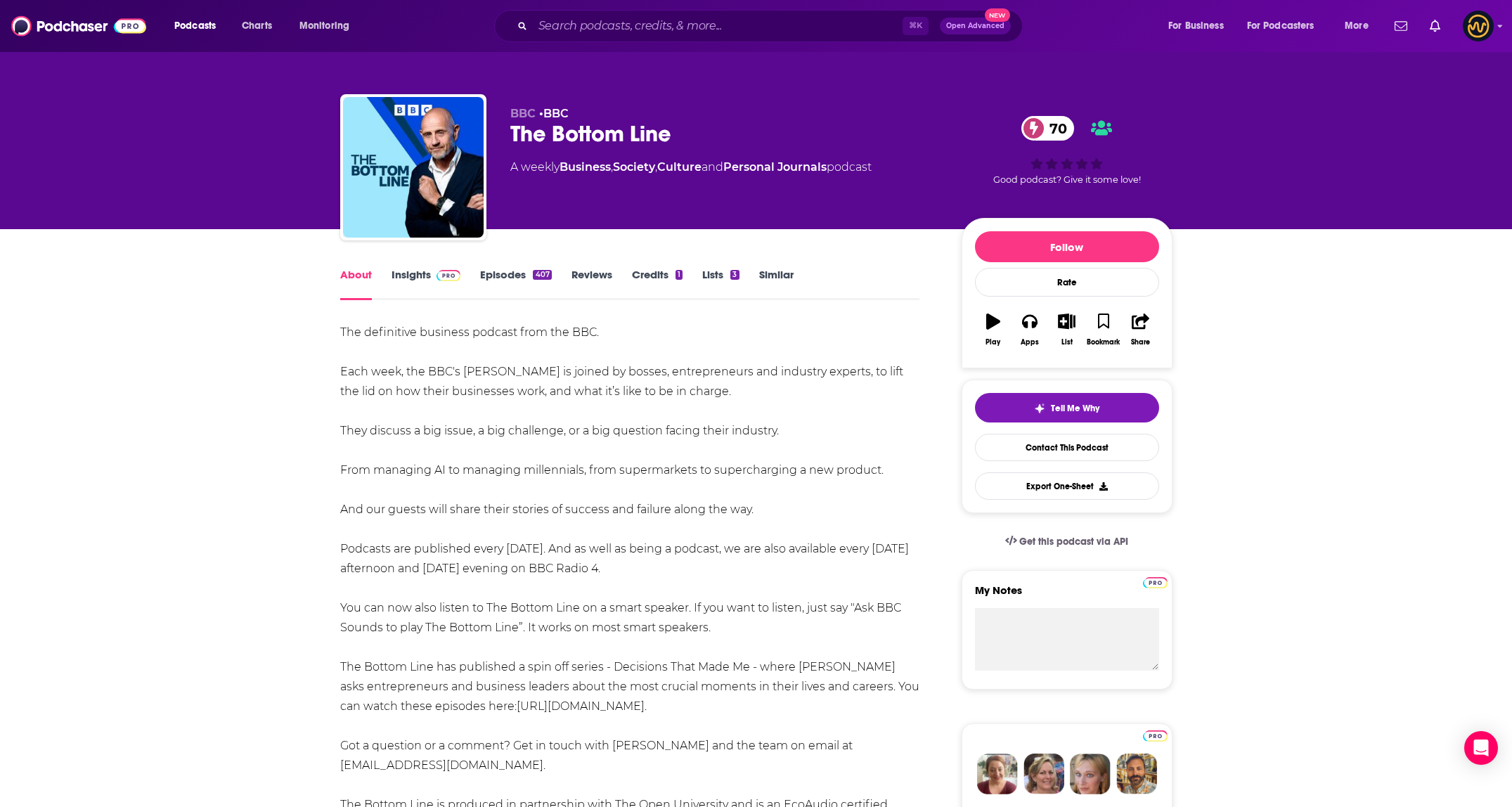
click at [428, 267] on div "About Insights Episodes 407 Reviews Credits 1 Lists 3 Similar" at bounding box center [630, 282] width 580 height 34
click at [412, 279] on link "Insights" at bounding box center [426, 284] width 69 height 32
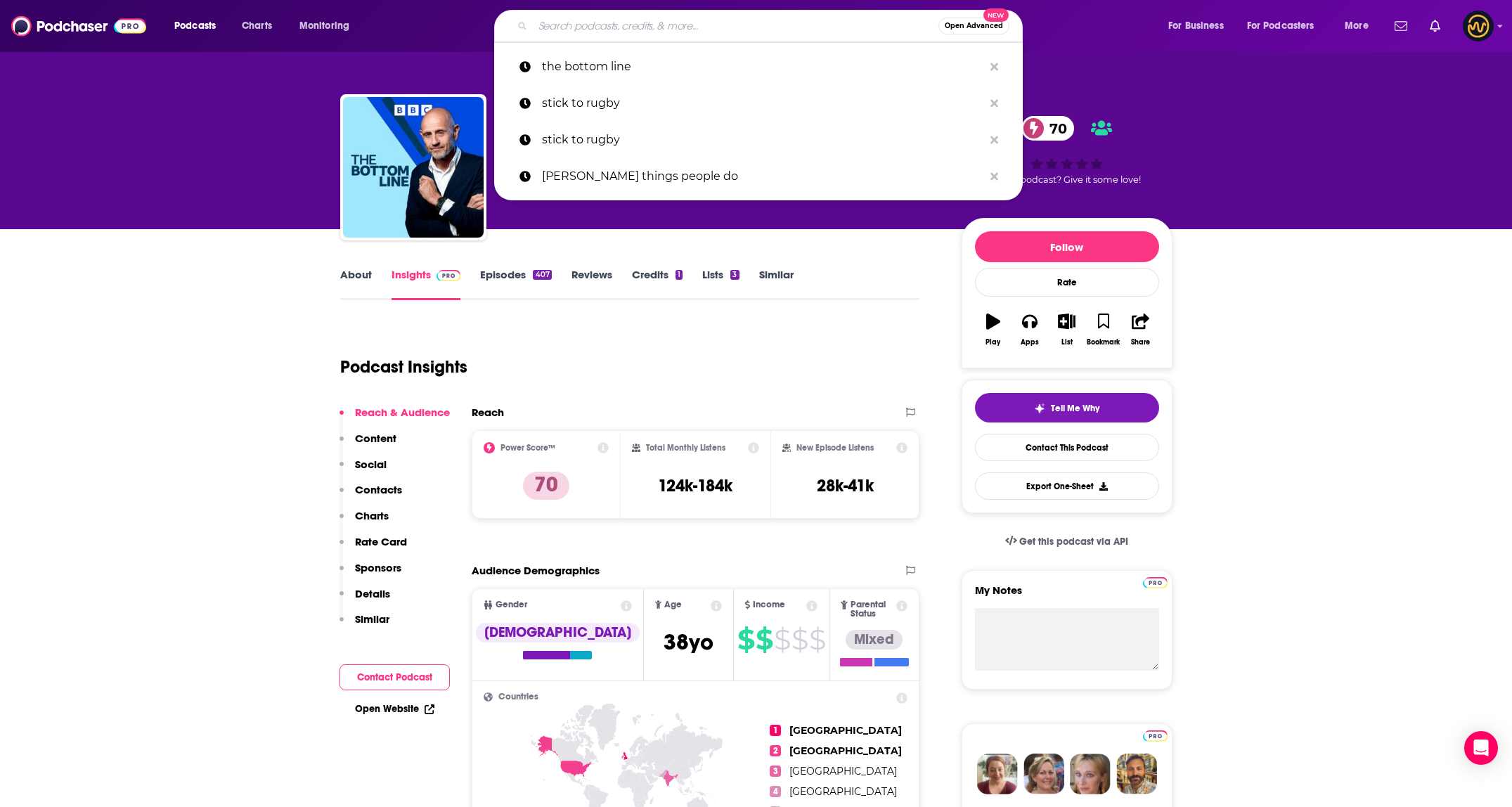
click at [744, 24] on input "Search podcasts, credits, & more..." at bounding box center [736, 26] width 406 height 23
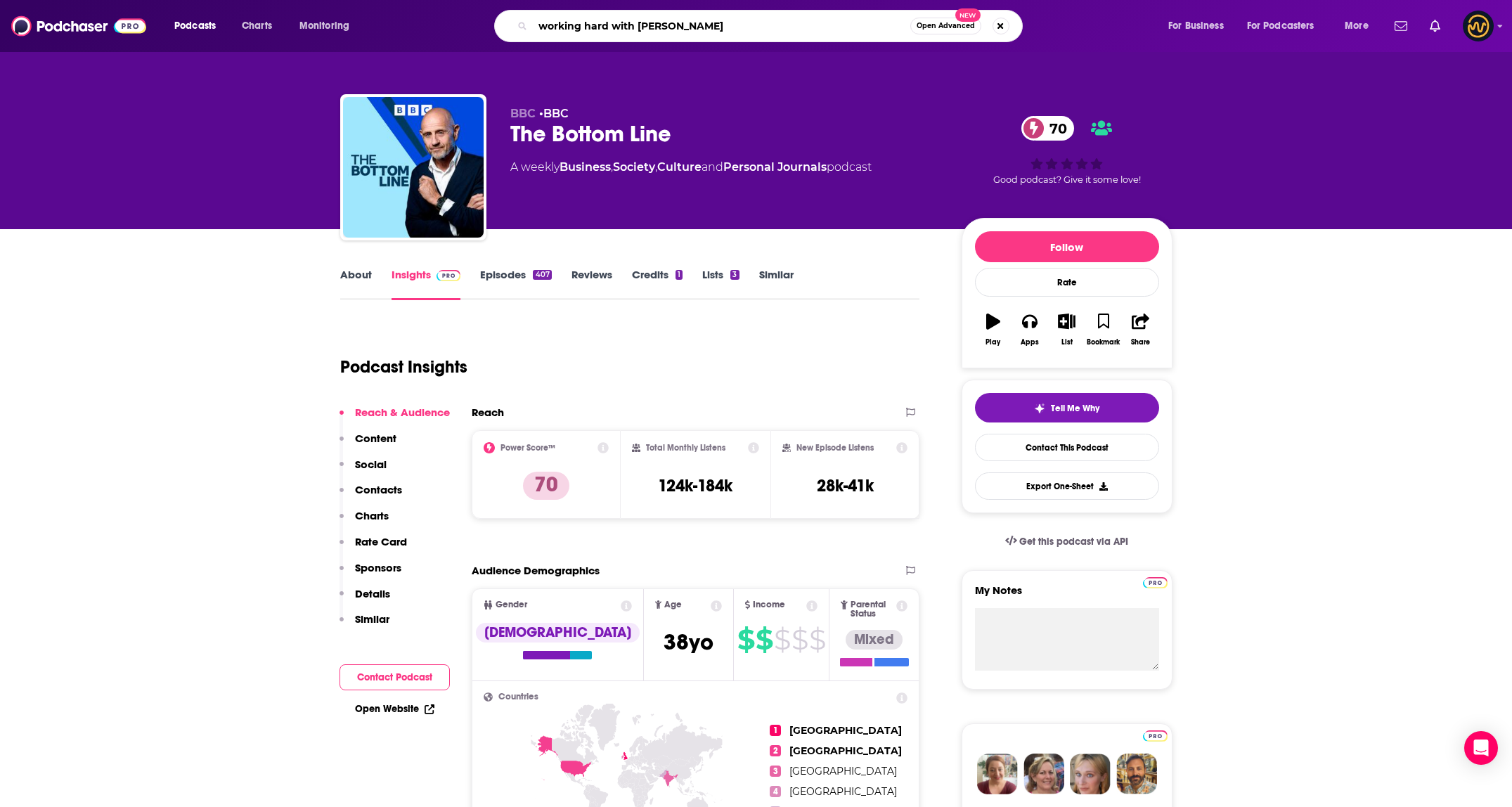
type input "working hard with grace beverly"
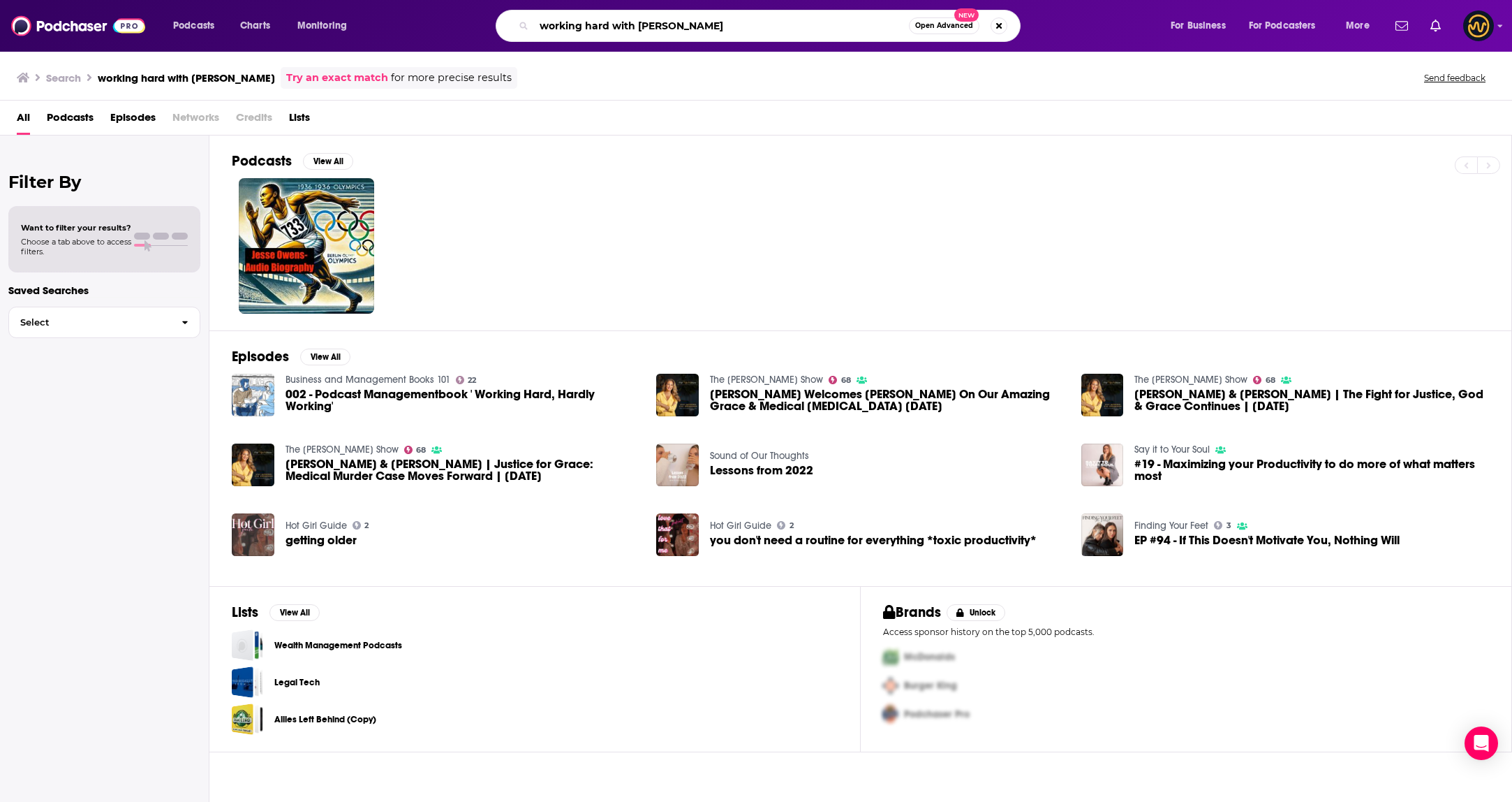
click at [743, 25] on input "working hard with grace beverly" at bounding box center [722, 26] width 375 height 23
drag, startPoint x: 753, startPoint y: 26, endPoint x: 610, endPoint y: 28, distance: 143.0
click at [610, 28] on input "working hard with grace beverly" at bounding box center [722, 26] width 375 height 23
type input "working hard"
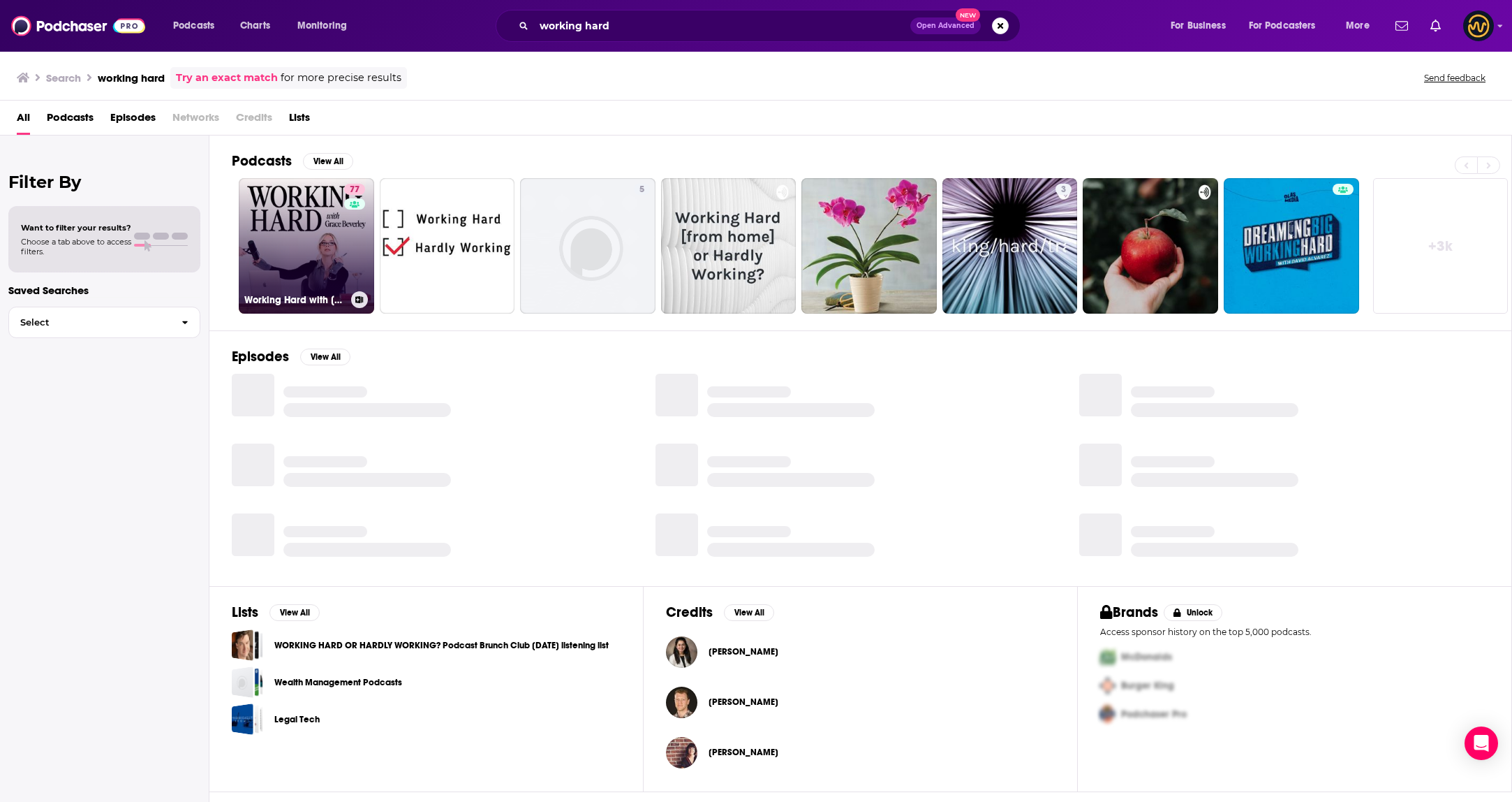
click at [317, 240] on link "77 Working Hard with Grace Beverley" at bounding box center [306, 245] width 135 height 135
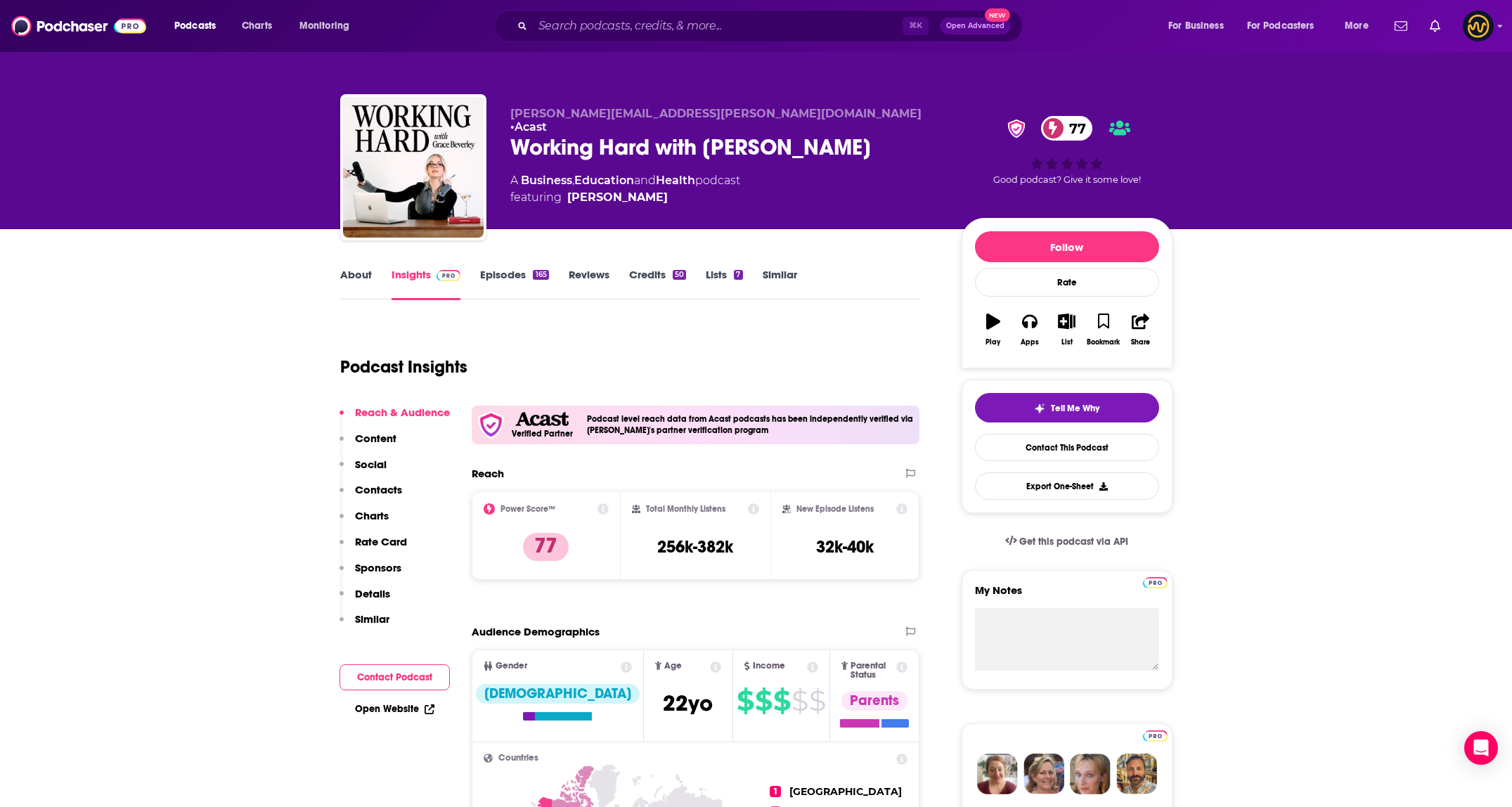
click at [357, 283] on link "About" at bounding box center [356, 284] width 32 height 32
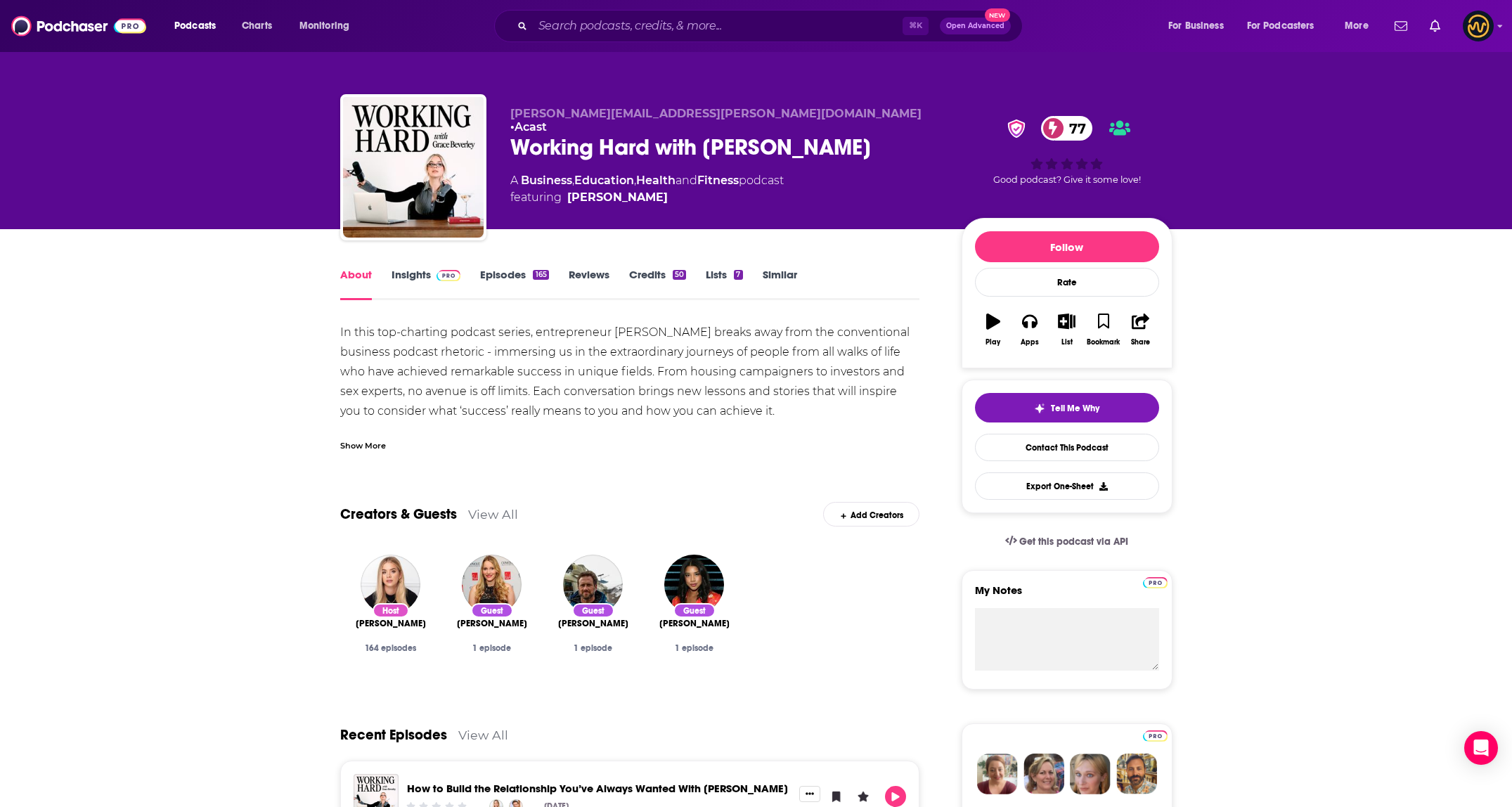
click at [368, 442] on div "Show More" at bounding box center [363, 445] width 46 height 14
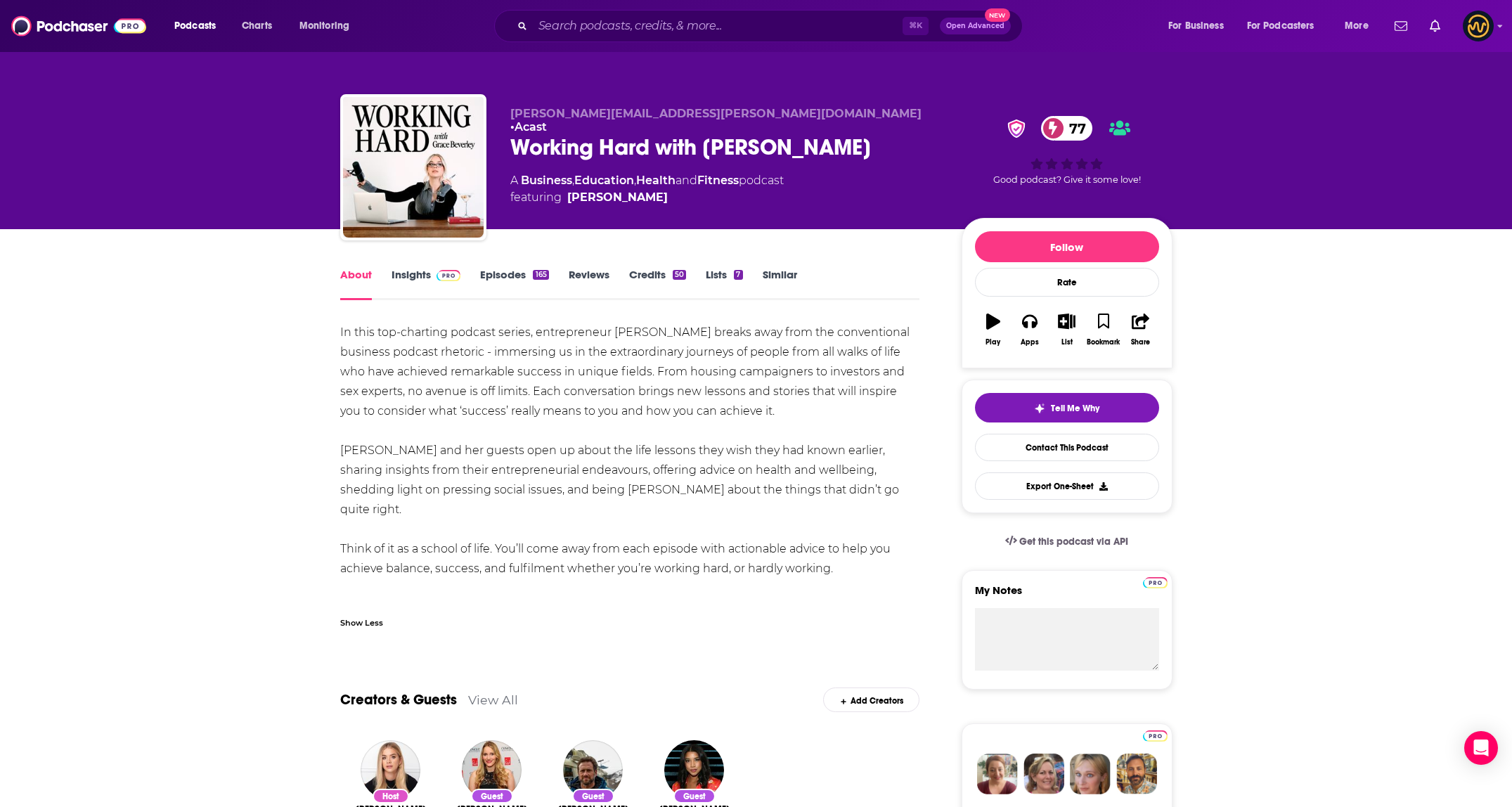
click at [350, 624] on div "Show Less" at bounding box center [362, 622] width 43 height 14
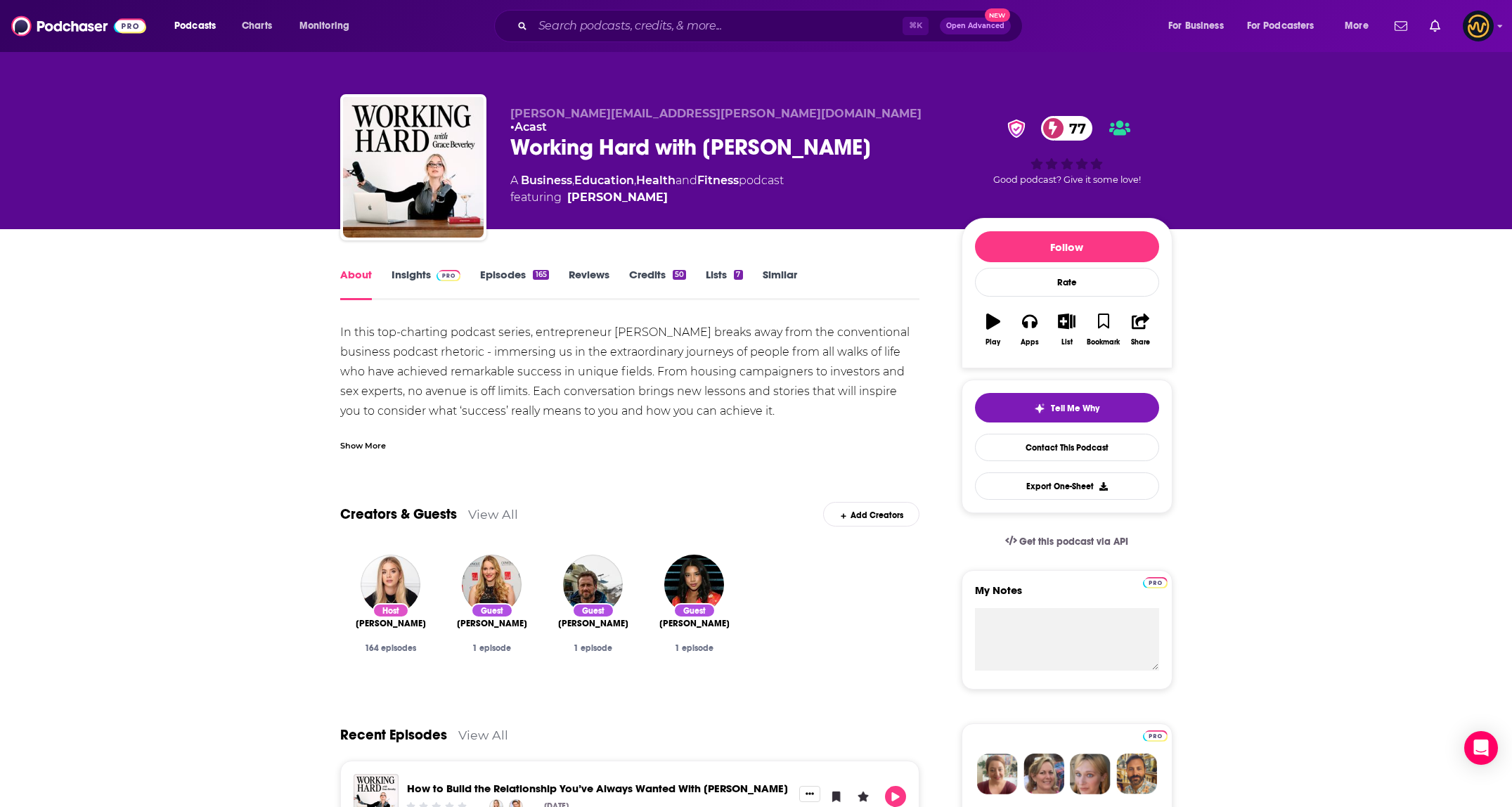
click at [410, 274] on link "Insights" at bounding box center [426, 284] width 69 height 32
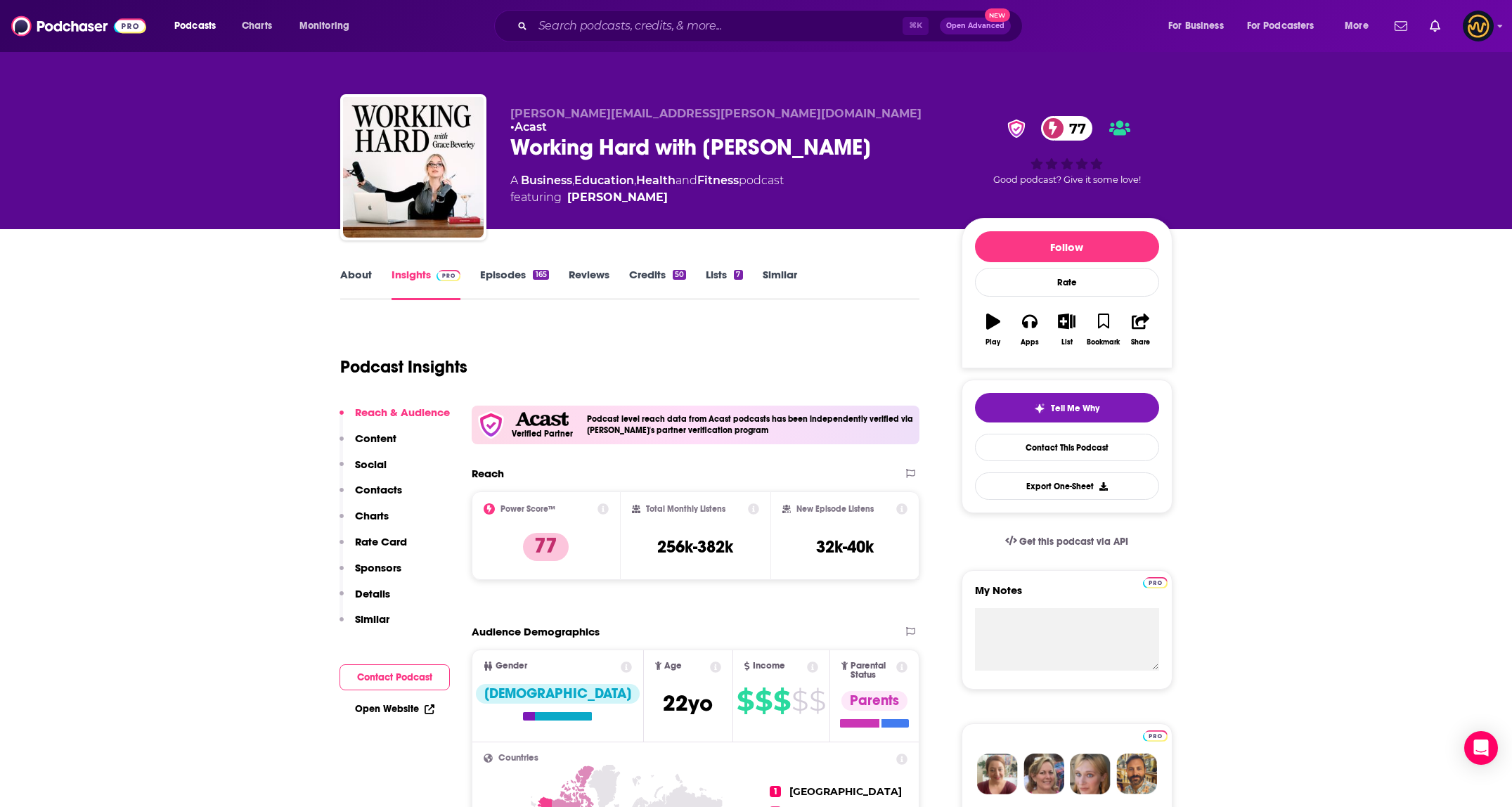
click at [514, 272] on link "Episodes 165" at bounding box center [514, 284] width 69 height 32
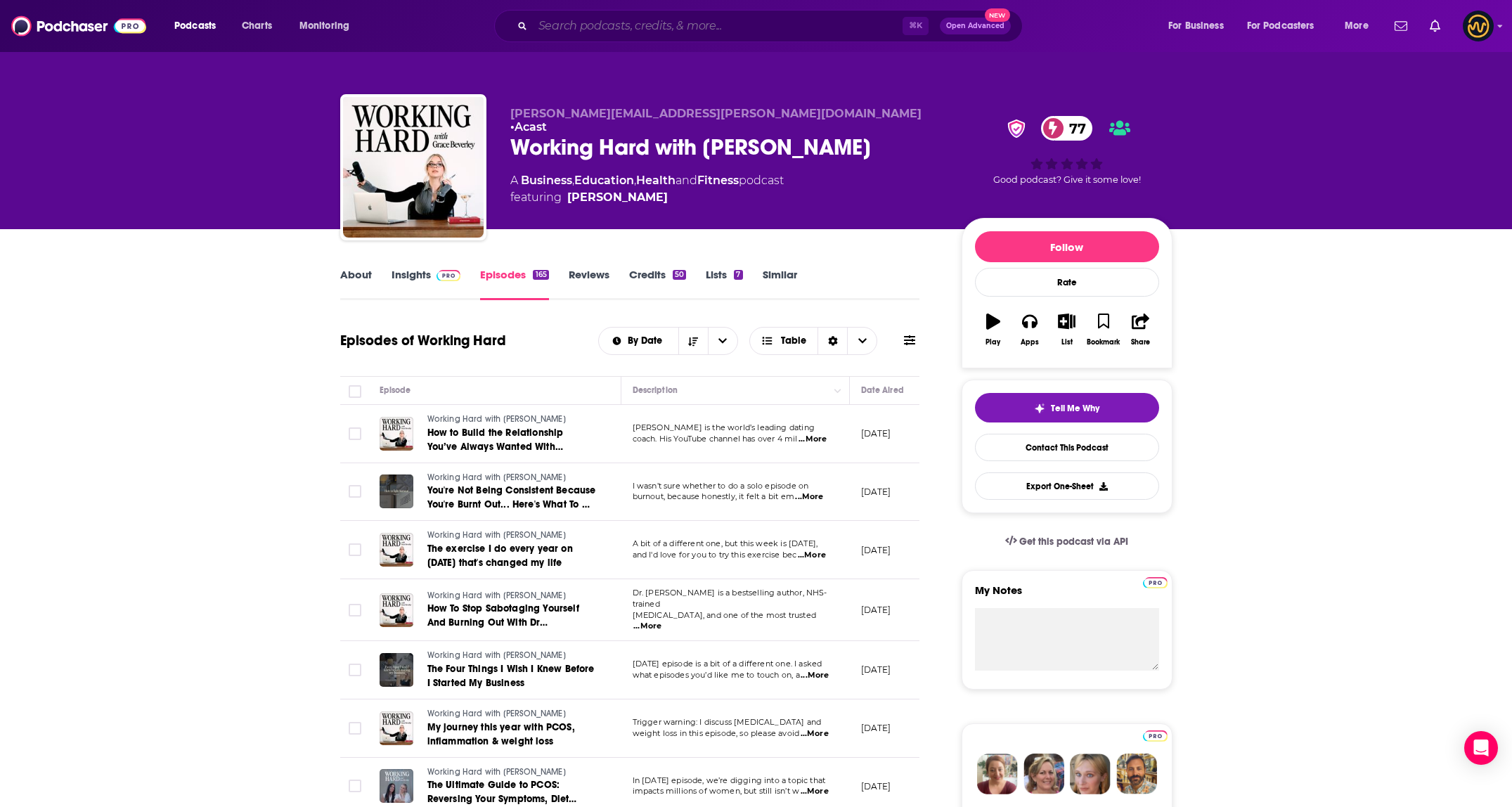
click at [626, 16] on input "Search podcasts, credits, & more..." at bounding box center [718, 26] width 369 height 23
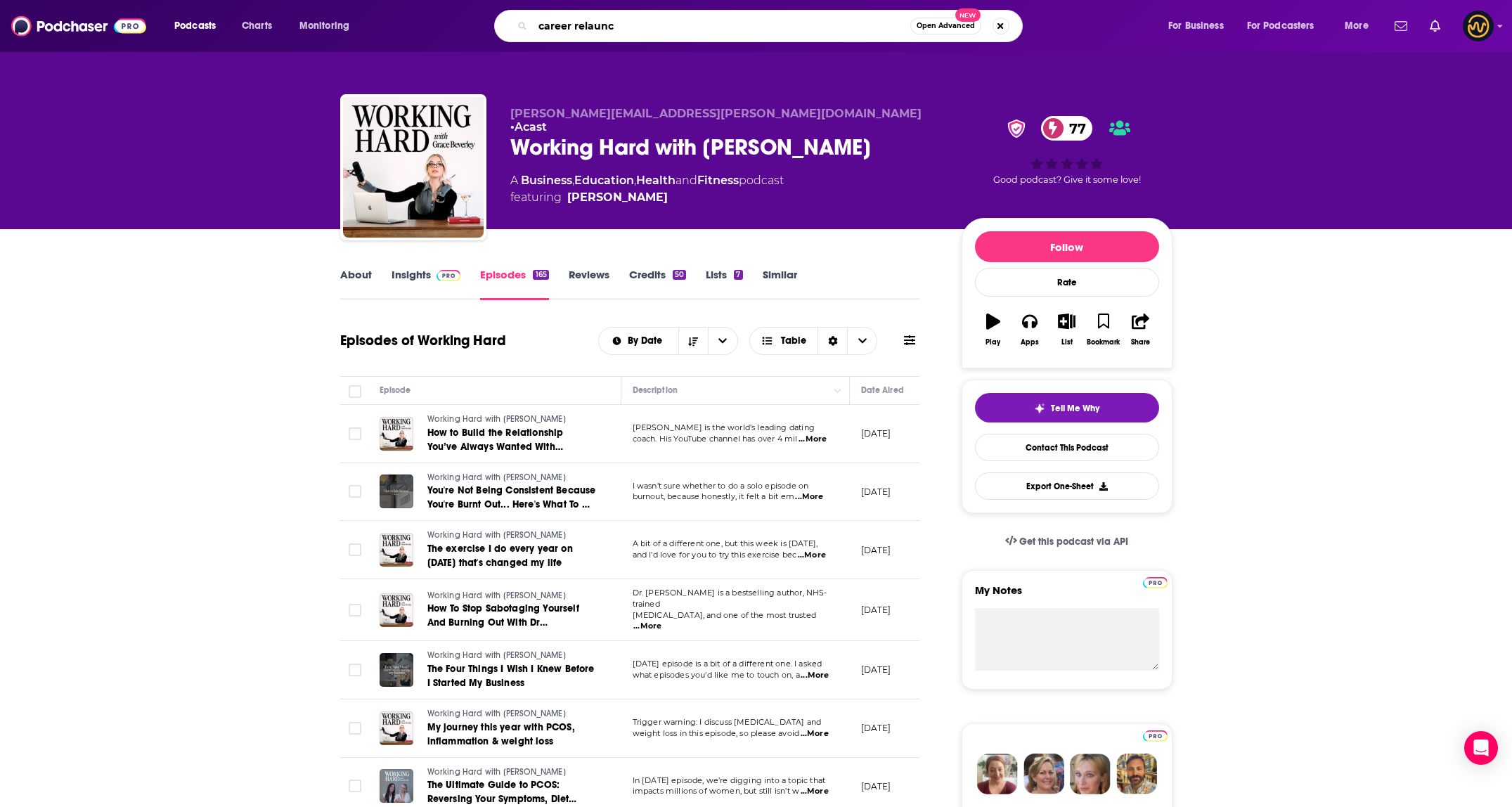
type input "career relaunch"
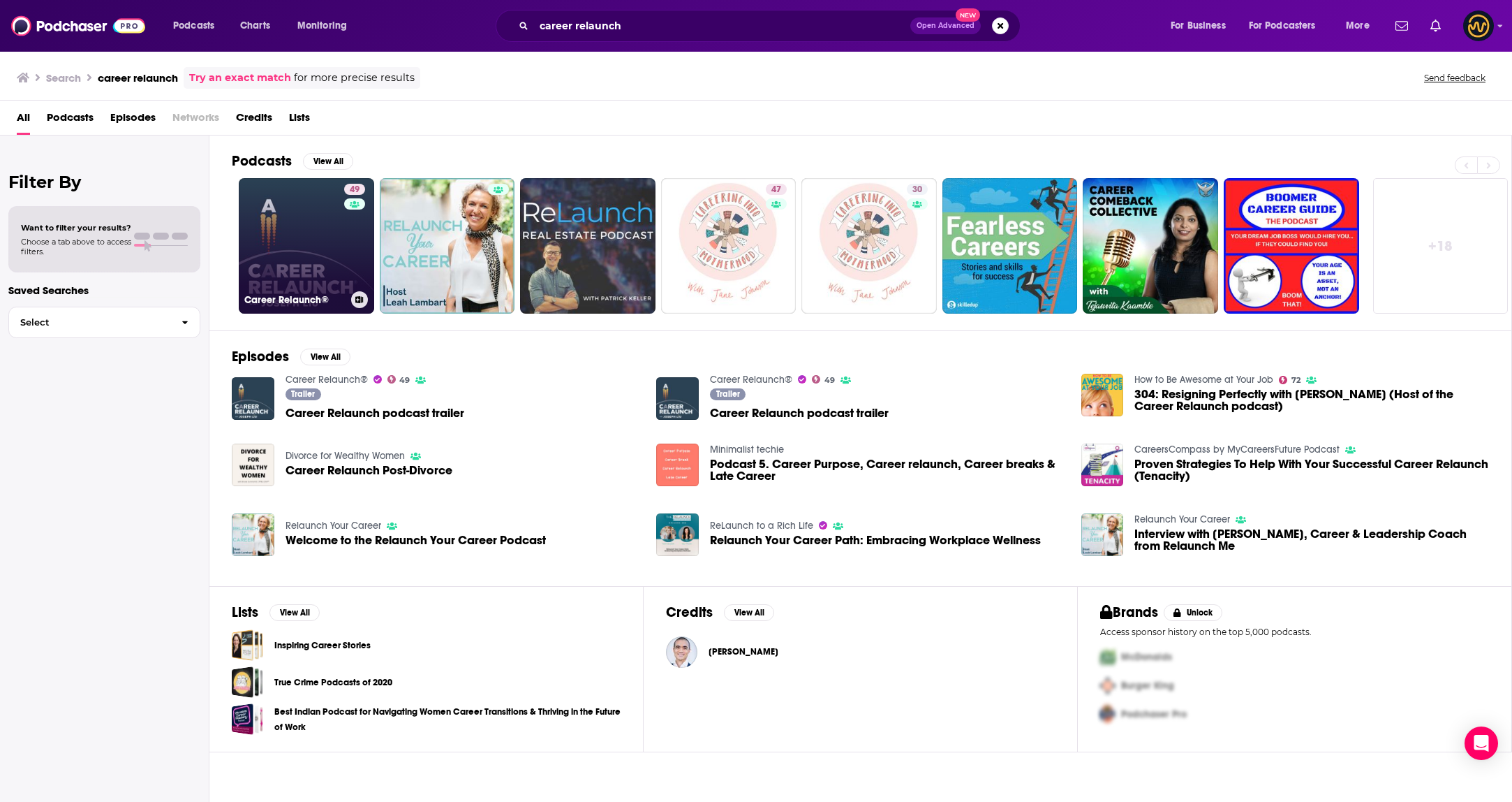
click at [303, 238] on link "49 Career Relaunch®" at bounding box center [306, 245] width 135 height 135
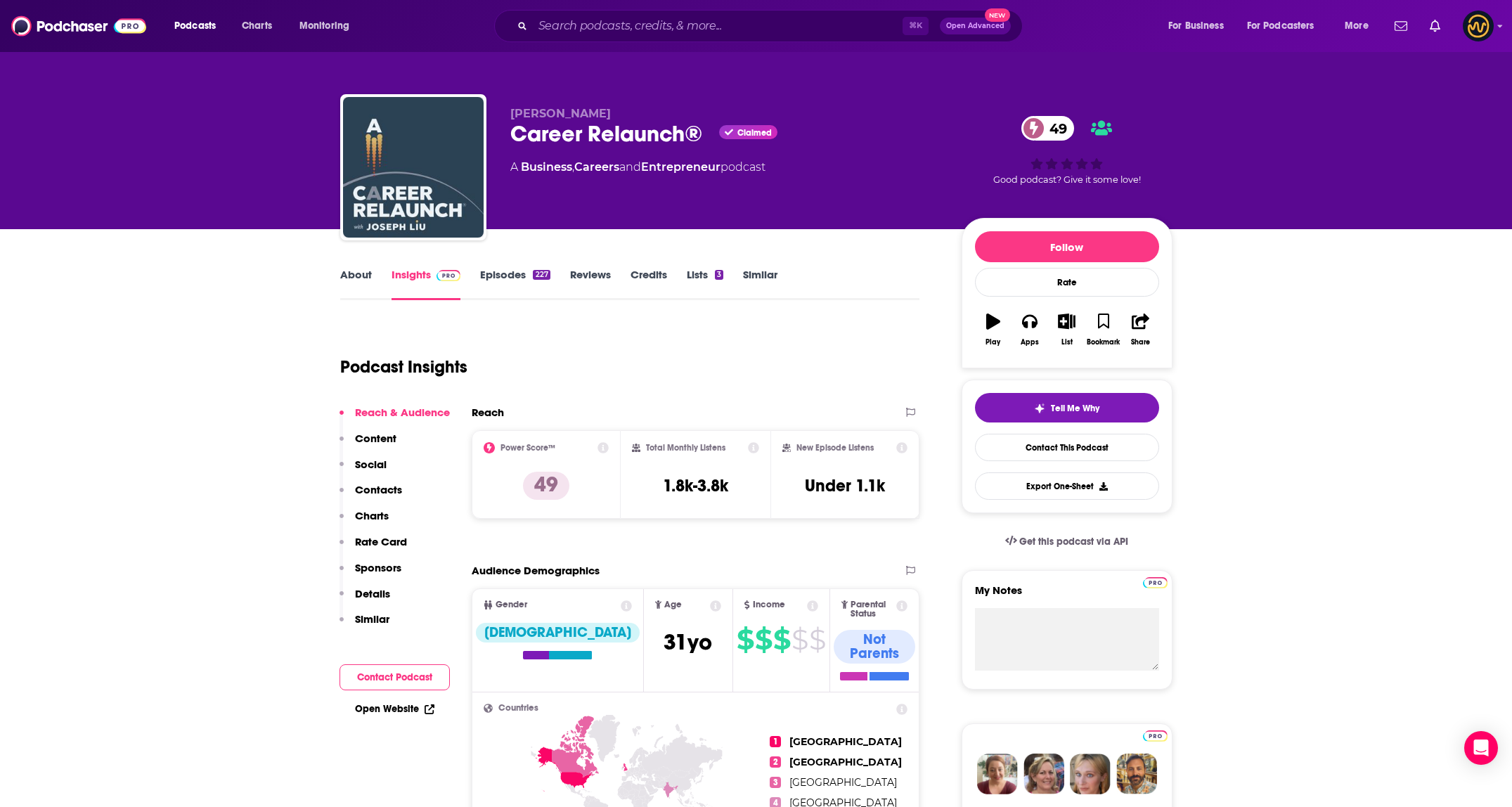
click at [366, 285] on link "About" at bounding box center [356, 284] width 32 height 32
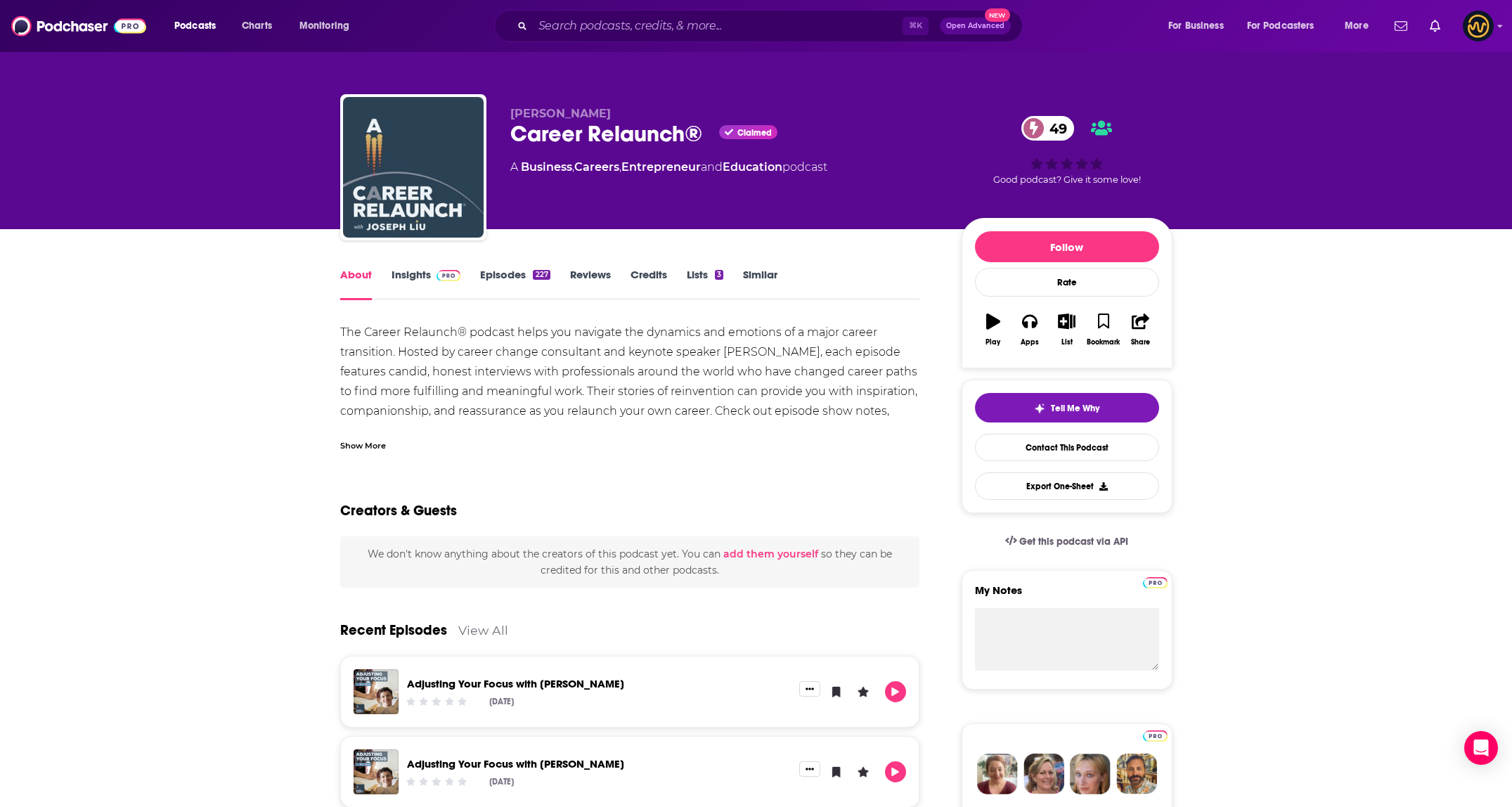
click at [419, 273] on link "Insights" at bounding box center [426, 284] width 69 height 32
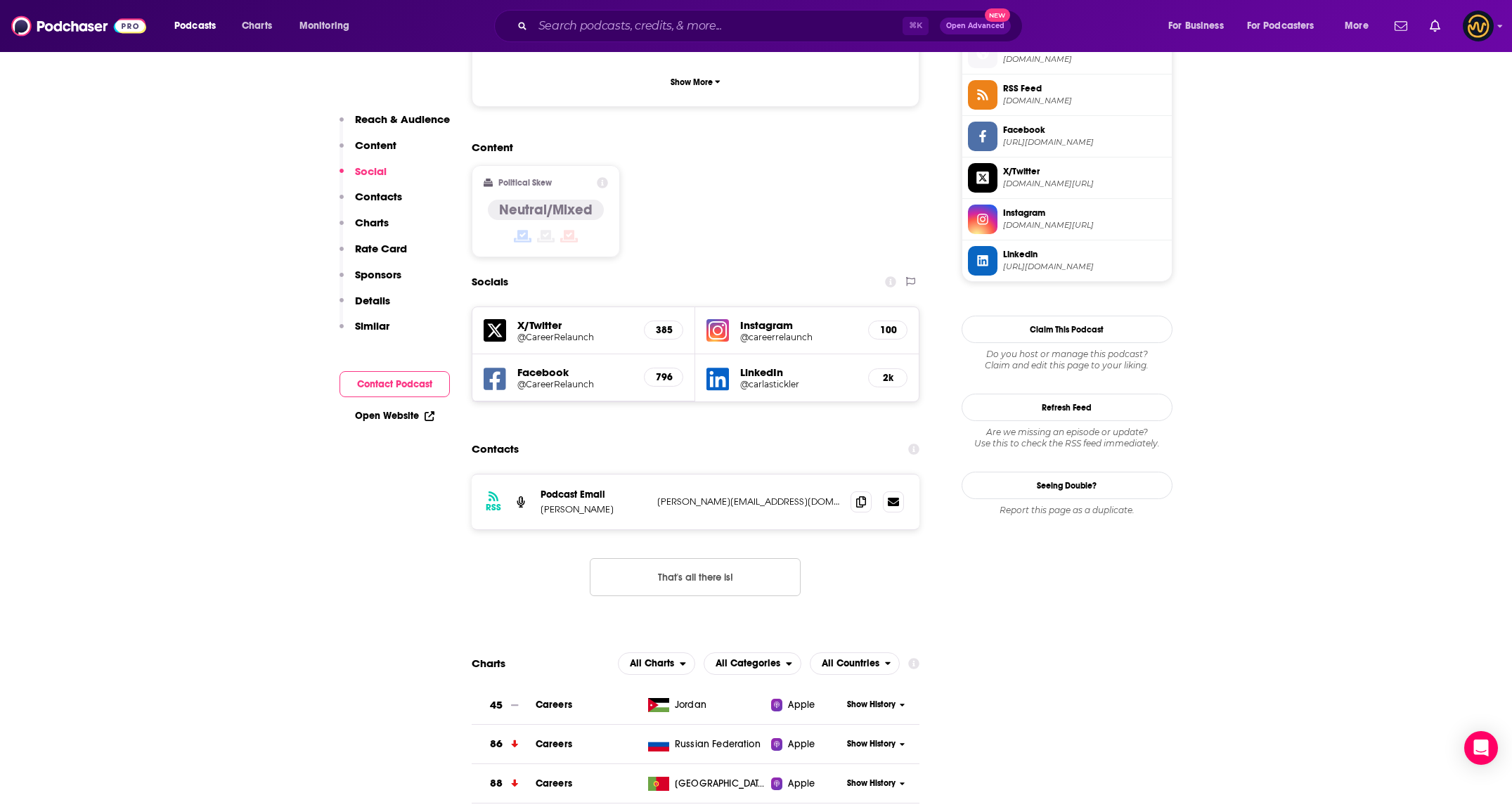
scroll to position [971, 0]
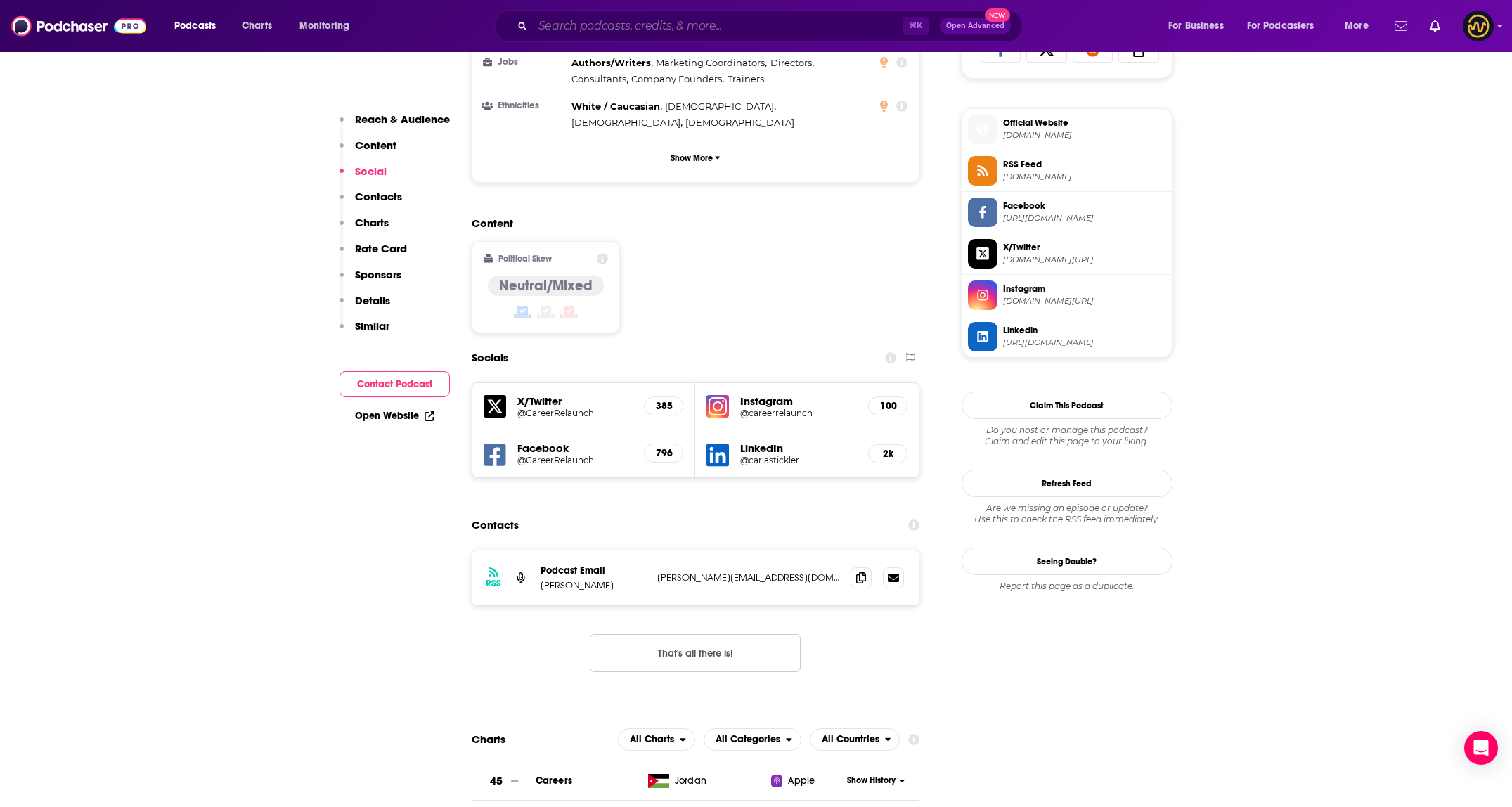
click at [727, 29] on input "Search podcasts, credits, & more..." at bounding box center [718, 26] width 369 height 23
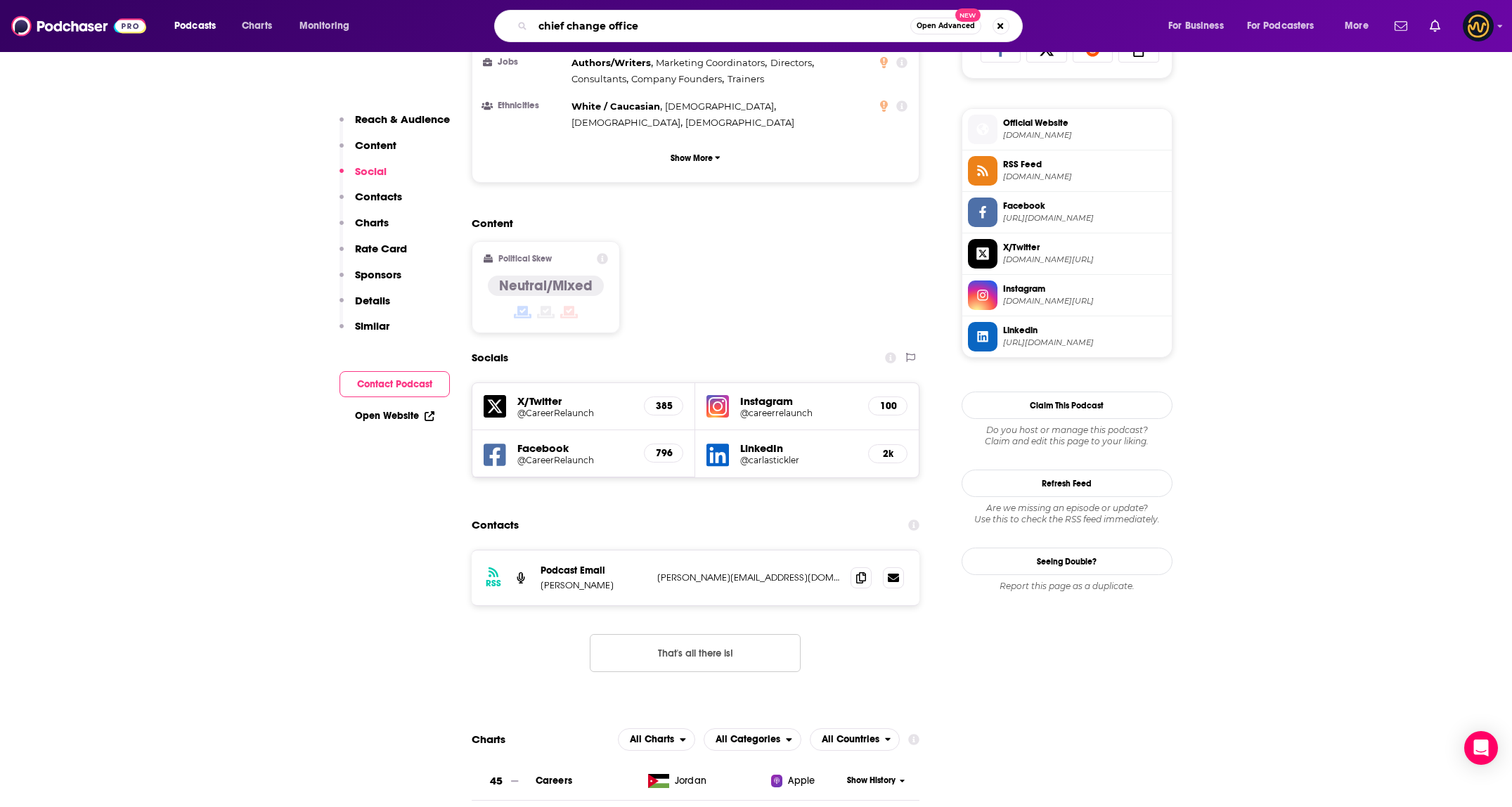
type input "chief change officer"
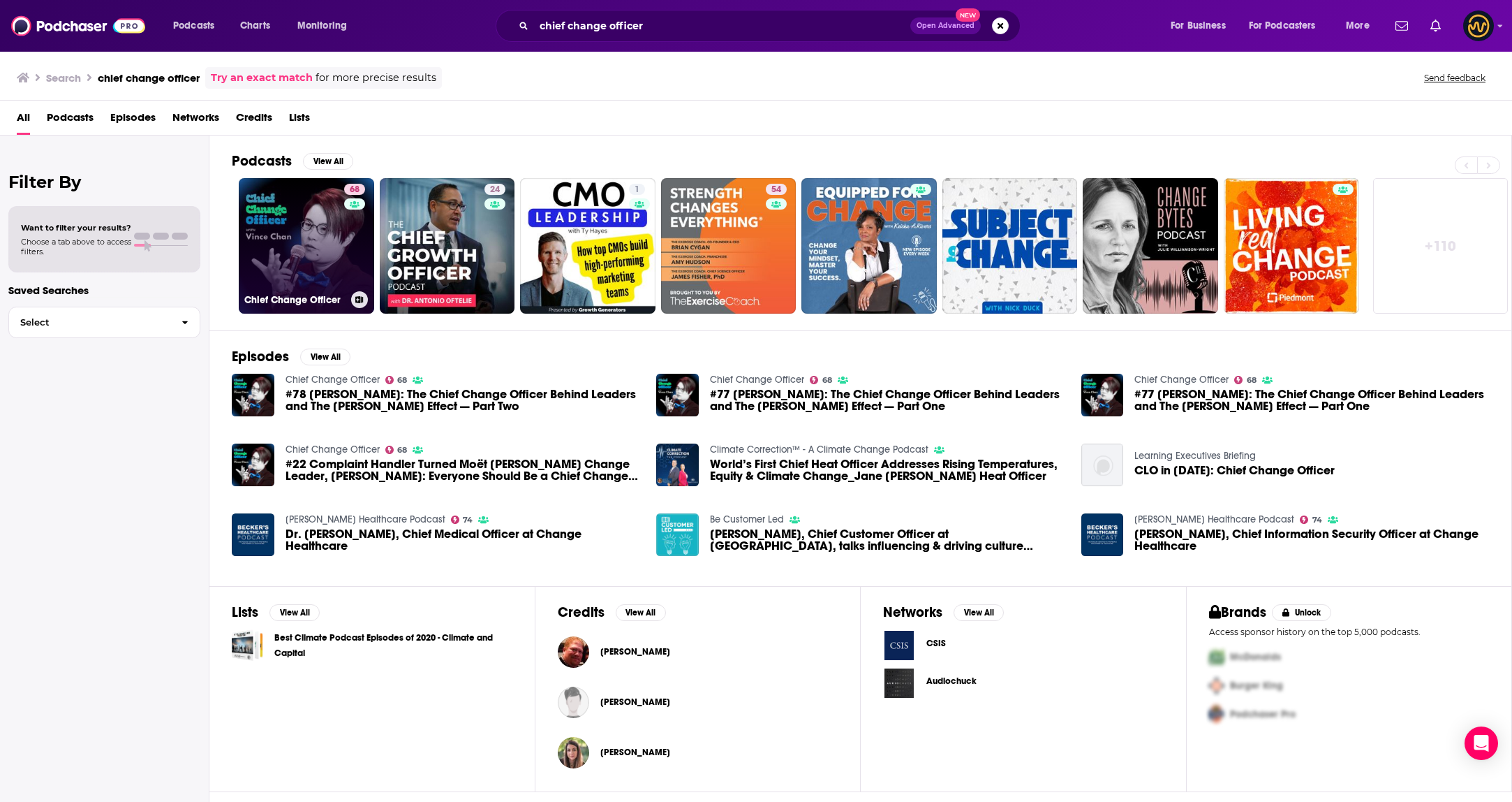
click at [271, 232] on link "68 Chief Change Officer" at bounding box center [306, 245] width 135 height 135
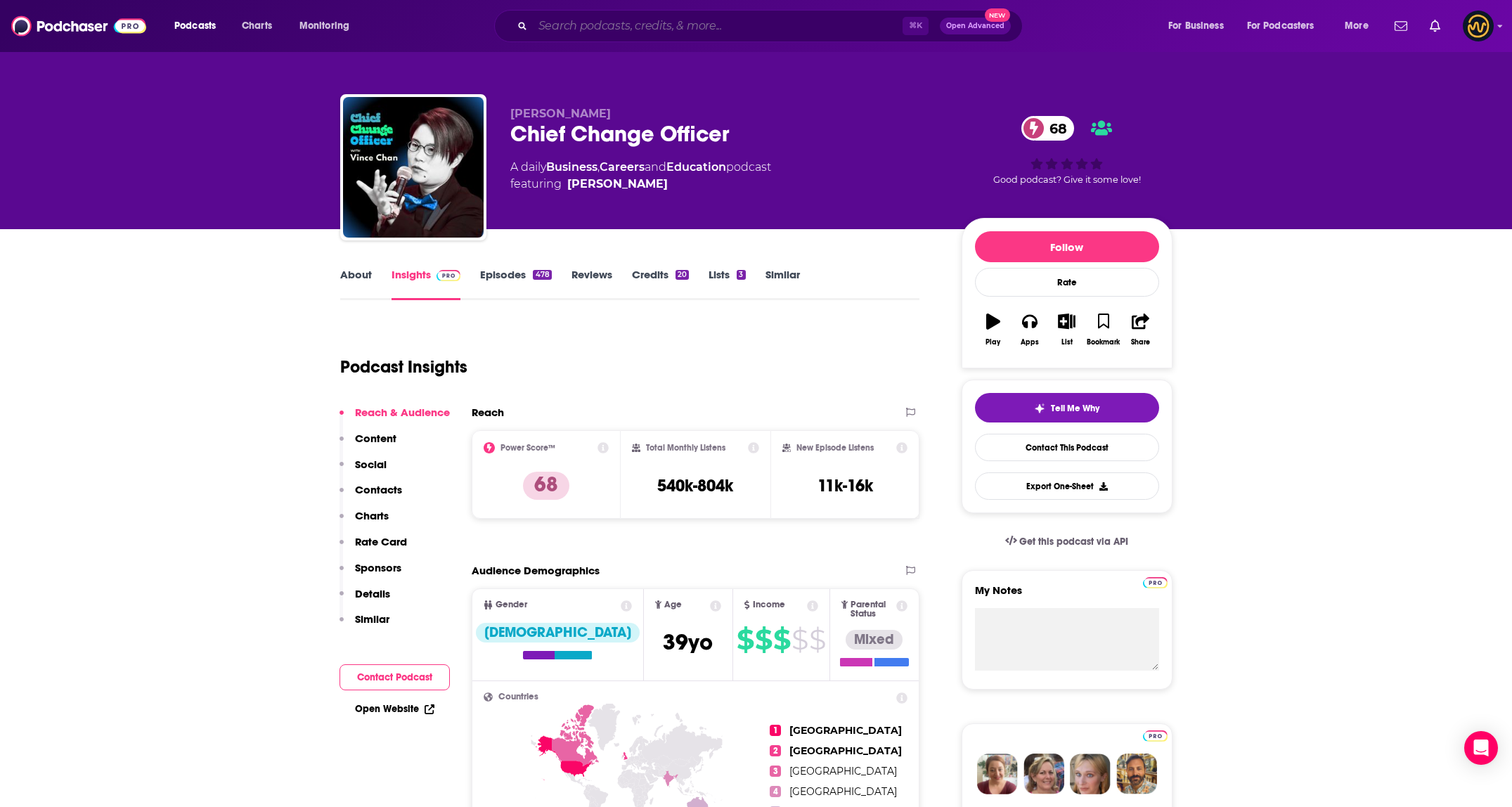
click at [757, 30] on input "Search podcasts, credits, & more..." at bounding box center [718, 26] width 369 height 23
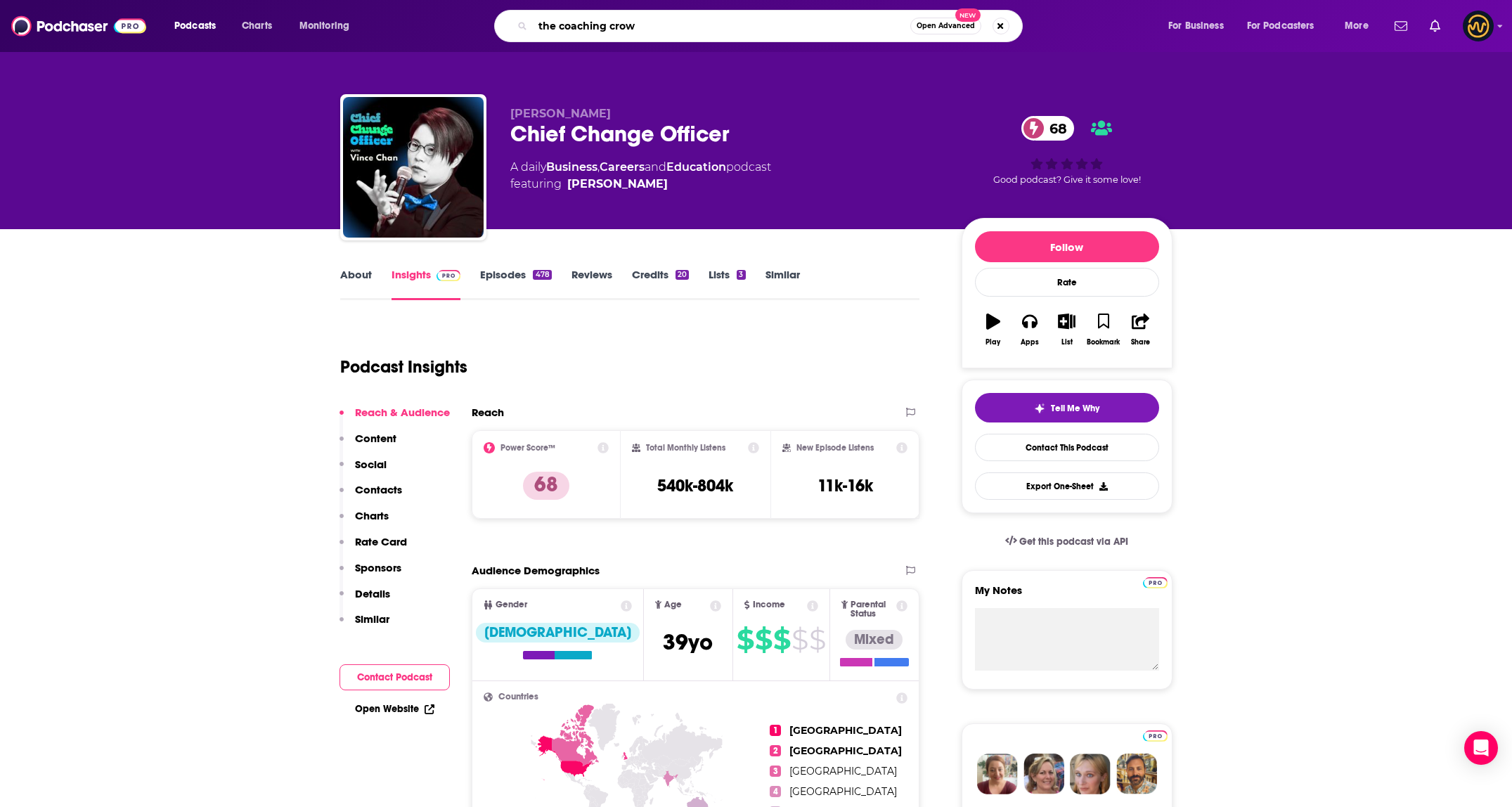
type input "the coaching crowd"
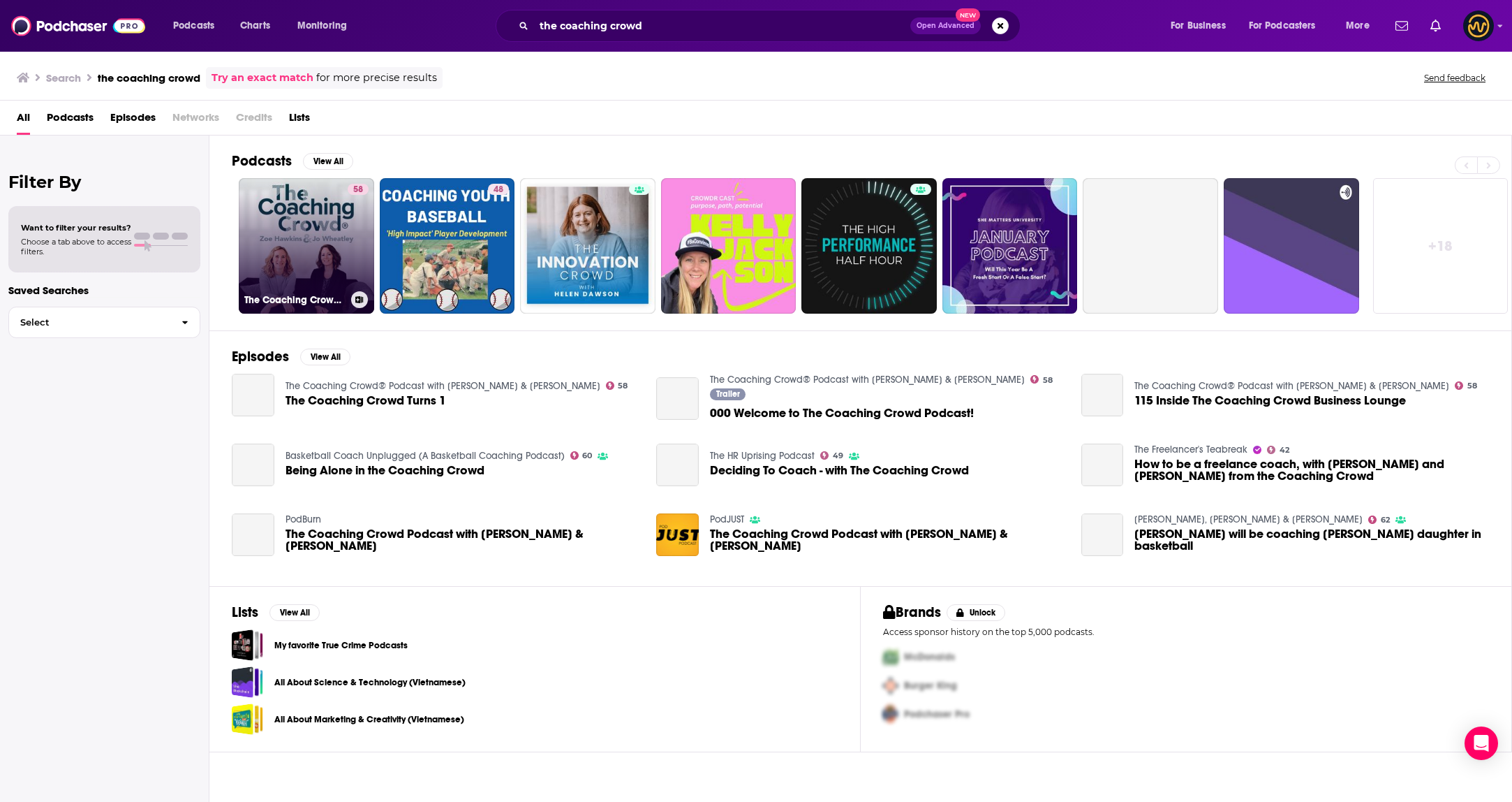
click at [307, 235] on link "58 The Coaching Crowd® Podcast with Jo Wheatley & Zoe Hawkins" at bounding box center [306, 245] width 135 height 135
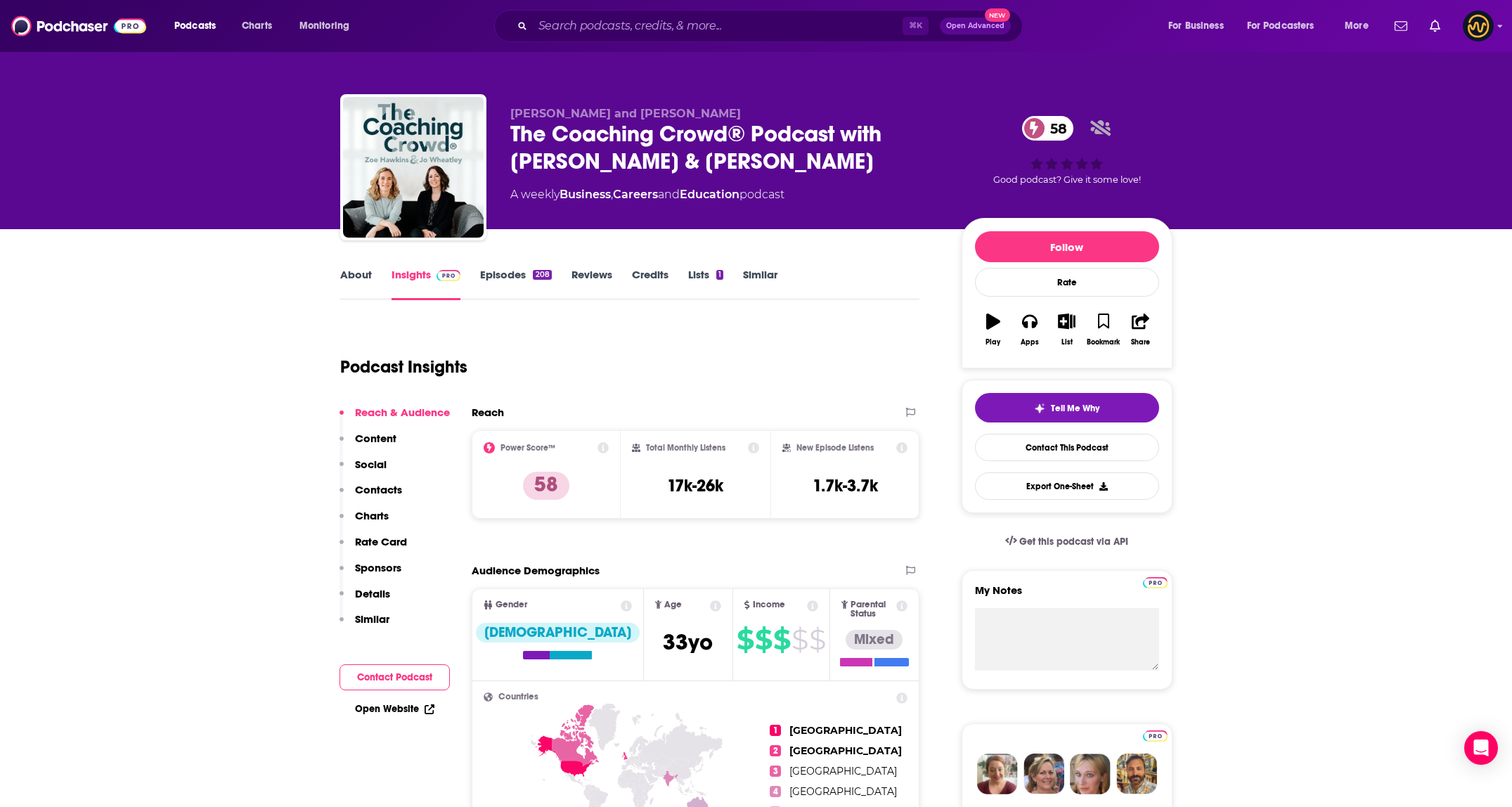
click at [355, 282] on link "About" at bounding box center [356, 284] width 32 height 32
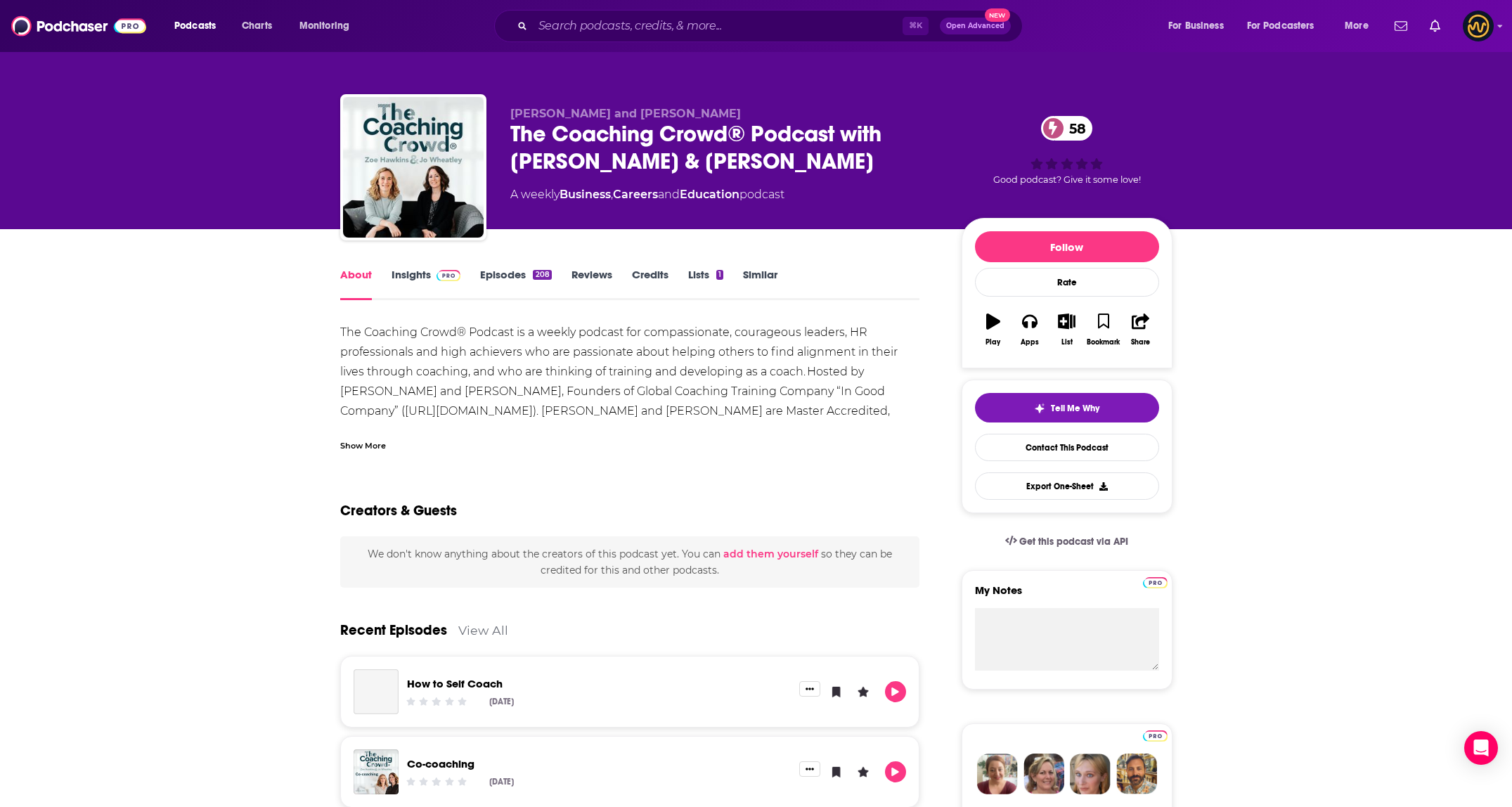
click at [398, 284] on link "Insights" at bounding box center [426, 284] width 69 height 32
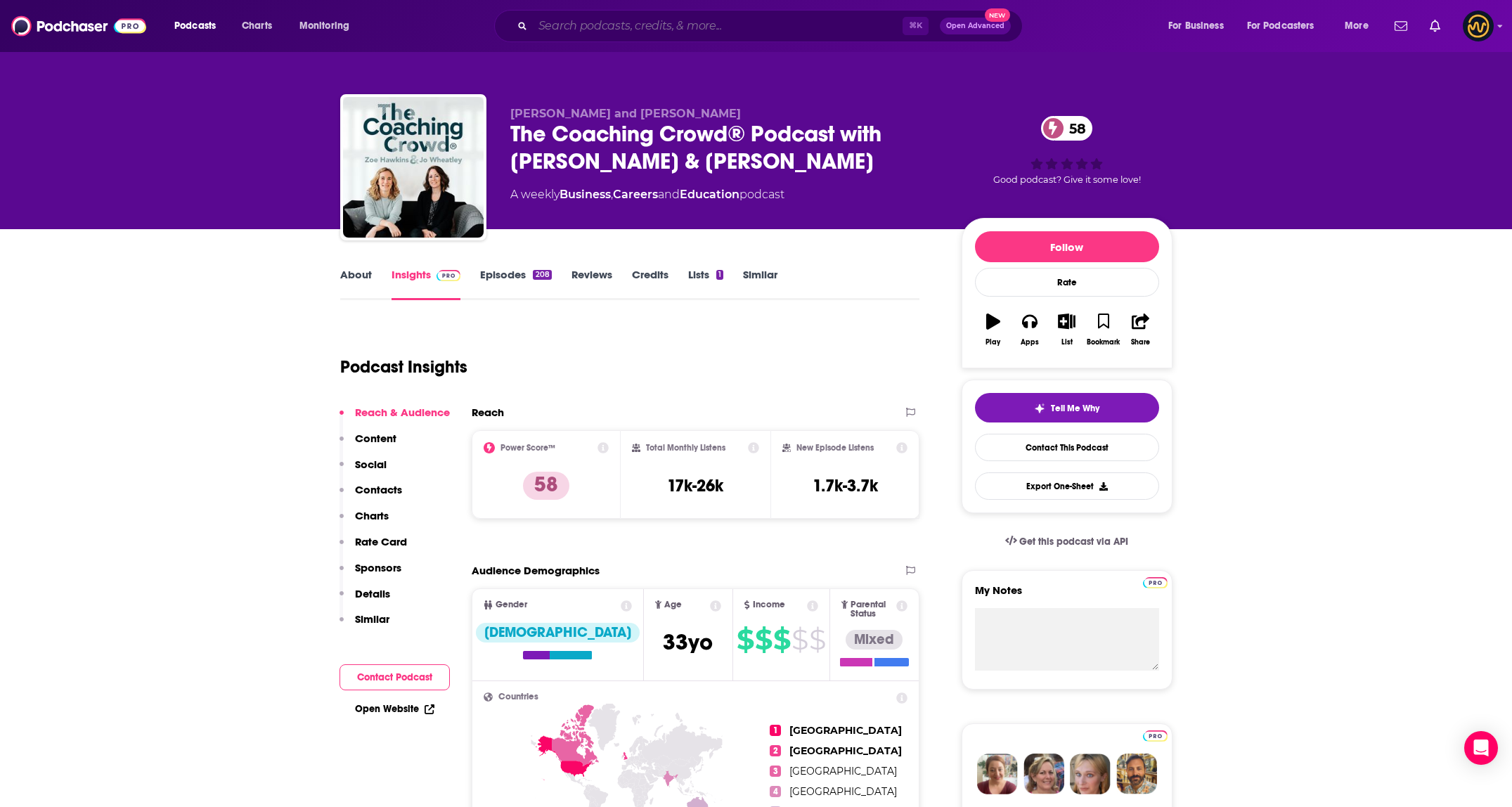
click at [661, 19] on input "Search podcasts, credits, & more..." at bounding box center [718, 26] width 369 height 23
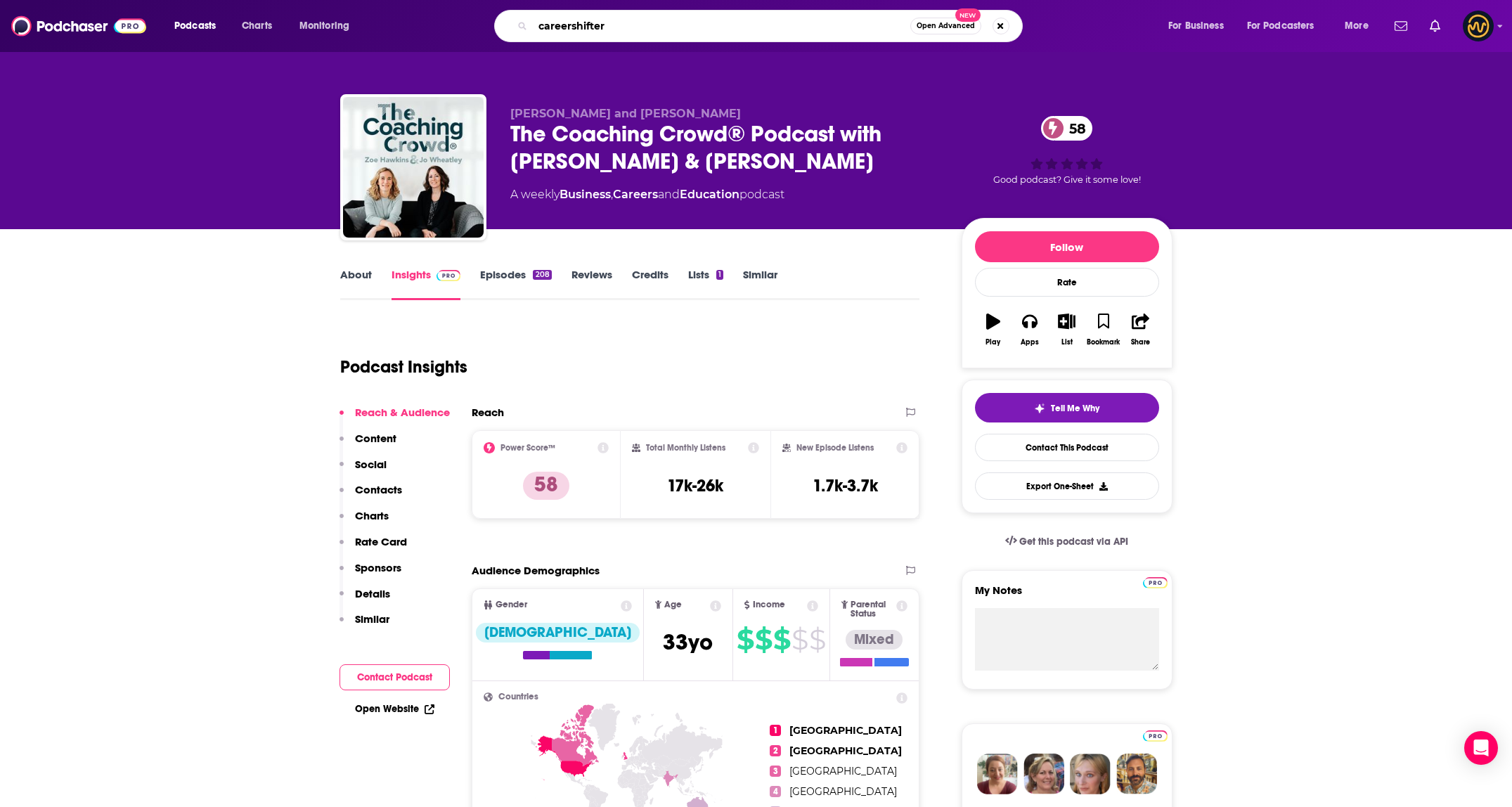
type input "careershifters"
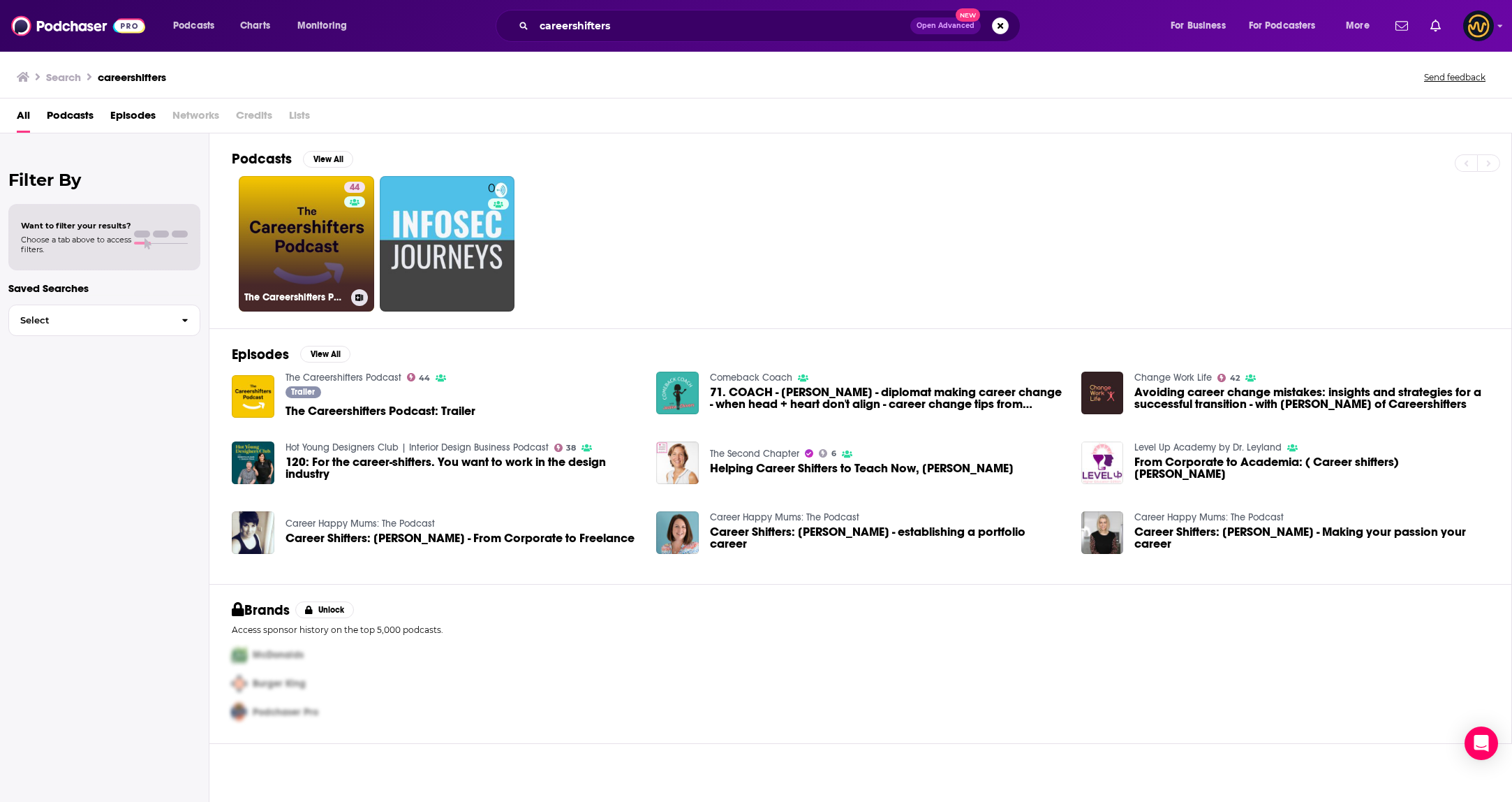
click at [294, 241] on link "44 The Careershifters Podcast" at bounding box center [306, 244] width 135 height 135
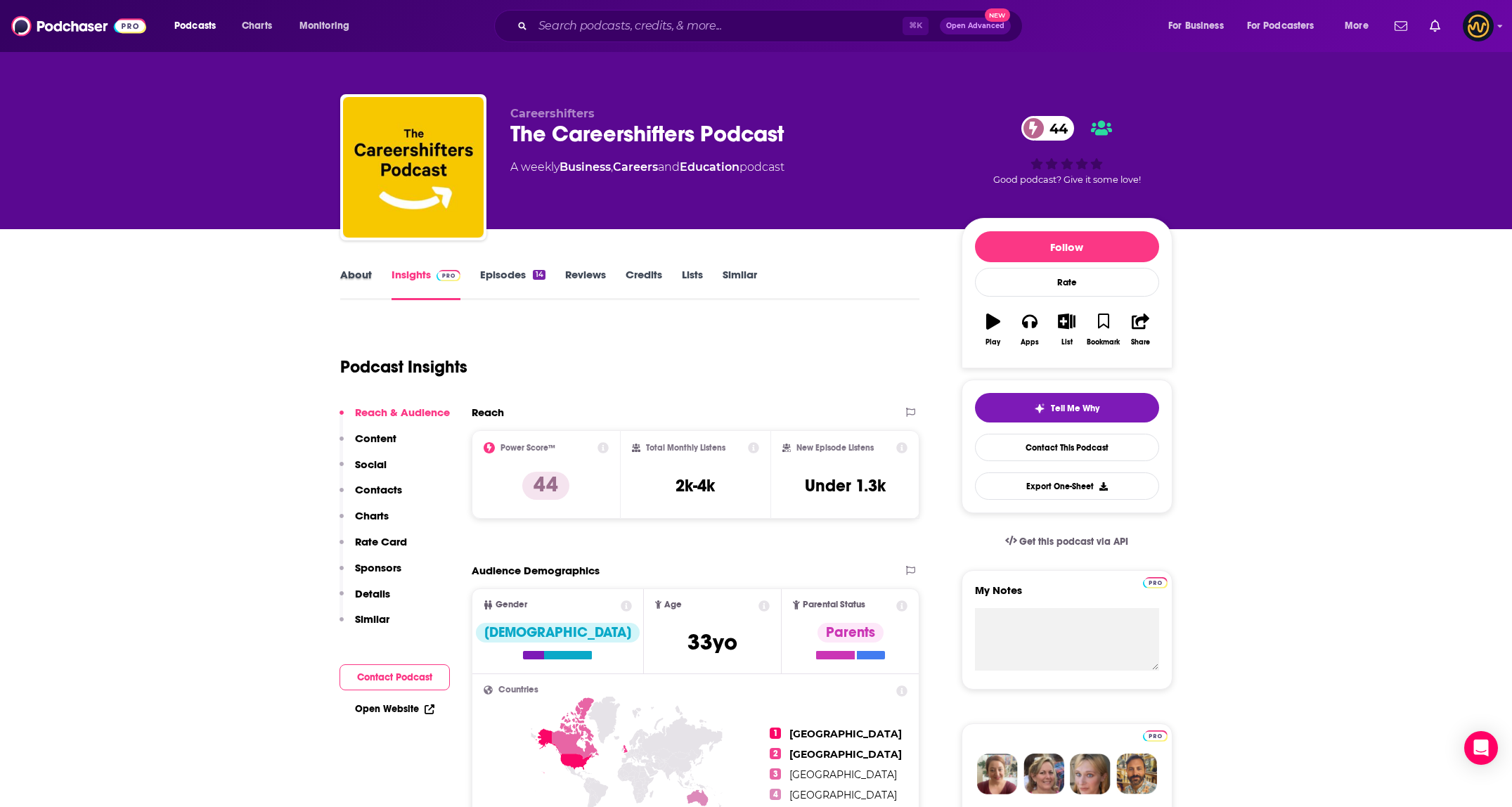
click at [370, 273] on div "About" at bounding box center [366, 284] width 51 height 32
click at [370, 270] on link "About" at bounding box center [356, 284] width 32 height 32
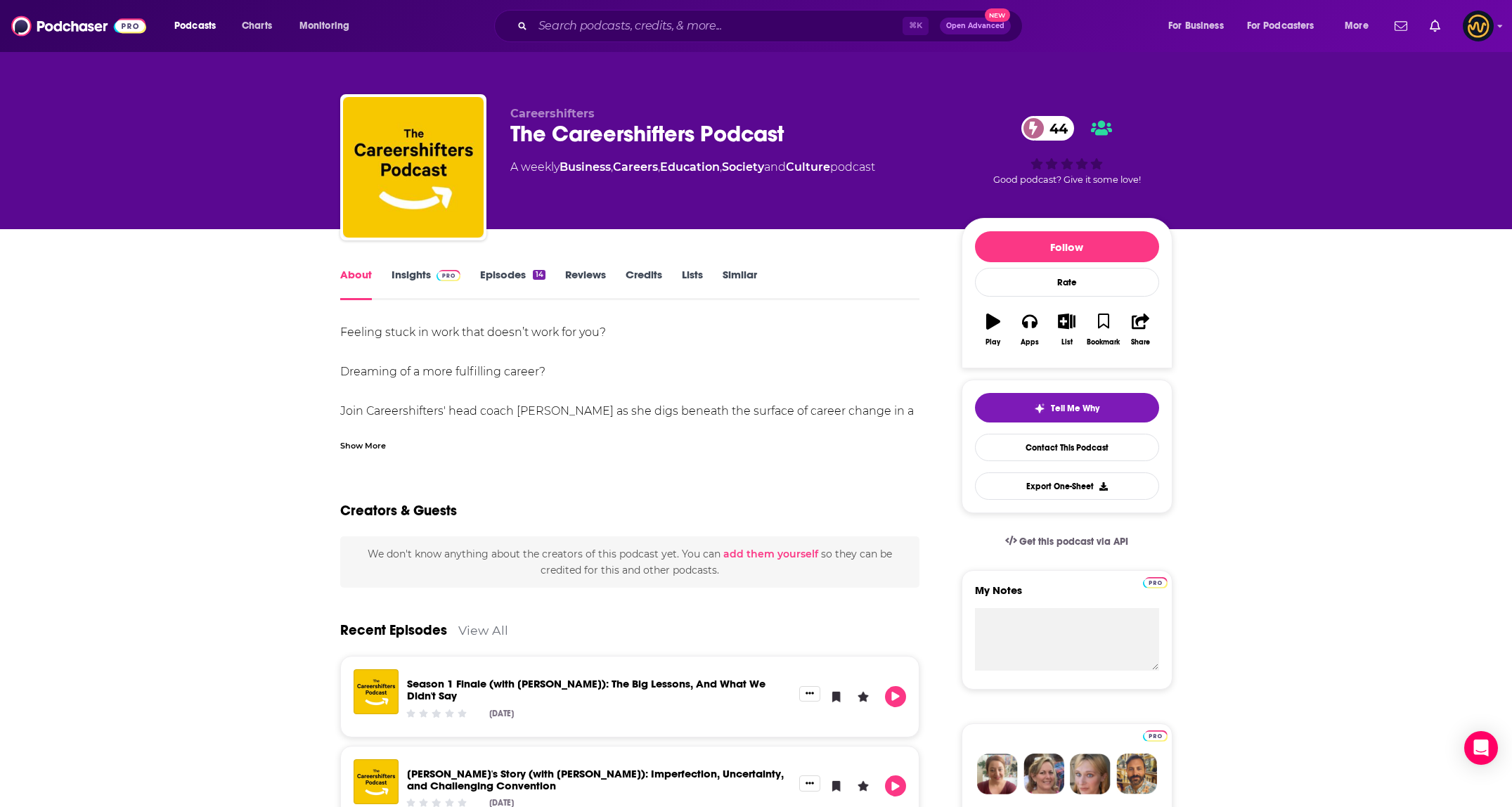
click at [354, 448] on div "Show More" at bounding box center [363, 445] width 46 height 14
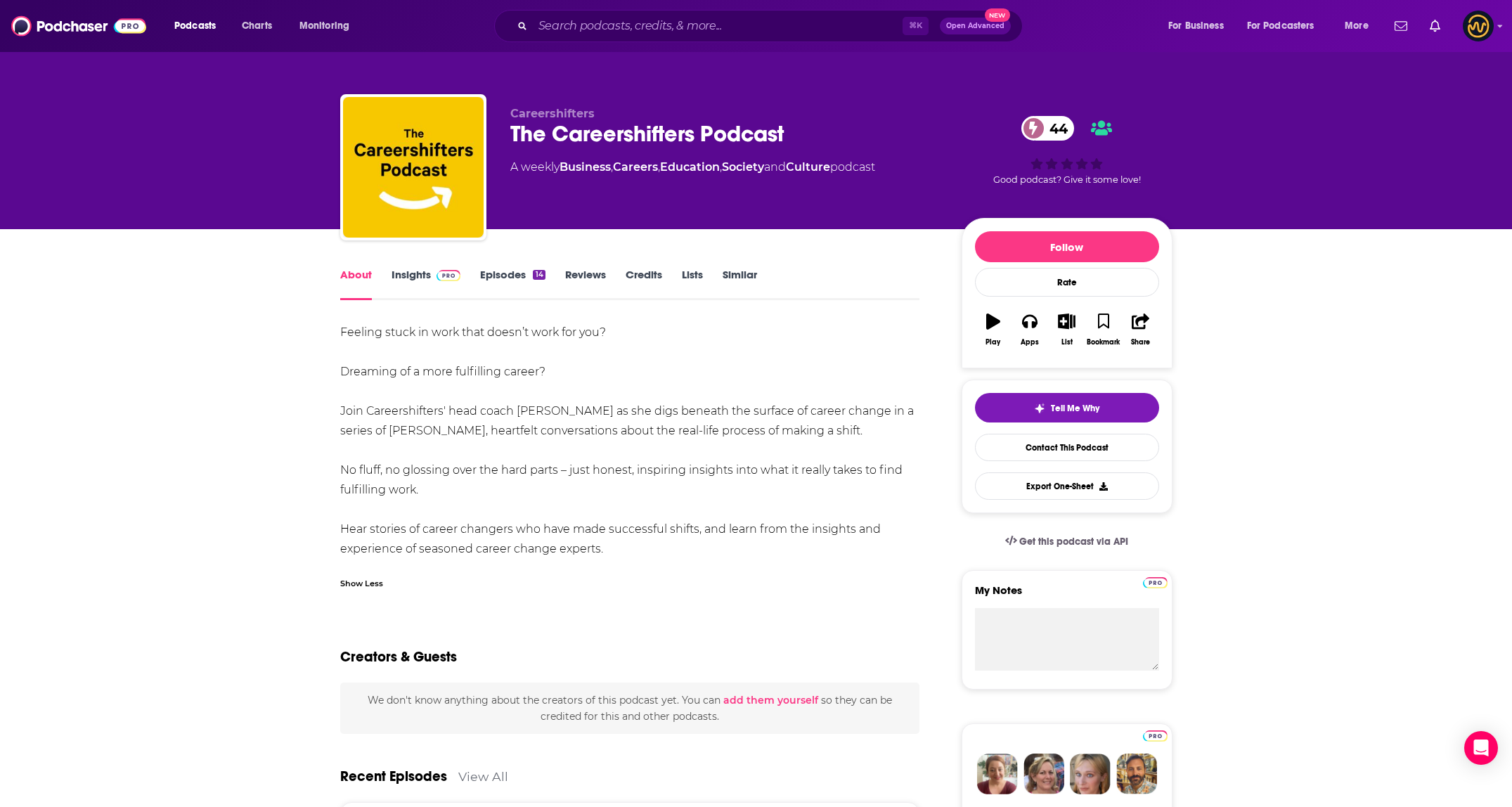
click at [424, 277] on link "Insights" at bounding box center [426, 284] width 69 height 32
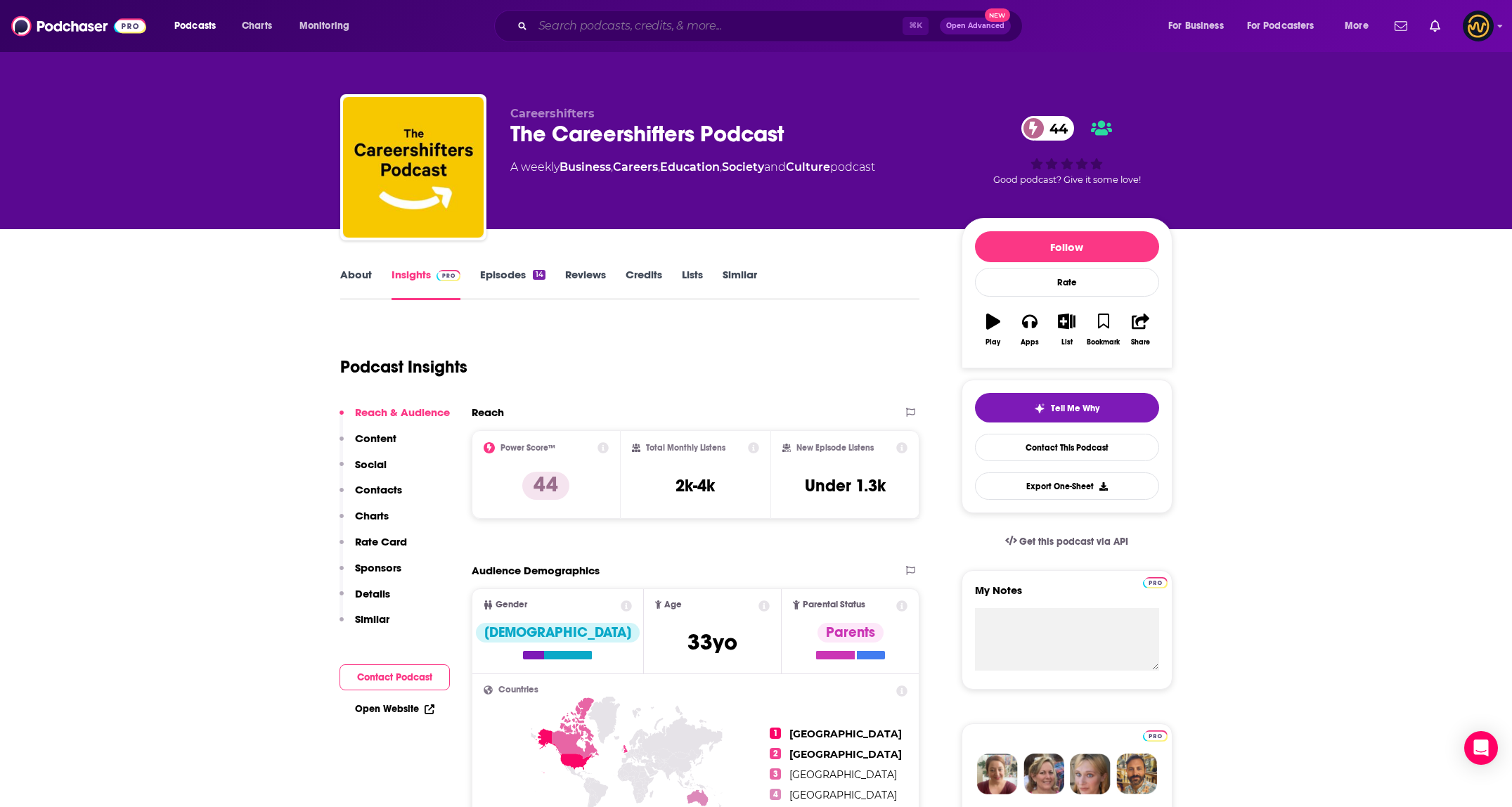
click at [660, 29] on input "Search podcasts, credits, & more..." at bounding box center [718, 26] width 369 height 23
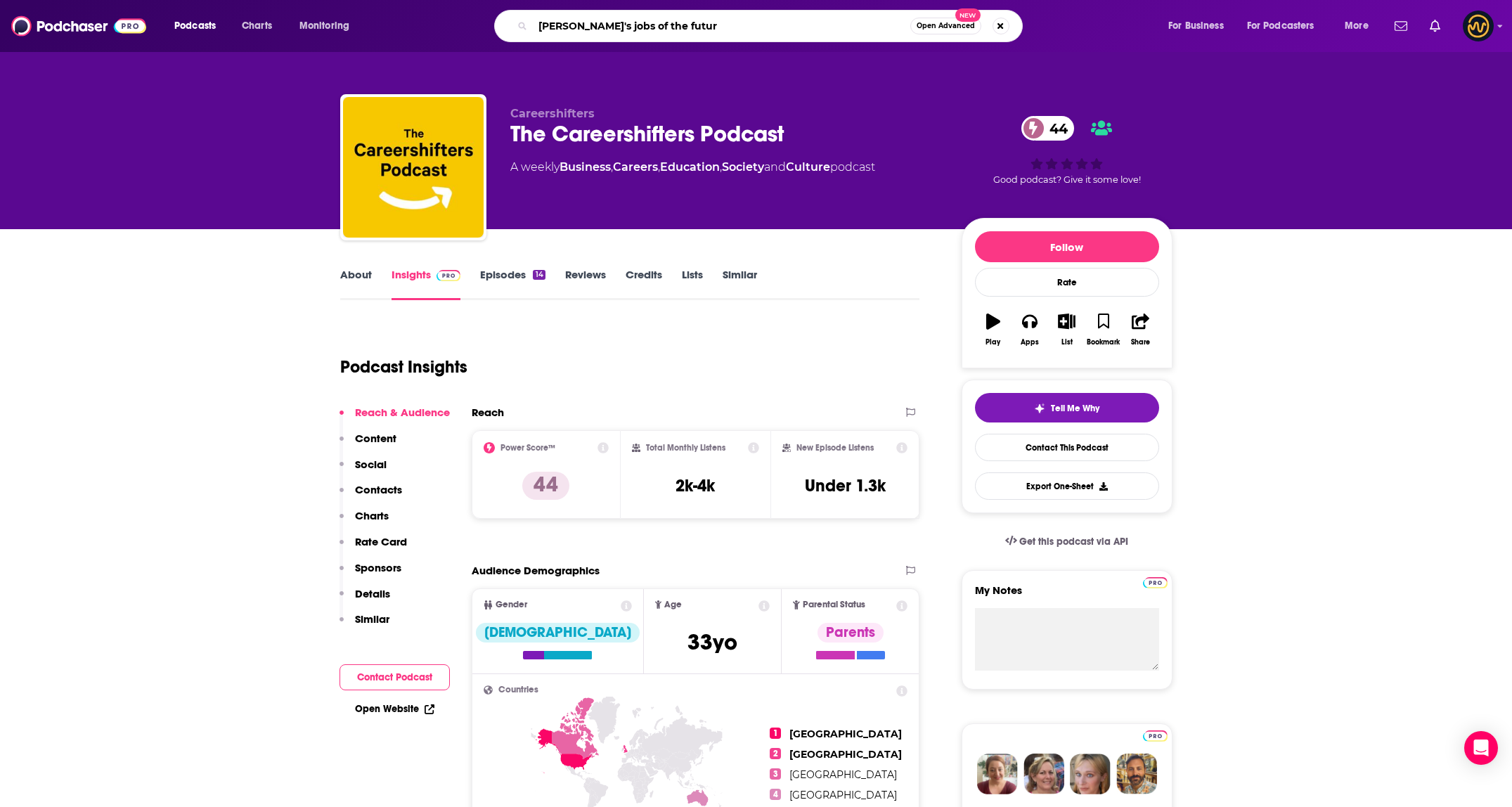
type input "jimmy's jobs of the future"
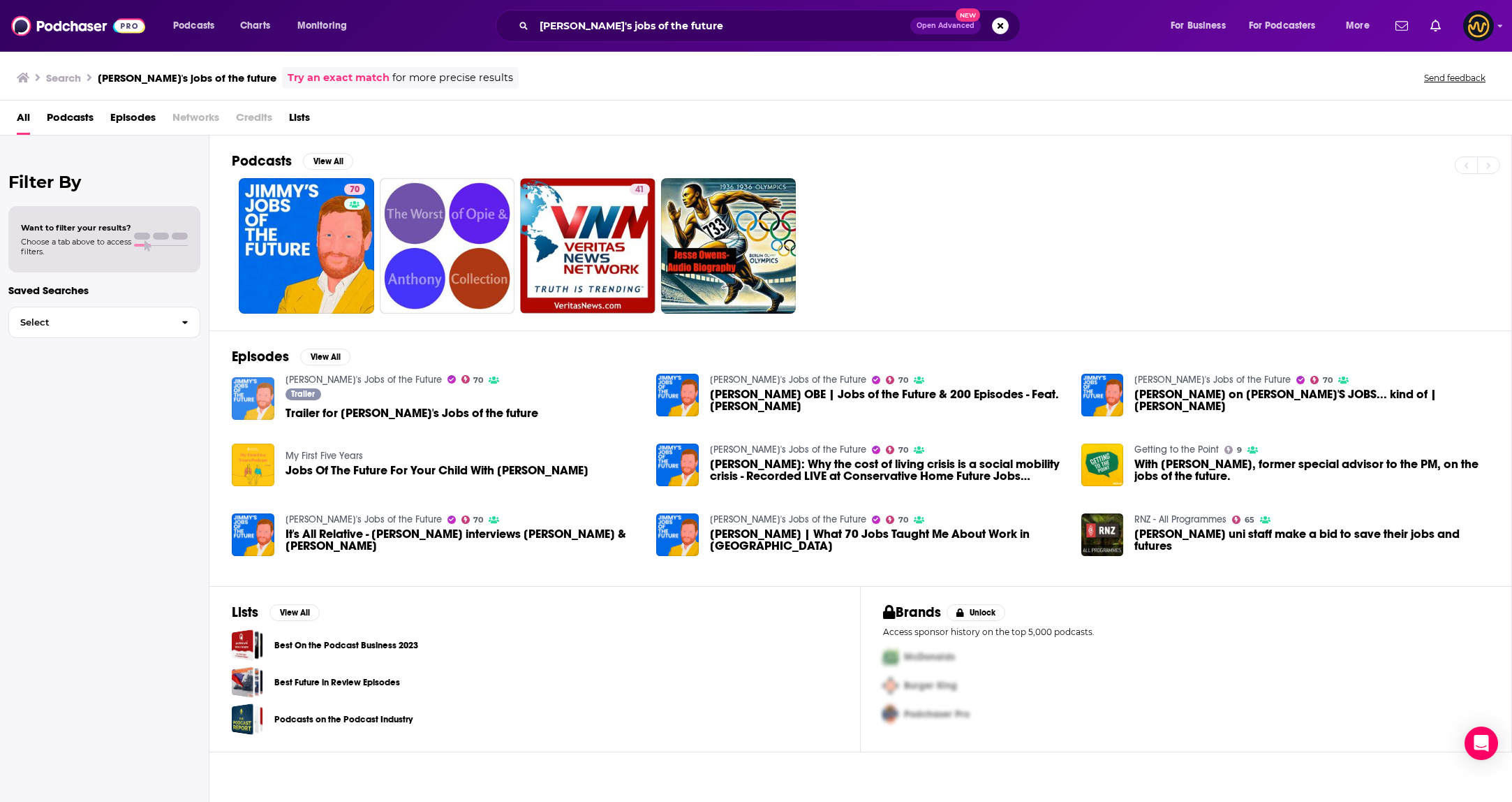
click at [251, 395] on img "Trailer for Jimmy's Jobs of the future" at bounding box center [253, 398] width 42 height 42
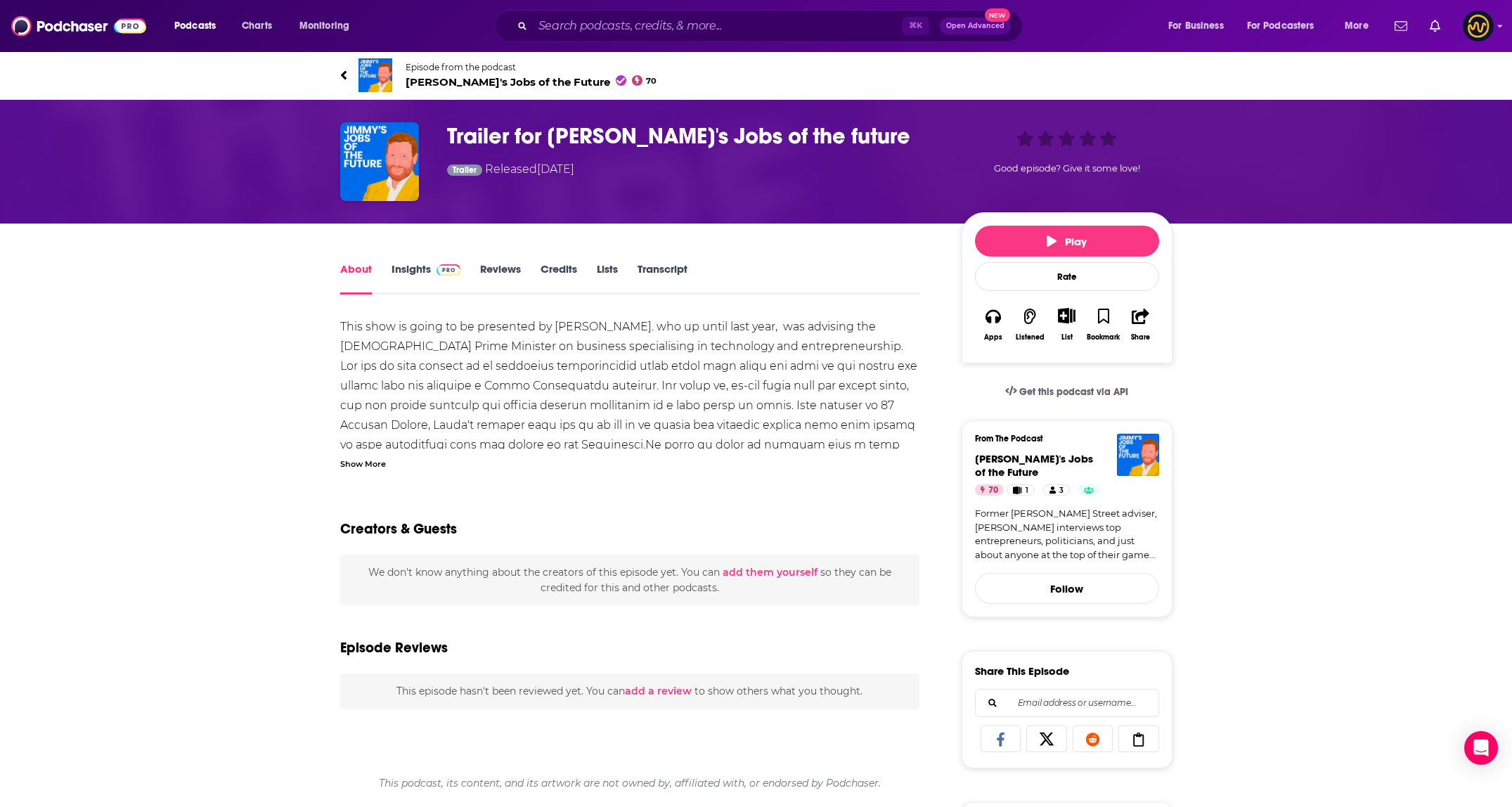
click at [406, 269] on link "Insights" at bounding box center [426, 278] width 69 height 32
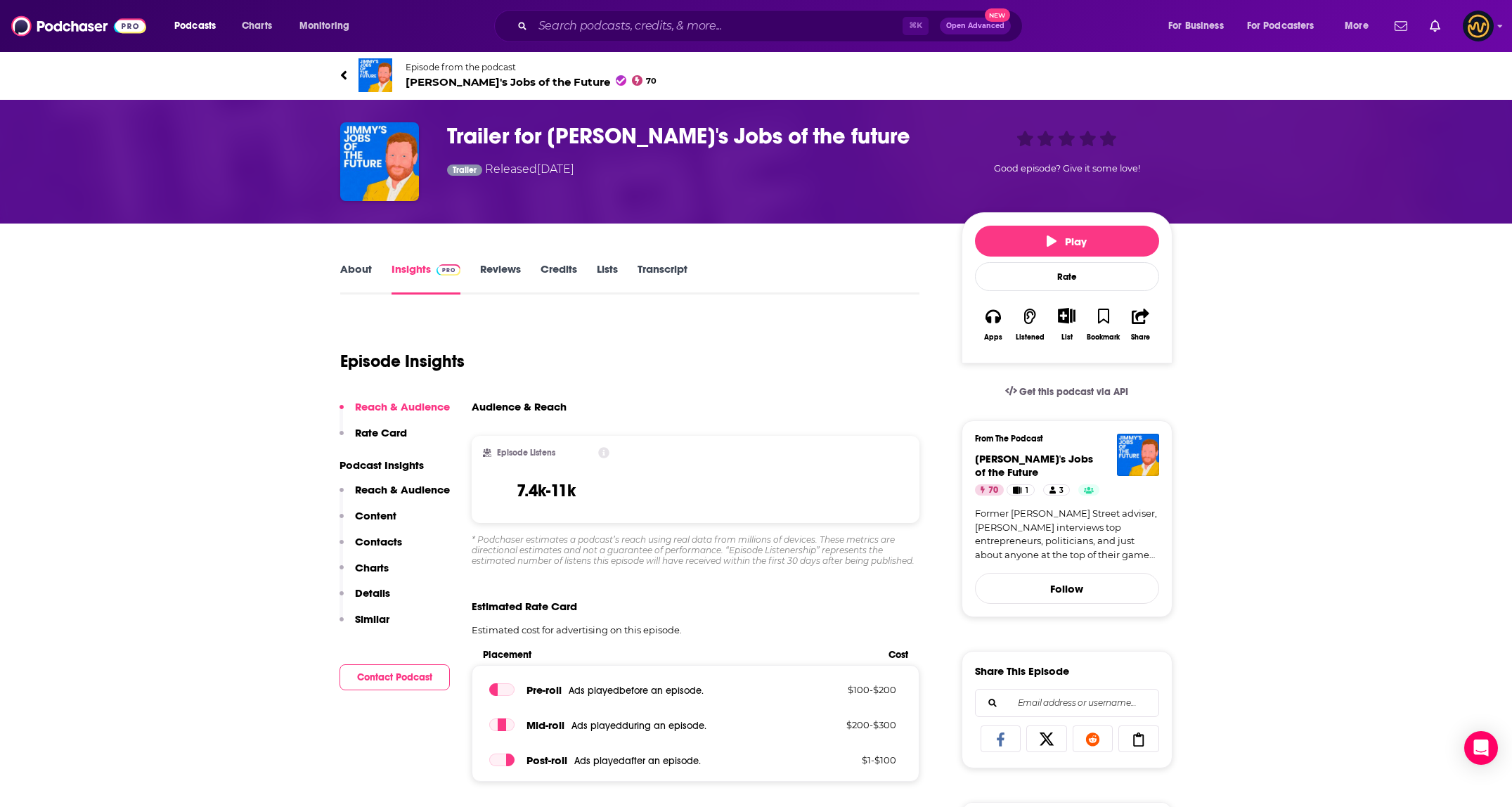
click at [361, 270] on link "About" at bounding box center [356, 278] width 32 height 32
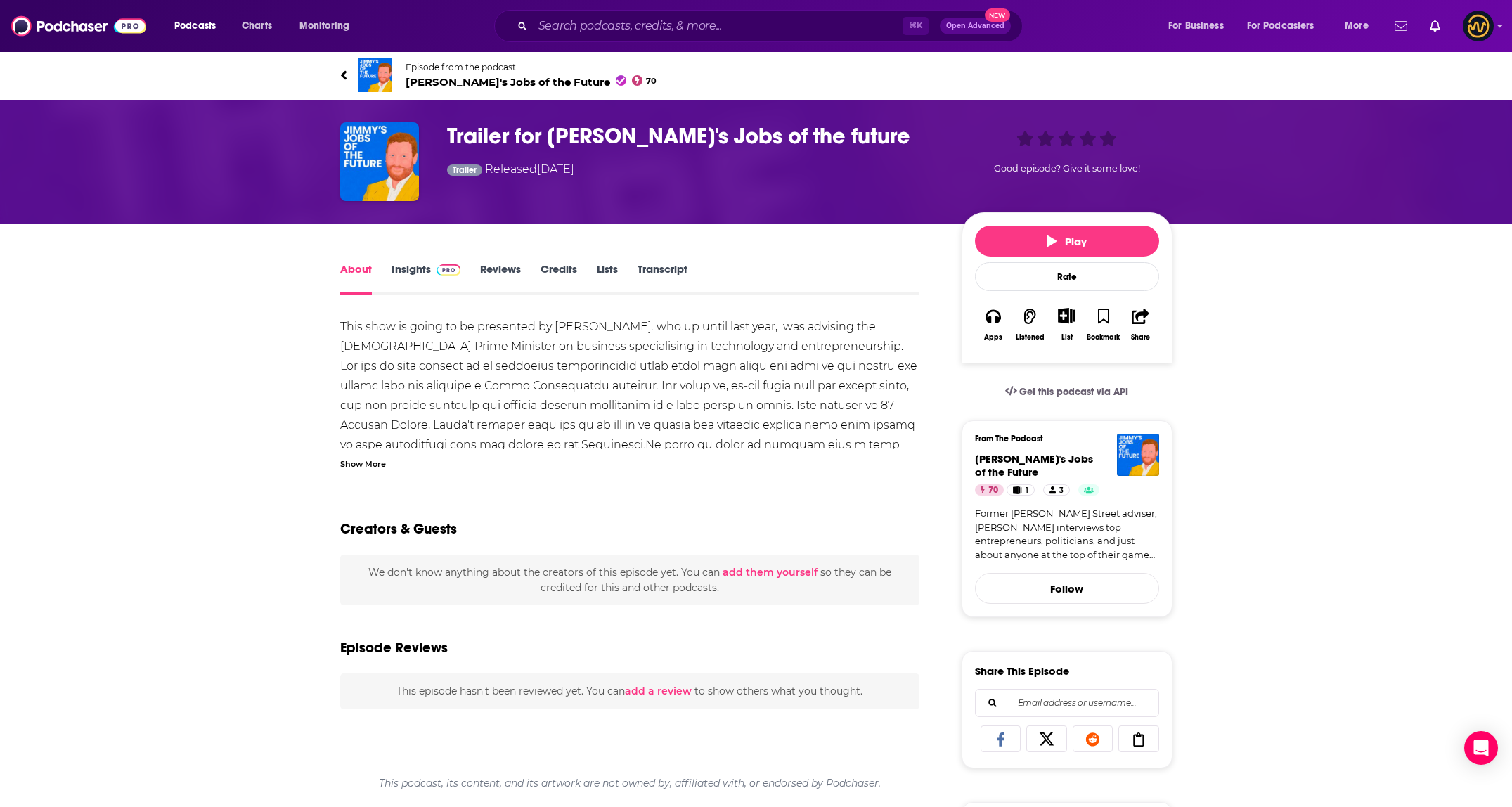
click at [503, 164] on div "Trailer Released Friday, 9th October 2020" at bounding box center [511, 170] width 128 height 19
click at [517, 141] on h1 "Trailer for Jimmy's Jobs of the future" at bounding box center [693, 136] width 492 height 27
click at [1047, 461] on span "Jimmy's Jobs of the Future" at bounding box center [1034, 464] width 118 height 27
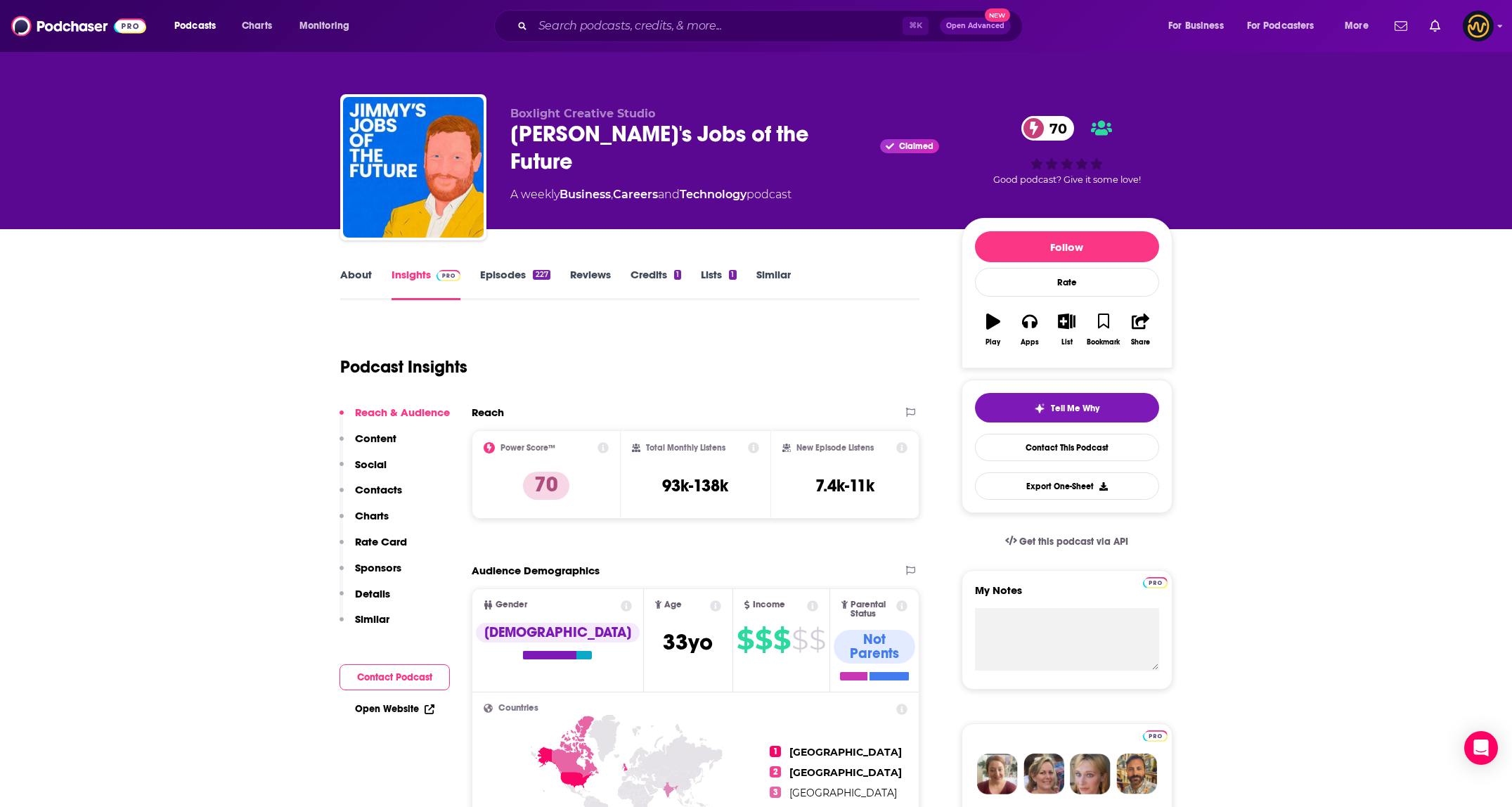
click at [363, 276] on link "About" at bounding box center [356, 284] width 32 height 32
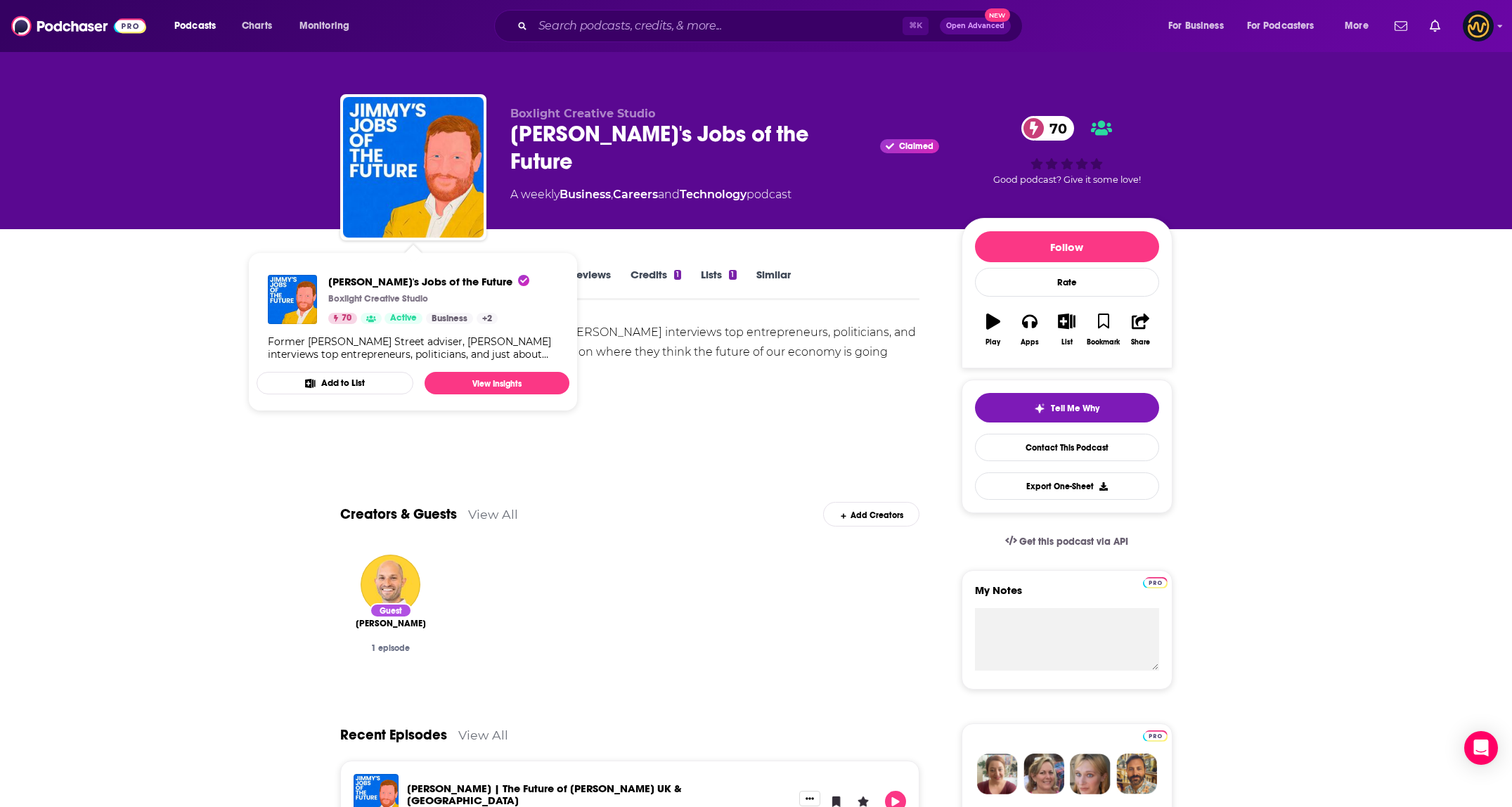
drag, startPoint x: 801, startPoint y: 444, endPoint x: 663, endPoint y: 366, distance: 158.5
click at [800, 442] on div "Show More" at bounding box center [630, 439] width 580 height 24
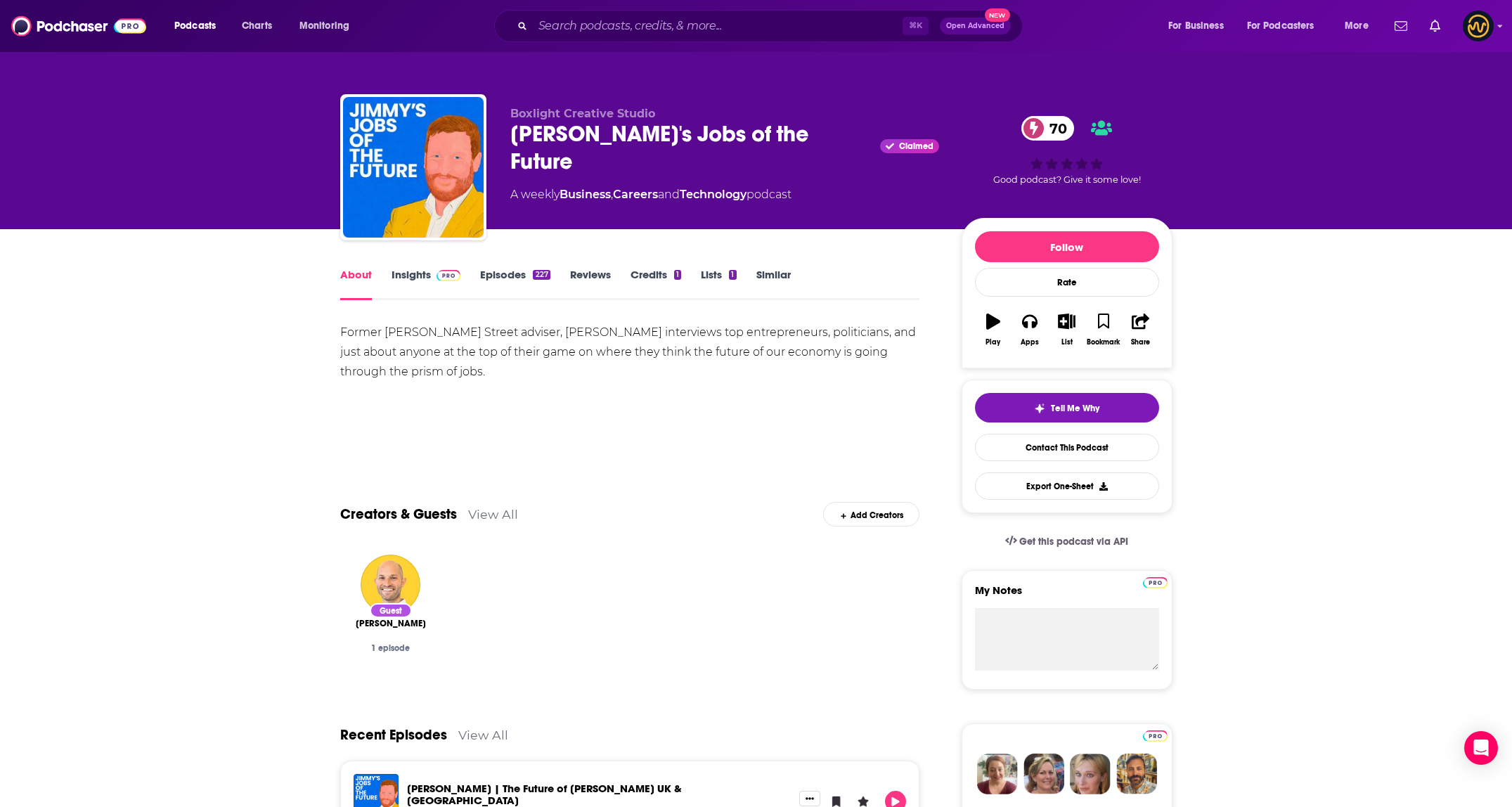
click at [407, 271] on link "Insights" at bounding box center [426, 284] width 69 height 32
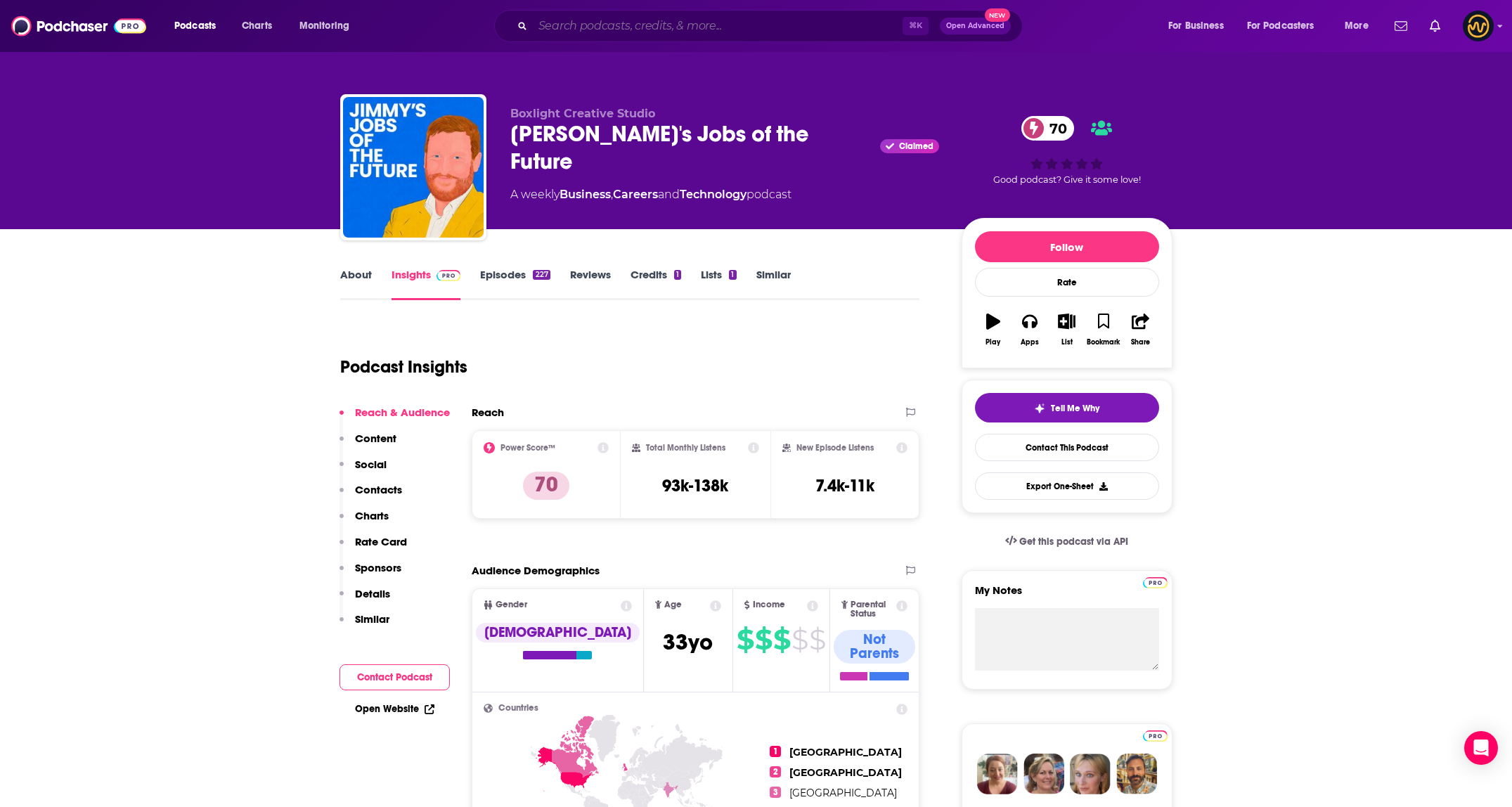
click at [740, 21] on input "Search podcasts, credits, & more..." at bounding box center [718, 26] width 369 height 23
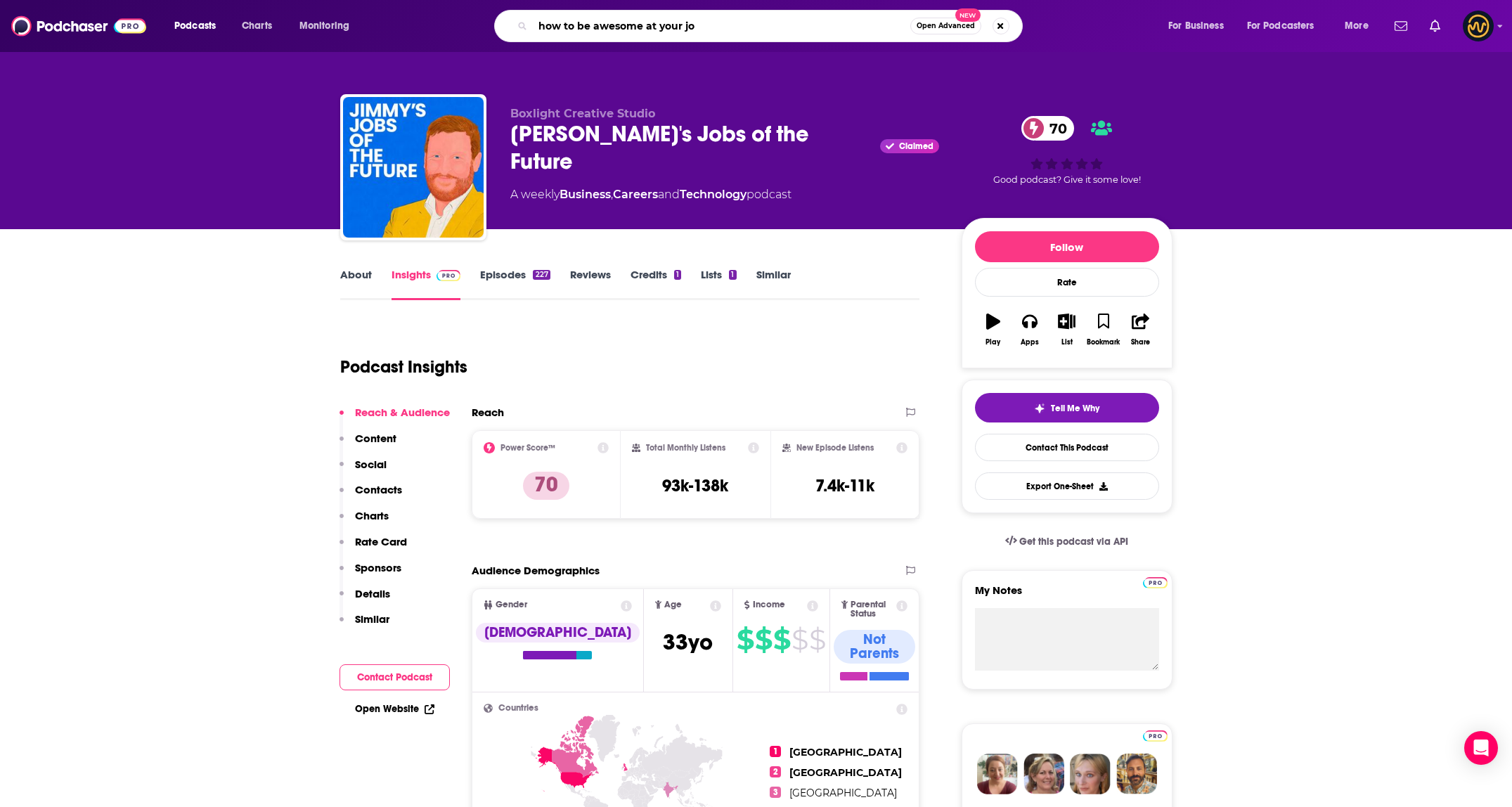
type input "how to be awesome at your job"
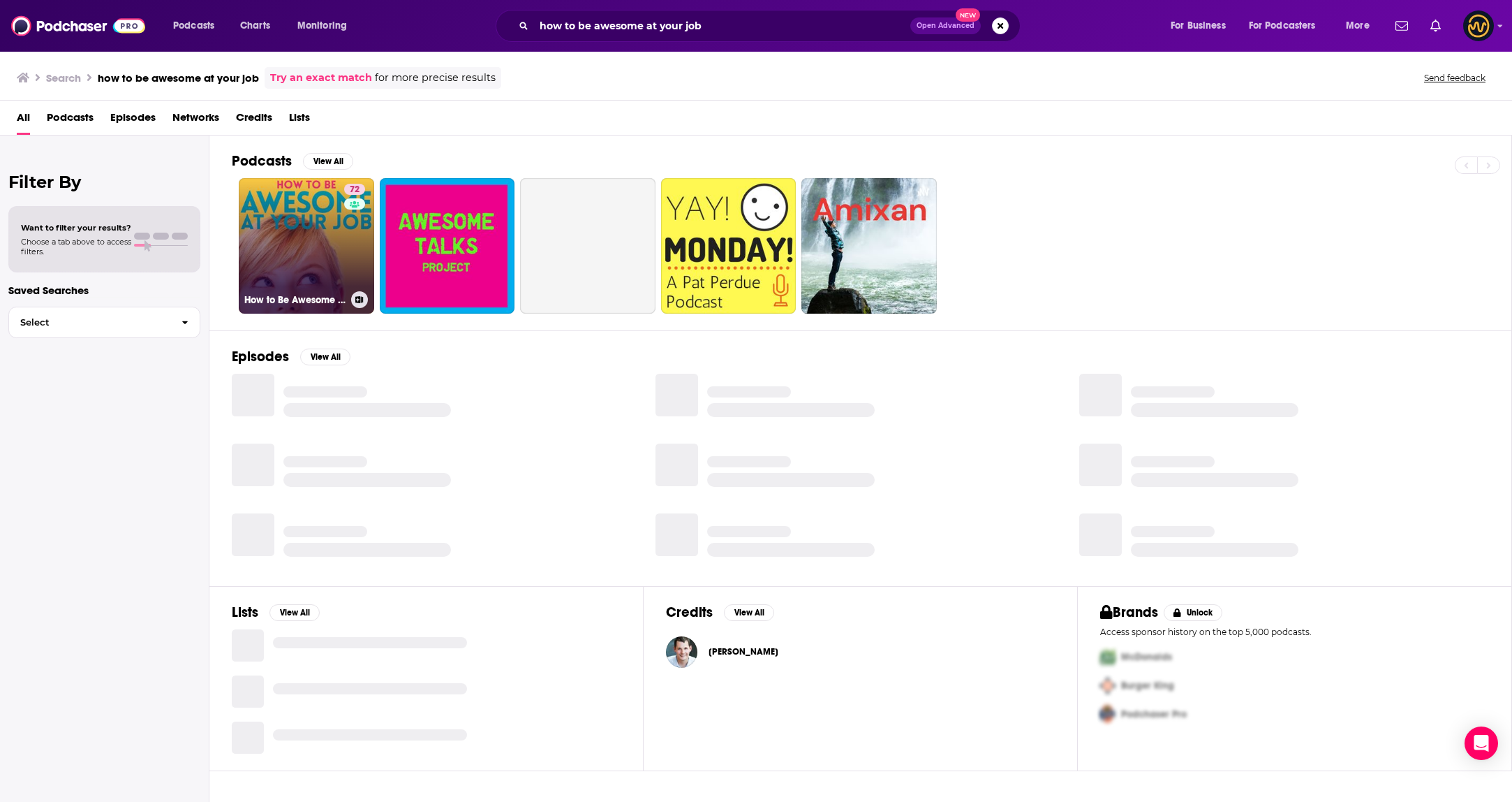
click at [314, 220] on link "72 How to Be Awesome at Your Job" at bounding box center [306, 245] width 135 height 135
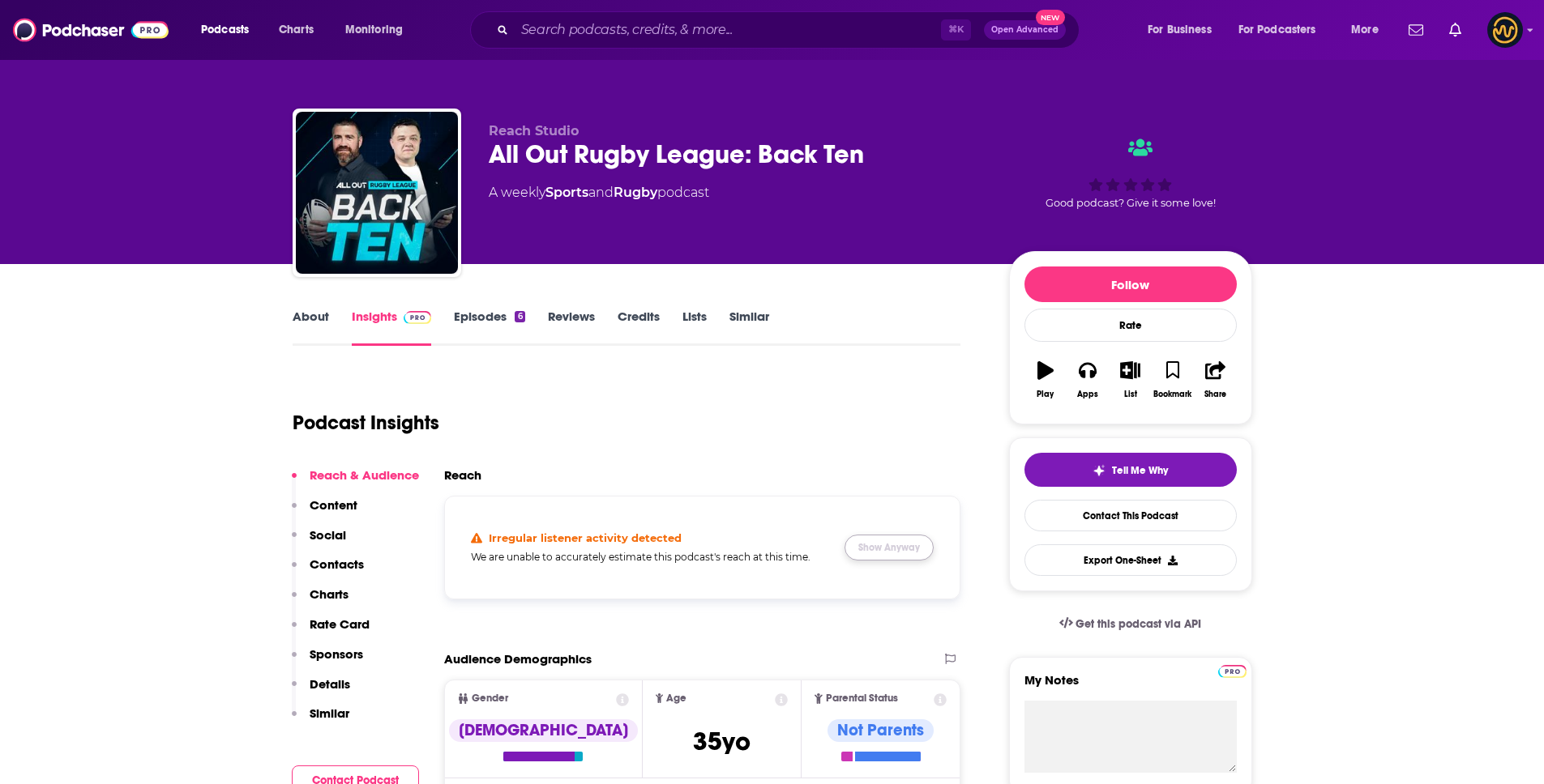
click at [890, 556] on button "Show Anyway" at bounding box center [890, 548] width 90 height 26
